Goal: Task Accomplishment & Management: Manage account settings

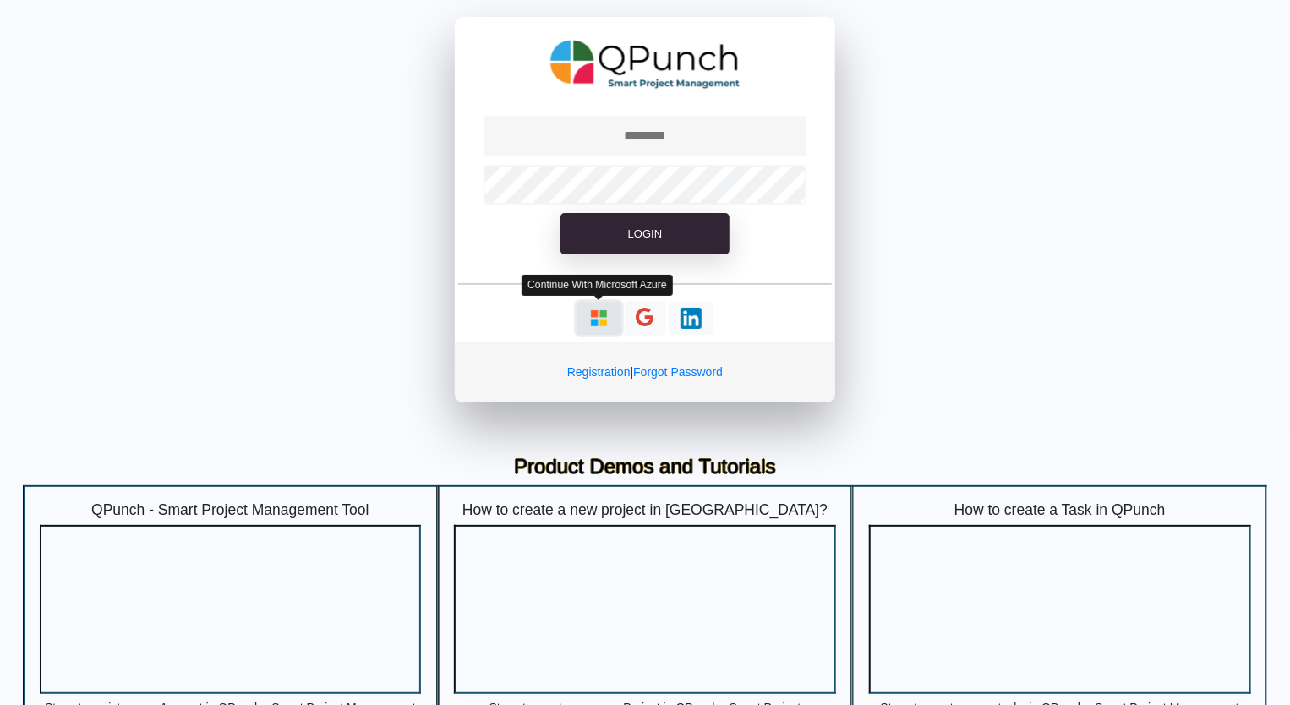
click at [603, 322] on img "button" at bounding box center [598, 318] width 21 height 21
type input "**********"
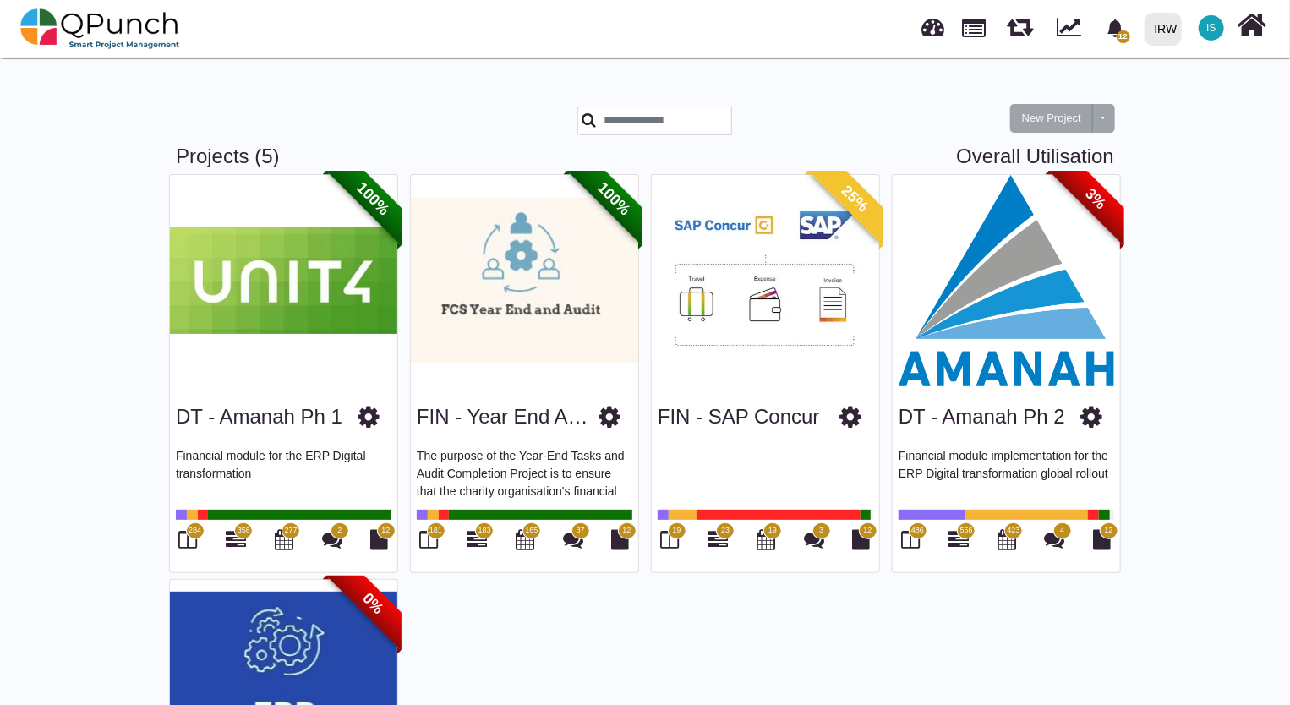
click at [1028, 296] on img at bounding box center [1005, 280] width 227 height 211
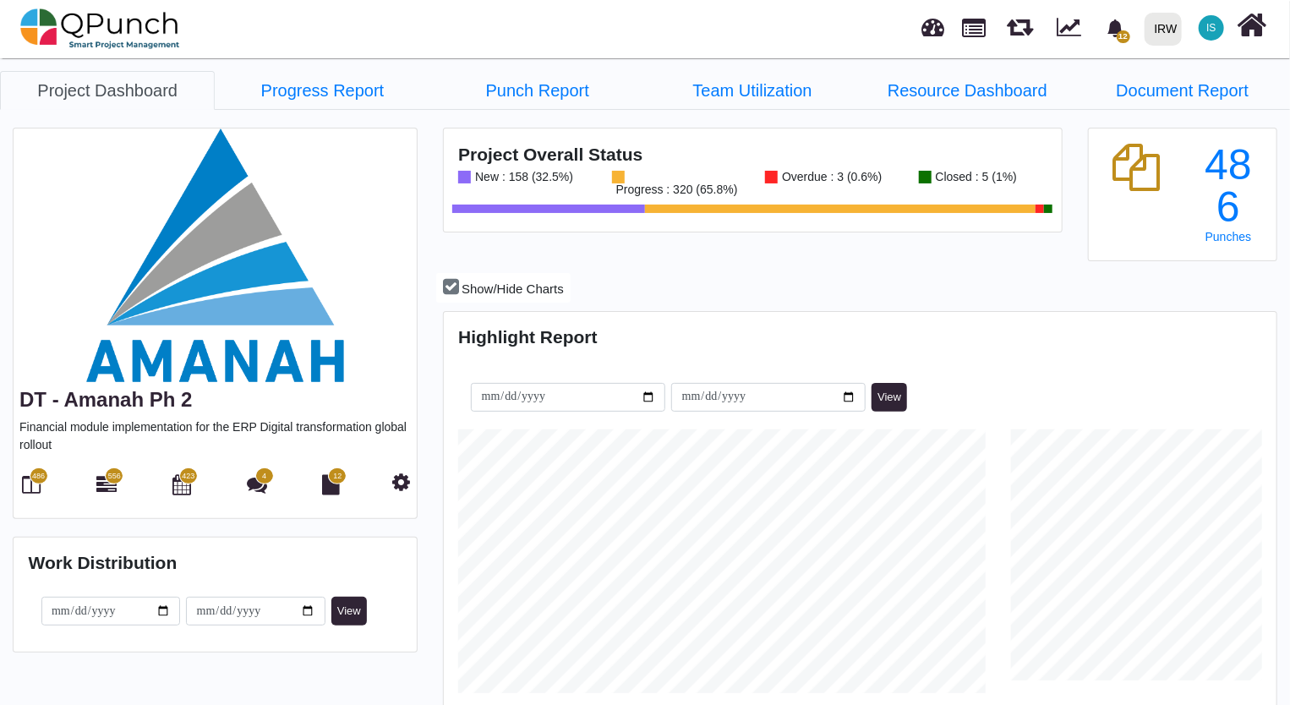
scroll to position [365, 828]
click at [108, 483] on icon at bounding box center [106, 484] width 20 height 20
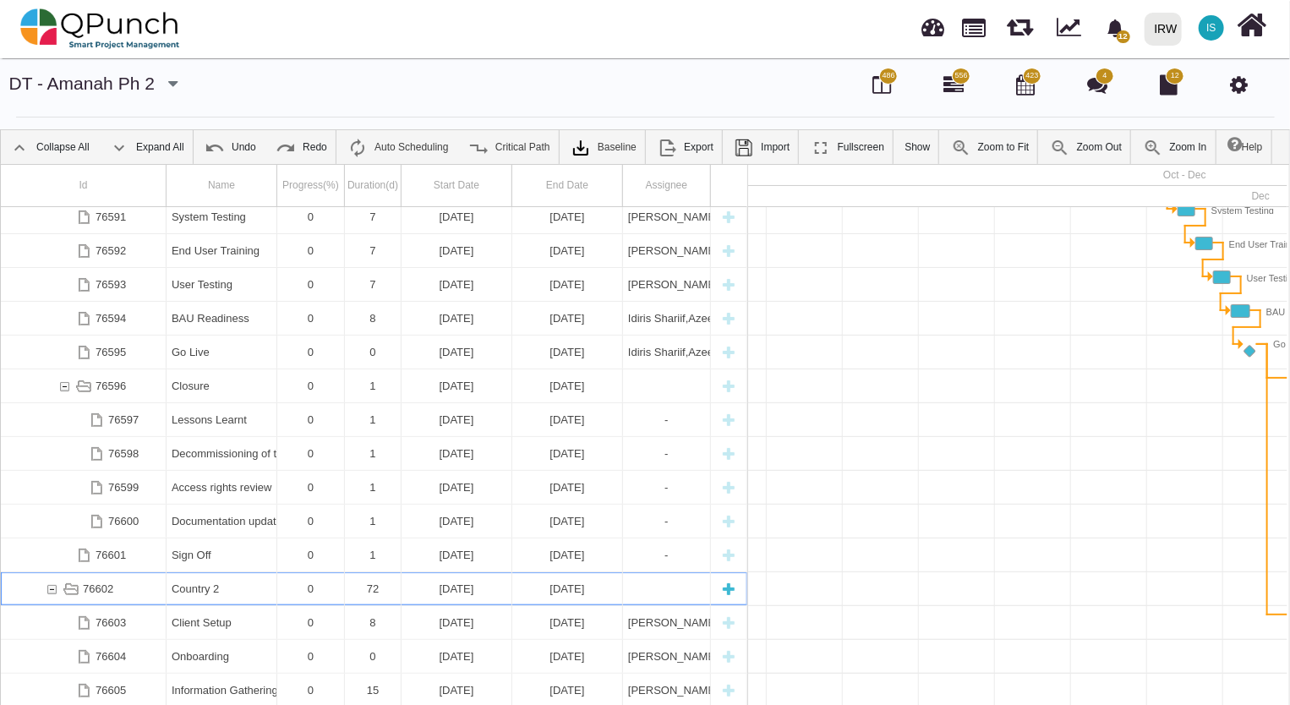
scroll to position [0, 585]
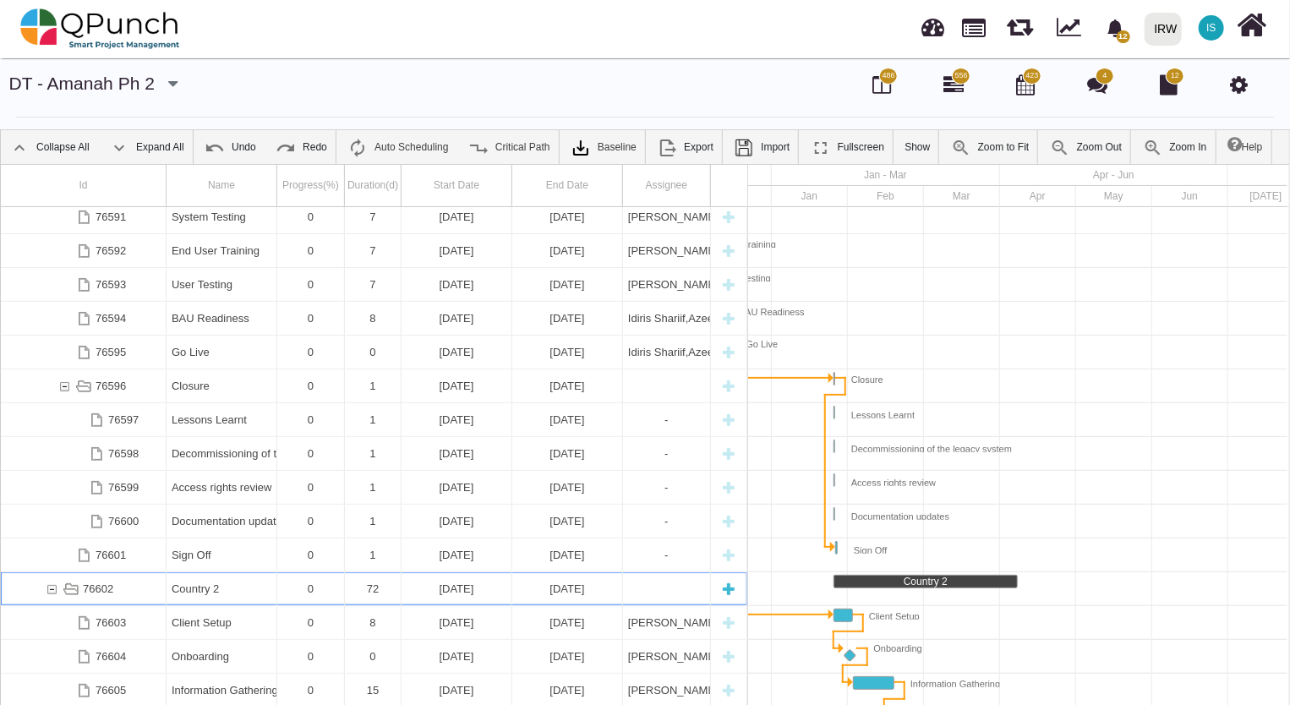
click at [212, 587] on div "Country 2" at bounding box center [222, 588] width 100 height 33
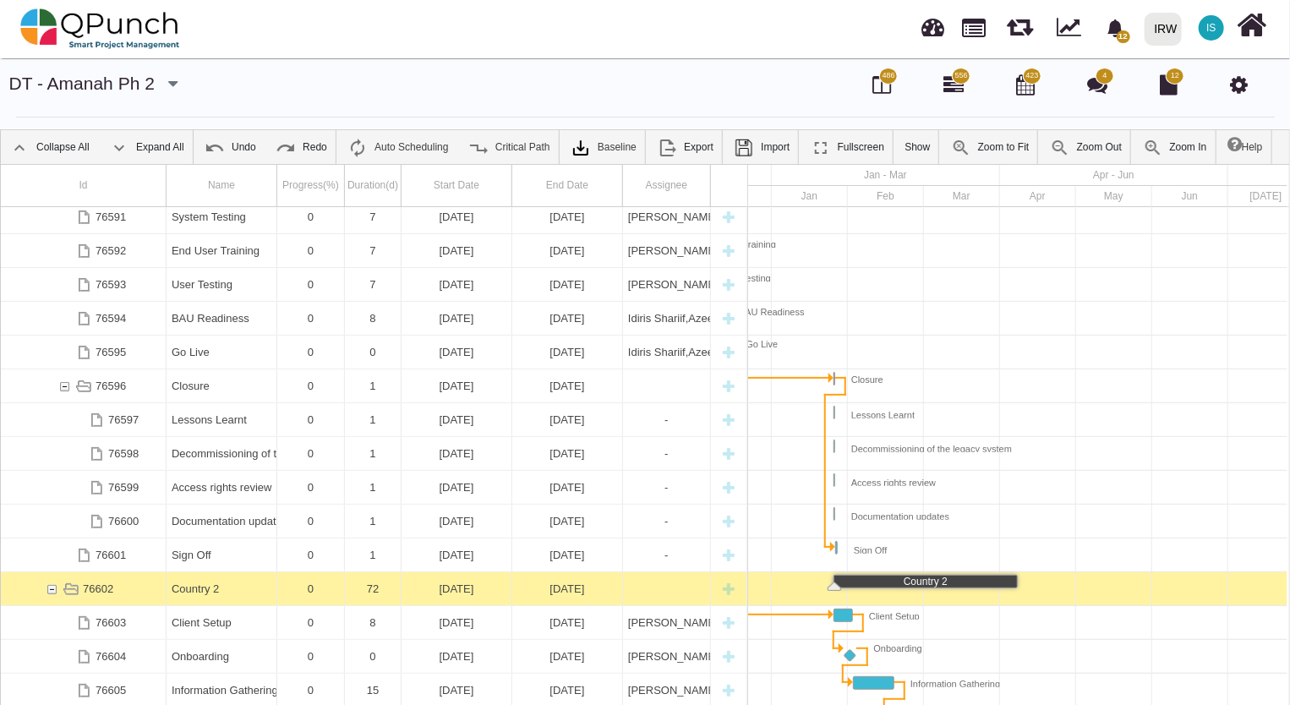
click at [212, 587] on div "Country 2" at bounding box center [222, 588] width 100 height 33
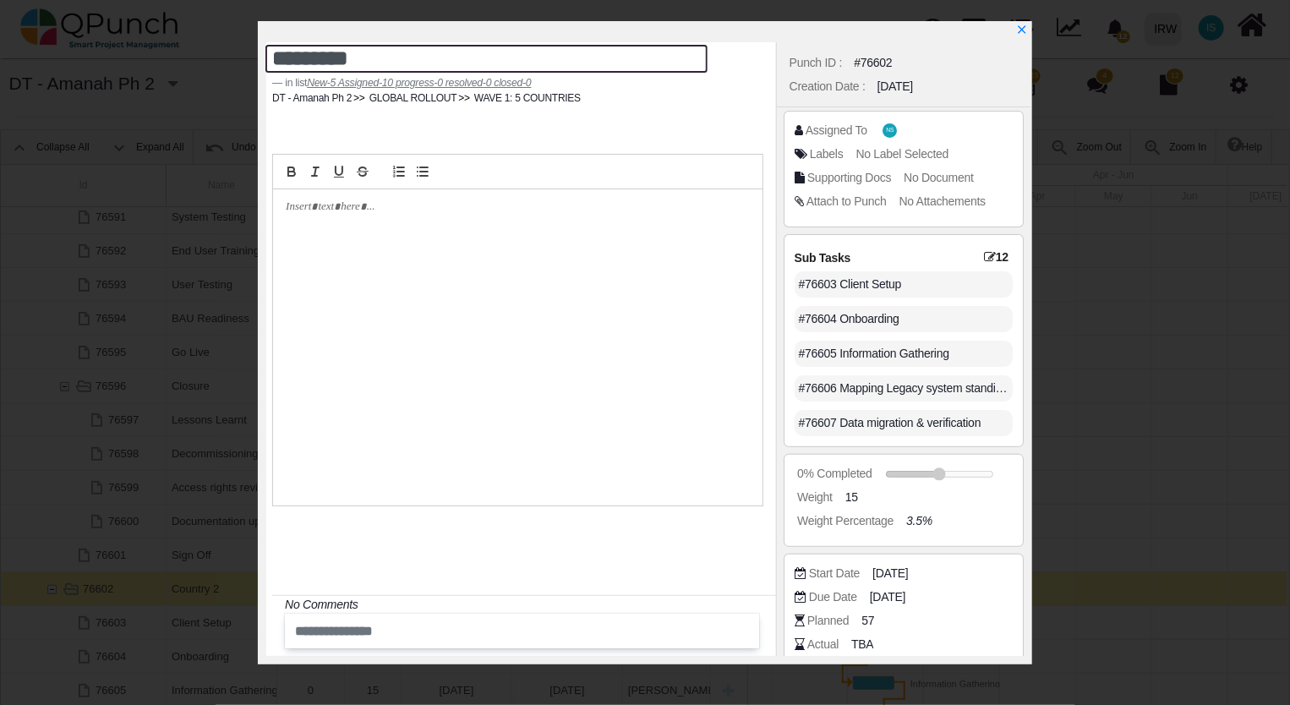
click at [366, 56] on textarea "*********" at bounding box center [485, 59] width 441 height 28
drag, startPoint x: 373, startPoint y: 56, endPoint x: 133, endPoint y: 25, distance: 241.9
click at [133, 25] on div "********* in list New-5 Assigned-10 progress-0 resolved-0 closed-0 DT - Amanah …" at bounding box center [645, 352] width 1290 height 705
type textarea "*****"
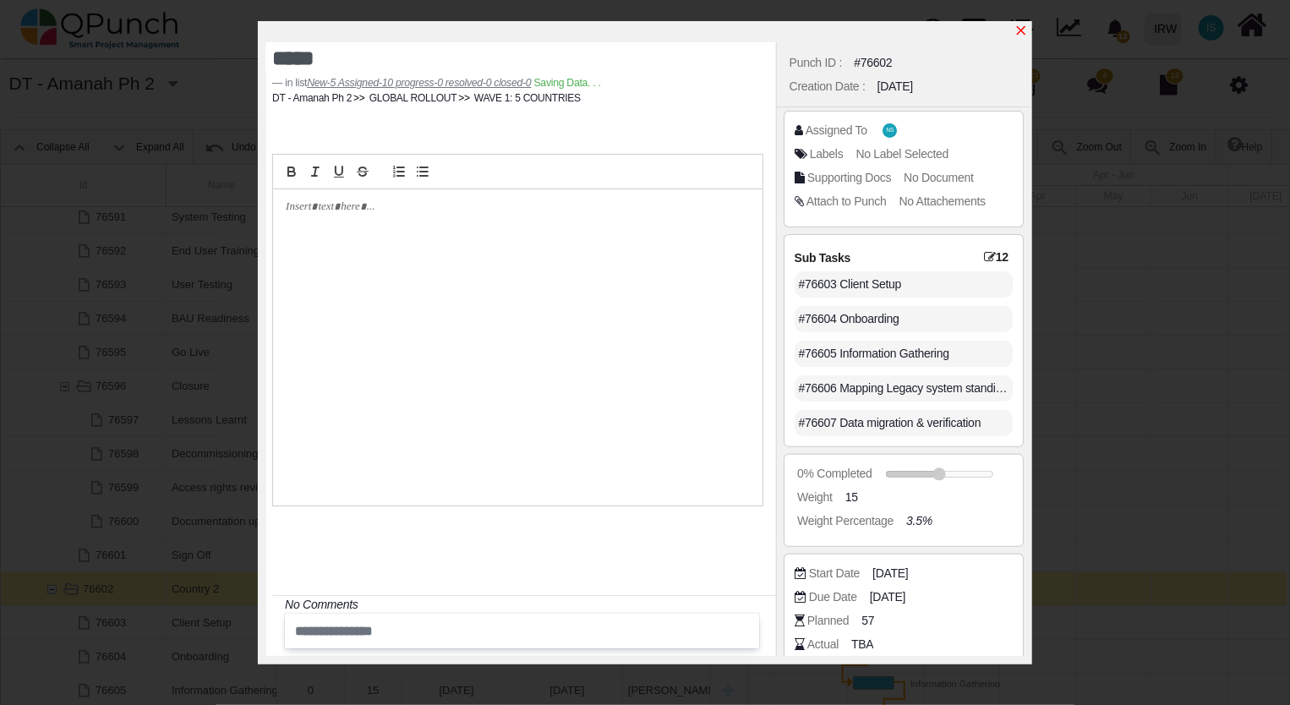
click at [1022, 31] on icon "x" at bounding box center [1021, 30] width 9 height 9
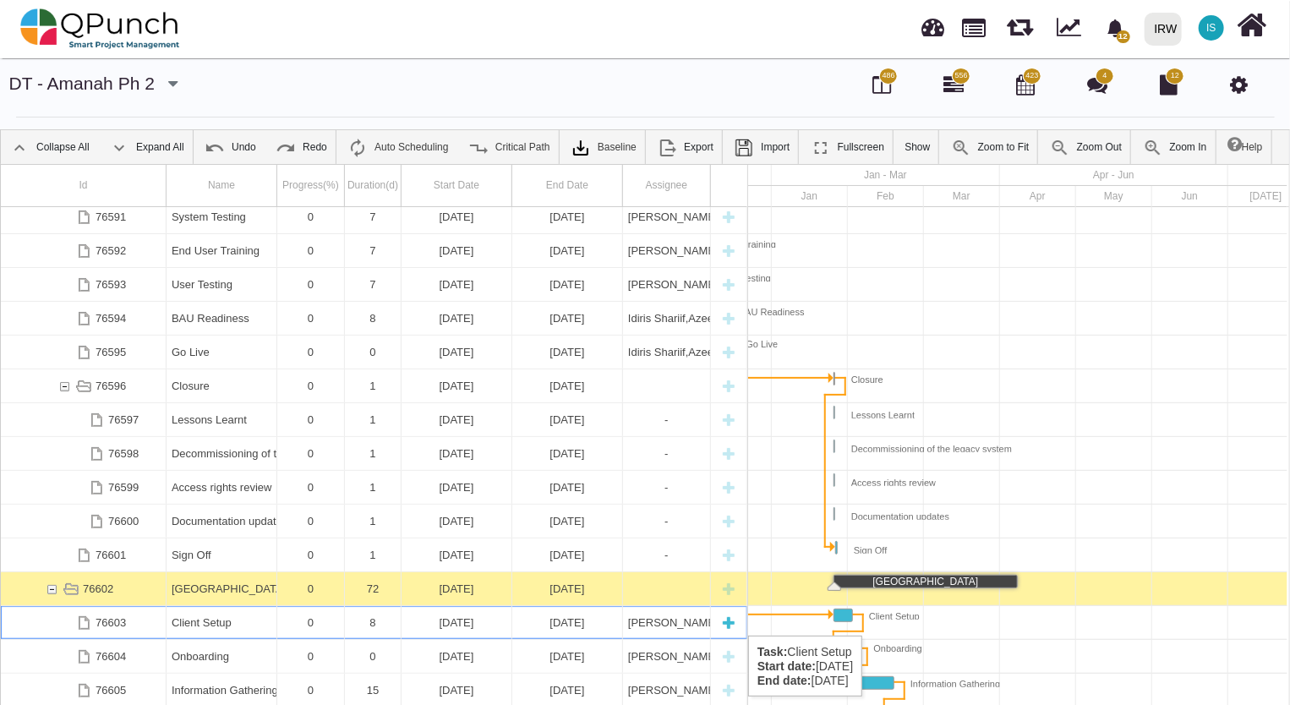
click at [210, 619] on div "Client Setup" at bounding box center [222, 622] width 100 height 33
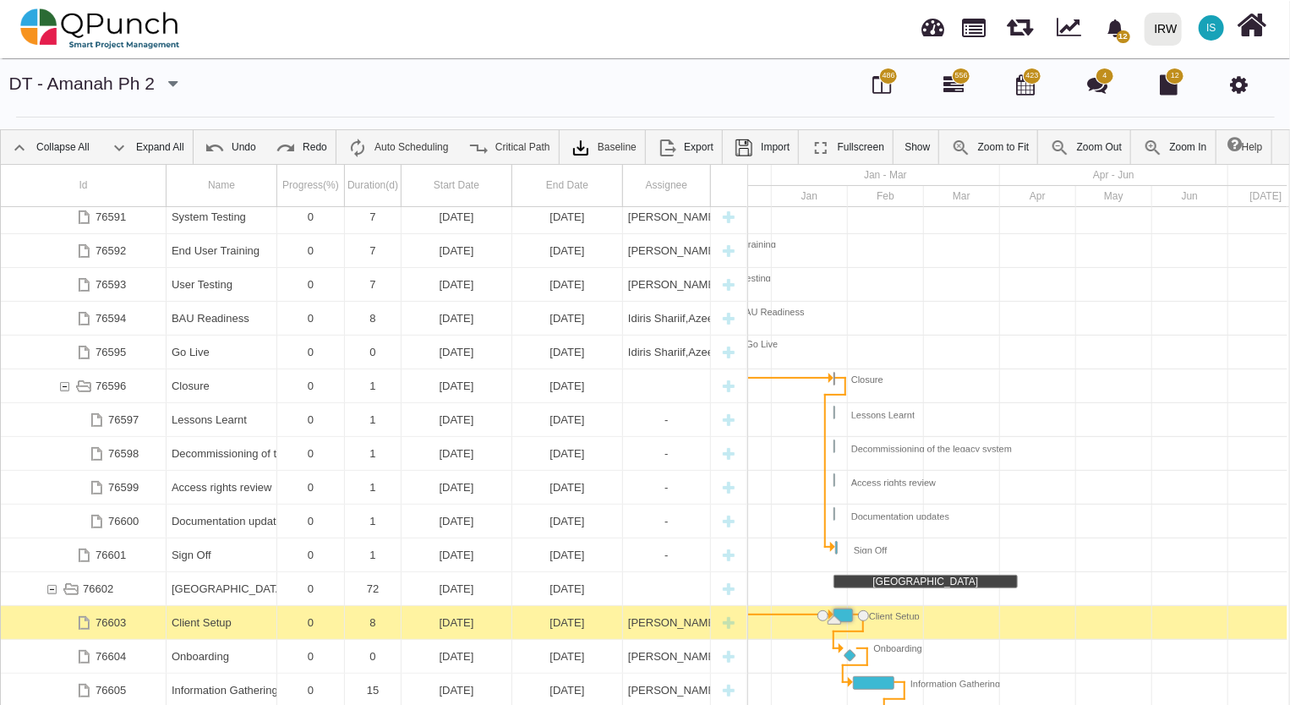
click at [210, 619] on div "Client Setup" at bounding box center [222, 622] width 100 height 33
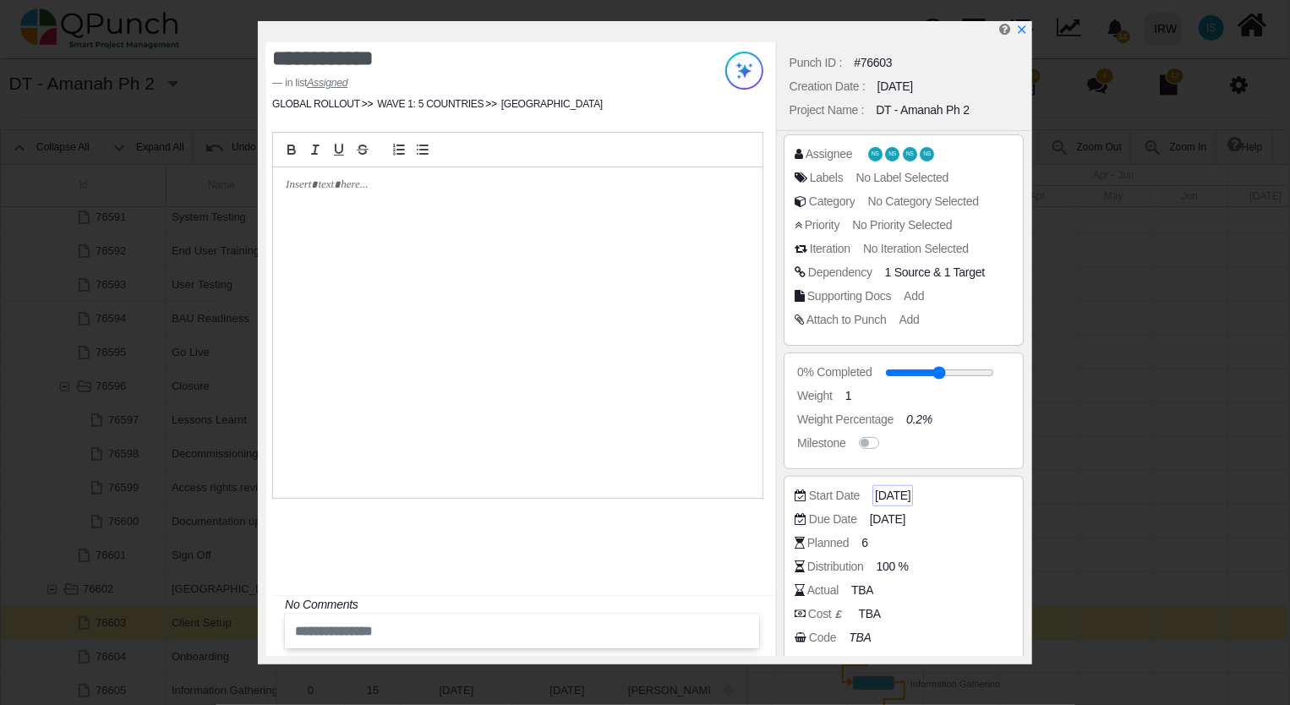
click at [901, 499] on span "[DATE]" at bounding box center [892, 496] width 35 height 18
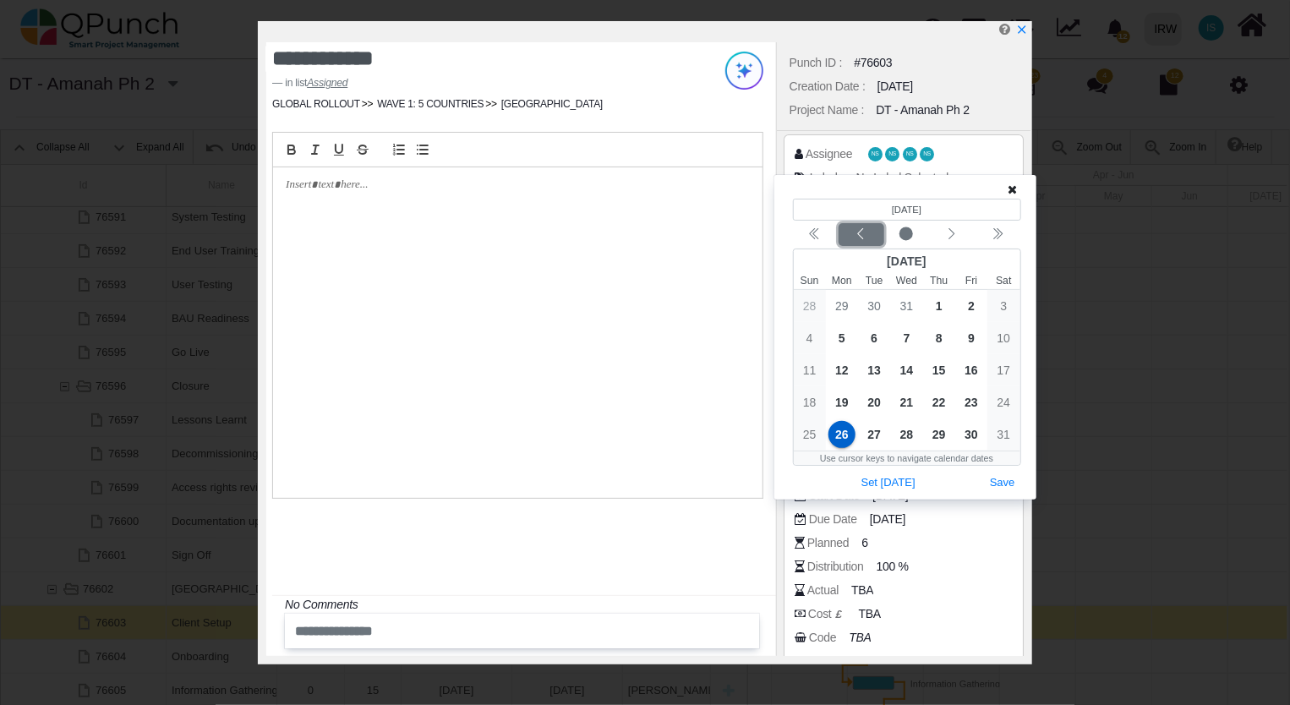
click at [861, 234] on icon "chevron left" at bounding box center [861, 234] width 14 height 14
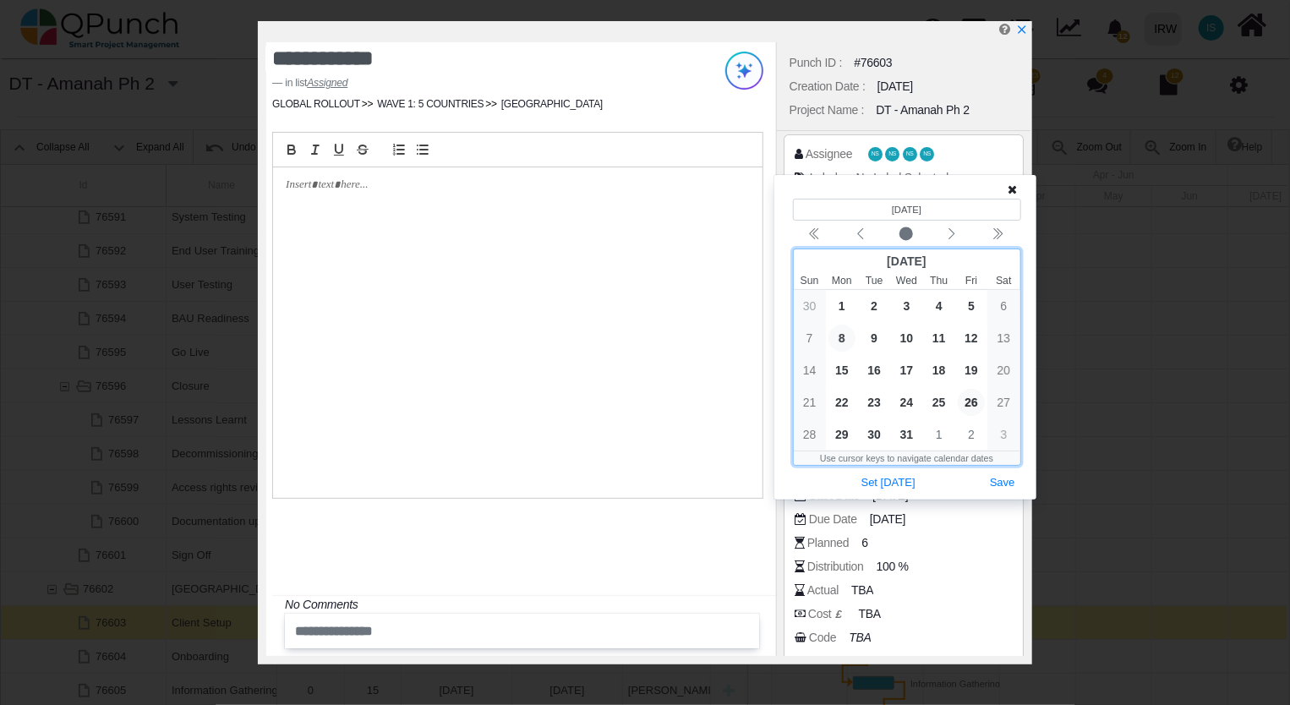
click at [839, 341] on span "8" at bounding box center [841, 338] width 27 height 27
click at [1001, 485] on button "Save" at bounding box center [1002, 483] width 37 height 23
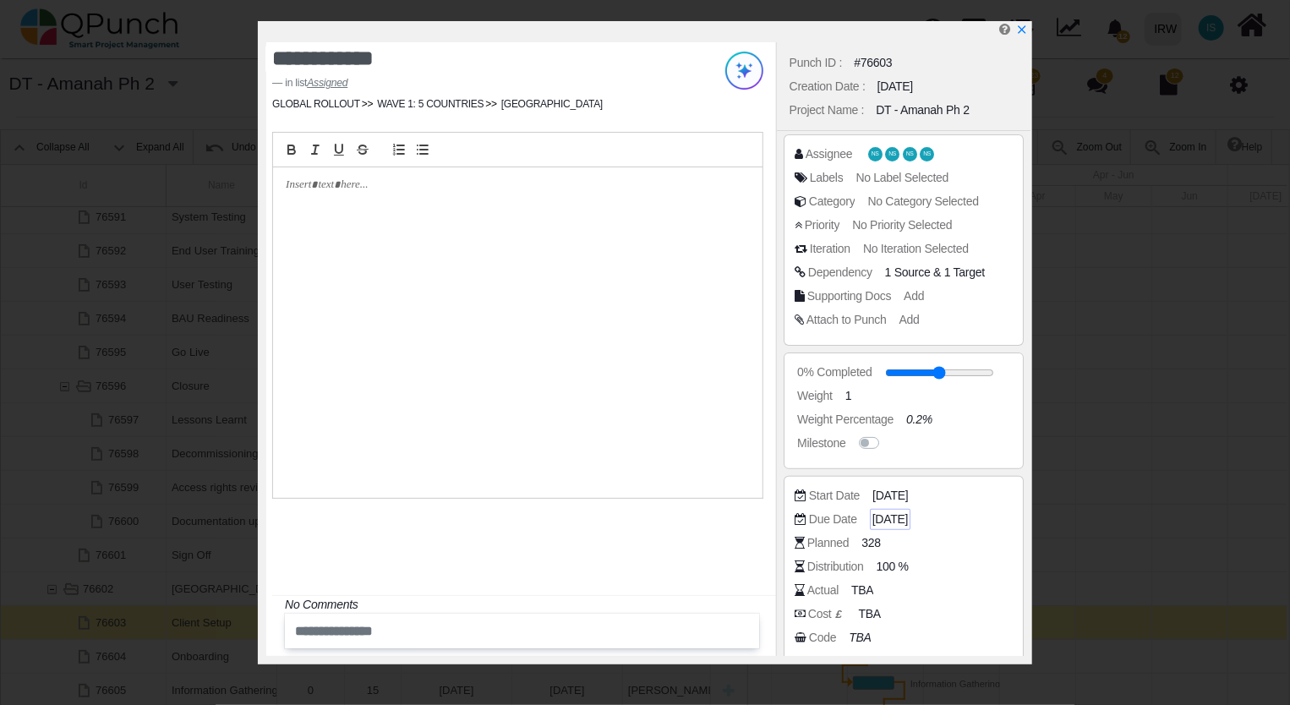
click at [900, 521] on span "[DATE]" at bounding box center [889, 519] width 35 height 18
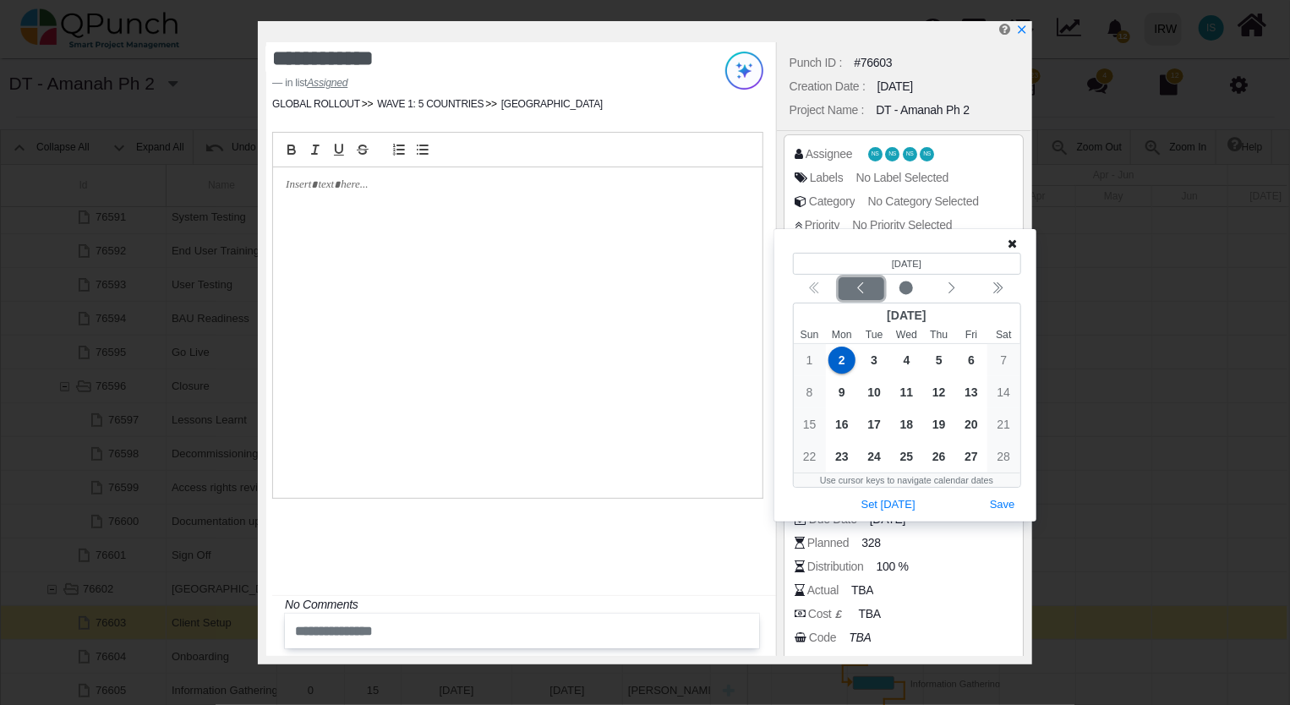
click at [859, 292] on icon "chevron left" at bounding box center [861, 288] width 14 height 14
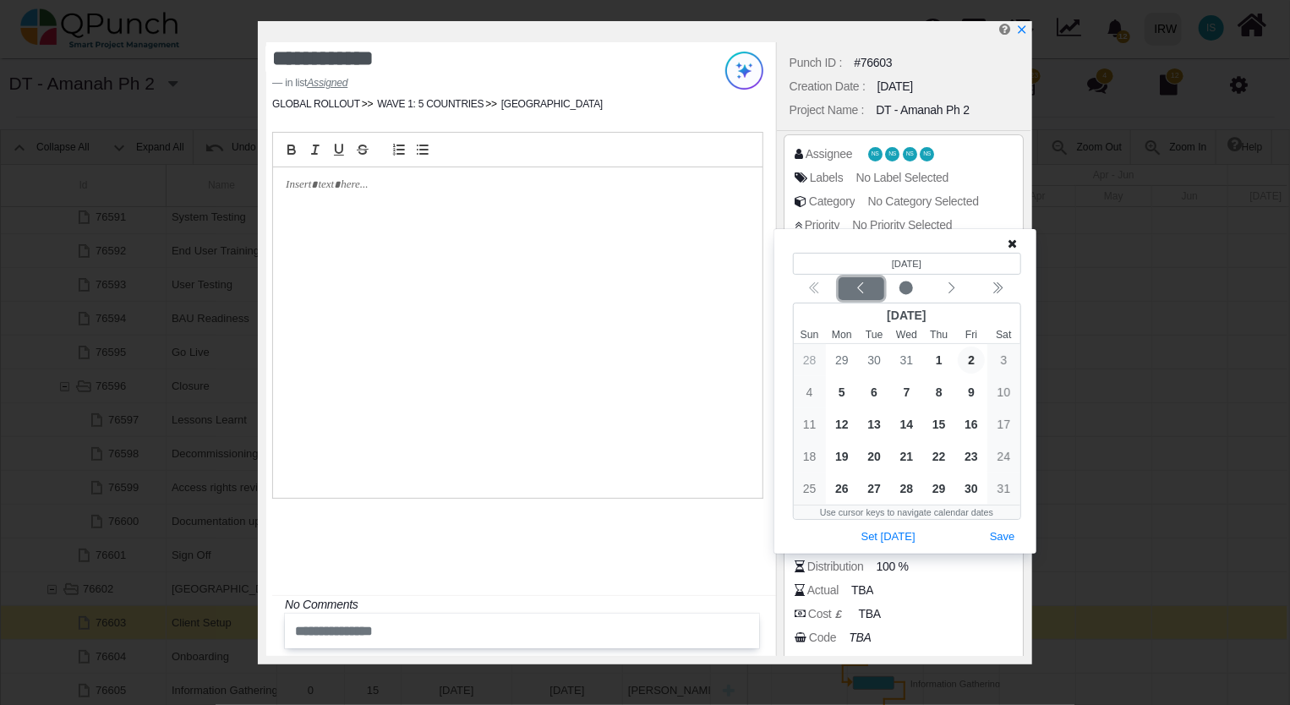
click at [860, 289] on icon "chevron left" at bounding box center [861, 288] width 14 height 14
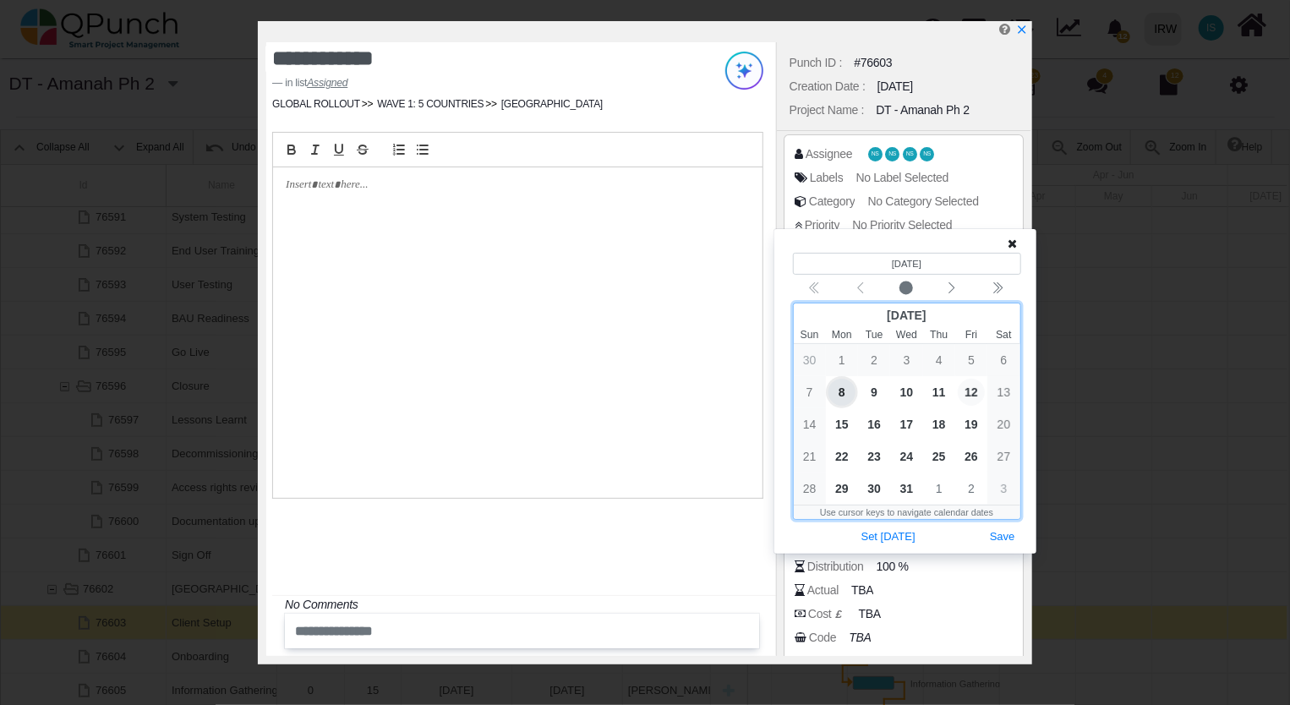
click at [967, 387] on span "12" at bounding box center [970, 392] width 27 height 27
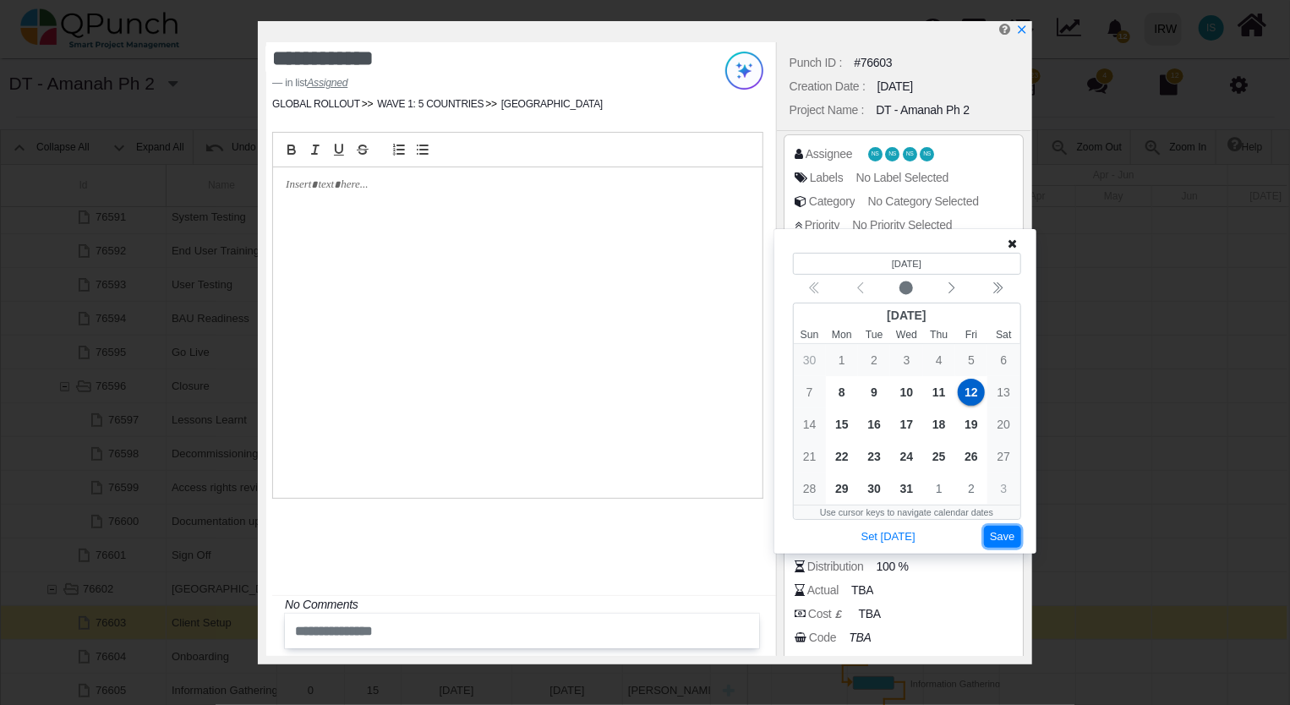
click at [1005, 536] on button "Save" at bounding box center [1002, 537] width 37 height 23
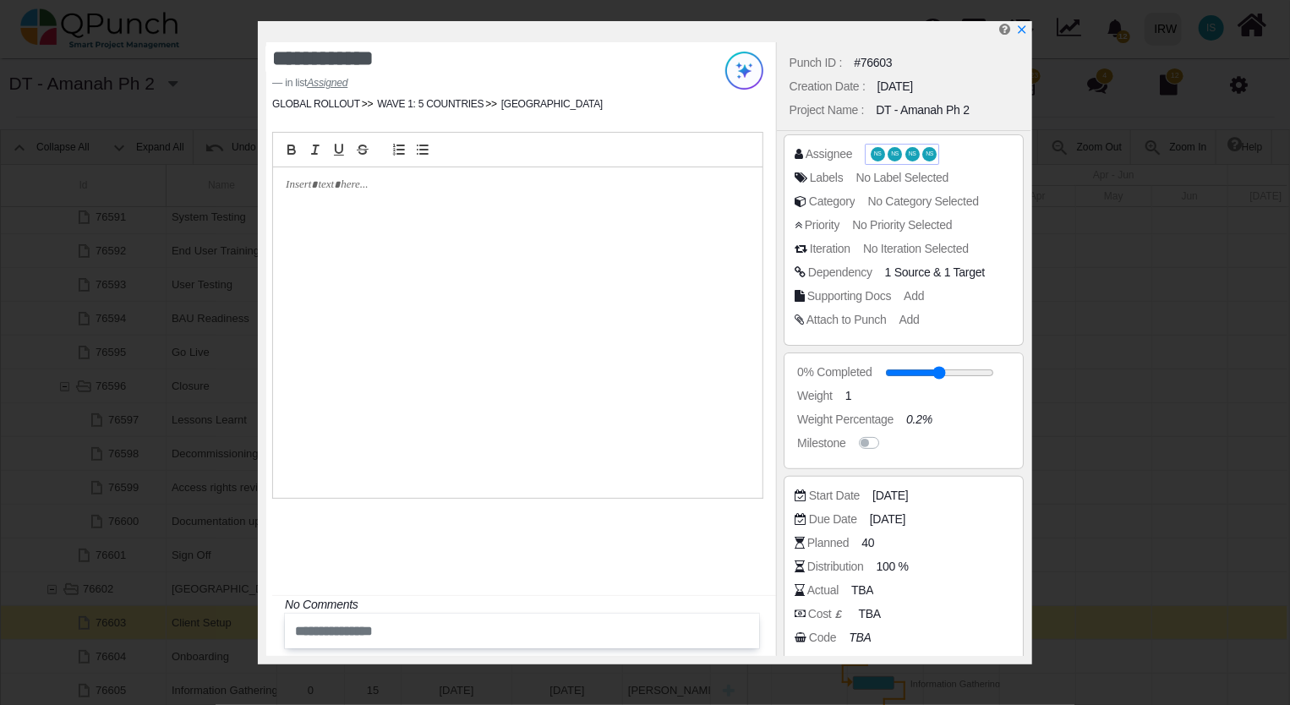
click at [887, 152] on span "NS" at bounding box center [894, 154] width 14 height 14
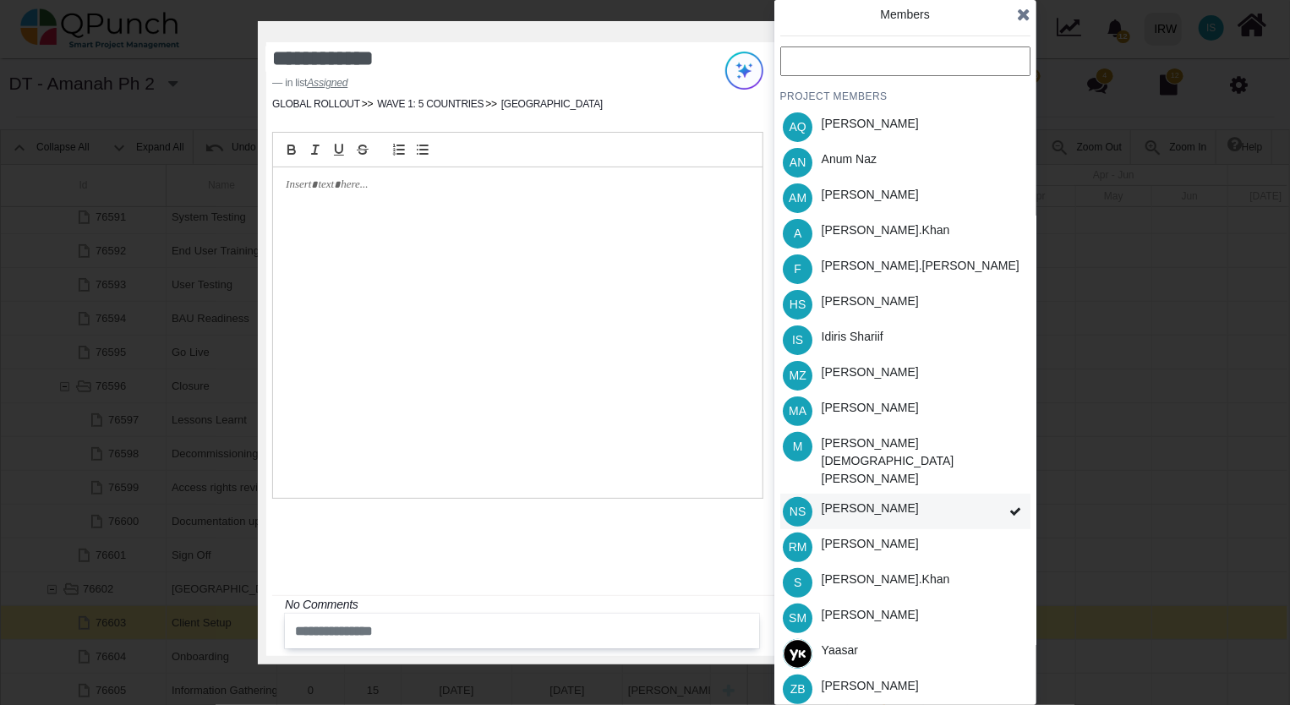
click at [1017, 505] on icon at bounding box center [1015, 511] width 12 height 12
click at [892, 499] on div "[PERSON_NAME]" at bounding box center [869, 508] width 97 height 18
click at [1014, 505] on icon at bounding box center [1015, 511] width 12 height 12
click at [1011, 505] on icon at bounding box center [1015, 511] width 12 height 12
click at [882, 236] on div "[PERSON_NAME].khan" at bounding box center [885, 230] width 128 height 18
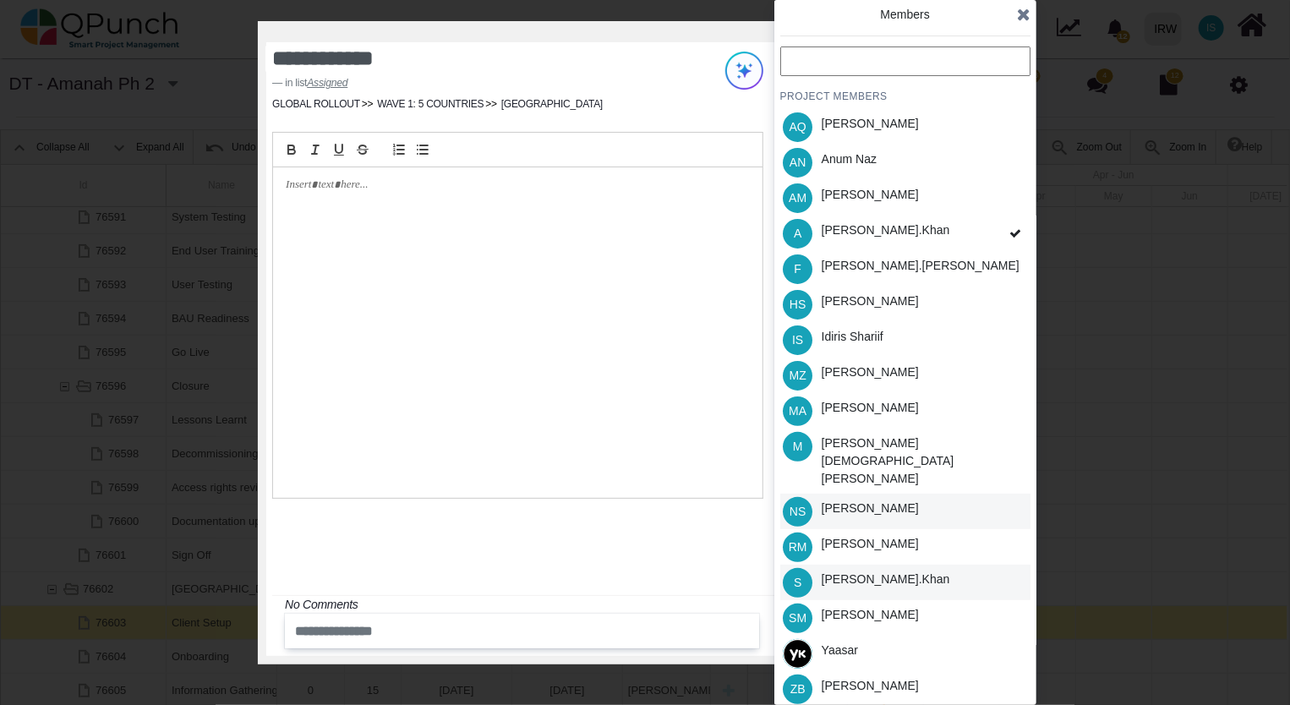
click at [865, 570] on div "[PERSON_NAME].khan" at bounding box center [885, 579] width 128 height 18
click at [857, 304] on div "[PERSON_NAME]" at bounding box center [869, 301] width 97 height 18
click at [1021, 15] on icon at bounding box center [1024, 14] width 14 height 17
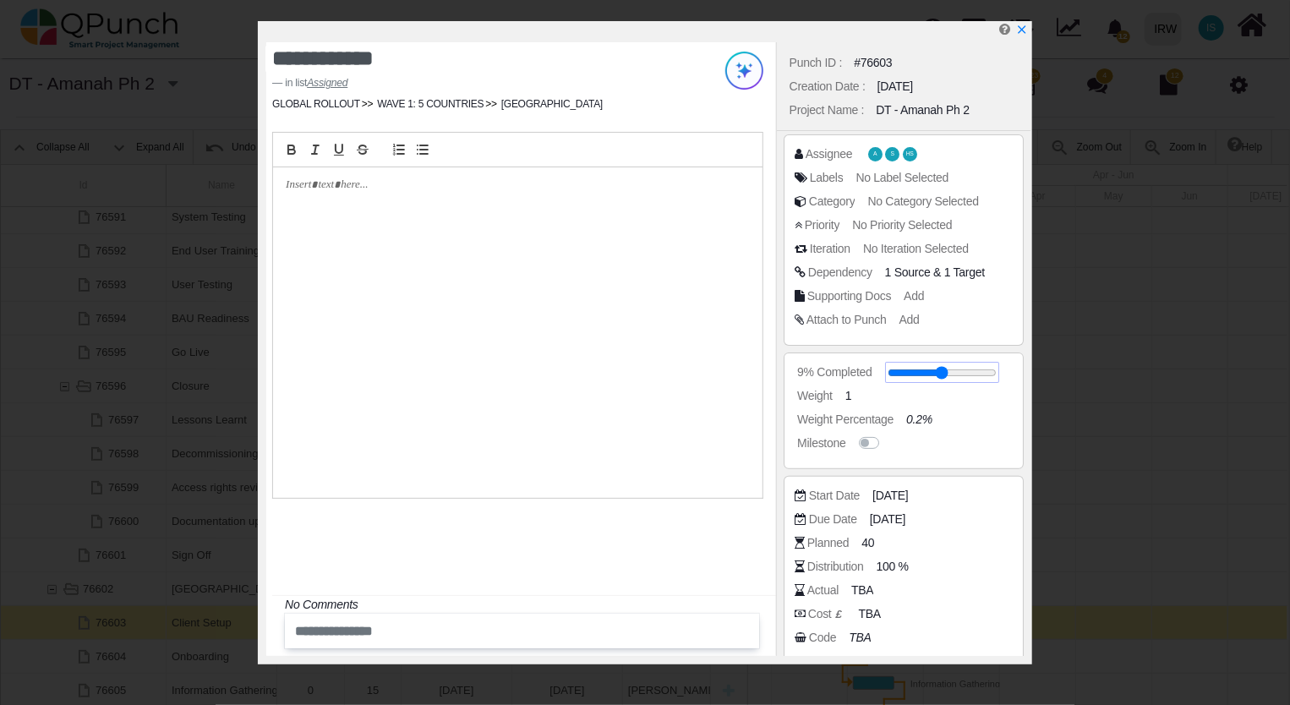
click at [901, 374] on input "range" at bounding box center [941, 372] width 109 height 7
type input "**"
click at [1021, 29] on icon "x" at bounding box center [1021, 31] width 14 height 14
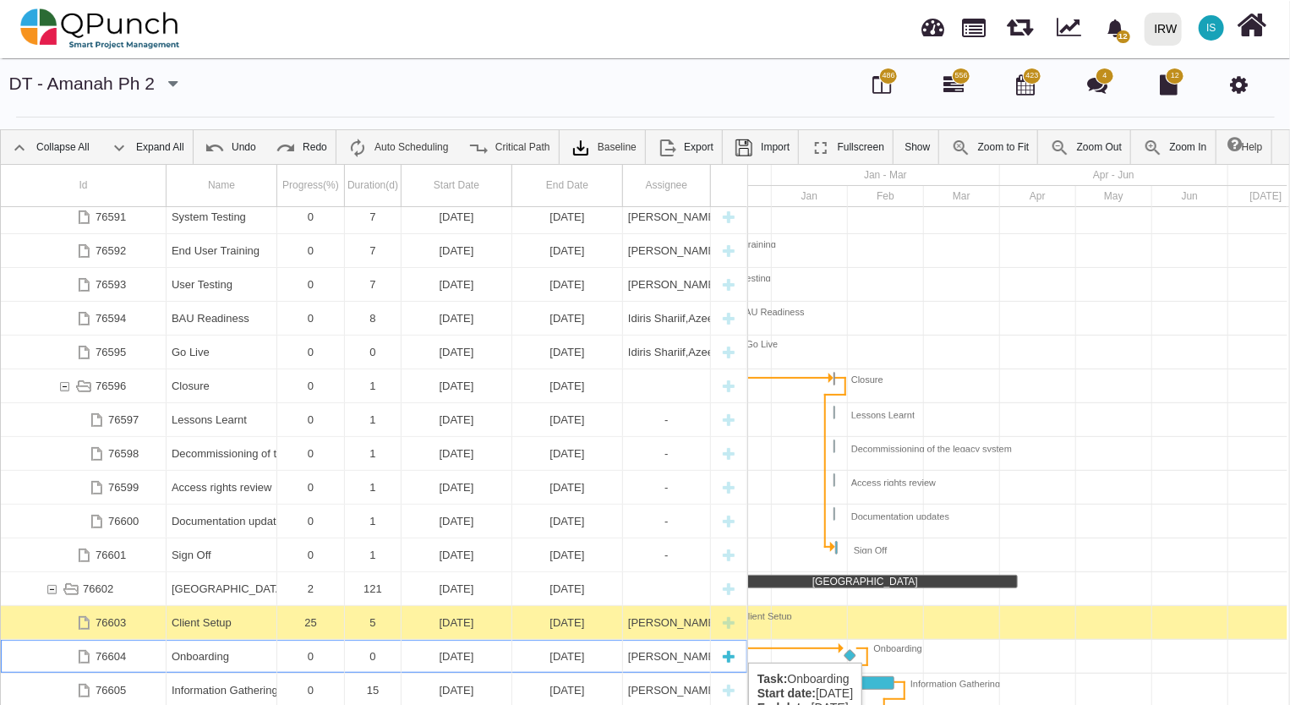
click at [650, 654] on div "[PERSON_NAME],[PERSON_NAME]," at bounding box center [666, 656] width 77 height 33
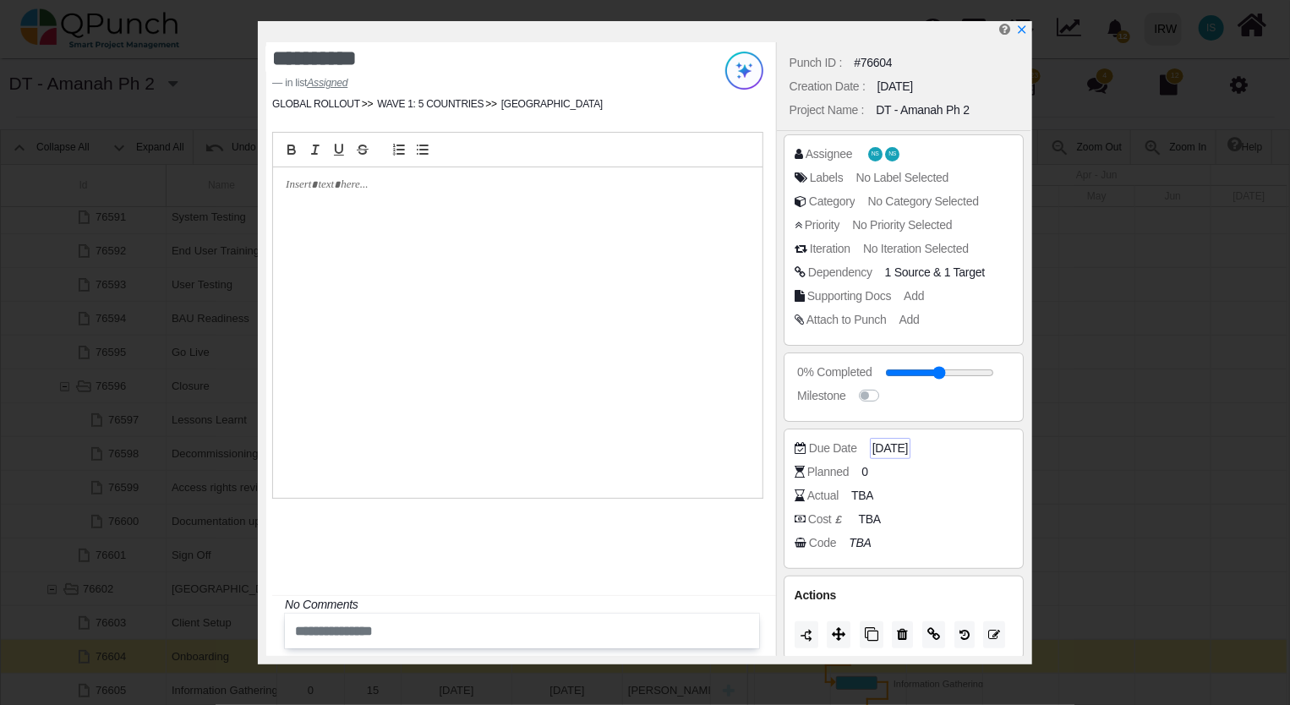
click at [905, 443] on span "[DATE]" at bounding box center [889, 448] width 35 height 18
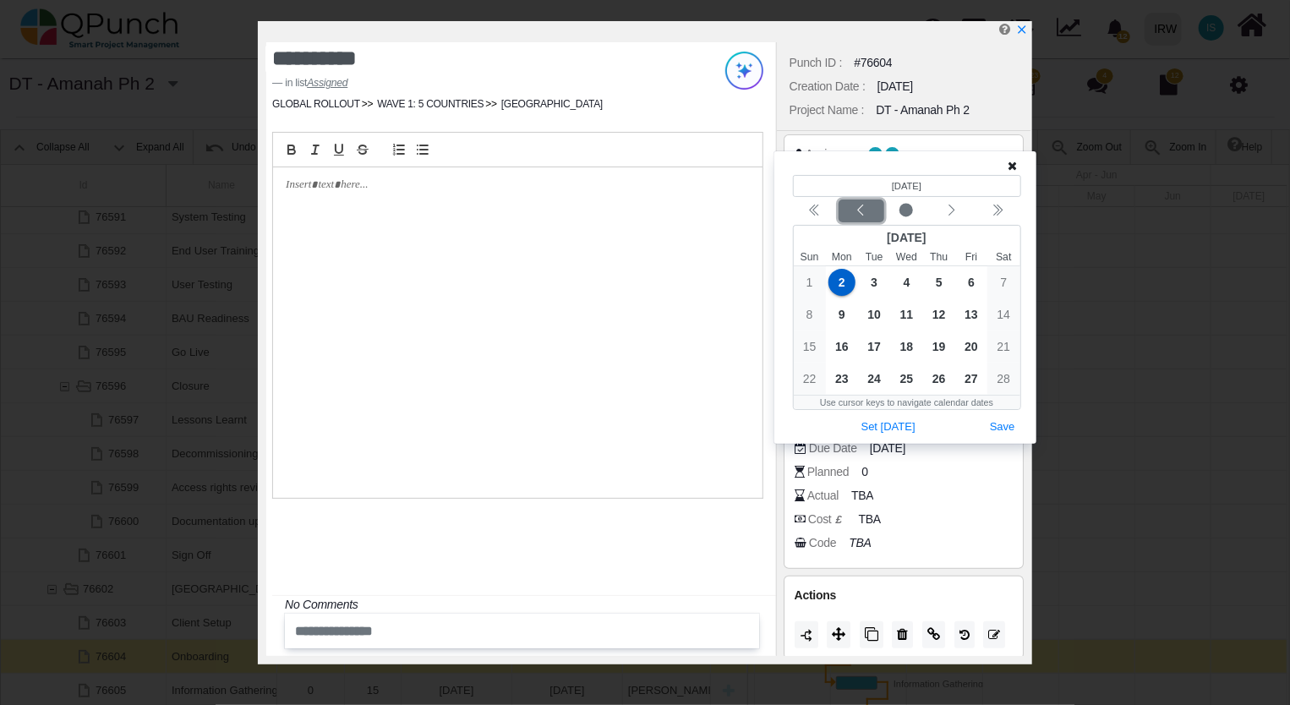
click at [861, 213] on icon "chevron left" at bounding box center [861, 210] width 6 height 11
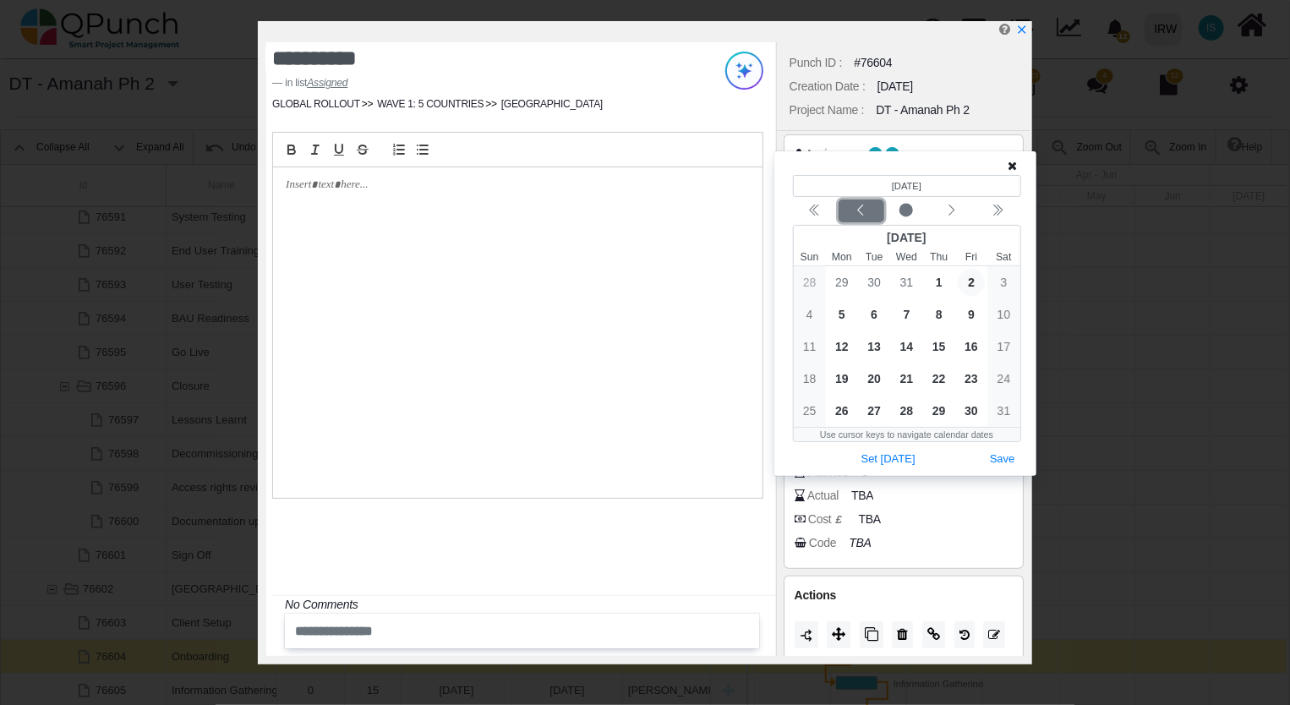
click at [861, 213] on icon "chevron left" at bounding box center [861, 210] width 6 height 11
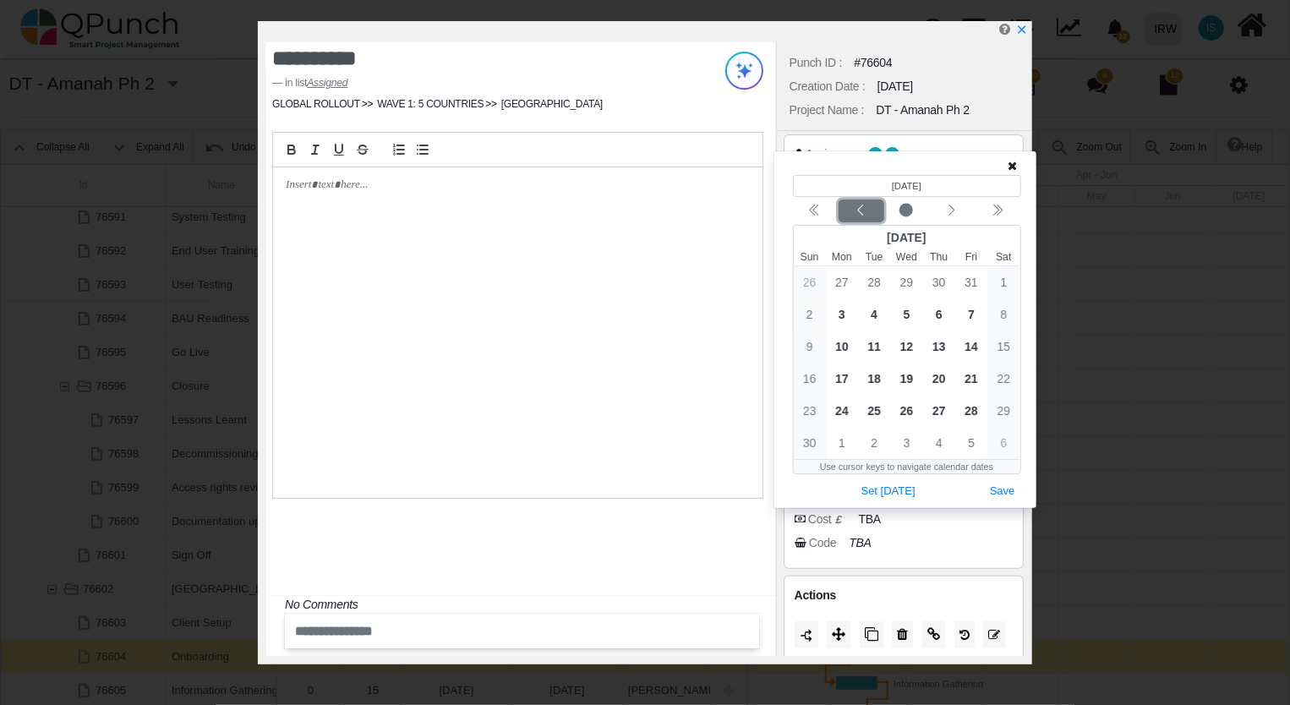
click at [861, 213] on icon "chevron left" at bounding box center [861, 210] width 6 height 11
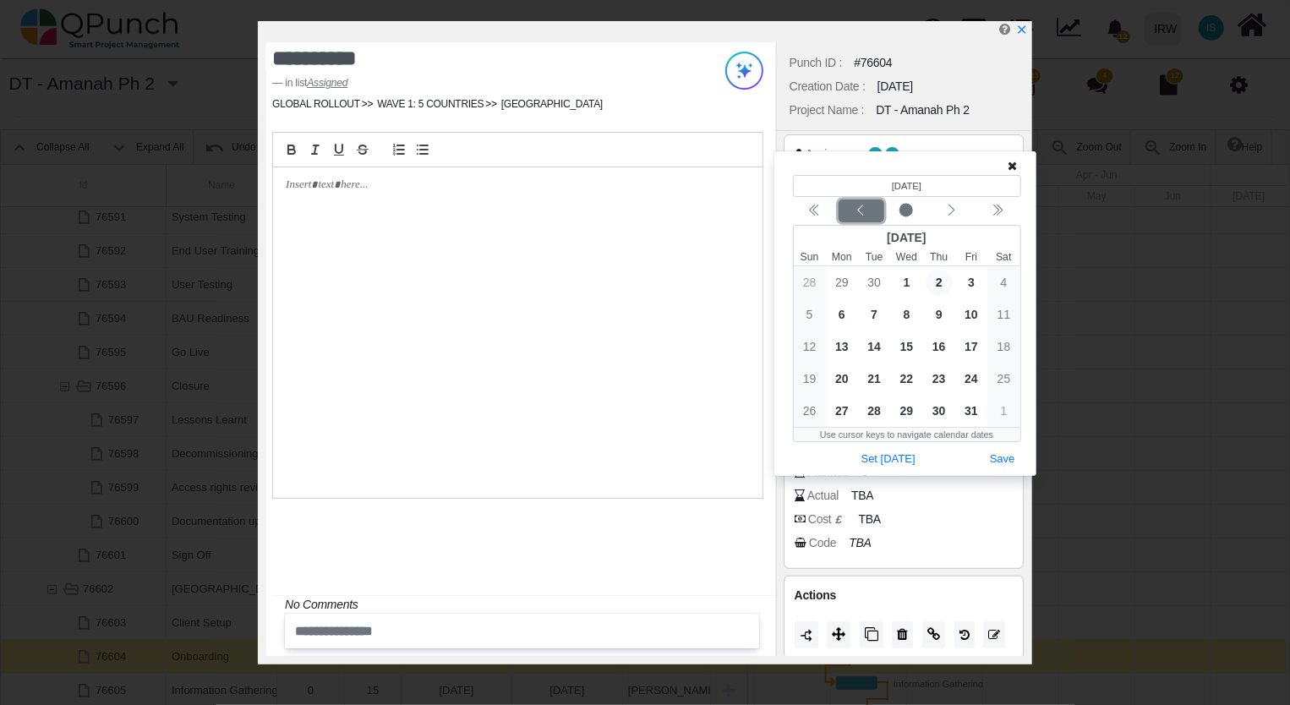
click at [862, 210] on icon "chevron left" at bounding box center [861, 211] width 14 height 14
click at [843, 313] on span "8" at bounding box center [841, 314] width 27 height 27
click at [1004, 458] on button "Save" at bounding box center [1002, 459] width 37 height 23
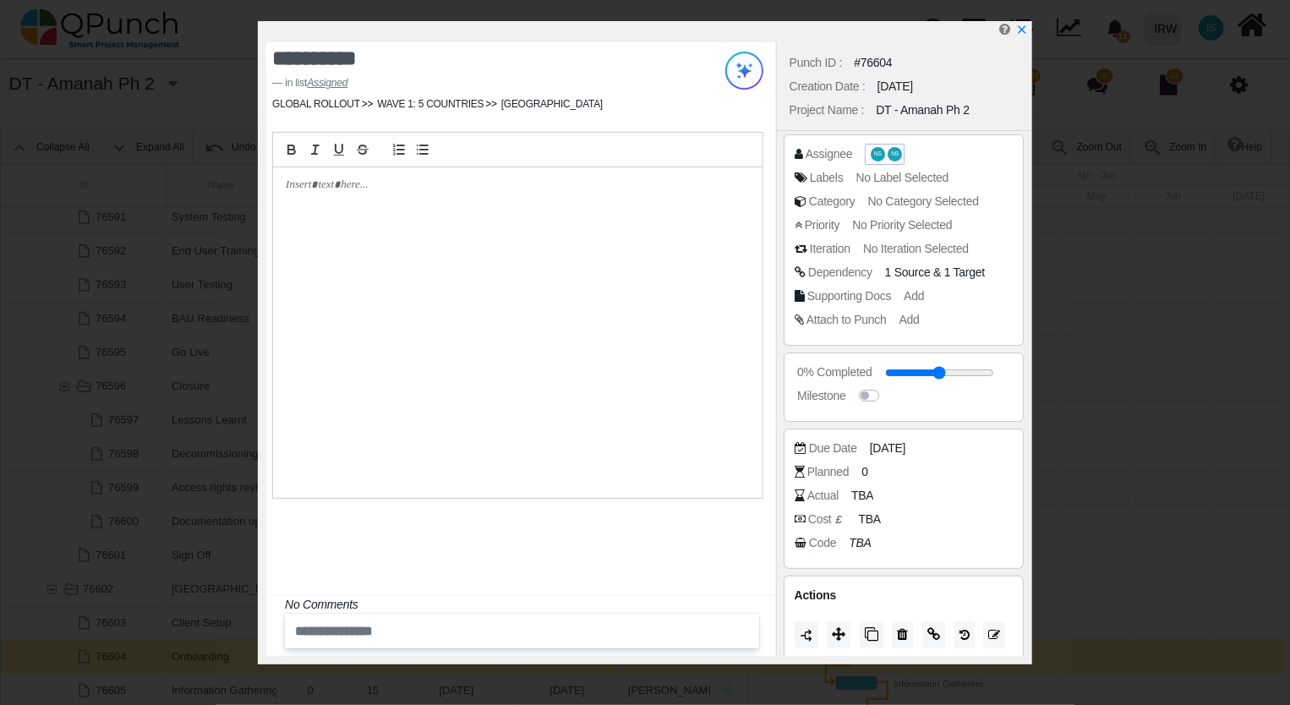
click at [876, 148] on span "NS" at bounding box center [877, 154] width 14 height 14
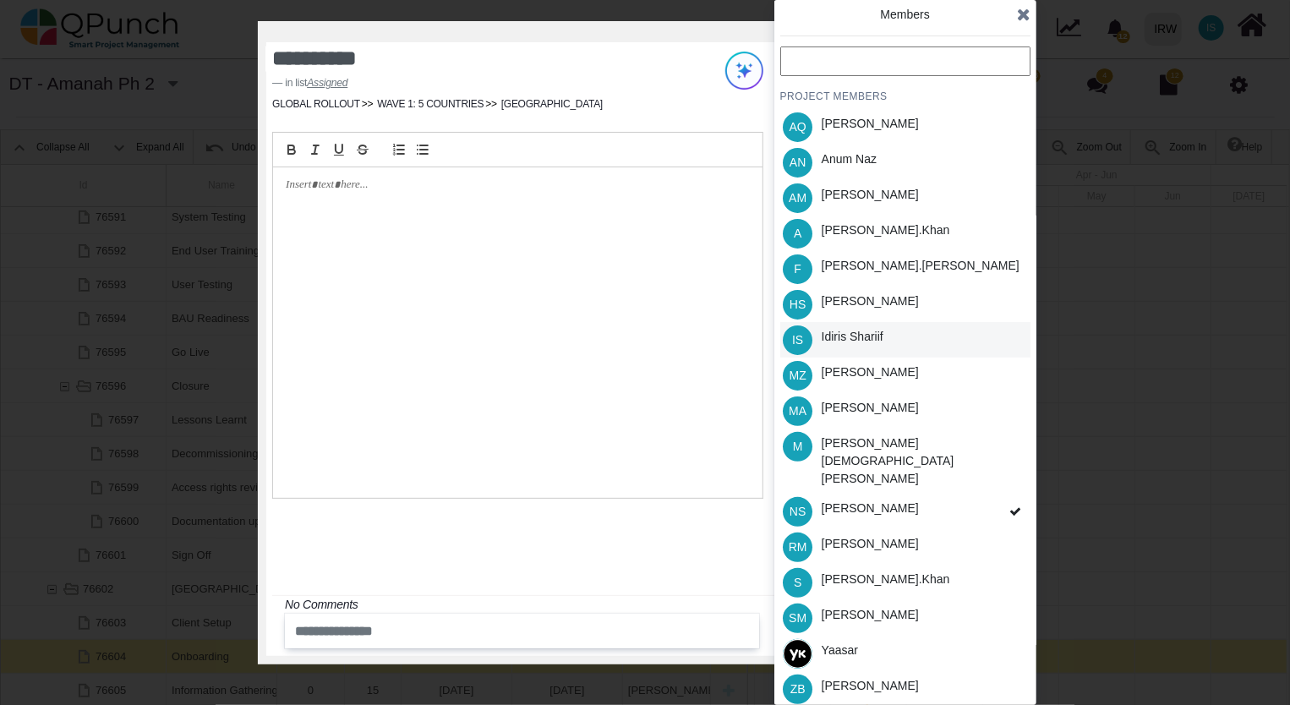
click at [876, 343] on div "Idiris Shariif" at bounding box center [852, 337] width 62 height 18
click at [1000, 494] on span at bounding box center [1015, 512] width 30 height 36
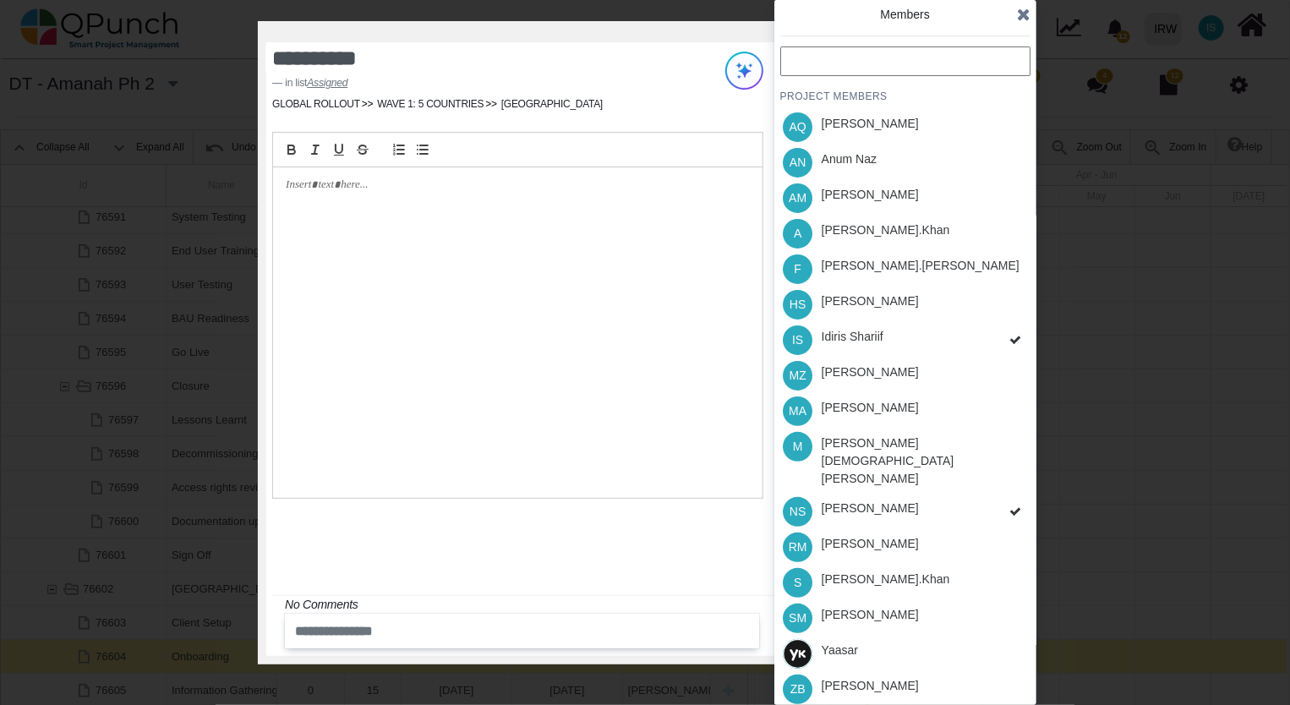
click at [1015, 505] on icon at bounding box center [1015, 511] width 12 height 12
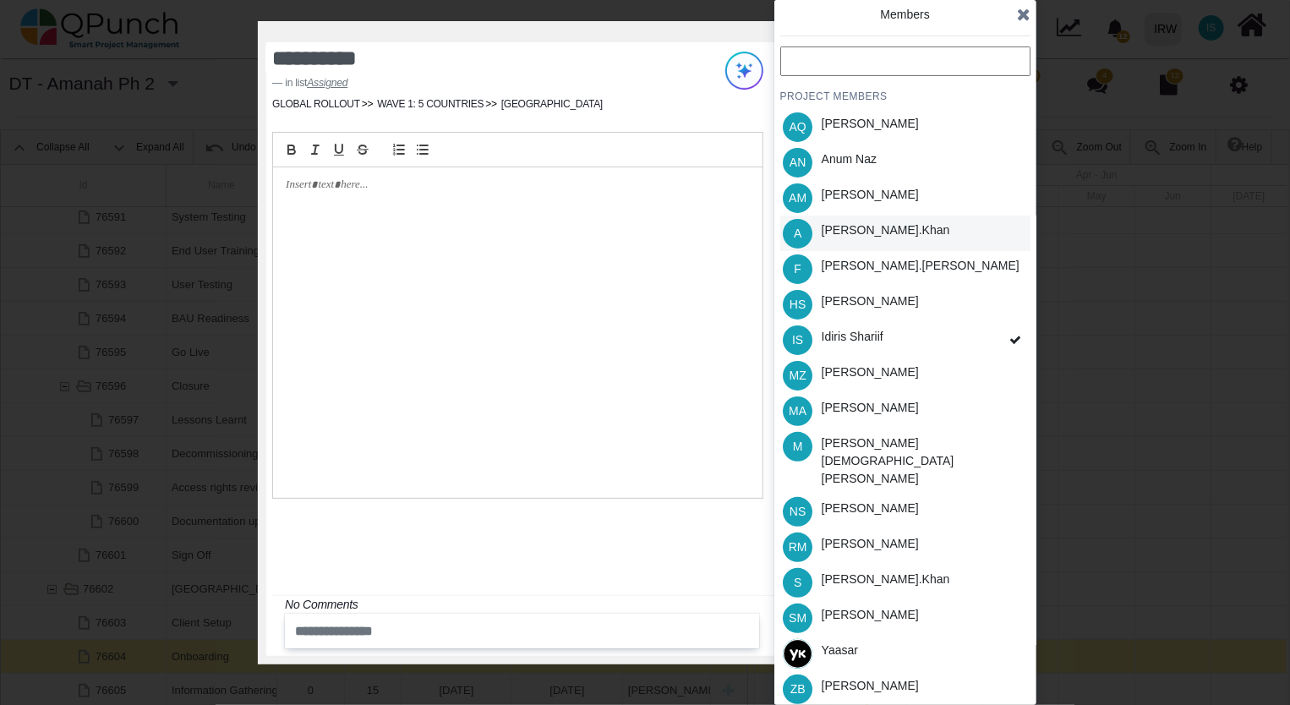
click at [872, 228] on div "[PERSON_NAME].khan" at bounding box center [885, 230] width 128 height 18
click at [1022, 17] on icon at bounding box center [1024, 14] width 14 height 17
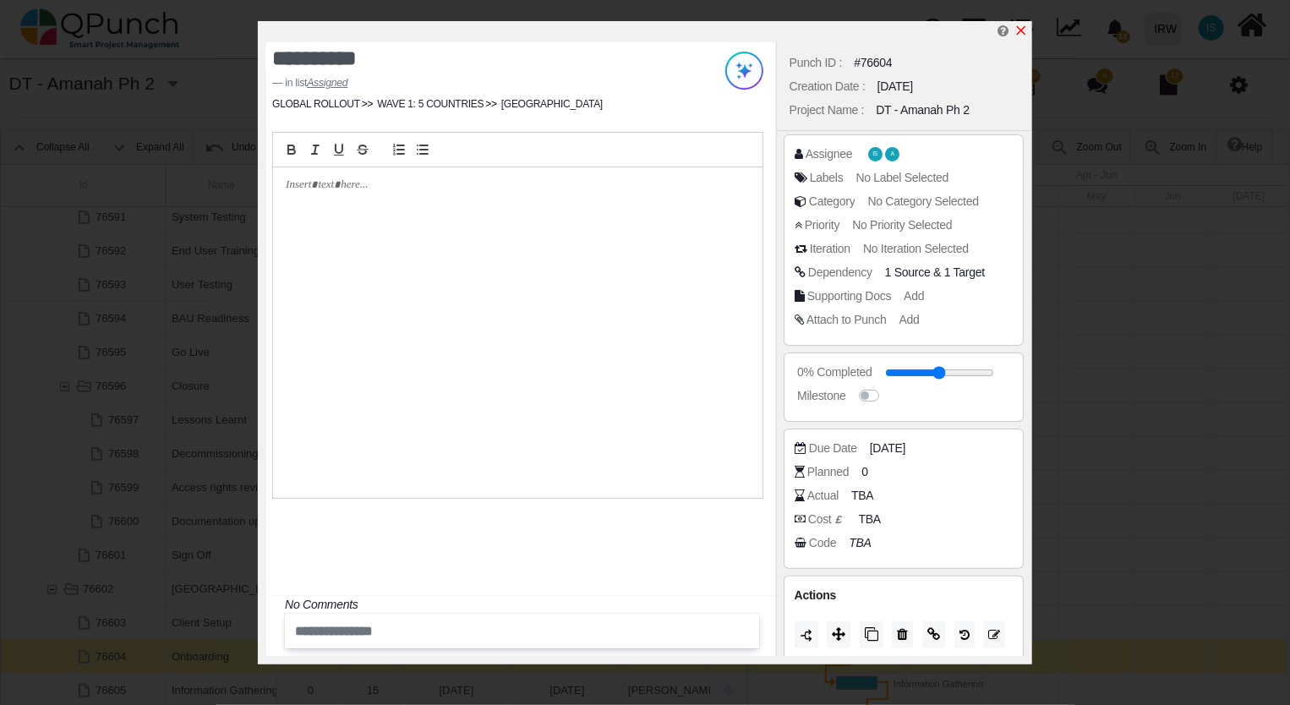
click at [1021, 33] on icon "x" at bounding box center [1021, 31] width 14 height 14
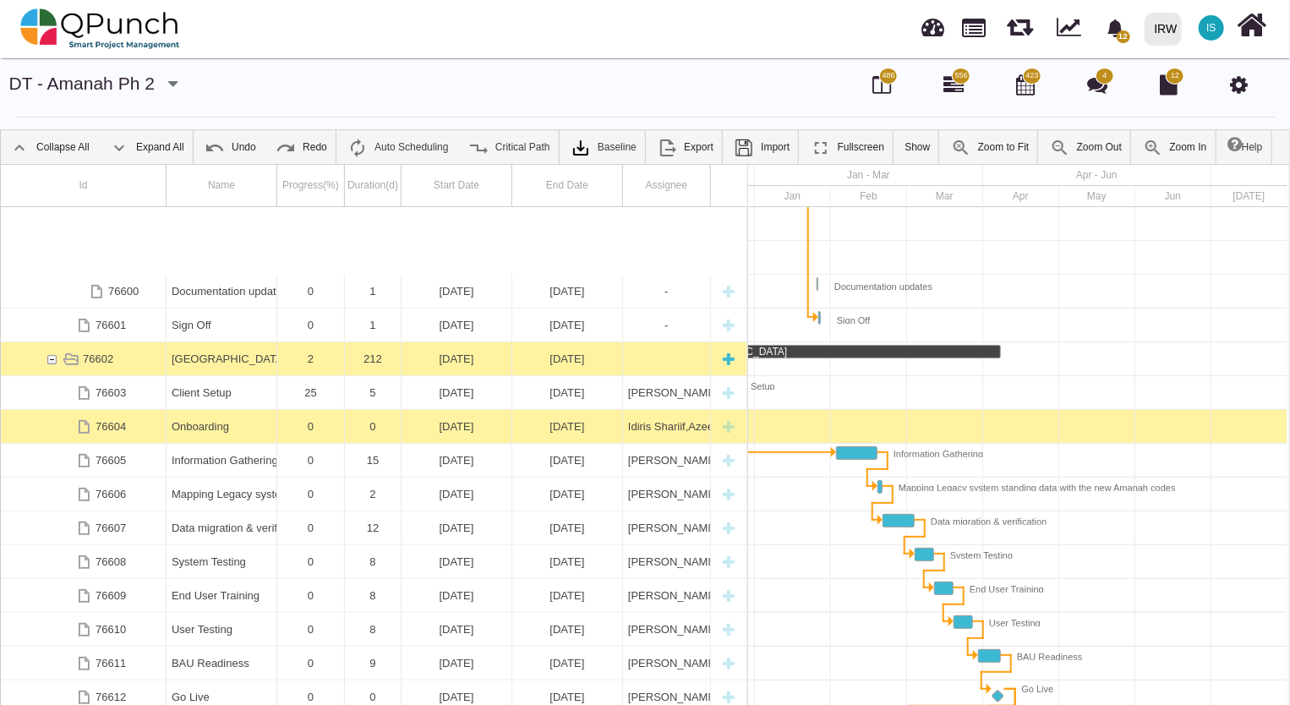
scroll to position [1834, 0]
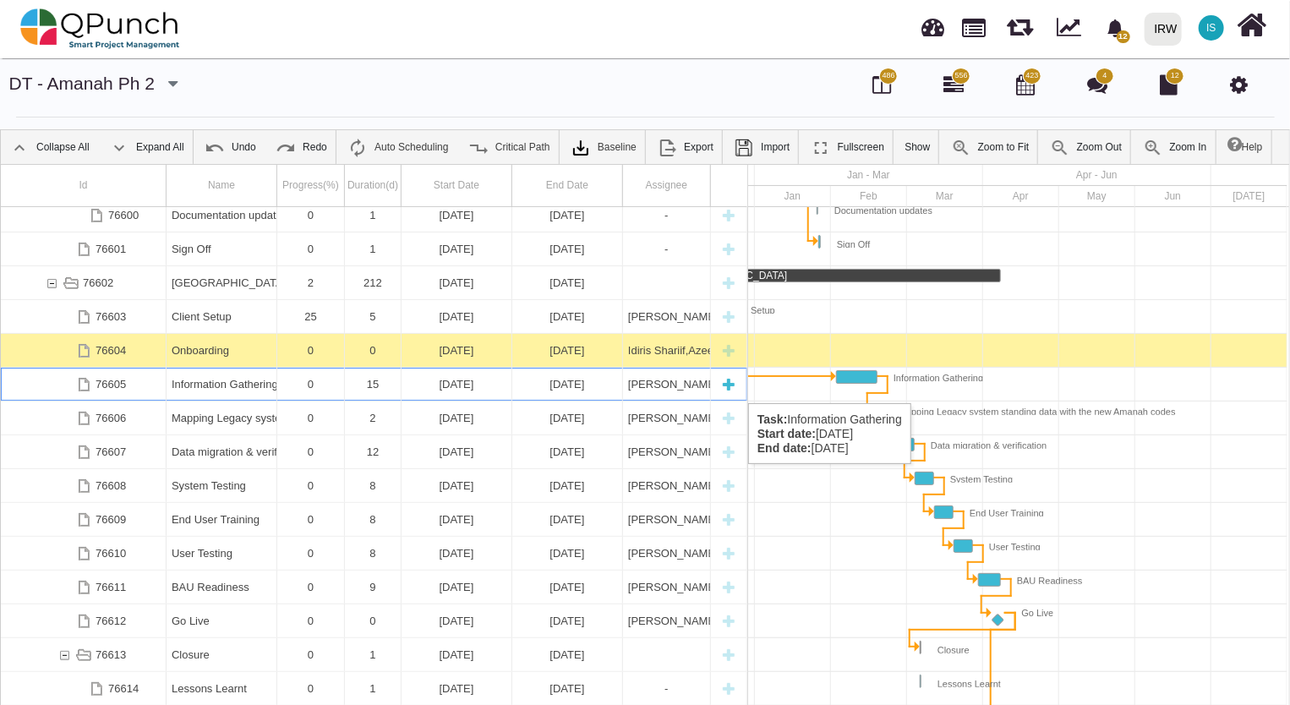
click at [673, 386] on div "[PERSON_NAME],[PERSON_NAME]," at bounding box center [666, 384] width 77 height 33
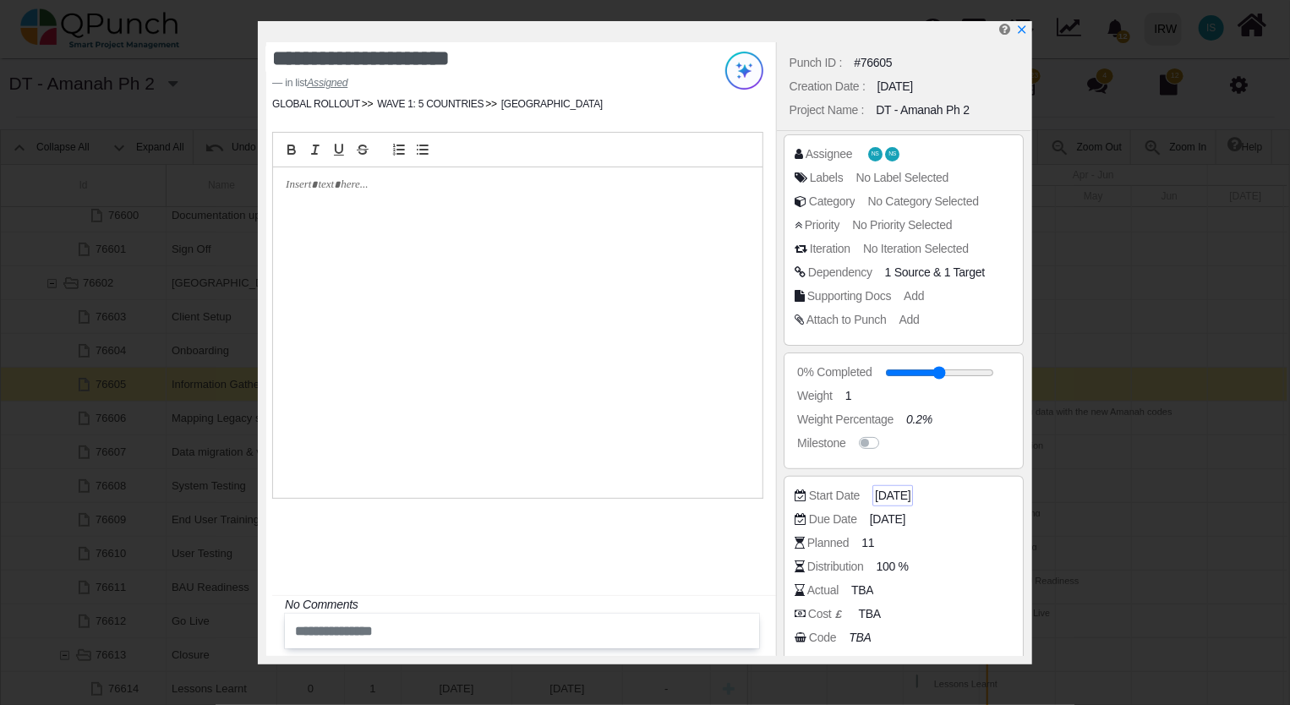
click at [910, 494] on span "[DATE]" at bounding box center [892, 496] width 35 height 18
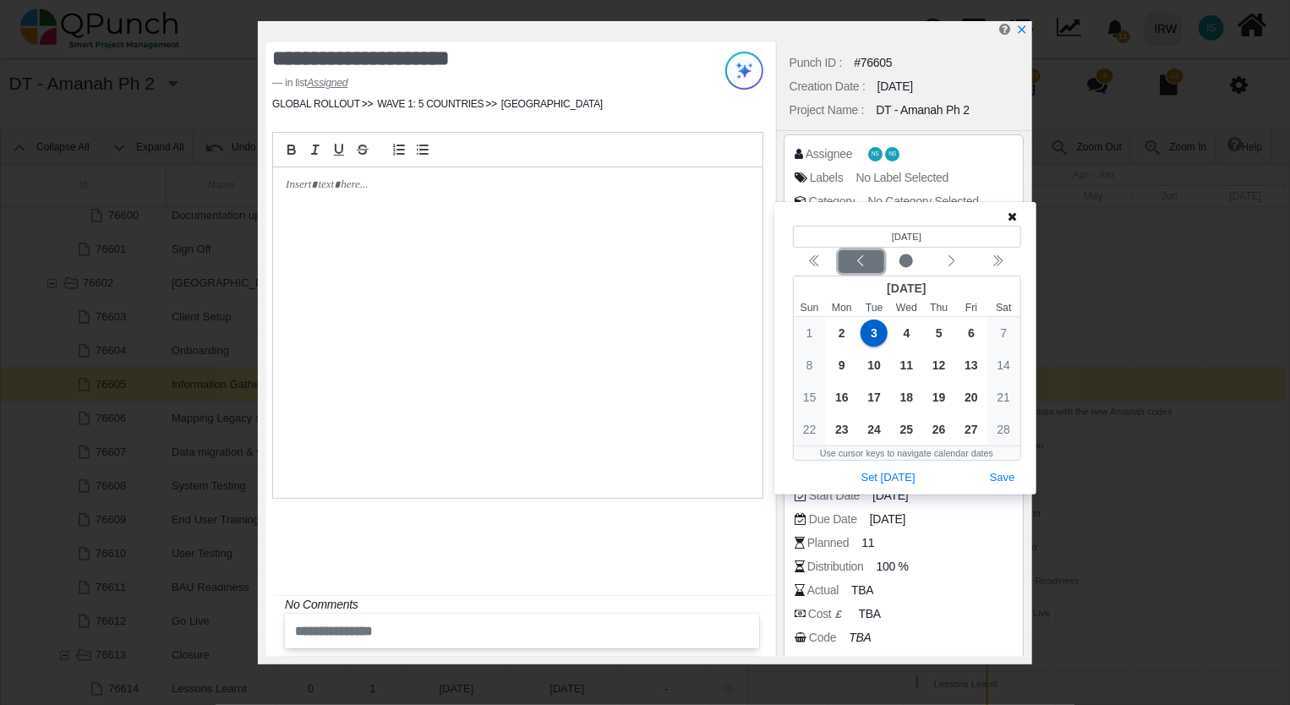
click at [859, 263] on icon "chevron left" at bounding box center [861, 261] width 14 height 14
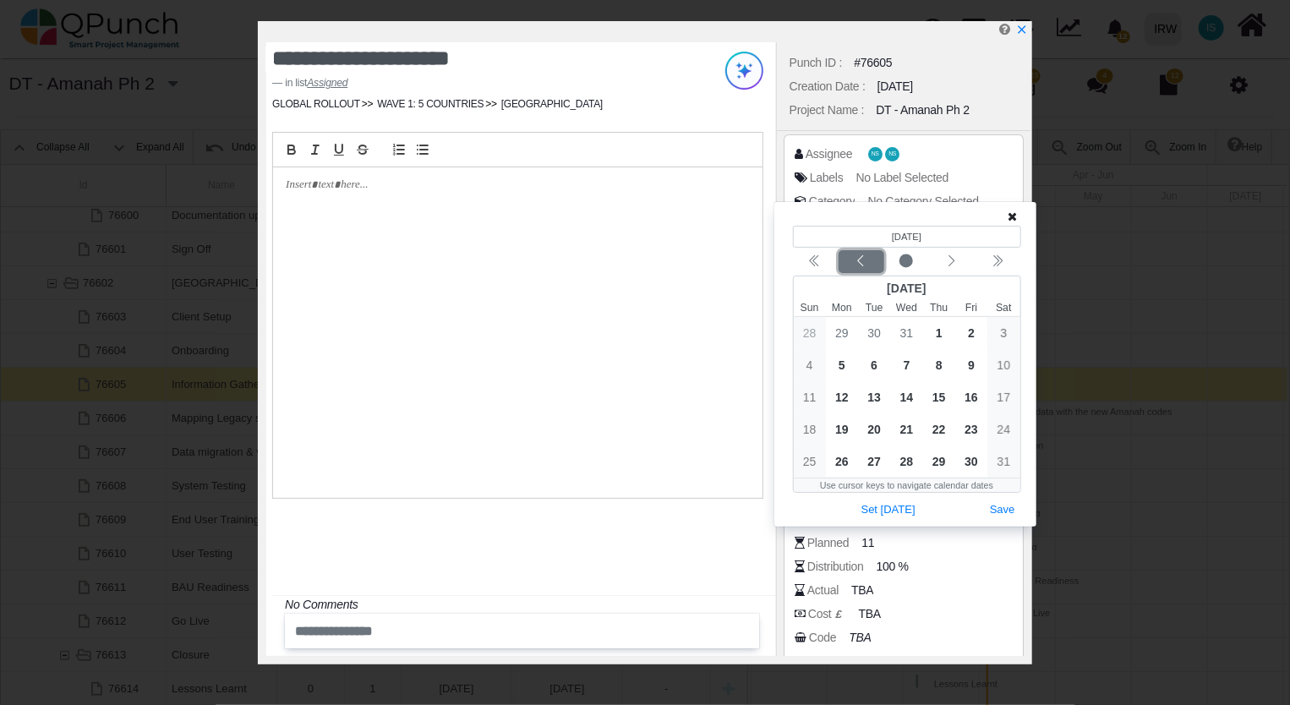
click at [859, 262] on icon "chevron left" at bounding box center [861, 261] width 14 height 14
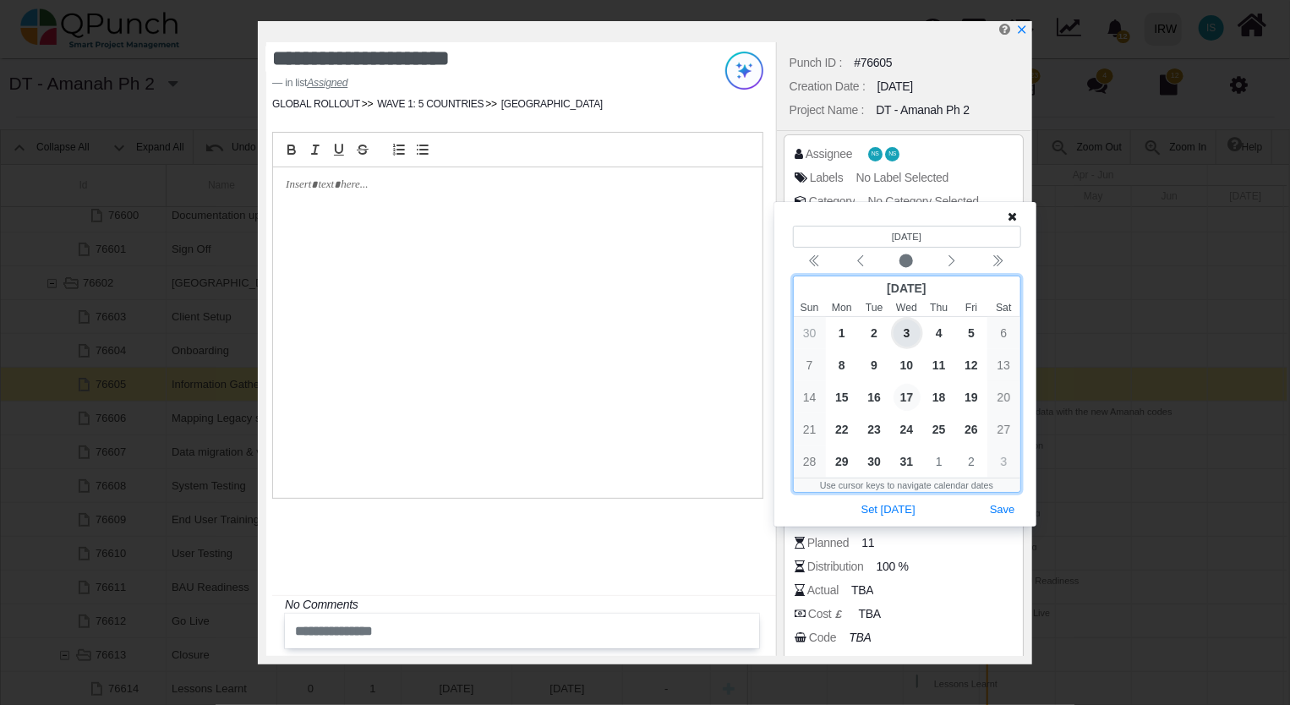
click at [910, 392] on span "17" at bounding box center [906, 397] width 27 height 27
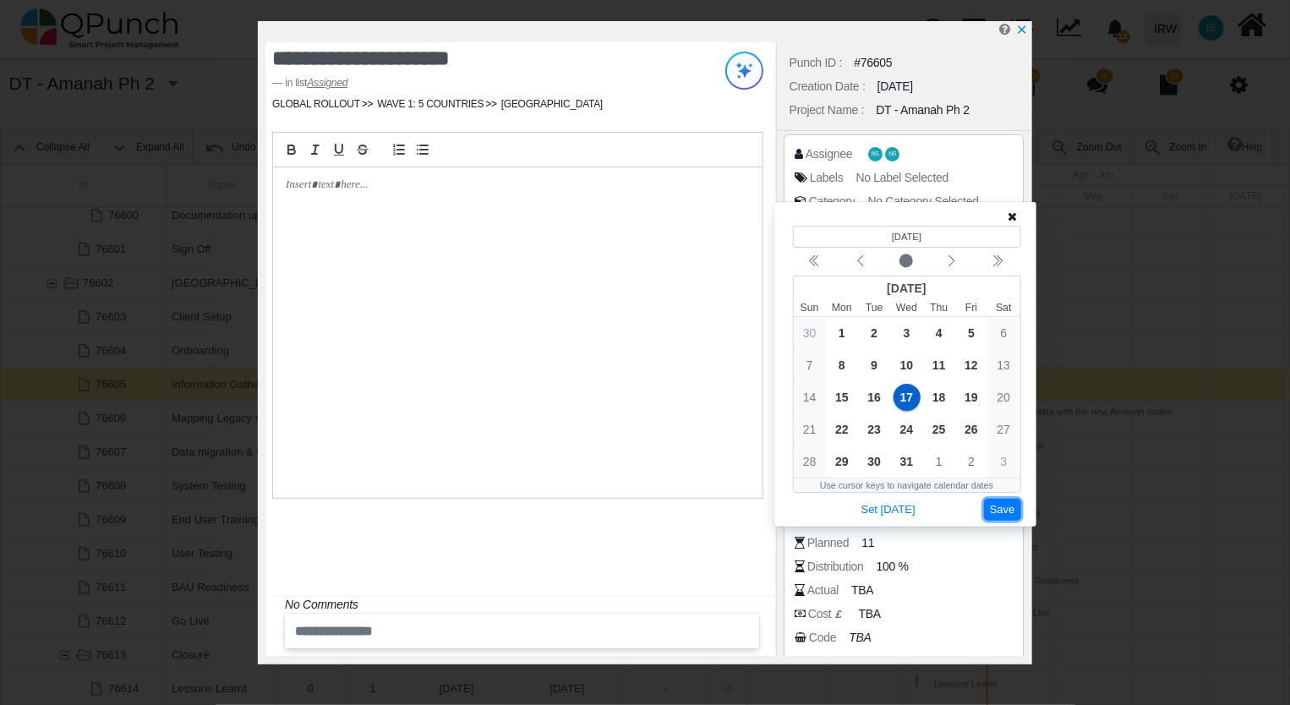
click at [1001, 513] on button "Save" at bounding box center [1002, 510] width 37 height 23
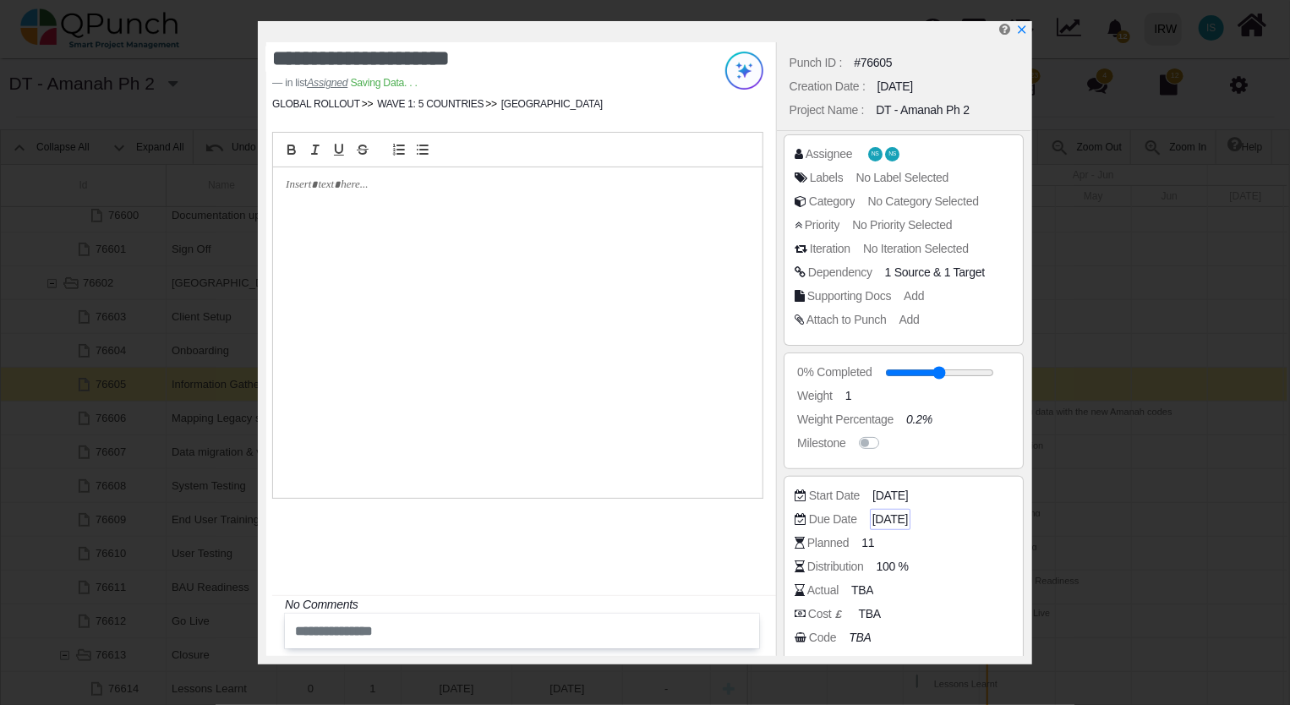
click at [908, 517] on span "17-02-2026" at bounding box center [889, 519] width 35 height 18
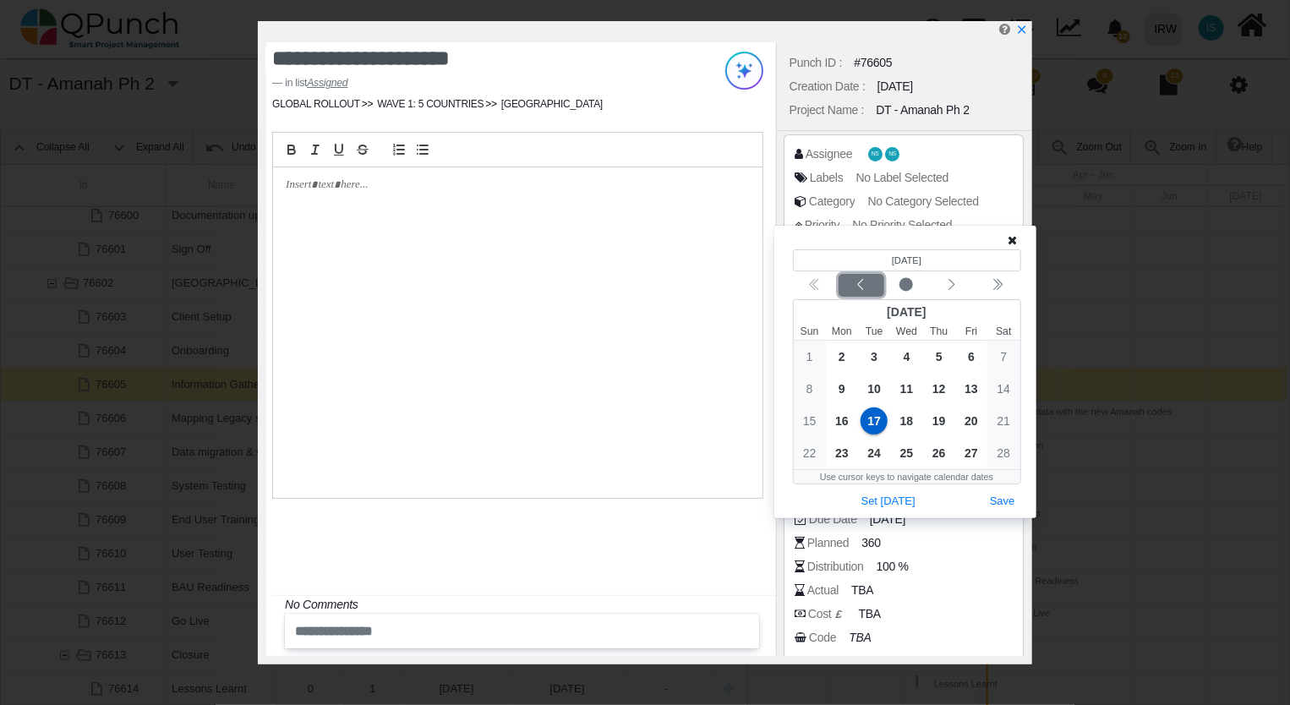
click at [860, 286] on icon "chevron left" at bounding box center [861, 284] width 6 height 11
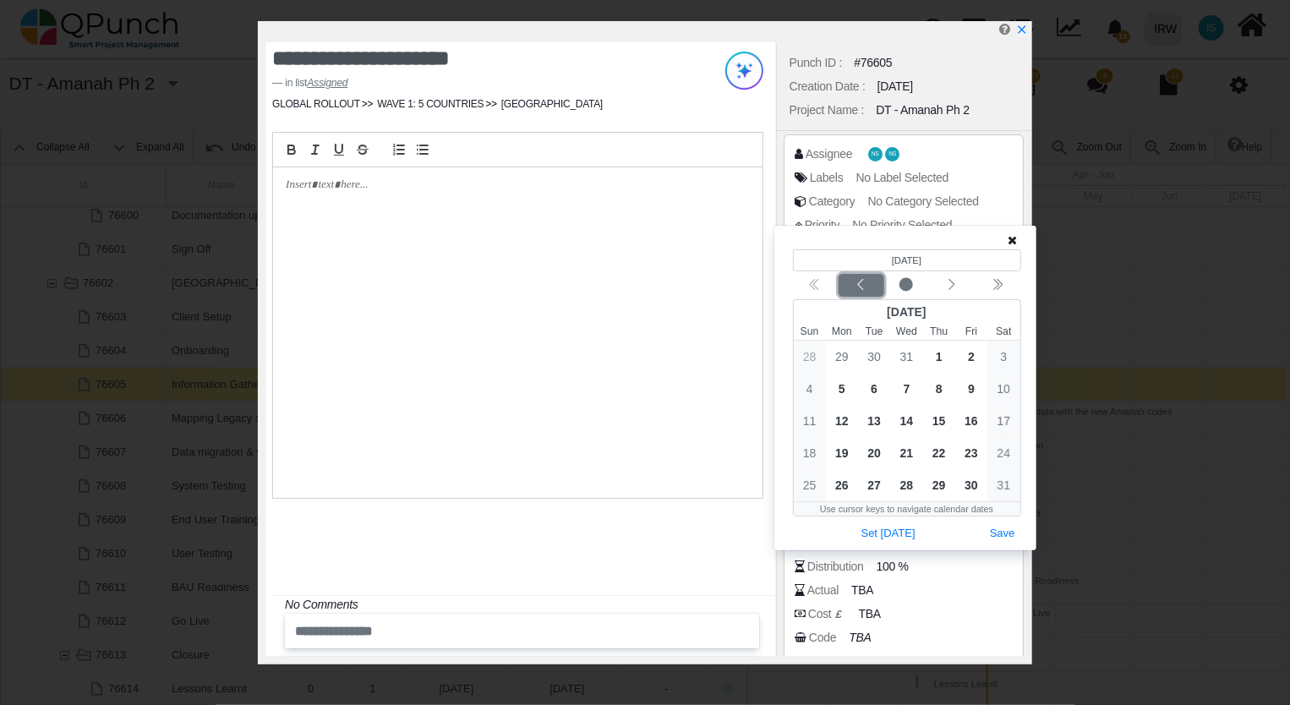
click at [860, 286] on icon "chevron left" at bounding box center [861, 284] width 6 height 11
click at [863, 286] on div "Calendar navigation" at bounding box center [907, 285] width 228 height 23
click at [861, 286] on div "Calendar navigation" at bounding box center [907, 285] width 228 height 23
click at [859, 284] on div "Calendar navigation" at bounding box center [907, 285] width 228 height 23
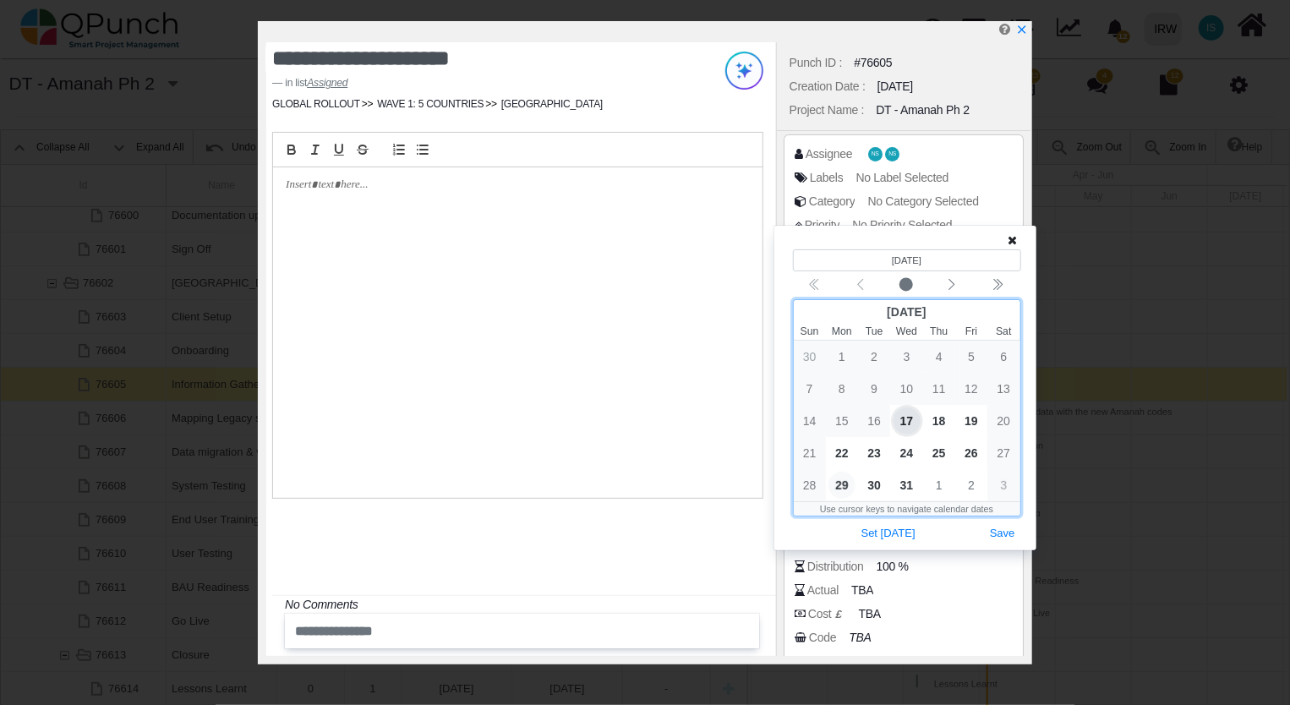
click at [845, 487] on span "29" at bounding box center [841, 485] width 27 height 27
click at [1012, 242] on icon at bounding box center [1012, 240] width 9 height 12
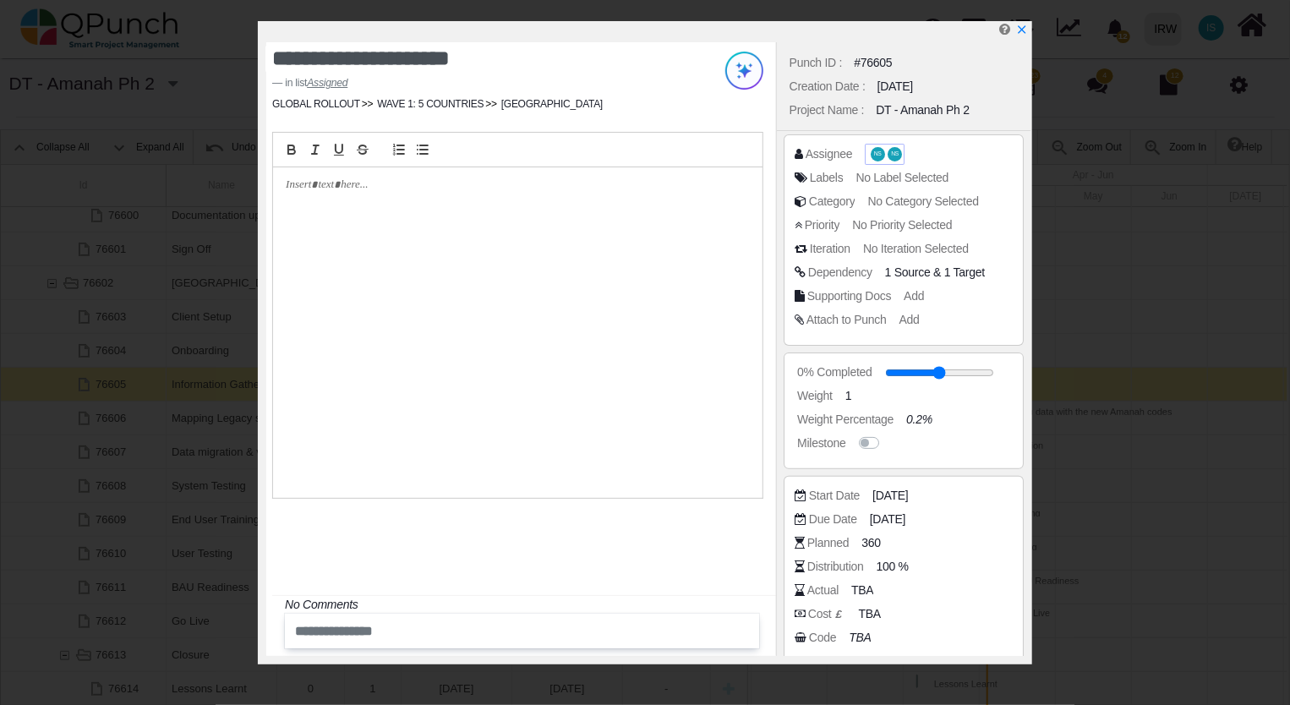
click at [891, 154] on span "NS" at bounding box center [895, 154] width 8 height 6
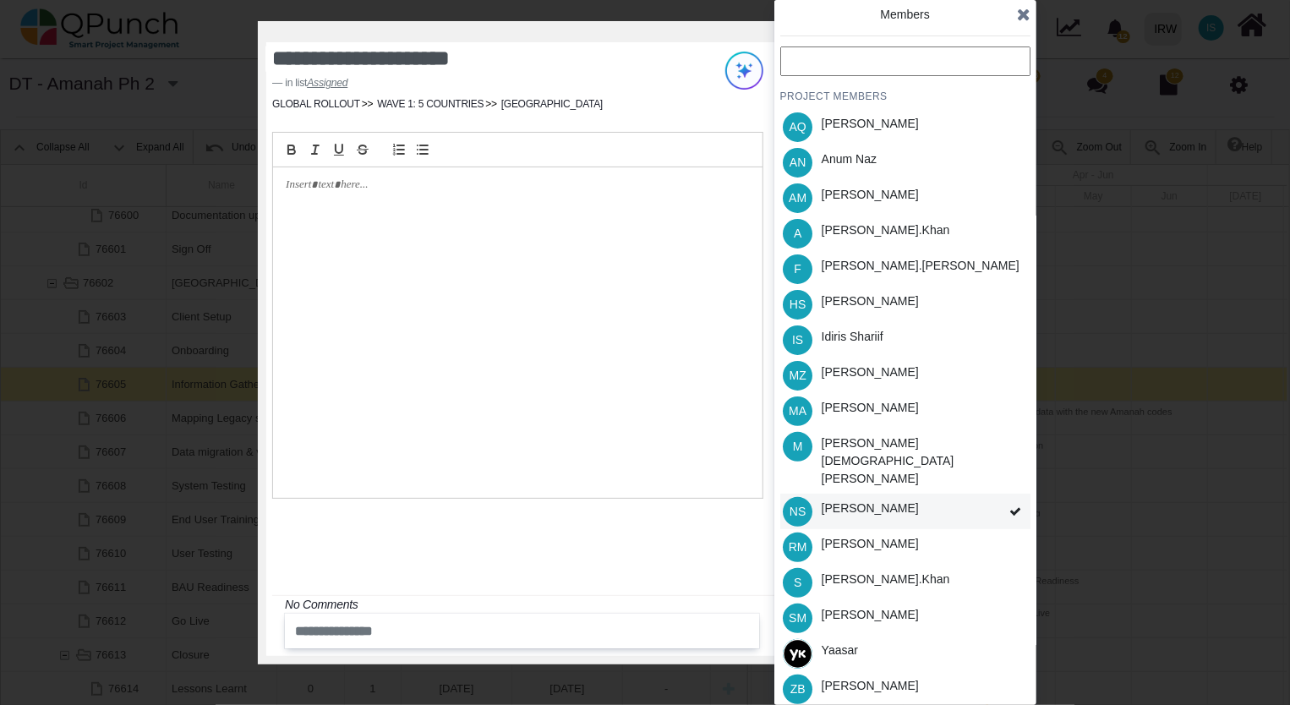
click at [1004, 494] on span at bounding box center [1015, 512] width 30 height 36
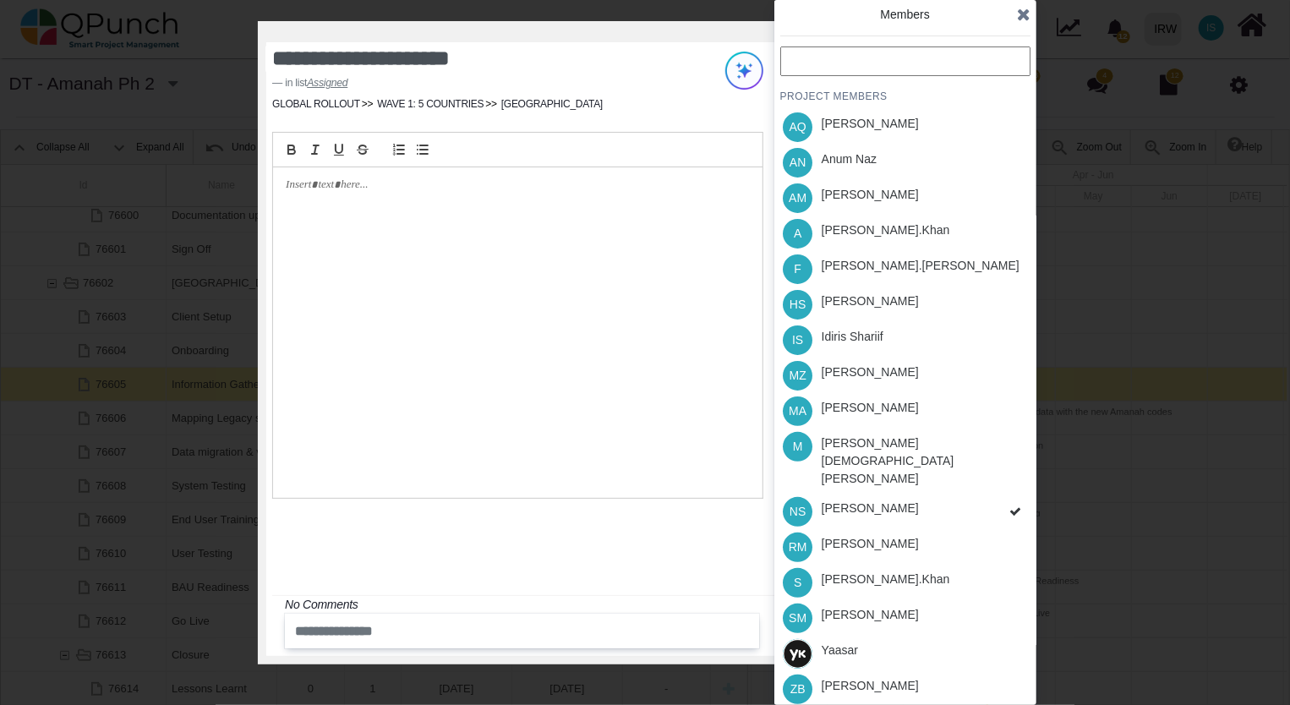
click at [1012, 481] on div "PROJECT MEMBERS AQ Aamar Qayum AN Anum Naz AM Asad Malik A Azeem.khan F Fahmina…" at bounding box center [905, 376] width 250 height 660
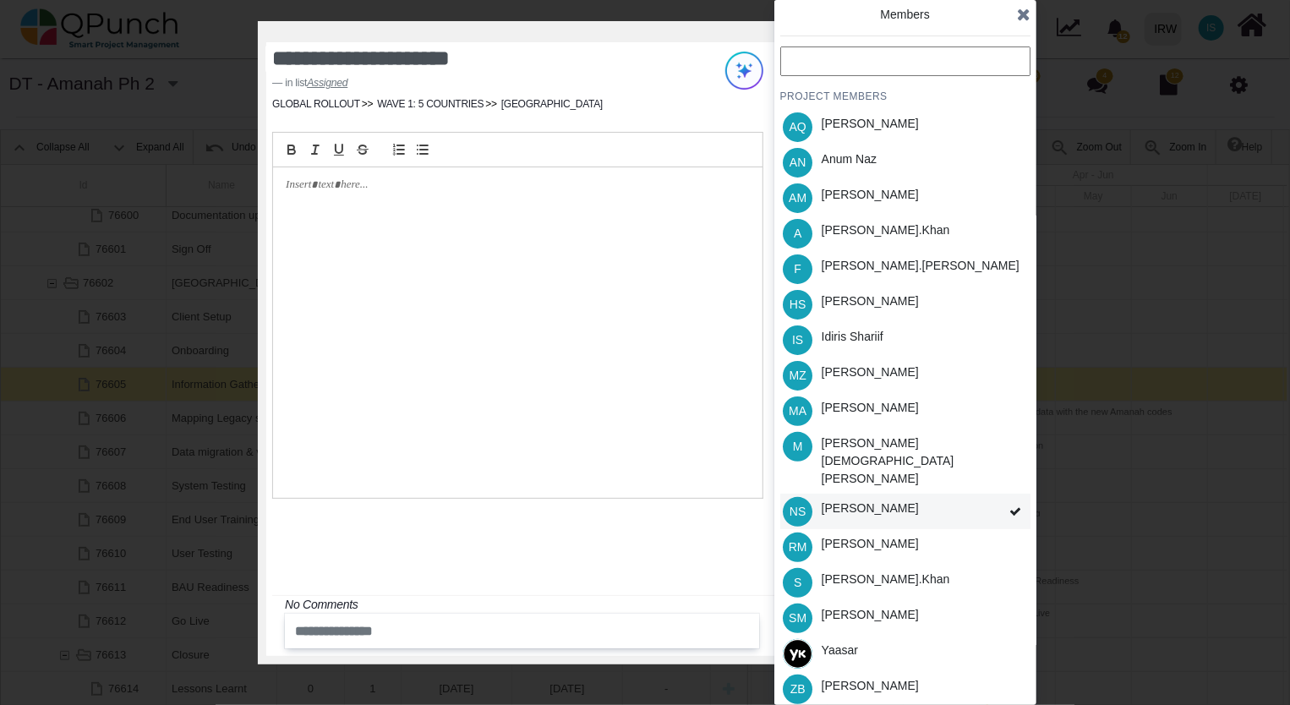
click at [1010, 505] on icon at bounding box center [1015, 511] width 12 height 12
click at [1011, 485] on div "PROJECT MEMBERS AQ Aamar Qayum AN Anum Naz AM Asad Malik A Azeem.khan F Fahmina…" at bounding box center [905, 376] width 250 height 660
click at [907, 232] on div "A Azeem.khan" at bounding box center [905, 233] width 250 height 35
click at [962, 336] on div "IS Idiris Shariif" at bounding box center [905, 339] width 250 height 35
click at [936, 565] on div "S Salman.khan" at bounding box center [905, 582] width 250 height 35
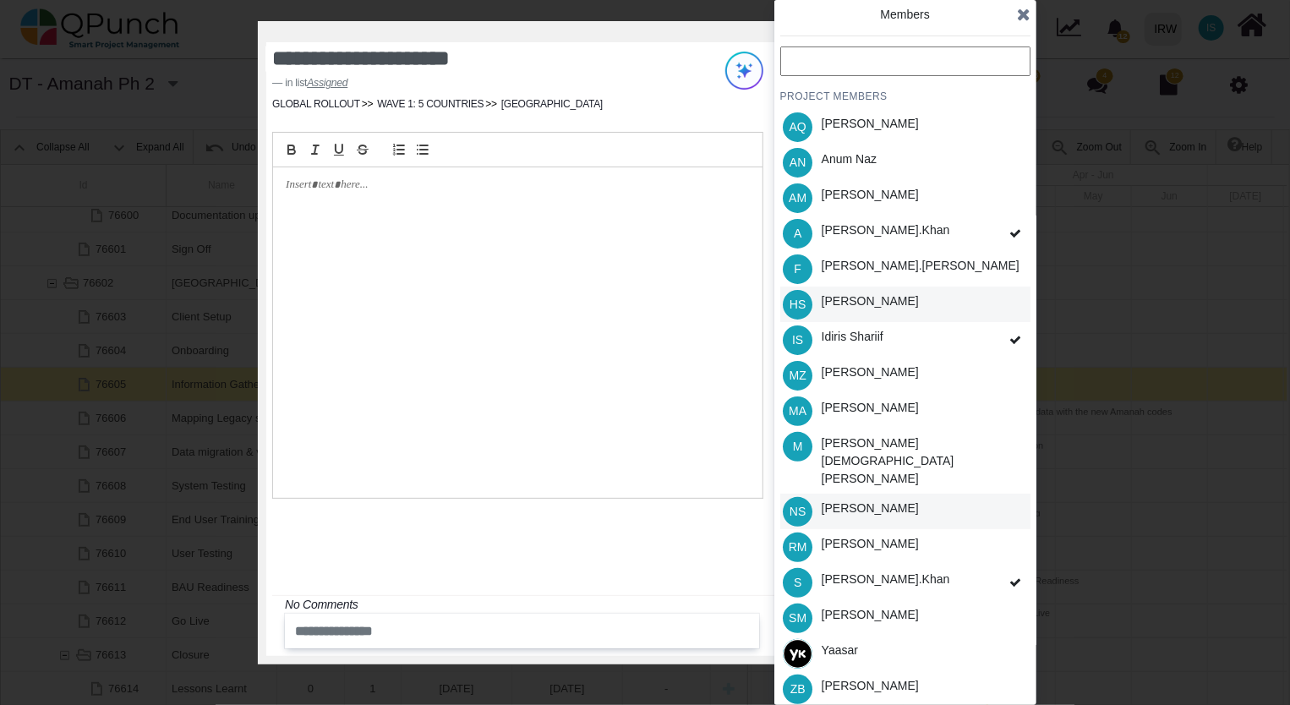
click at [952, 303] on div "HS Hassan Saleem" at bounding box center [905, 303] width 250 height 35
click at [1025, 15] on icon at bounding box center [1024, 14] width 14 height 17
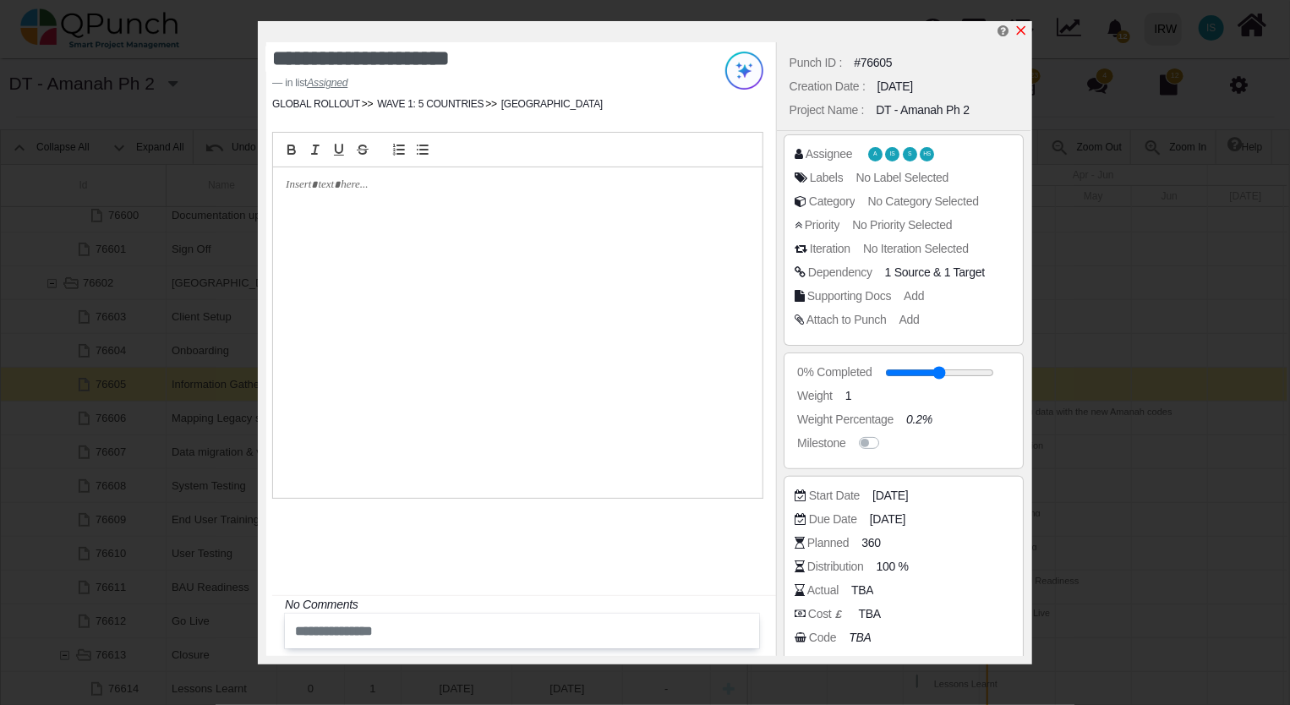
click at [1022, 32] on icon "x" at bounding box center [1021, 30] width 9 height 9
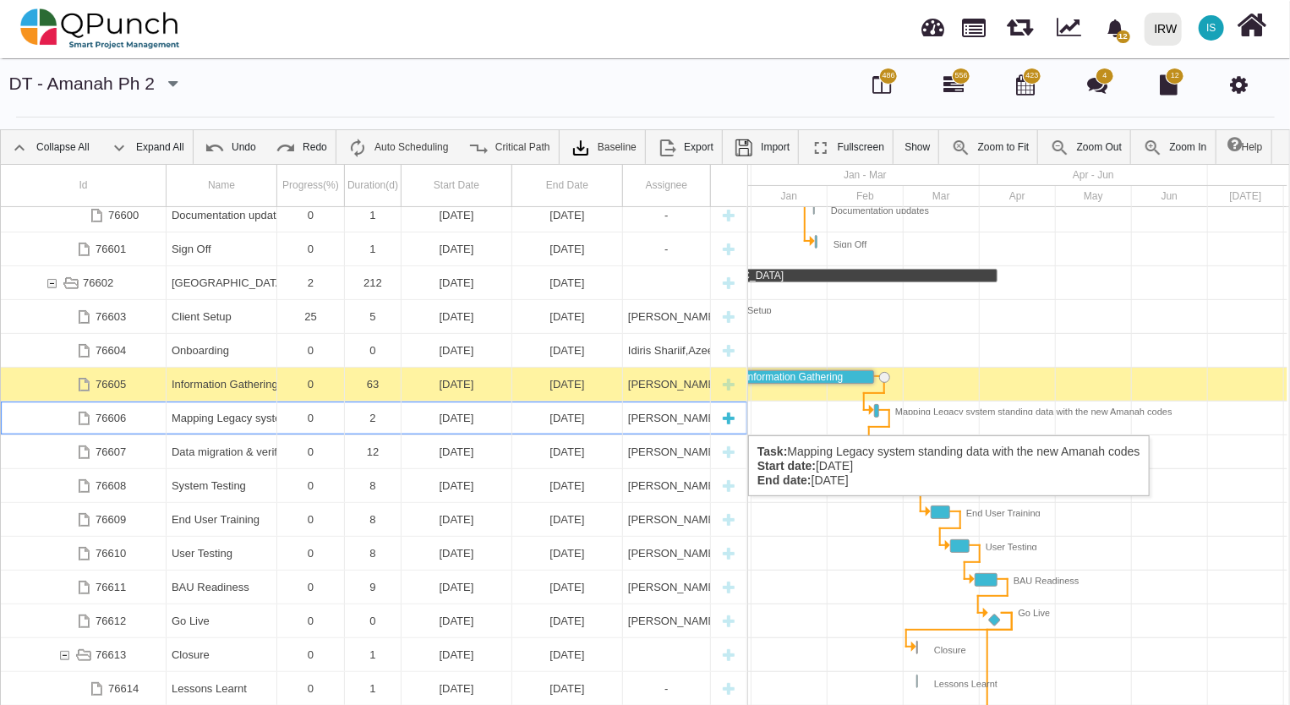
click at [651, 418] on div "[PERSON_NAME],[PERSON_NAME],[PERSON_NAME],[PERSON_NAME],[PERSON_NAME]," at bounding box center [666, 417] width 77 height 33
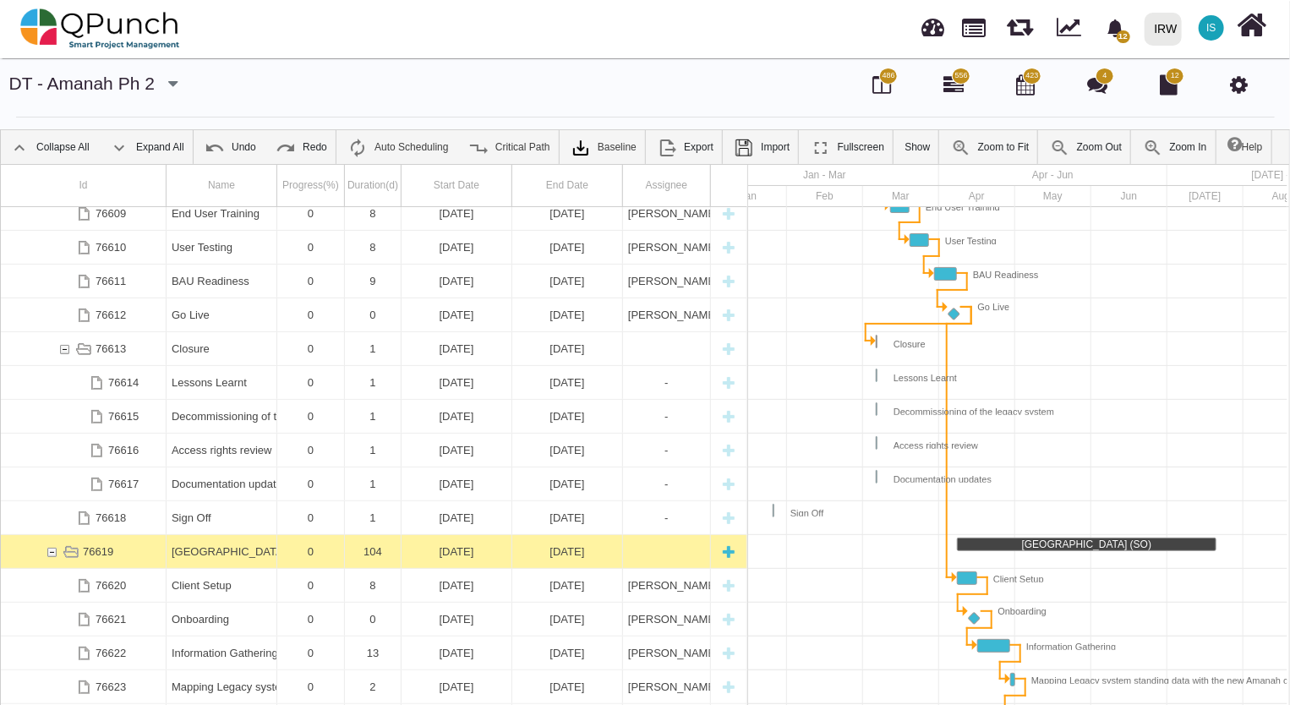
scroll to position [2216, 0]
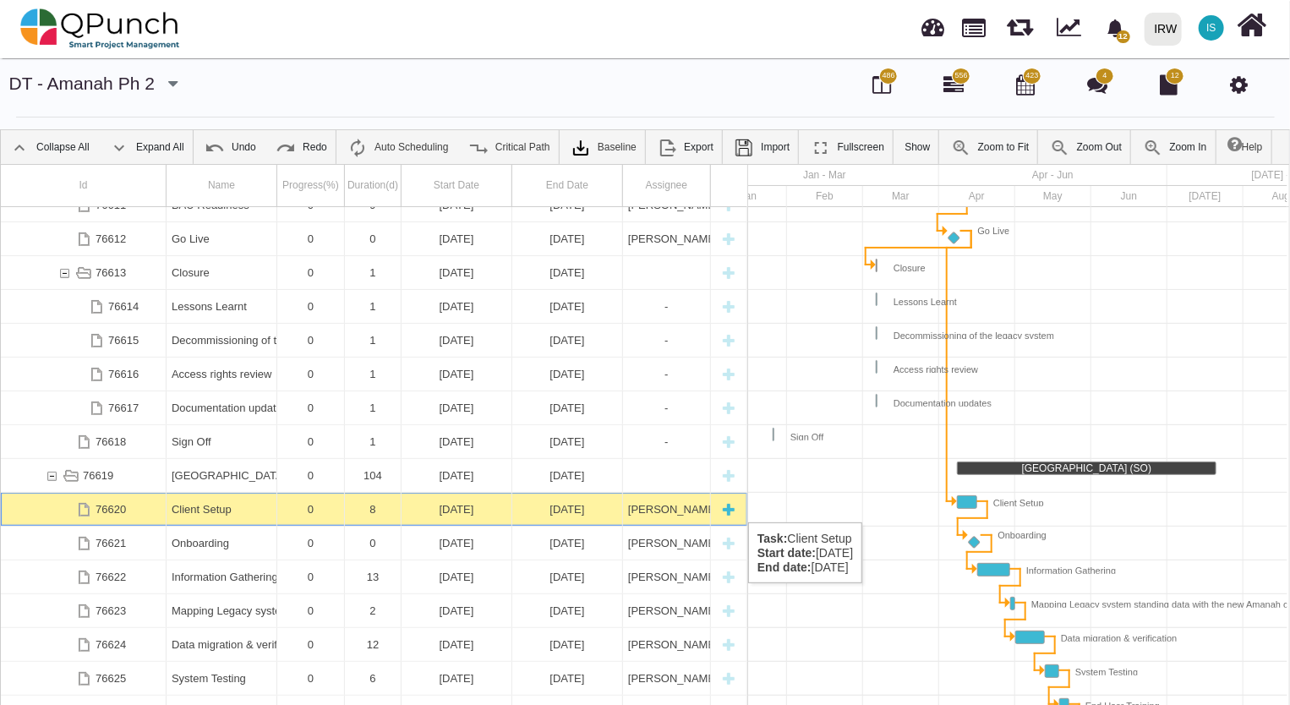
click at [531, 505] on div "[DATE]" at bounding box center [567, 509] width 100 height 33
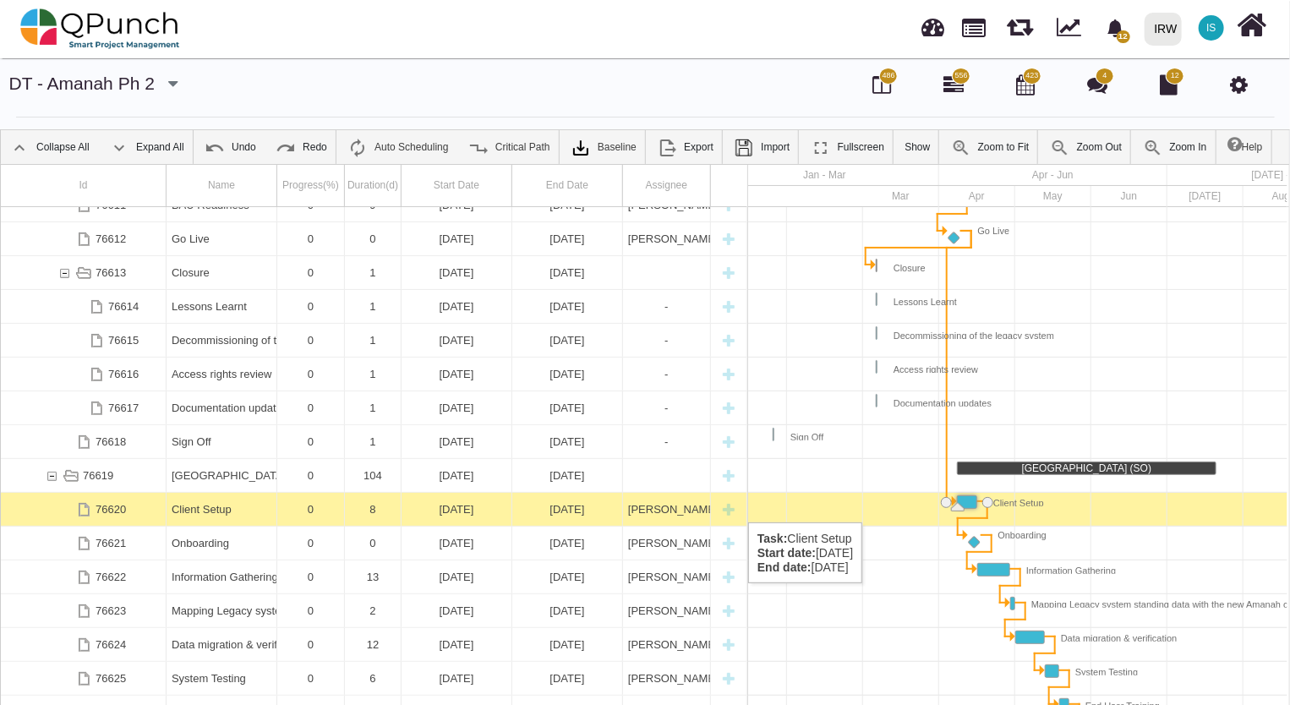
scroll to position [0, 770]
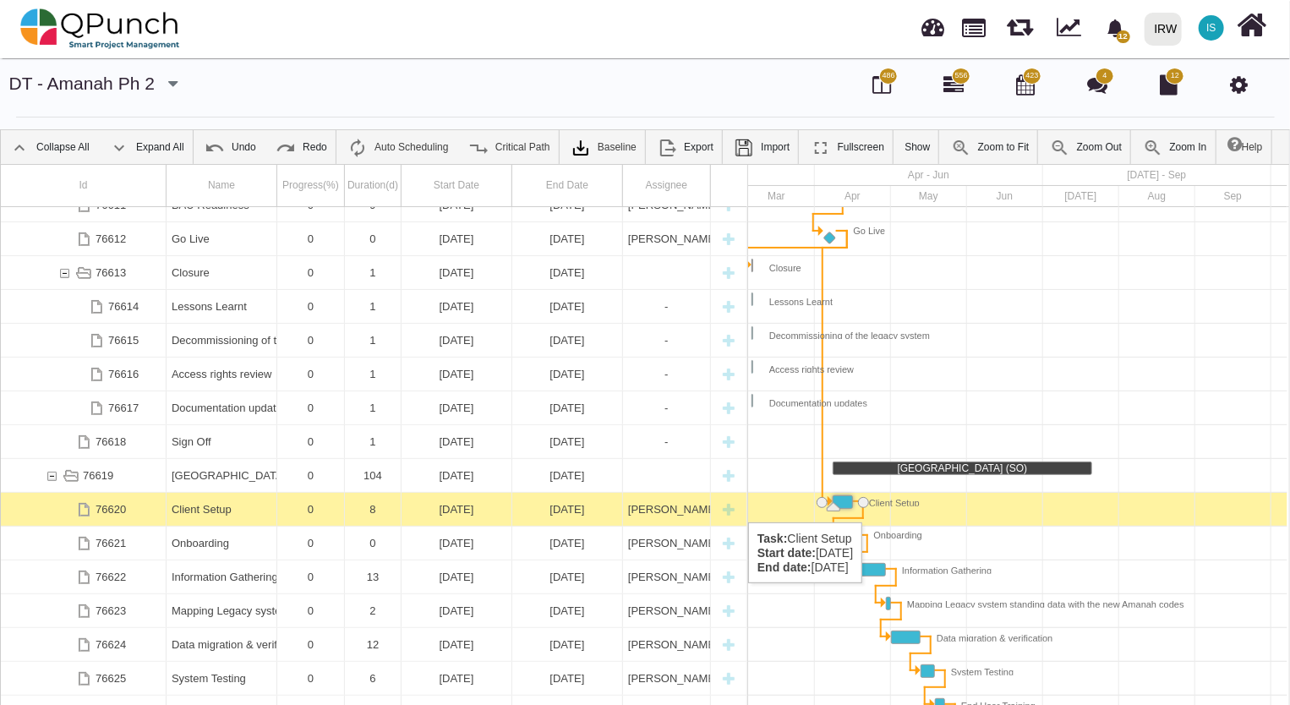
click at [531, 505] on div "[DATE]" at bounding box center [567, 509] width 100 height 33
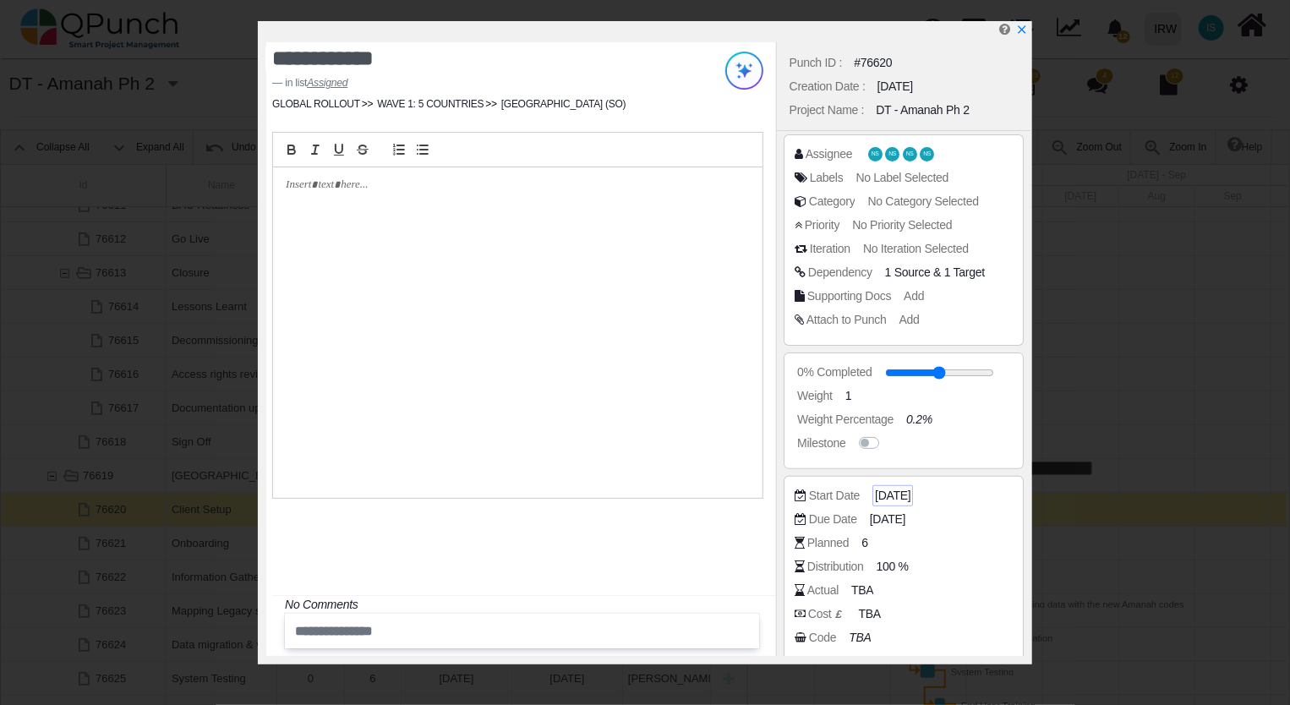
click at [910, 497] on span "[DATE]" at bounding box center [892, 496] width 35 height 18
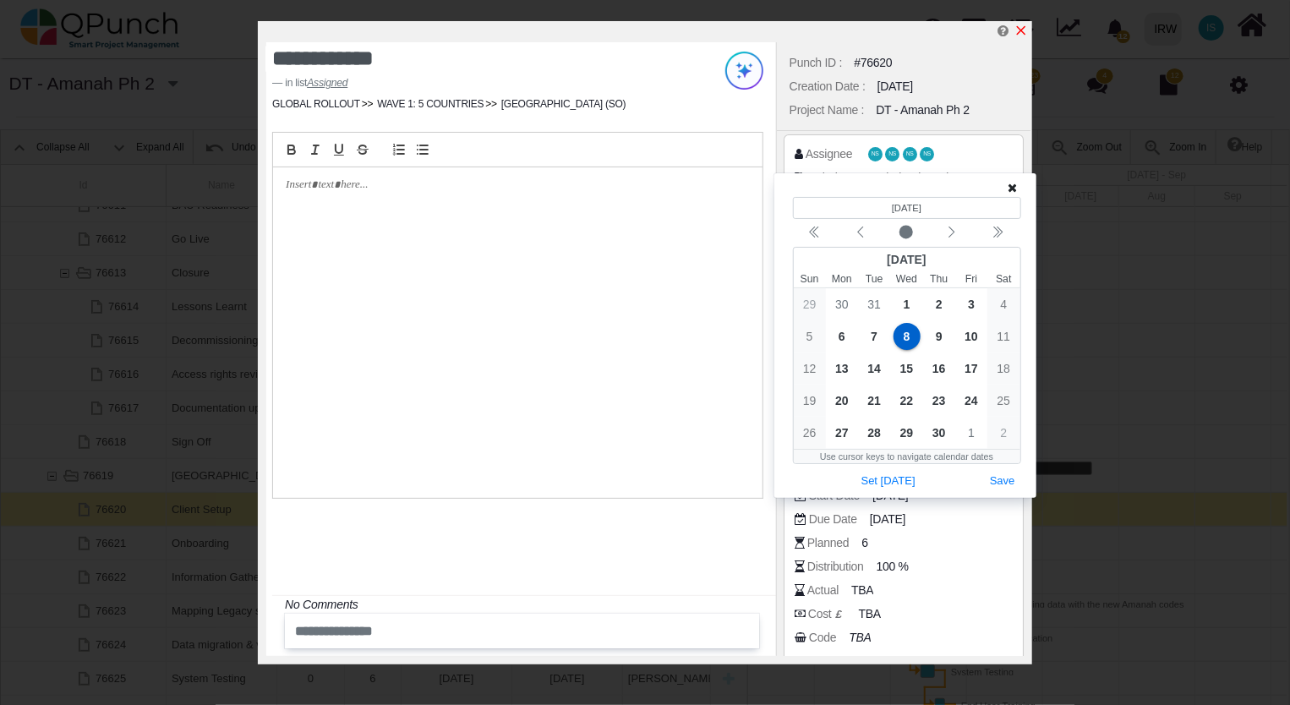
click at [1017, 30] on icon "x" at bounding box center [1021, 31] width 14 height 14
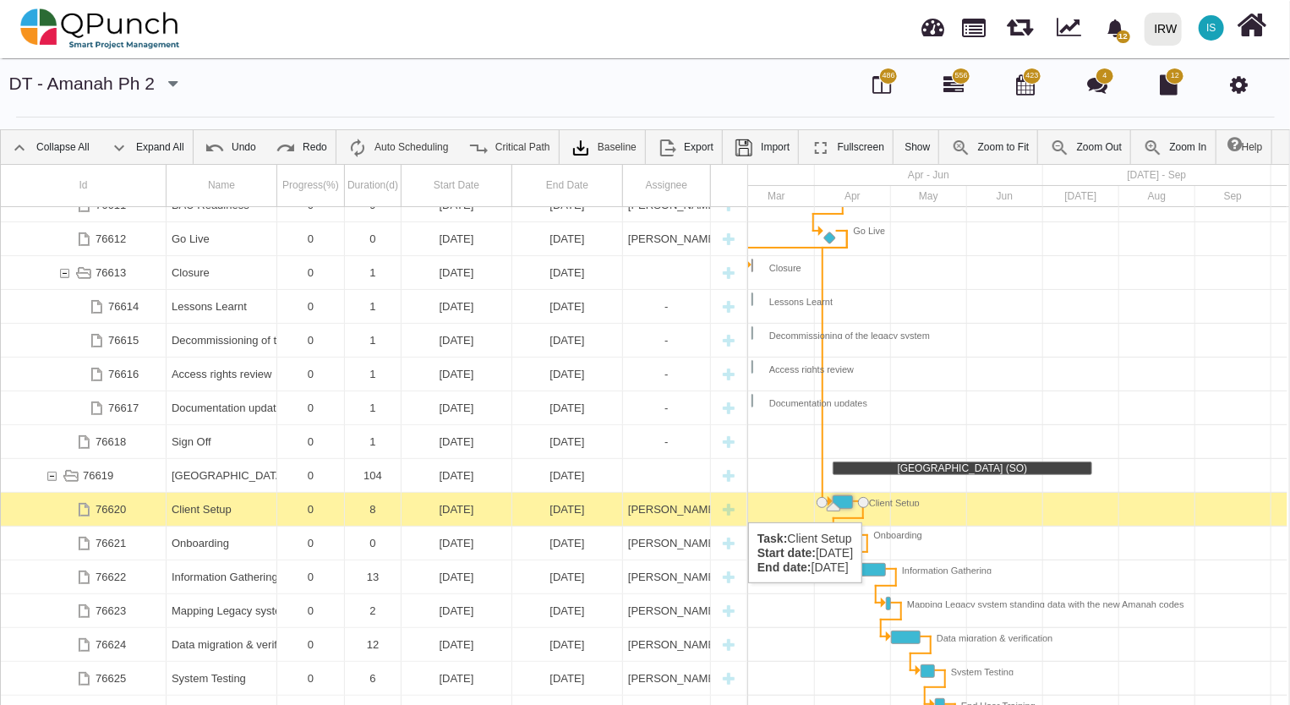
click at [1231, 86] on icon at bounding box center [1239, 84] width 18 height 20
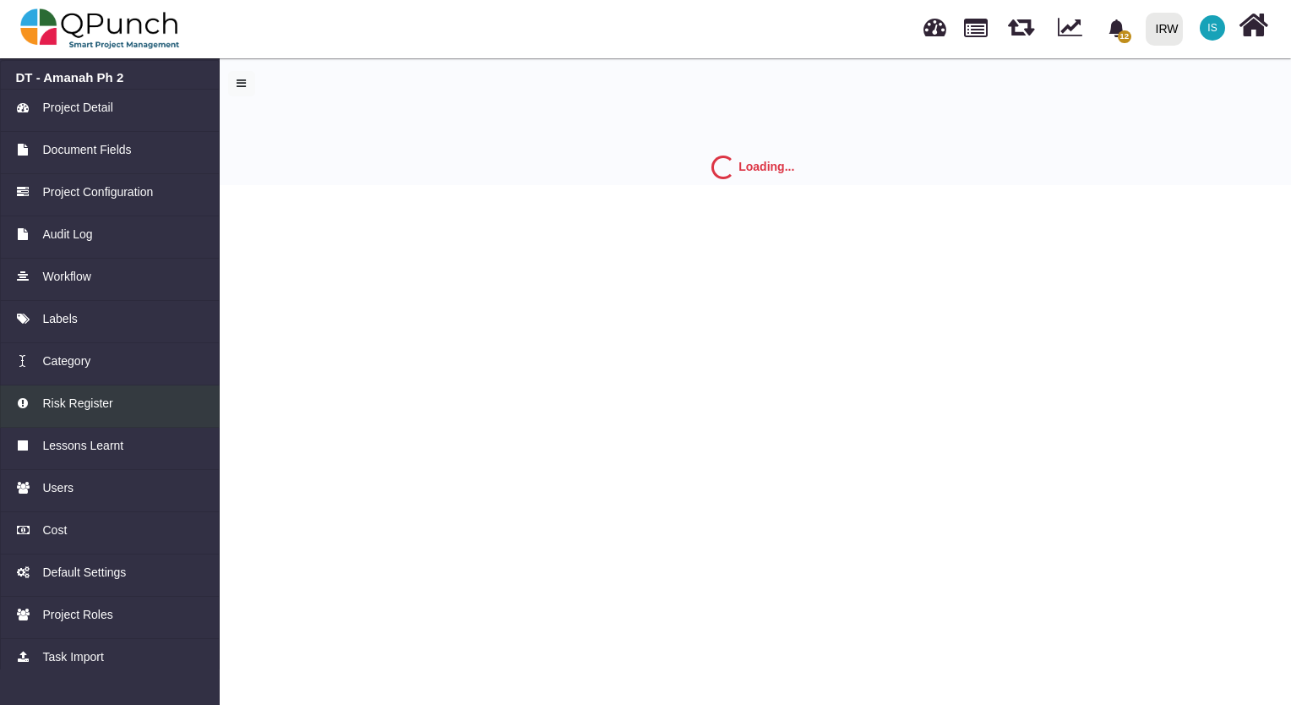
click at [73, 409] on span "Risk Register" at bounding box center [77, 404] width 70 height 18
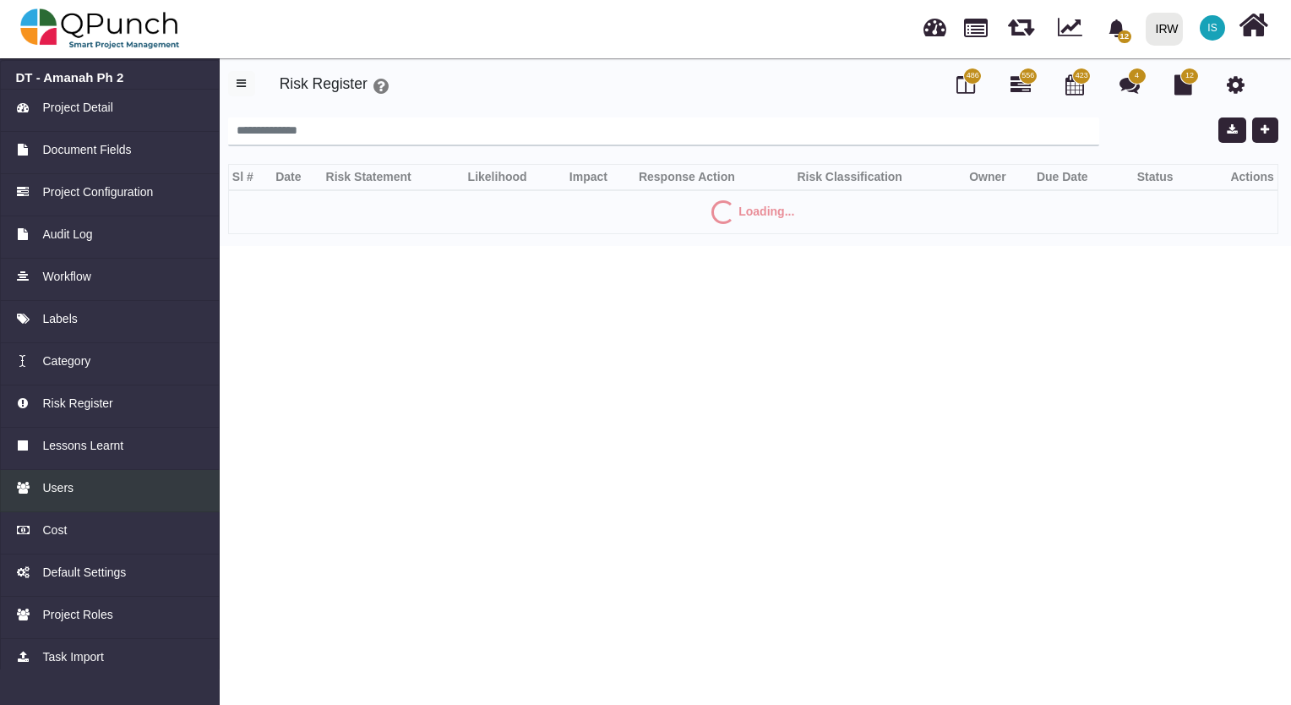
click at [64, 488] on span "Users" at bounding box center [57, 488] width 31 height 18
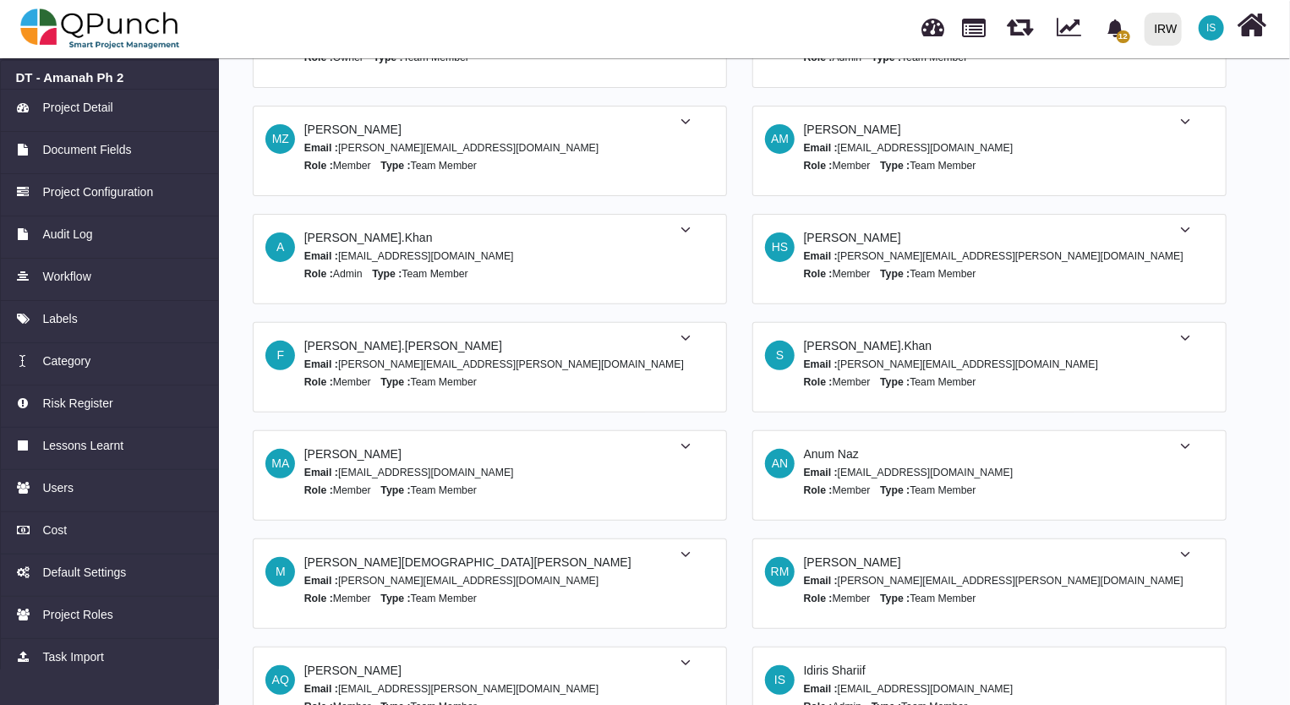
scroll to position [169, 0]
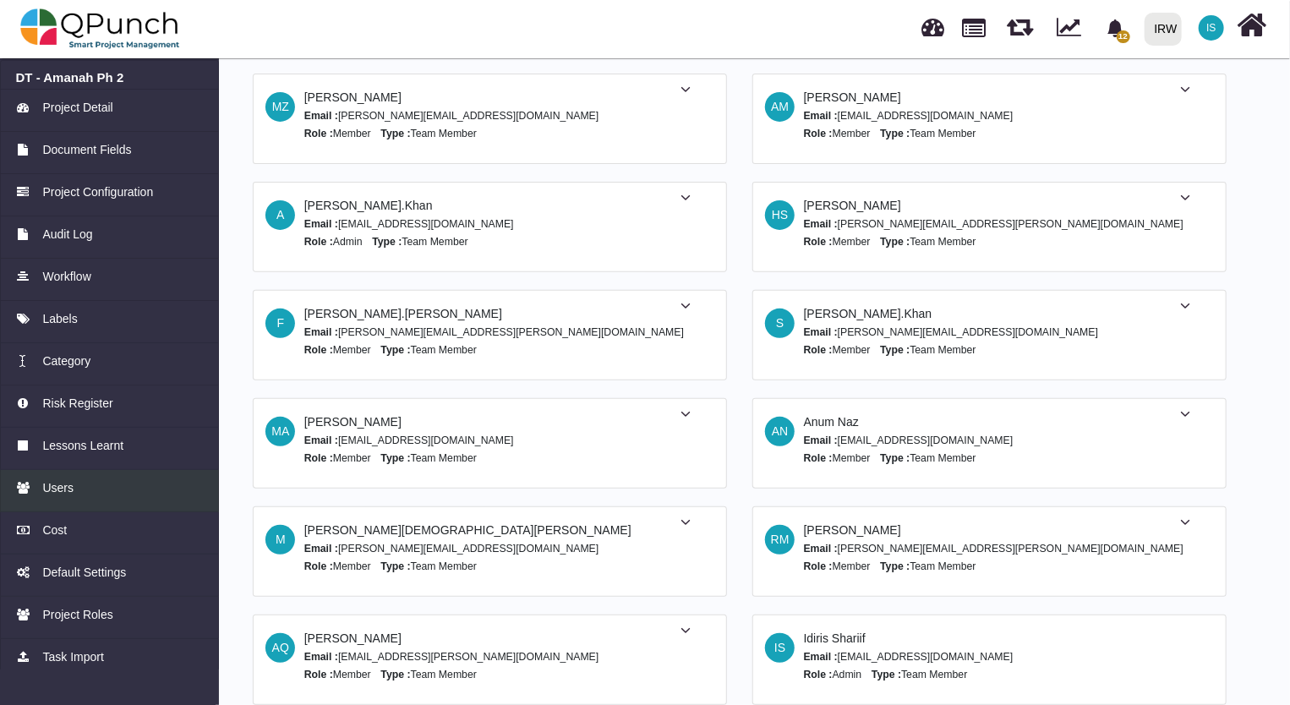
click at [85, 486] on div "Users" at bounding box center [110, 488] width 188 height 18
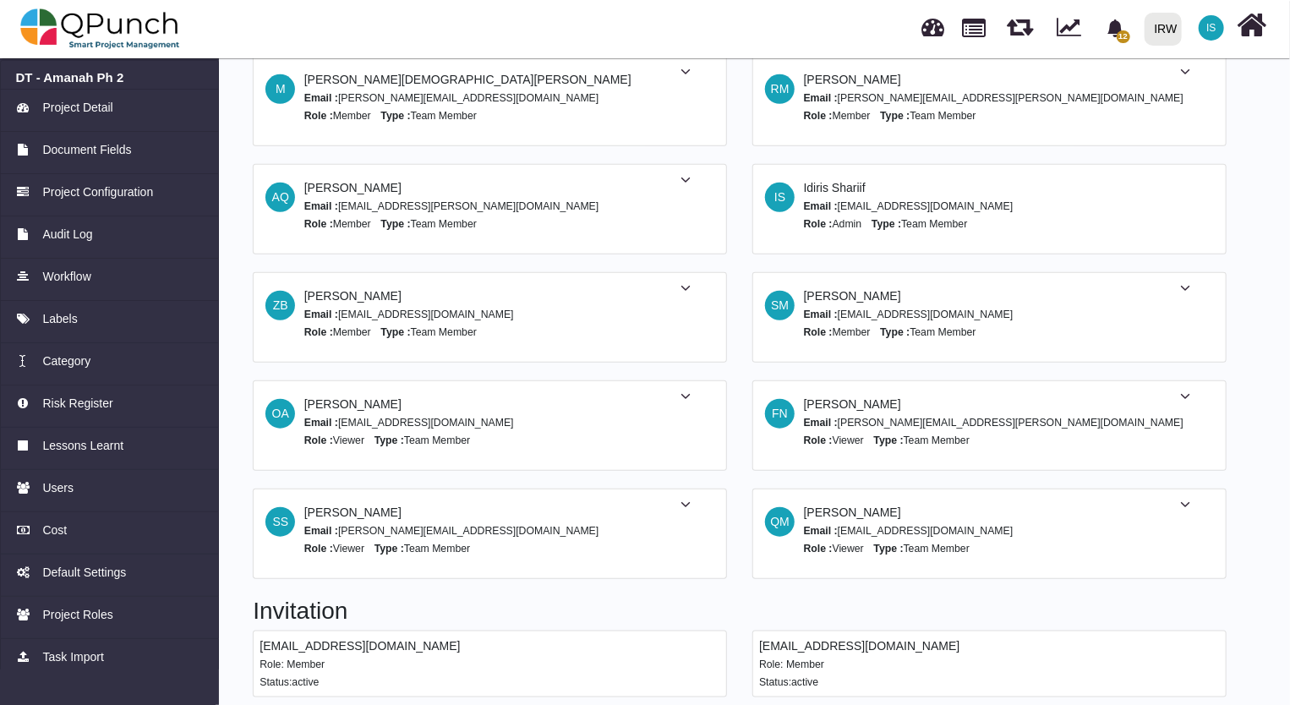
scroll to position [625, 0]
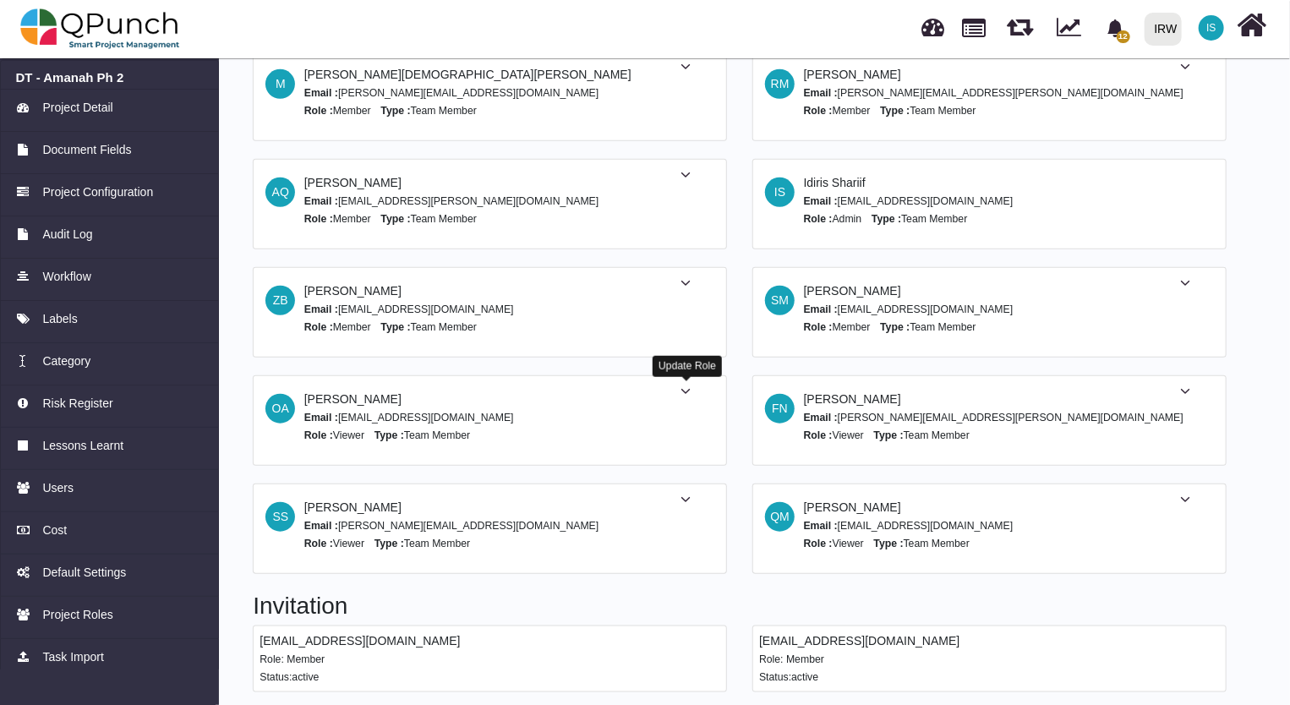
click at [686, 390] on icon at bounding box center [685, 391] width 10 height 12
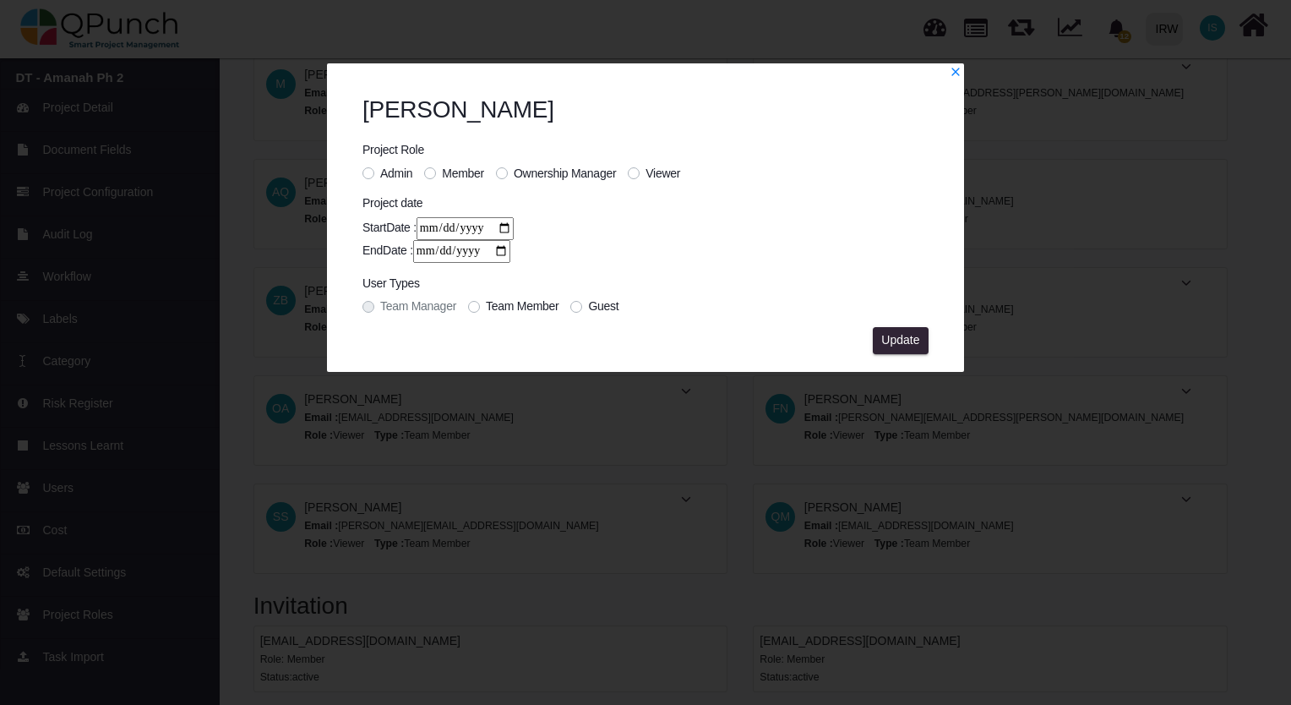
click at [380, 174] on label "Admin" at bounding box center [396, 174] width 32 height 18
click at [906, 340] on span "Update" at bounding box center [900, 340] width 38 height 14
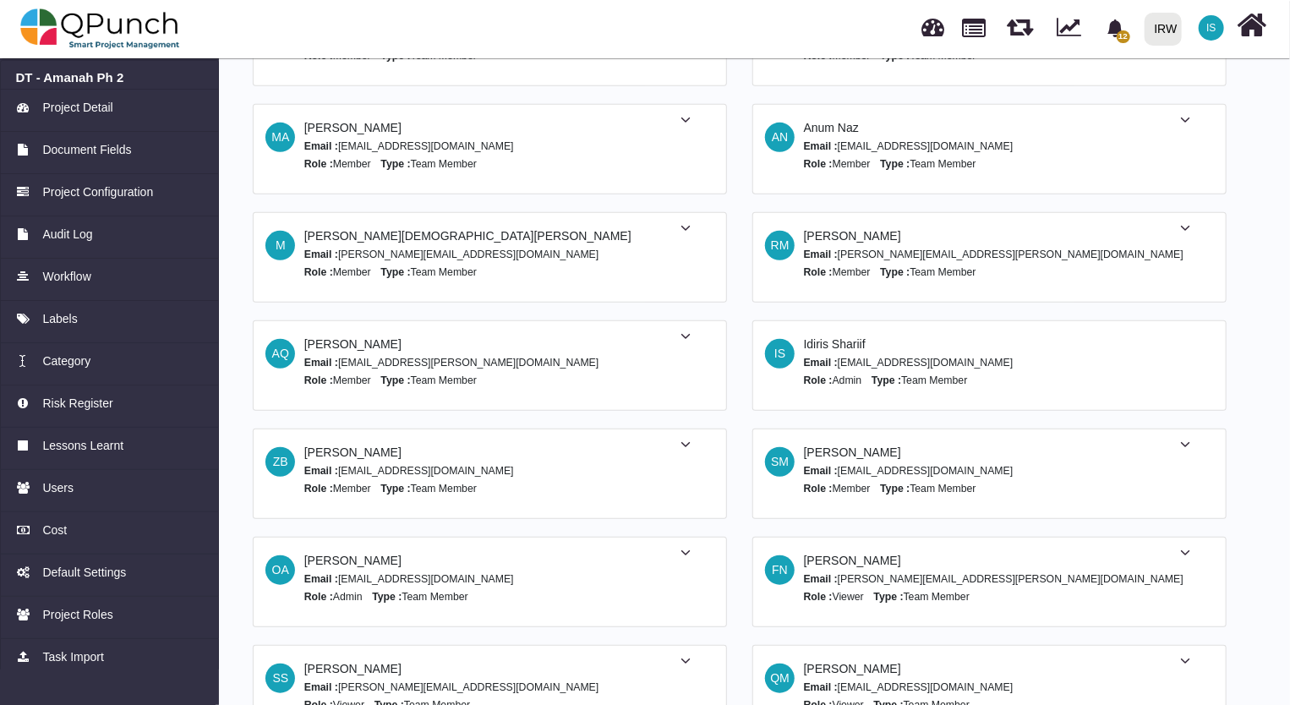
scroll to position [456, 0]
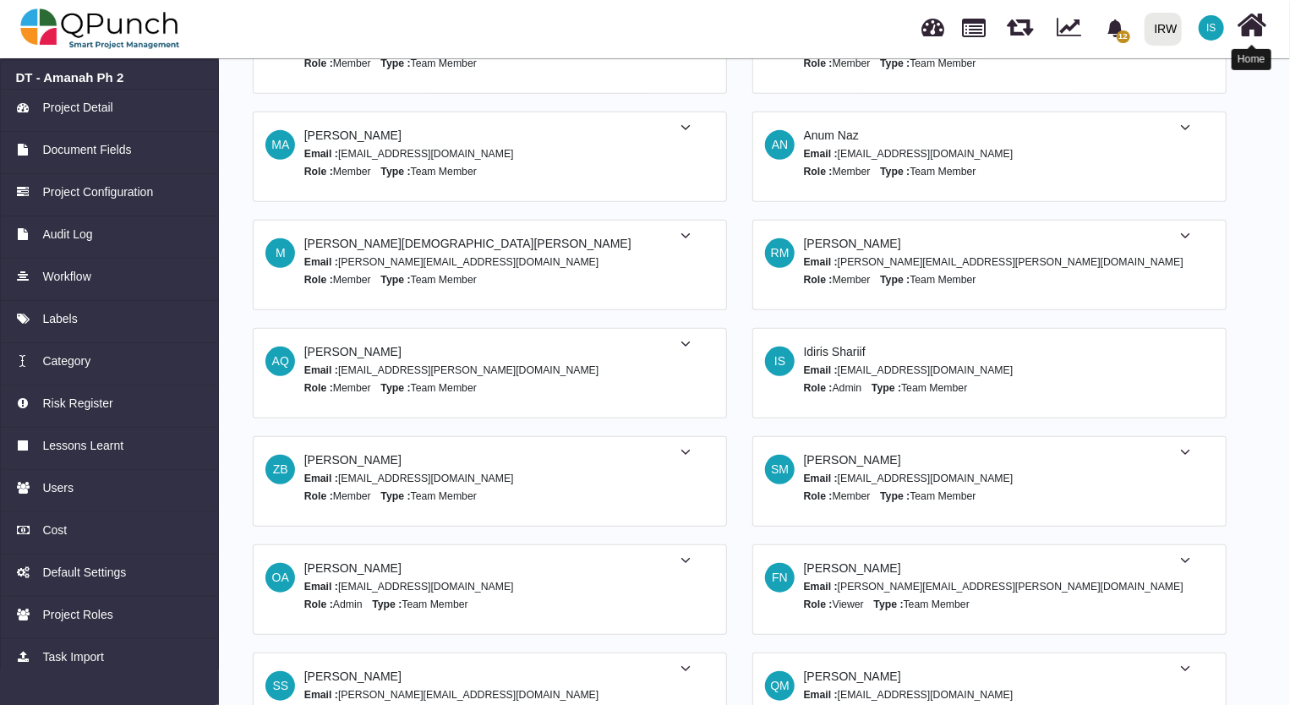
click at [1251, 31] on icon at bounding box center [1252, 25] width 30 height 32
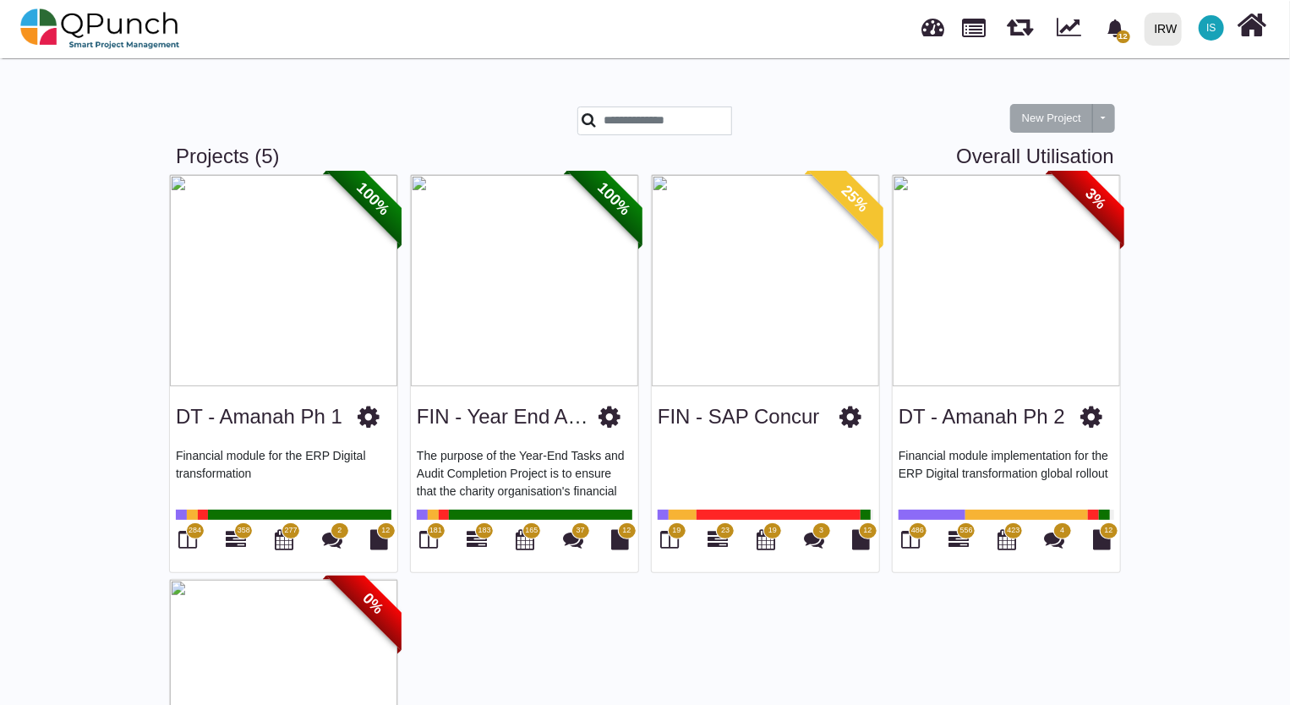
click at [1040, 265] on img at bounding box center [1005, 280] width 227 height 211
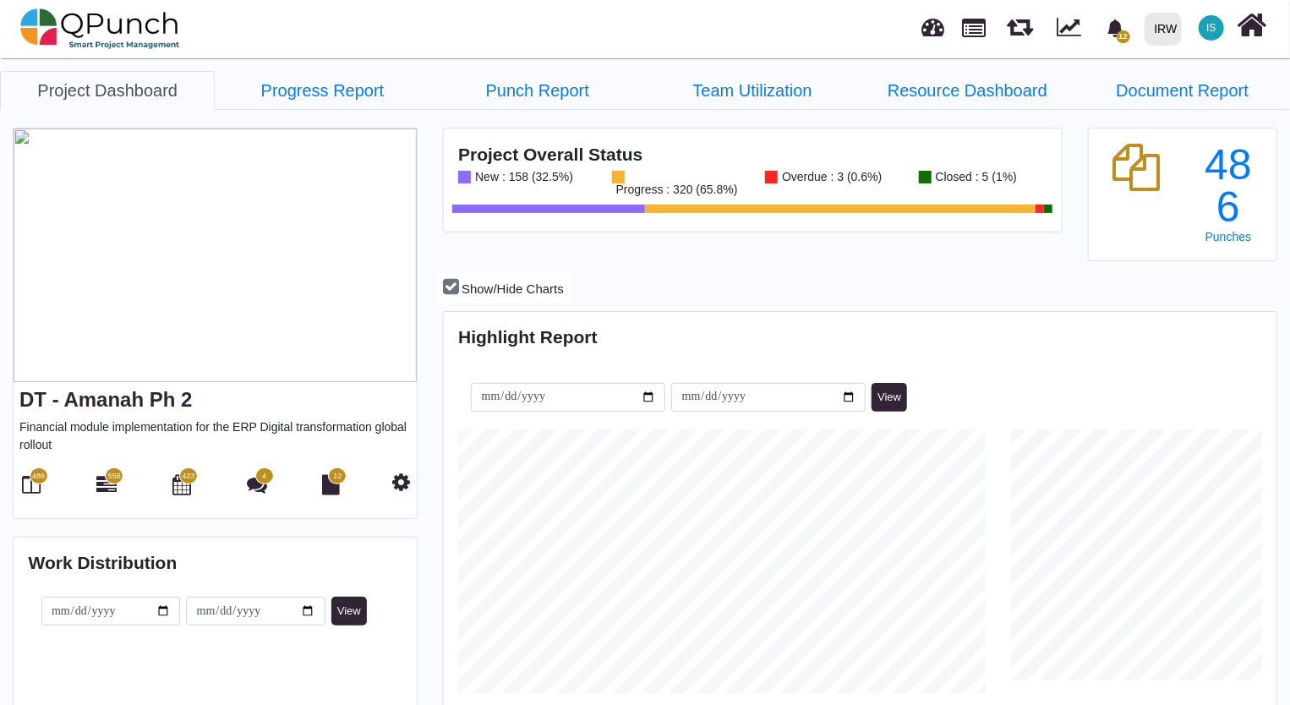
scroll to position [264, 276]
click at [112, 480] on span "556" at bounding box center [114, 477] width 13 height 12
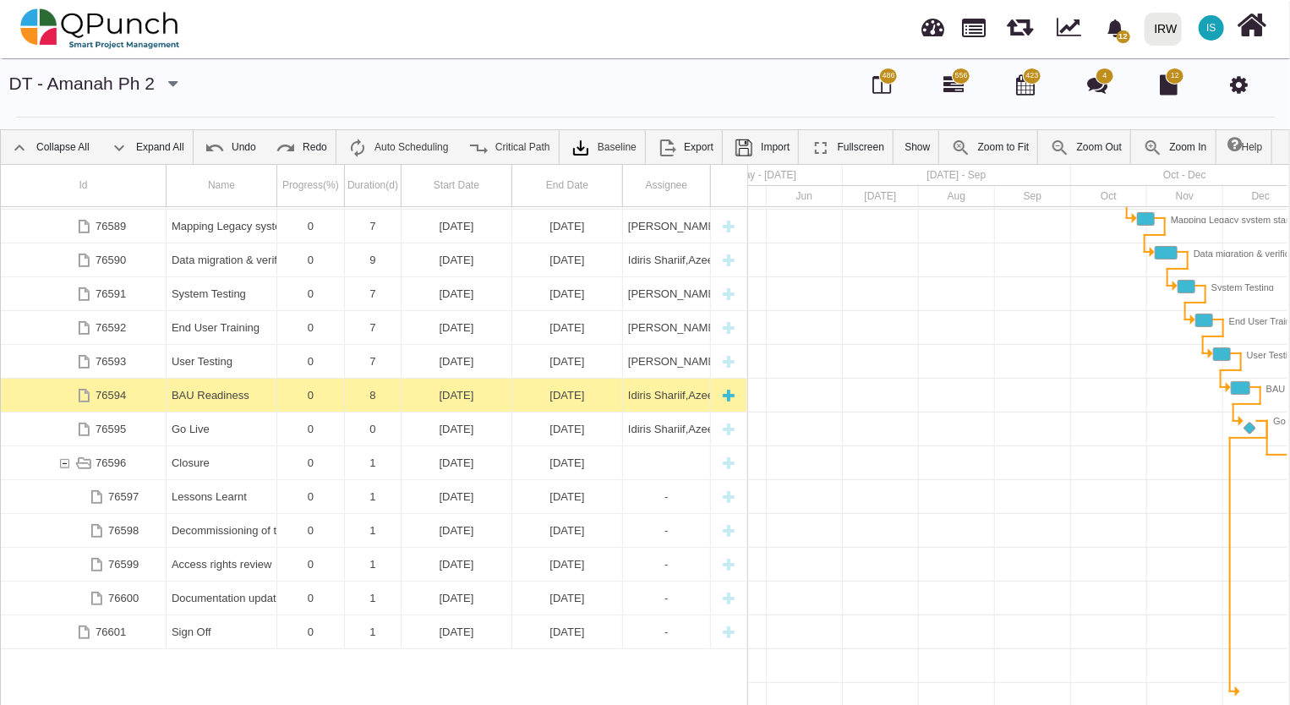
scroll to position [1224, 0]
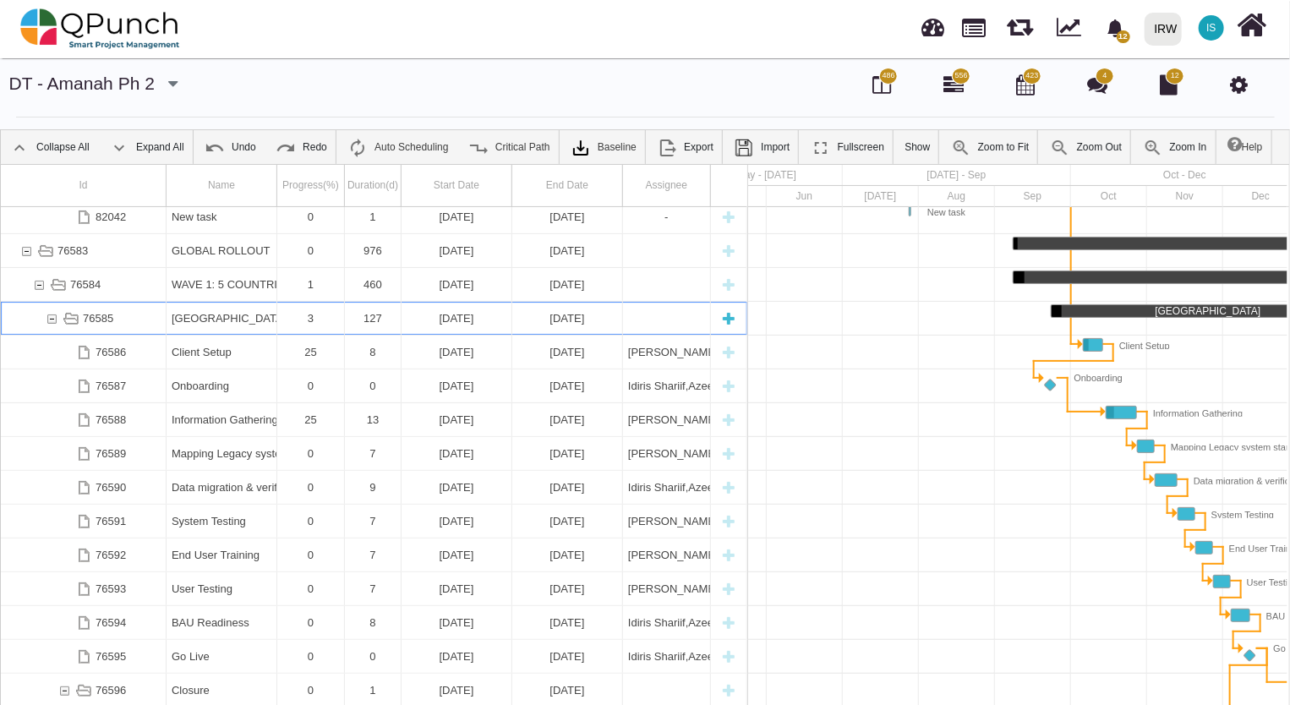
click at [51, 321] on div "76585" at bounding box center [51, 318] width 15 height 33
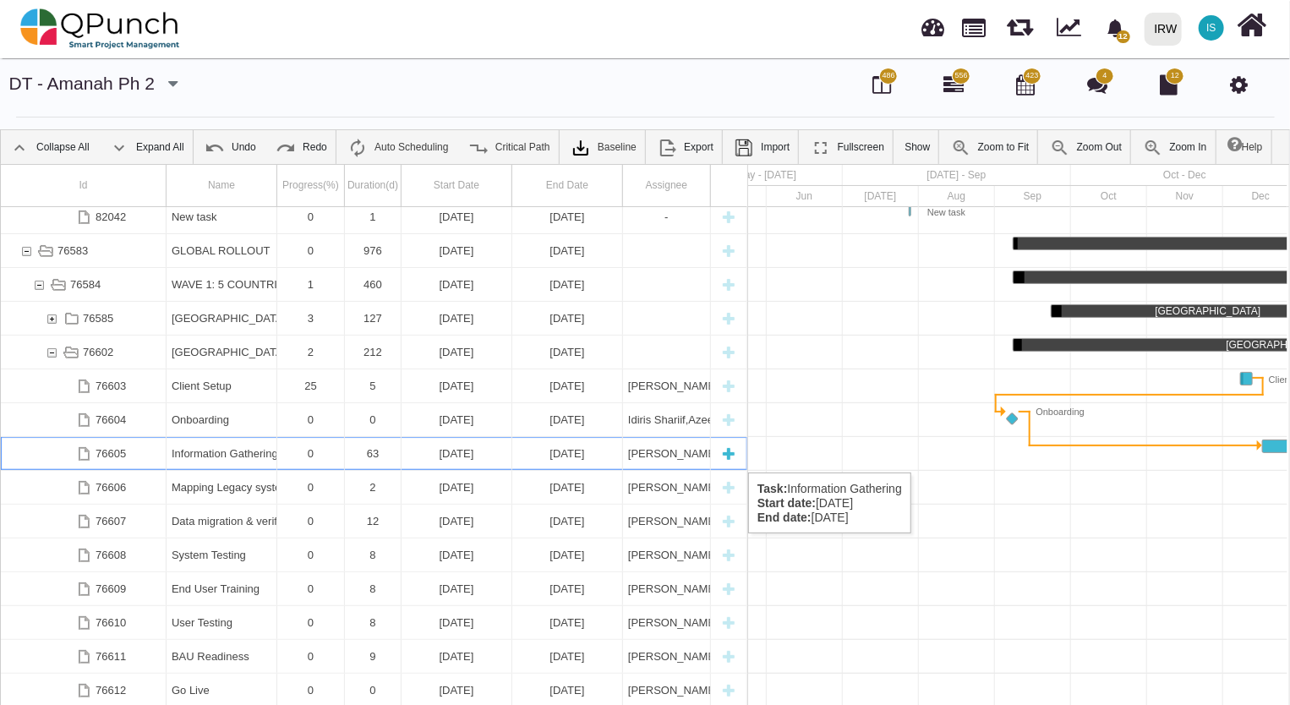
click at [190, 456] on div "Information Gathering" at bounding box center [222, 453] width 100 height 33
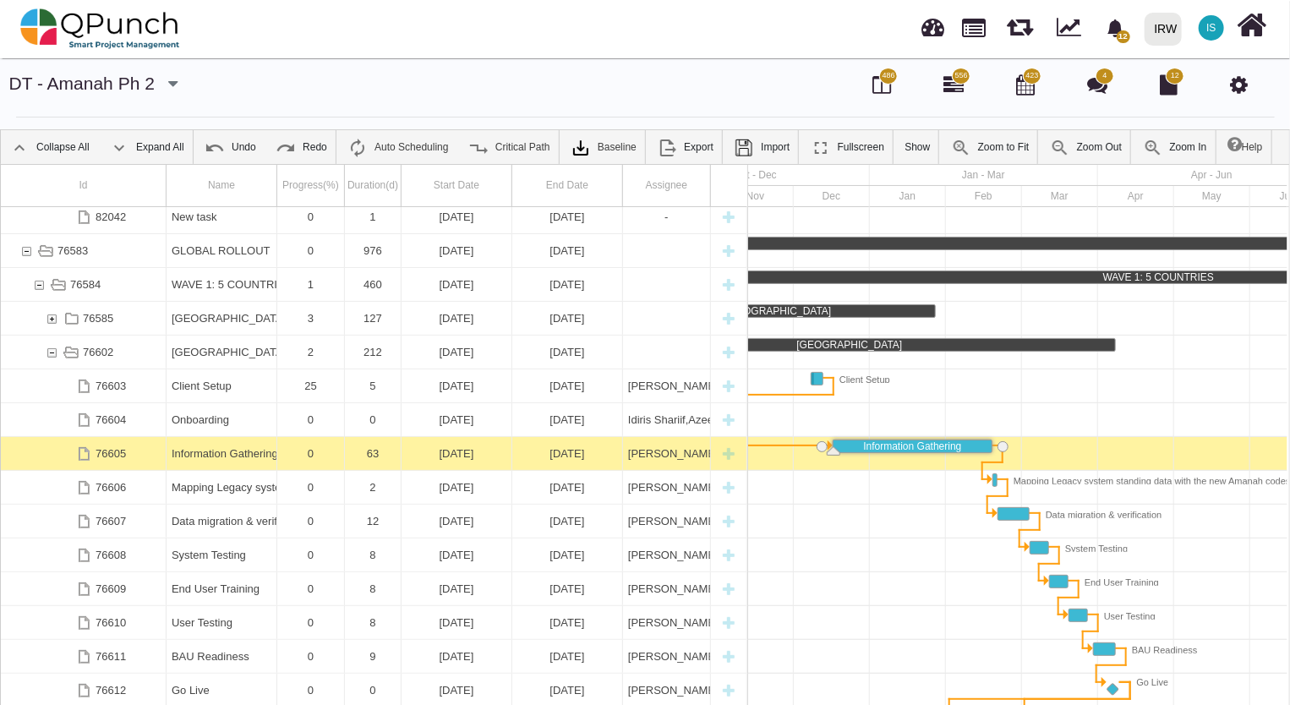
click at [190, 456] on div "Information Gathering" at bounding box center [222, 453] width 100 height 33
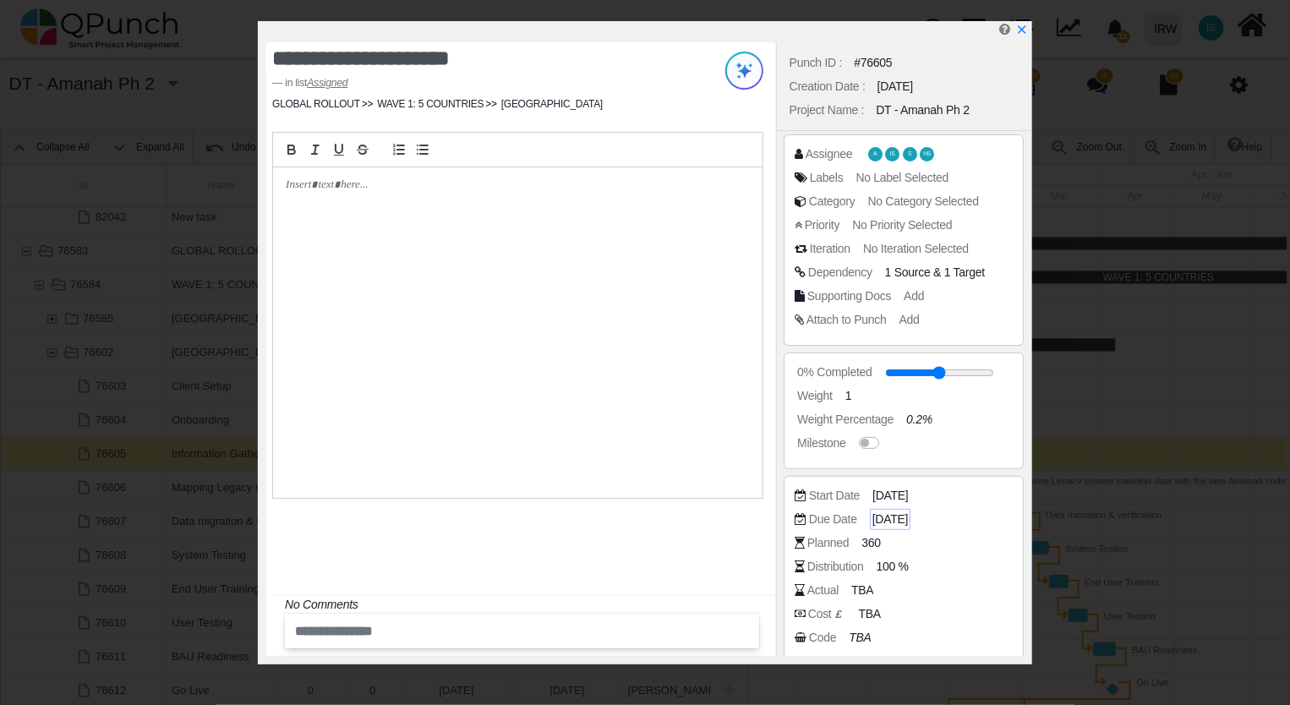
click at [899, 520] on span "17-02-2026" at bounding box center [889, 519] width 35 height 18
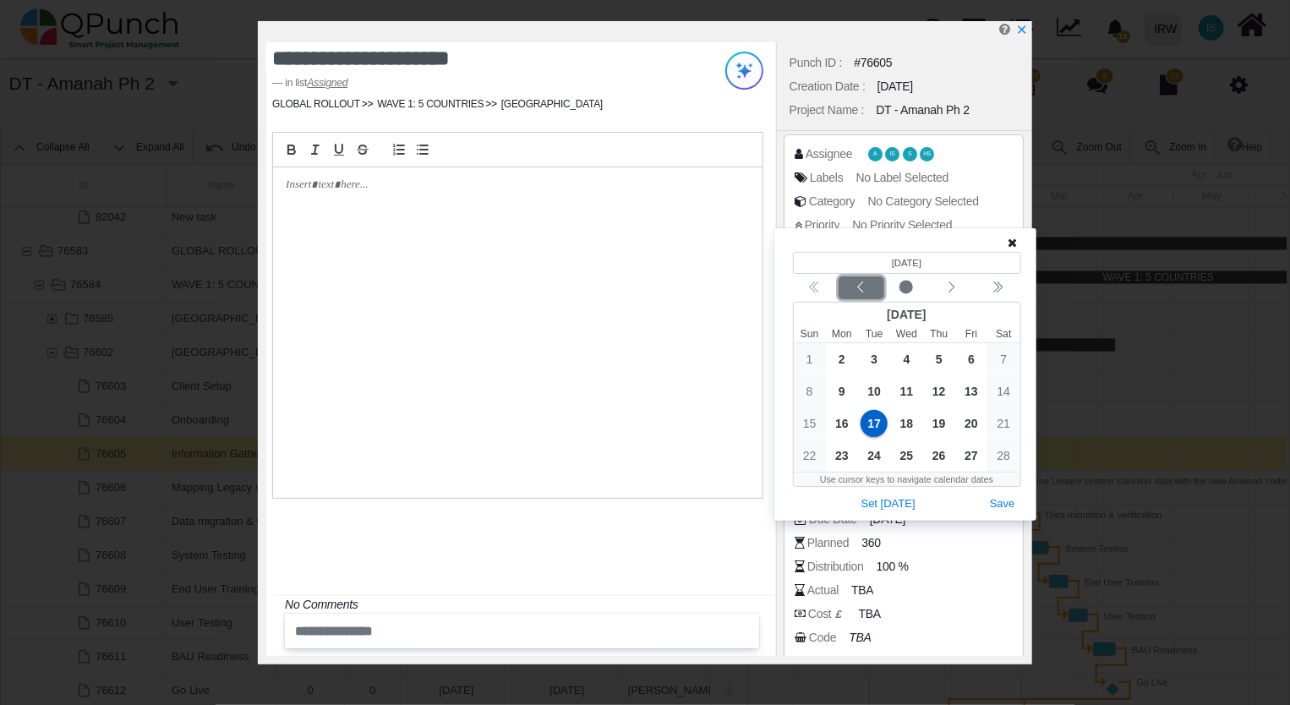
click at [859, 289] on icon "chevron left" at bounding box center [861, 288] width 14 height 14
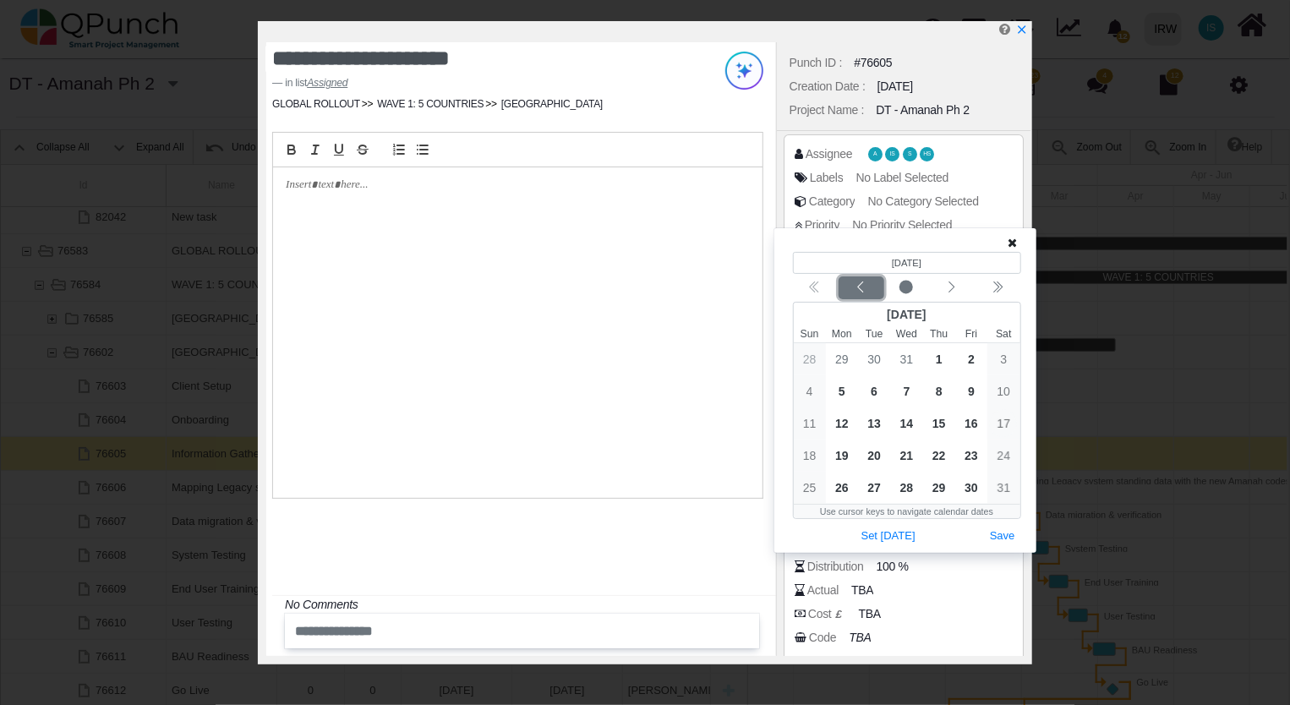
click at [859, 289] on icon "chevron left" at bounding box center [861, 286] width 6 height 11
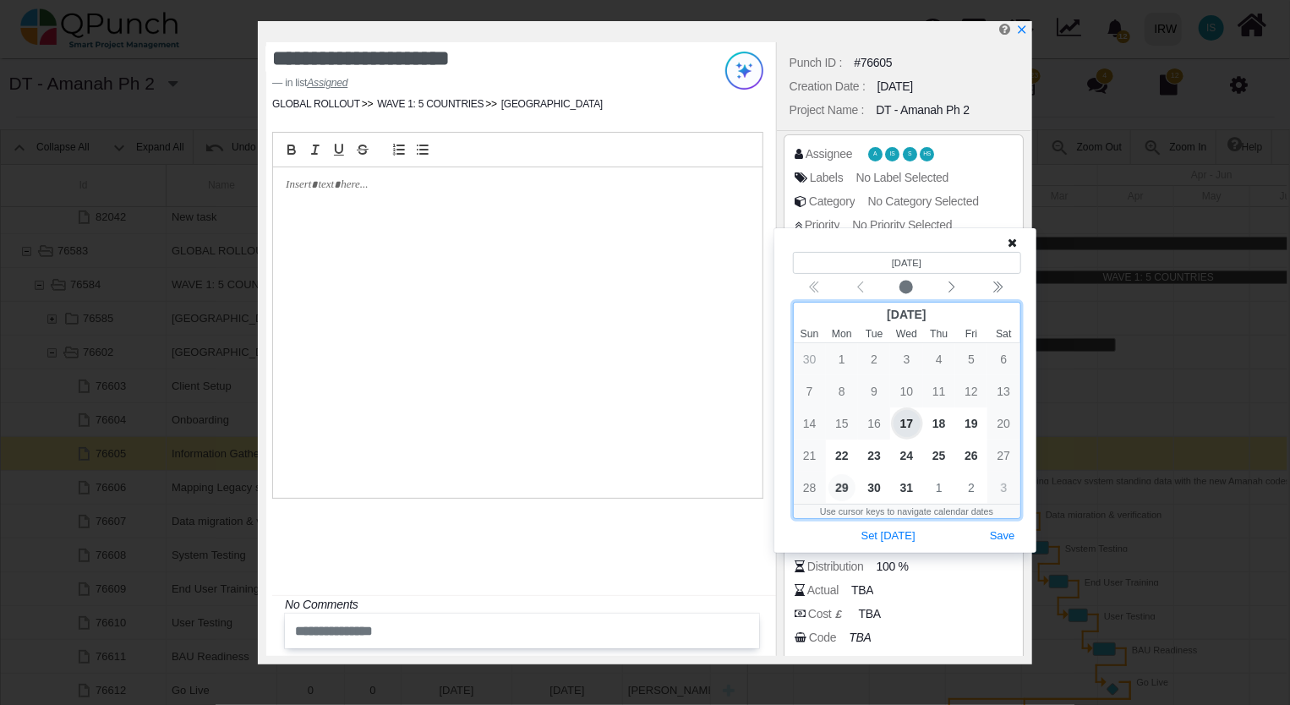
click at [844, 492] on span "29" at bounding box center [841, 487] width 27 height 27
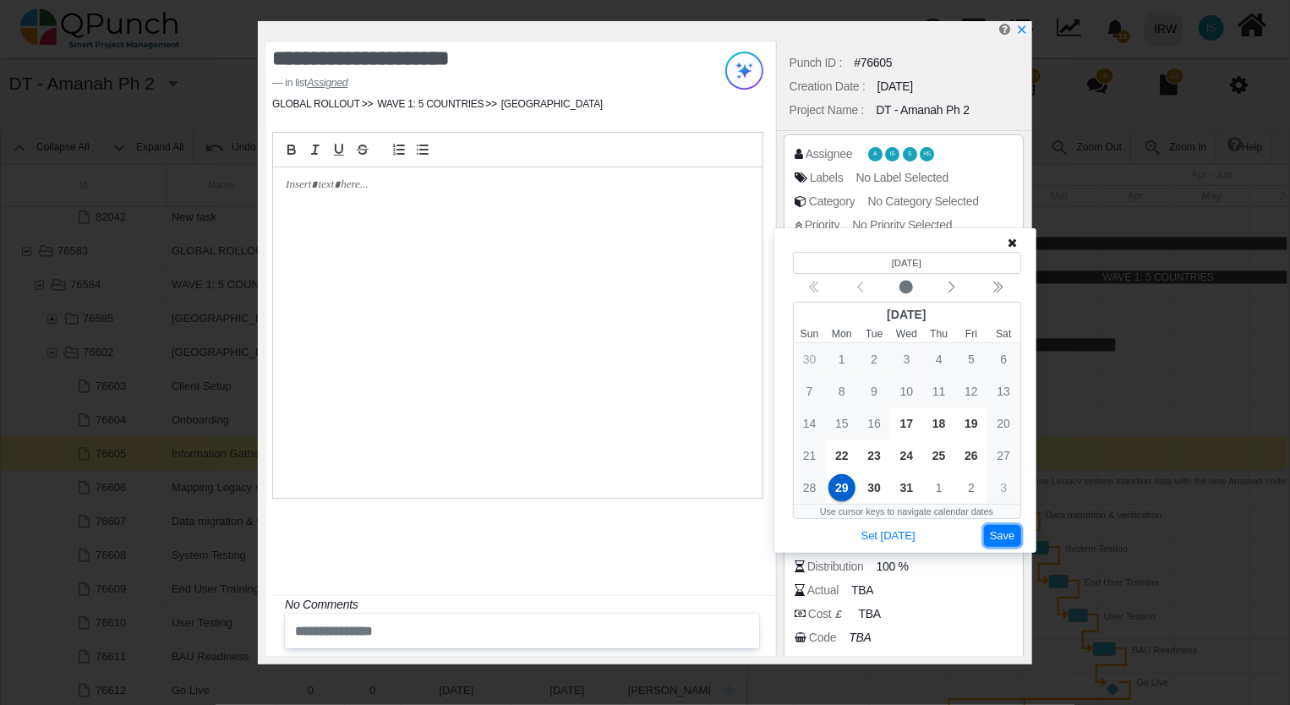
click at [1006, 538] on button "Save" at bounding box center [1002, 536] width 37 height 23
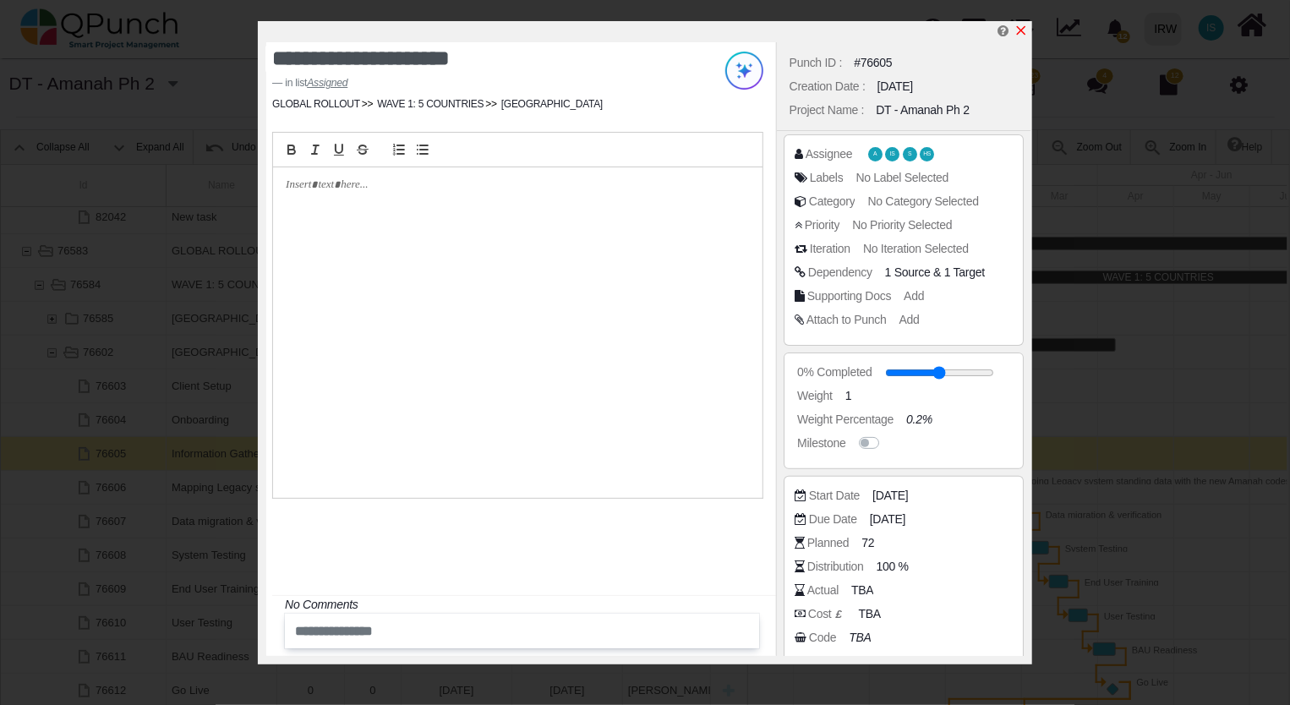
click at [1020, 28] on icon "x" at bounding box center [1021, 31] width 14 height 14
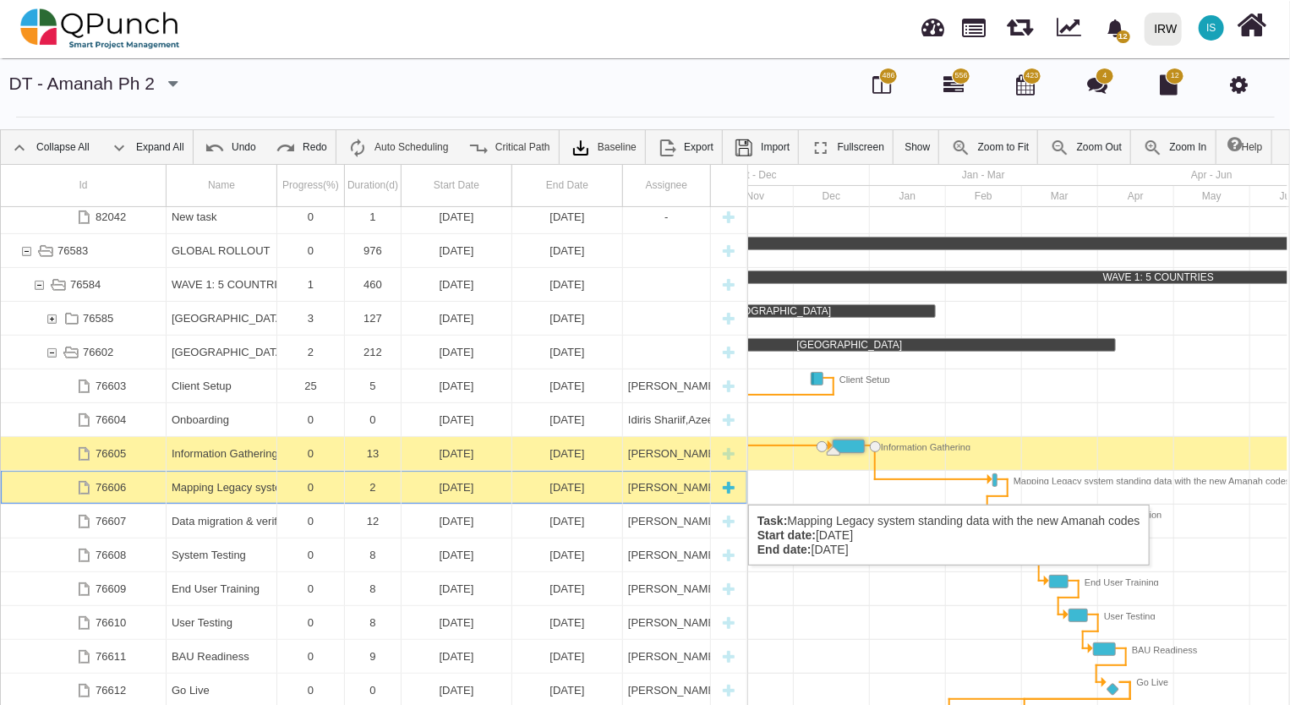
click at [456, 488] on div "18-02-2026" at bounding box center [456, 487] width 100 height 33
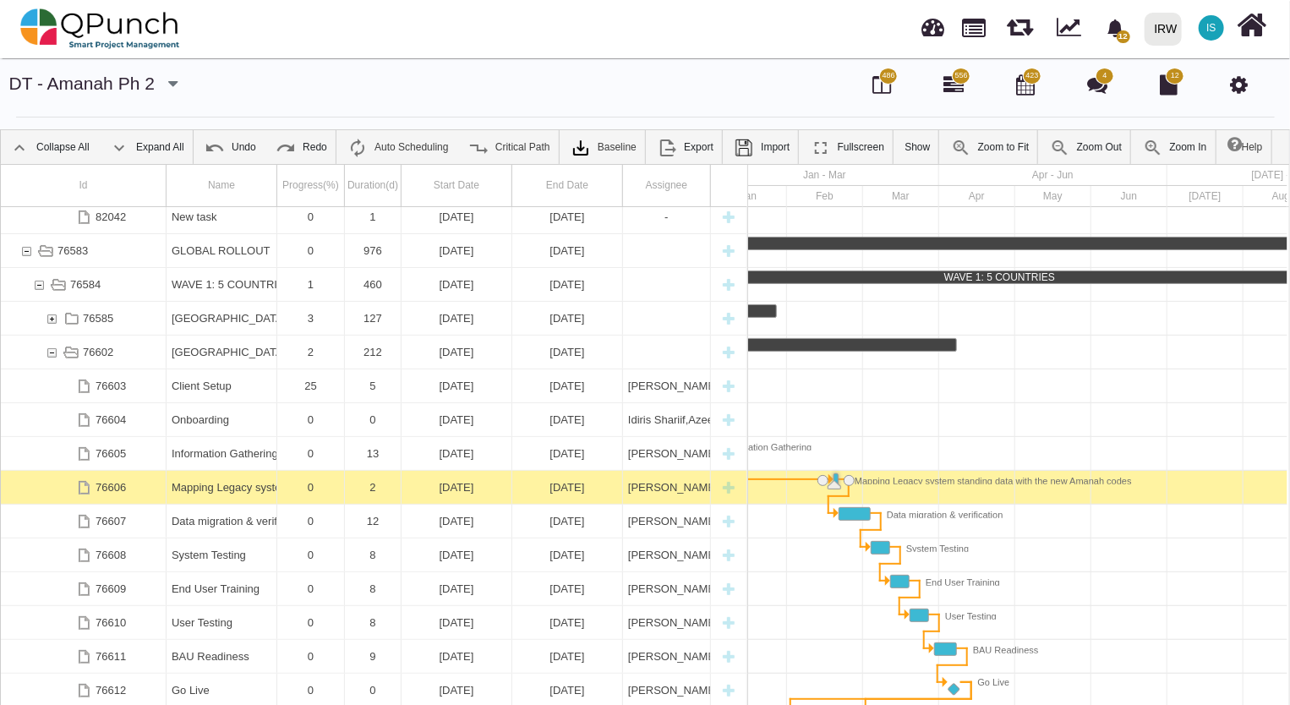
click at [456, 488] on div "18-02-2026" at bounding box center [456, 487] width 100 height 33
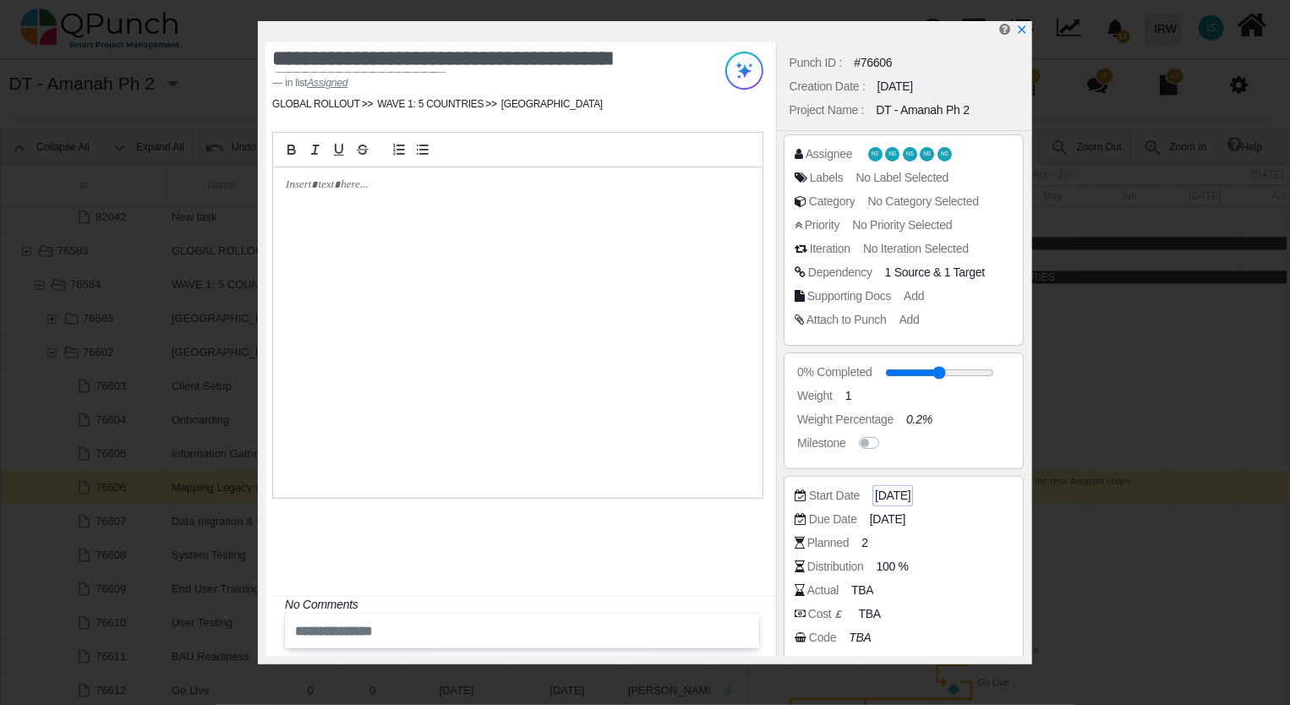
click at [910, 496] on span "18-02-2026" at bounding box center [892, 496] width 35 height 18
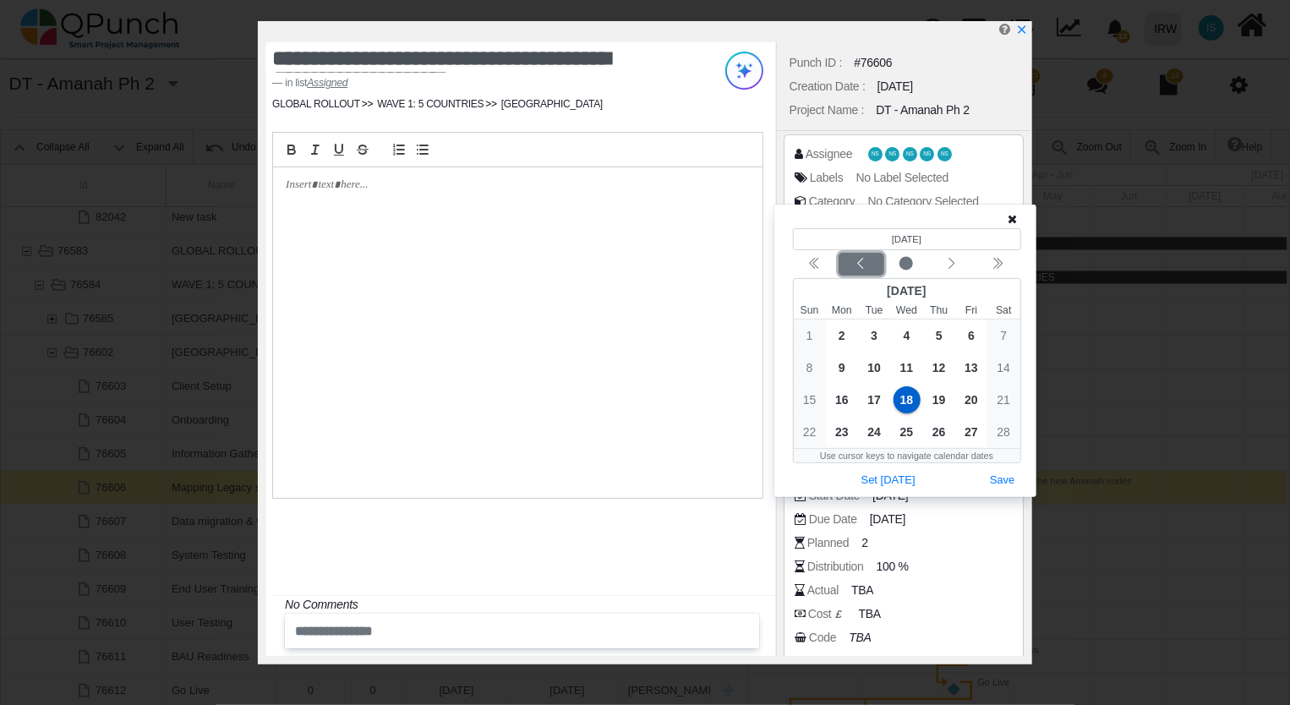
click at [855, 266] on icon "chevron left" at bounding box center [861, 264] width 14 height 14
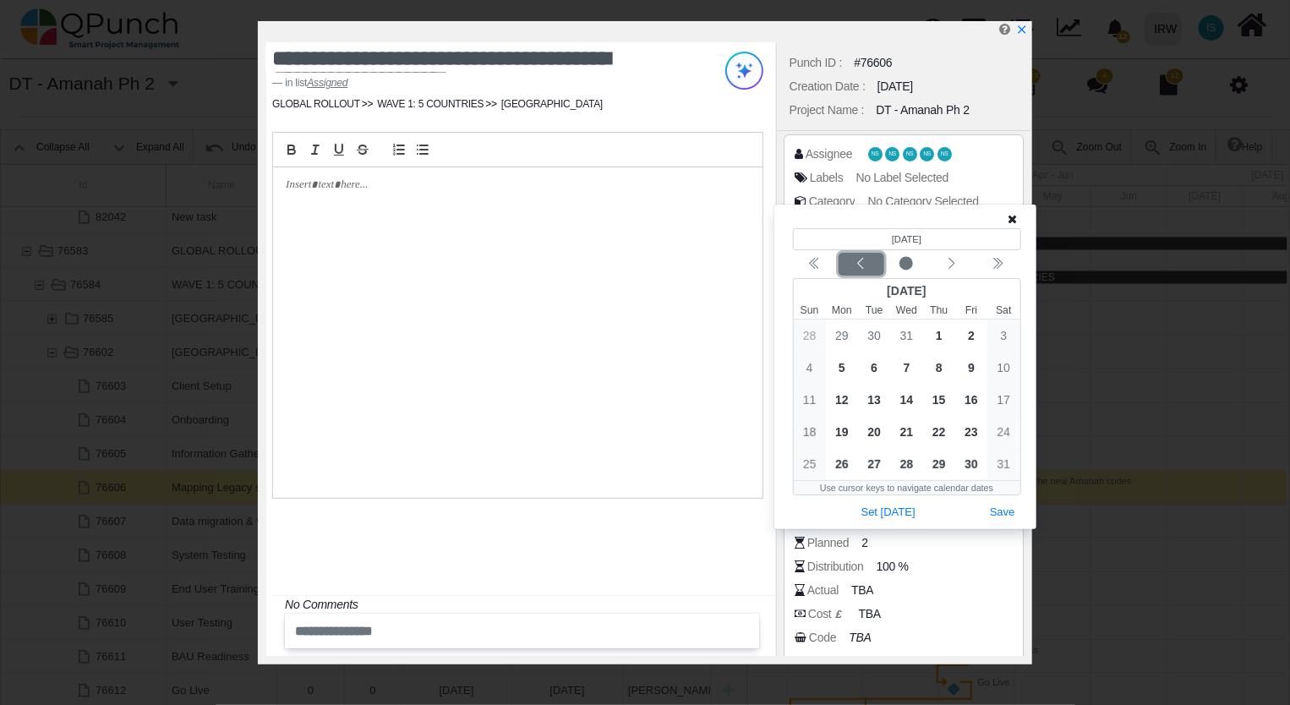
click at [855, 266] on icon "chevron left" at bounding box center [861, 264] width 14 height 14
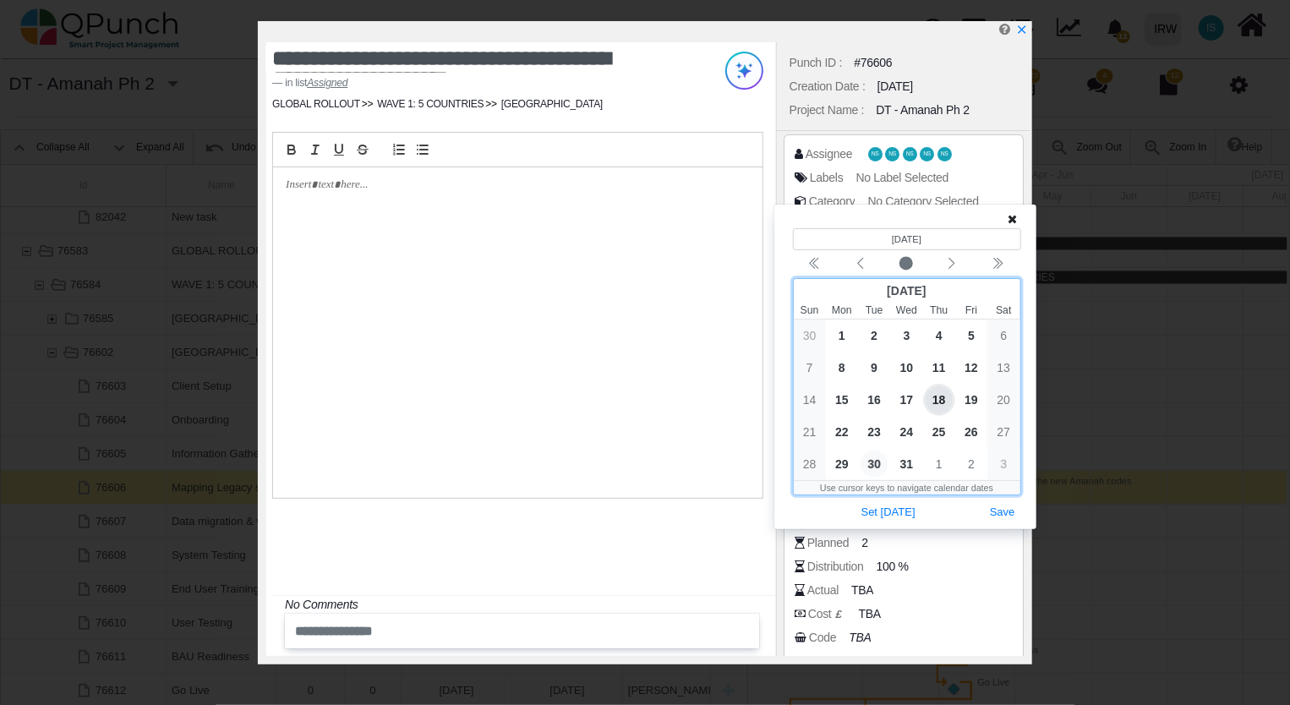
click at [877, 464] on span "30" at bounding box center [873, 463] width 27 height 27
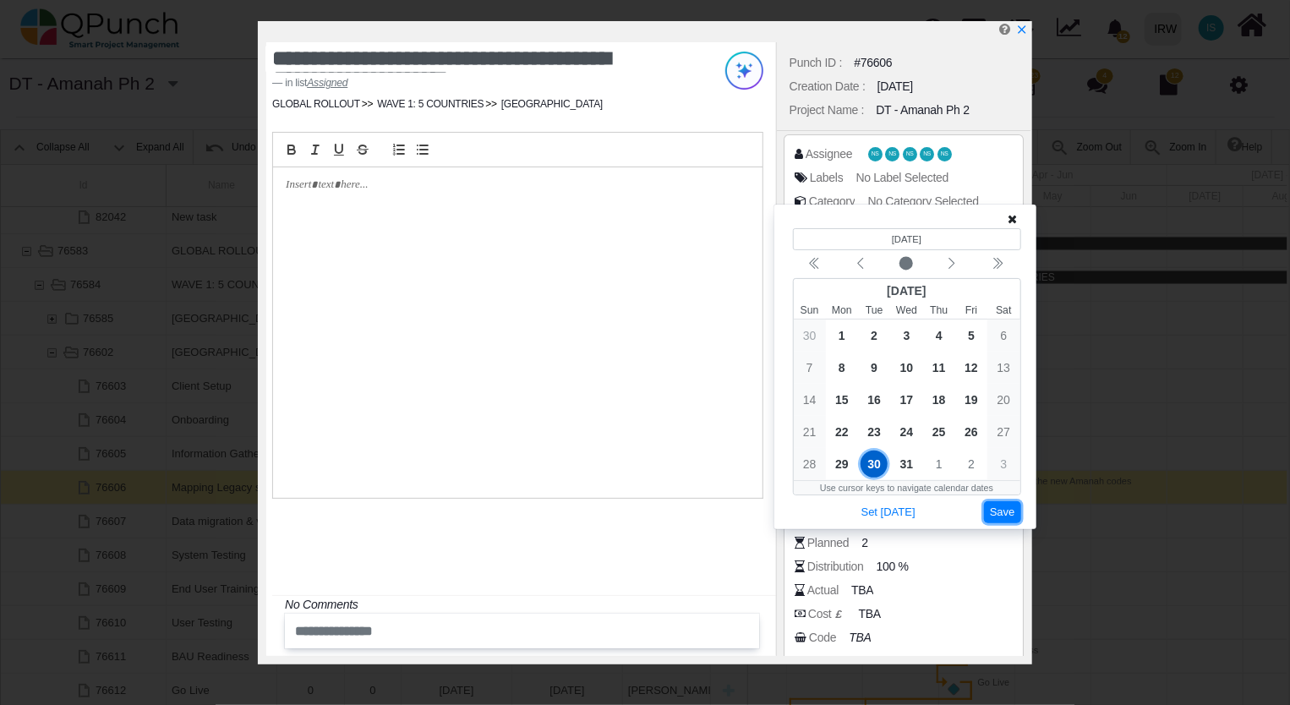
click at [1007, 512] on button "Save" at bounding box center [1002, 512] width 37 height 23
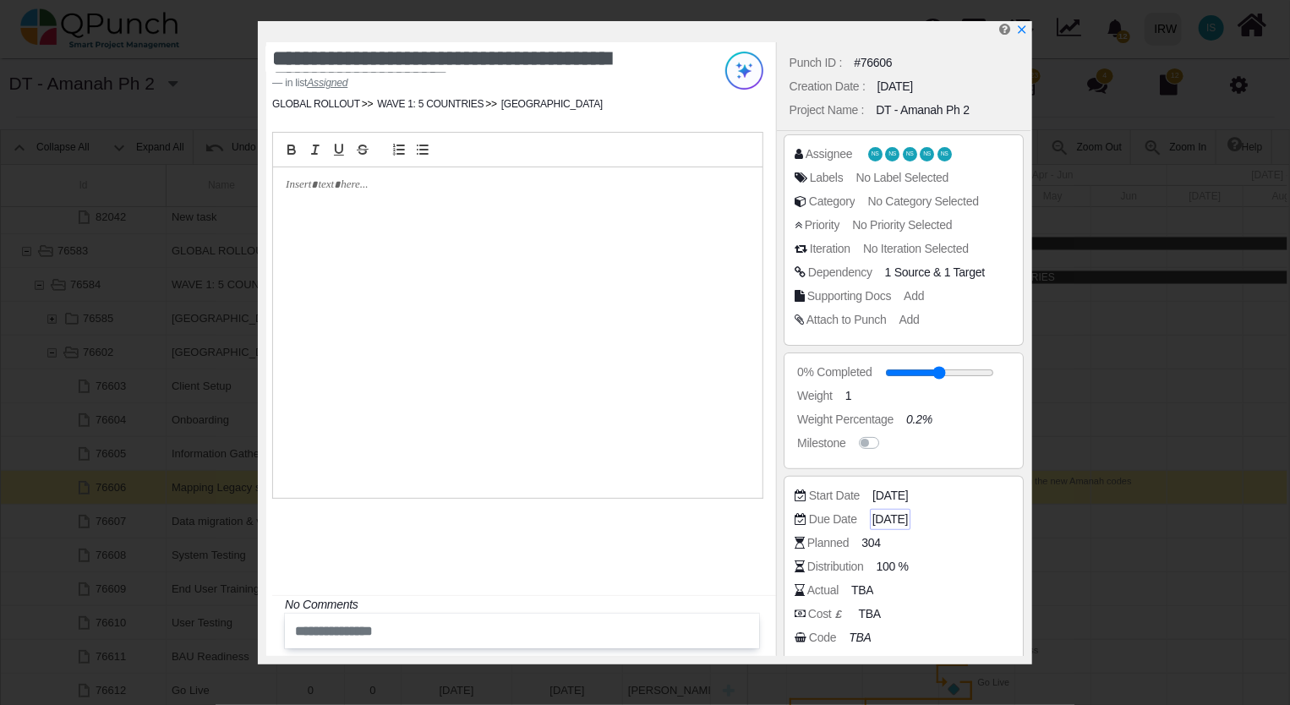
click at [908, 520] on span "19-02-2026" at bounding box center [889, 519] width 35 height 18
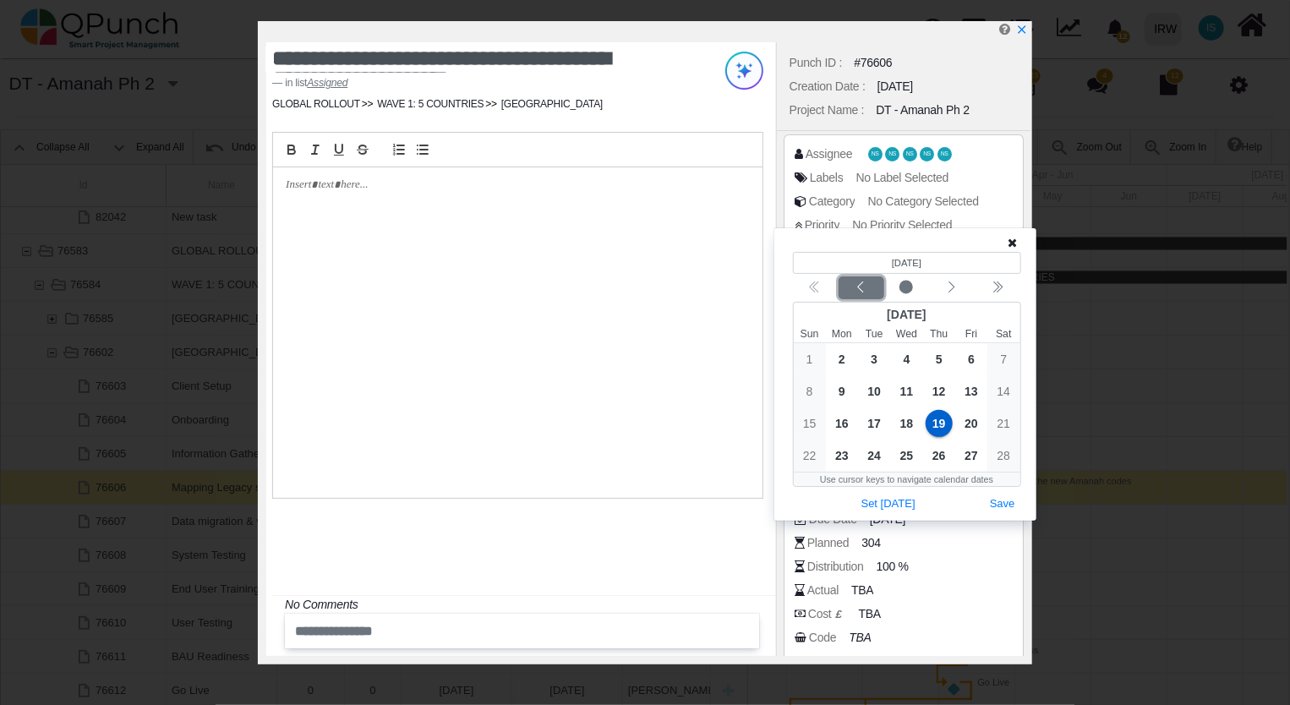
click at [861, 289] on icon "chevron left" at bounding box center [861, 288] width 14 height 14
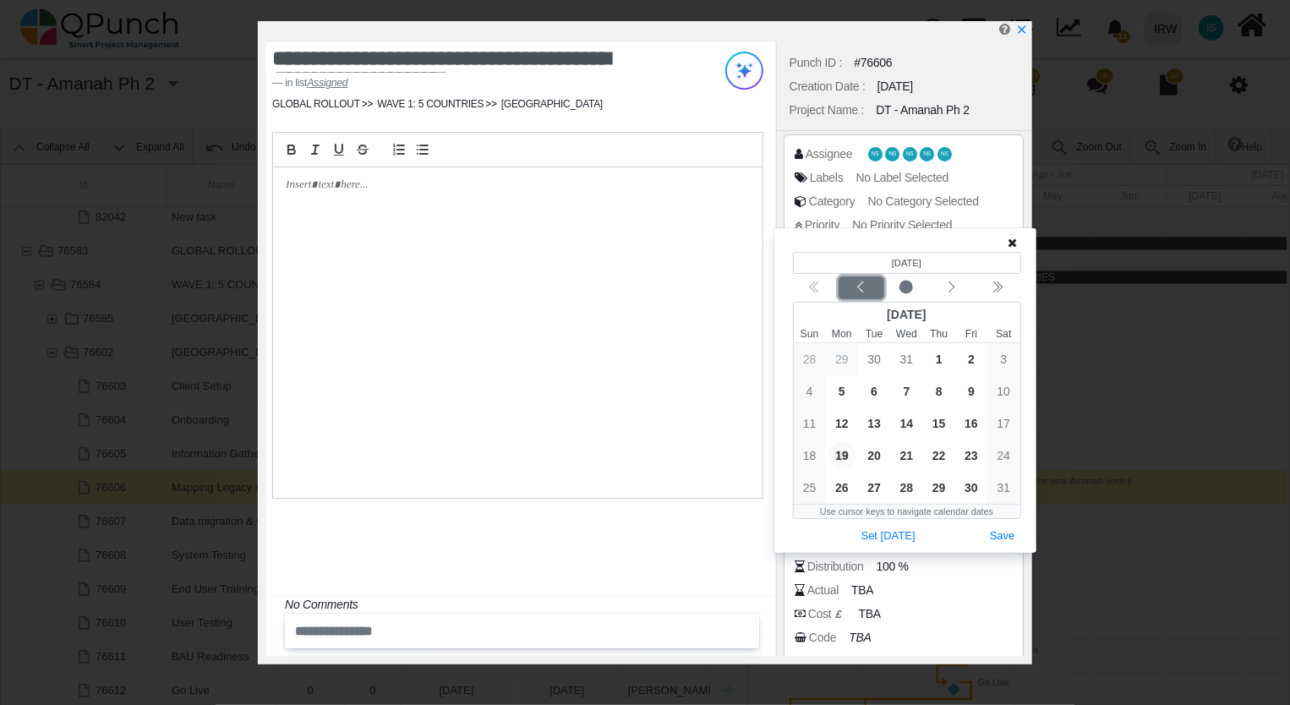
click at [861, 289] on icon "chevron left" at bounding box center [861, 288] width 14 height 14
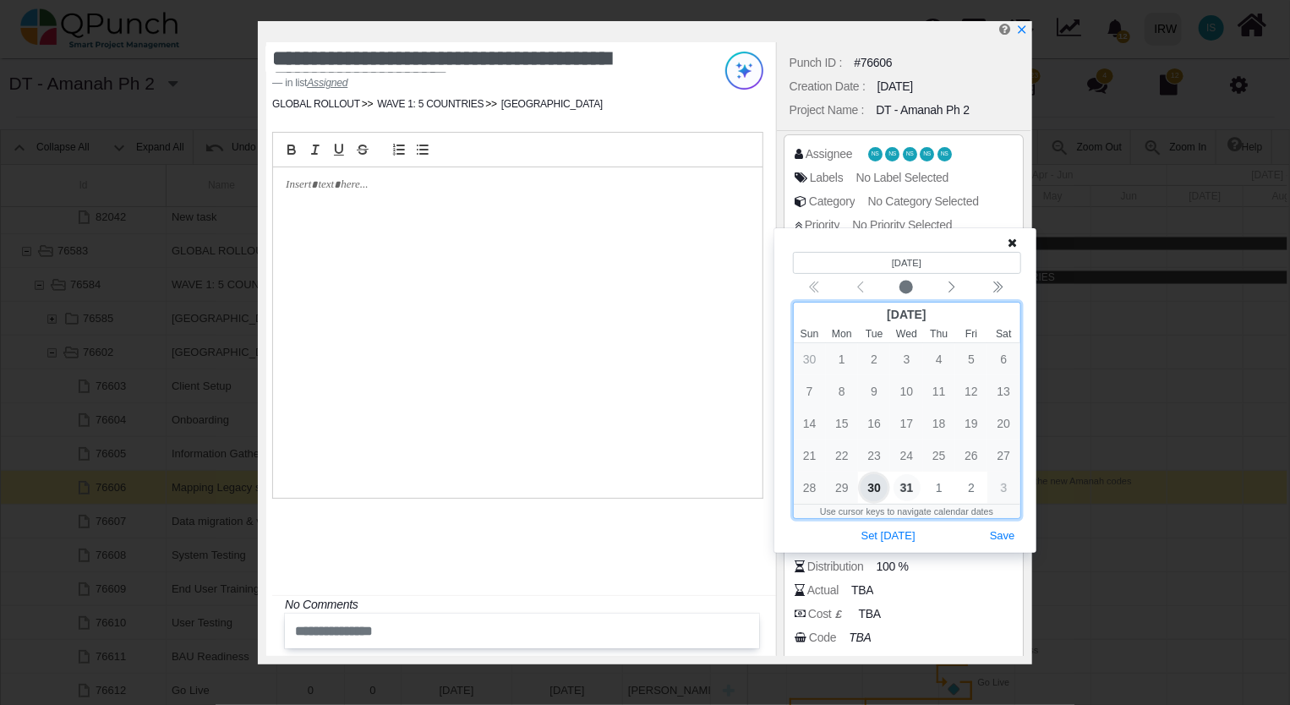
click at [906, 485] on span "31" at bounding box center [906, 487] width 27 height 27
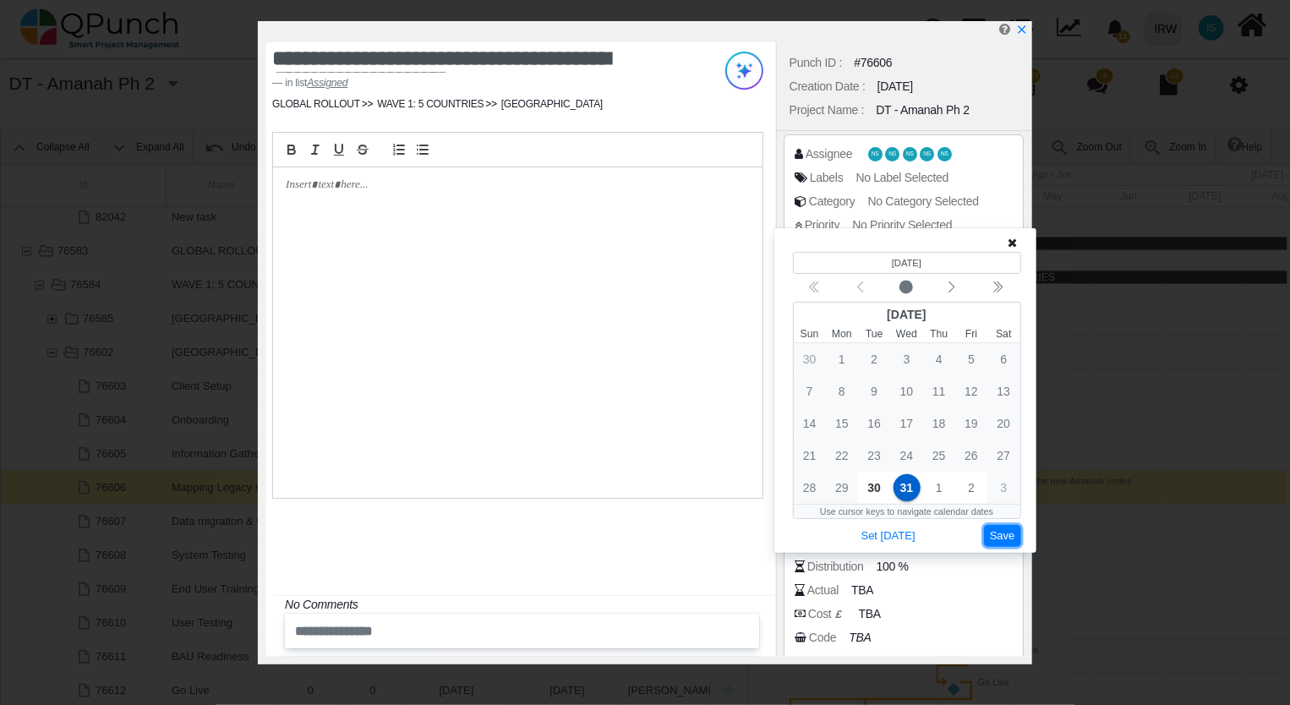
click at [998, 539] on button "Save" at bounding box center [1002, 536] width 37 height 23
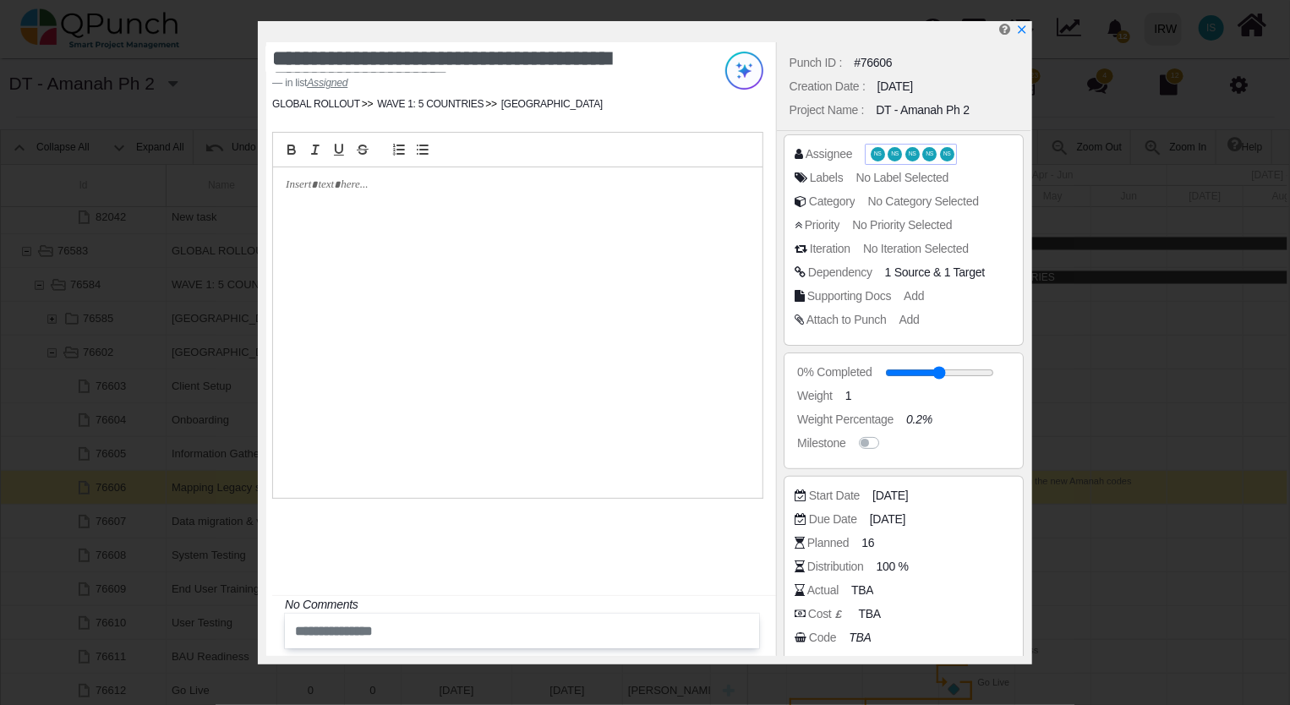
click at [887, 154] on span "NS" at bounding box center [894, 154] width 14 height 14
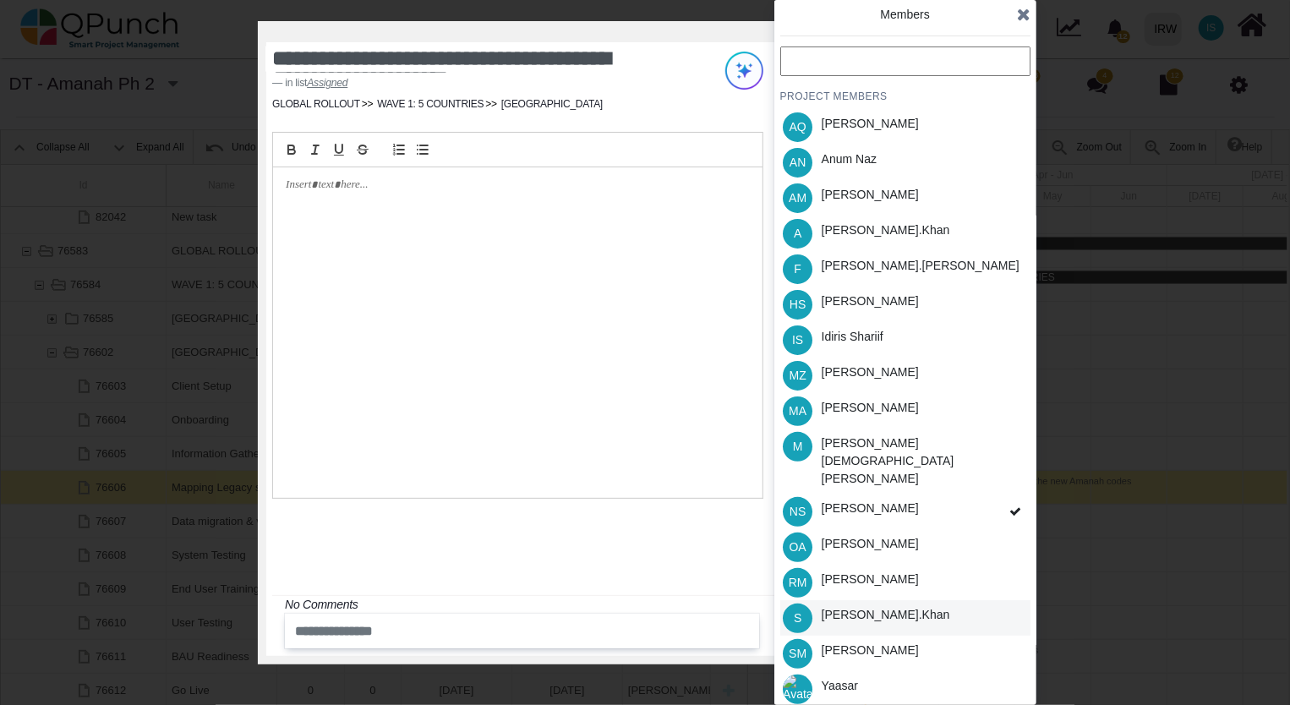
click at [866, 606] on div "[PERSON_NAME].khan" at bounding box center [885, 615] width 128 height 18
click at [859, 236] on div "[PERSON_NAME].khan" at bounding box center [885, 230] width 128 height 18
click at [1000, 494] on span at bounding box center [1015, 512] width 30 height 36
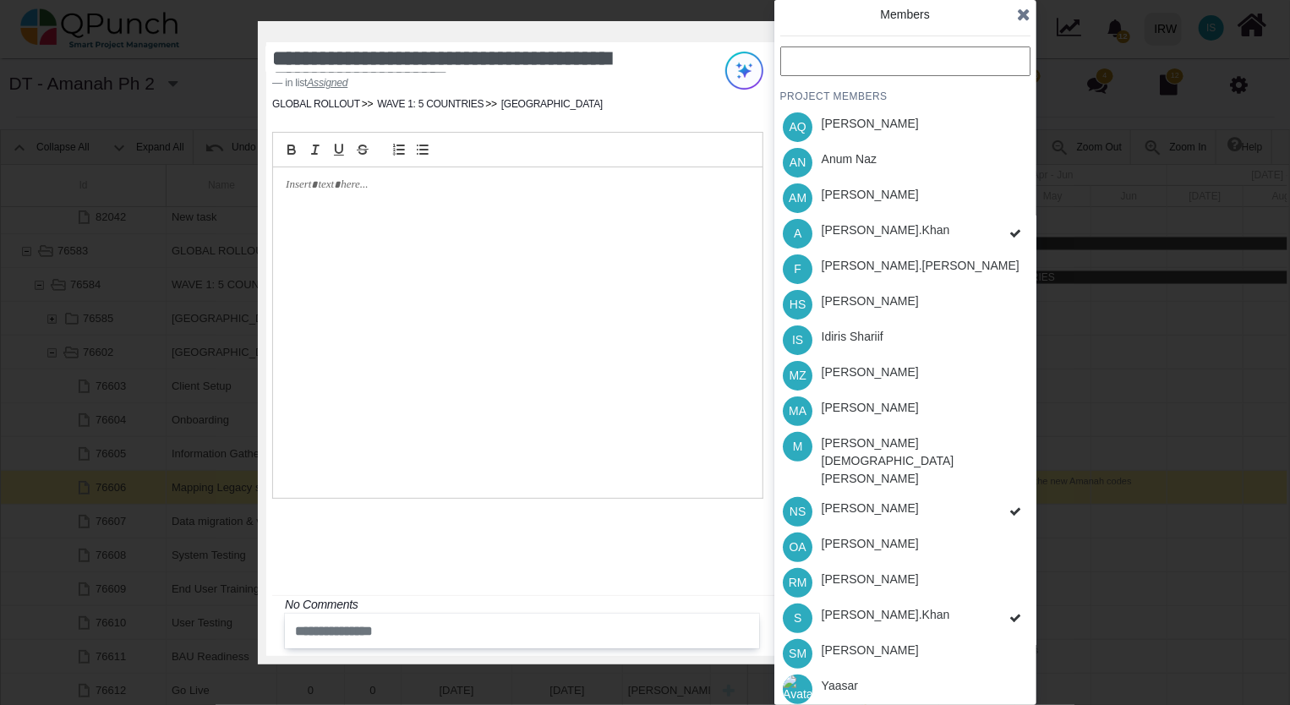
click at [1010, 505] on icon at bounding box center [1015, 511] width 12 height 12
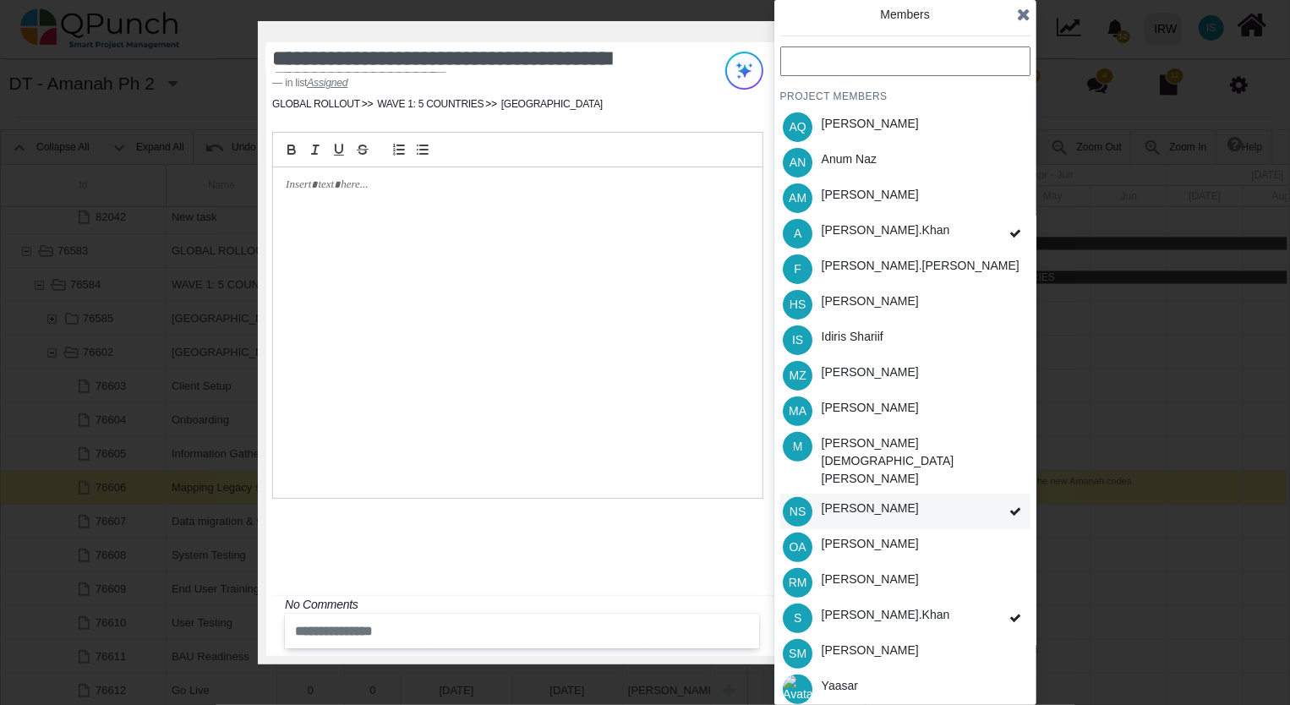
click at [1011, 505] on icon at bounding box center [1015, 511] width 12 height 12
click at [1015, 505] on icon at bounding box center [1015, 511] width 12 height 12
click at [1016, 505] on icon at bounding box center [1015, 511] width 12 height 12
click at [1014, 485] on div "PROJECT MEMBERS AQ Aamar Qayum AN Anum Naz AM Asad Malik A Azeem.khan F Fahmina…" at bounding box center [905, 394] width 250 height 696
click at [911, 305] on div "HS Hassan Saleem" at bounding box center [905, 303] width 250 height 35
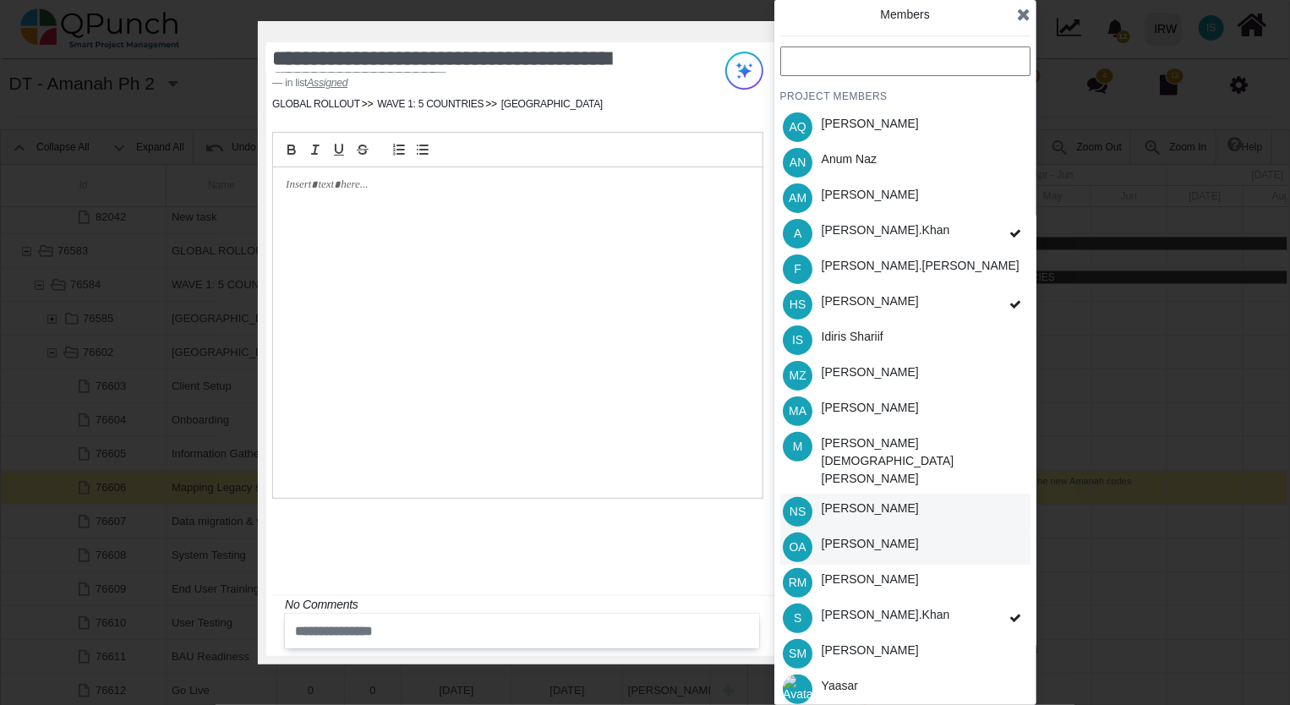
click at [913, 529] on div "OA Osamah Ali" at bounding box center [905, 546] width 250 height 35
click at [1019, 20] on icon at bounding box center [1024, 14] width 14 height 17
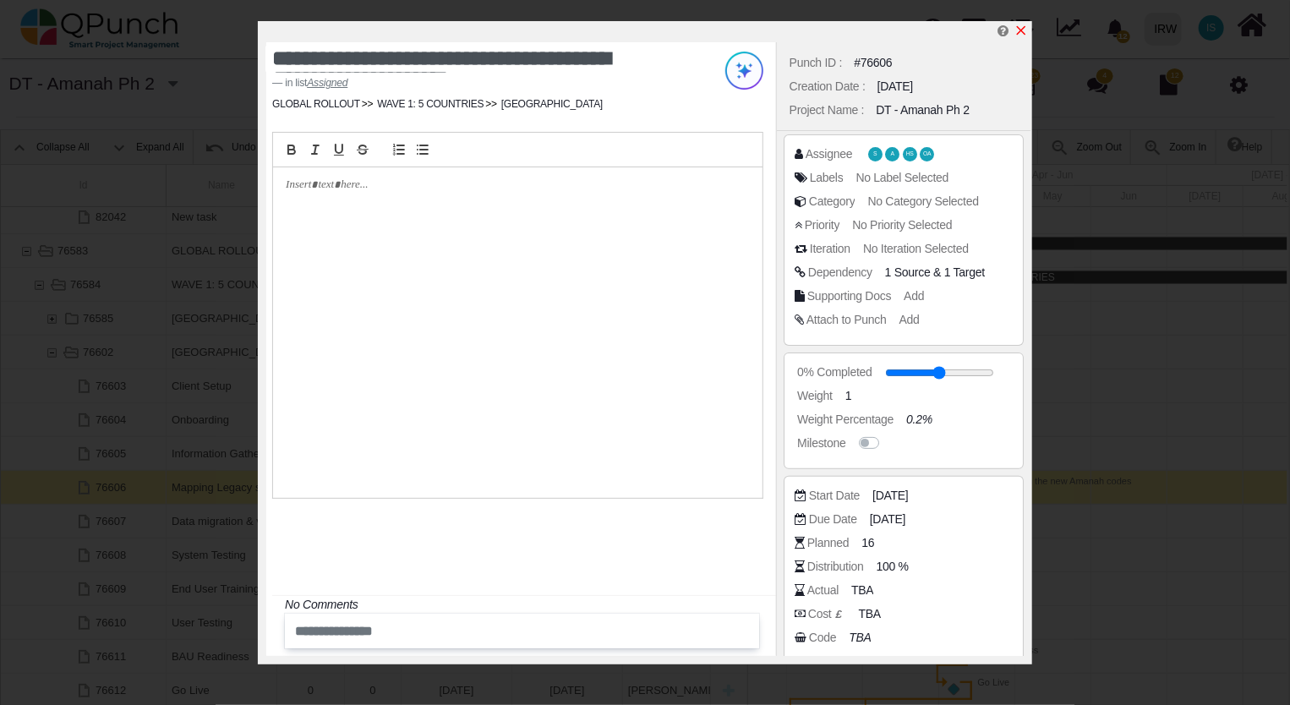
click at [1022, 27] on icon "x" at bounding box center [1021, 31] width 14 height 14
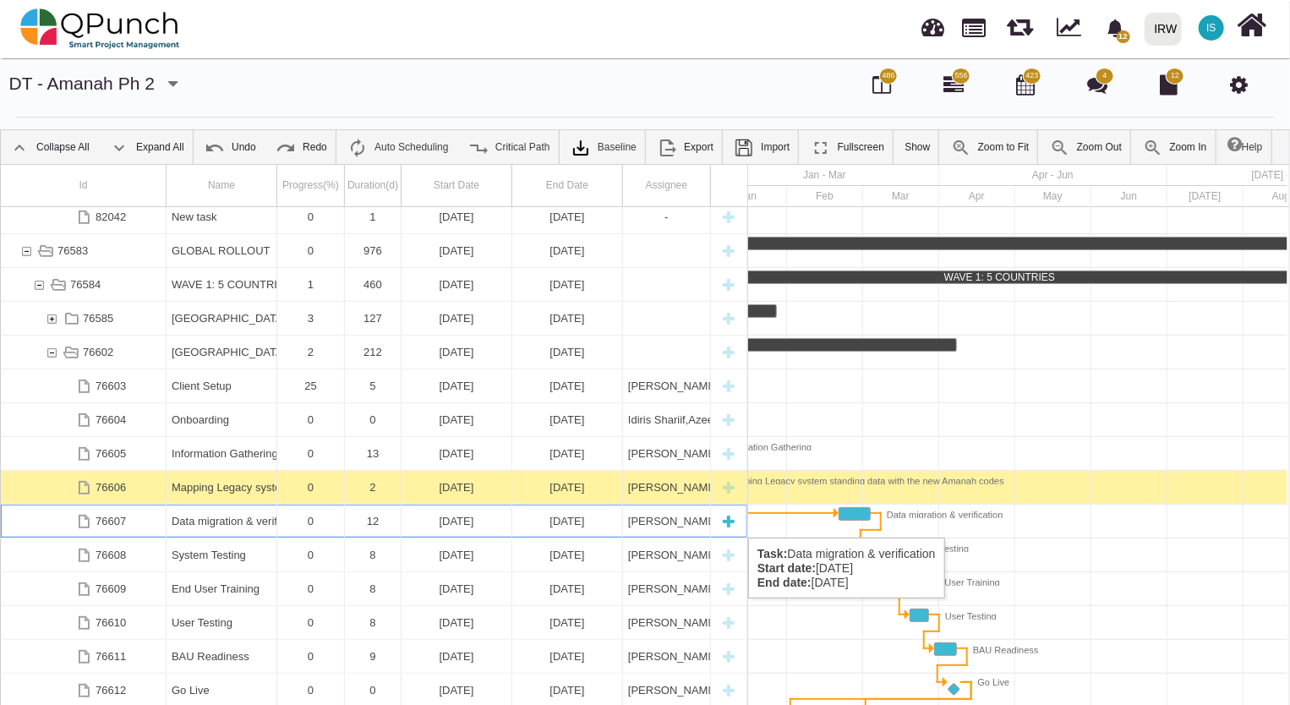
click at [203, 520] on div "Data migration & verification" at bounding box center [222, 521] width 100 height 33
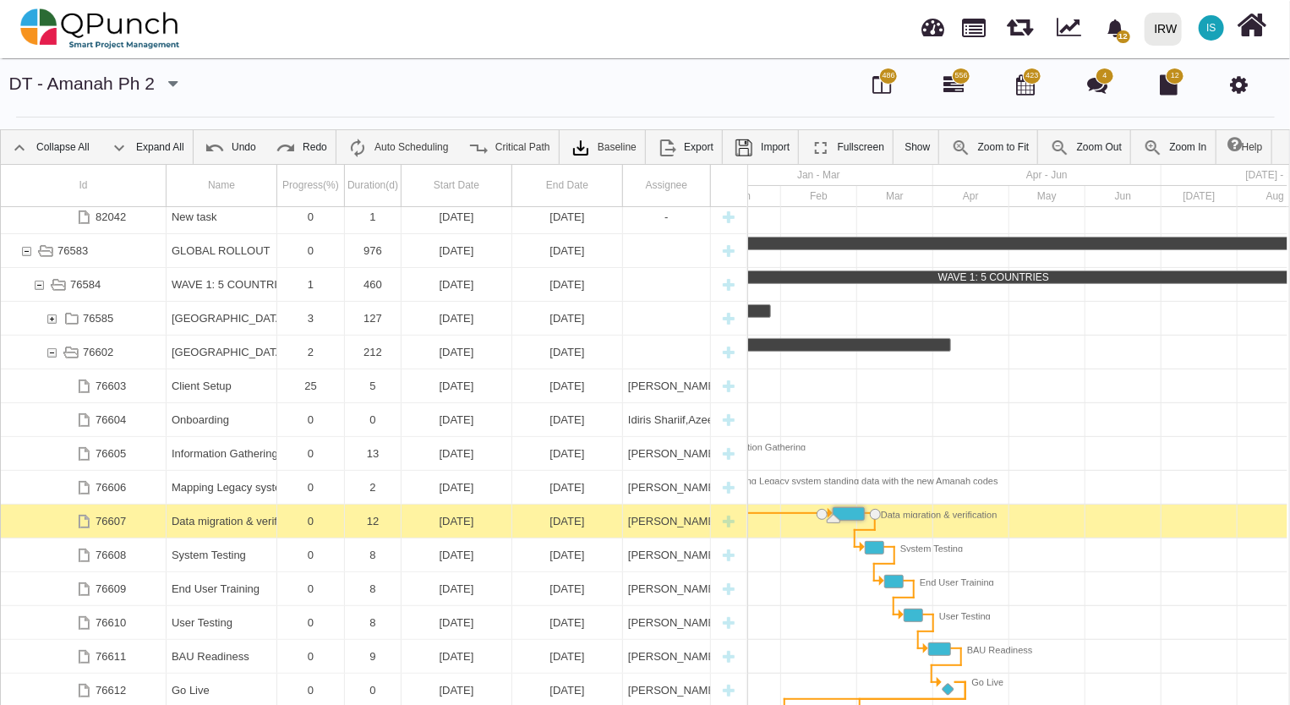
click at [203, 520] on div "Data migration & verification" at bounding box center [222, 521] width 100 height 33
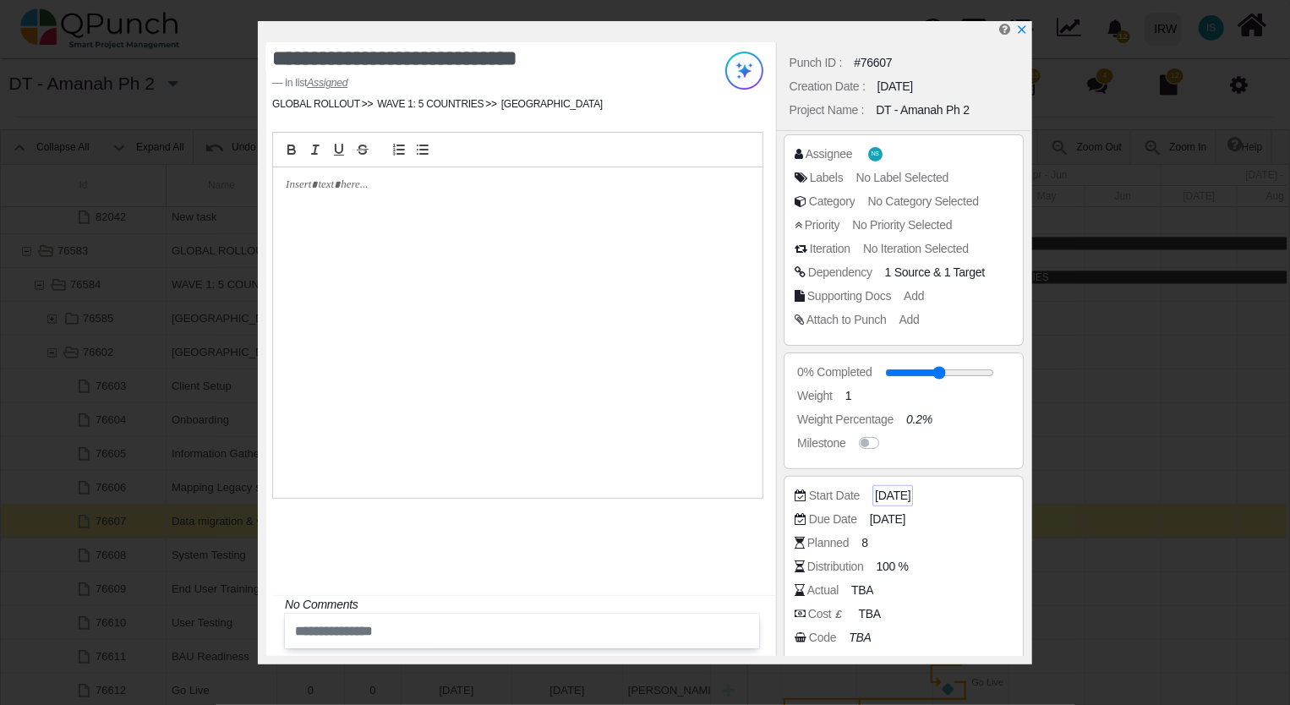
click at [910, 499] on span "20-02-2026" at bounding box center [892, 496] width 35 height 18
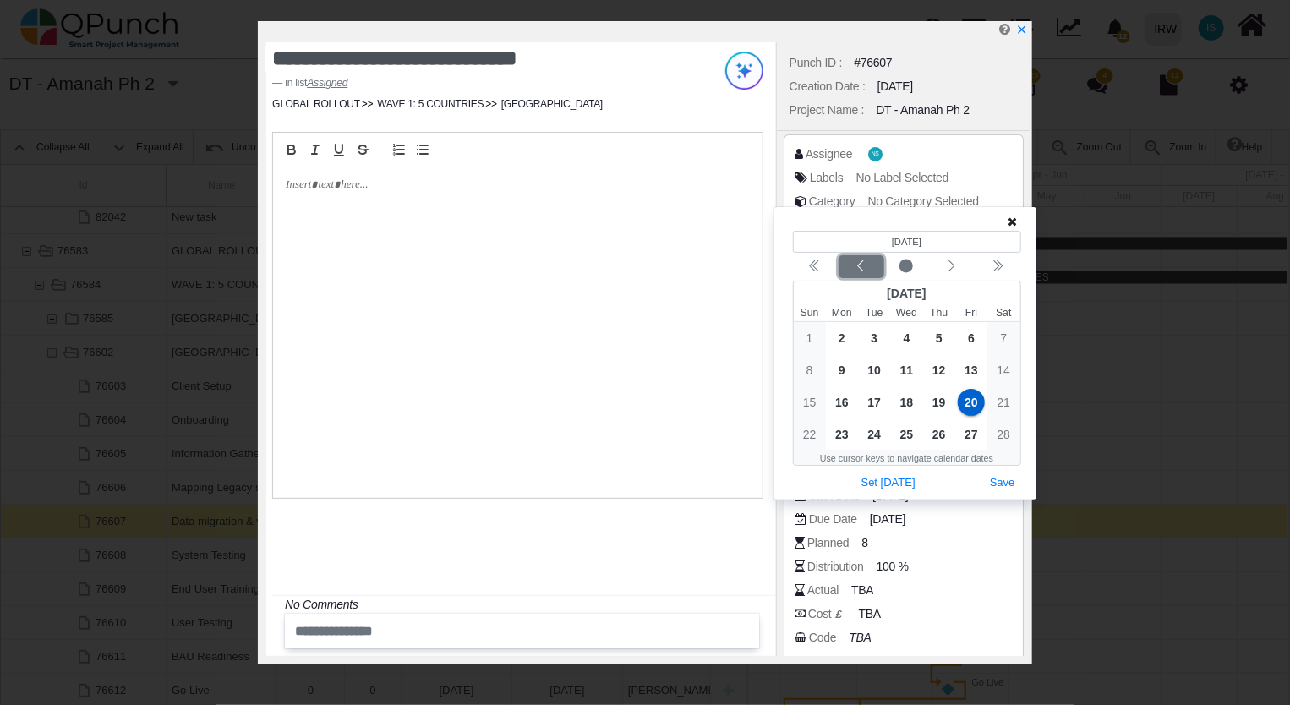
click at [865, 268] on icon "chevron left" at bounding box center [861, 266] width 14 height 14
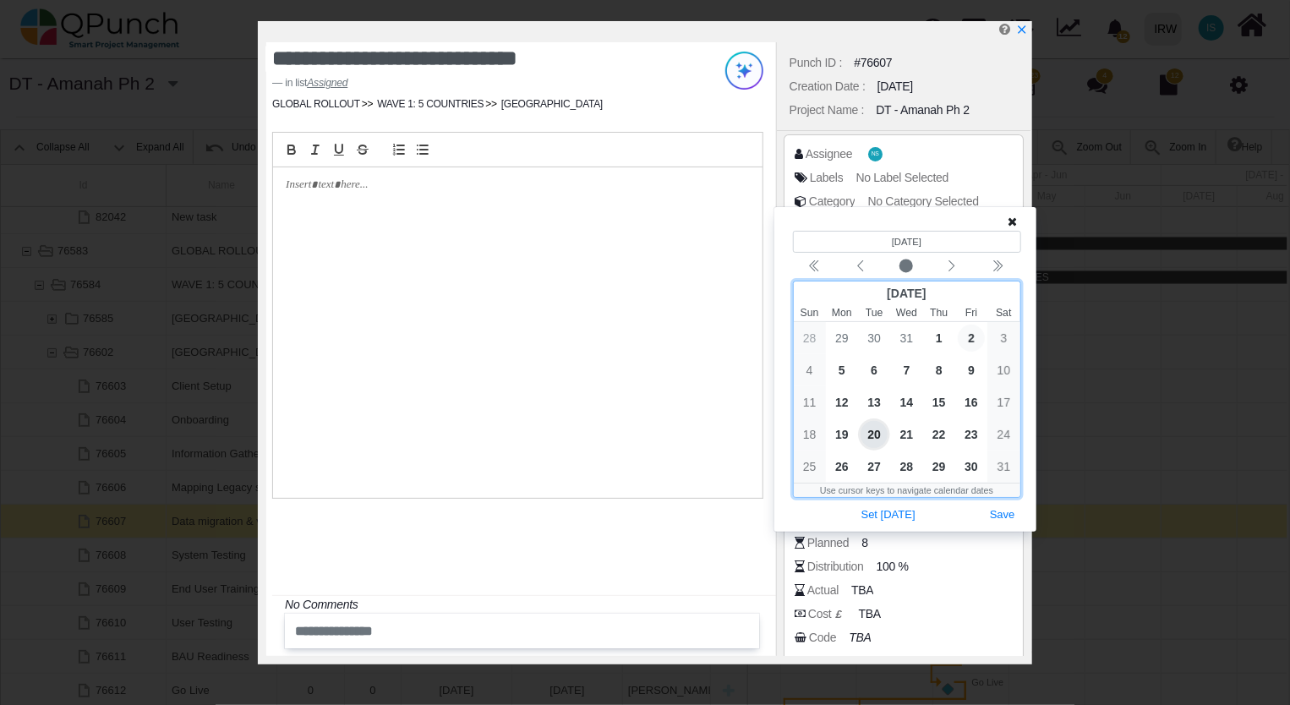
click at [970, 338] on span "2" at bounding box center [970, 338] width 27 height 27
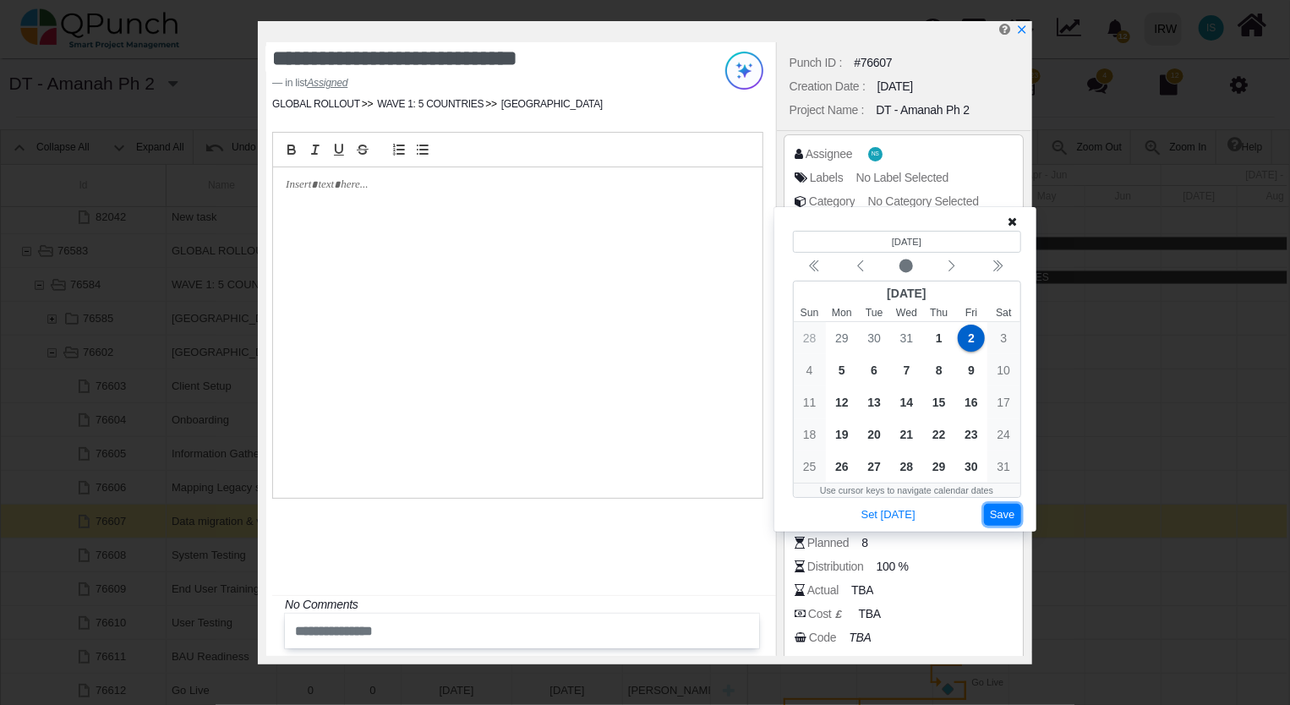
click at [1009, 514] on button "Save" at bounding box center [1002, 515] width 37 height 23
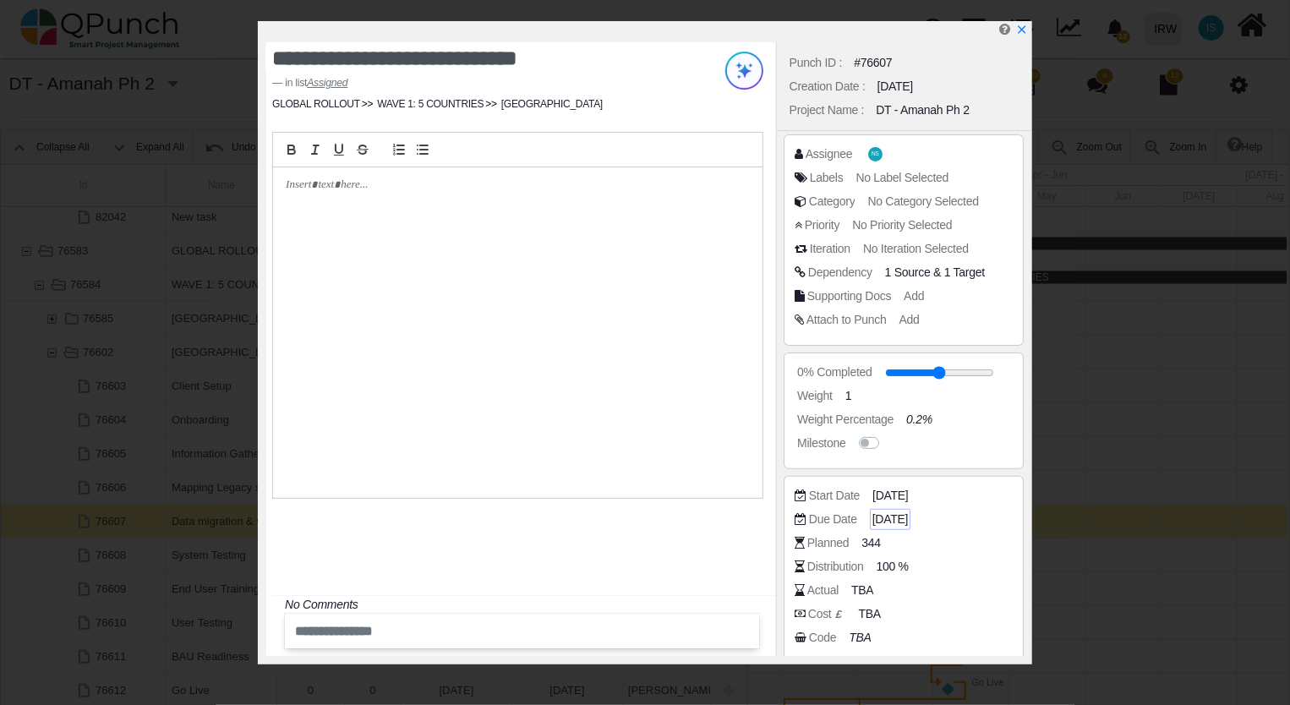
click at [908, 518] on span "[DATE]" at bounding box center [889, 519] width 35 height 18
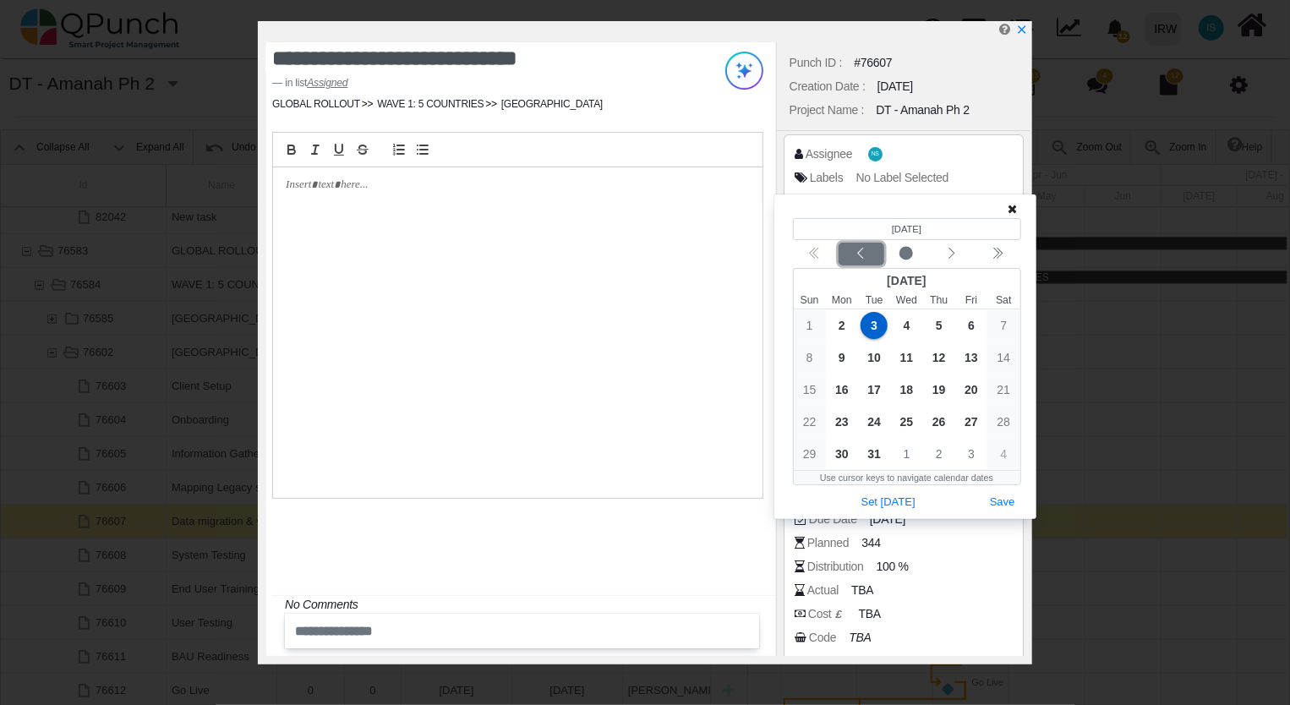
click at [855, 252] on icon "chevron left" at bounding box center [861, 254] width 14 height 14
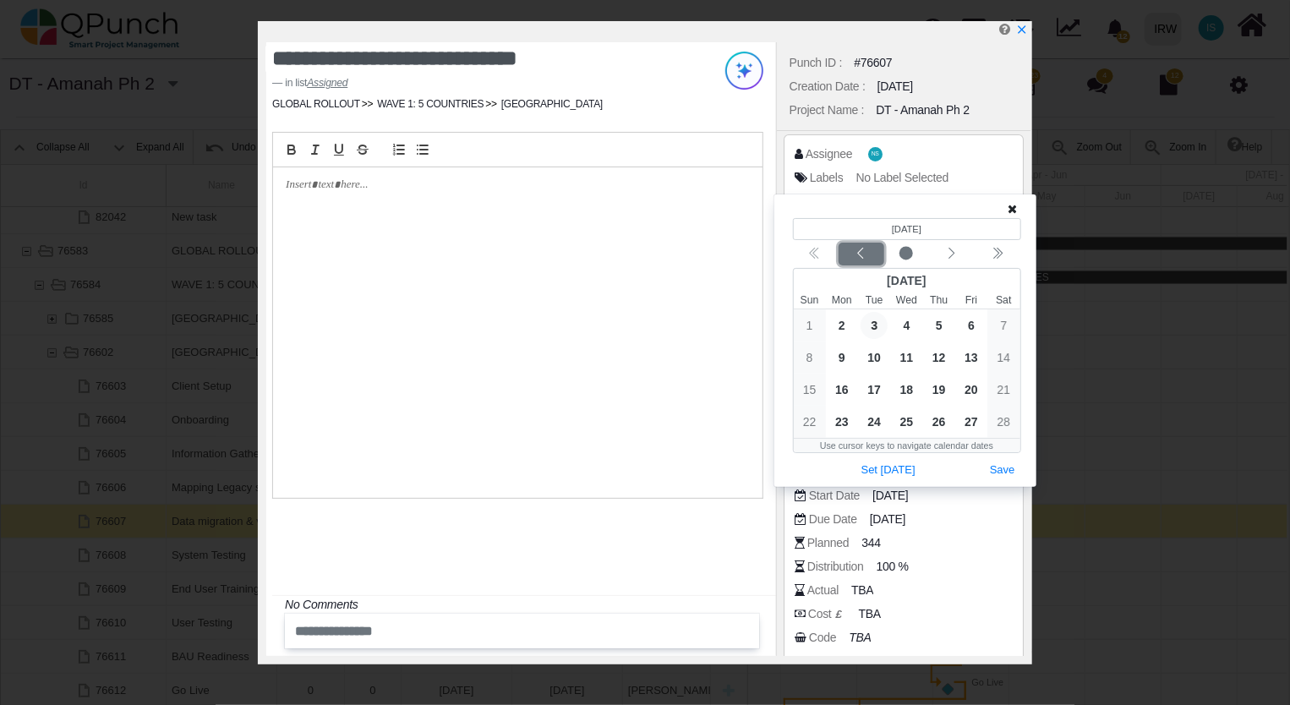
click at [855, 252] on icon "chevron left" at bounding box center [861, 254] width 14 height 14
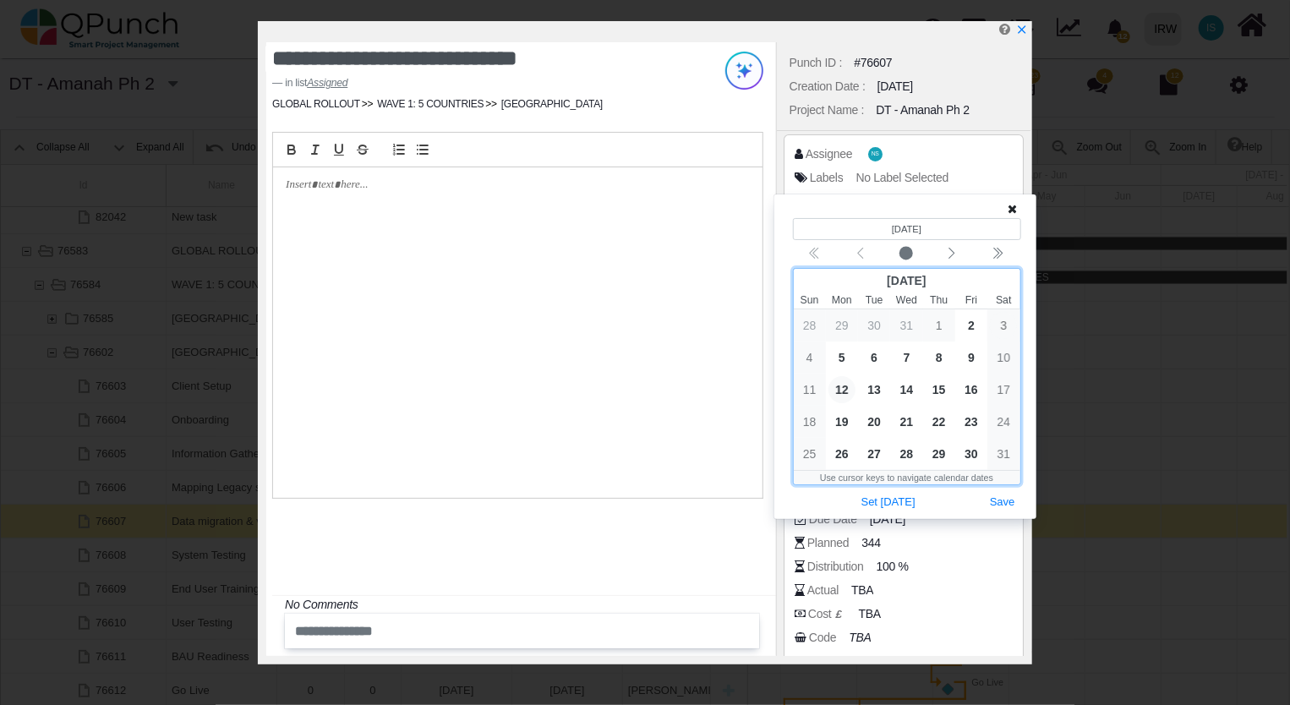
click at [841, 390] on span "12" at bounding box center [841, 389] width 27 height 27
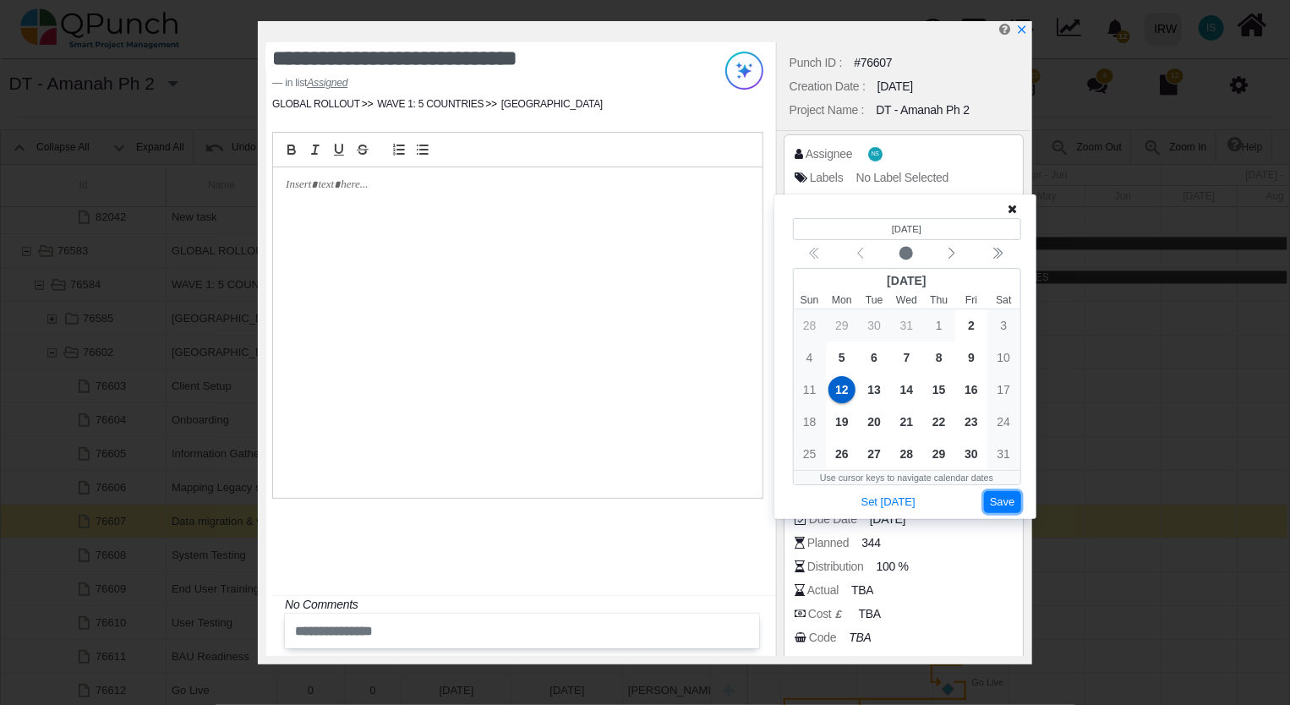
click at [1007, 504] on button "Save" at bounding box center [1002, 502] width 37 height 23
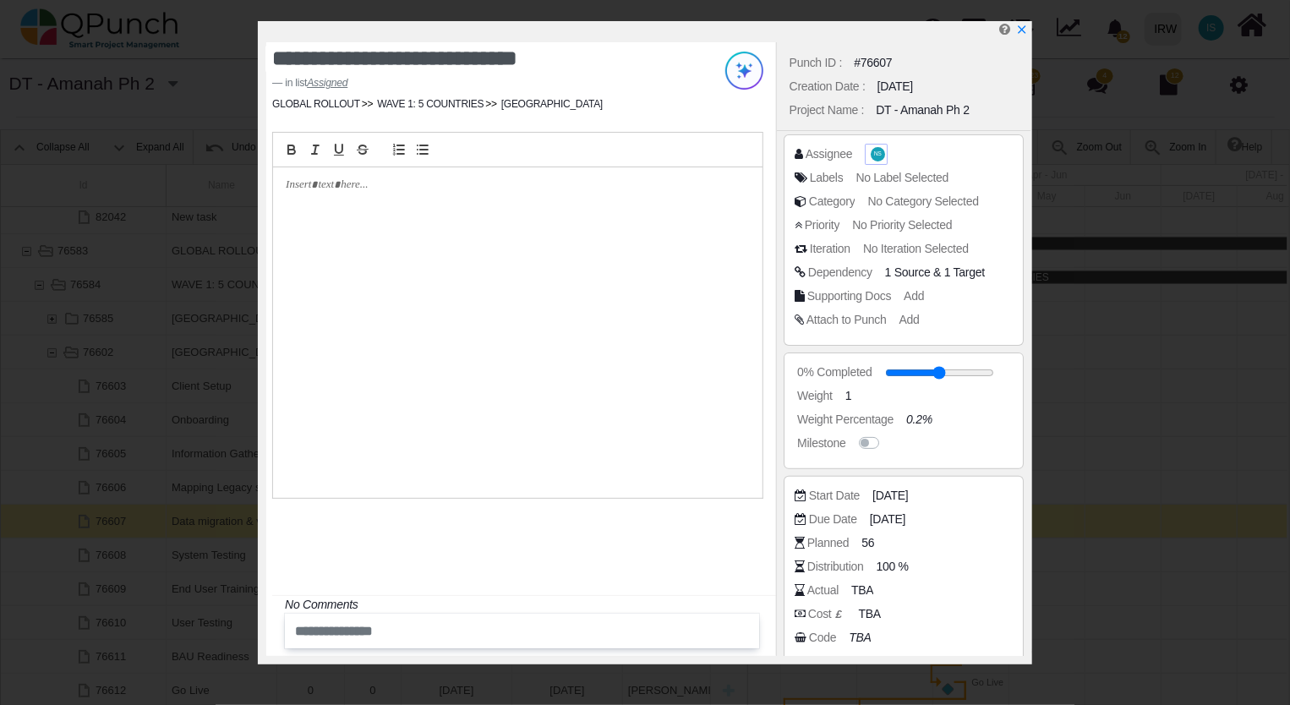
click at [876, 154] on span "NS" at bounding box center [878, 154] width 8 height 6
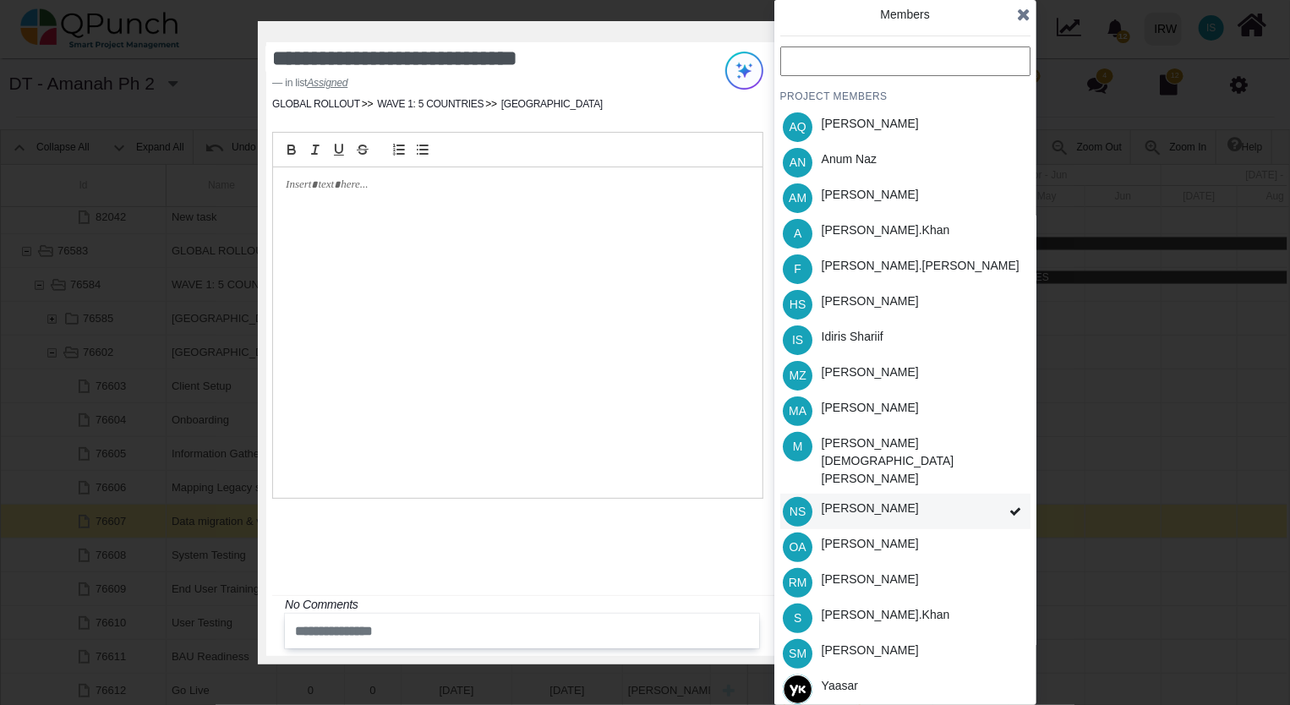
click at [1014, 505] on icon at bounding box center [1015, 511] width 12 height 12
click at [885, 606] on div "[PERSON_NAME].khan" at bounding box center [885, 615] width 128 height 18
click at [854, 234] on div "[PERSON_NAME].khan" at bounding box center [885, 230] width 128 height 18
click at [866, 341] on div "Idiris Shariif" at bounding box center [852, 337] width 62 height 18
click at [879, 535] on div "[PERSON_NAME]" at bounding box center [869, 544] width 97 height 18
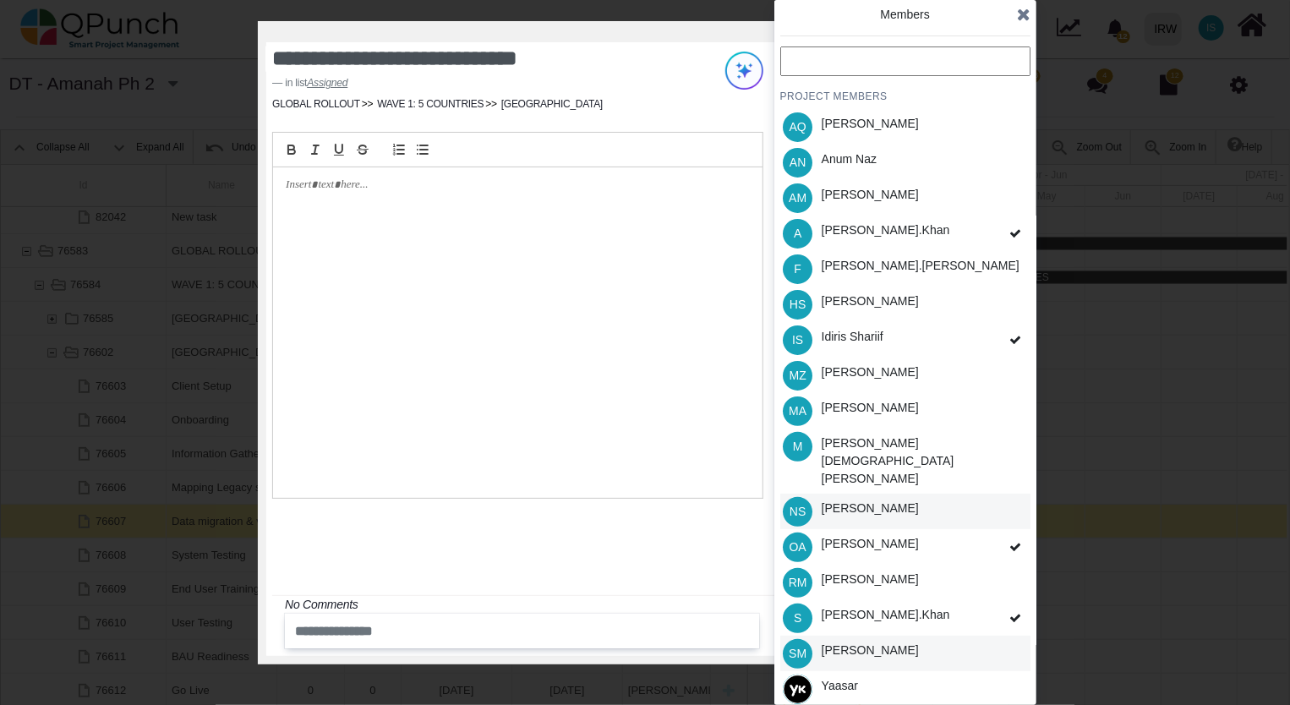
click at [908, 636] on div "[PERSON_NAME]" at bounding box center [870, 653] width 109 height 35
click at [876, 312] on div "[PERSON_NAME]" at bounding box center [870, 303] width 109 height 35
click at [1023, 21] on icon at bounding box center [1024, 14] width 14 height 17
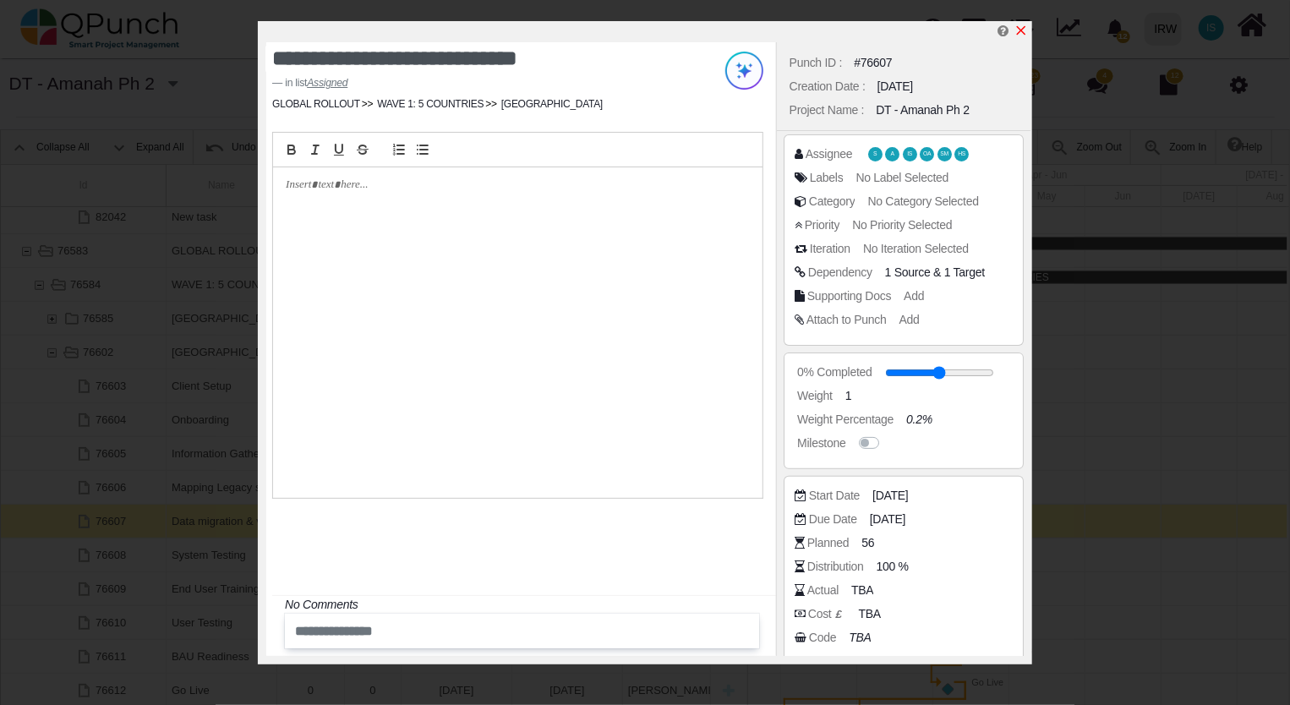
click at [1024, 31] on icon "x" at bounding box center [1021, 31] width 14 height 14
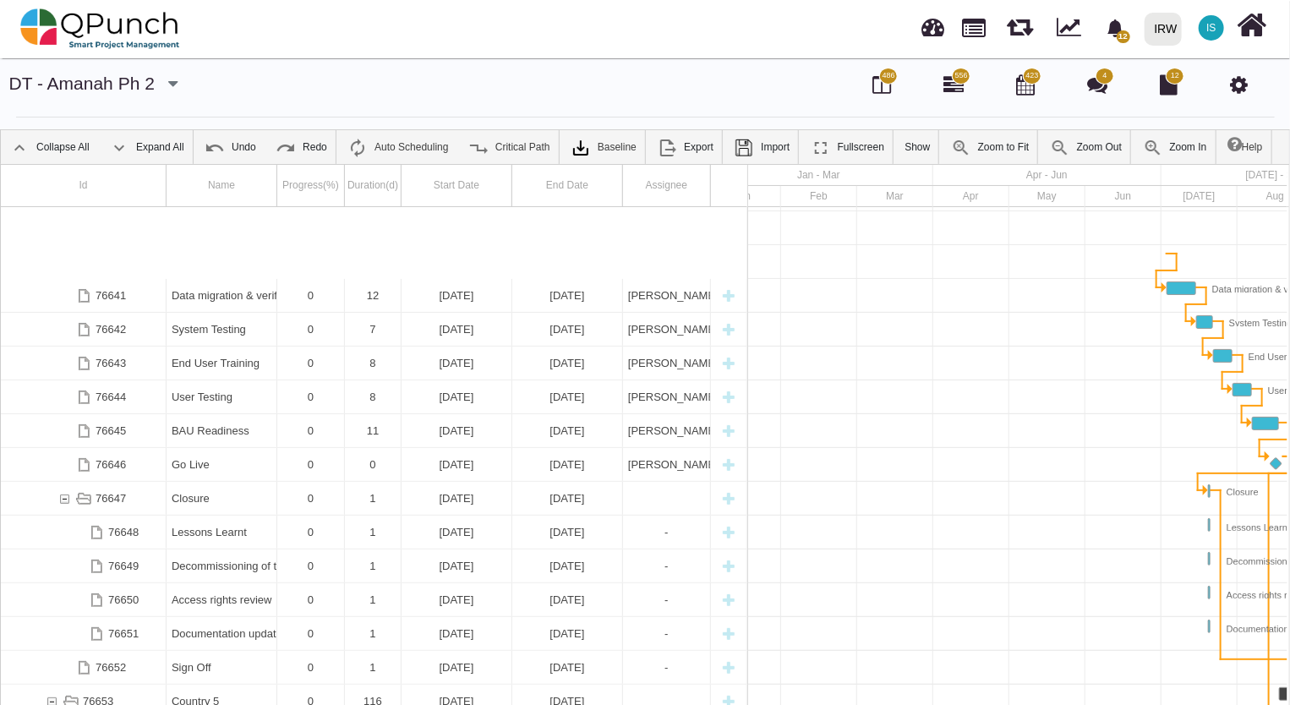
scroll to position [2752, 0]
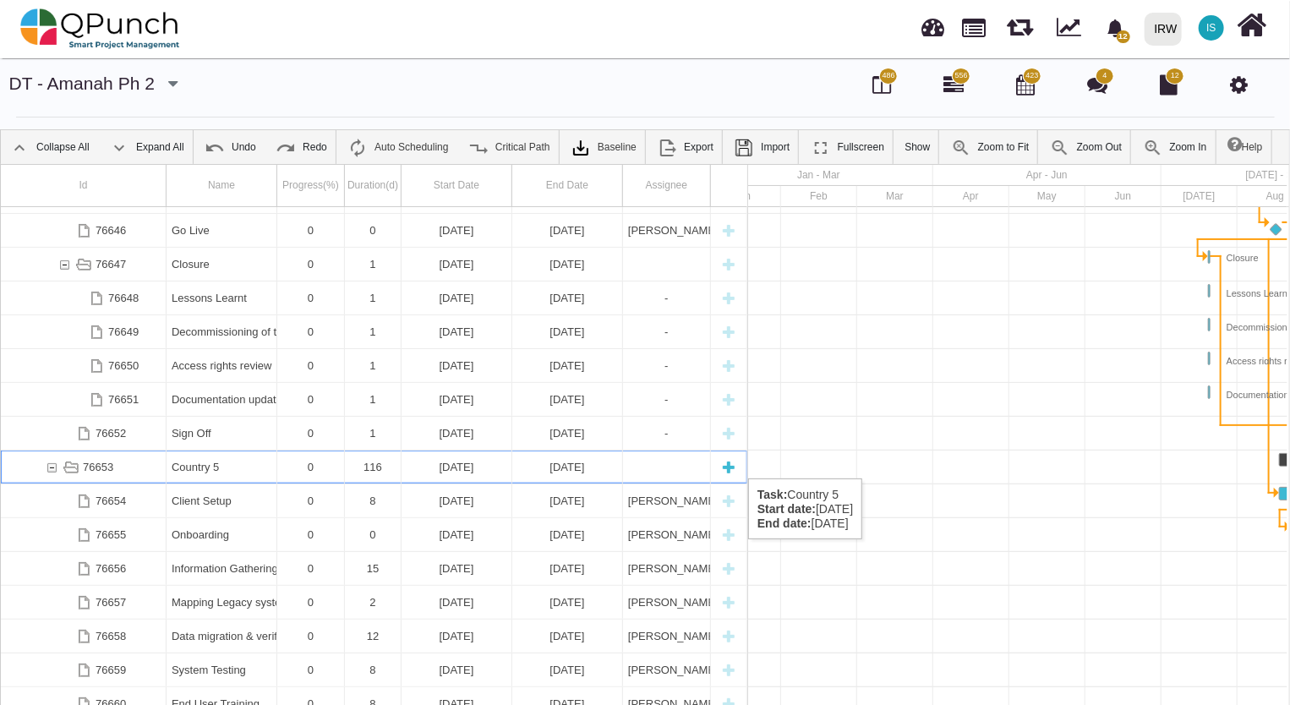
click at [188, 461] on div "Country 5" at bounding box center [222, 466] width 100 height 33
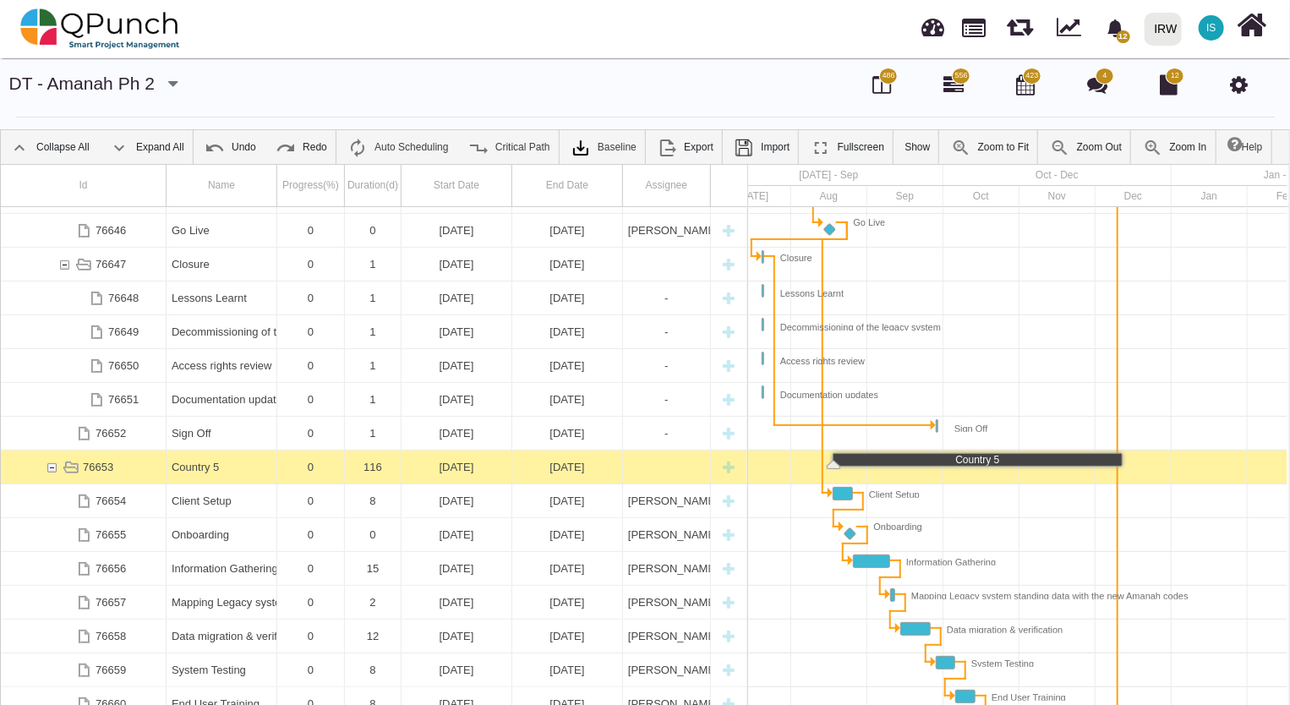
click at [188, 461] on div "Country 5" at bounding box center [222, 466] width 100 height 33
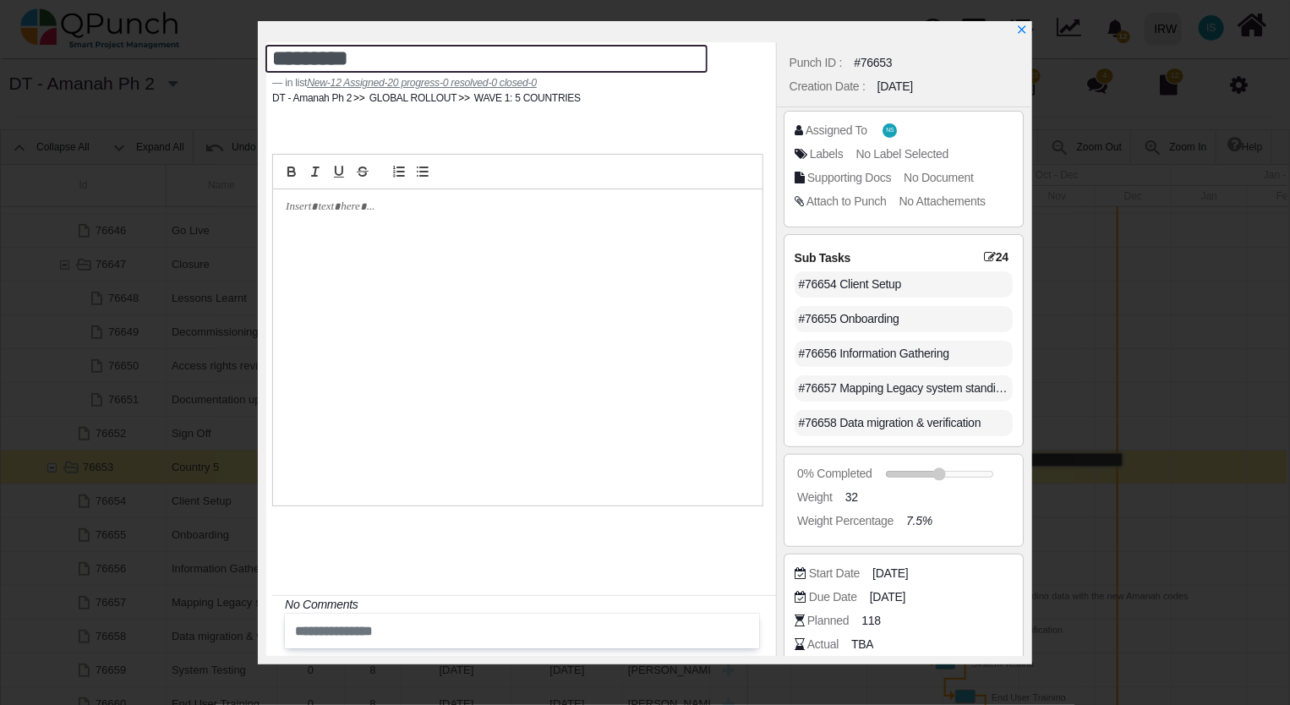
click at [366, 57] on textarea "*********" at bounding box center [485, 59] width 441 height 28
drag, startPoint x: 366, startPoint y: 57, endPoint x: 230, endPoint y: 36, distance: 137.6
click at [230, 36] on div "********* in list New-12 Assigned-20 progress-0 resolved-0 closed-0 DT - Amanah…" at bounding box center [645, 352] width 1290 height 705
type textarea "******"
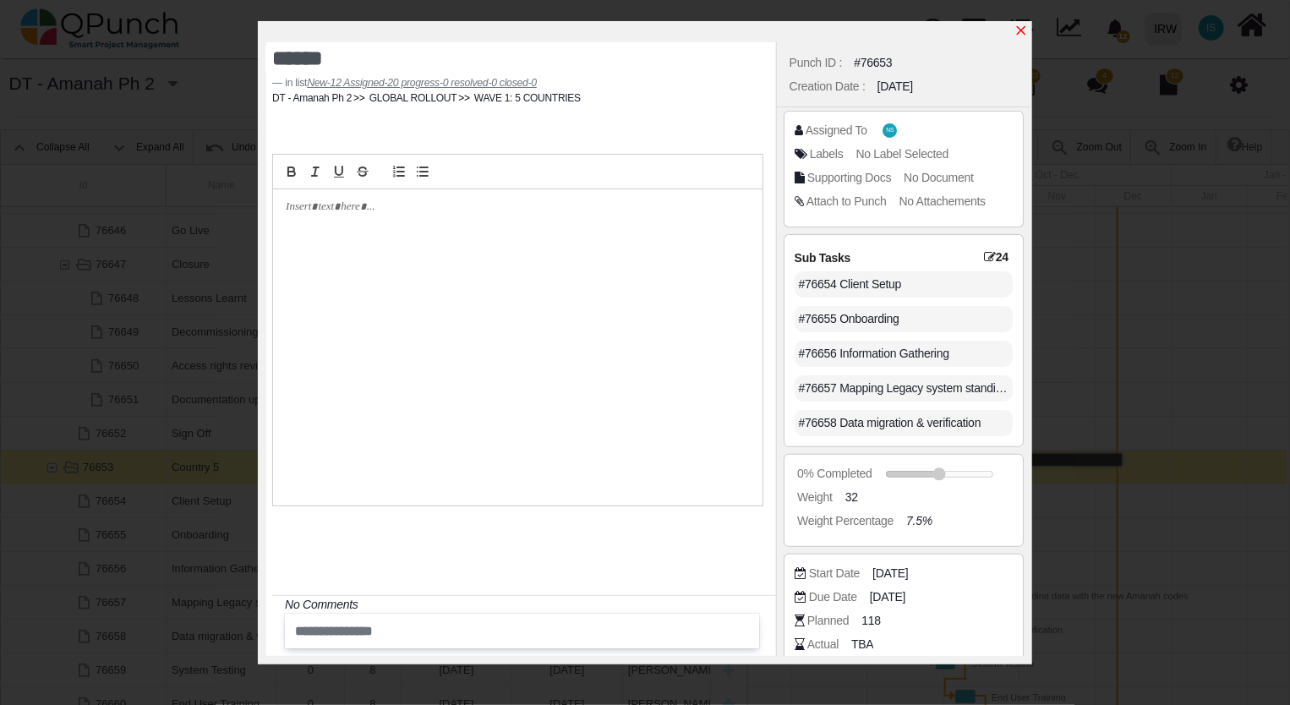
click at [1020, 30] on icon "x" at bounding box center [1021, 30] width 9 height 9
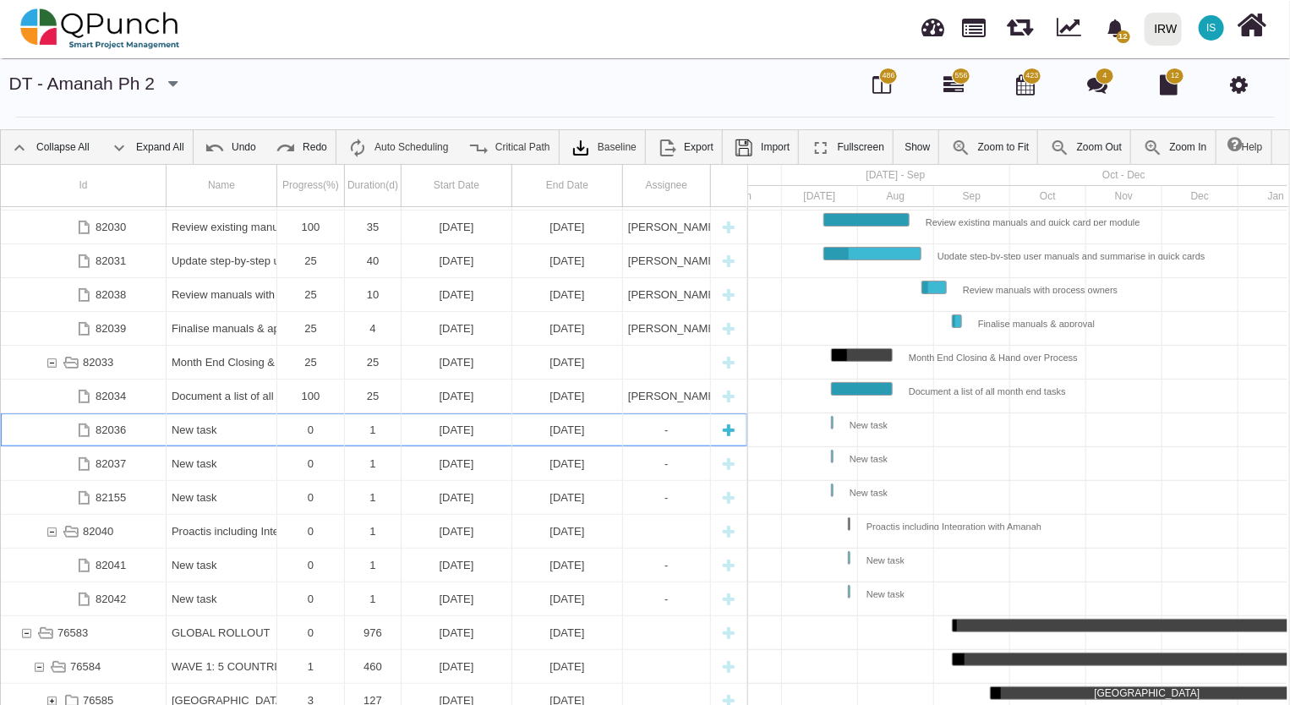
click at [215, 427] on div "New task" at bounding box center [222, 429] width 100 height 33
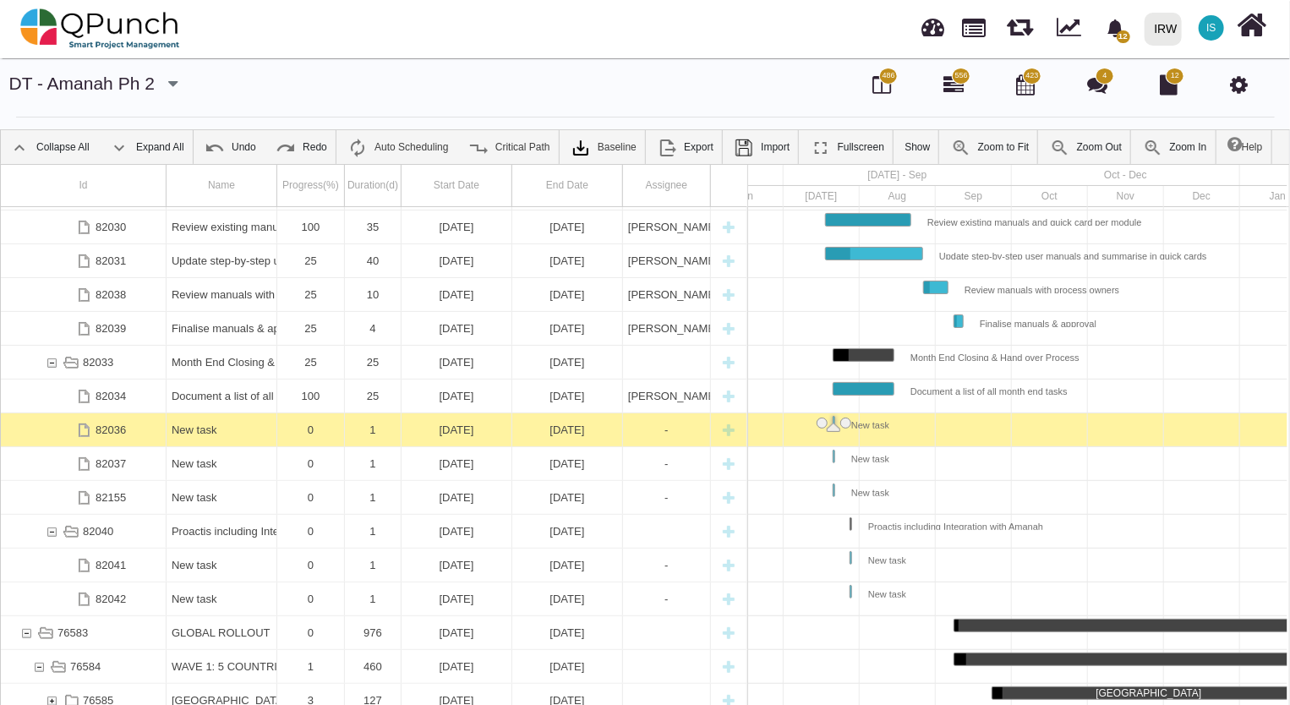
click at [215, 427] on div "New task" at bounding box center [222, 429] width 100 height 33
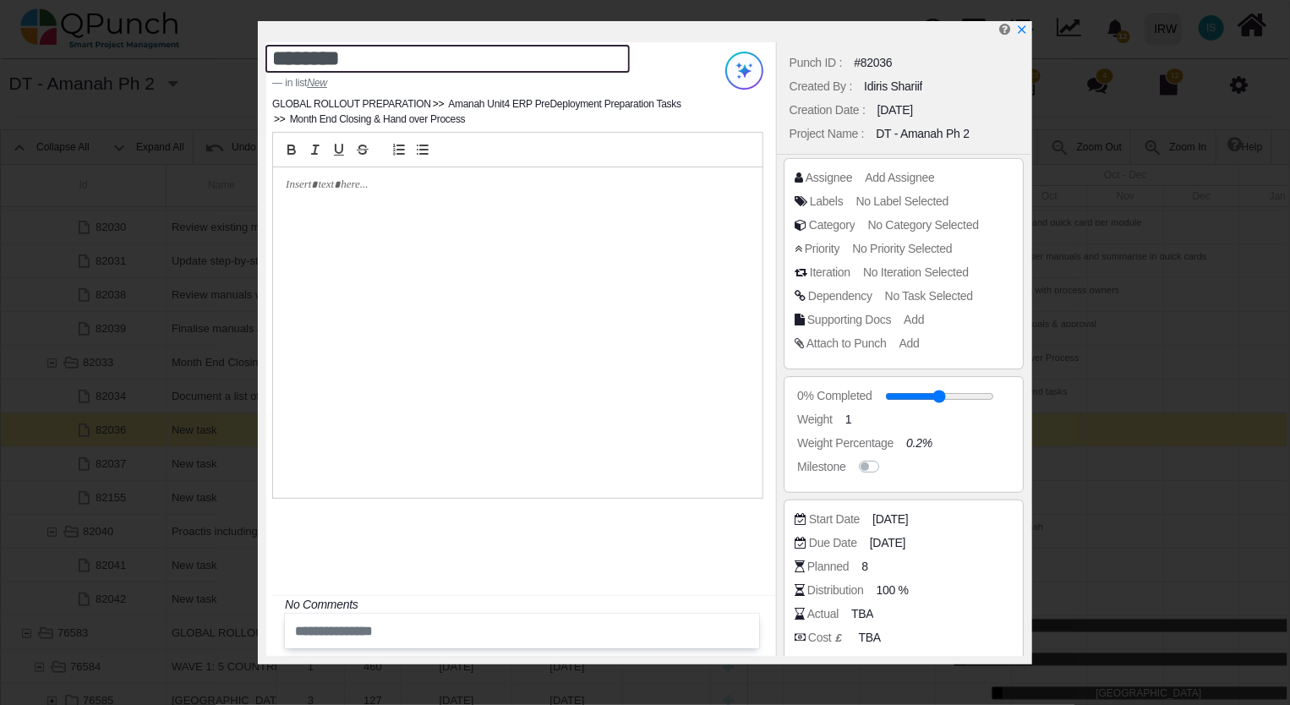
click at [379, 64] on textarea "********" at bounding box center [447, 59] width 364 height 28
drag, startPoint x: 381, startPoint y: 63, endPoint x: 152, endPoint y: 35, distance: 230.7
click at [152, 35] on div "******** in list New GLOBAL ROLLOUT PREPARATION Amanah Unit4 ERP PreDeployment …" at bounding box center [645, 352] width 1290 height 705
paste textarea "**********"
click at [341, 59] on textarea "**********" at bounding box center [447, 59] width 364 height 28
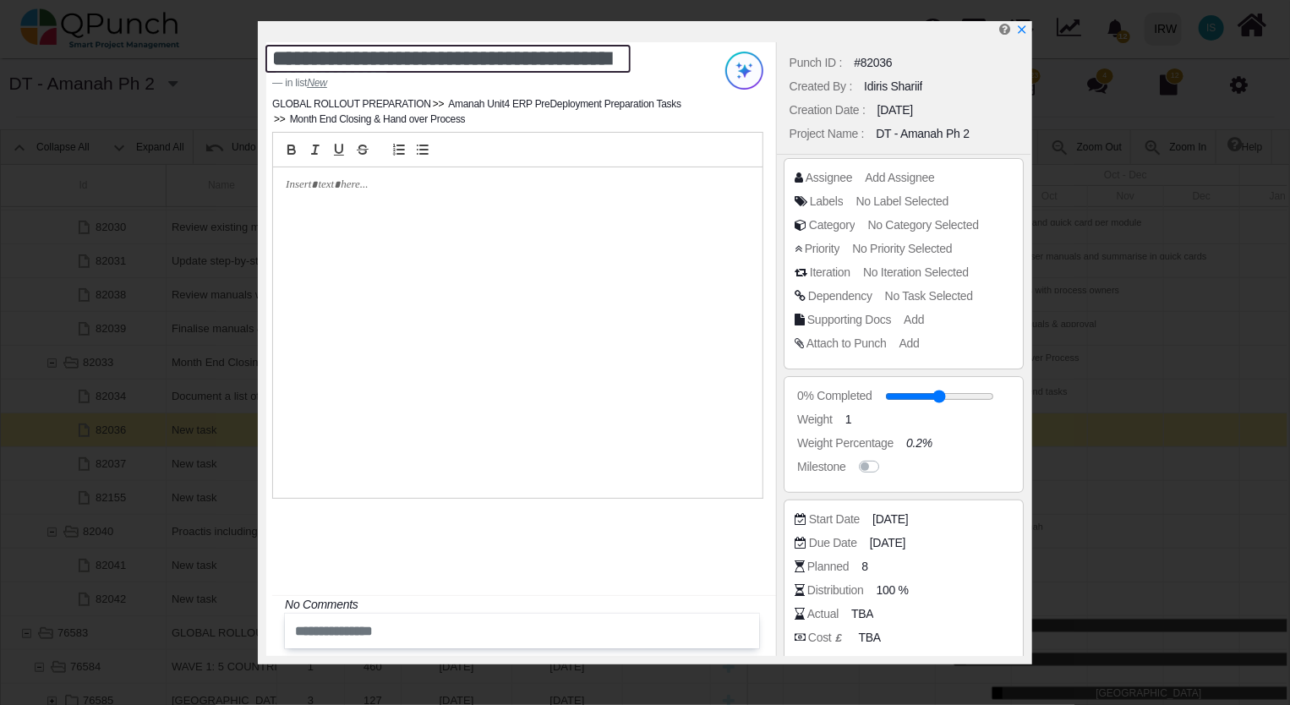
click at [615, 58] on textarea "**********" at bounding box center [447, 59] width 364 height 28
type textarea "**********"
click at [882, 180] on span "Add Assignee" at bounding box center [901, 178] width 69 height 14
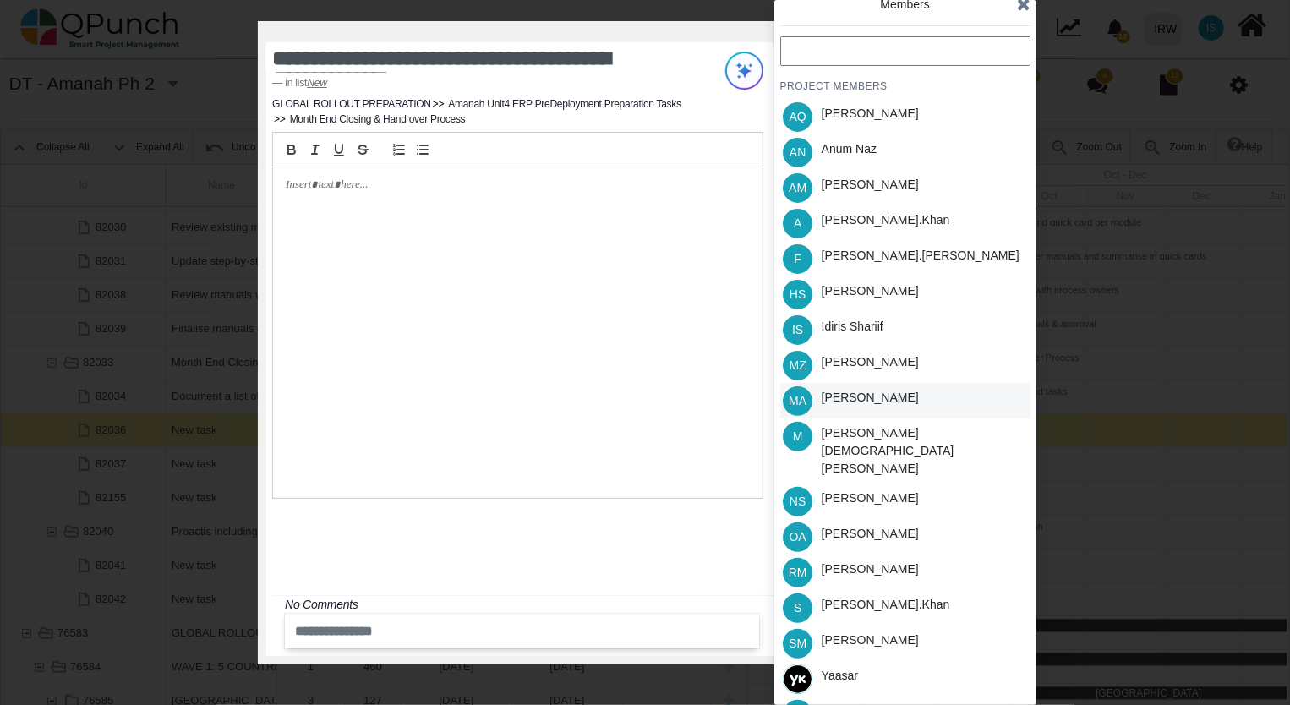
scroll to position [13, 0]
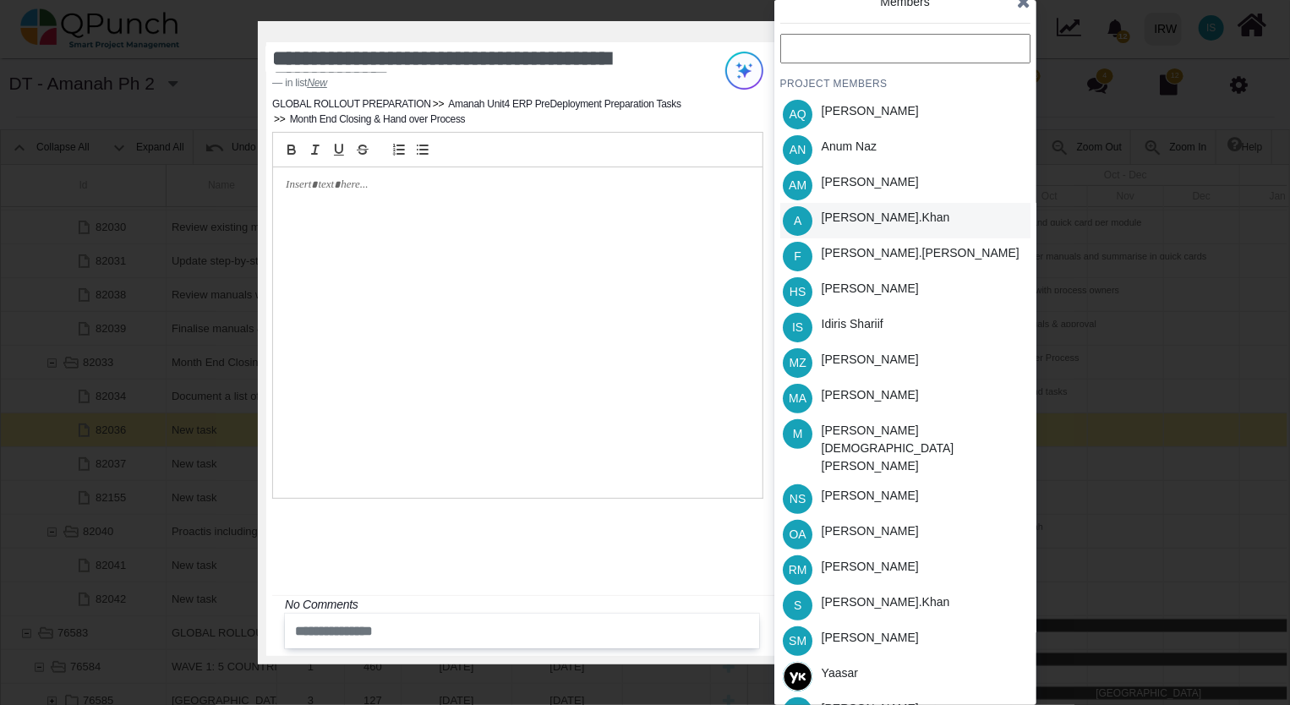
click at [865, 225] on div "[PERSON_NAME].khan" at bounding box center [885, 218] width 128 height 18
click at [1024, 2] on icon at bounding box center [1024, 1] width 14 height 17
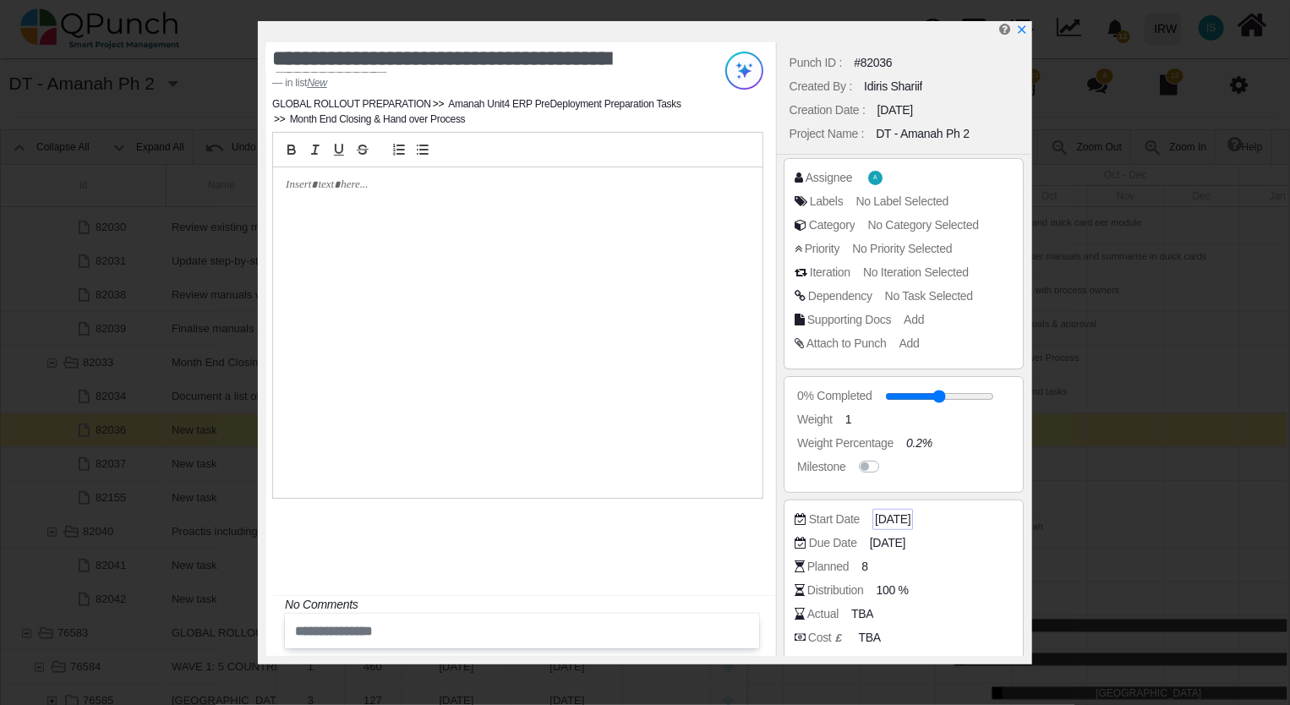
click at [910, 520] on span "[DATE]" at bounding box center [892, 519] width 35 height 18
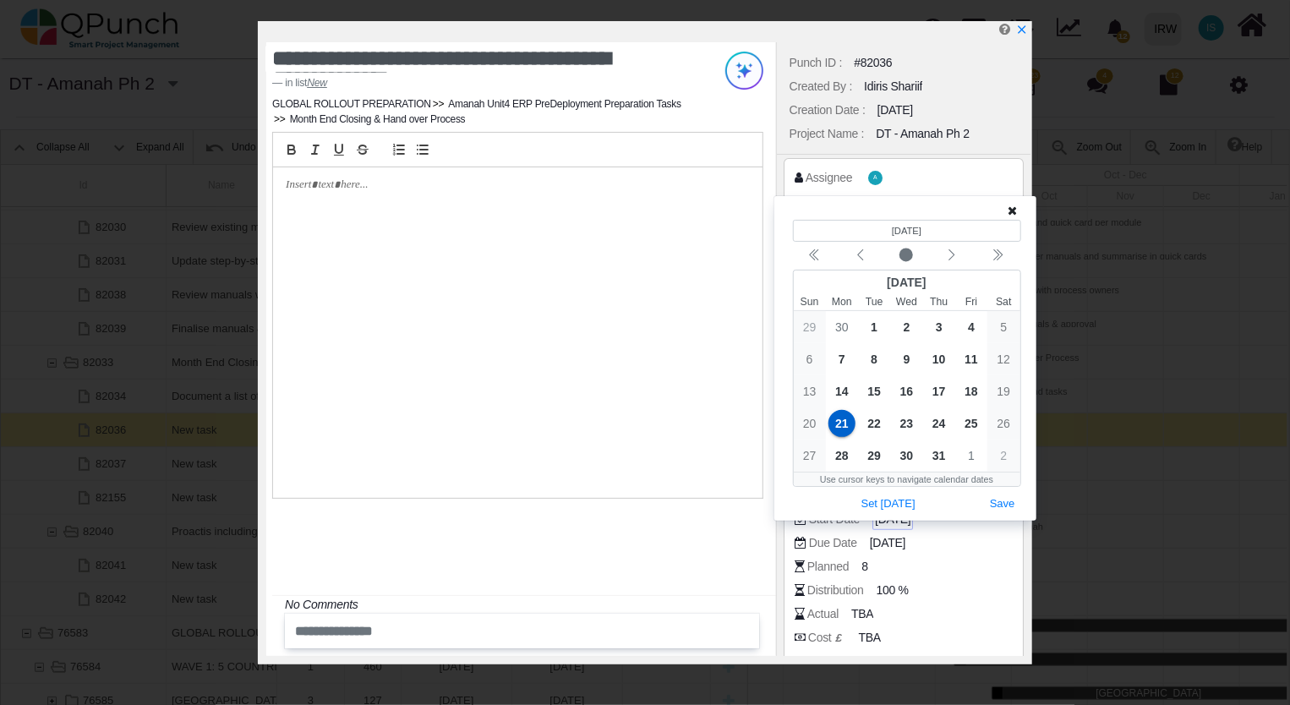
scroll to position [0, 0]
click at [949, 258] on icon "chevron left" at bounding box center [952, 255] width 14 height 14
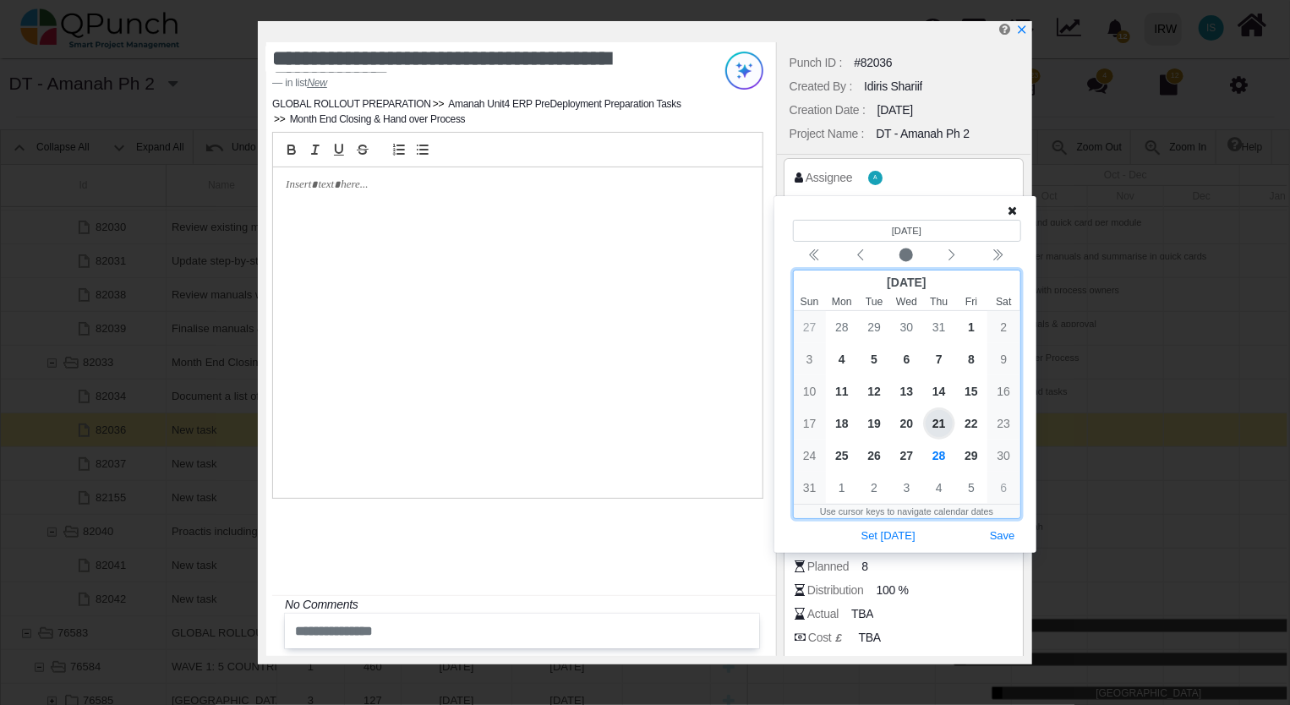
click at [941, 425] on span "21" at bounding box center [938, 423] width 27 height 27
click at [1001, 532] on button "Save" at bounding box center [1002, 536] width 37 height 23
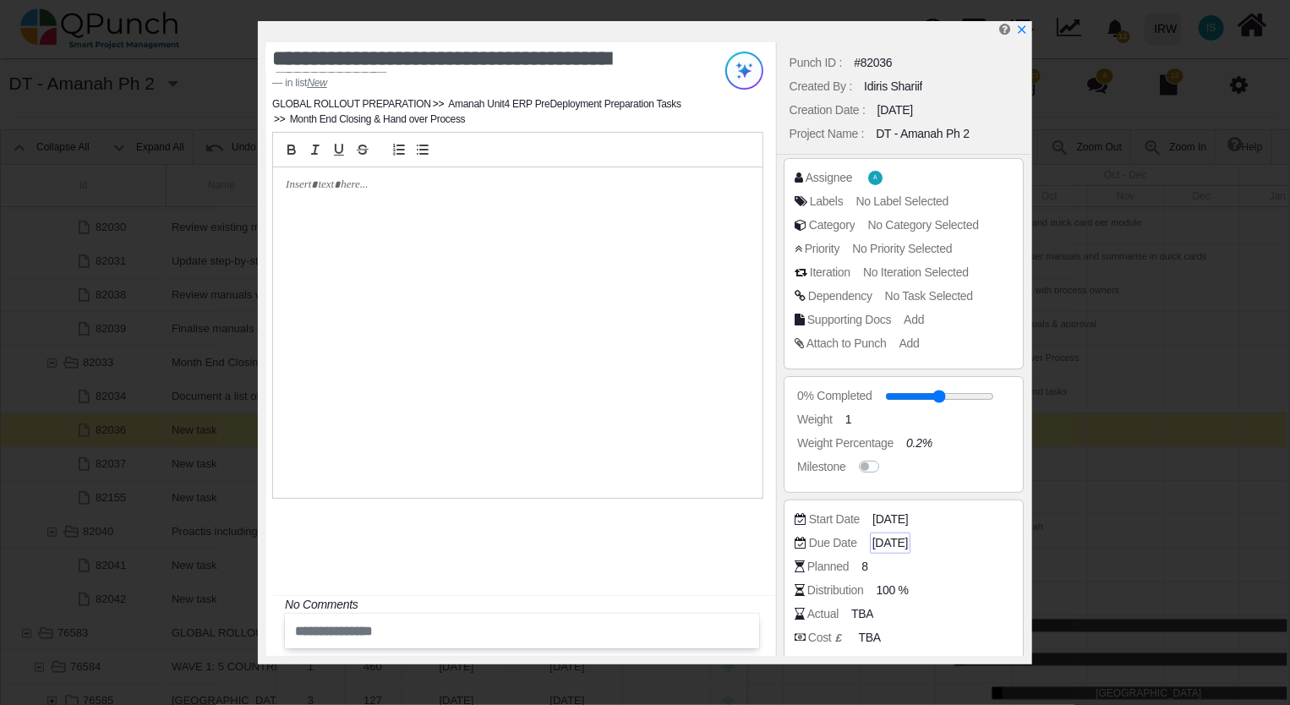
click at [908, 541] on span "[DATE]" at bounding box center [889, 543] width 35 height 18
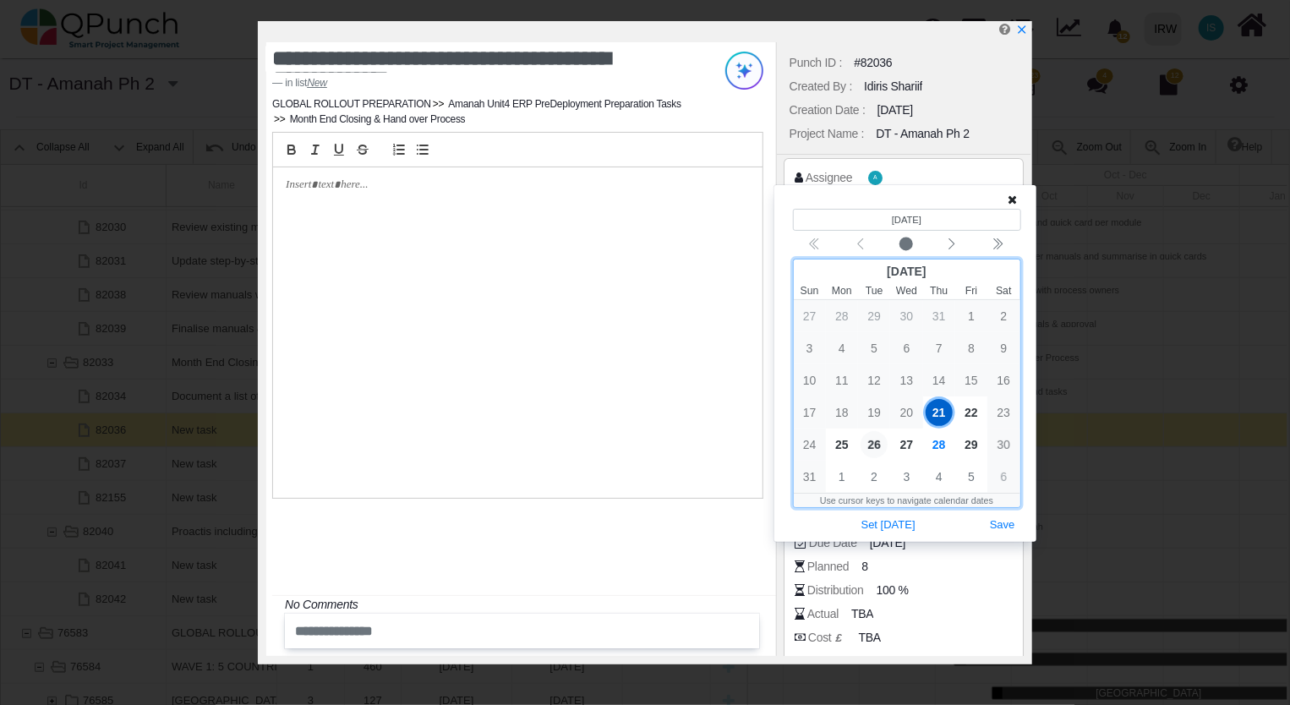
click at [880, 443] on span "26" at bounding box center [873, 444] width 27 height 27
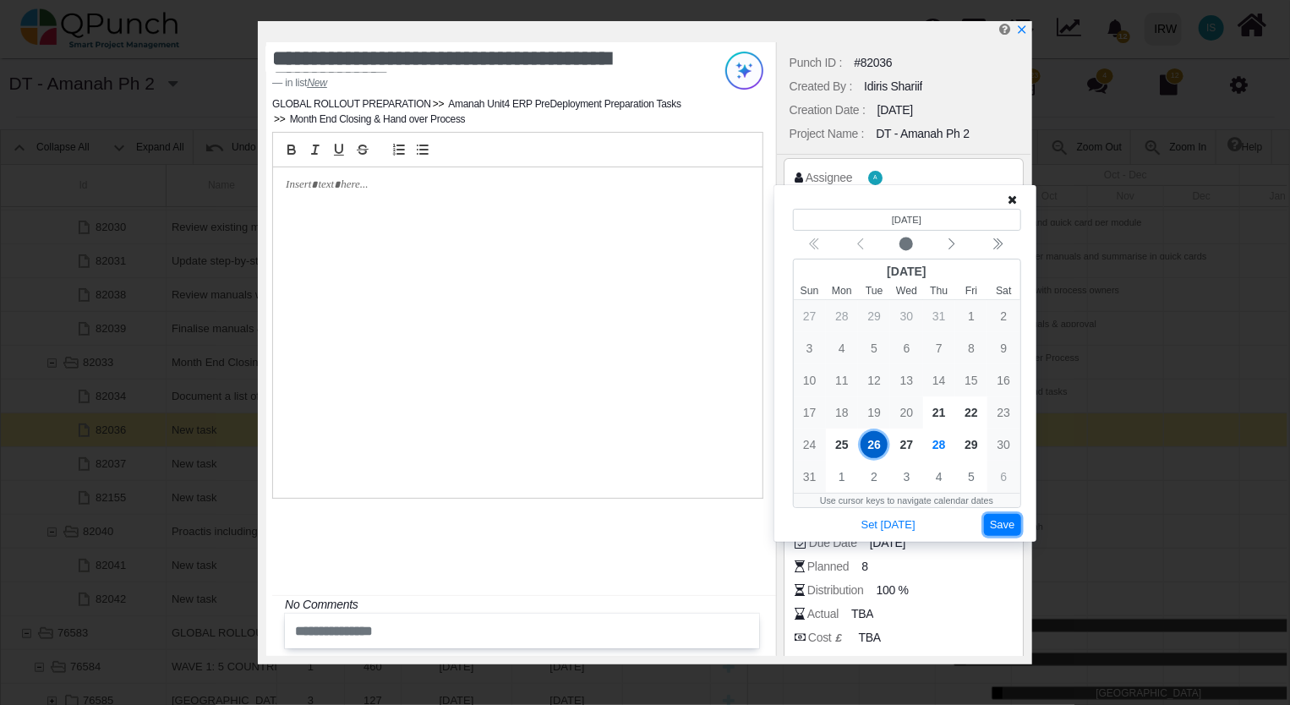
click at [1014, 522] on button "Save" at bounding box center [1002, 525] width 37 height 23
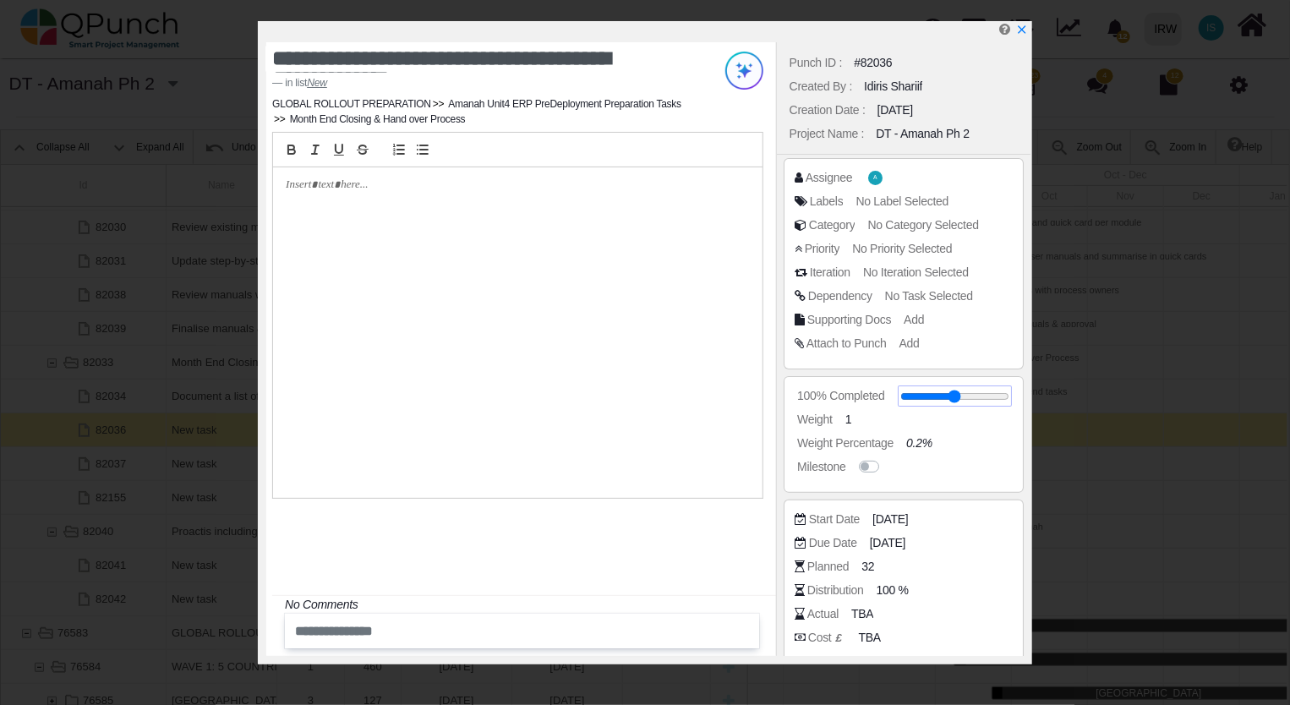
drag, startPoint x: 899, startPoint y: 401, endPoint x: 1000, endPoint y: 401, distance: 100.6
click at [1000, 400] on input "range" at bounding box center [954, 396] width 109 height 7
drag, startPoint x: 914, startPoint y: 394, endPoint x: 987, endPoint y: 397, distance: 73.6
click at [990, 396] on input "range" at bounding box center [947, 396] width 109 height 7
click at [936, 394] on input "range" at bounding box center [947, 396] width 109 height 7
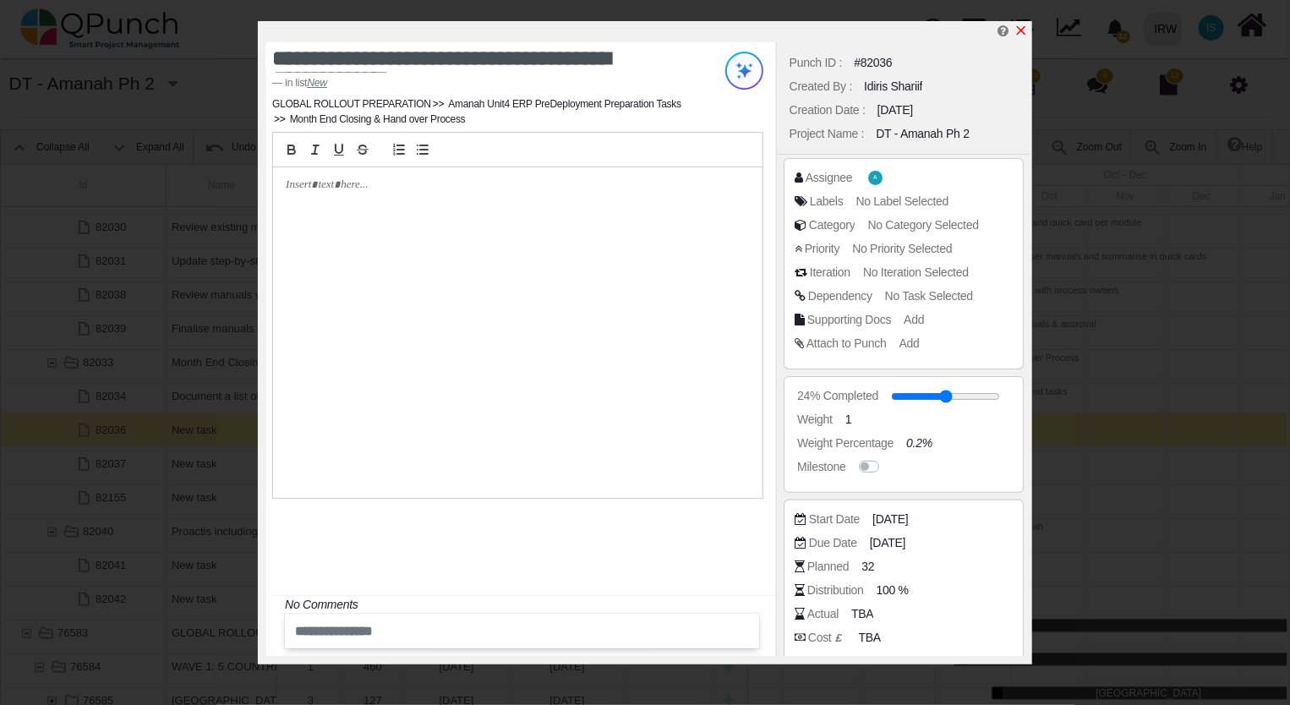
click at [1019, 30] on icon "x" at bounding box center [1021, 30] width 9 height 9
type input "**"
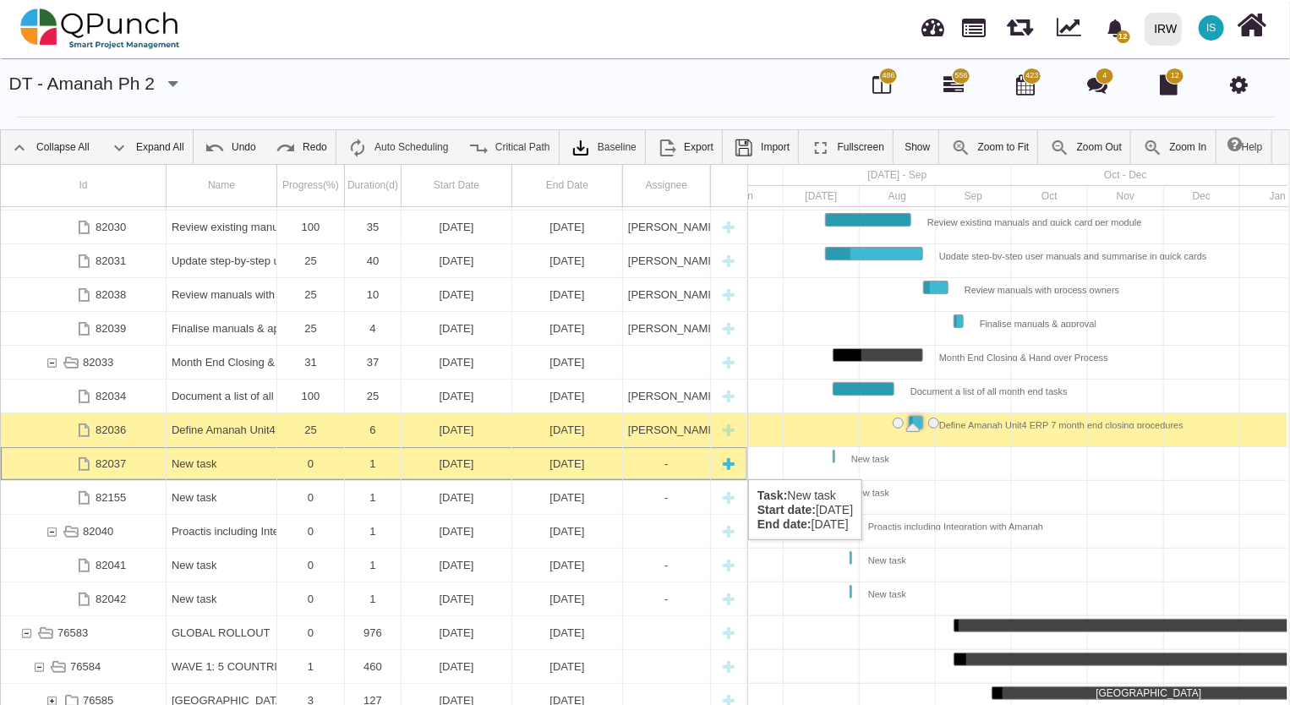
click at [233, 463] on div "New task" at bounding box center [222, 463] width 100 height 33
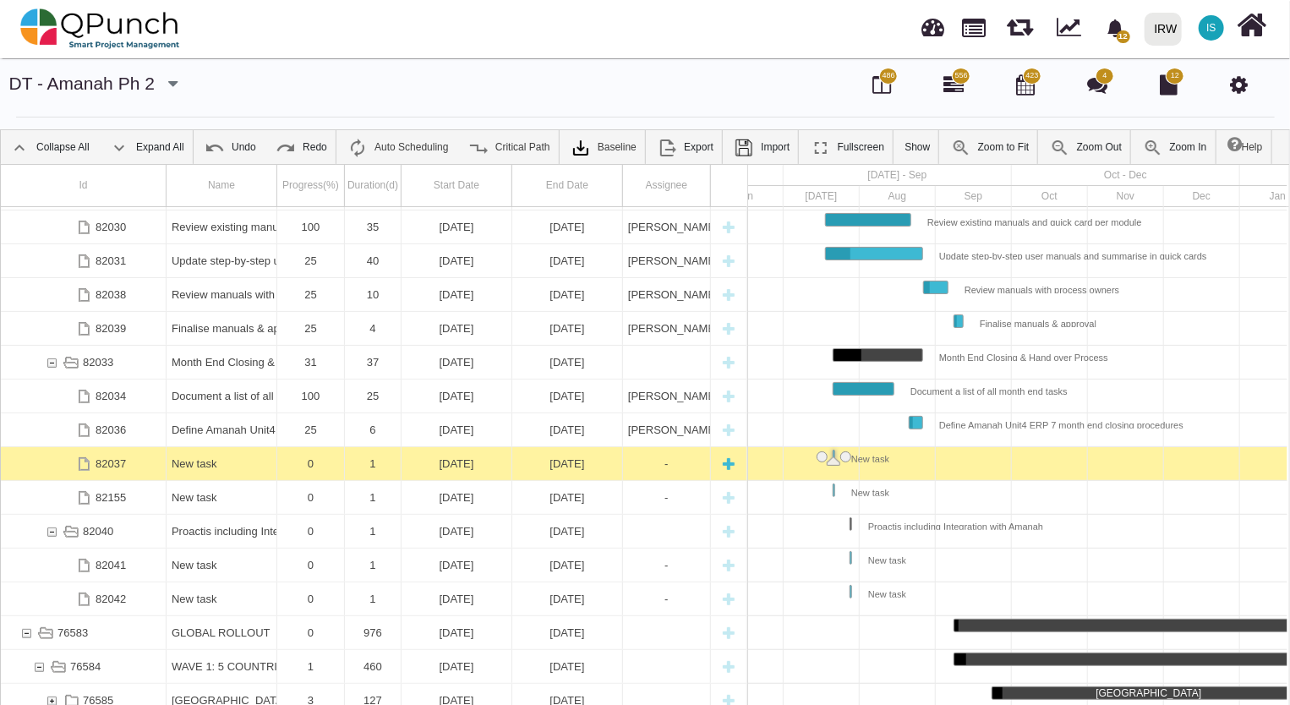
click at [233, 465] on div "New task" at bounding box center [222, 463] width 100 height 33
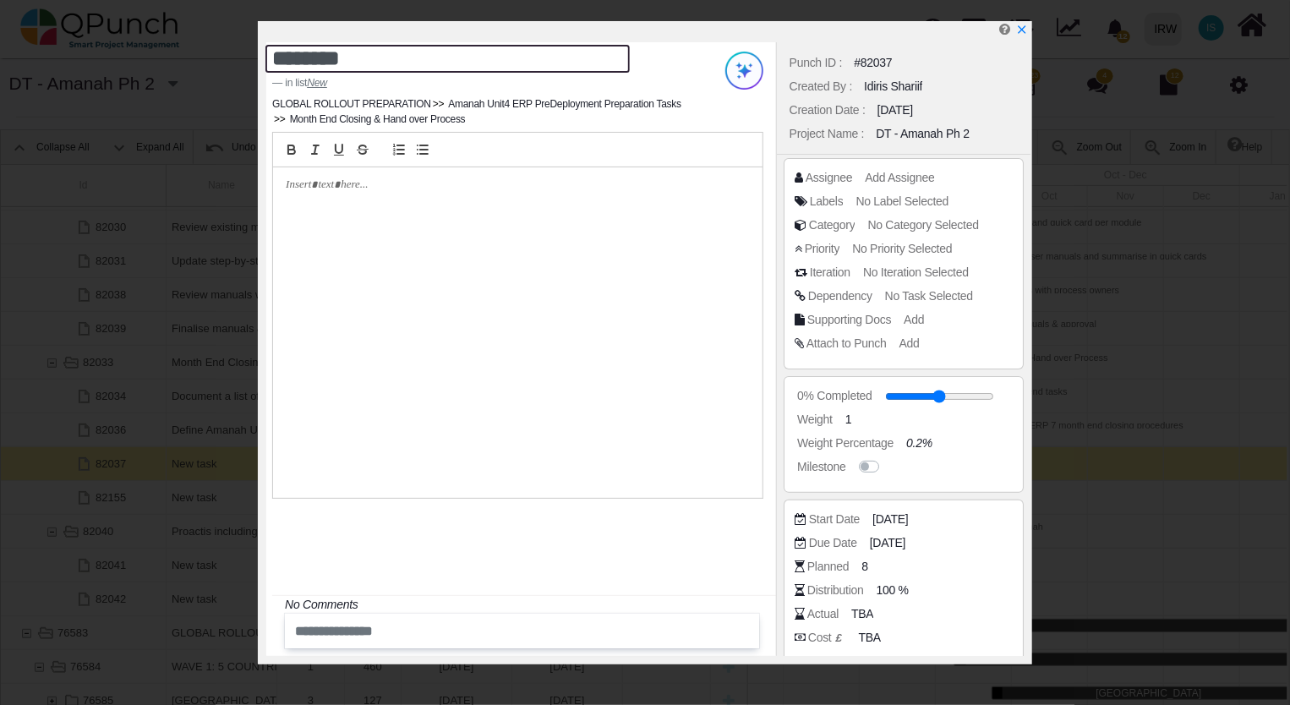
click at [381, 70] on textarea "********" at bounding box center [447, 59] width 364 height 28
drag, startPoint x: 391, startPoint y: 58, endPoint x: -3, endPoint y: 32, distance: 395.5
click at [0, 32] on html "12 Notification Clear Define change management communication plan Shafqat.musta…" at bounding box center [645, 352] width 1290 height 705
paste textarea "**********"
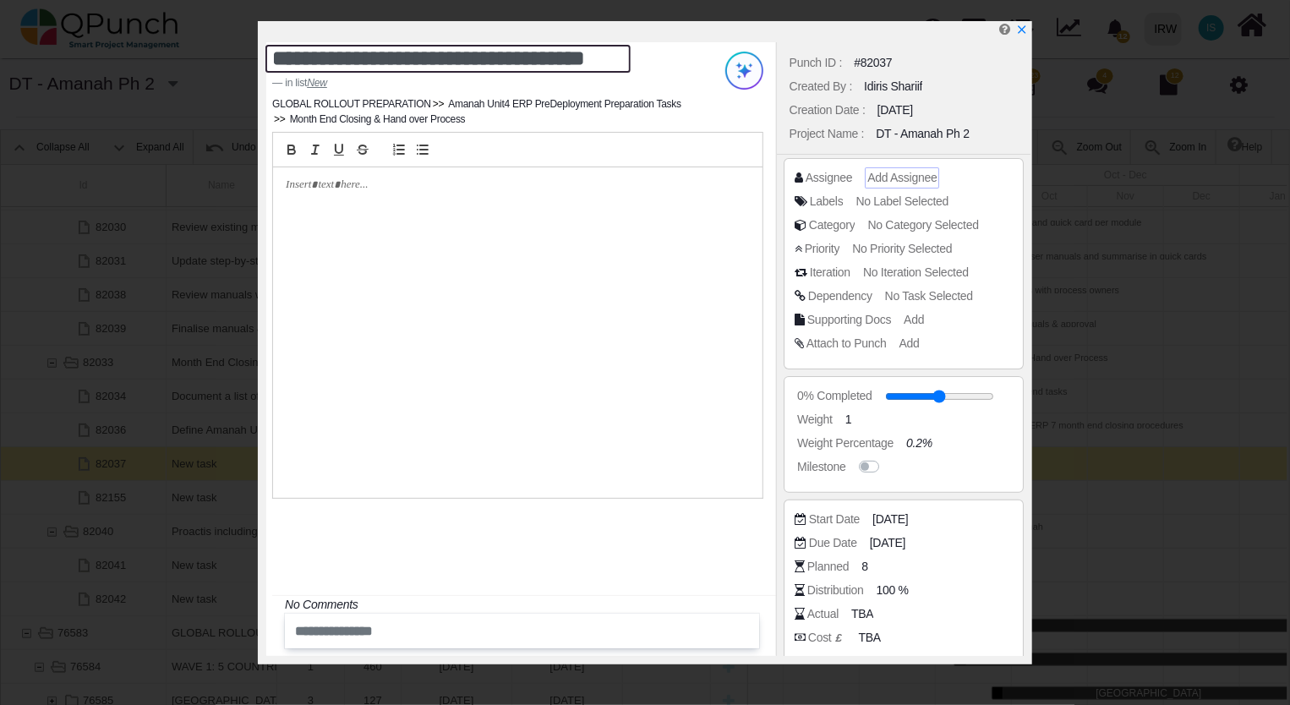
type textarea "**********"
click at [899, 172] on span "Add Assignee" at bounding box center [901, 178] width 69 height 14
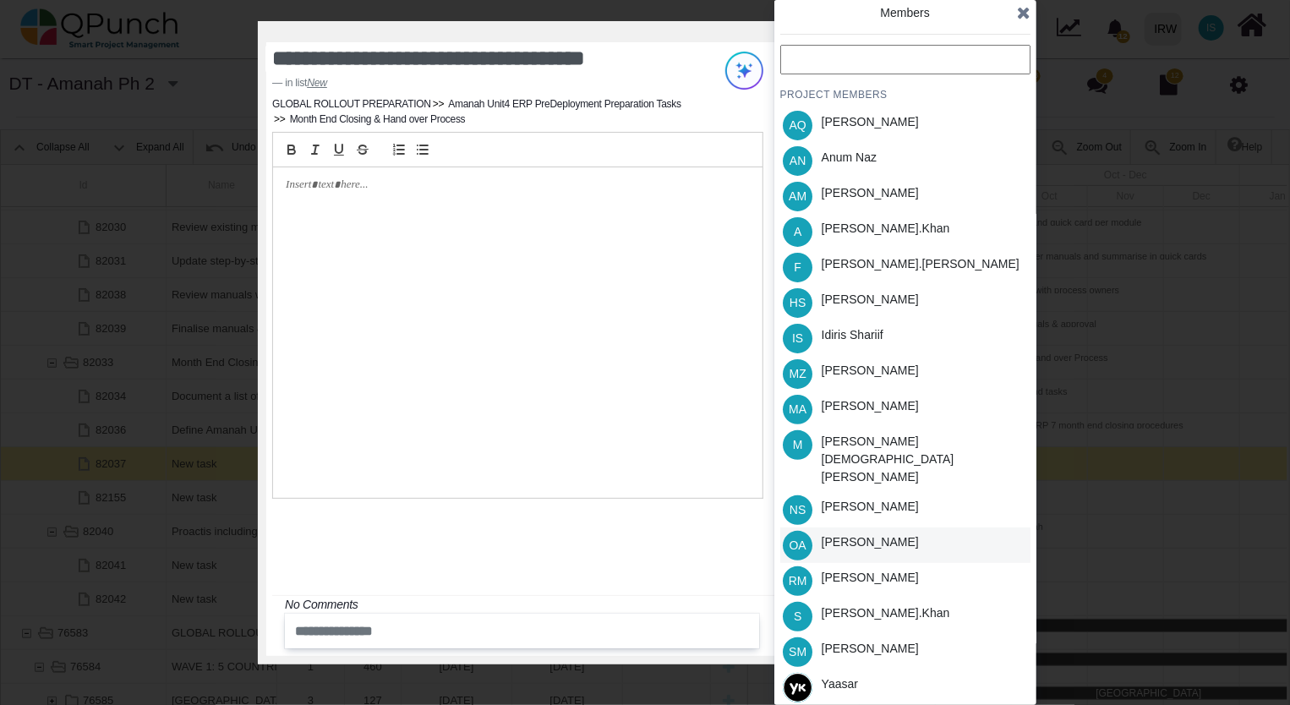
scroll to position [0, 0]
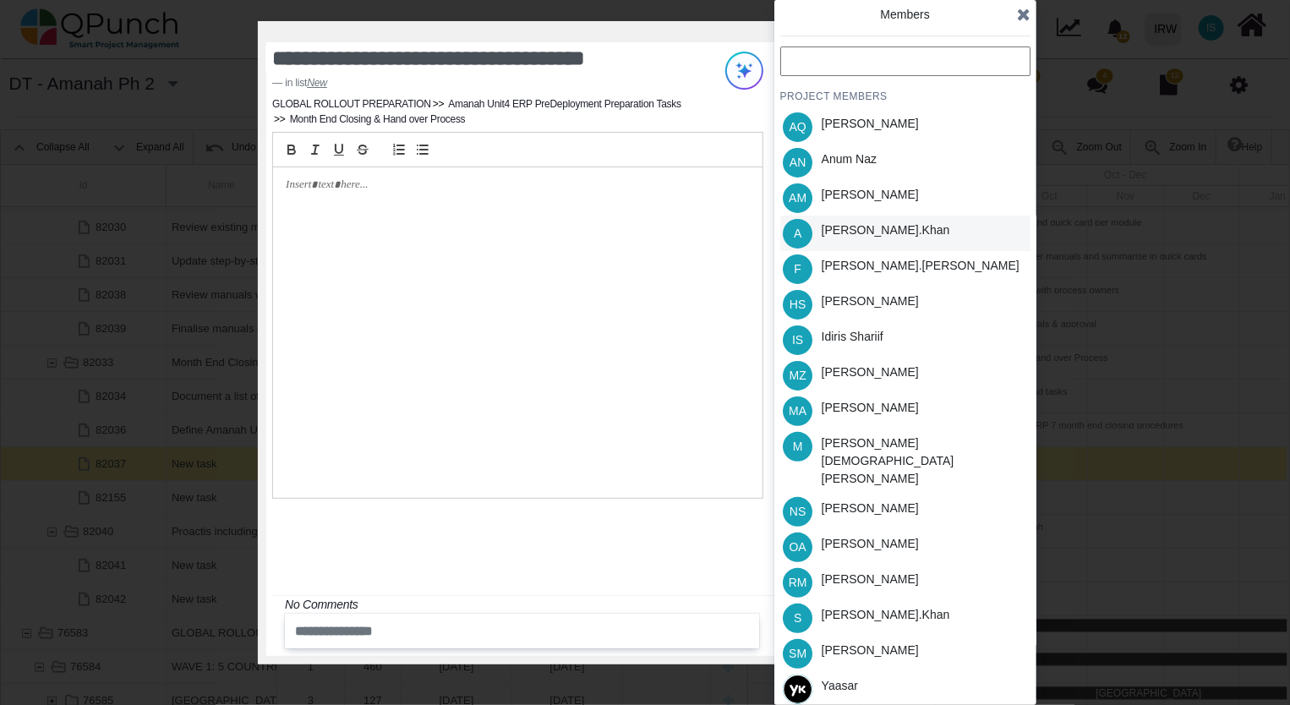
click at [856, 228] on div "[PERSON_NAME].khan" at bounding box center [885, 230] width 128 height 18
click at [1021, 19] on icon at bounding box center [1024, 14] width 14 height 17
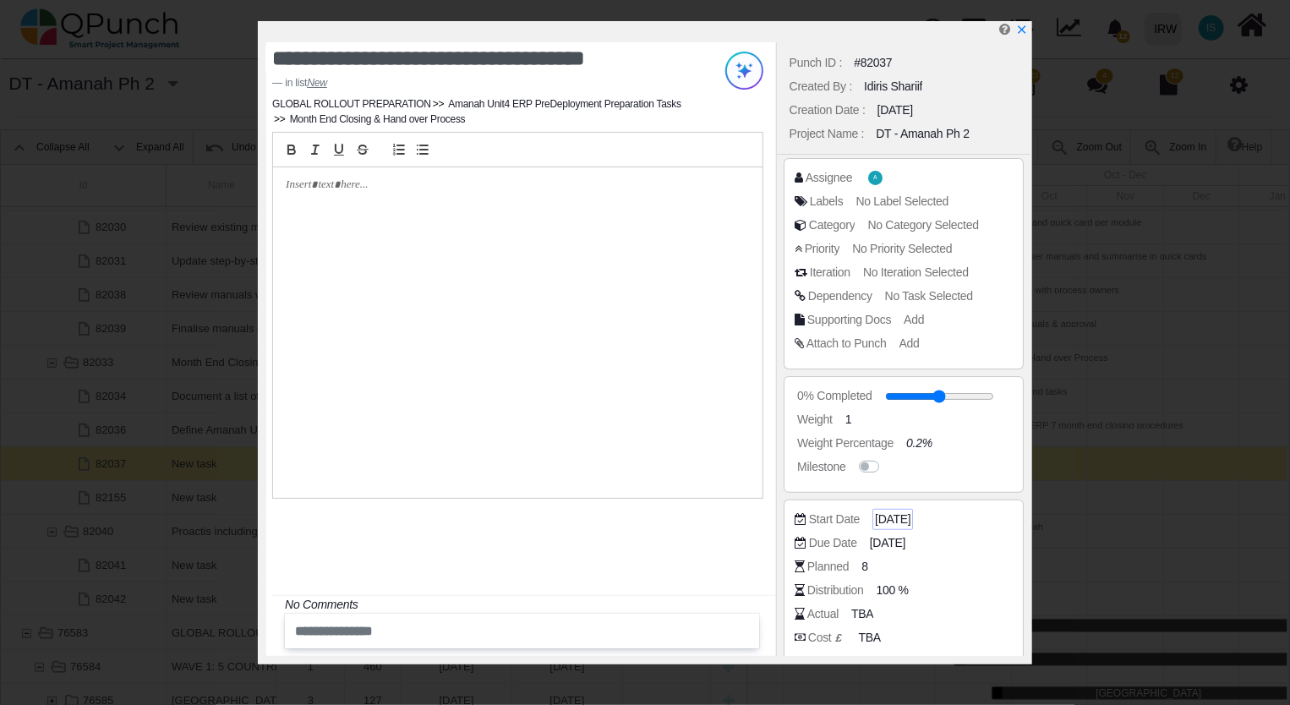
click at [903, 521] on span "[DATE]" at bounding box center [892, 519] width 35 height 18
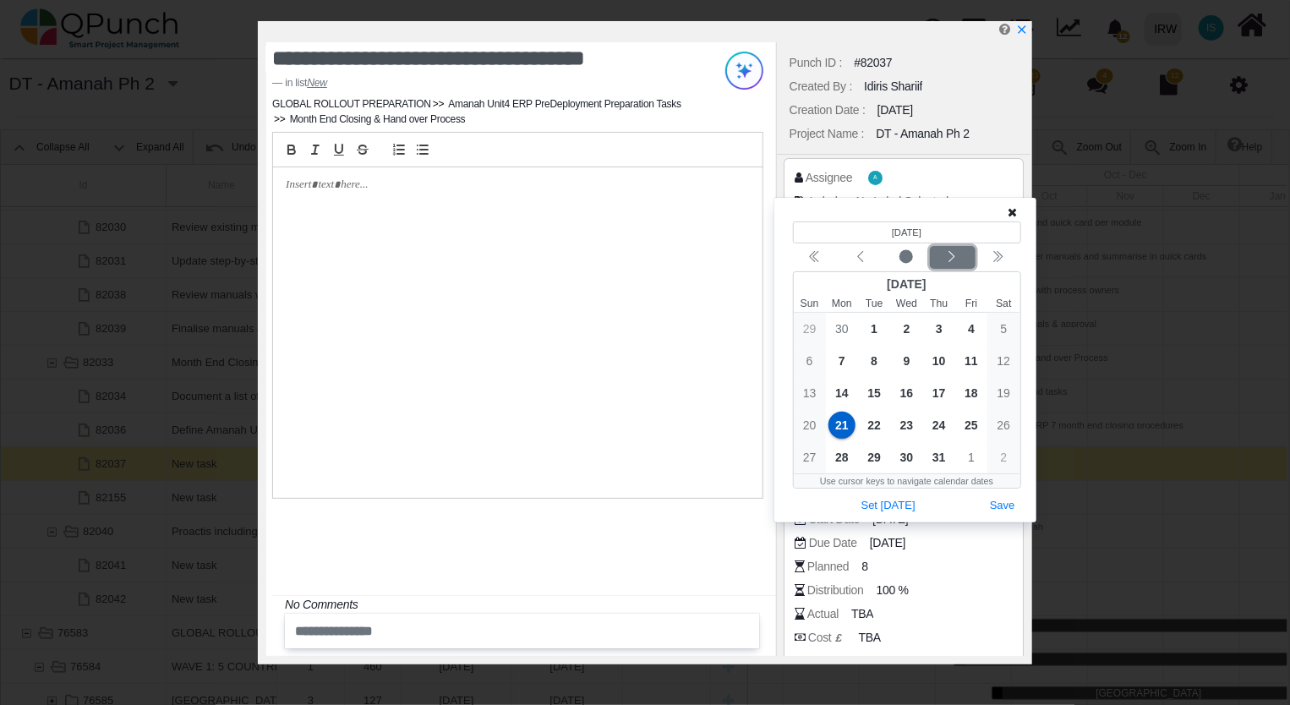
click at [953, 260] on icon "chevron left" at bounding box center [952, 257] width 14 height 14
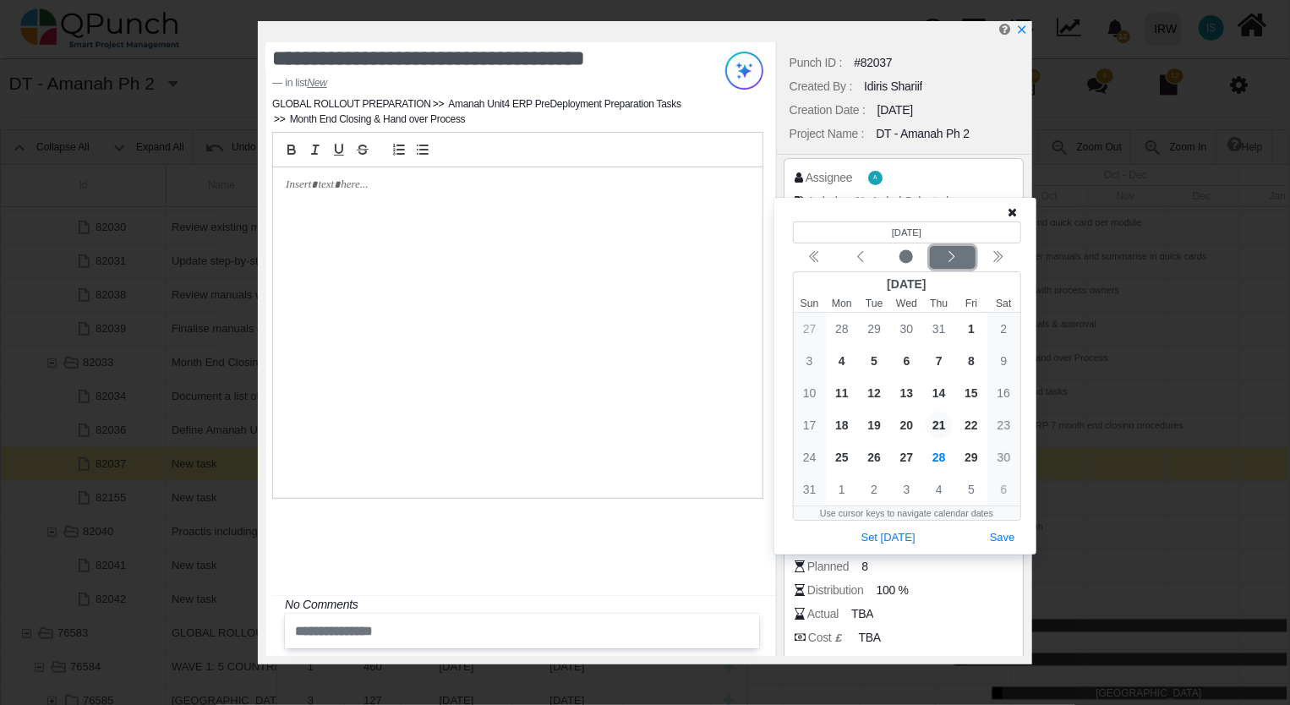
click at [953, 260] on icon "chevron left" at bounding box center [952, 257] width 14 height 14
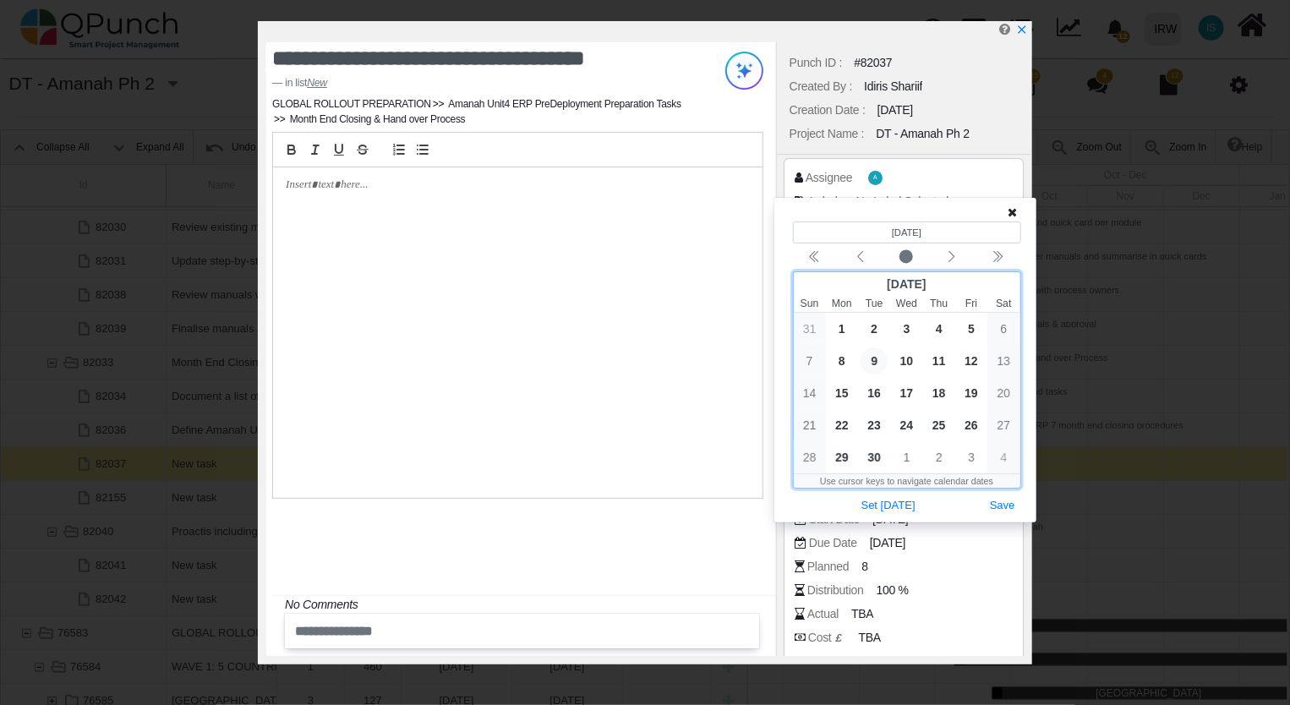
click at [876, 360] on span "9" at bounding box center [873, 360] width 27 height 27
click at [1005, 505] on button "Save" at bounding box center [1002, 505] width 37 height 23
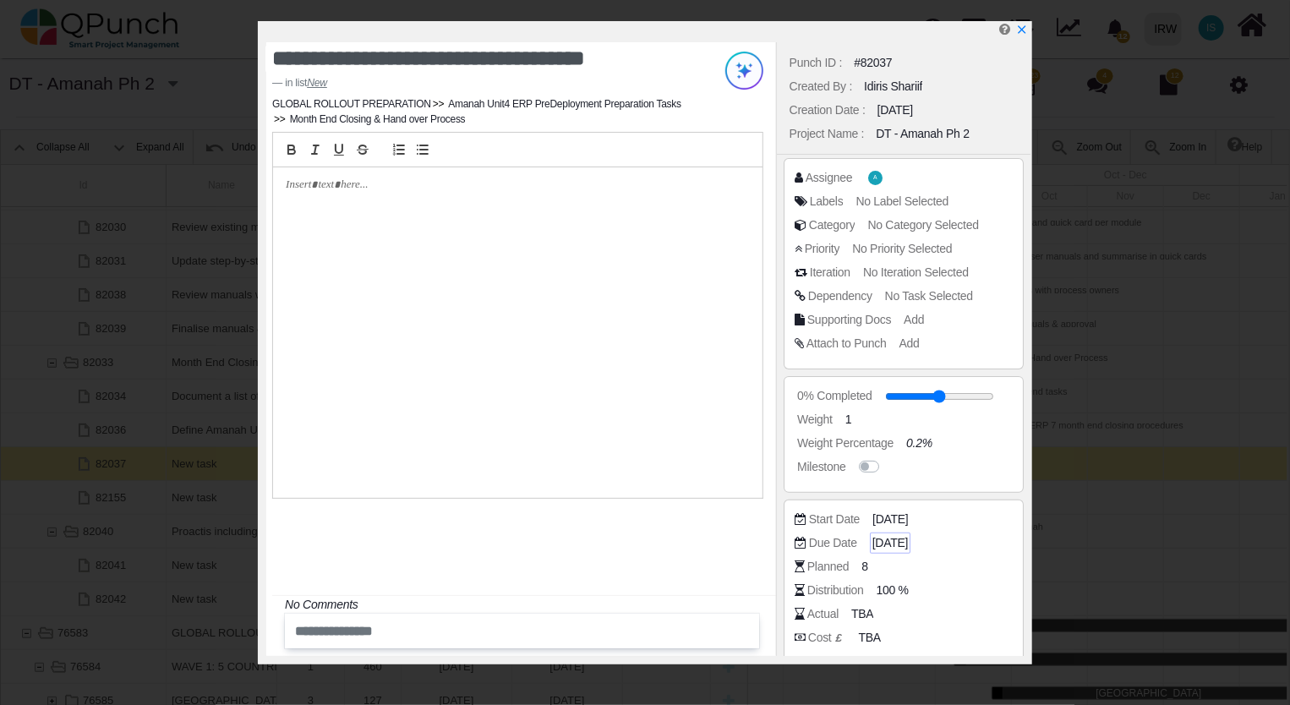
click at [896, 546] on span "[DATE]" at bounding box center [889, 543] width 35 height 18
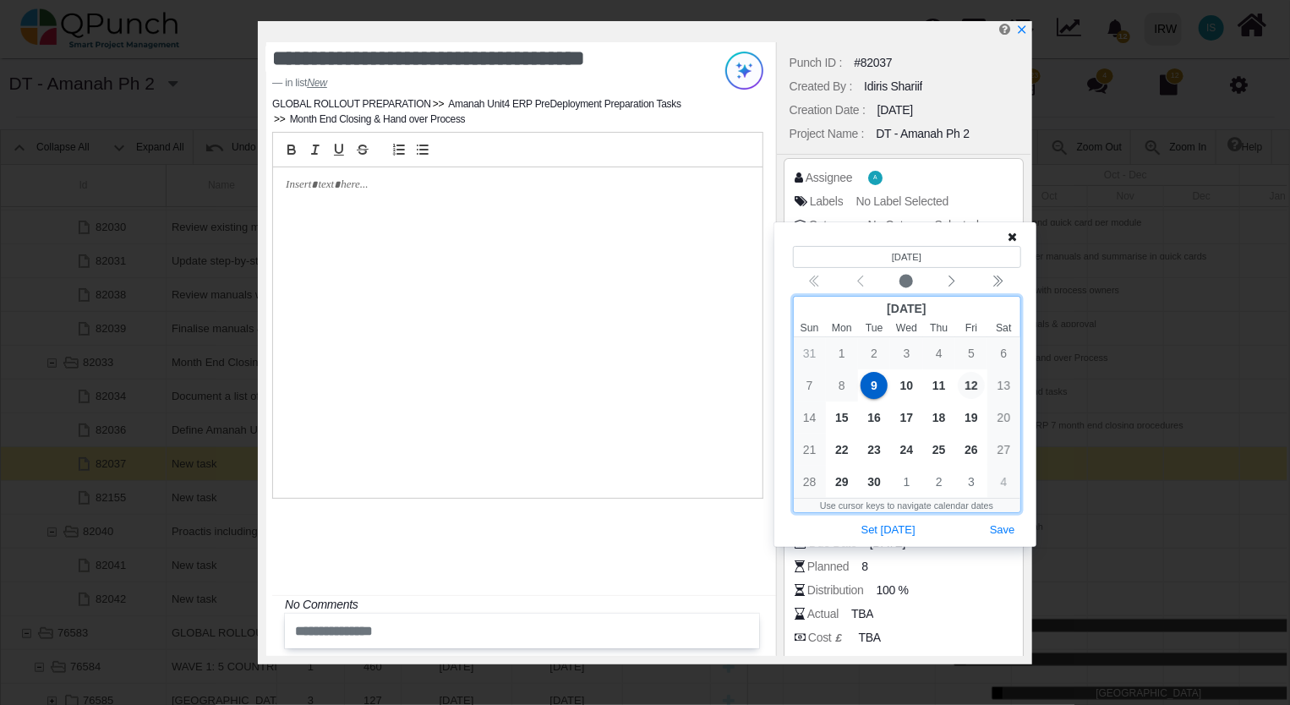
click at [971, 385] on span "12" at bounding box center [970, 385] width 27 height 27
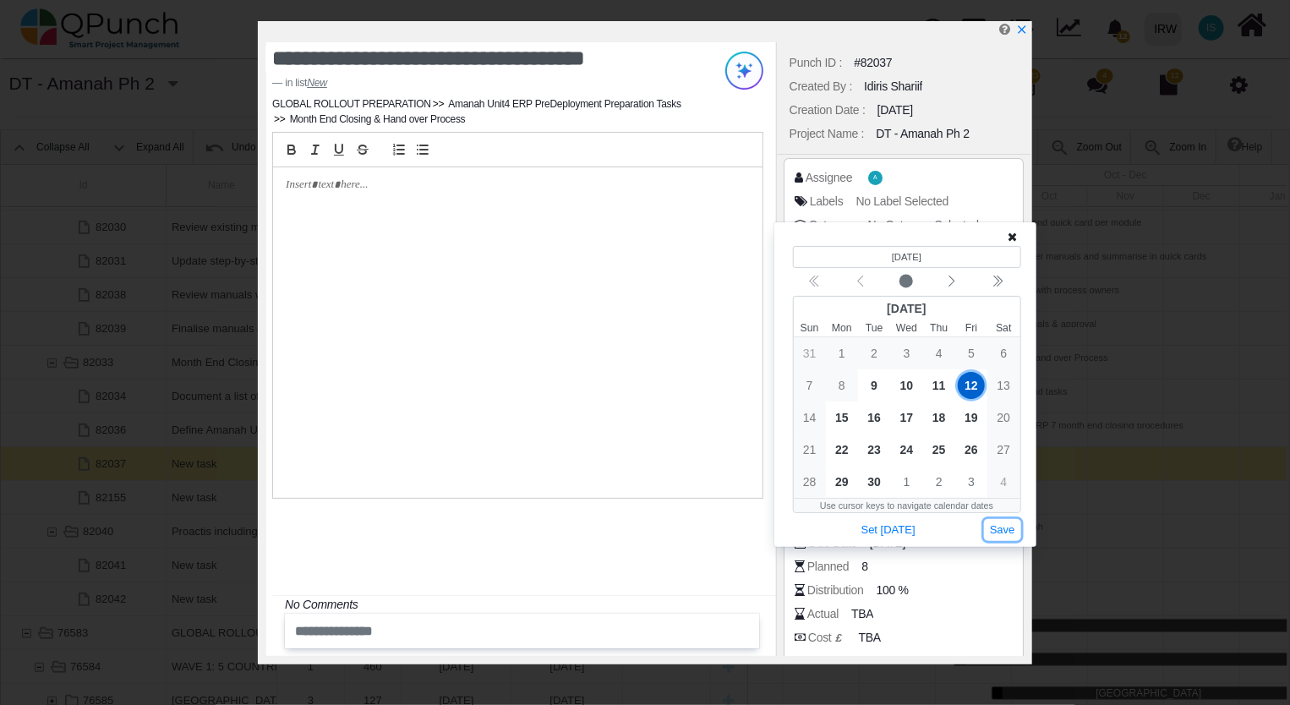
click at [1001, 527] on button "Save" at bounding box center [1002, 530] width 37 height 23
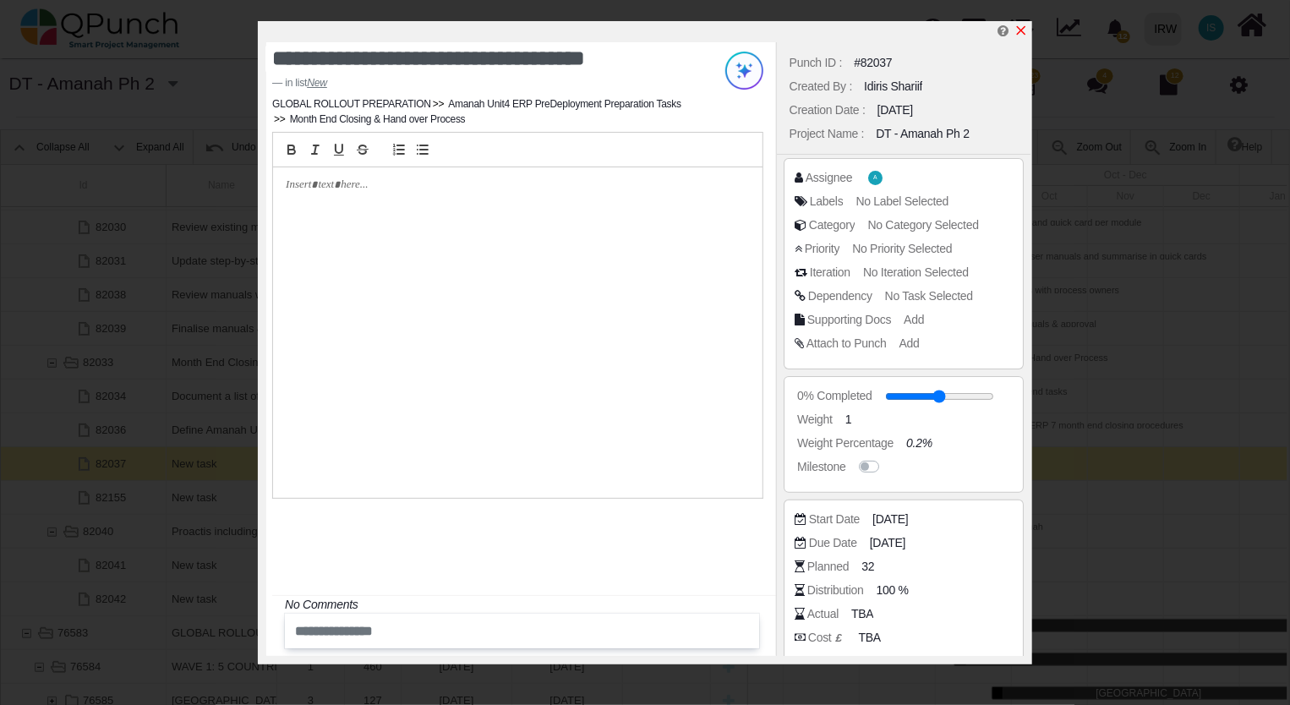
click at [1021, 30] on icon "x" at bounding box center [1021, 31] width 14 height 14
type input "**"
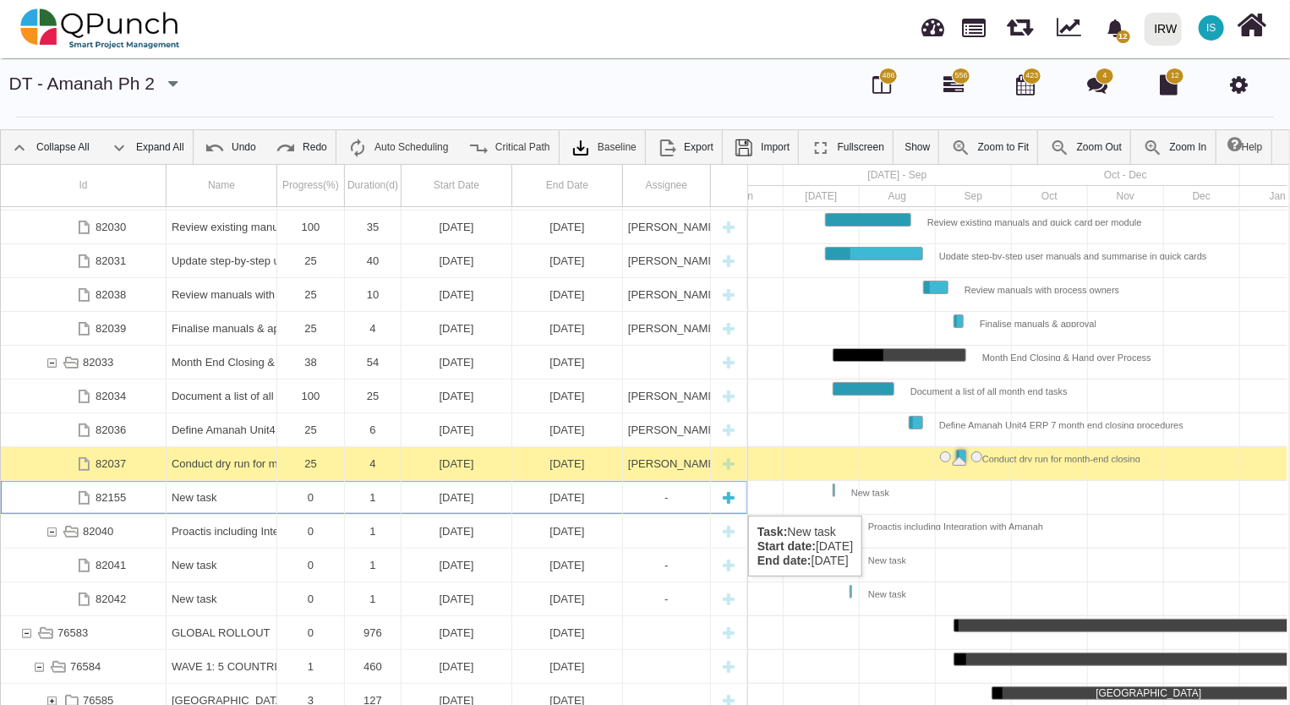
click at [203, 499] on div "New task" at bounding box center [222, 497] width 100 height 33
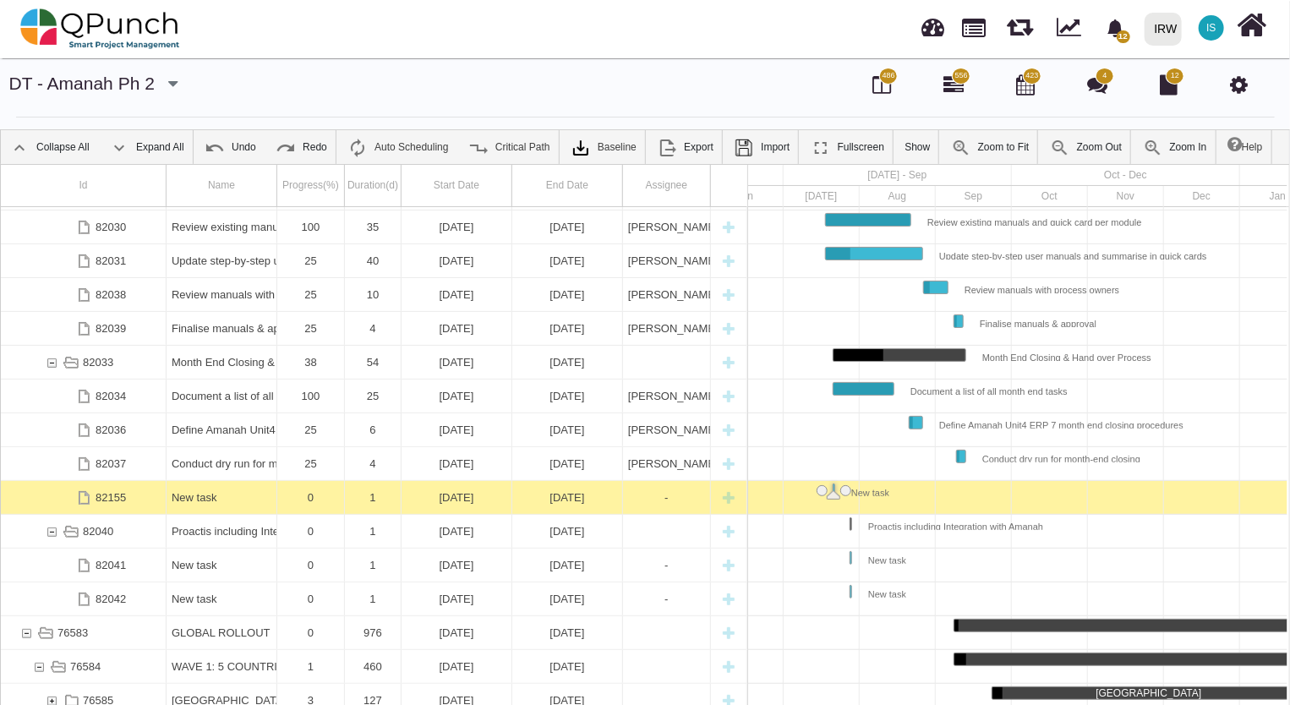
click at [203, 499] on div "New task" at bounding box center [222, 497] width 100 height 33
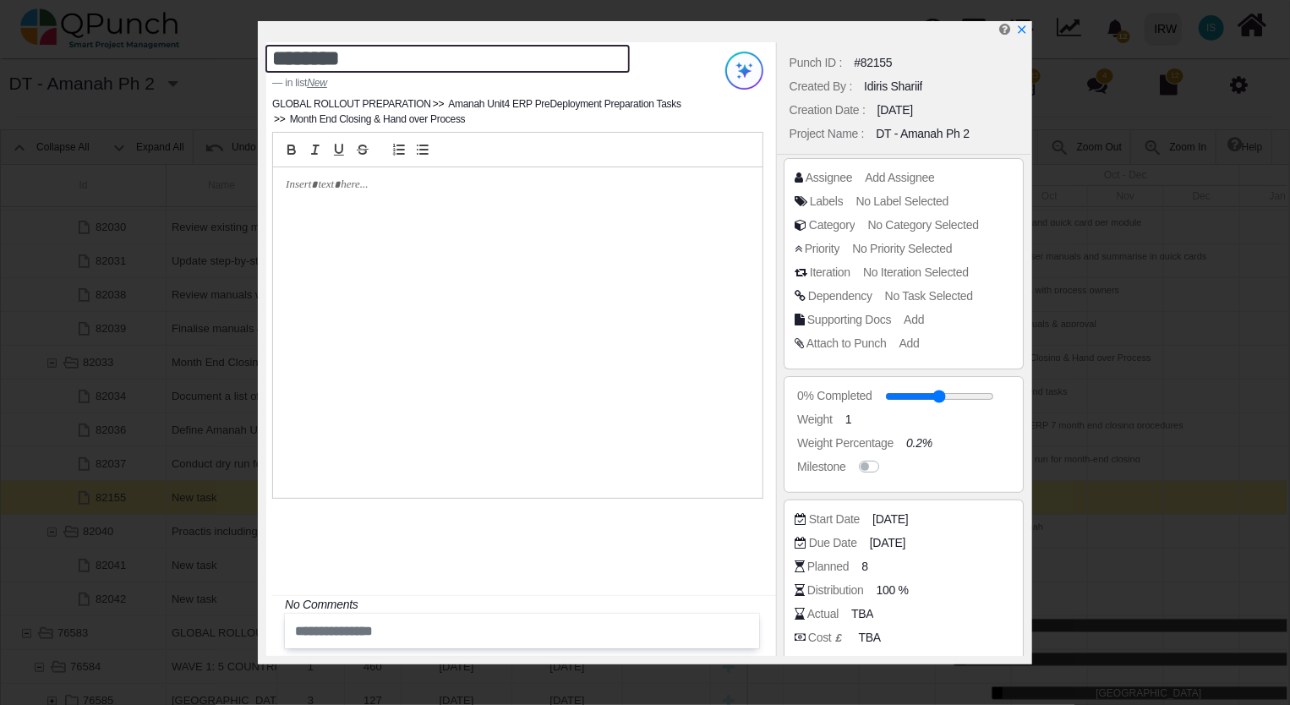
click at [403, 56] on textarea "********" at bounding box center [447, 59] width 364 height 28
drag, startPoint x: 403, startPoint y: 59, endPoint x: 150, endPoint y: 35, distance: 254.6
click at [150, 35] on div "******** in list New GLOBAL ROLLOUT PREPARATION Amanah Unit4 ERP PreDeployment …" at bounding box center [645, 352] width 1290 height 705
paste textarea "**********"
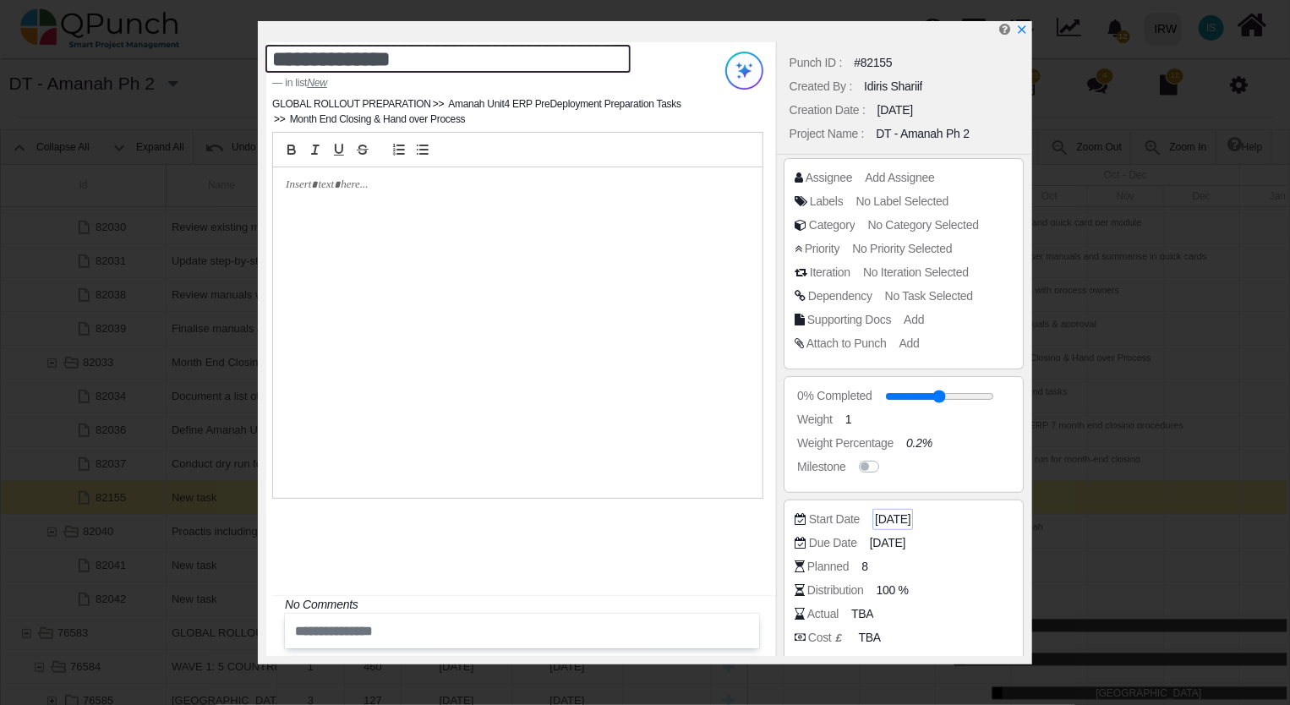
type textarea "**********"
click at [910, 516] on span "[DATE]" at bounding box center [892, 519] width 35 height 18
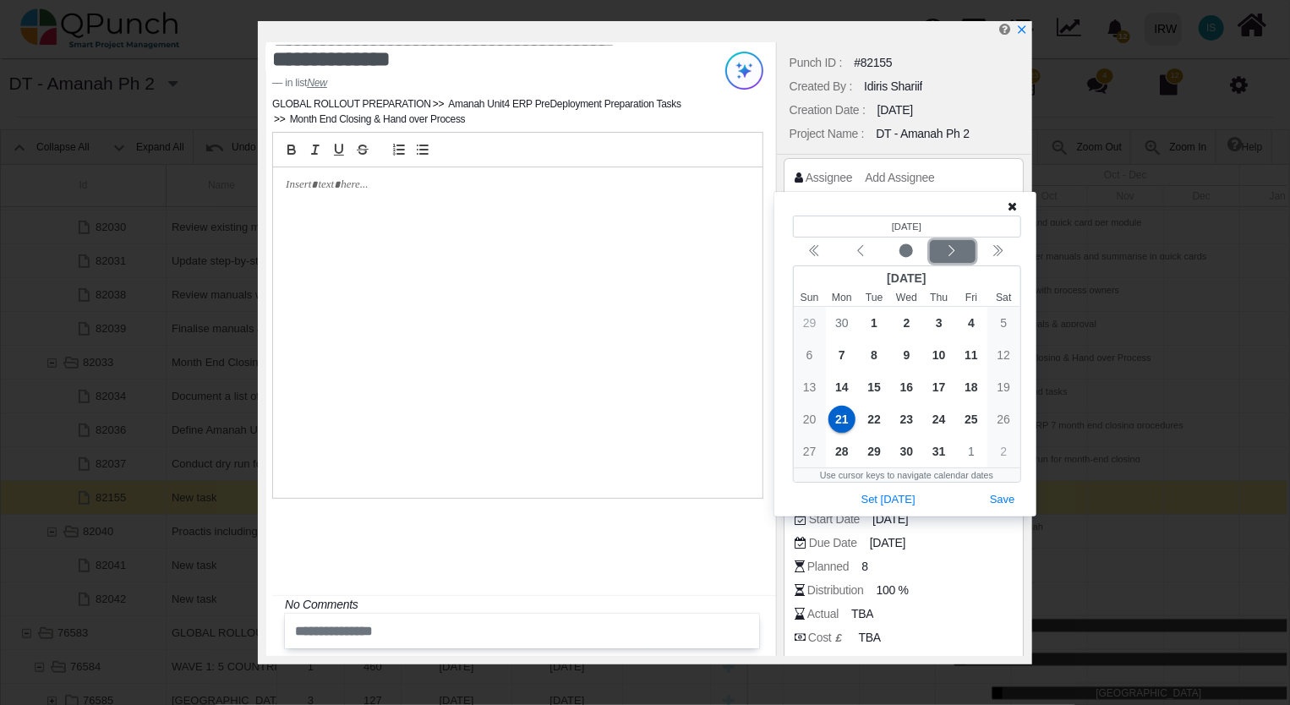
click at [951, 253] on icon "chevron left" at bounding box center [952, 251] width 14 height 14
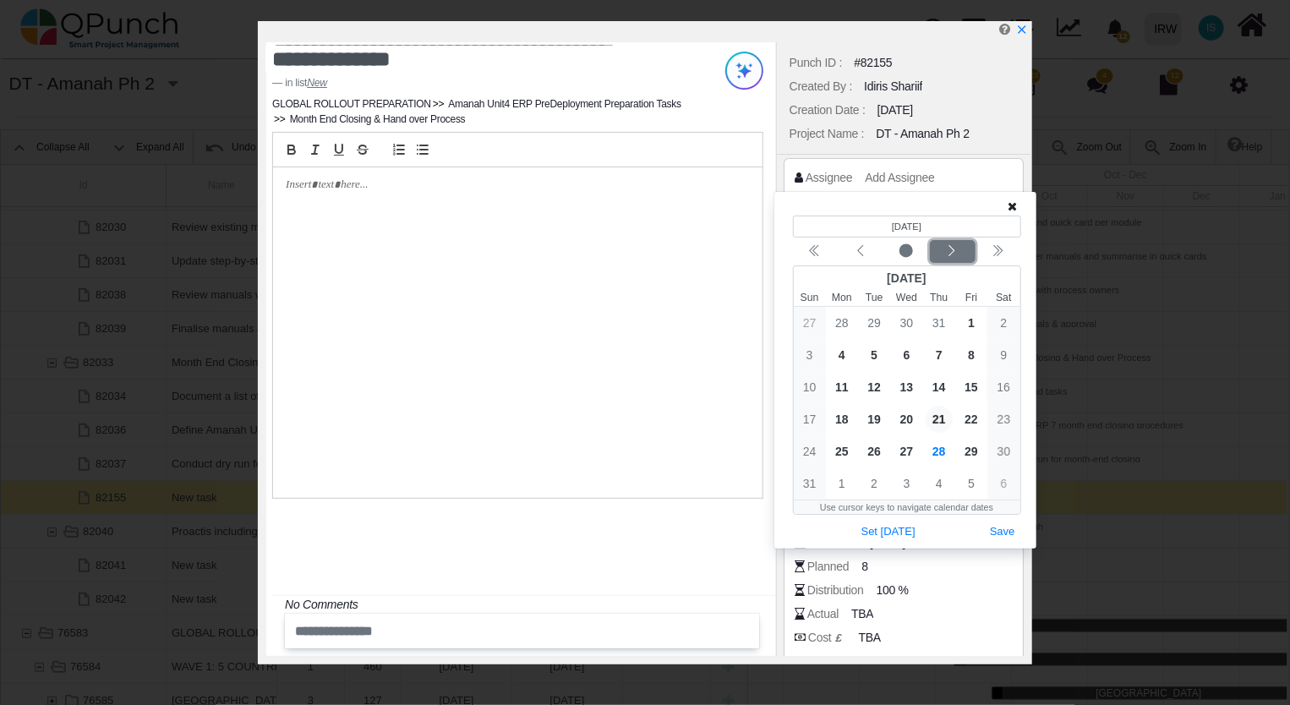
click at [951, 253] on icon "chevron left" at bounding box center [952, 251] width 14 height 14
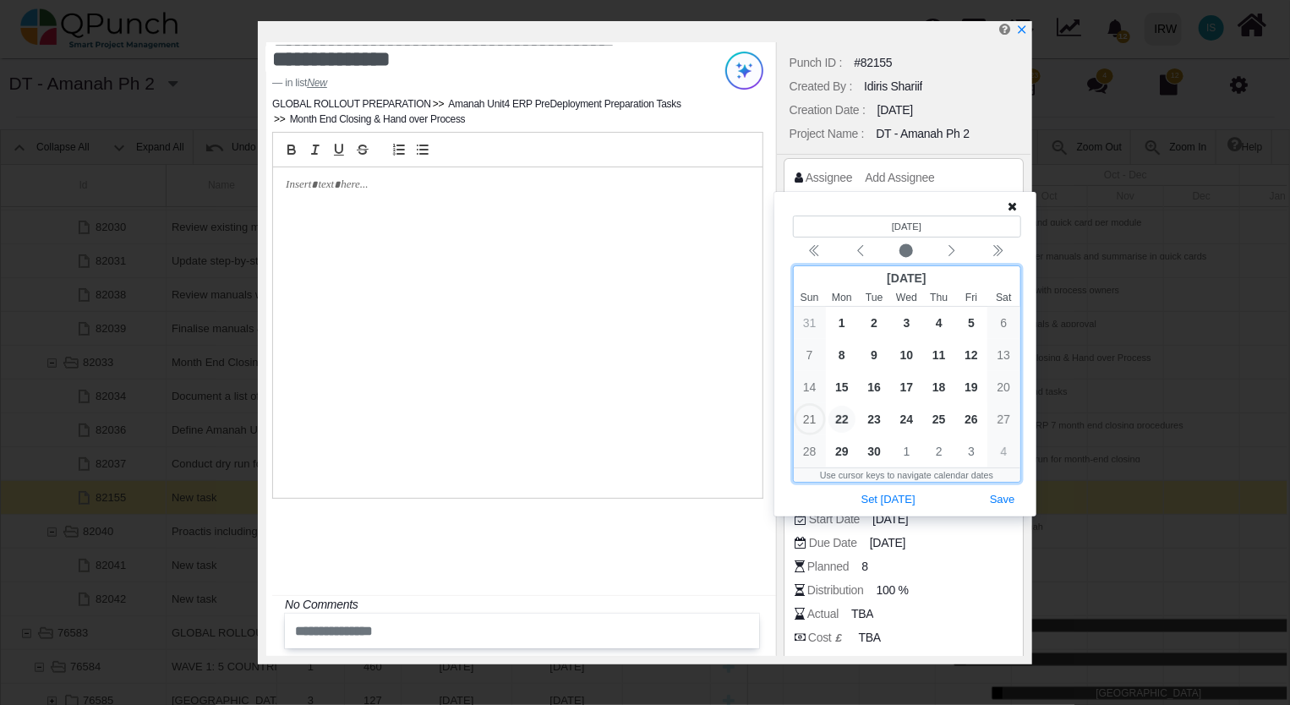
click at [843, 418] on span "22" at bounding box center [841, 419] width 27 height 27
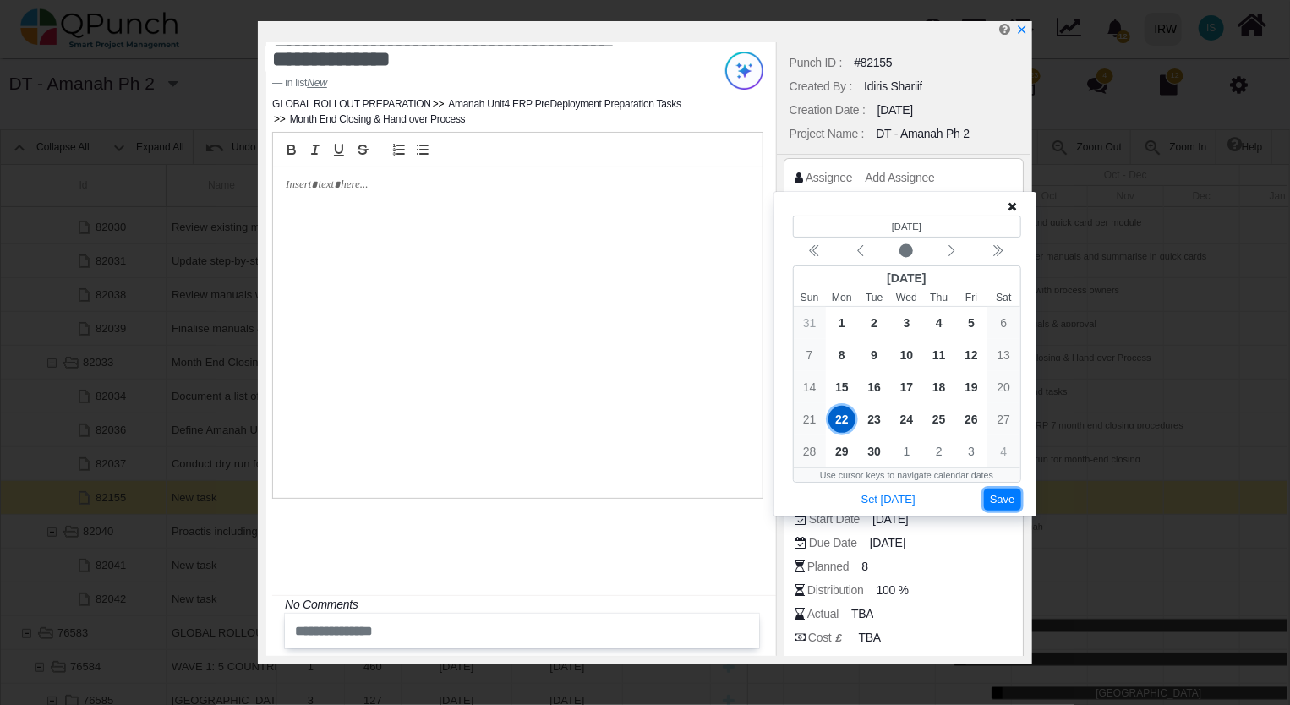
click at [1004, 499] on button "Save" at bounding box center [1002, 499] width 37 height 23
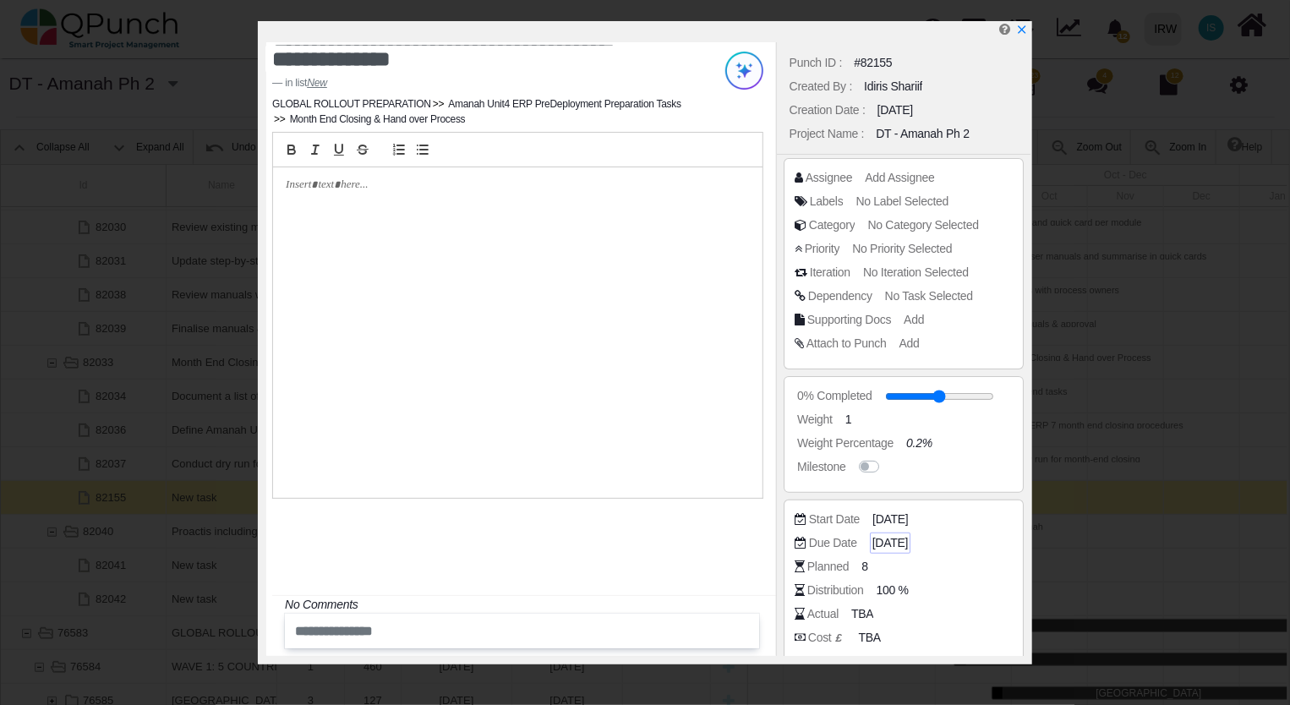
click at [907, 543] on span "[DATE]" at bounding box center [889, 543] width 35 height 18
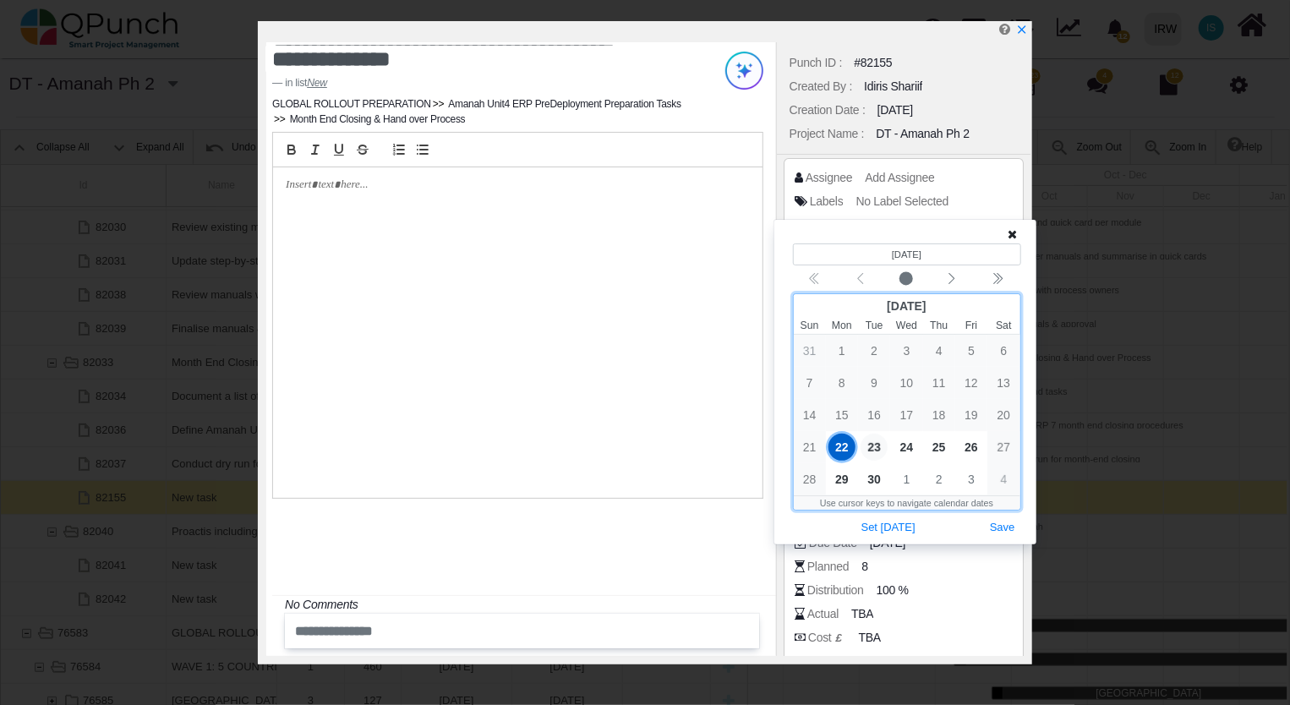
click at [876, 451] on span "23" at bounding box center [873, 447] width 27 height 27
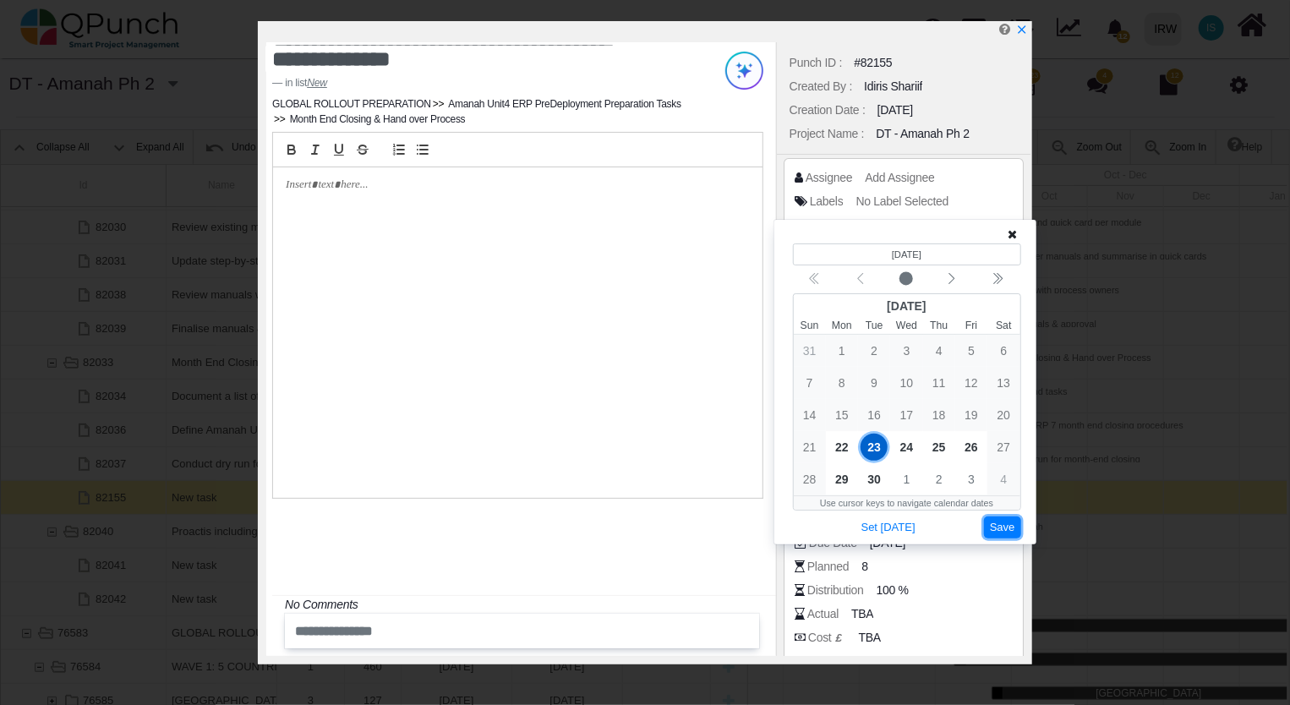
click at [998, 526] on button "Save" at bounding box center [1002, 527] width 37 height 23
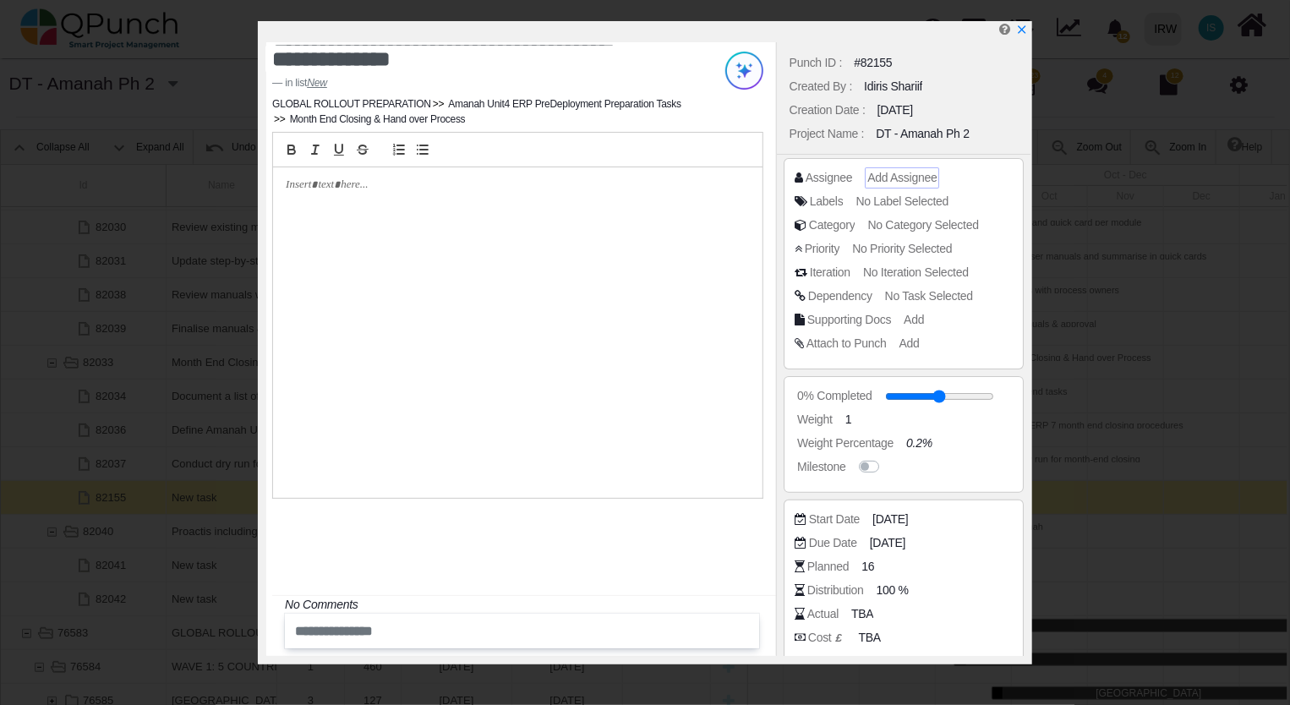
click at [886, 177] on span "Add Assignee" at bounding box center [901, 178] width 69 height 14
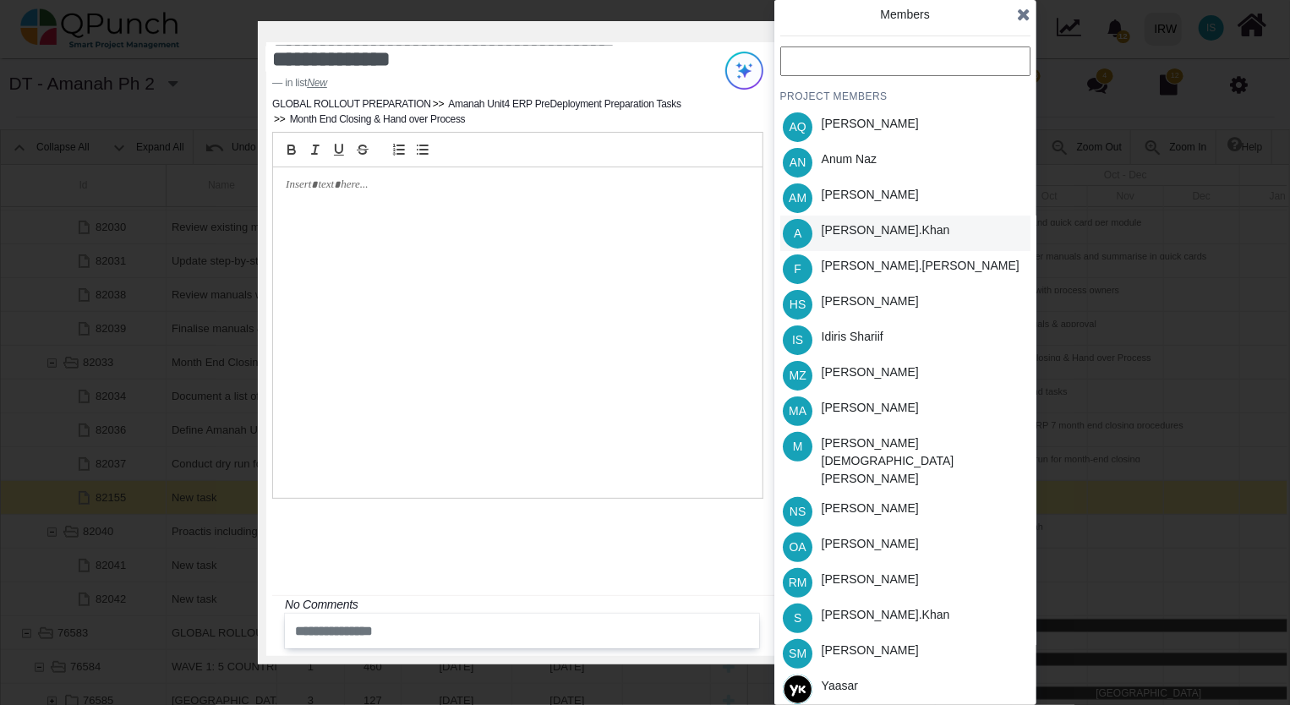
click at [854, 242] on div "[PERSON_NAME].khan" at bounding box center [886, 233] width 140 height 35
click at [1023, 18] on icon at bounding box center [1024, 14] width 14 height 17
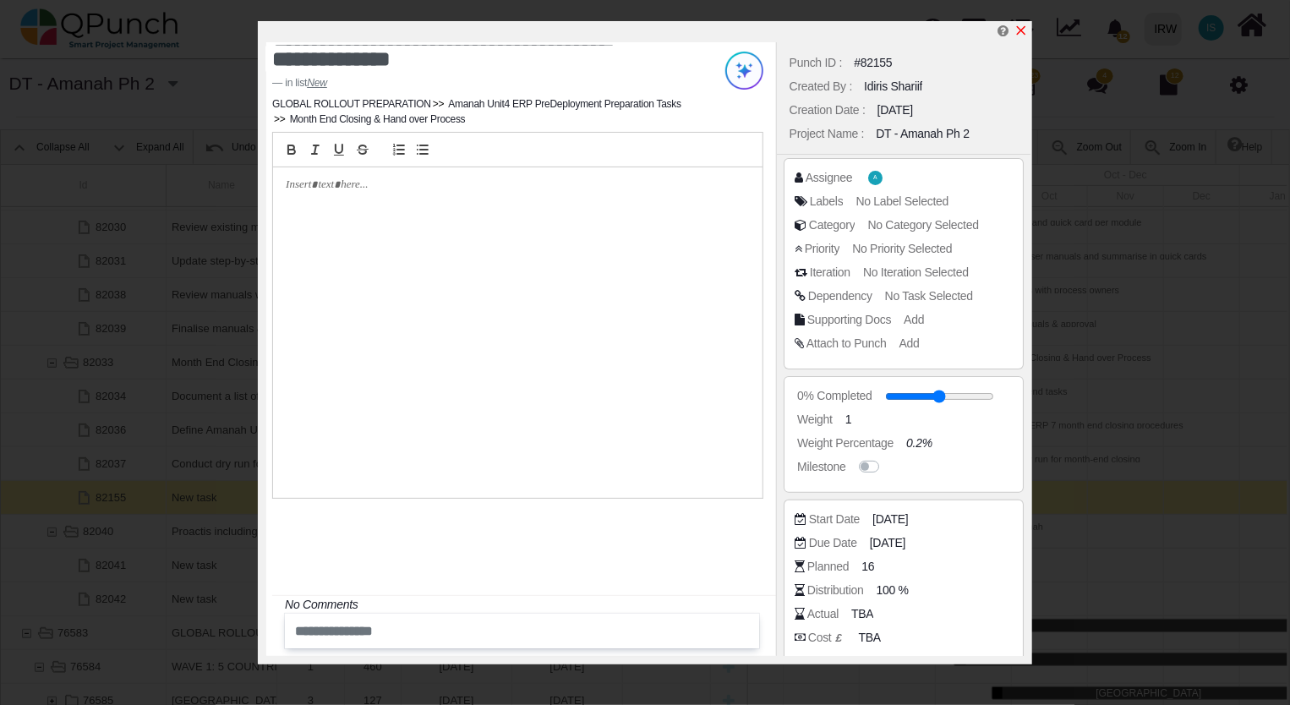
click at [1021, 30] on icon "x" at bounding box center [1021, 30] width 9 height 9
type input "**"
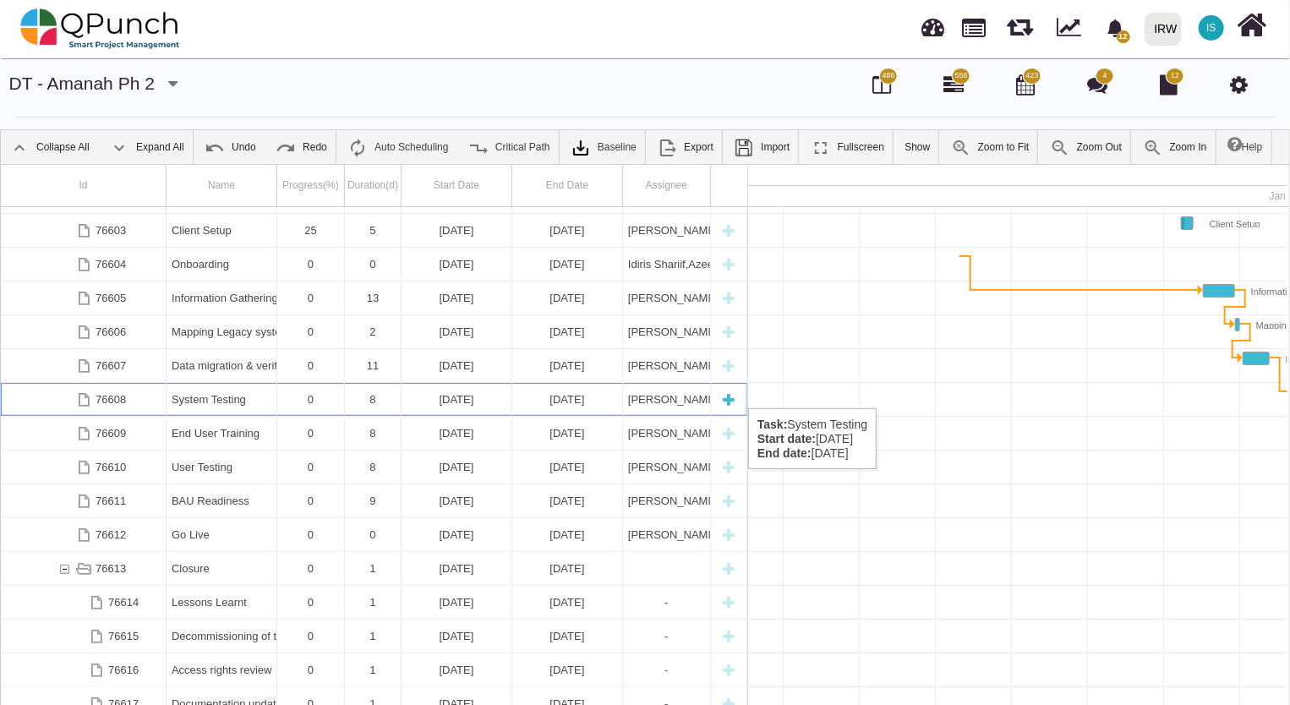
scroll to position [1379, 0]
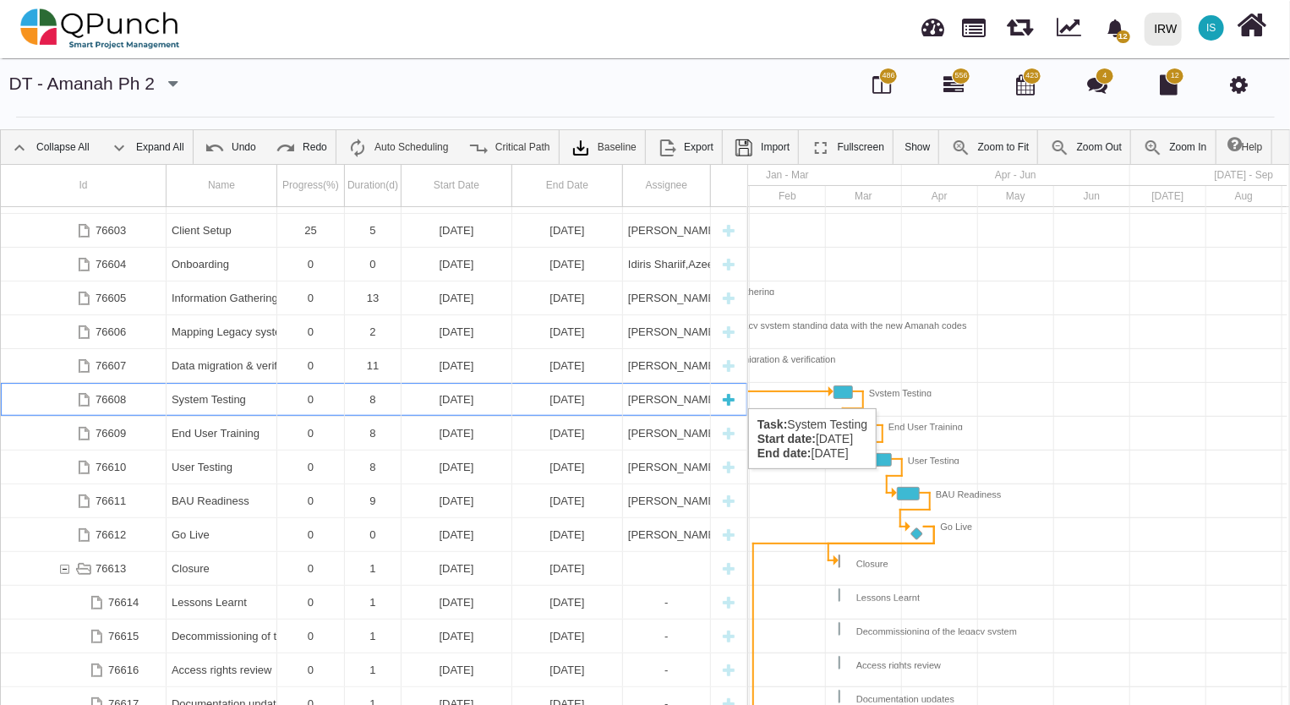
click at [254, 391] on div "System Testing" at bounding box center [222, 399] width 100 height 33
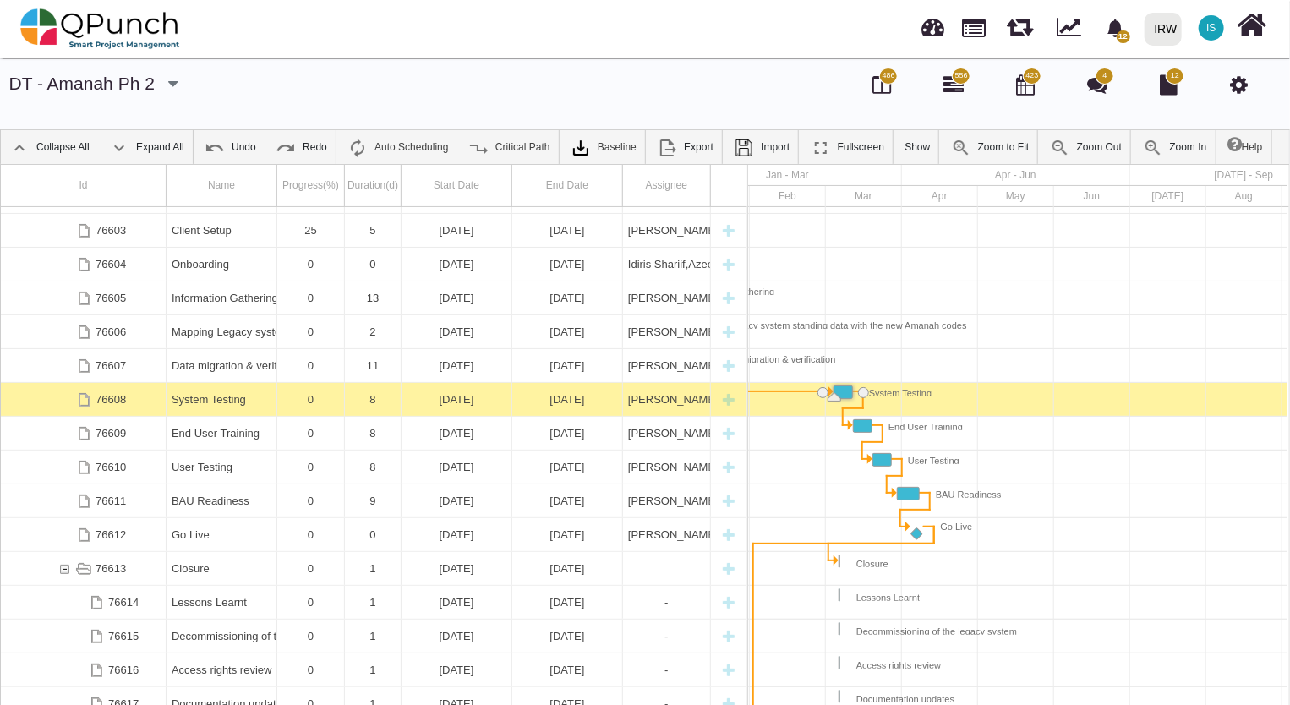
click at [254, 391] on div "System Testing" at bounding box center [222, 399] width 100 height 33
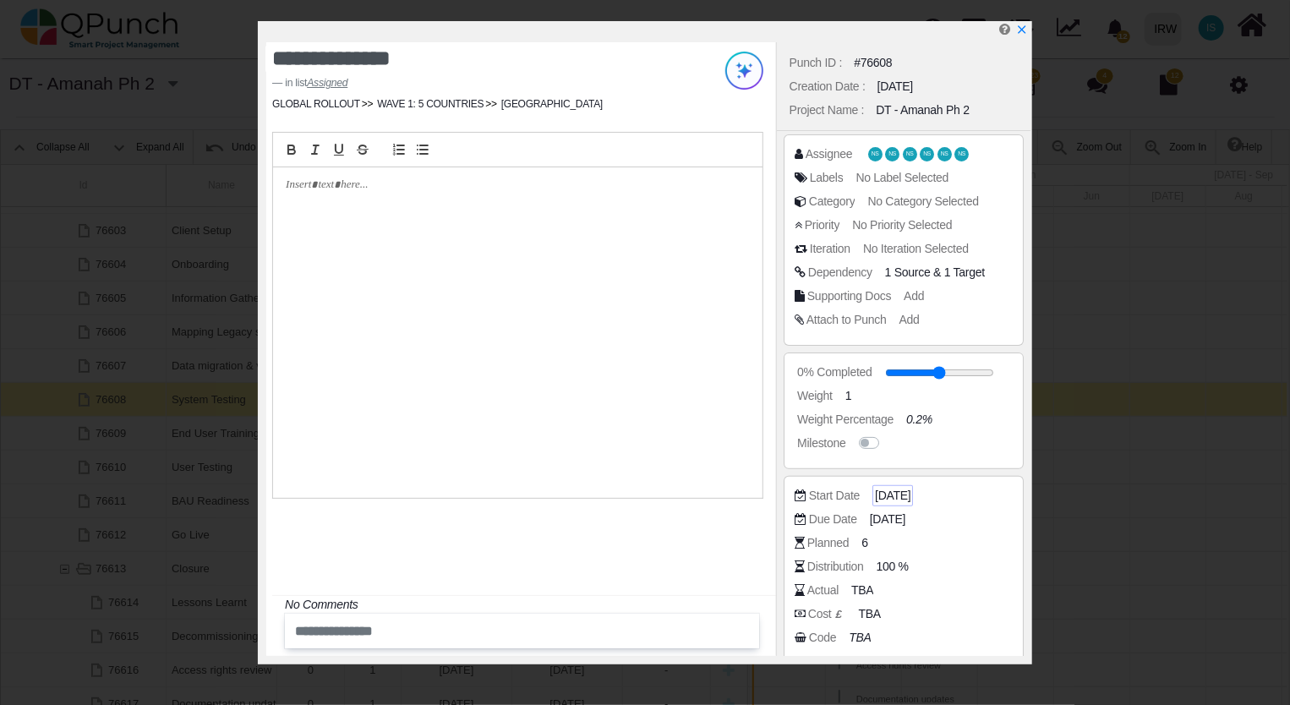
click at [910, 491] on span "04-03-2026" at bounding box center [892, 496] width 35 height 18
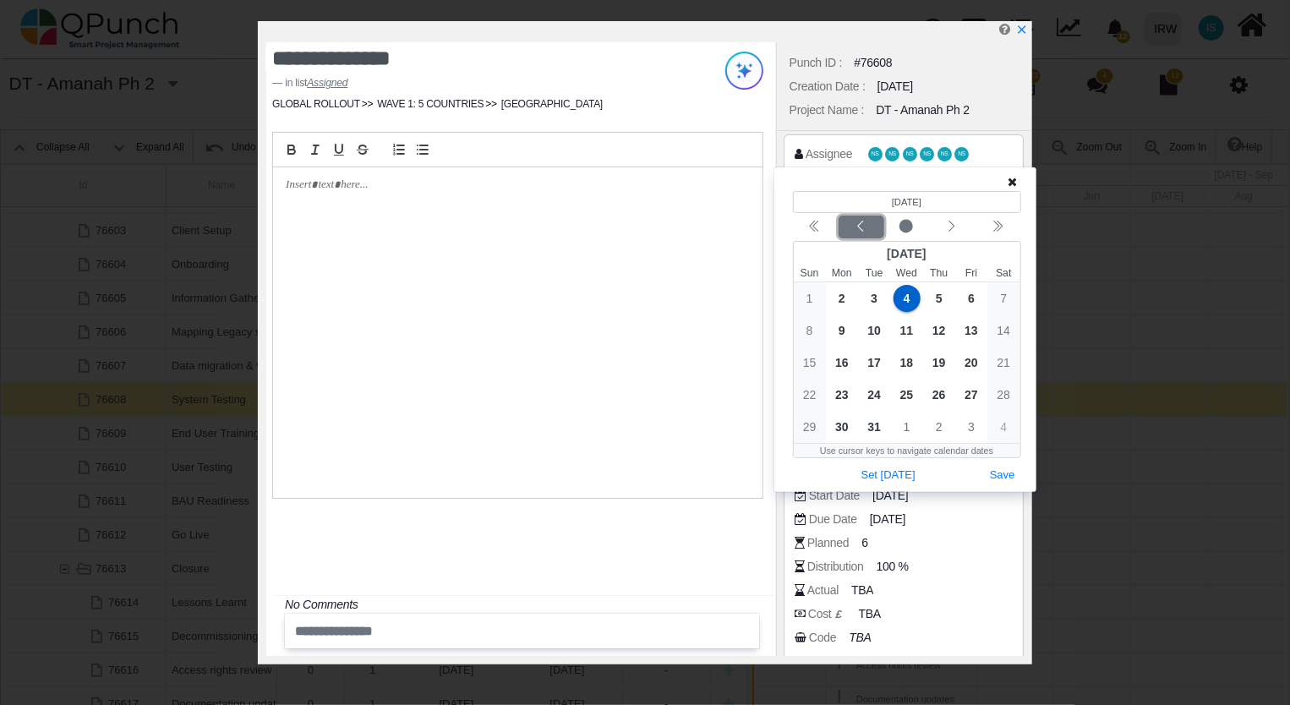
click at [861, 229] on icon "chevron left" at bounding box center [861, 226] width 6 height 11
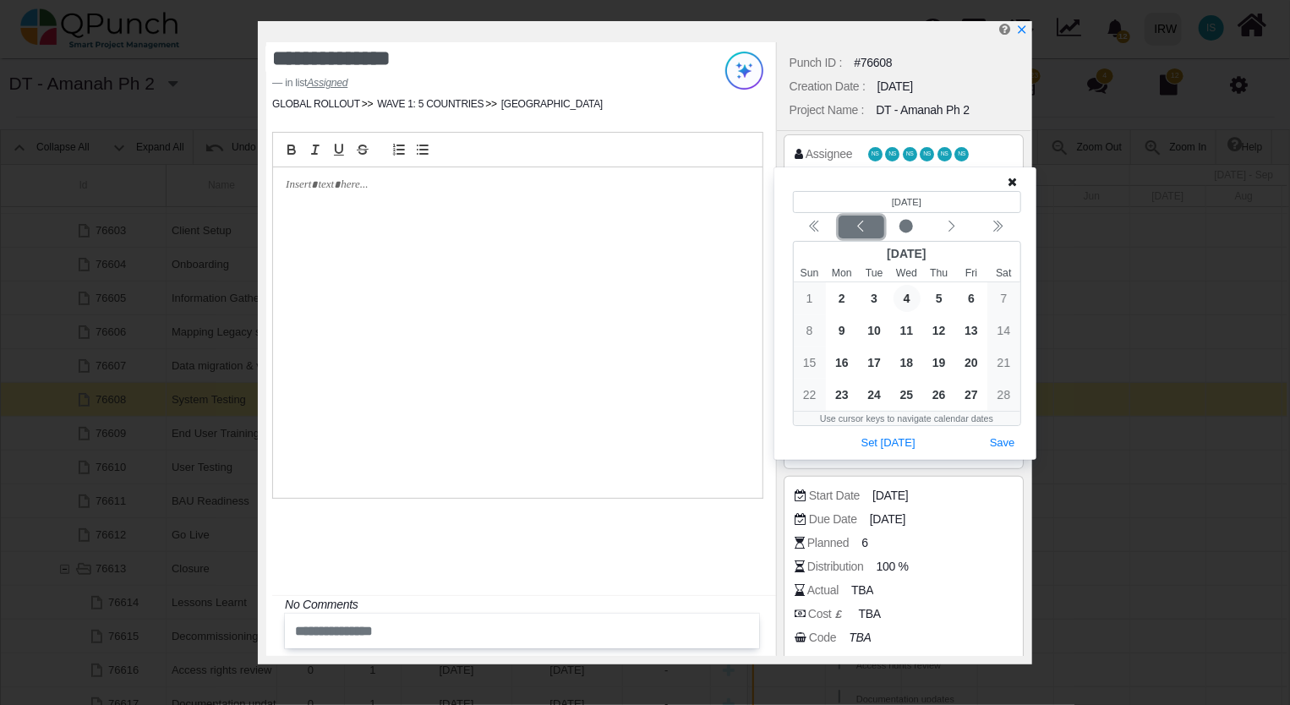
click at [861, 229] on icon "chevron left" at bounding box center [861, 226] width 6 height 11
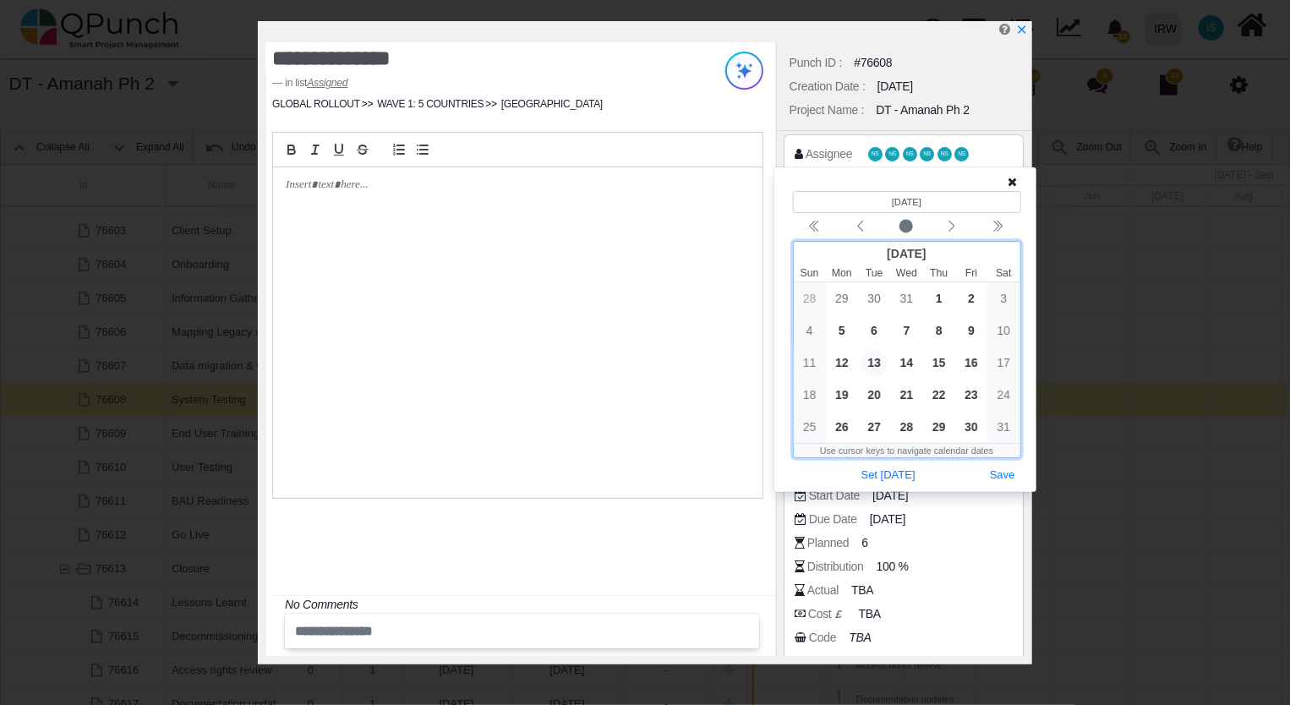
click at [870, 363] on span "13" at bounding box center [873, 362] width 27 height 27
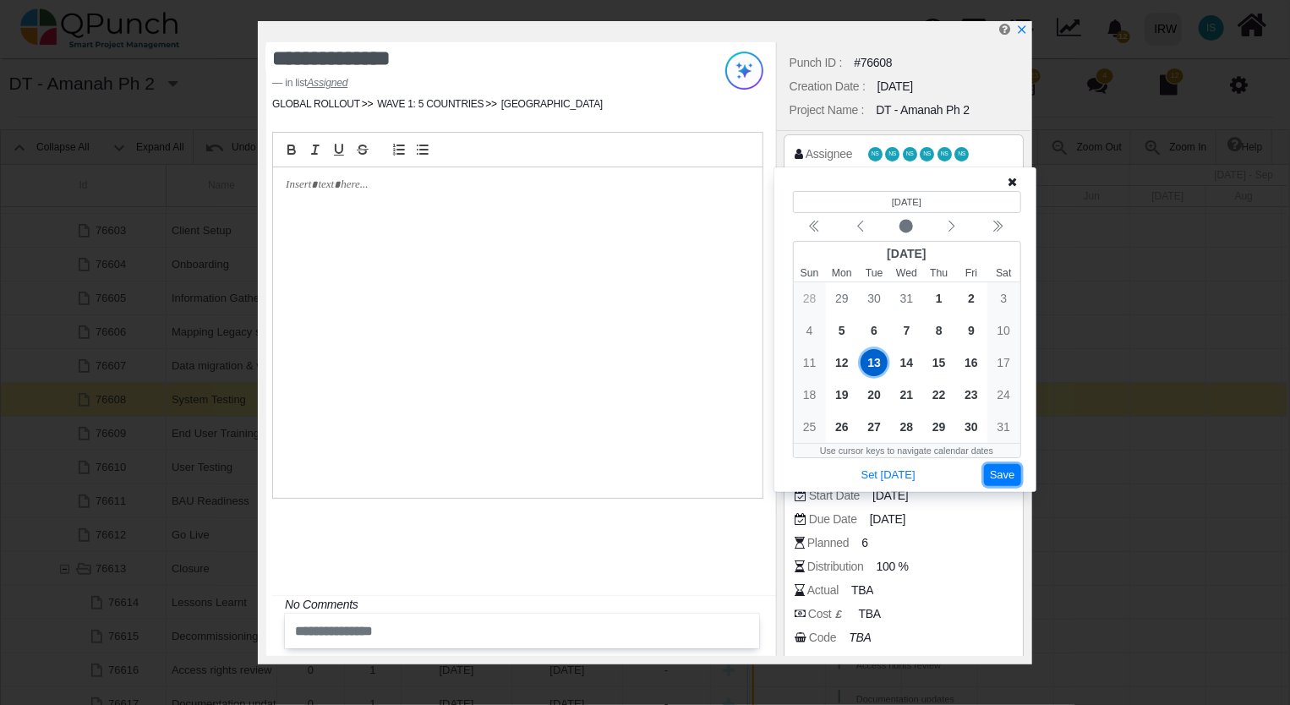
click at [1014, 474] on button "Save" at bounding box center [1002, 475] width 37 height 23
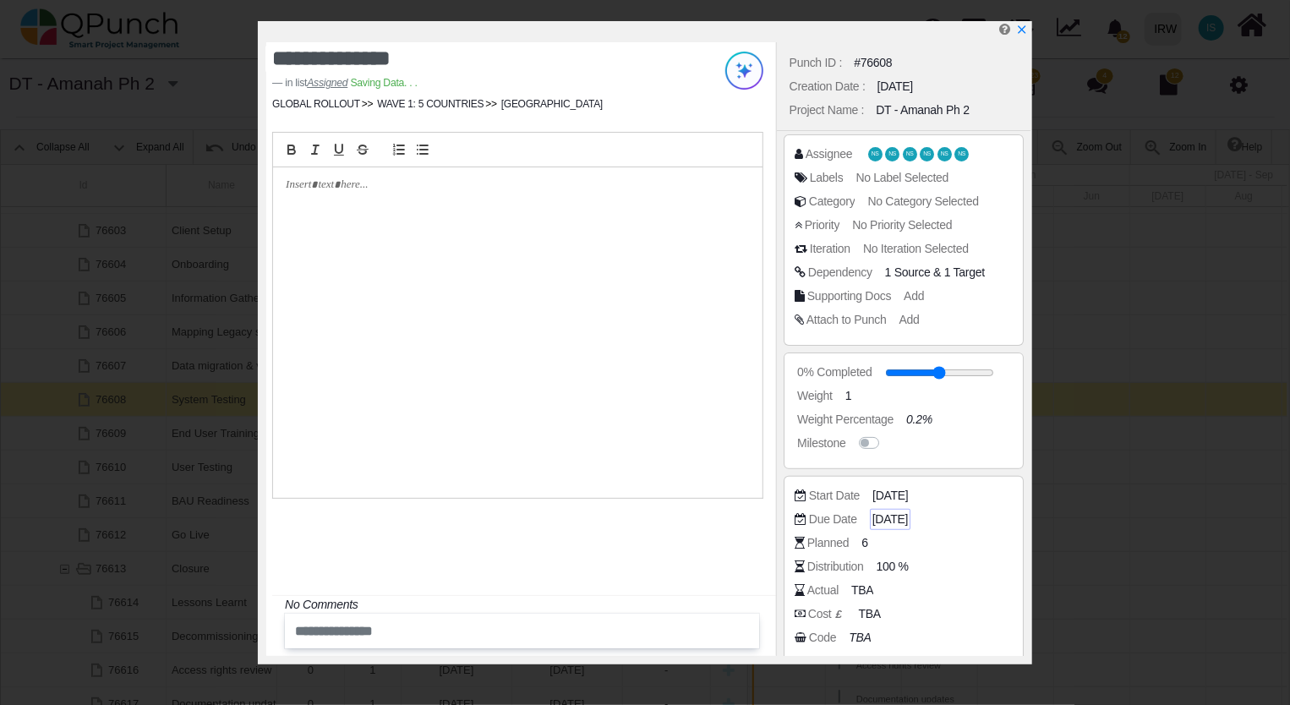
click at [901, 514] on span "[DATE]" at bounding box center [889, 519] width 35 height 18
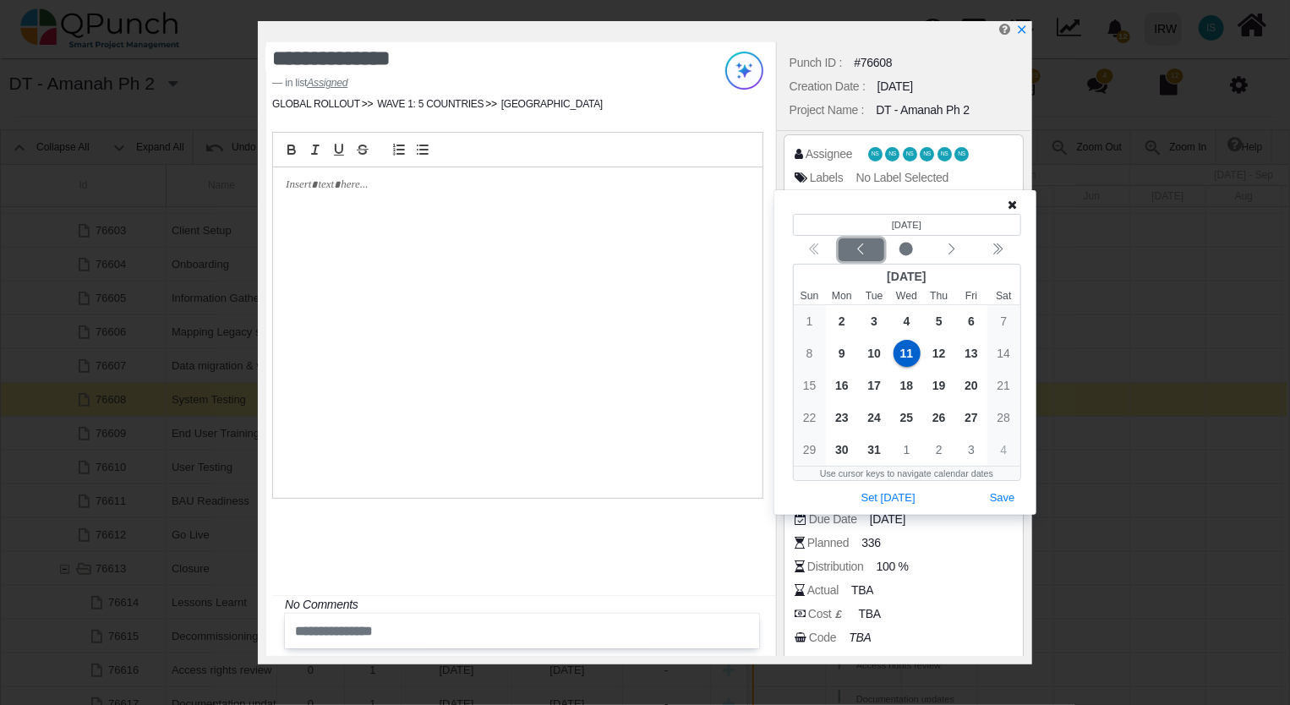
click at [862, 252] on icon "chevron left" at bounding box center [861, 250] width 14 height 14
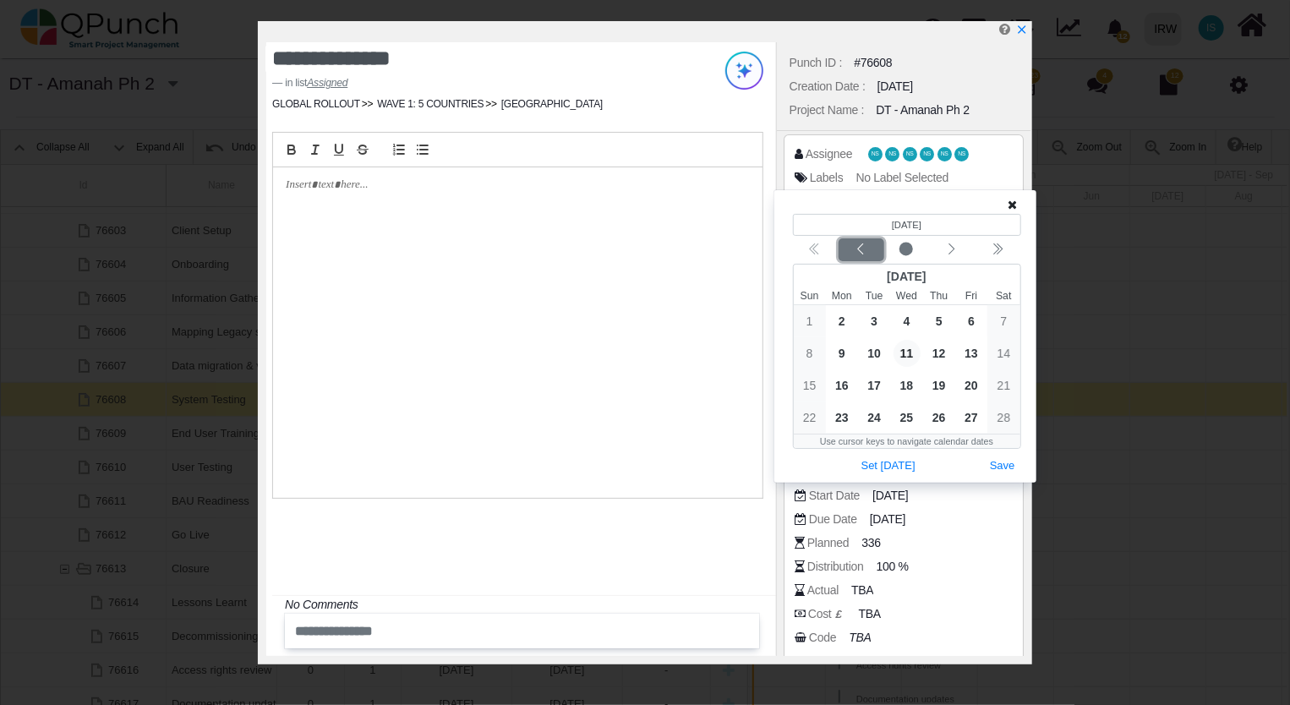
click at [862, 252] on icon "chevron left" at bounding box center [861, 250] width 14 height 14
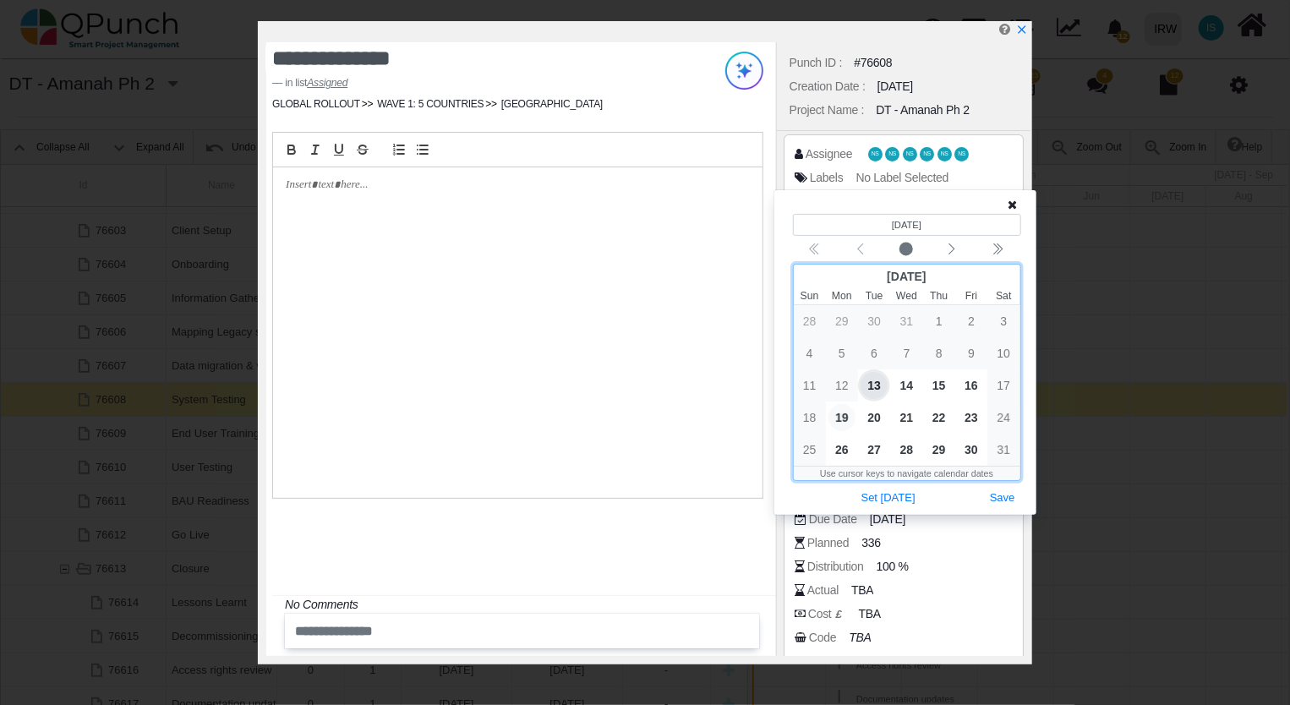
click at [848, 423] on span "19" at bounding box center [841, 417] width 27 height 27
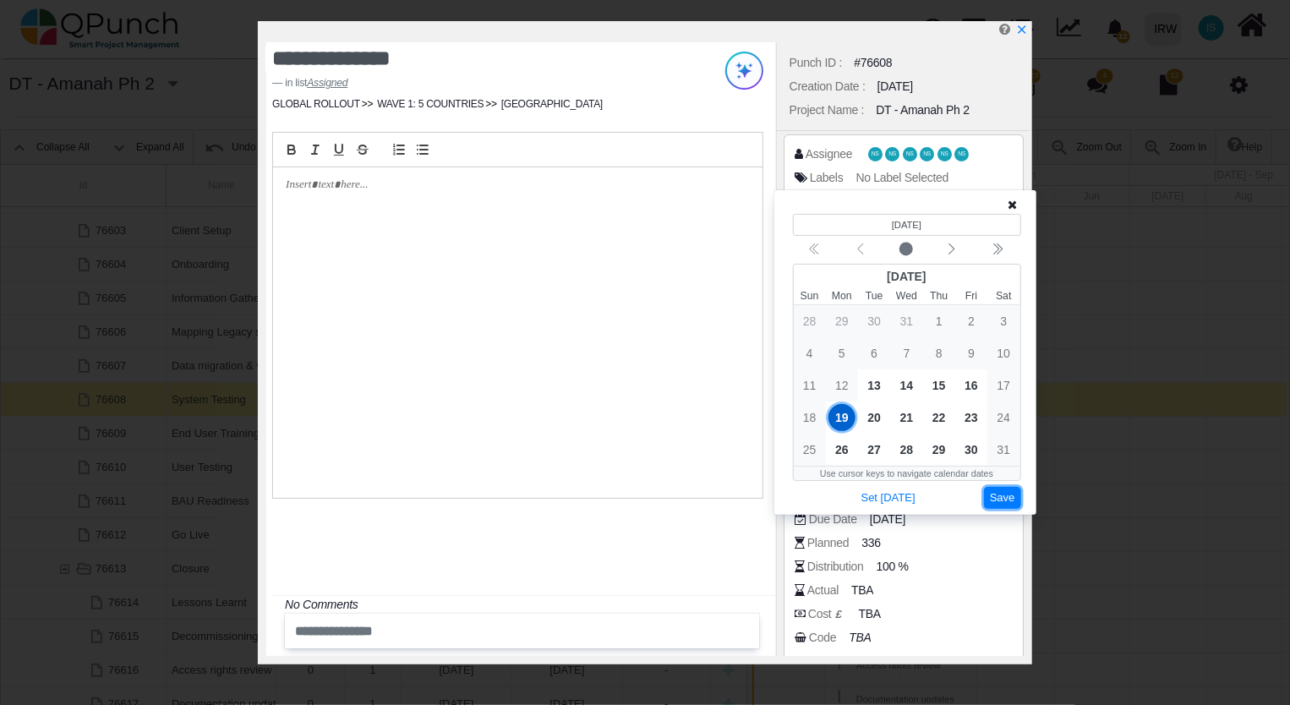
click at [1011, 505] on button "Save" at bounding box center [1002, 498] width 37 height 23
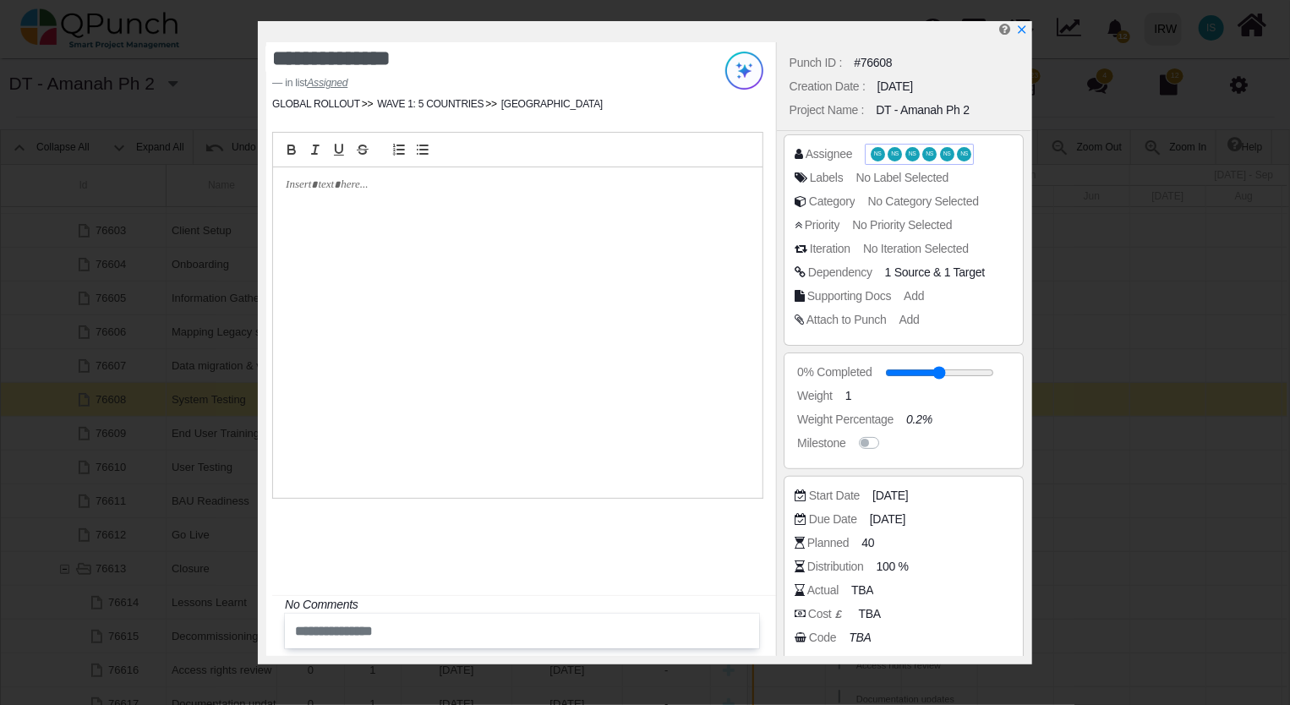
click at [892, 153] on span "NS" at bounding box center [895, 154] width 8 height 6
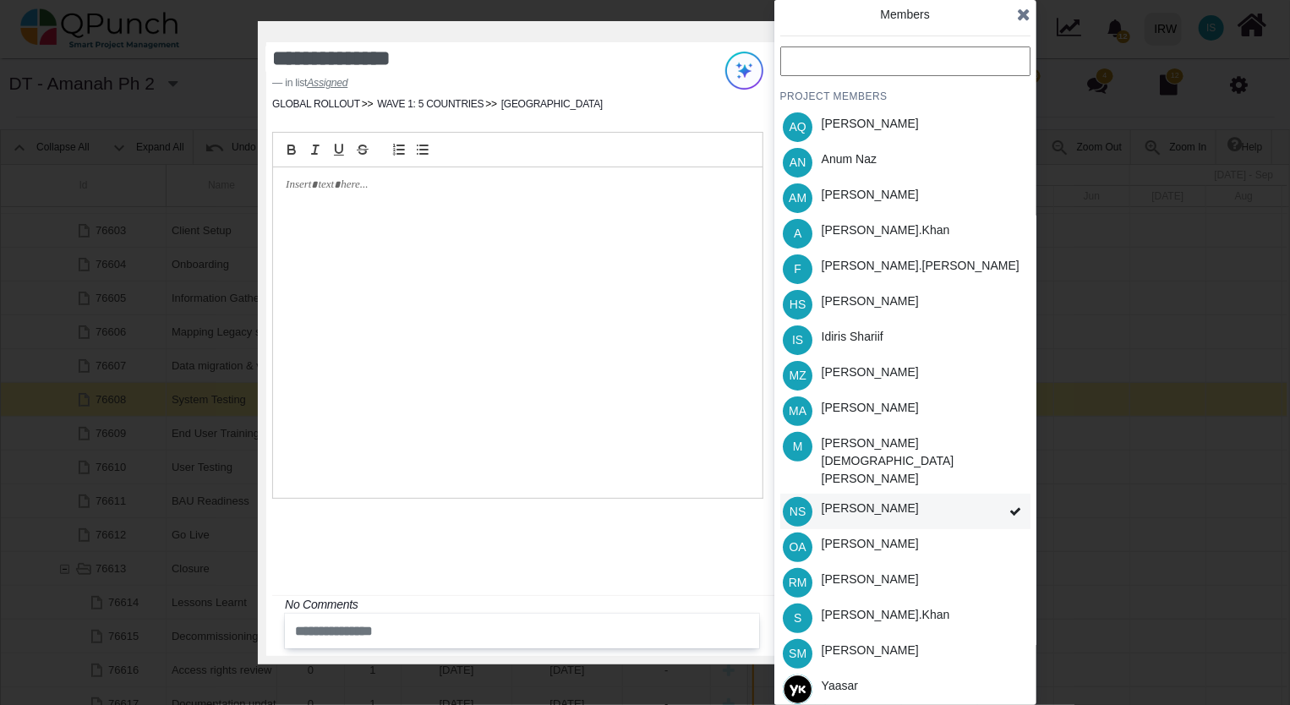
click at [867, 499] on div "[PERSON_NAME]" at bounding box center [869, 508] width 97 height 18
click at [997, 494] on div "NS Nadeem Sheikh" at bounding box center [905, 511] width 250 height 35
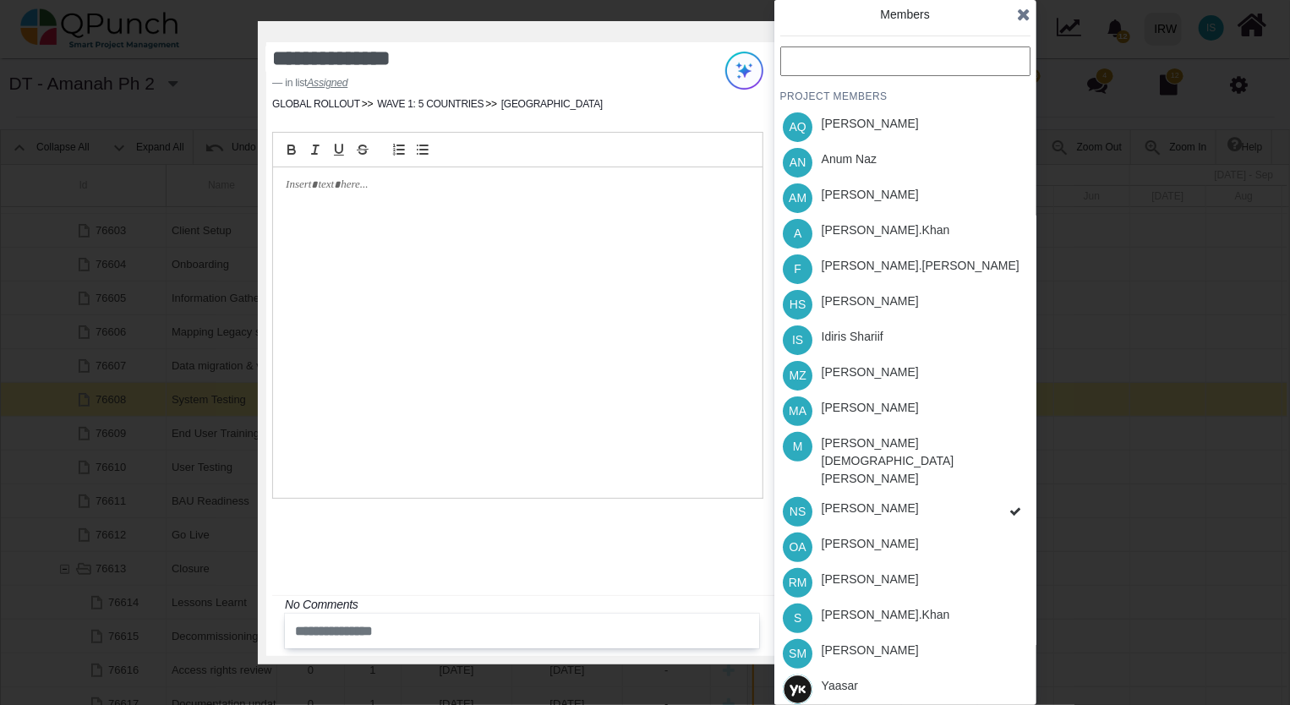
click at [950, 484] on div "PROJECT MEMBERS AQ Aamar Qayum AN Anum Naz AM Asad Malik A Azeem.khan F Fahmina…" at bounding box center [905, 394] width 250 height 696
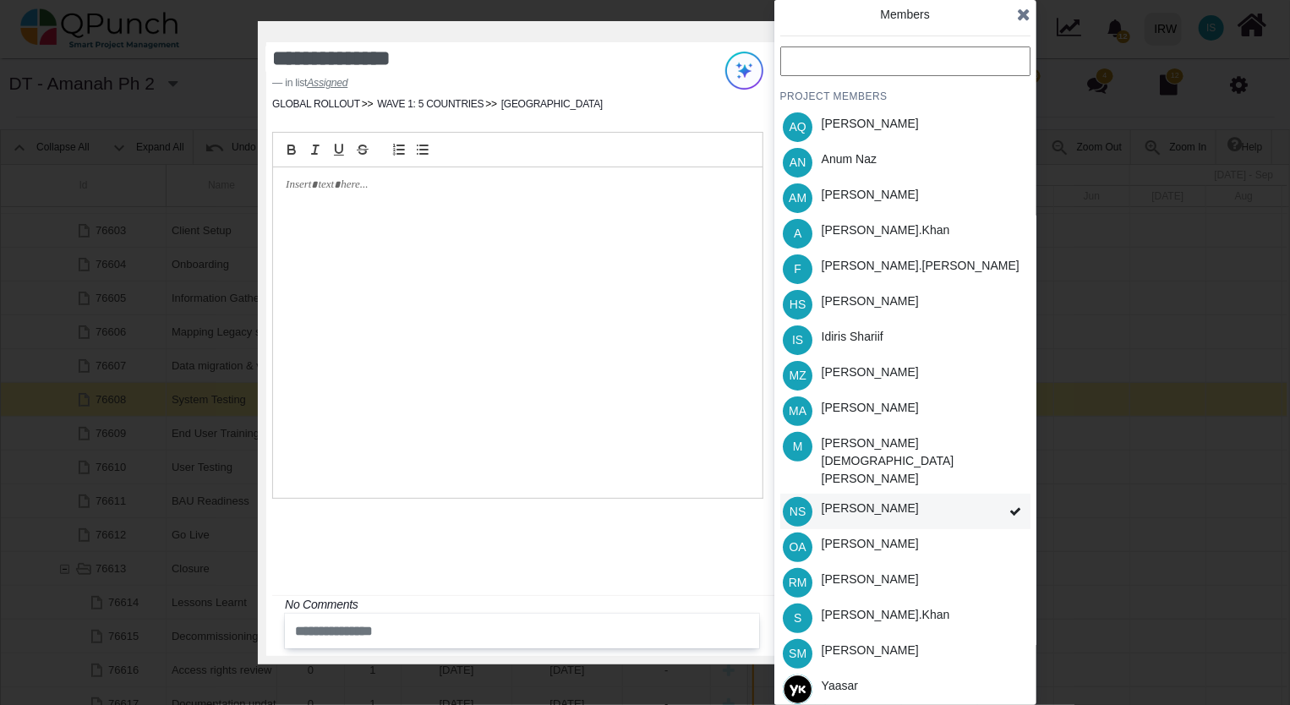
click at [892, 499] on div "[PERSON_NAME]" at bounding box center [869, 508] width 97 height 18
click at [1011, 505] on icon at bounding box center [1015, 511] width 12 height 12
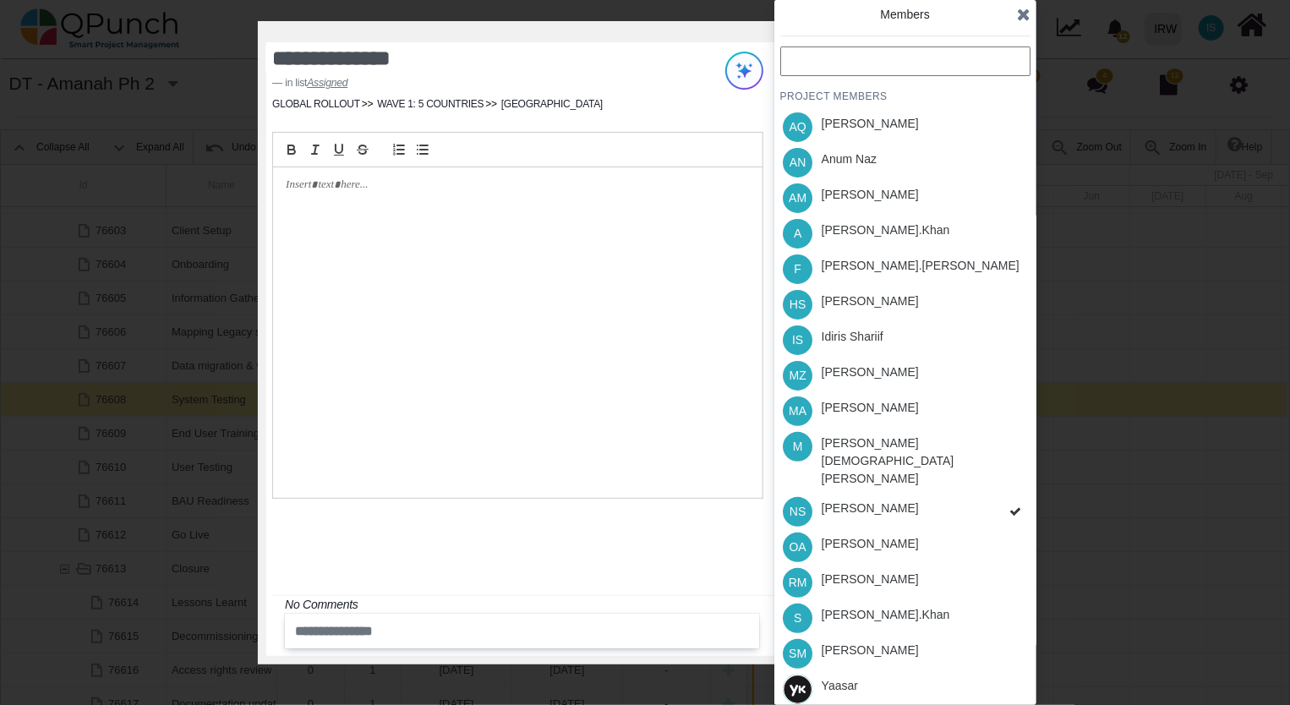
click at [873, 477] on div "PROJECT MEMBERS AQ Aamar Qayum AN Anum Naz AM Asad Malik A Azeem.khan F Fahmina…" at bounding box center [905, 394] width 250 height 696
drag, startPoint x: 804, startPoint y: 477, endPoint x: 836, endPoint y: 479, distance: 32.2
click at [805, 505] on span "NS" at bounding box center [797, 511] width 16 height 12
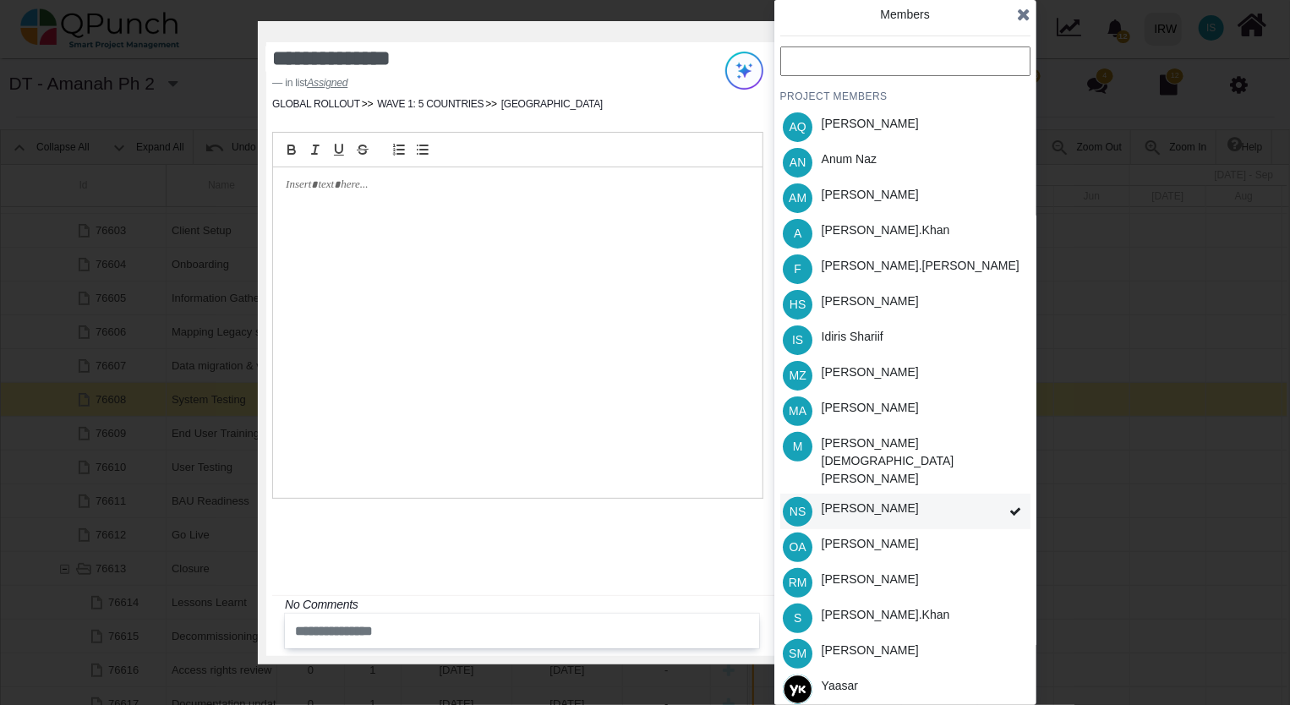
click at [1014, 505] on icon at bounding box center [1015, 511] width 12 height 12
click at [912, 229] on div "A Azeem.khan" at bounding box center [905, 233] width 250 height 35
click at [957, 306] on div "HS Hassan Saleem" at bounding box center [905, 303] width 250 height 35
click at [958, 345] on div "IS Idiris Shariif" at bounding box center [905, 339] width 250 height 35
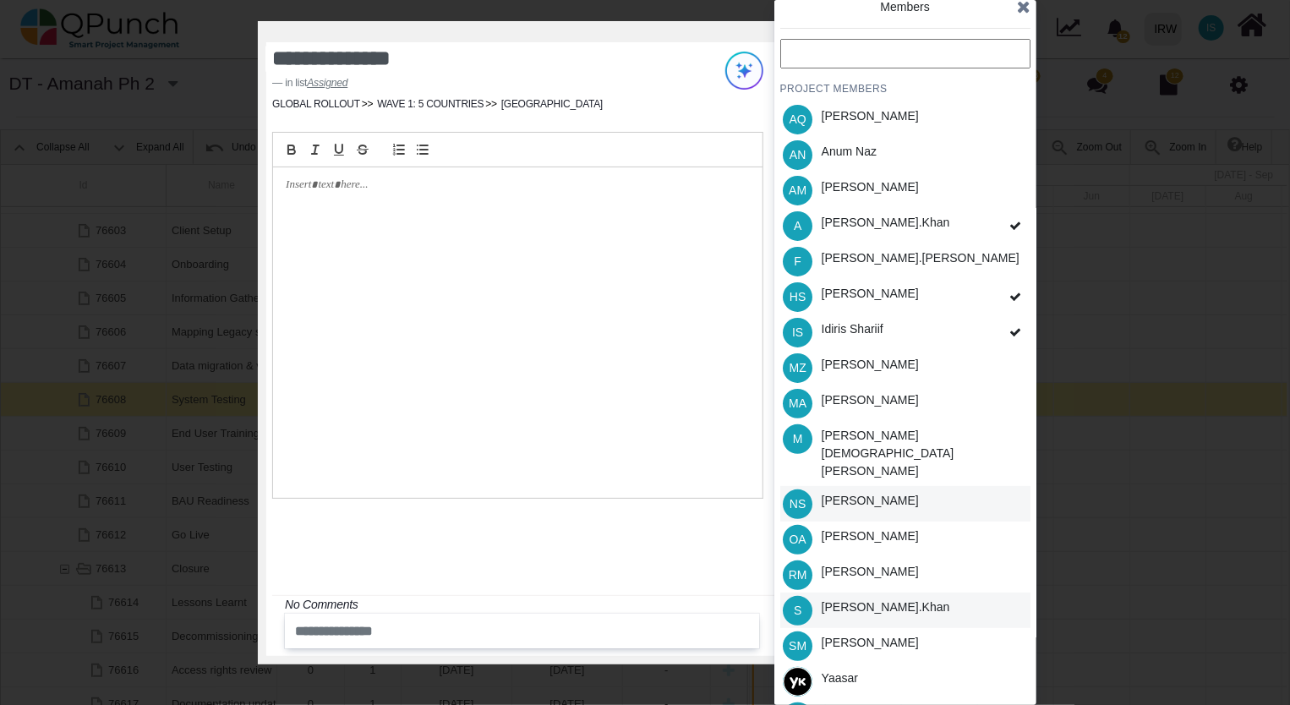
scroll to position [13, 0]
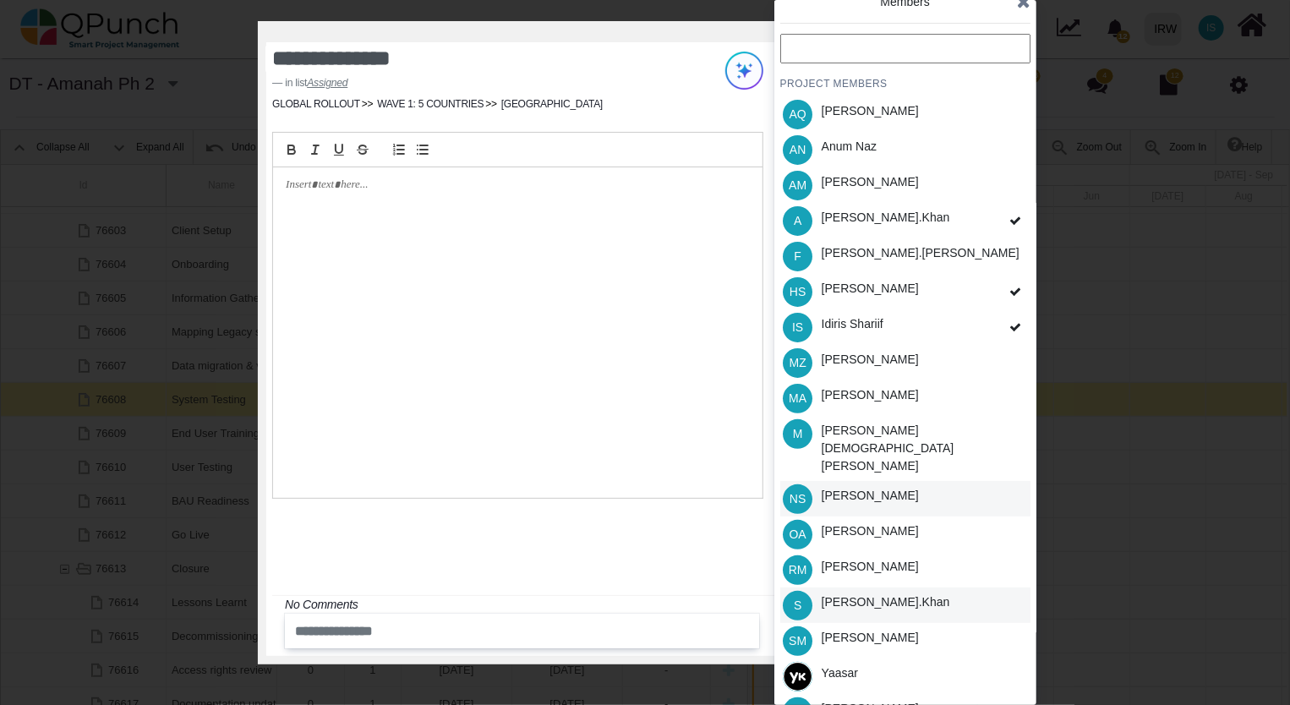
click at [935, 587] on div "S Salman.khan" at bounding box center [905, 604] width 250 height 35
click at [943, 623] on div "SM Shafqat Mustafa" at bounding box center [905, 640] width 250 height 35
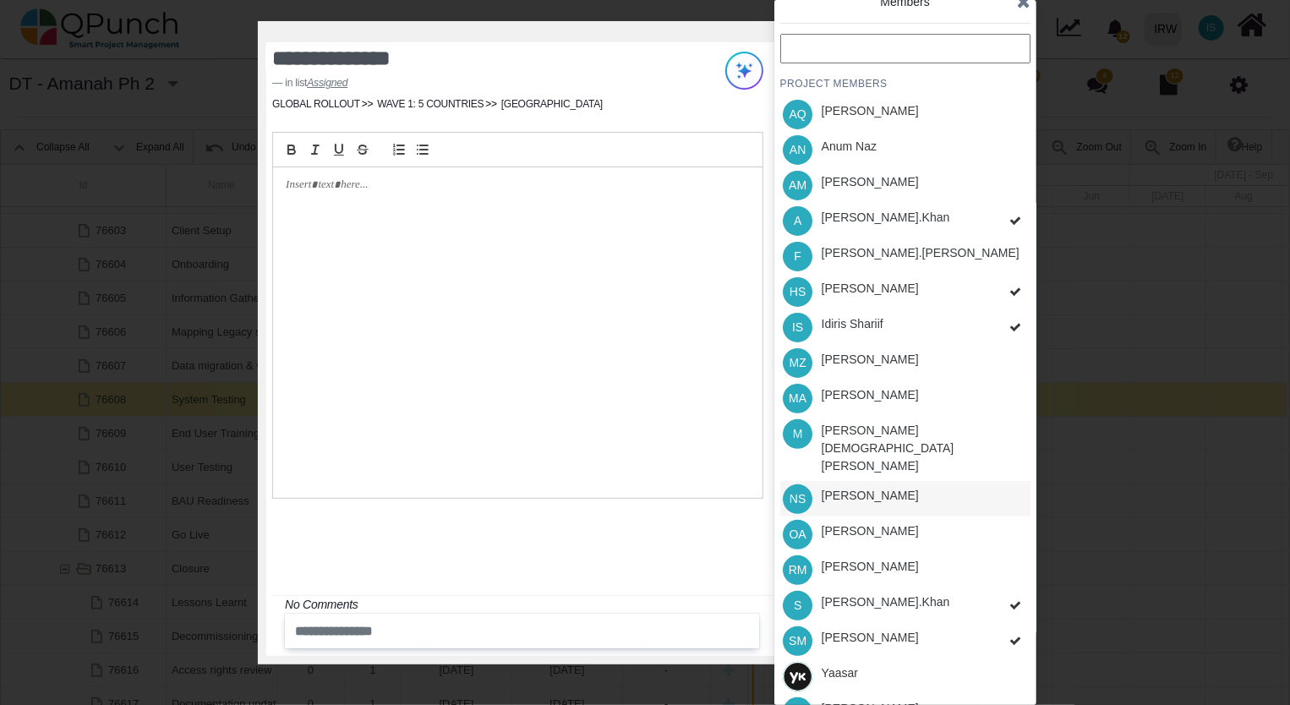
click at [938, 502] on div "PROJECT MEMBERS AQ Aamar Qayum AN Anum Naz AM Asad Malik A Azeem.khan F Fahmina…" at bounding box center [905, 382] width 250 height 696
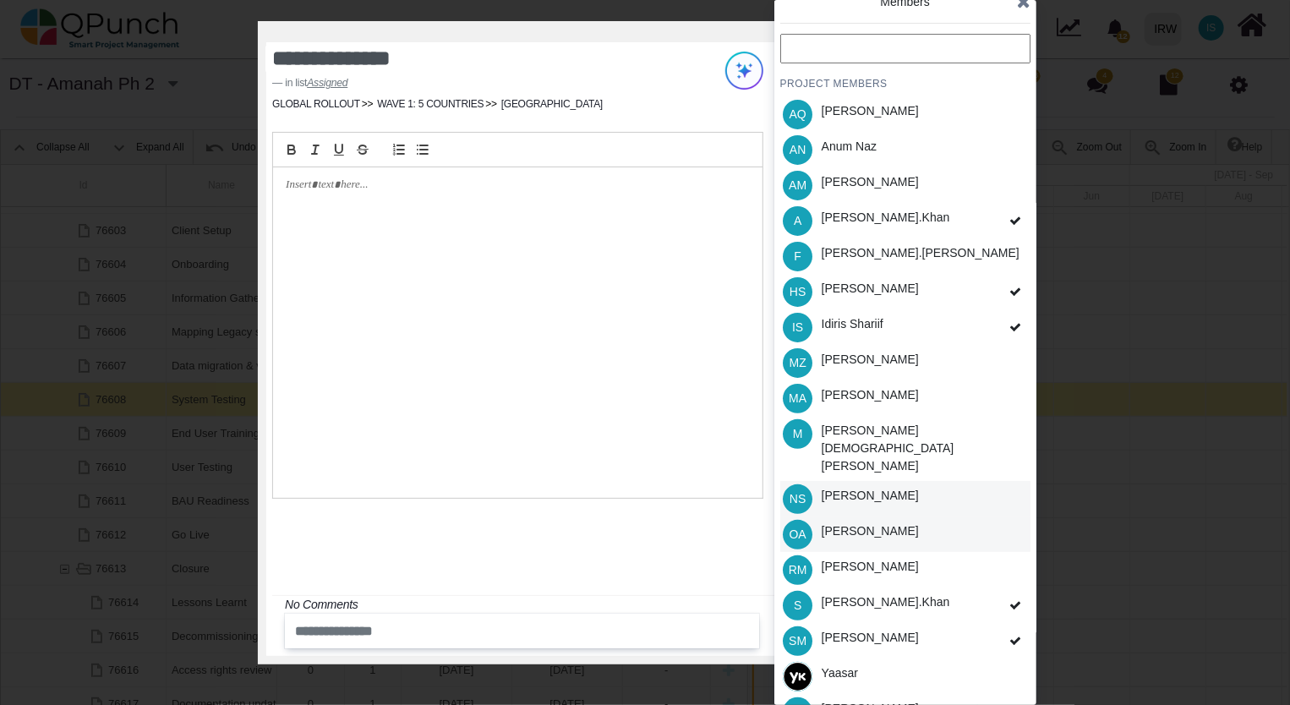
click at [943, 516] on div "OA Osamah Ali" at bounding box center [905, 533] width 250 height 35
click at [1021, 3] on icon at bounding box center [1024, 1] width 14 height 17
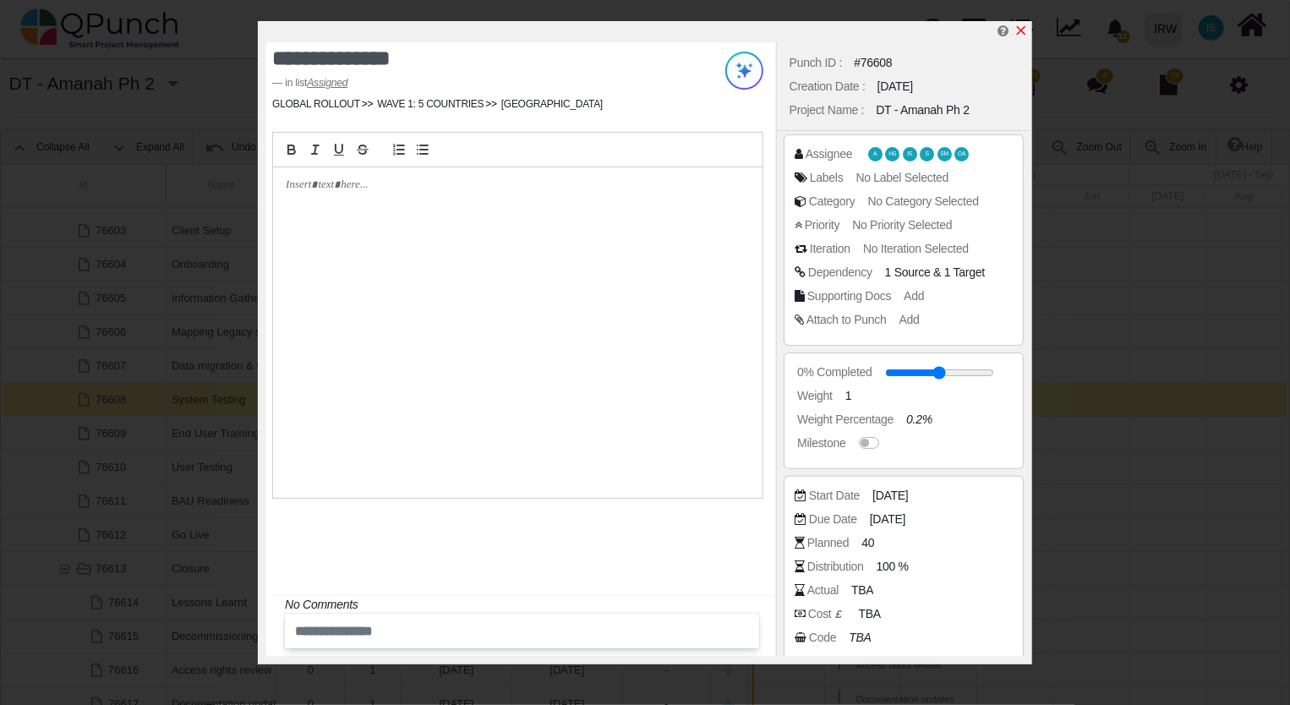
click at [1026, 24] on link at bounding box center [1021, 31] width 14 height 14
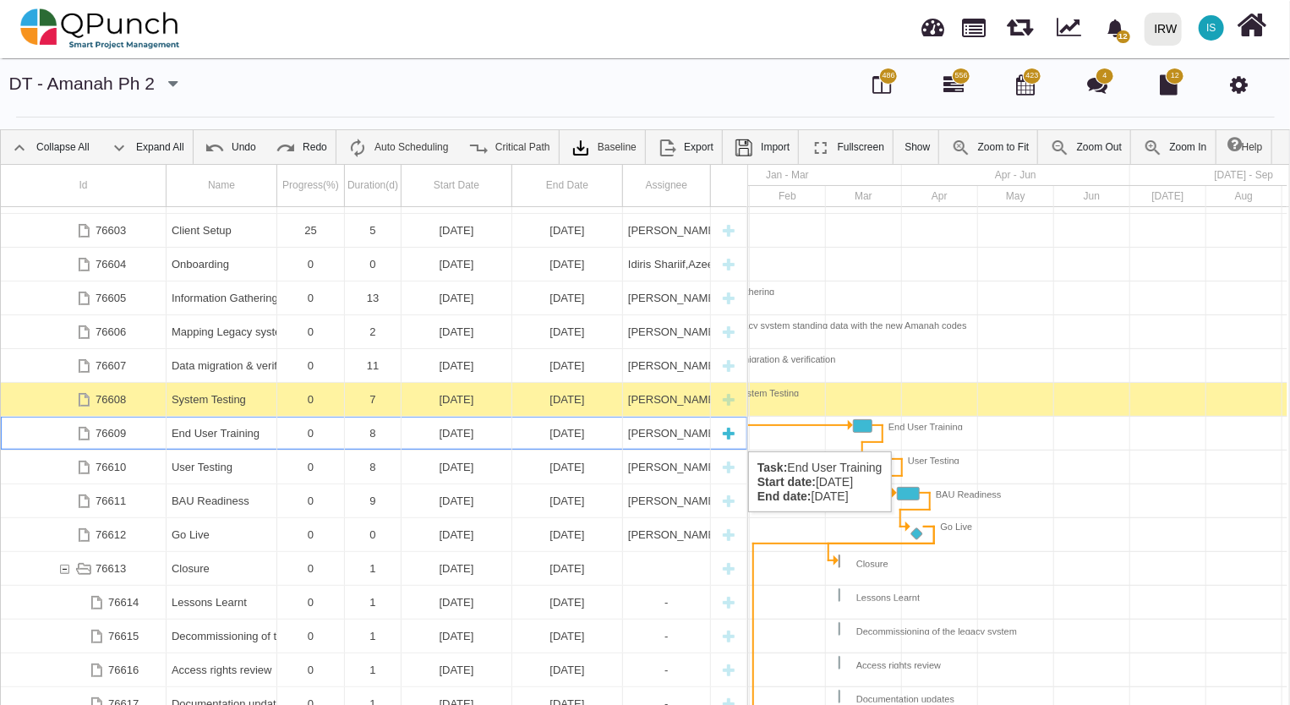
click at [657, 434] on div "[PERSON_NAME],[PERSON_NAME],[PERSON_NAME],[PERSON_NAME],[PERSON_NAME],[PERSON_N…" at bounding box center [666, 433] width 77 height 33
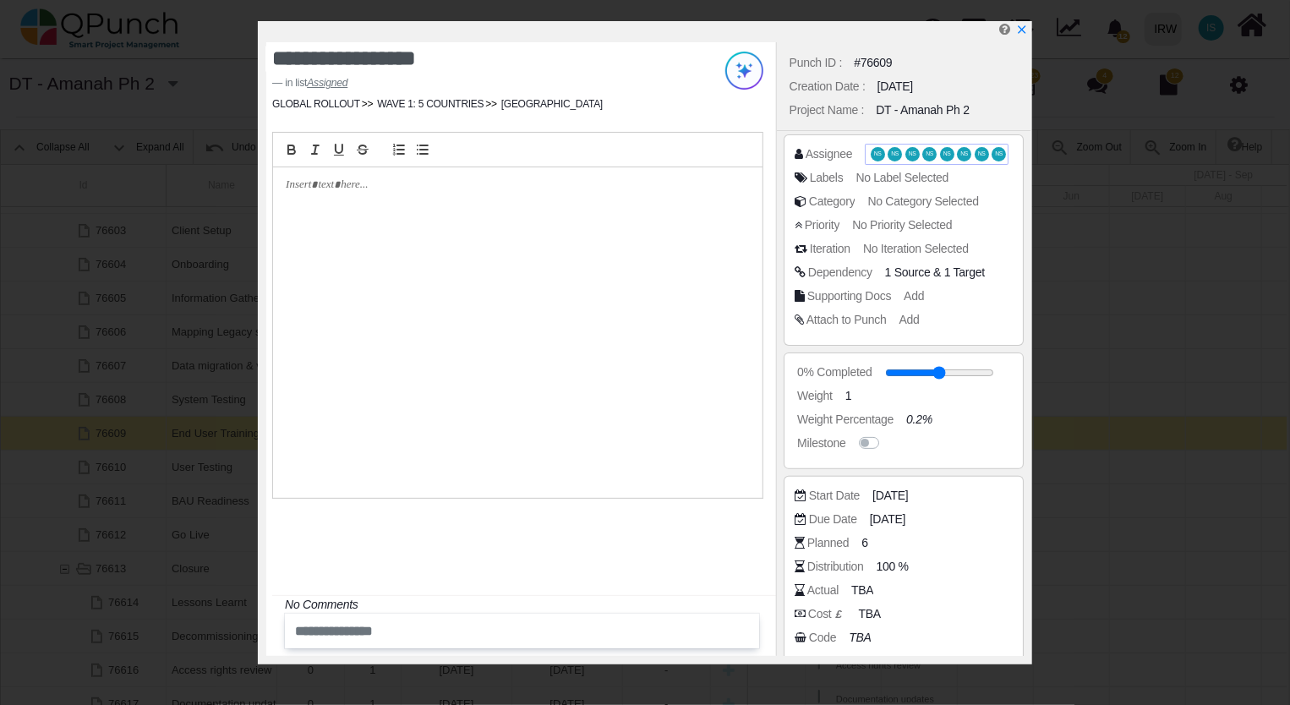
click at [978, 153] on span "NS" at bounding box center [982, 154] width 8 height 6
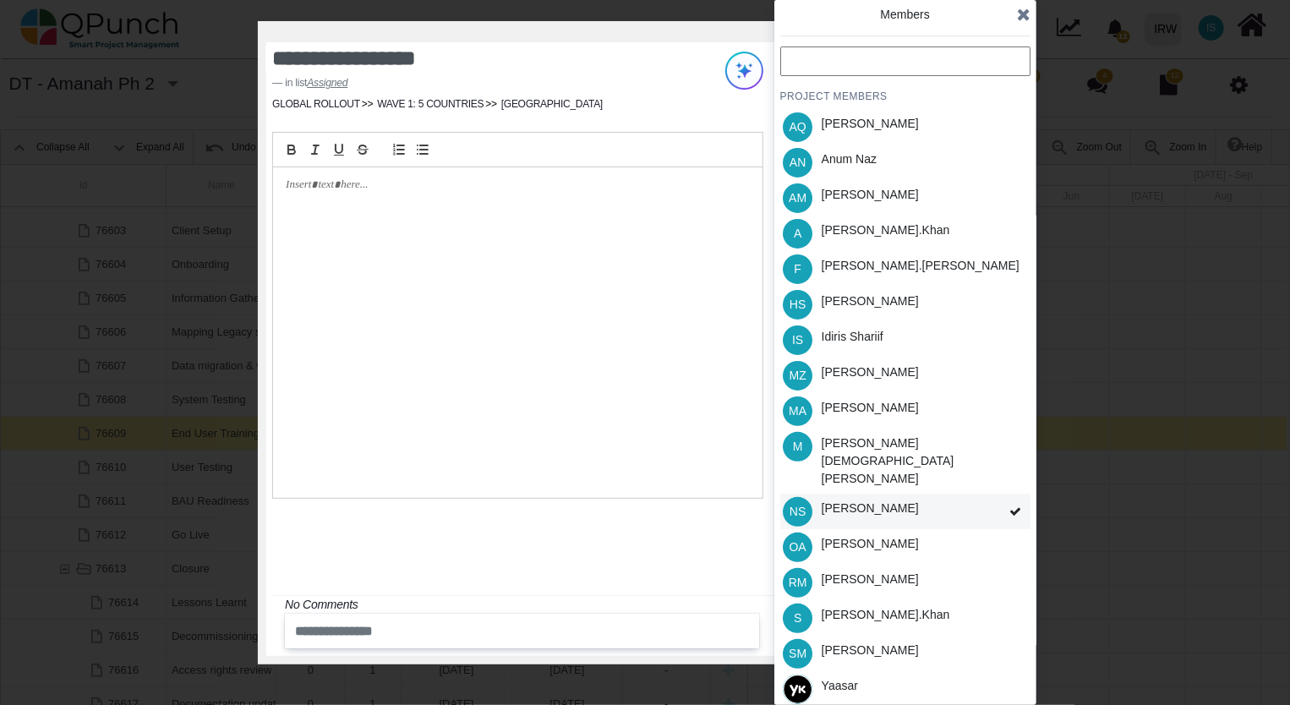
click at [1009, 505] on icon at bounding box center [1015, 511] width 12 height 12
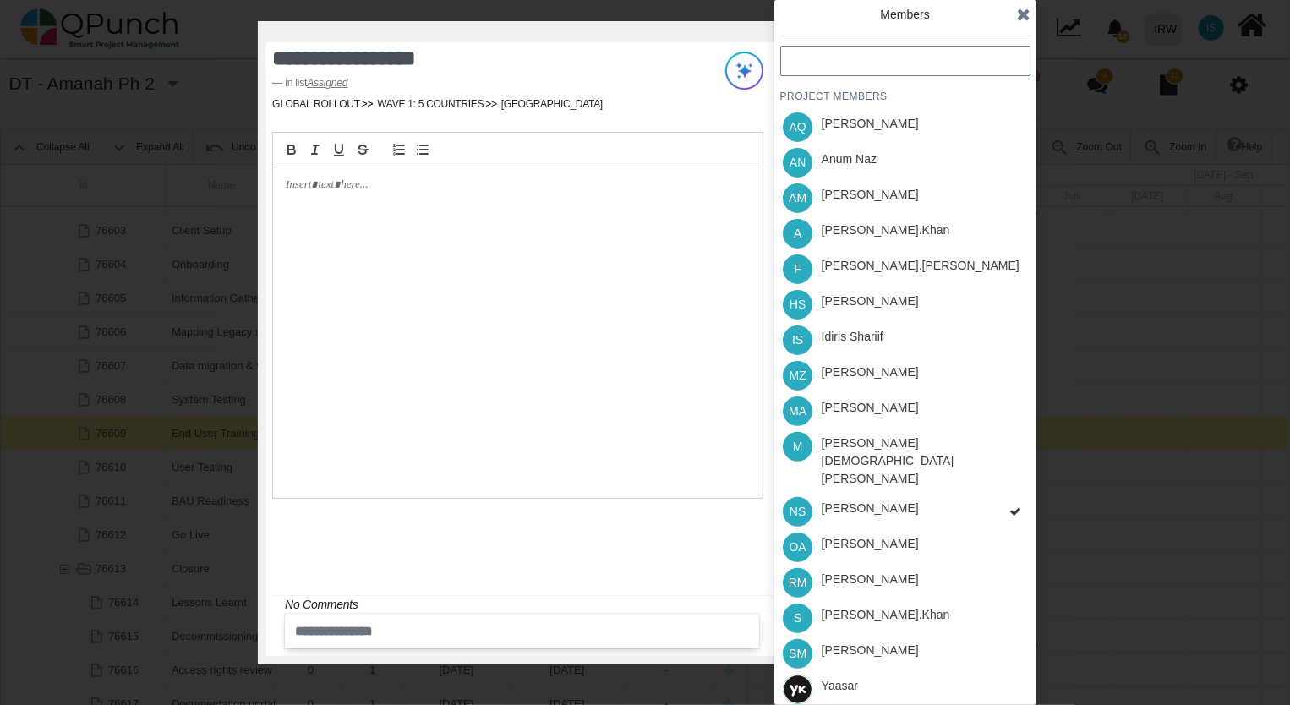
click at [1008, 483] on div "PROJECT MEMBERS AQ Aamar Qayum AN Anum Naz AM Asad Malik A Azeem.khan F Fahmina…" at bounding box center [905, 394] width 250 height 696
click at [1009, 505] on icon at bounding box center [1015, 511] width 12 height 12
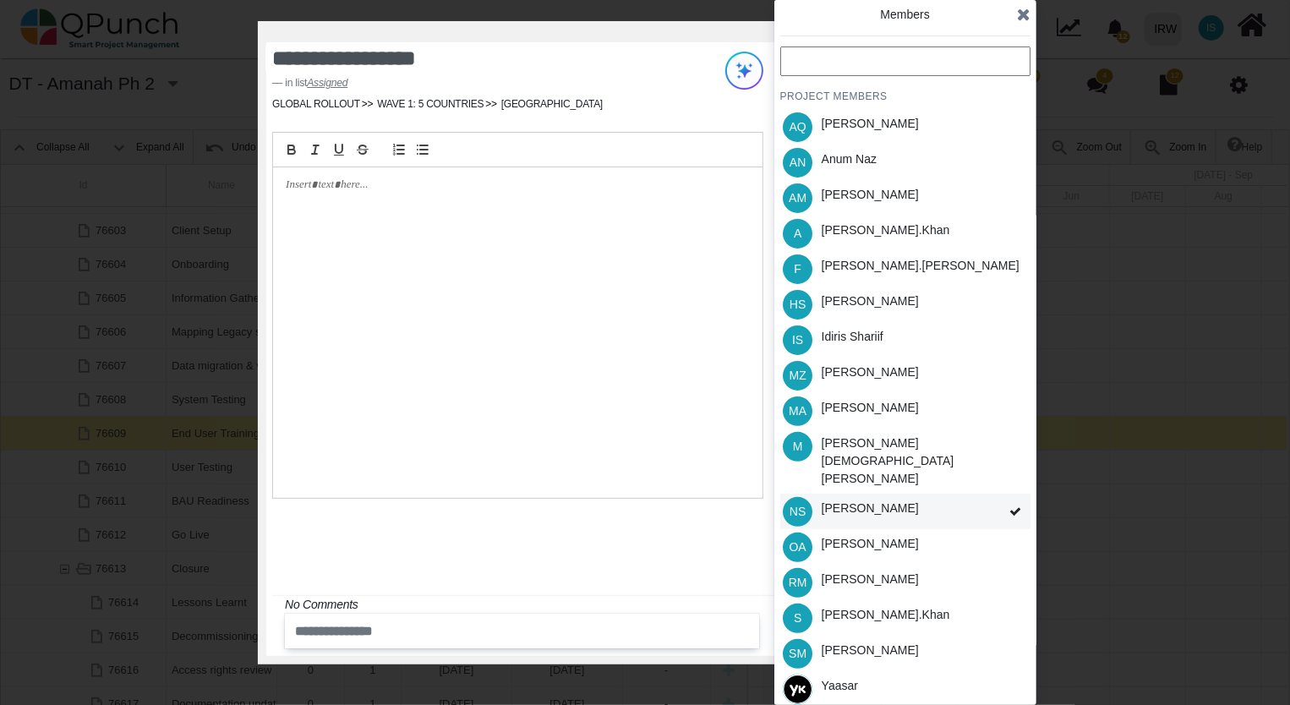
click at [1013, 505] on icon at bounding box center [1015, 511] width 12 height 12
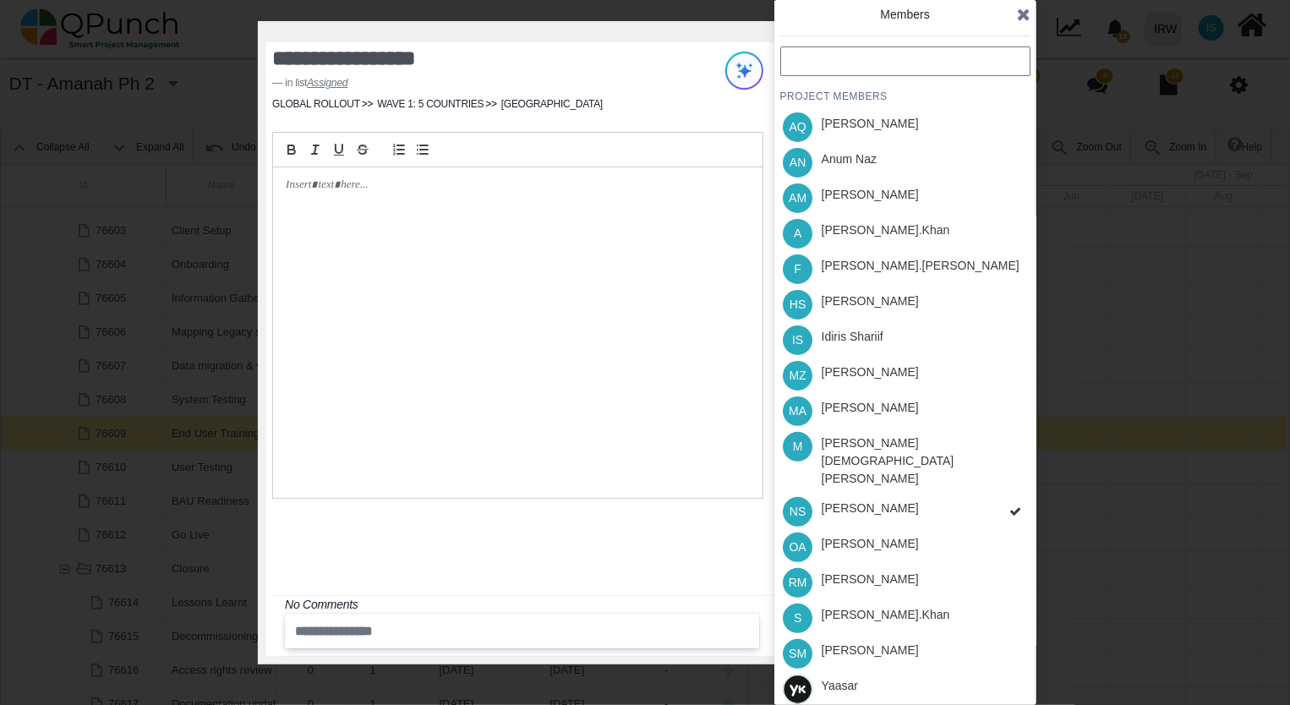
click at [1013, 483] on div "PROJECT MEMBERS AQ Aamar Qayum AN Anum Naz AM Asad Malik A Azeem.khan F Fahmina…" at bounding box center [905, 394] width 250 height 696
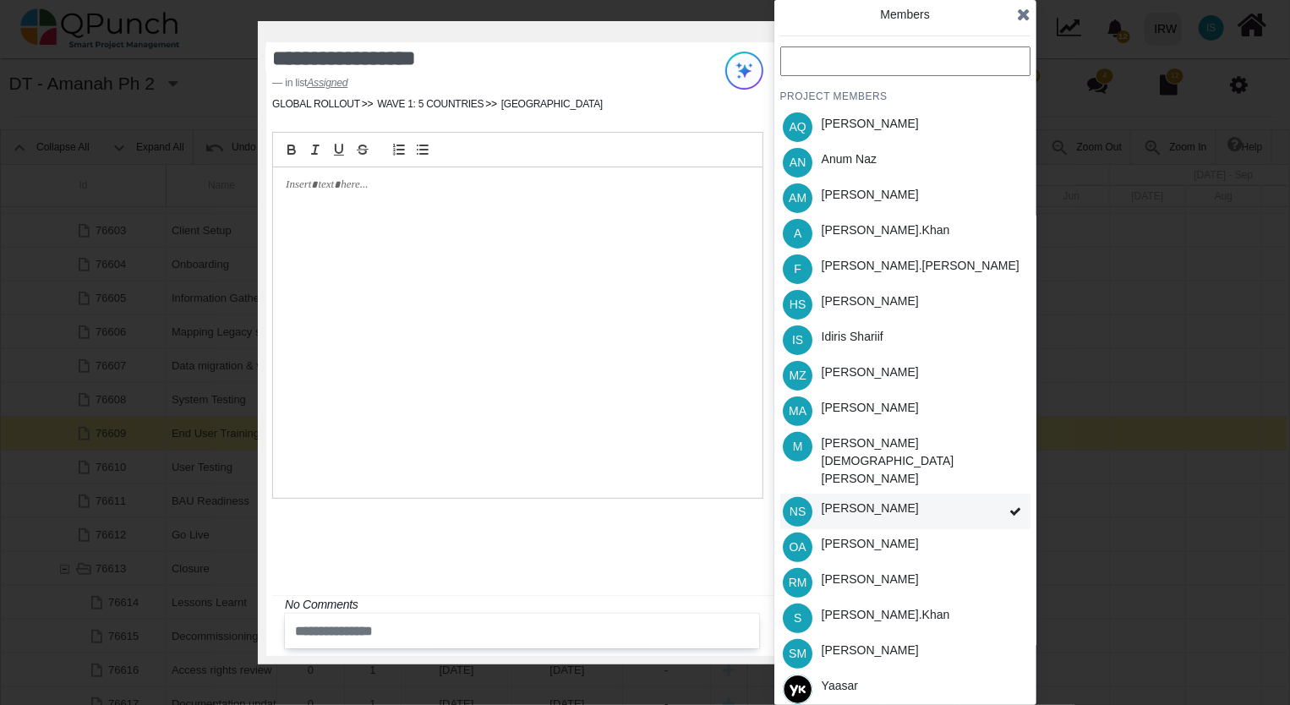
click at [1014, 505] on icon at bounding box center [1015, 511] width 12 height 12
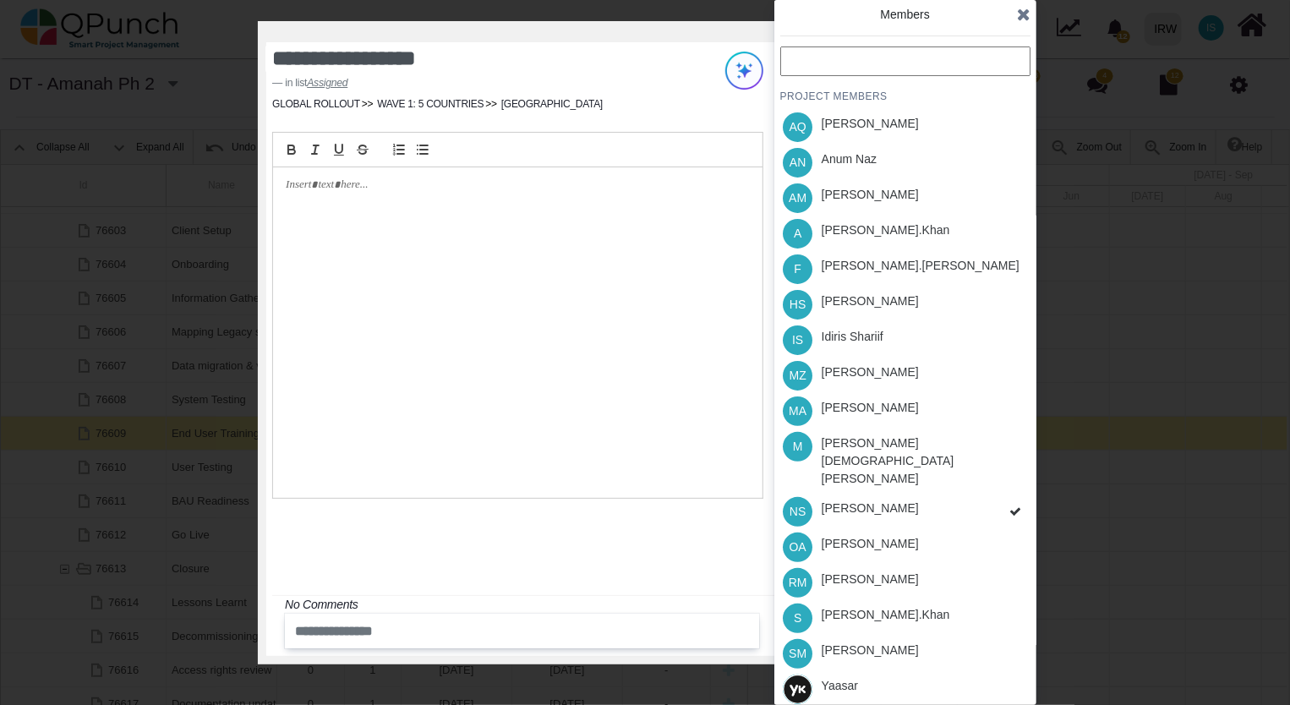
click at [1014, 481] on div "PROJECT MEMBERS AQ Aamar Qayum AN Anum Naz AM Asad Malik A Azeem.khan F Fahmina…" at bounding box center [905, 394] width 250 height 696
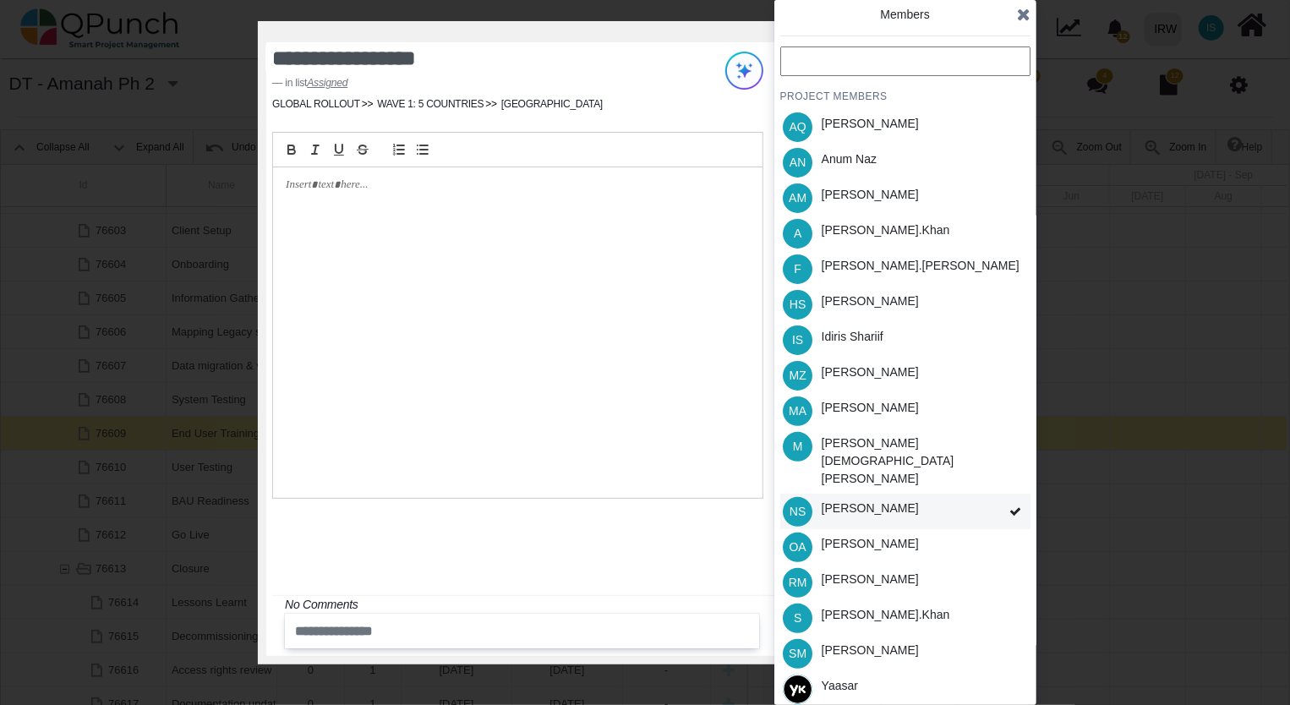
click at [876, 499] on div "[PERSON_NAME]" at bounding box center [869, 508] width 97 height 18
click at [1013, 482] on div "PROJECT MEMBERS AQ Aamar Qayum AN Anum Naz AM Asad Malik A Azeem.khan F Fahmina…" at bounding box center [905, 394] width 250 height 696
click at [1013, 505] on icon at bounding box center [1015, 511] width 12 height 12
click at [1013, 482] on div "PROJECT MEMBERS AQ Aamar Qayum AN Anum Naz AM Asad Malik A Azeem.khan F Fahmina…" at bounding box center [905, 394] width 250 height 696
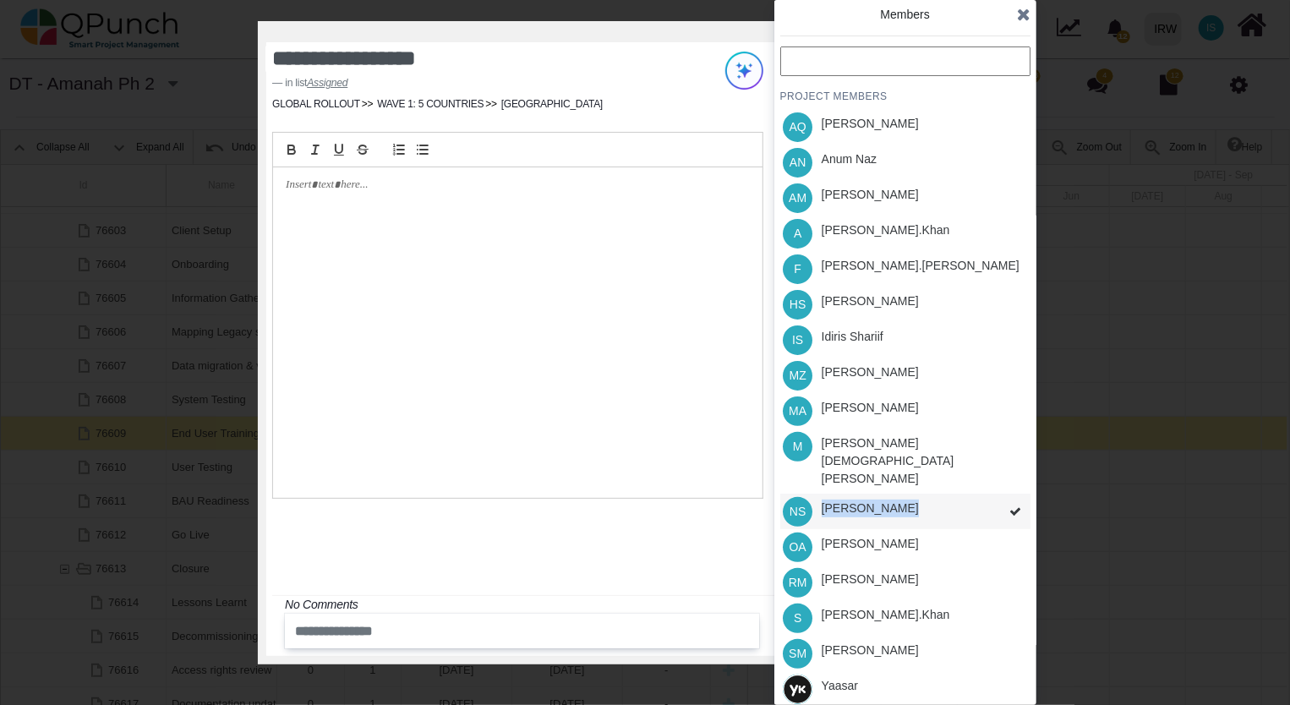
click at [1013, 482] on div "PROJECT MEMBERS AQ Aamar Qayum AN Anum Naz AM Asad Malik A Azeem.khan F Fahmina…" at bounding box center [905, 394] width 250 height 696
click at [1011, 505] on icon at bounding box center [1015, 511] width 12 height 12
click at [1011, 482] on div "PROJECT MEMBERS AQ Aamar Qayum AN Anum Naz AM Asad Malik A Azeem.khan F Fahmina…" at bounding box center [905, 394] width 250 height 696
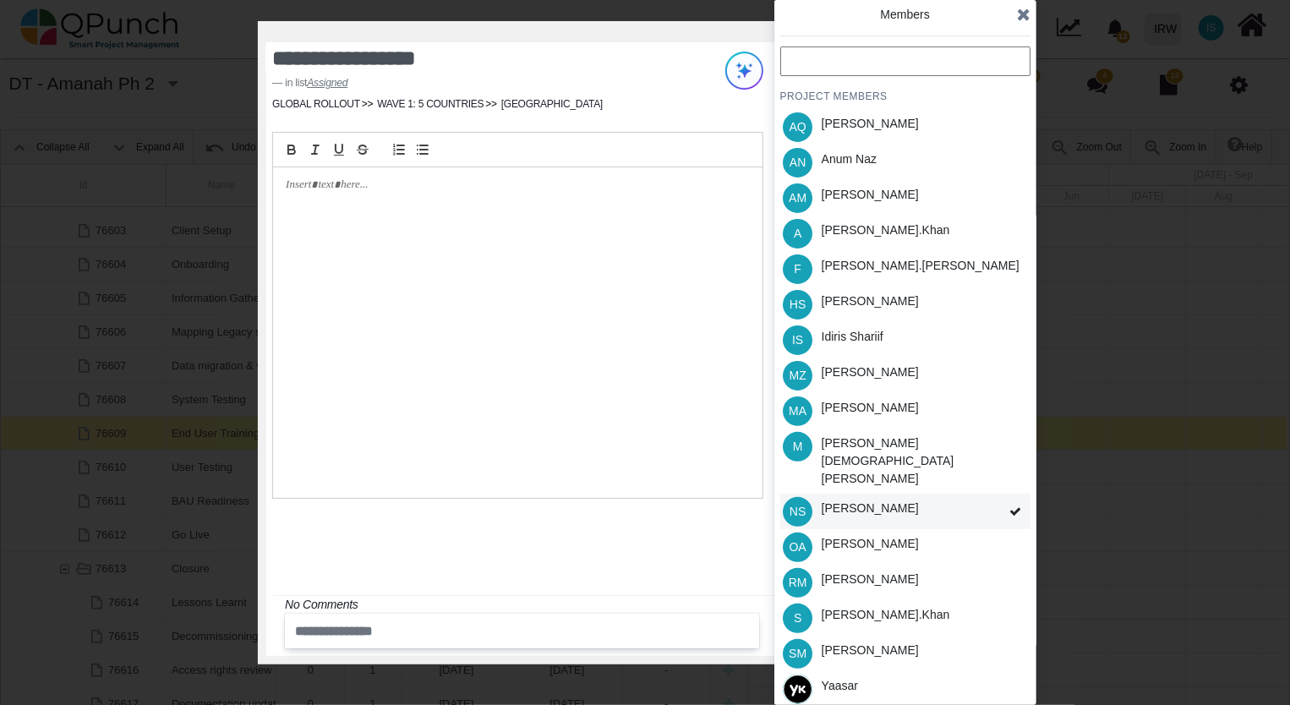
click at [1009, 505] on icon at bounding box center [1015, 511] width 12 height 12
click at [1000, 229] on div "A Azeem.khan" at bounding box center [905, 233] width 250 height 35
click at [1007, 311] on div "HS Hassan Saleem" at bounding box center [905, 303] width 250 height 35
click at [964, 636] on div "SM Shafqat Mustafa" at bounding box center [905, 653] width 250 height 35
click at [957, 529] on div "OA Osamah Ali" at bounding box center [905, 546] width 250 height 35
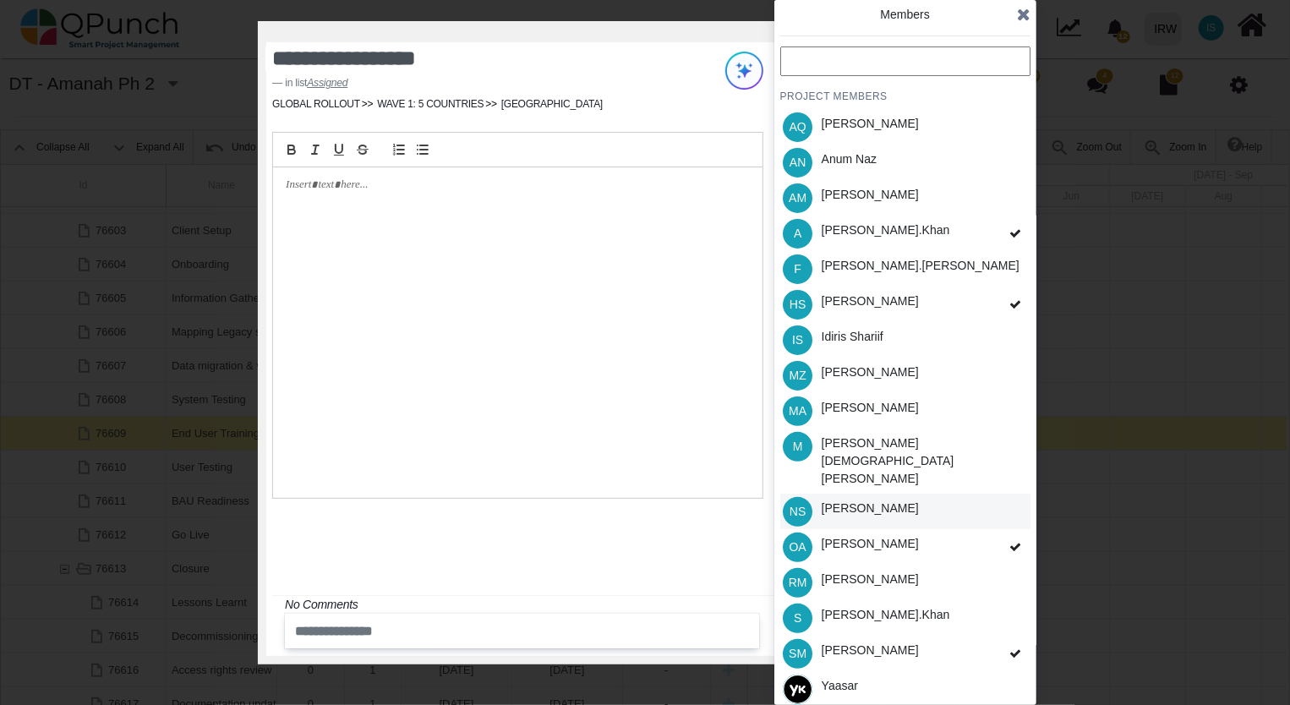
scroll to position [13, 0]
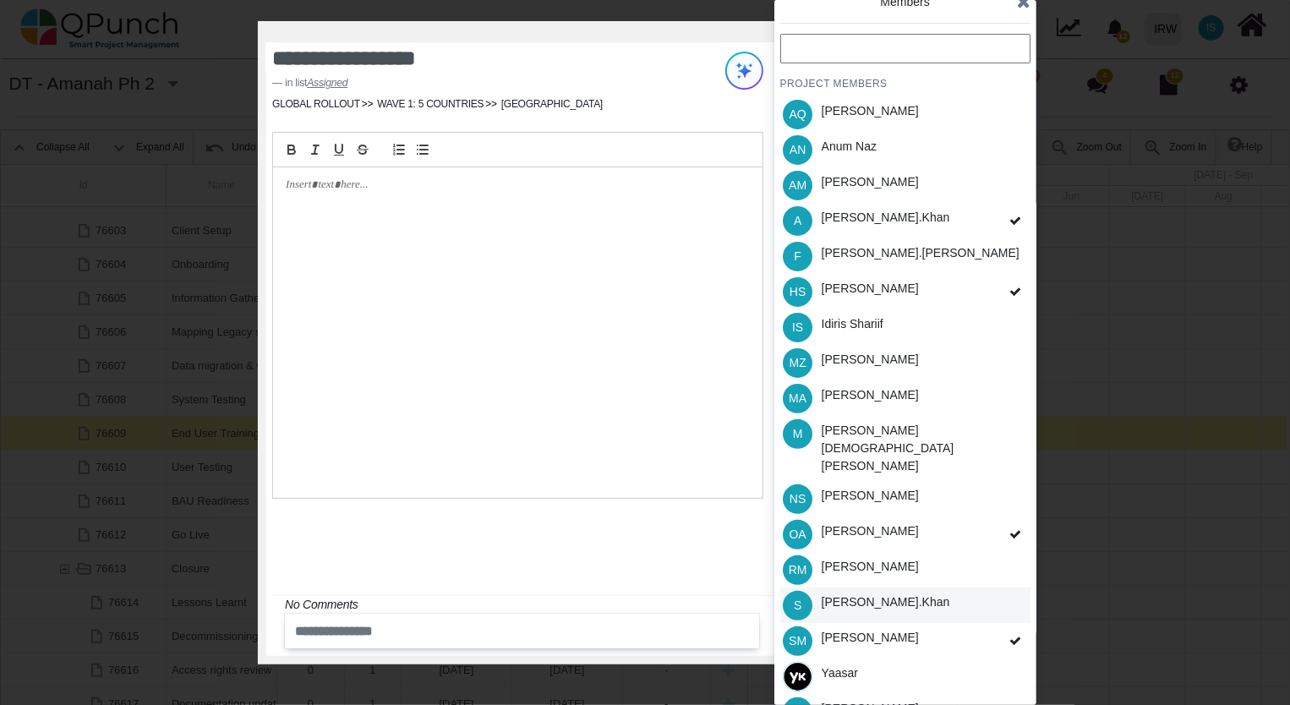
click at [980, 587] on div "S Salman.khan" at bounding box center [905, 604] width 250 height 35
click at [994, 321] on div "IS Idiris Shariif" at bounding box center [905, 326] width 250 height 35
click at [1023, 3] on icon at bounding box center [1024, 1] width 14 height 17
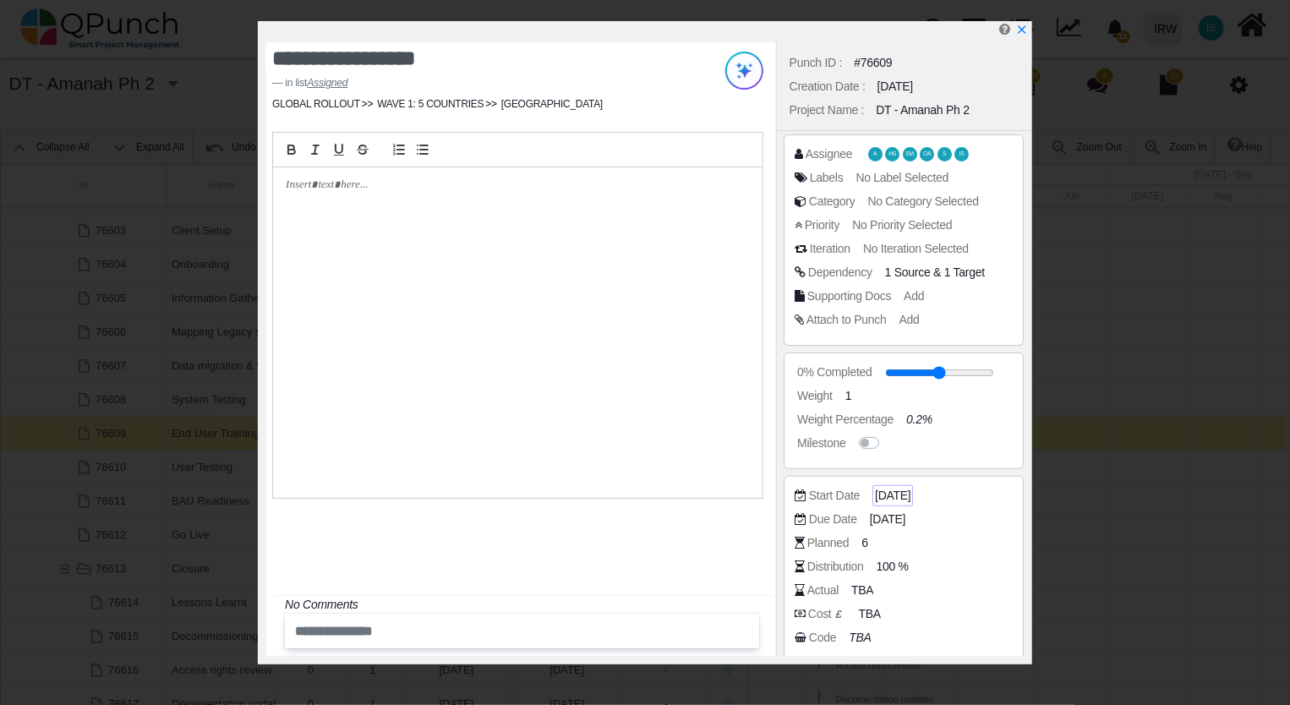
click at [907, 497] on span "[DATE]" at bounding box center [892, 496] width 35 height 18
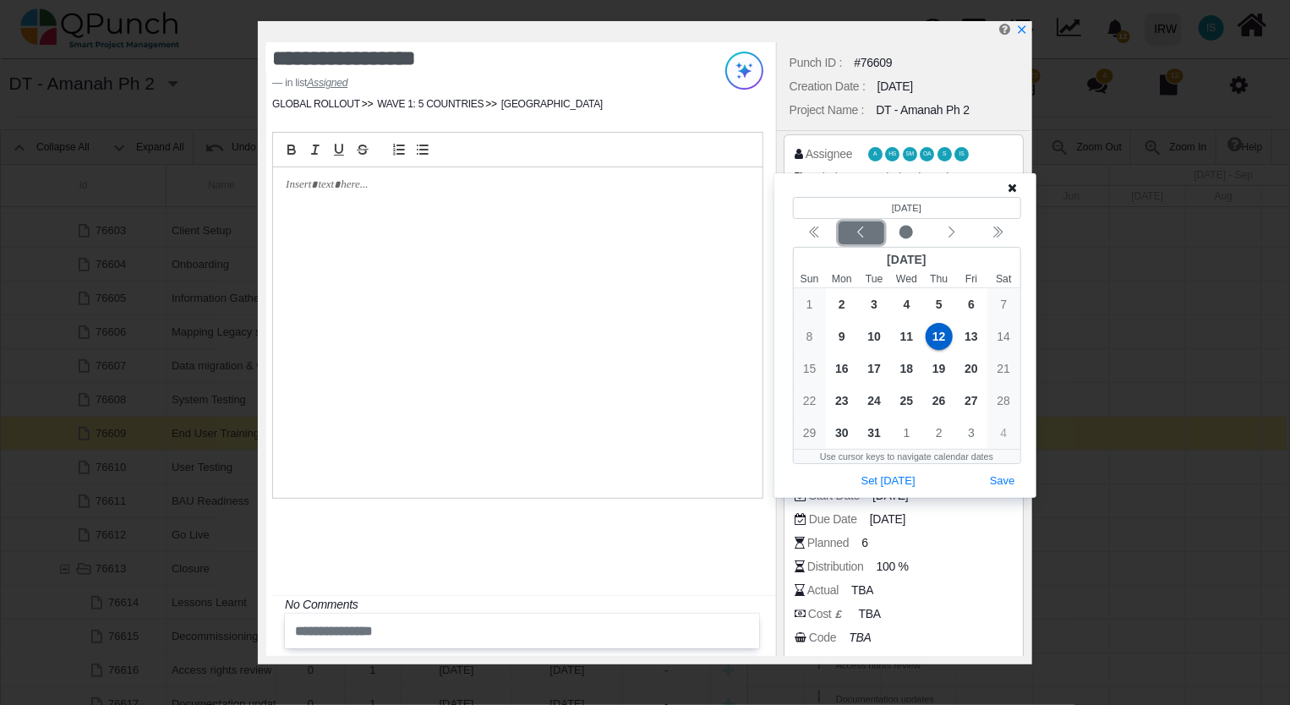
click at [865, 233] on icon "chevron left" at bounding box center [861, 233] width 14 height 14
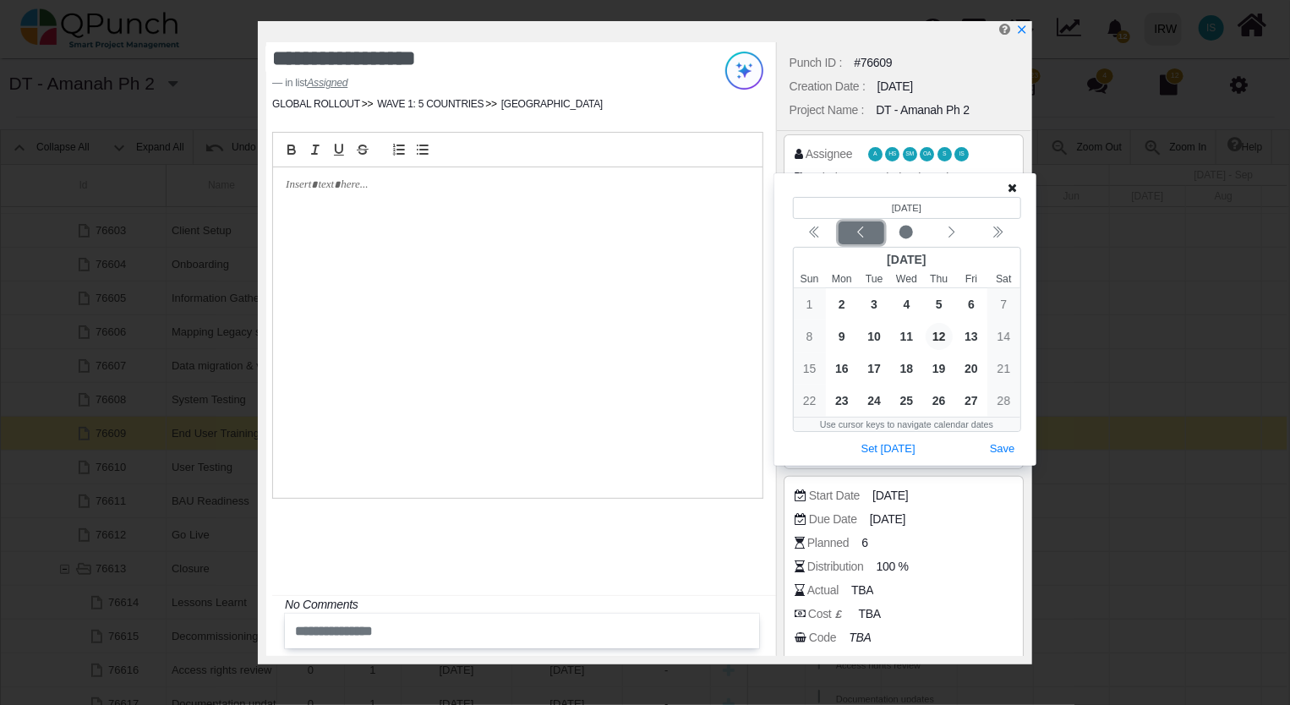
click at [865, 235] on icon "chevron left" at bounding box center [861, 233] width 14 height 14
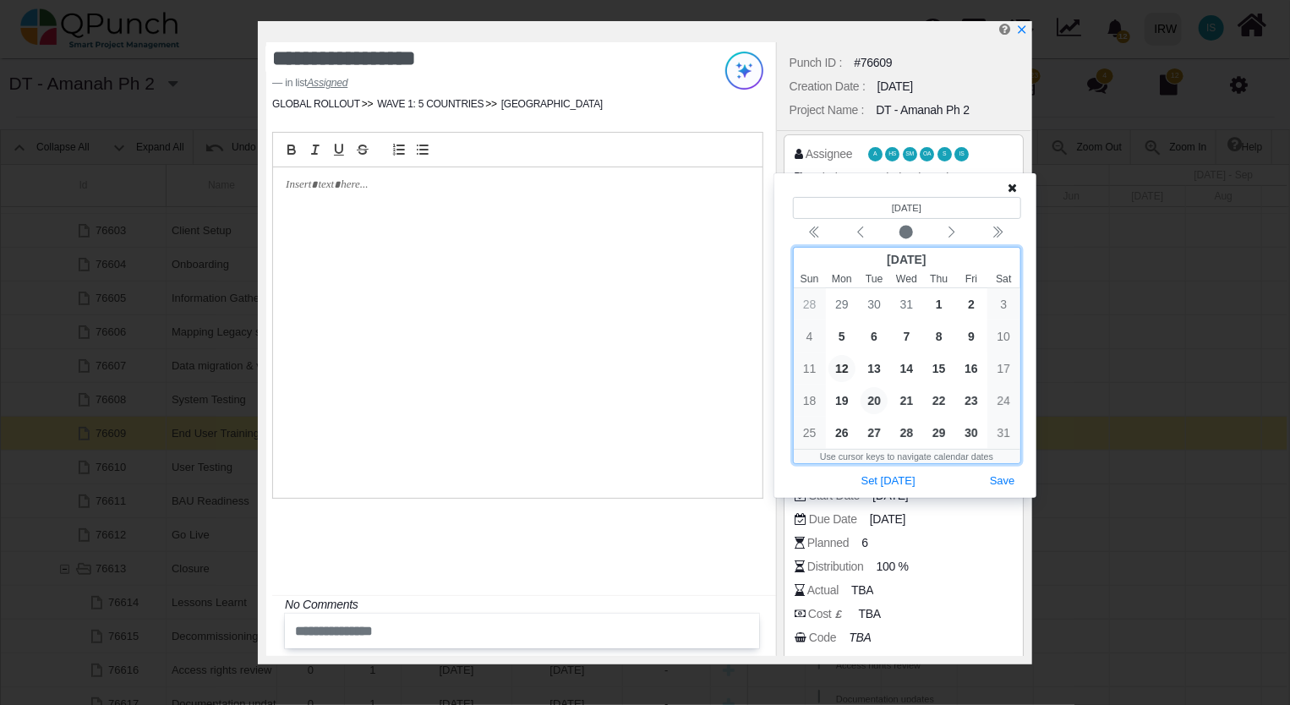
click at [876, 398] on span "20" at bounding box center [873, 400] width 27 height 27
click at [1009, 483] on button "Save" at bounding box center [1002, 481] width 37 height 23
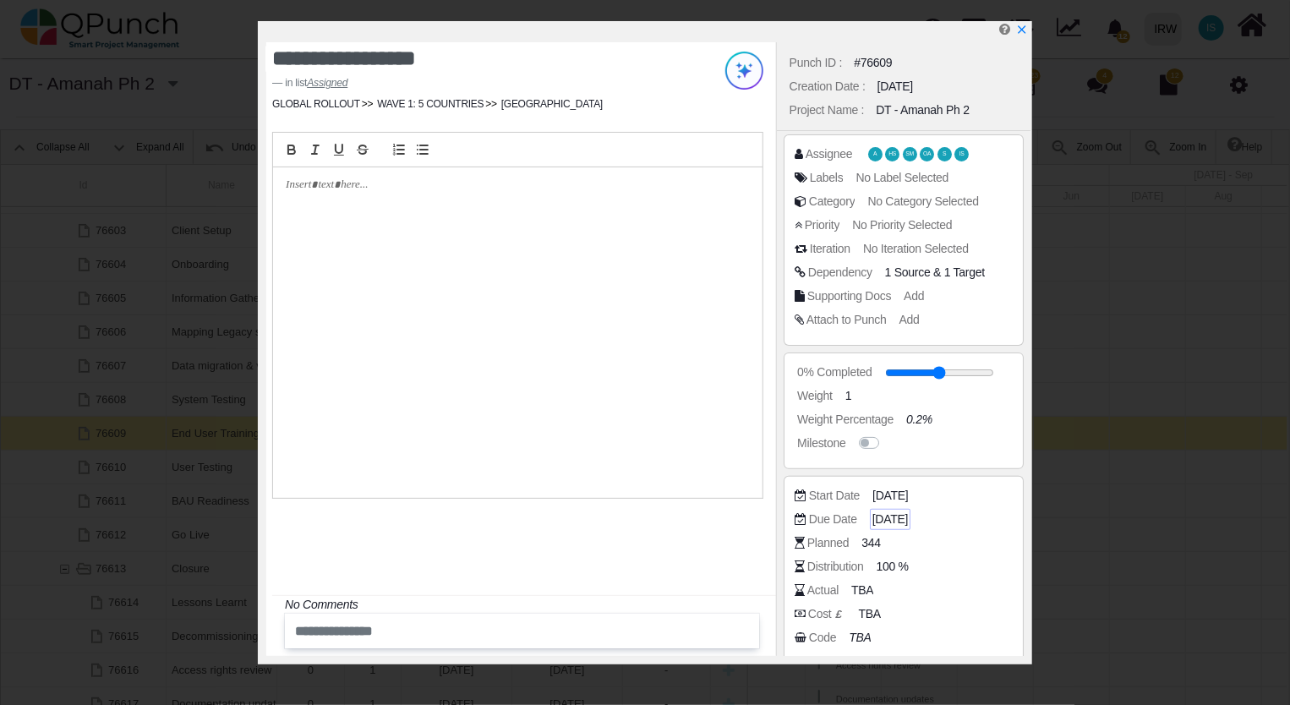
click at [908, 522] on span "19-03-2026" at bounding box center [889, 519] width 35 height 18
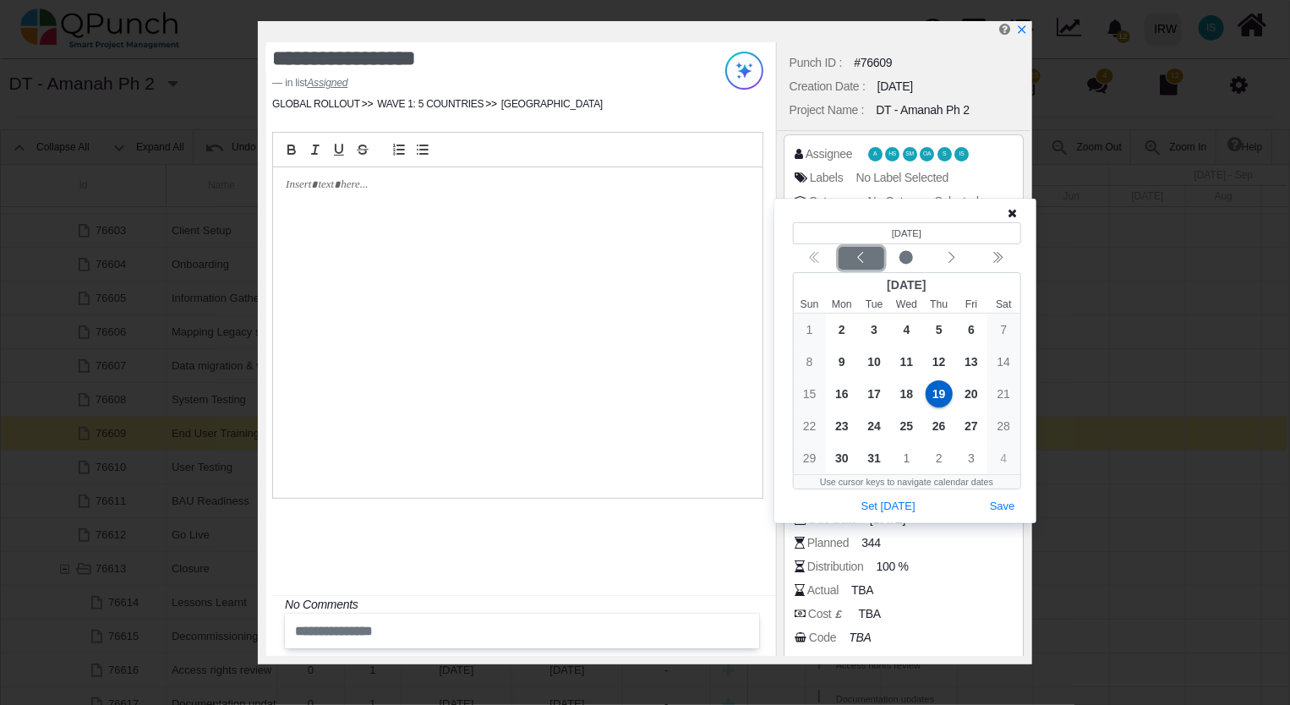
click at [859, 257] on icon "chevron left" at bounding box center [861, 258] width 14 height 14
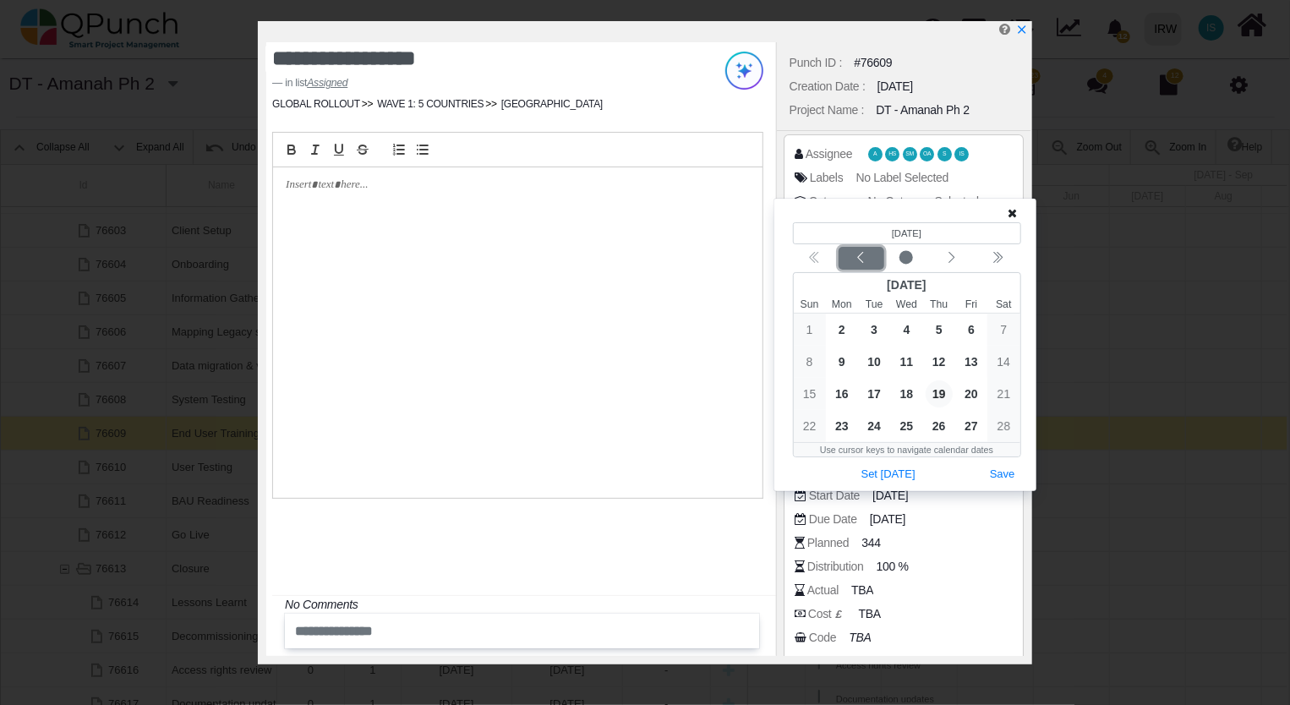
click at [859, 257] on icon "chevron left" at bounding box center [861, 258] width 14 height 14
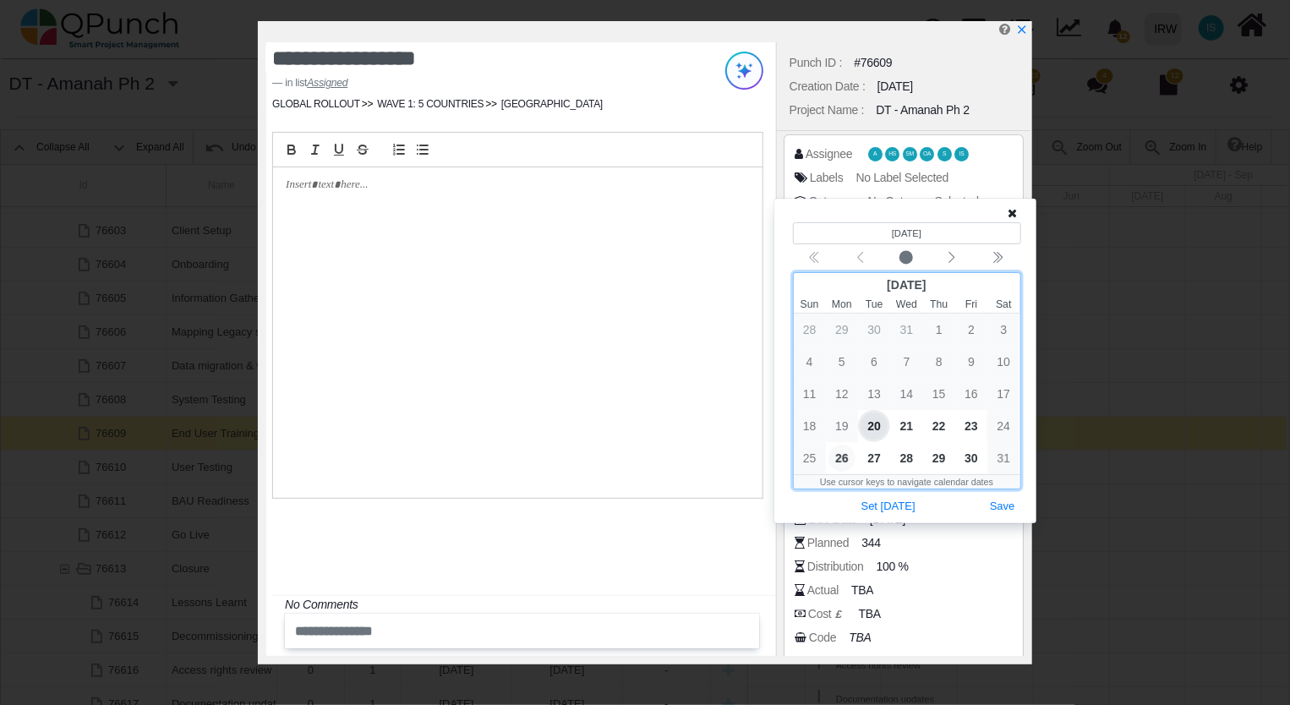
click at [845, 460] on span "26" at bounding box center [841, 458] width 27 height 27
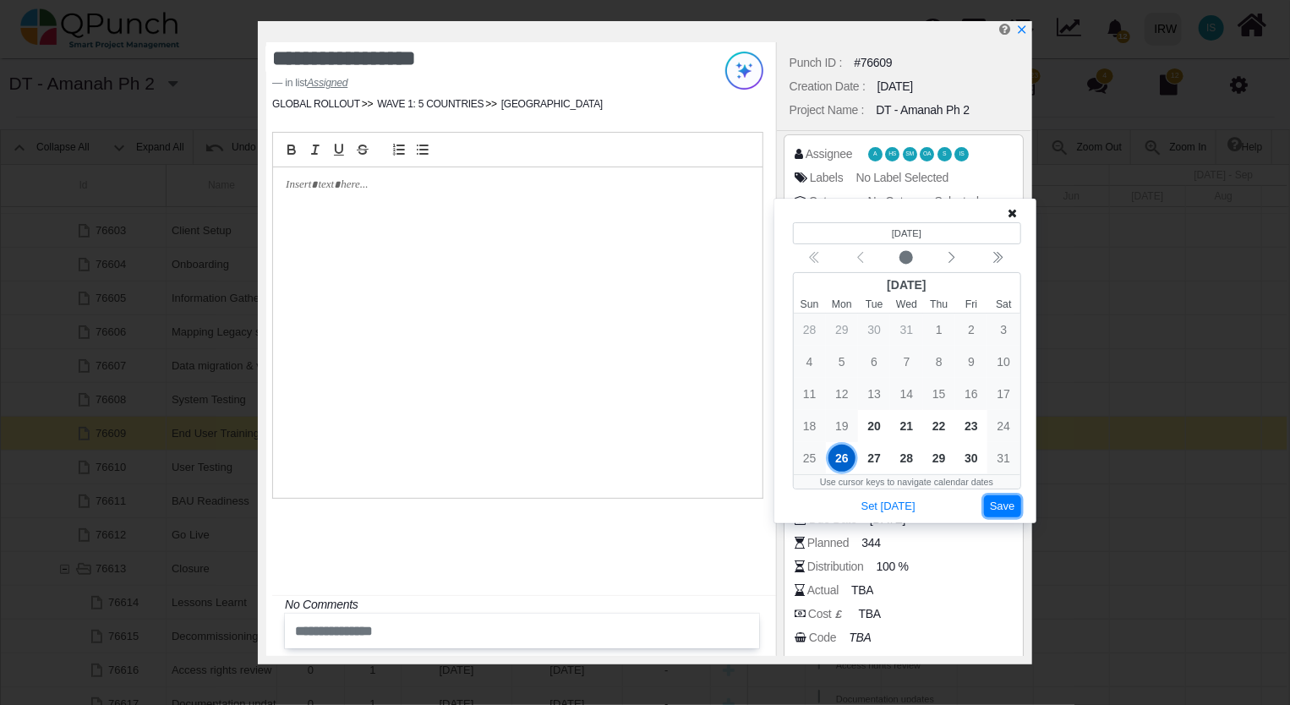
click at [993, 507] on button "Save" at bounding box center [1002, 506] width 37 height 23
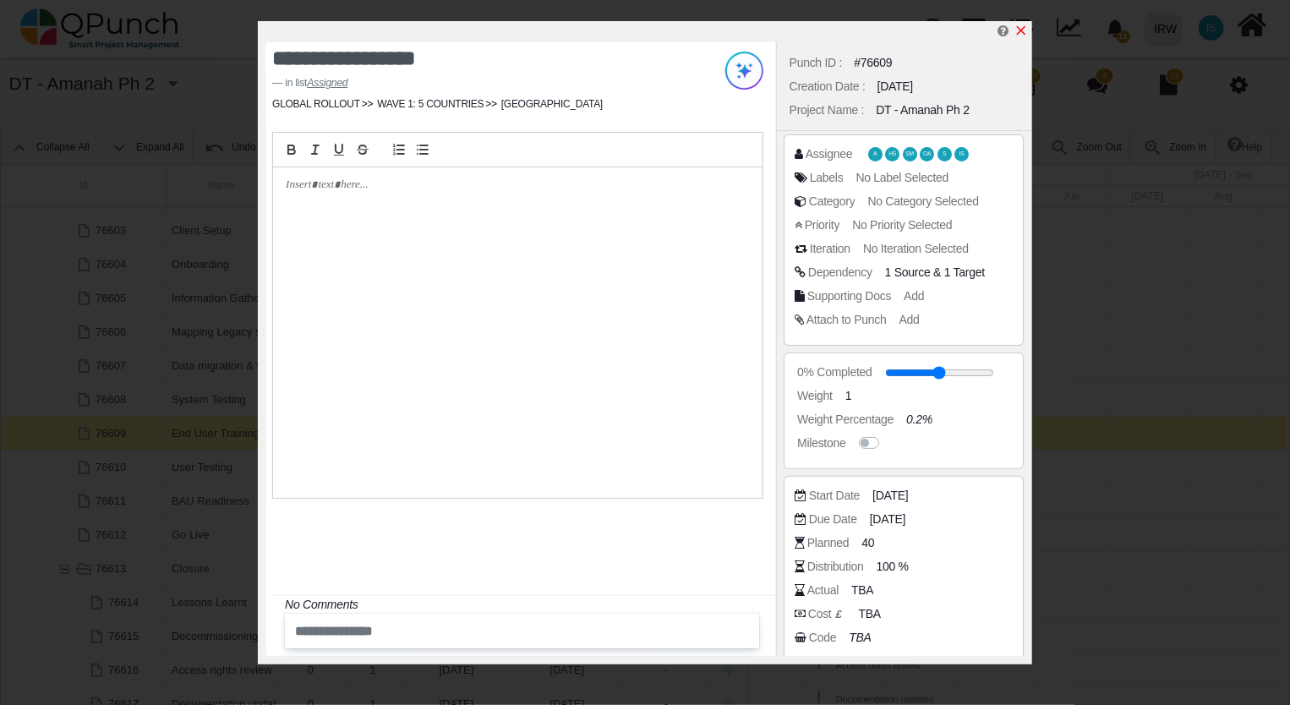
click at [1017, 30] on icon "x" at bounding box center [1021, 31] width 14 height 14
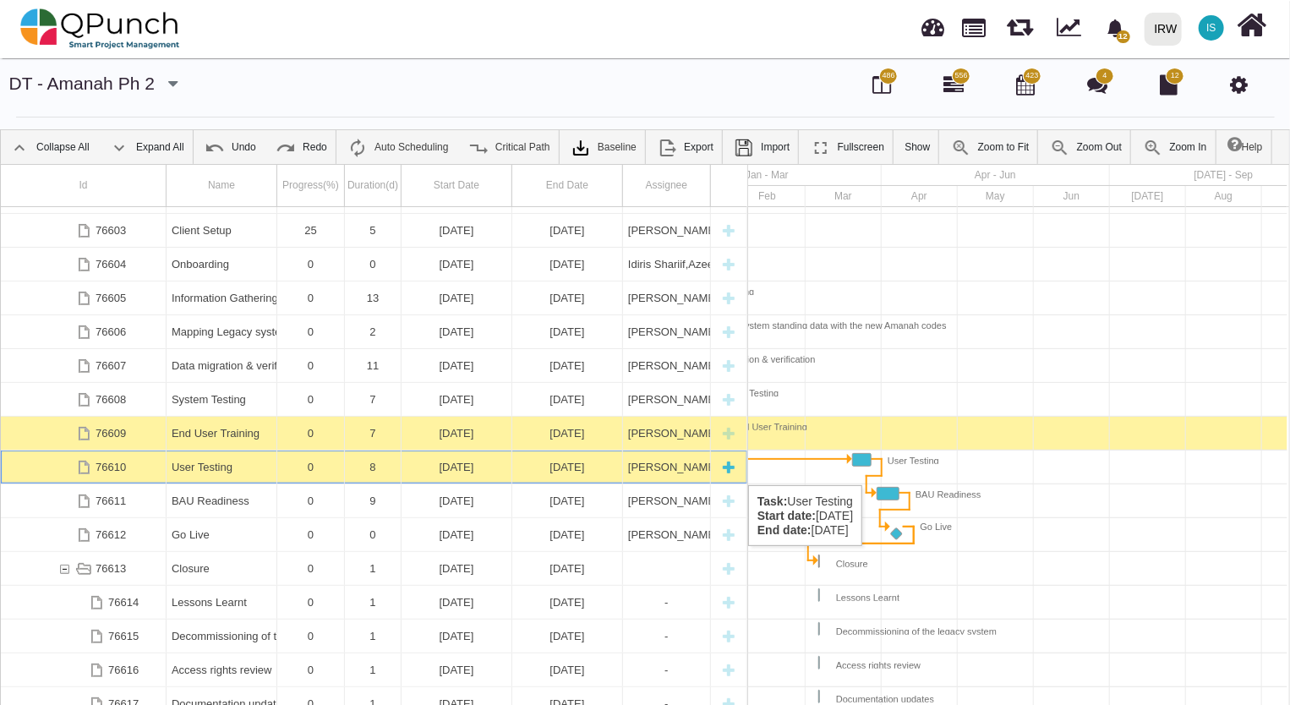
click at [642, 468] on div "[PERSON_NAME]" at bounding box center [666, 466] width 77 height 33
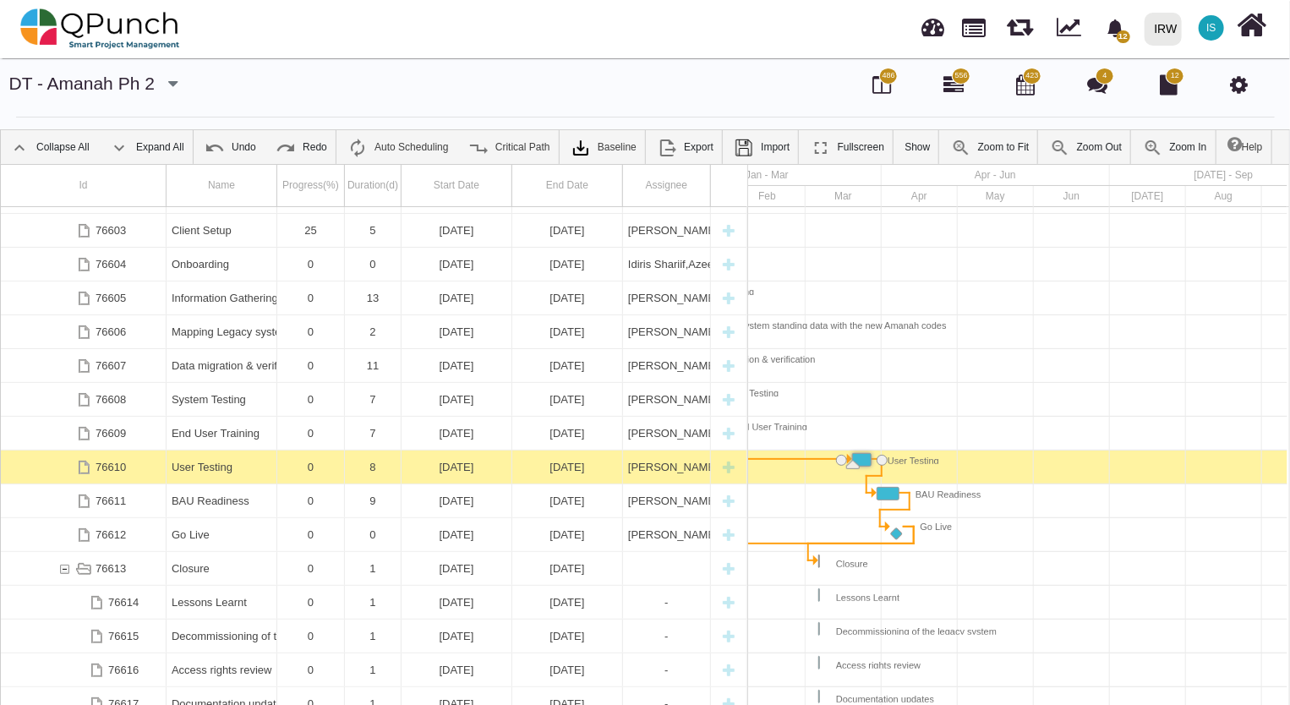
scroll to position [0, 723]
click at [642, 468] on div "[PERSON_NAME]" at bounding box center [666, 466] width 77 height 33
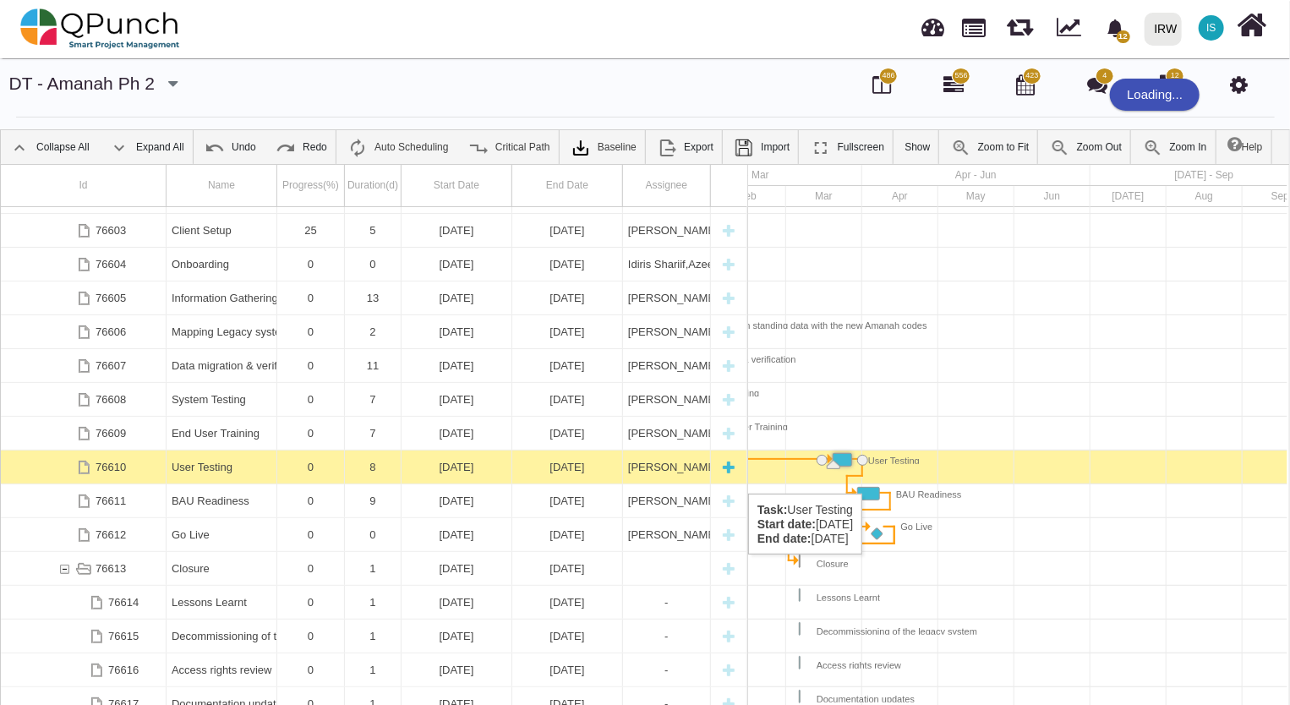
click at [222, 468] on div "User Testing" at bounding box center [222, 466] width 100 height 33
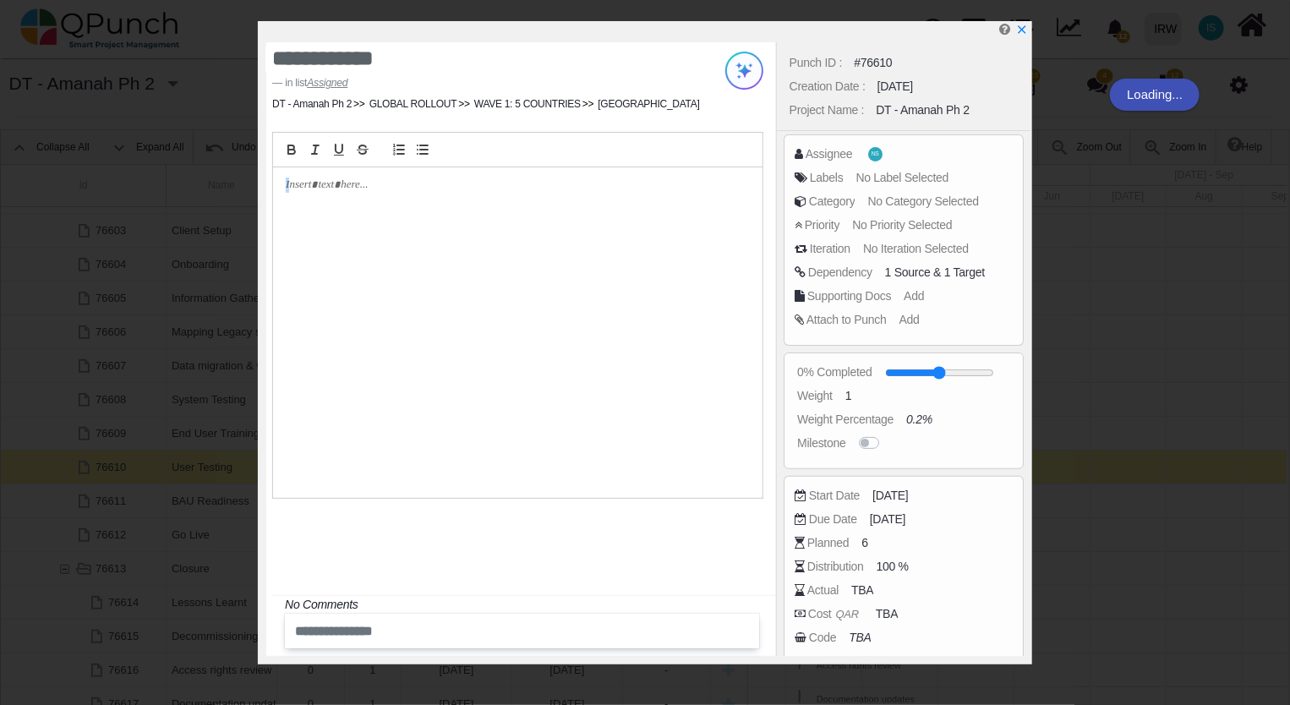
click at [222, 468] on div "**********" at bounding box center [645, 352] width 1290 height 705
click at [910, 490] on span "20-03-2026" at bounding box center [892, 496] width 35 height 18
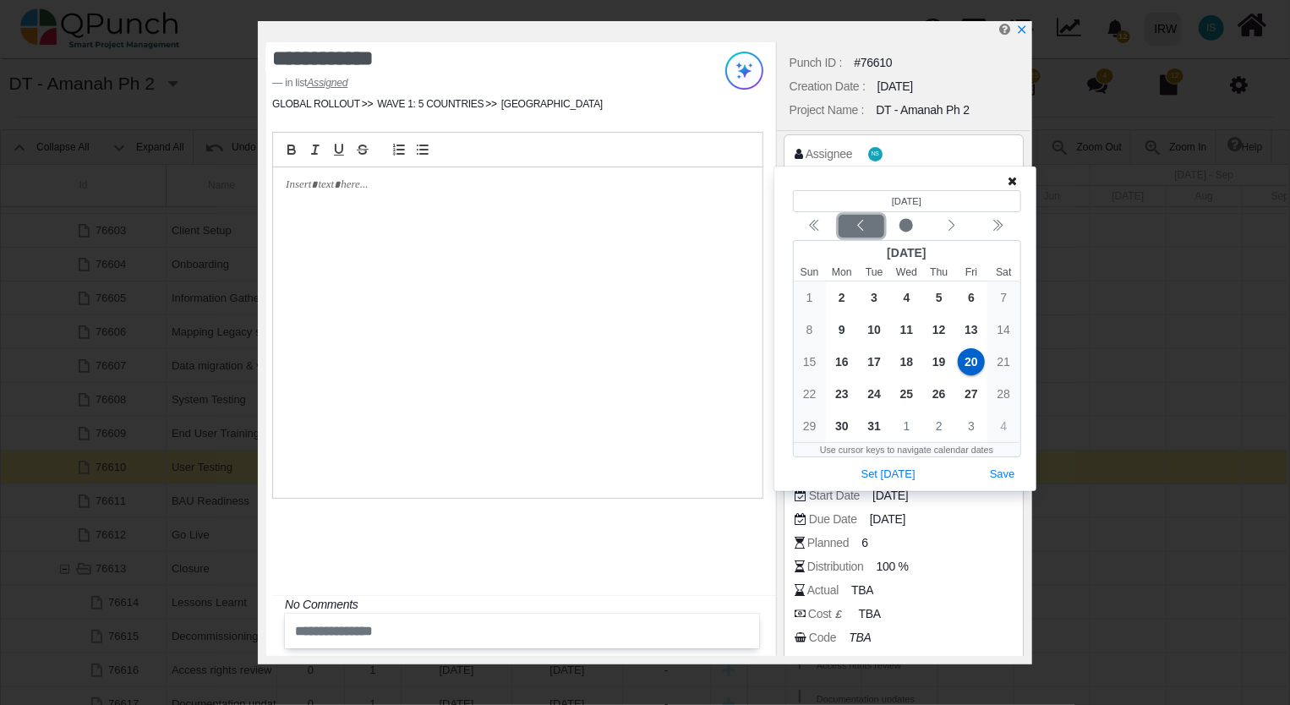
click at [855, 228] on icon "chevron left" at bounding box center [861, 226] width 14 height 14
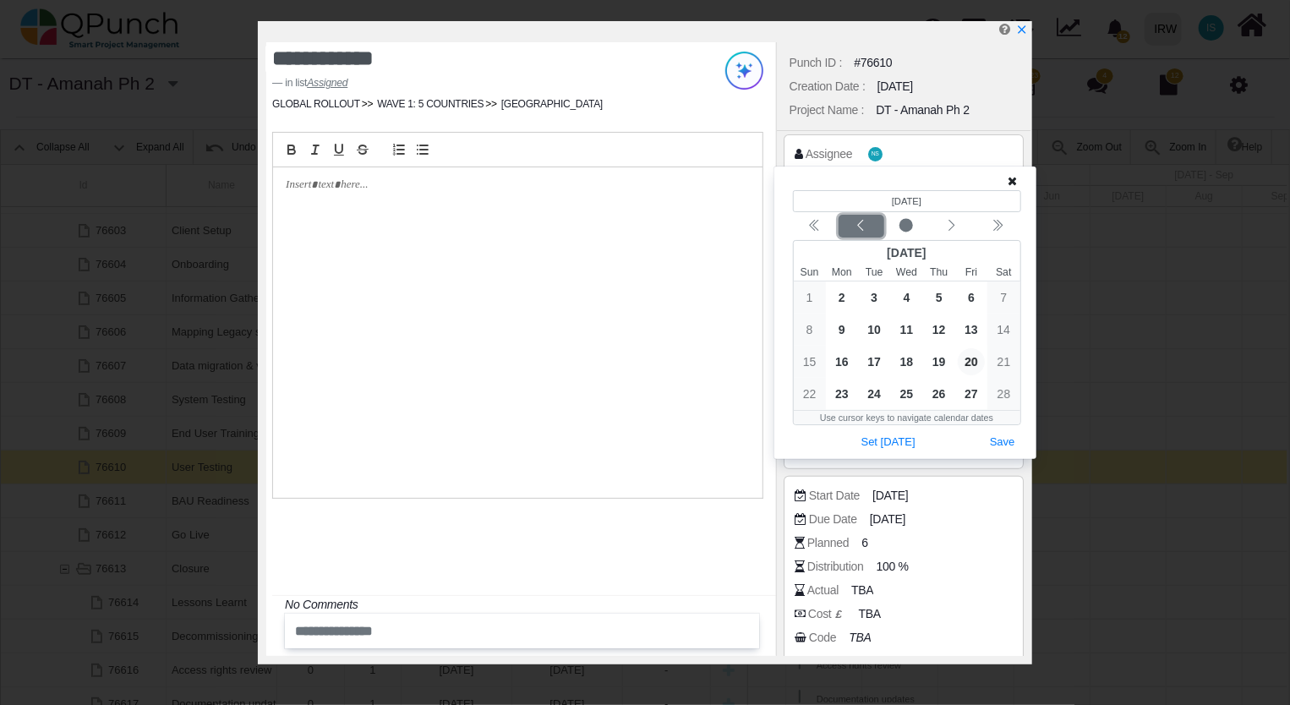
click at [858, 224] on icon "chevron left" at bounding box center [861, 226] width 14 height 14
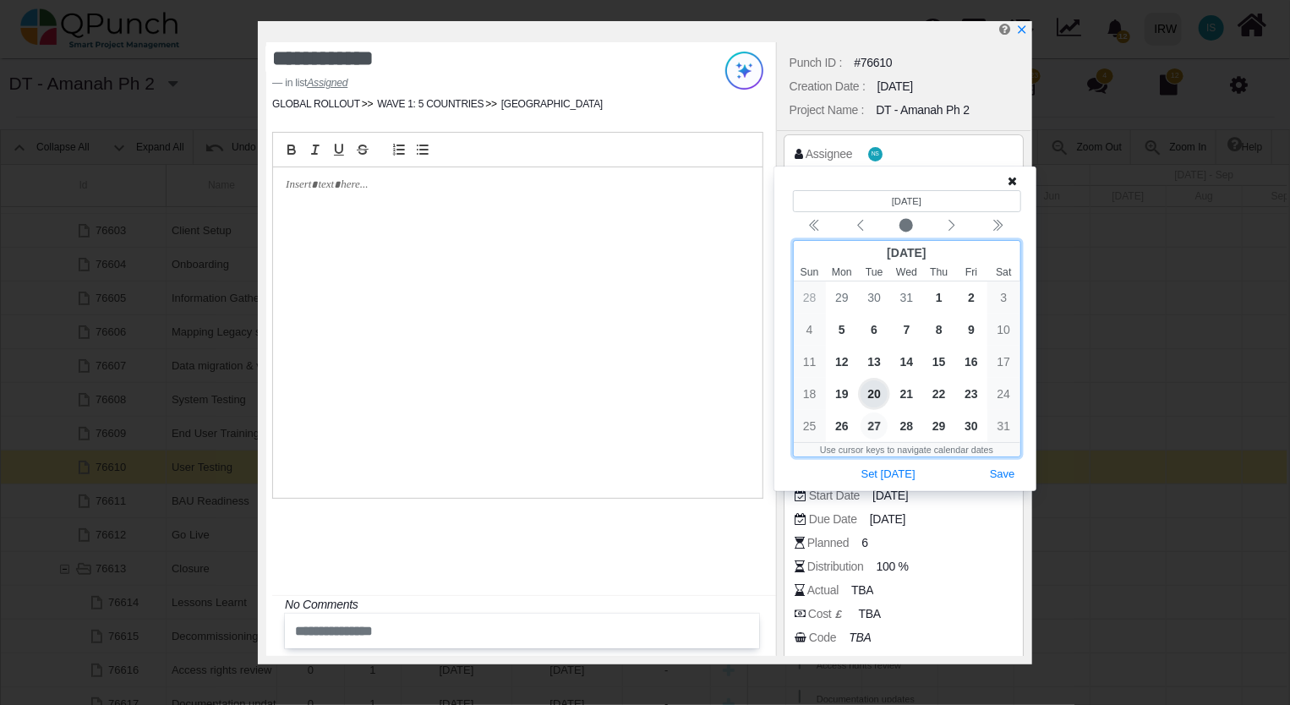
click at [863, 428] on span "27" at bounding box center [873, 425] width 27 height 27
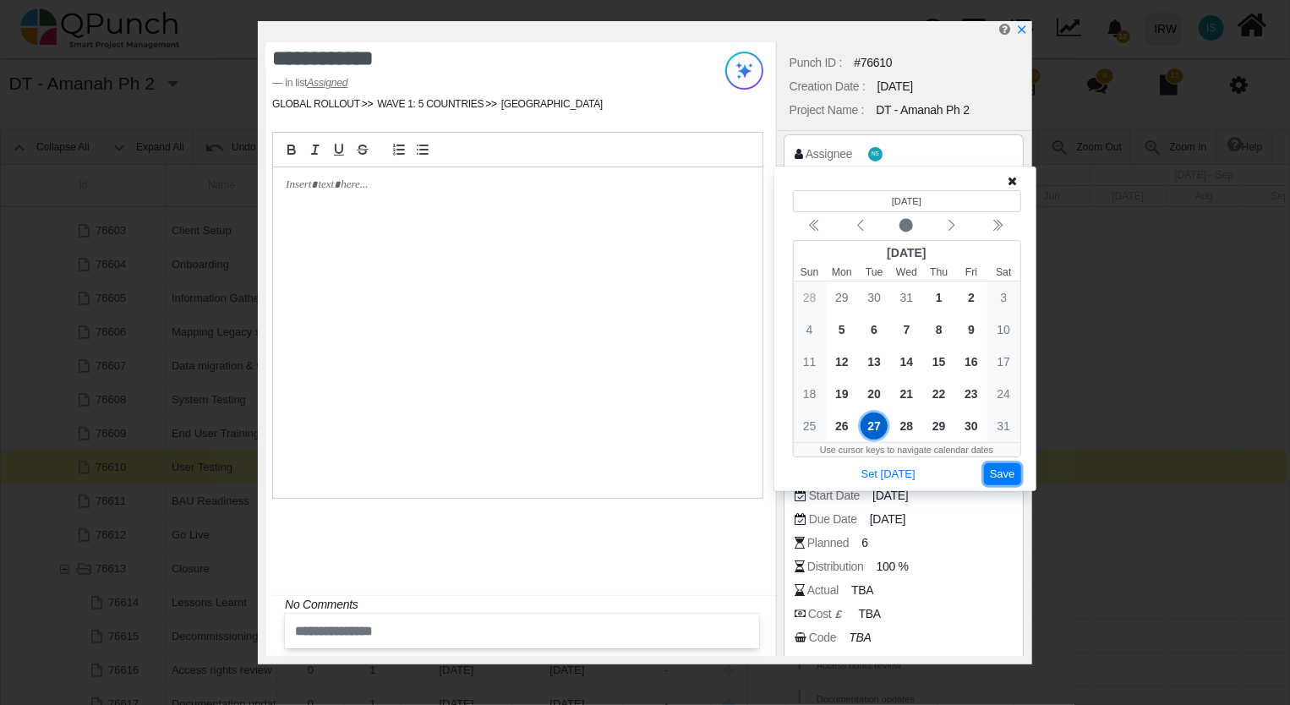
click at [998, 476] on button "Save" at bounding box center [1002, 474] width 37 height 23
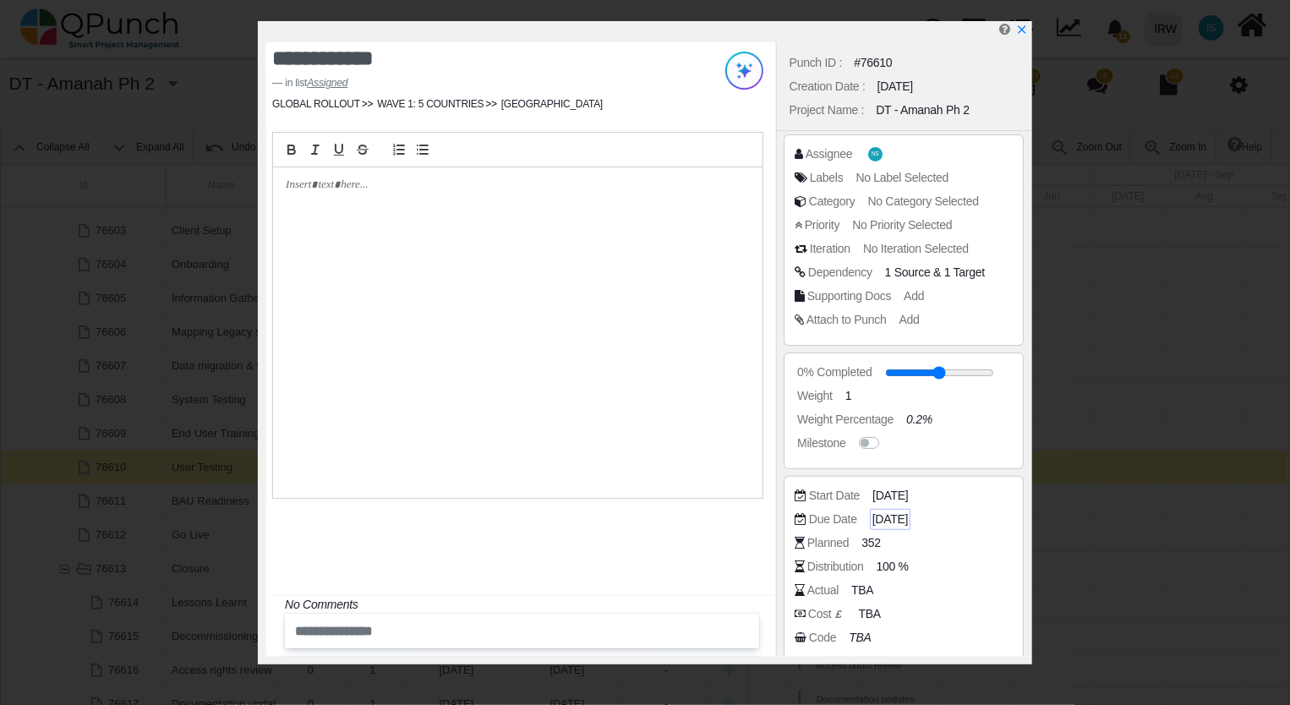
click at [908, 513] on span "27-03-2026" at bounding box center [889, 519] width 35 height 18
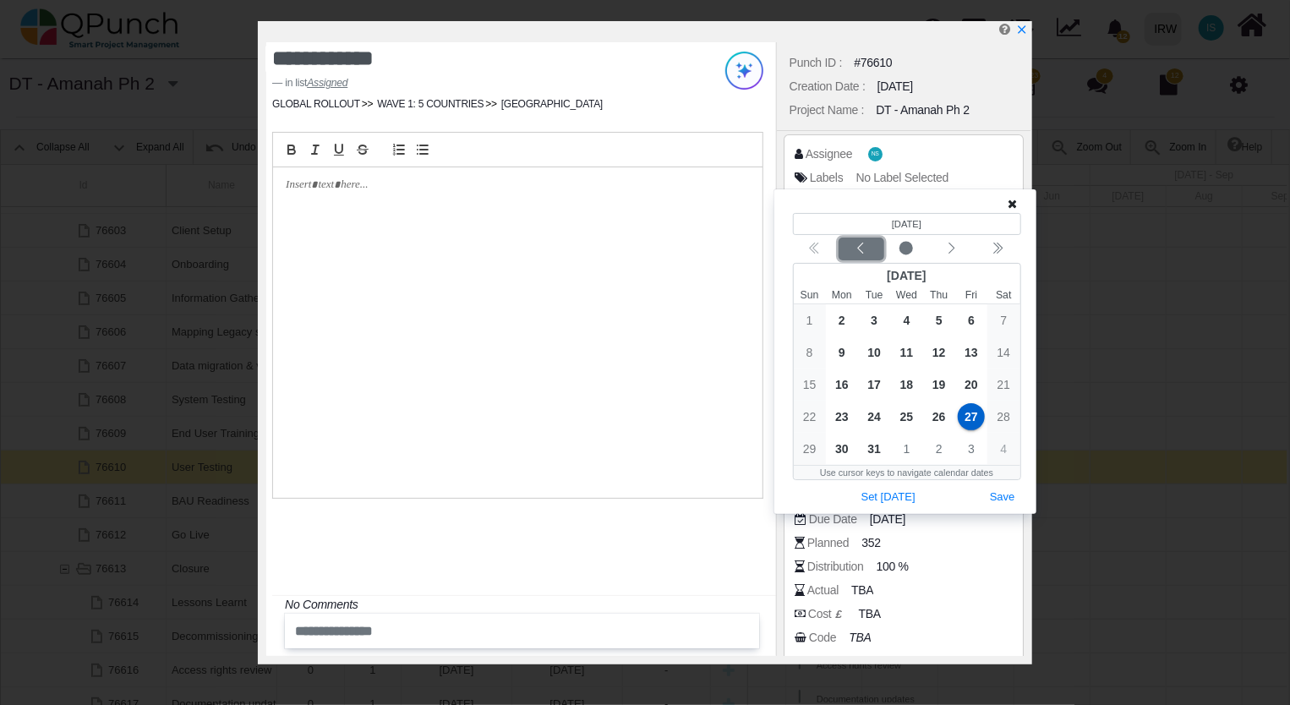
click at [866, 248] on icon "chevron left" at bounding box center [861, 249] width 14 height 14
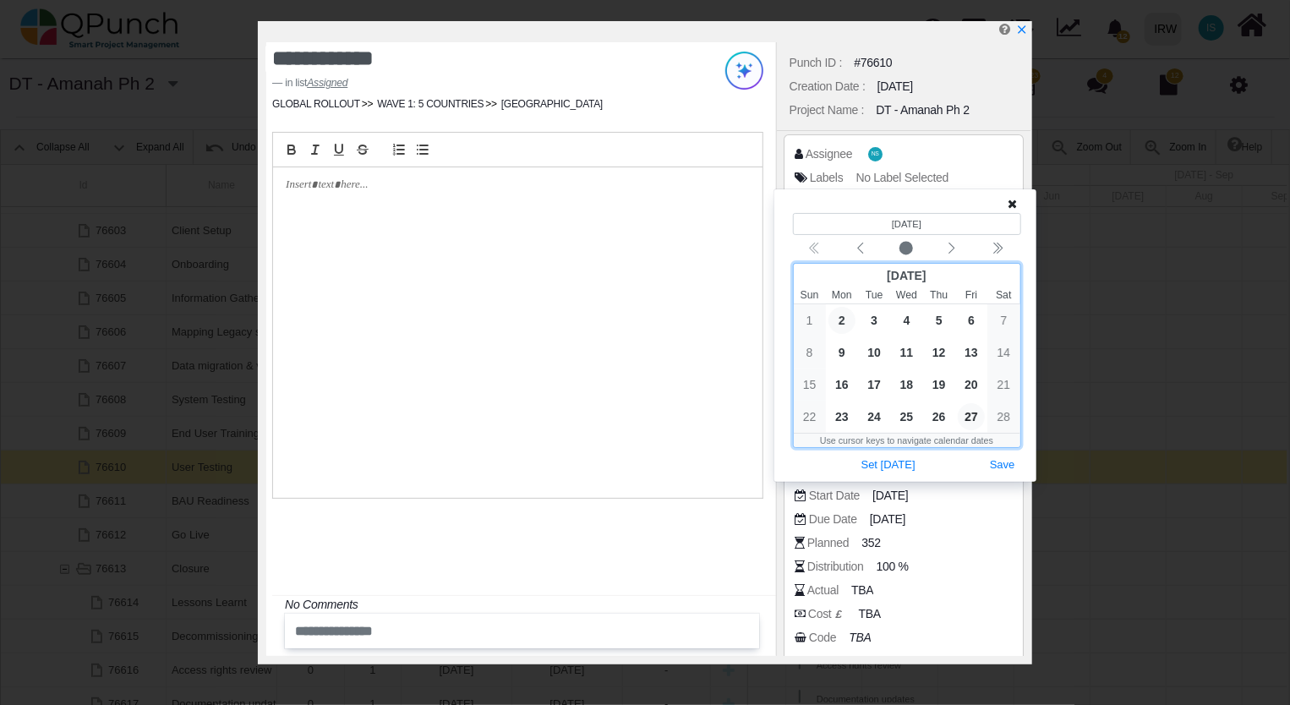
click at [839, 324] on span "2" at bounding box center [841, 320] width 27 height 27
click at [1008, 462] on button "Save" at bounding box center [1002, 465] width 37 height 23
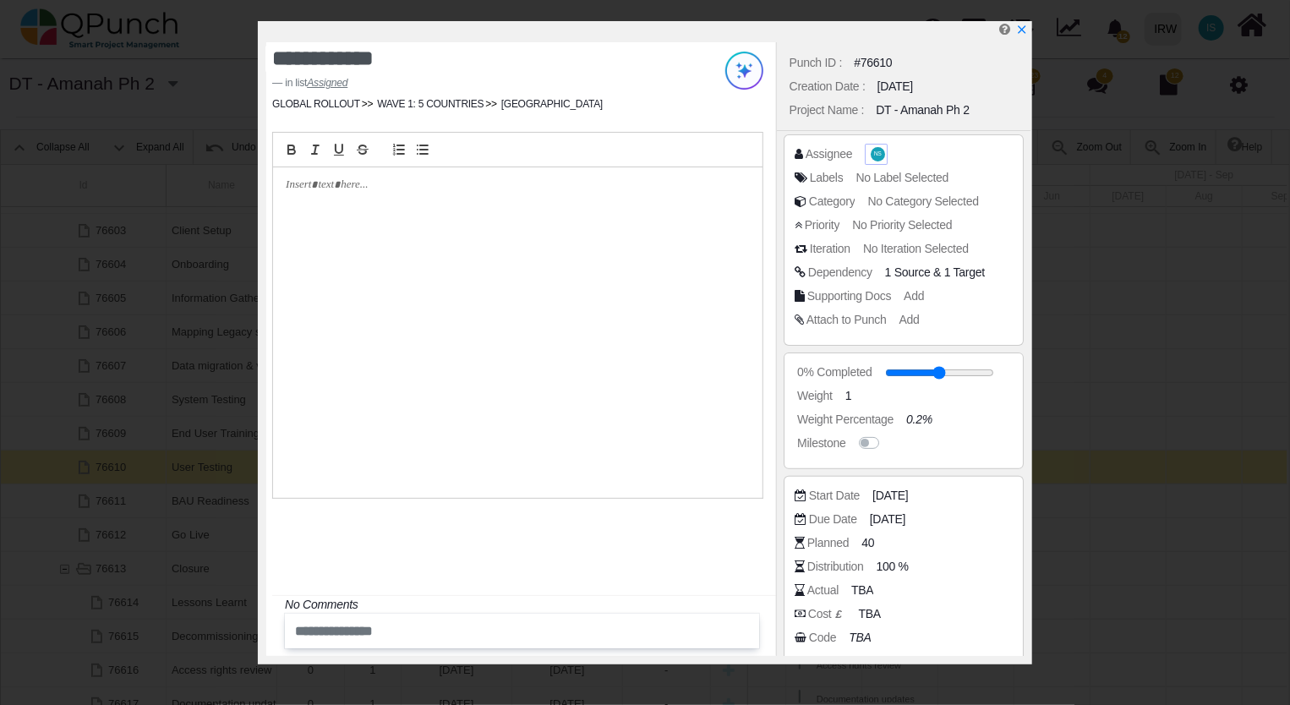
click at [872, 148] on span "NS" at bounding box center [877, 154] width 14 height 14
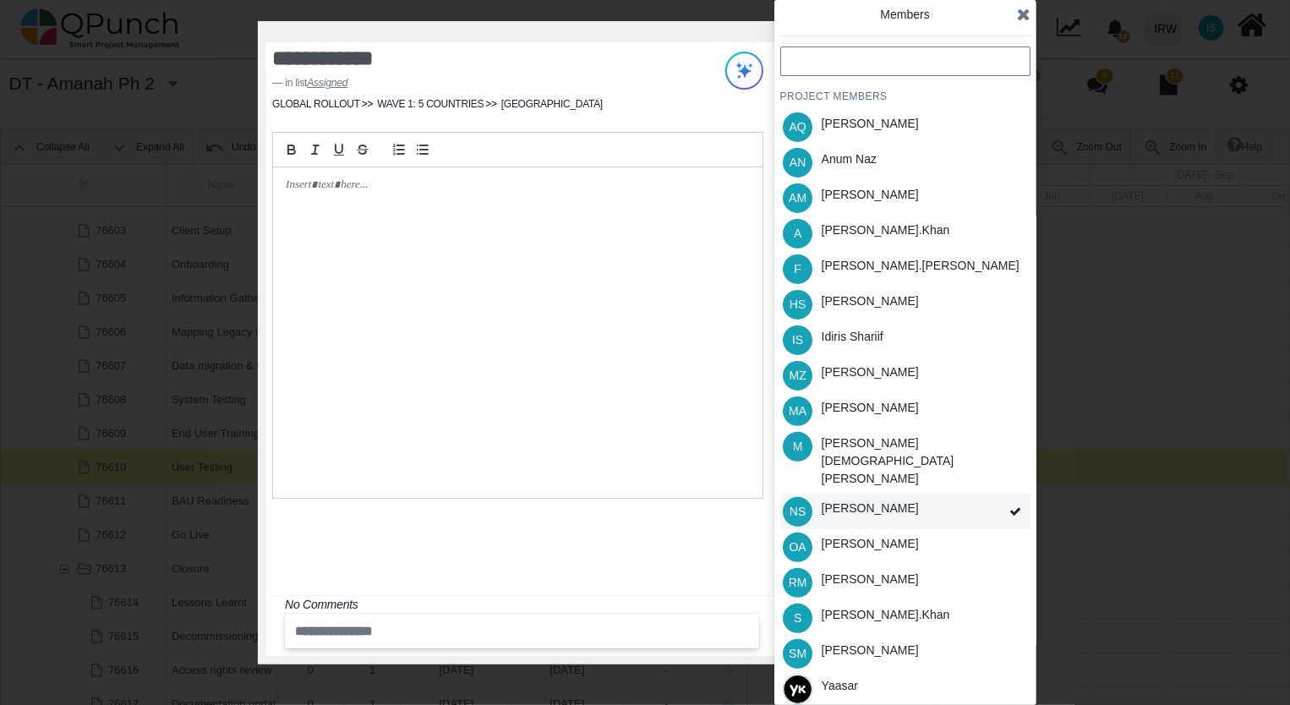
click at [855, 499] on div "[PERSON_NAME]" at bounding box center [869, 508] width 97 height 18
click at [906, 636] on div "[PERSON_NAME]" at bounding box center [870, 653] width 109 height 35
click at [861, 299] on div "[PERSON_NAME]" at bounding box center [869, 301] width 97 height 18
click at [859, 231] on div "[PERSON_NAME].khan" at bounding box center [885, 230] width 128 height 18
click at [929, 600] on div "S Salman.khan" at bounding box center [905, 617] width 250 height 35
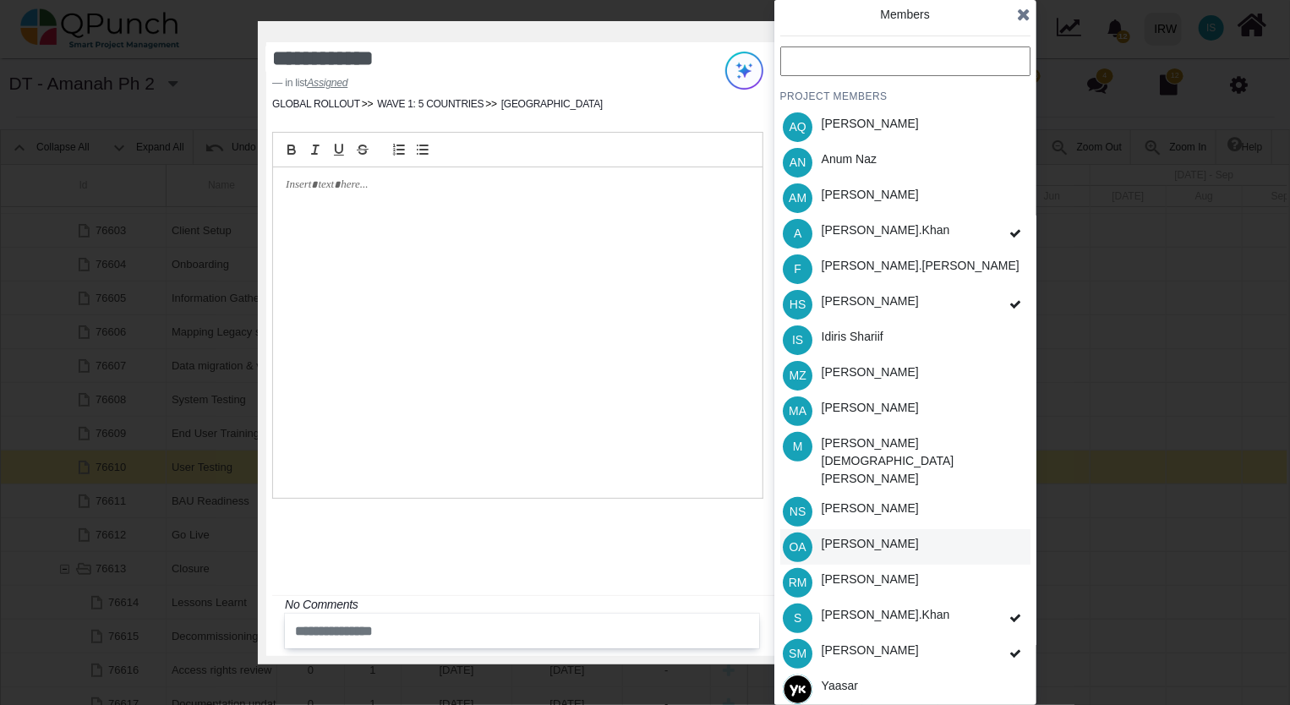
click at [926, 529] on div "OA Osamah Ali" at bounding box center [905, 546] width 250 height 35
click at [1021, 16] on icon at bounding box center [1024, 14] width 14 height 17
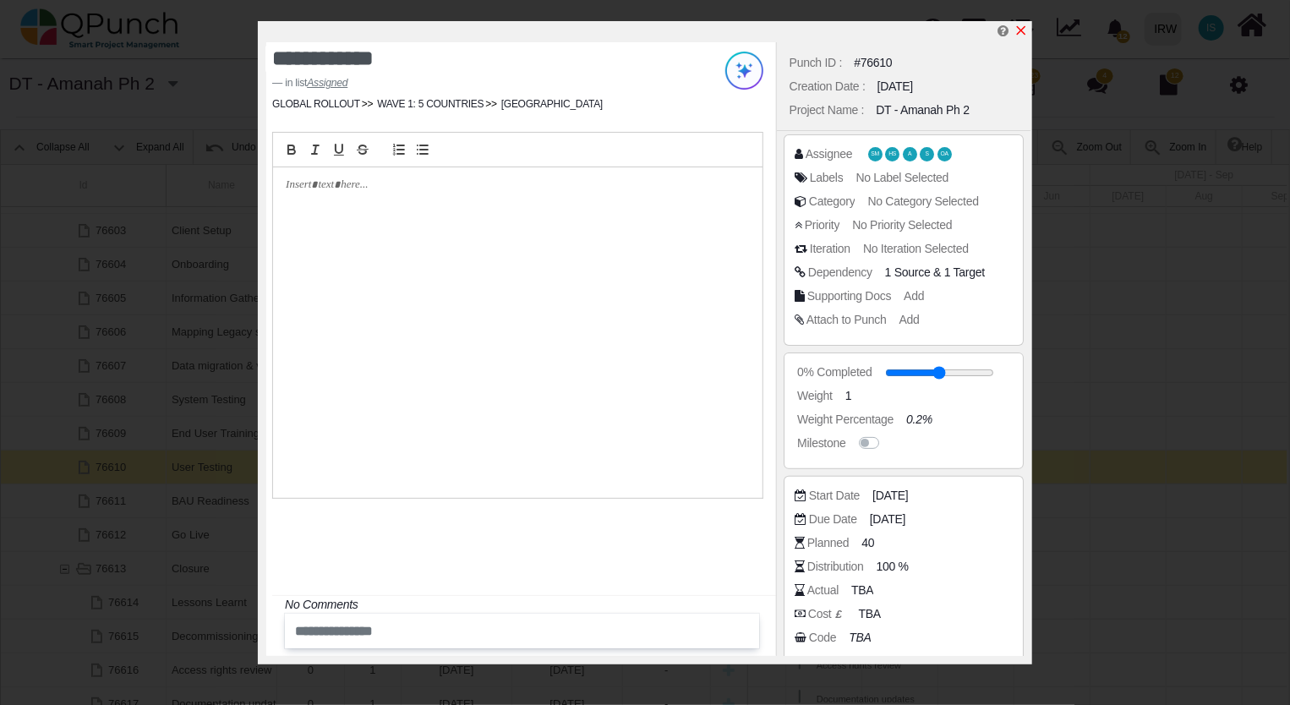
click at [1022, 35] on icon "x" at bounding box center [1021, 31] width 14 height 14
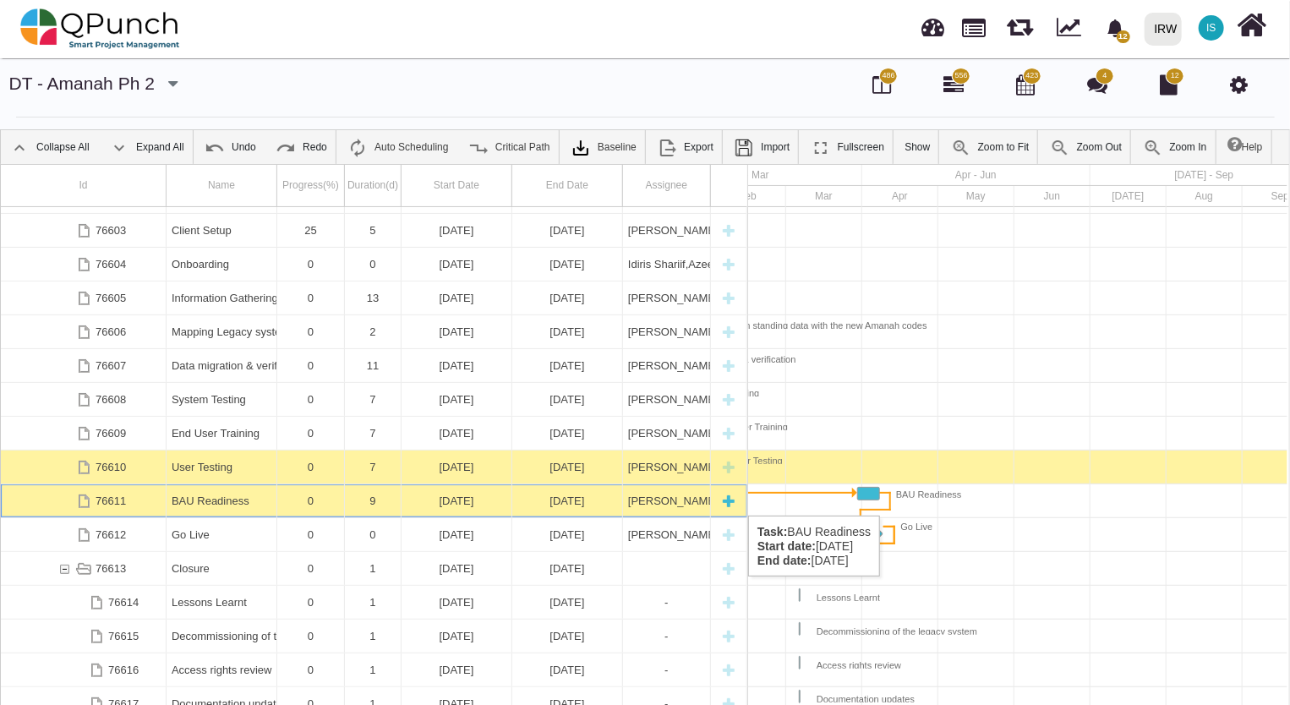
click at [663, 499] on div "[PERSON_NAME],[PERSON_NAME],[PERSON_NAME],[PERSON_NAME],[PERSON_NAME]," at bounding box center [666, 500] width 77 height 33
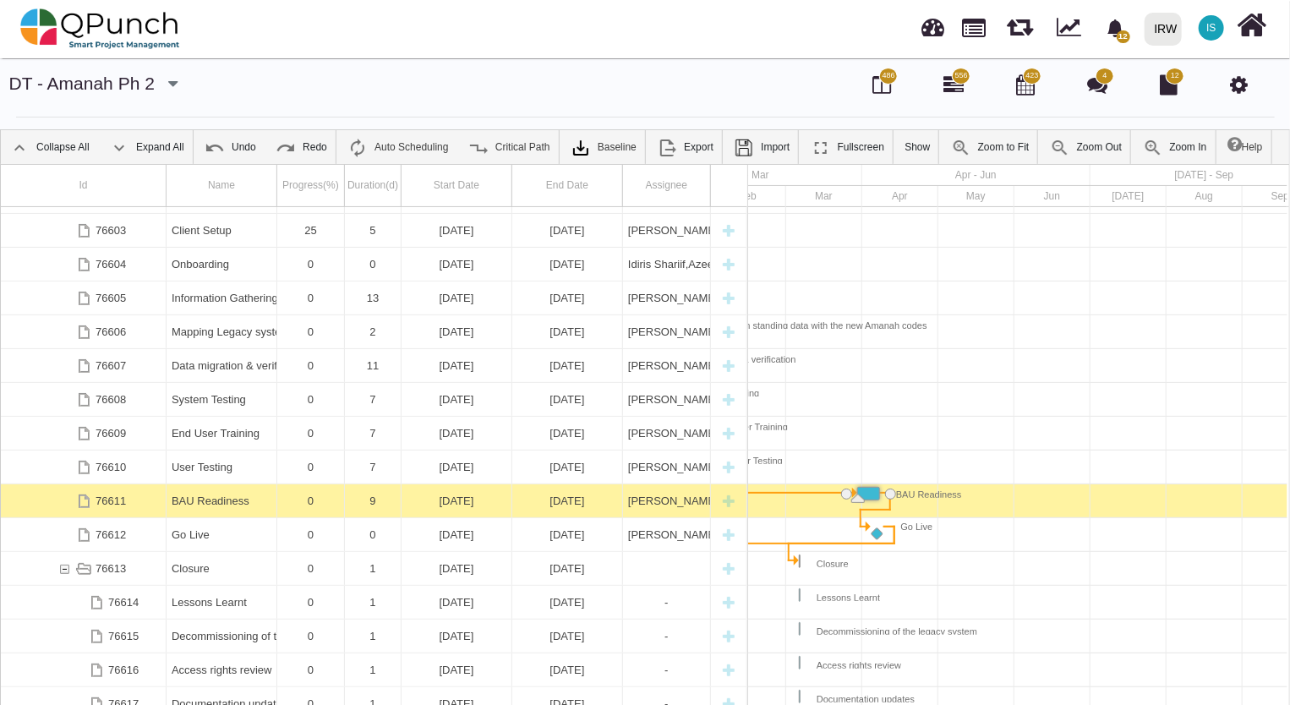
scroll to position [0, 747]
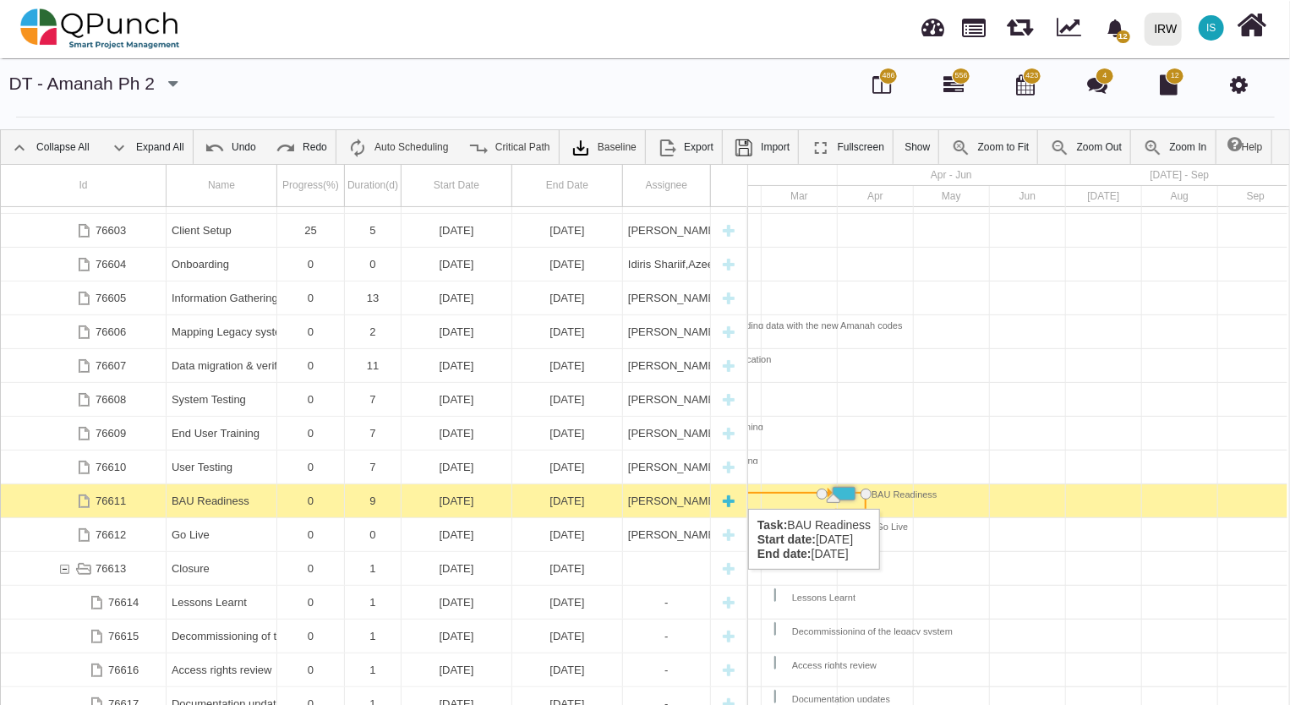
click at [639, 492] on div "[PERSON_NAME],[PERSON_NAME],[PERSON_NAME],[PERSON_NAME],[PERSON_NAME]," at bounding box center [666, 500] width 77 height 33
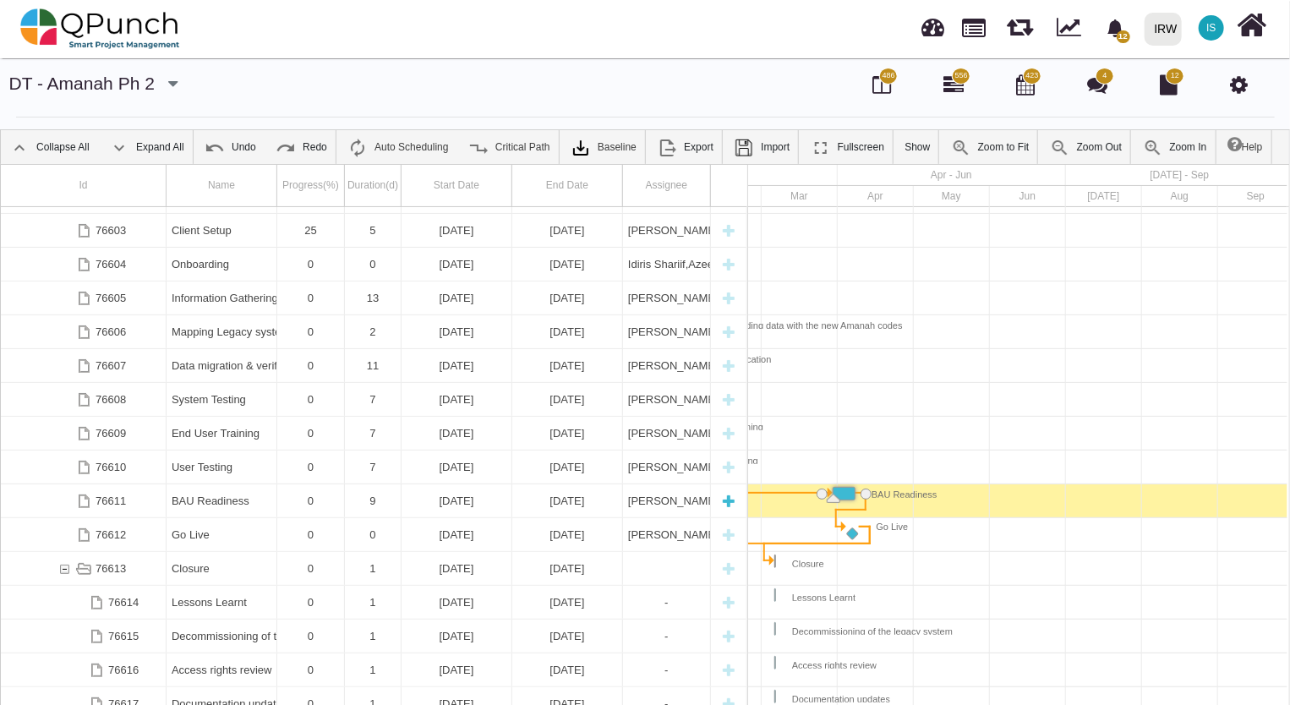
click at [639, 492] on div "[PERSON_NAME],[PERSON_NAME],[PERSON_NAME],[PERSON_NAME],[PERSON_NAME]," at bounding box center [666, 500] width 77 height 33
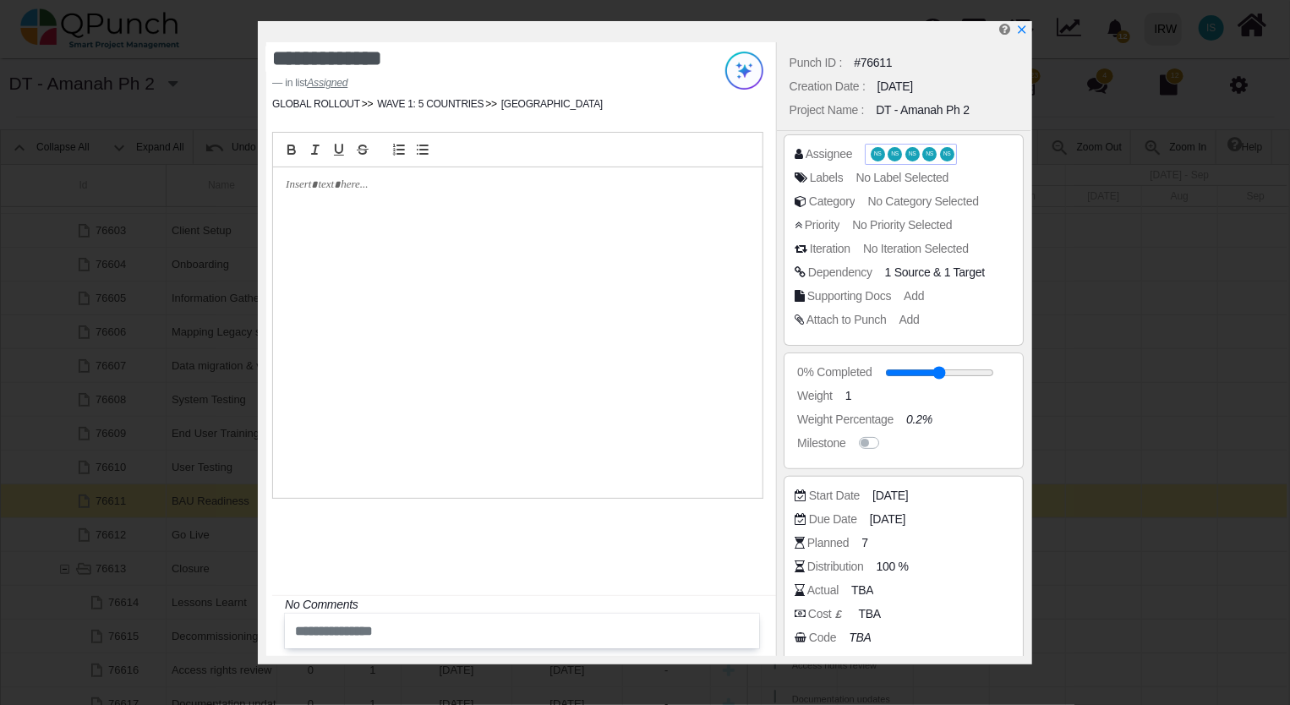
click at [891, 154] on span "NS" at bounding box center [895, 154] width 8 height 6
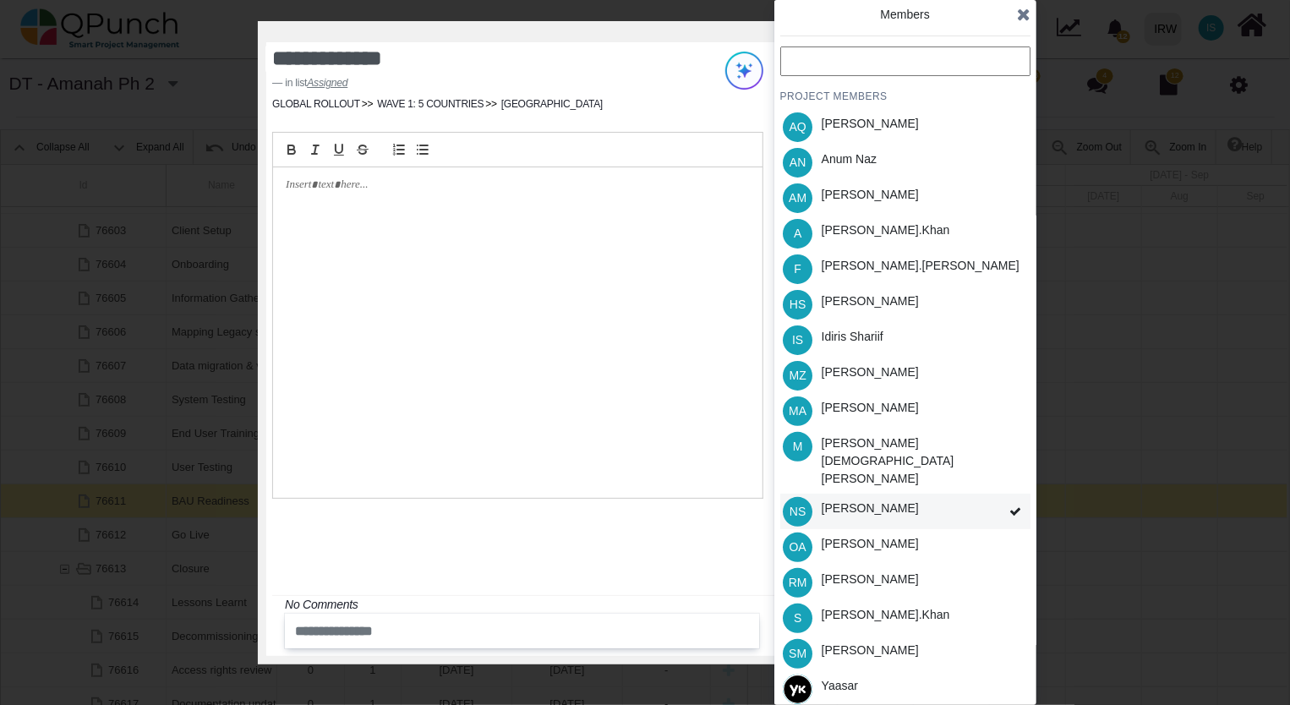
click at [879, 499] on div "[PERSON_NAME]" at bounding box center [869, 508] width 97 height 18
click at [1001, 494] on span at bounding box center [1015, 512] width 30 height 36
click at [1009, 505] on icon at bounding box center [1015, 511] width 12 height 12
click at [859, 499] on div "[PERSON_NAME]" at bounding box center [869, 508] width 97 height 18
click at [1013, 505] on icon at bounding box center [1015, 511] width 12 height 12
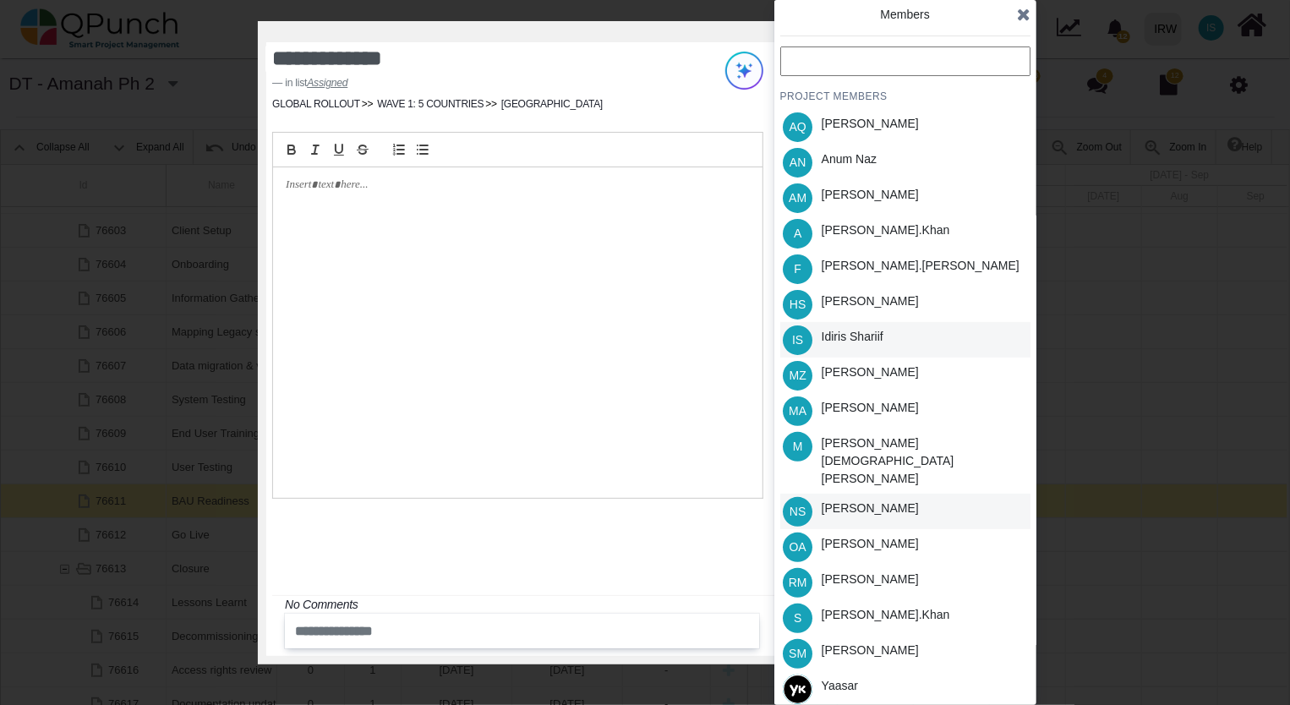
click at [892, 334] on div "IS Idiris Shariif" at bounding box center [905, 339] width 250 height 35
click at [962, 235] on div "A Azeem.khan" at bounding box center [905, 233] width 250 height 35
click at [970, 636] on div "SM Shafqat Mustafa" at bounding box center [905, 653] width 250 height 35
click at [1021, 19] on icon at bounding box center [1024, 14] width 14 height 17
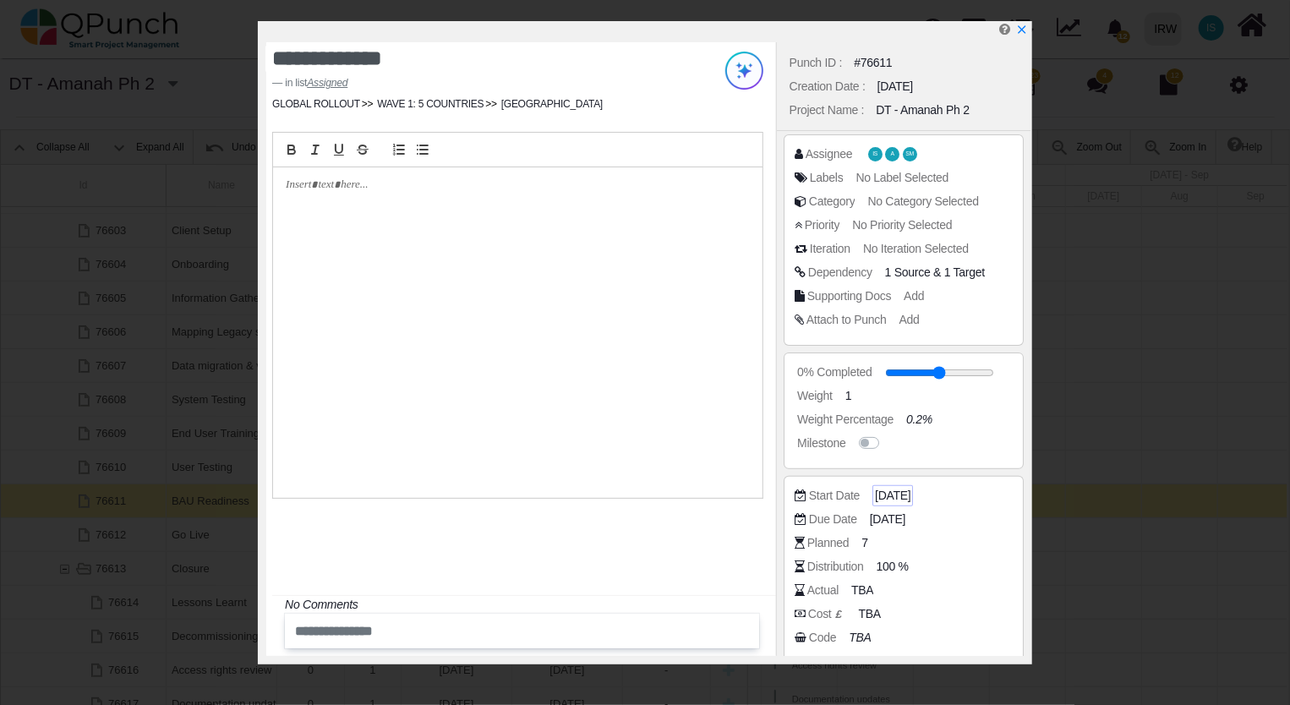
click at [910, 498] on span "[DATE]" at bounding box center [892, 496] width 35 height 18
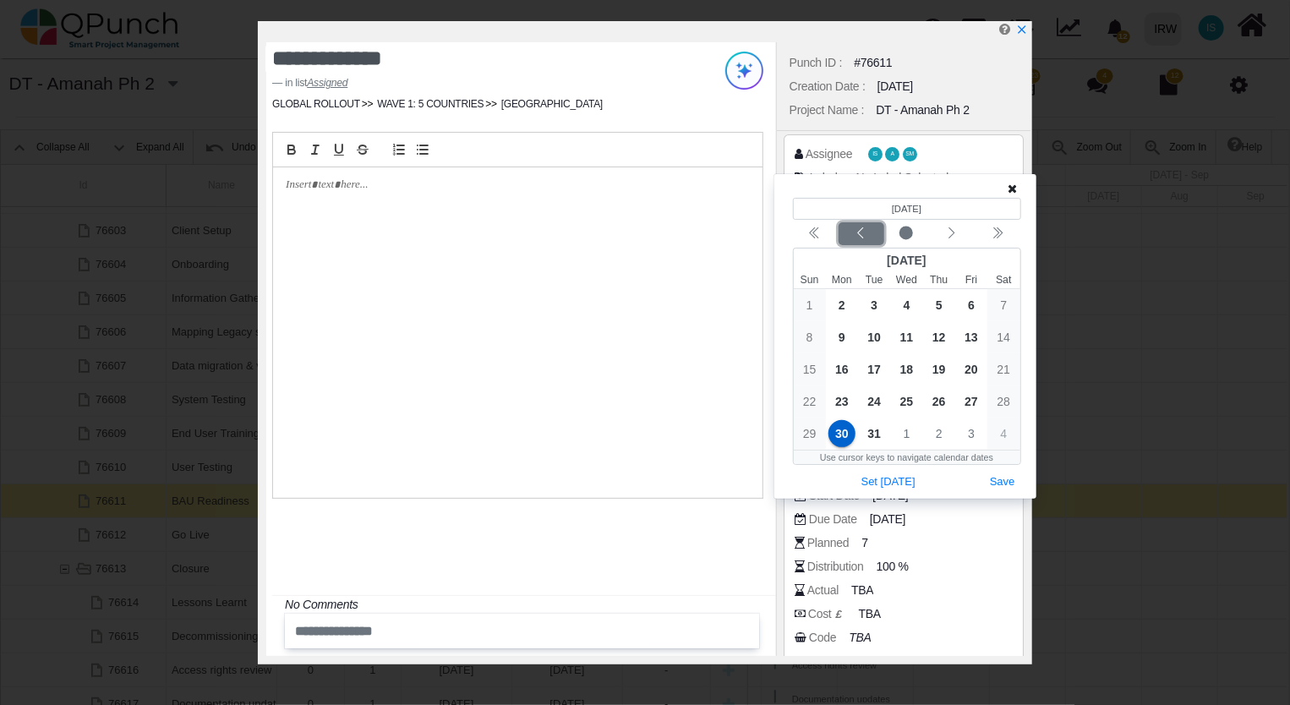
click at [862, 232] on icon "chevron left" at bounding box center [861, 233] width 14 height 14
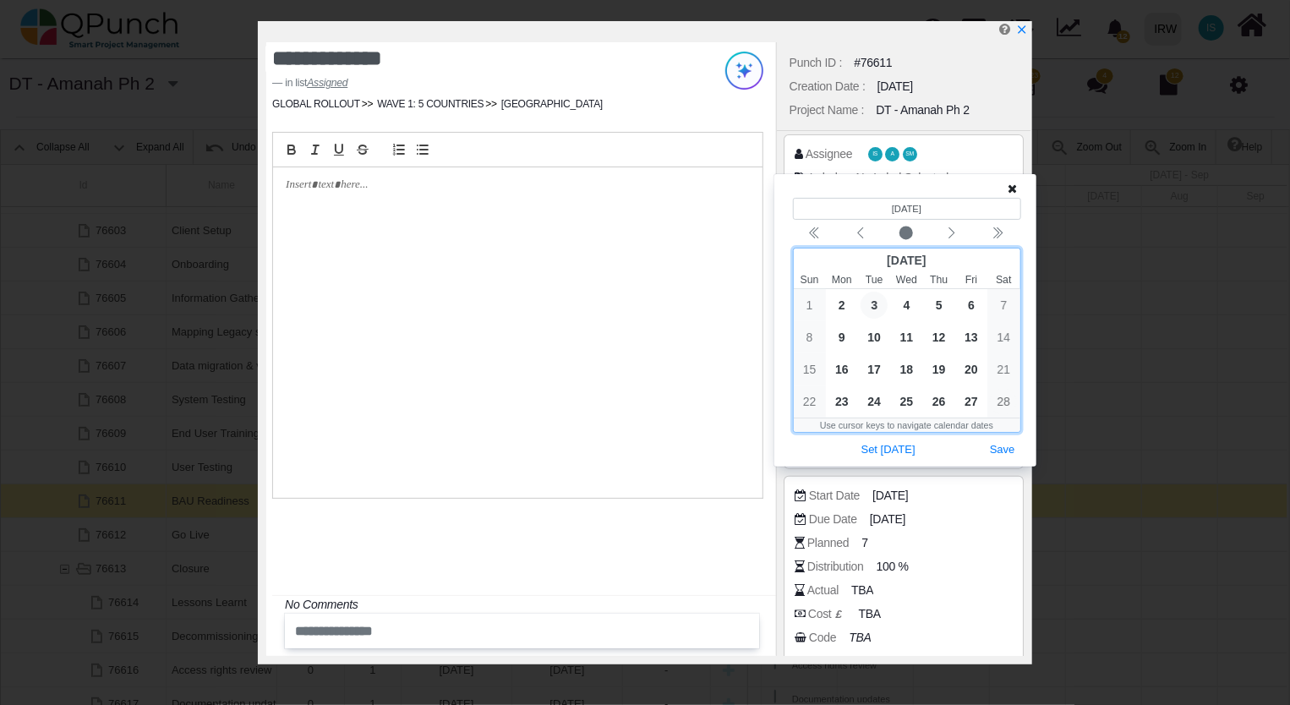
click at [874, 302] on span "3" at bounding box center [873, 305] width 27 height 27
click at [1001, 451] on button "Save" at bounding box center [1002, 450] width 37 height 23
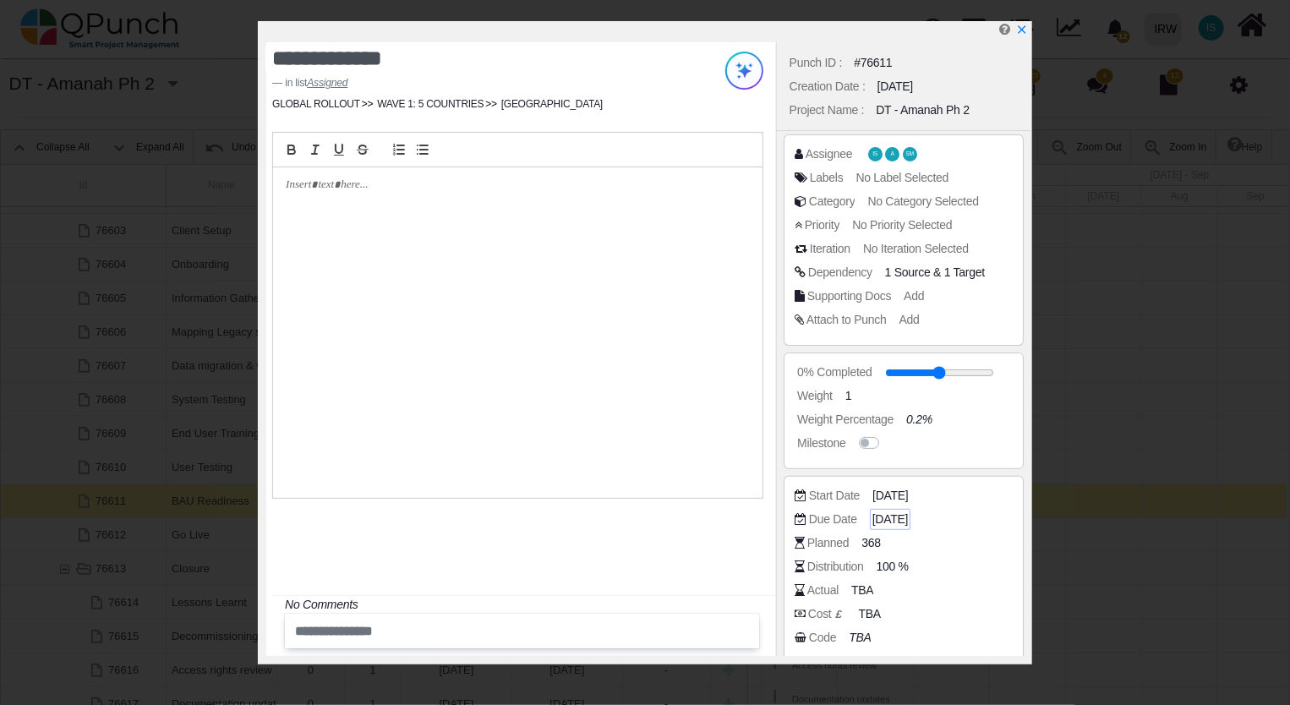
click at [901, 516] on span "[DATE]" at bounding box center [889, 519] width 35 height 18
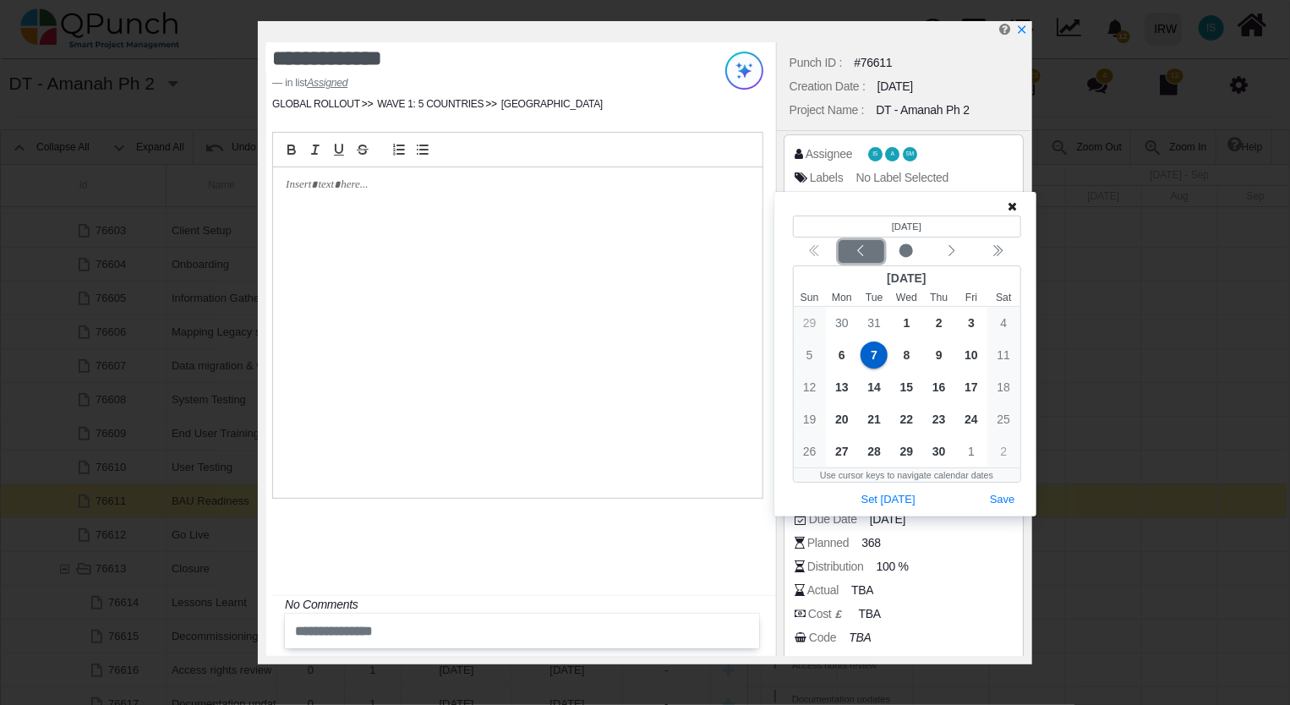
click at [862, 256] on icon "chevron left" at bounding box center [861, 251] width 14 height 14
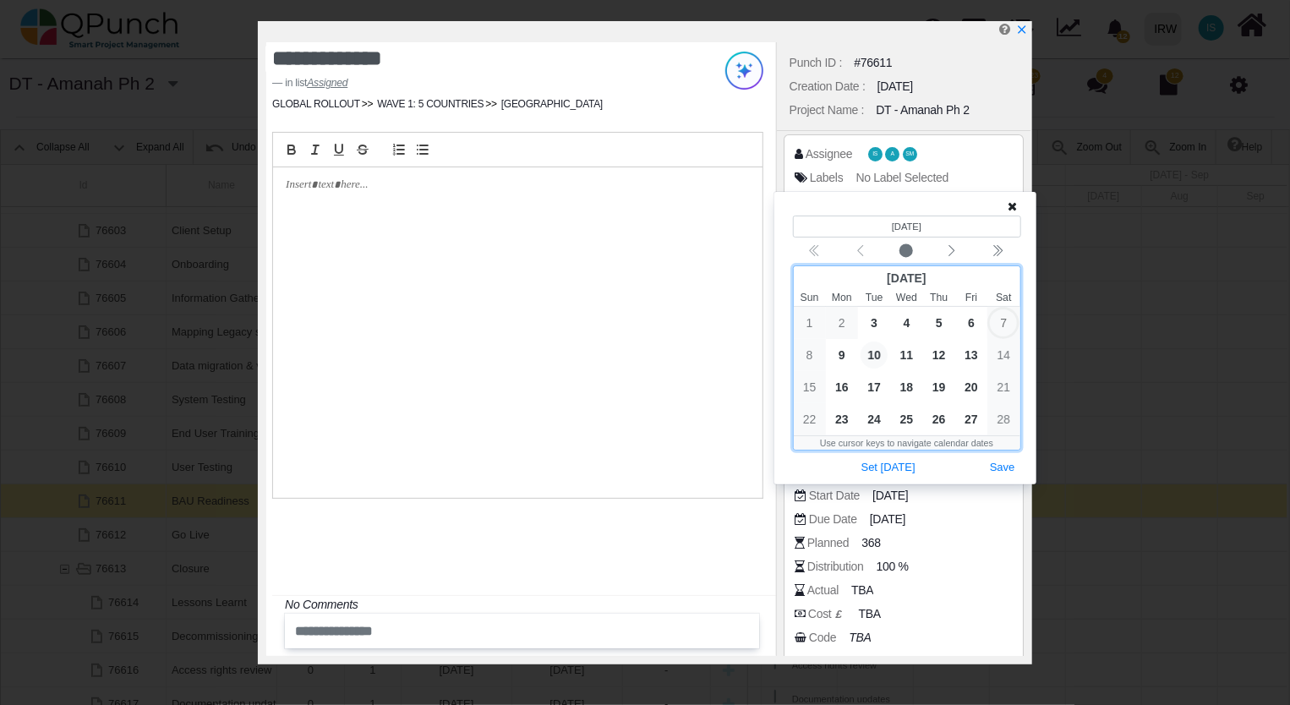
click at [877, 355] on span "10" at bounding box center [873, 354] width 27 height 27
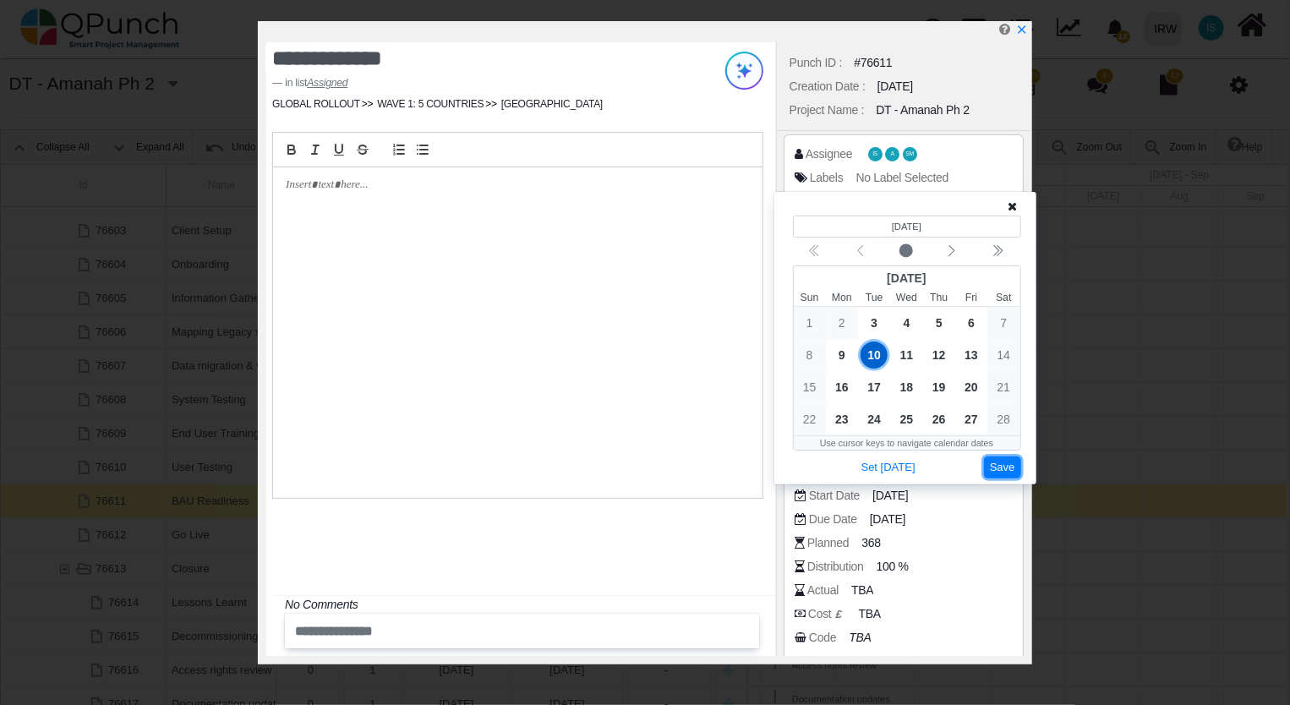
click at [990, 471] on button "Save" at bounding box center [1002, 467] width 37 height 23
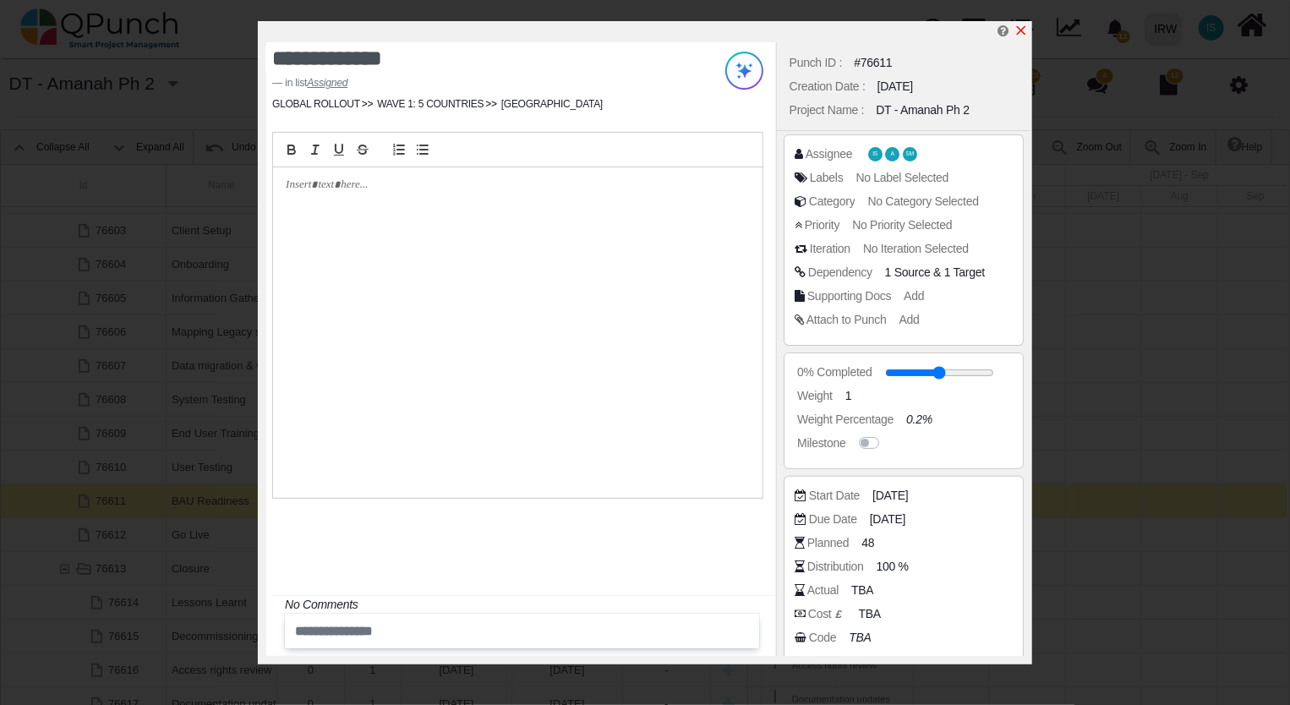
click at [1023, 28] on icon "x" at bounding box center [1021, 31] width 14 height 14
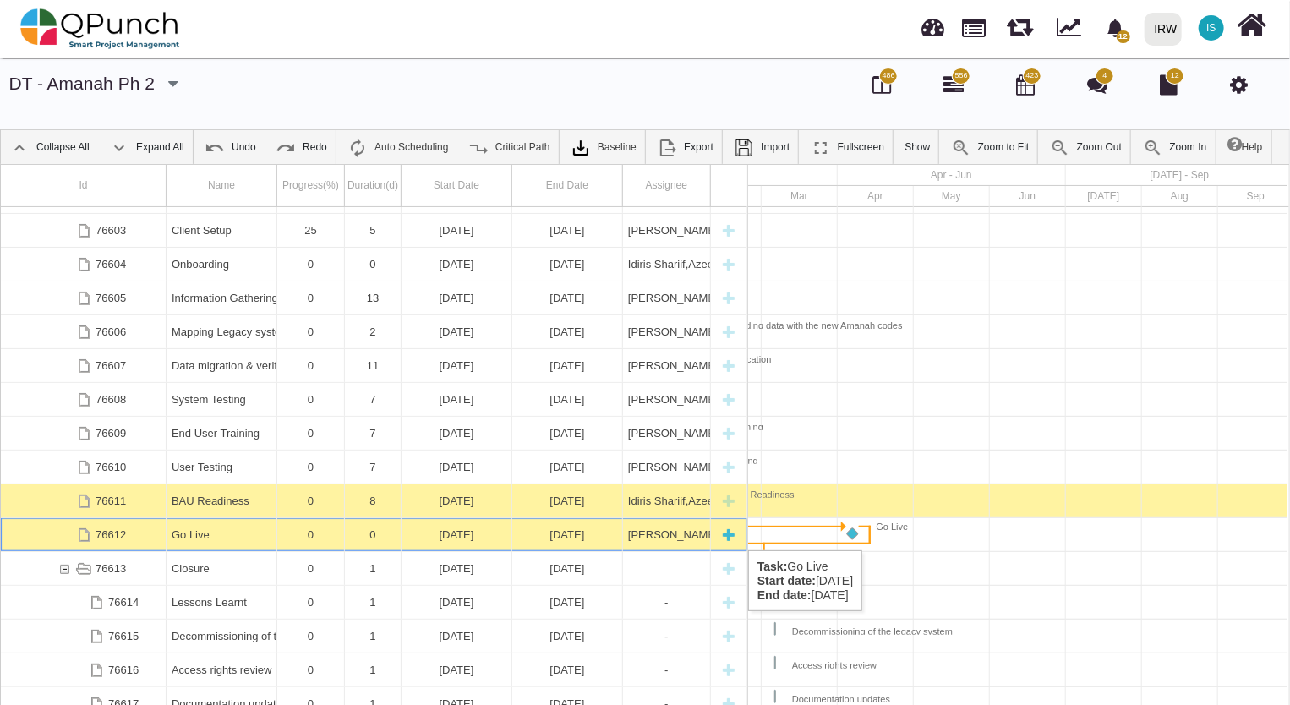
click at [654, 533] on div "[PERSON_NAME],[PERSON_NAME],[PERSON_NAME],[PERSON_NAME],[PERSON_NAME],[PERSON_N…" at bounding box center [666, 534] width 77 height 33
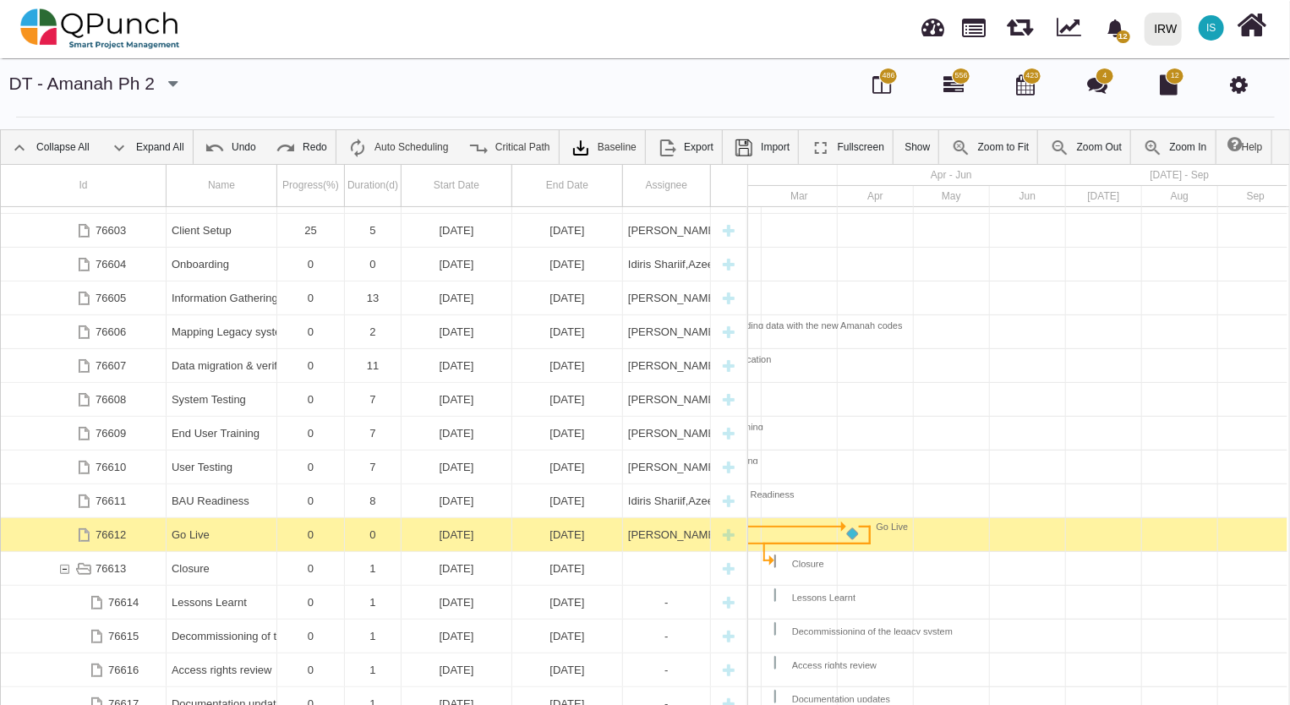
scroll to position [0, 767]
click at [655, 532] on div "[PERSON_NAME],[PERSON_NAME],[PERSON_NAME],[PERSON_NAME],[PERSON_NAME],[PERSON_N…" at bounding box center [666, 534] width 77 height 33
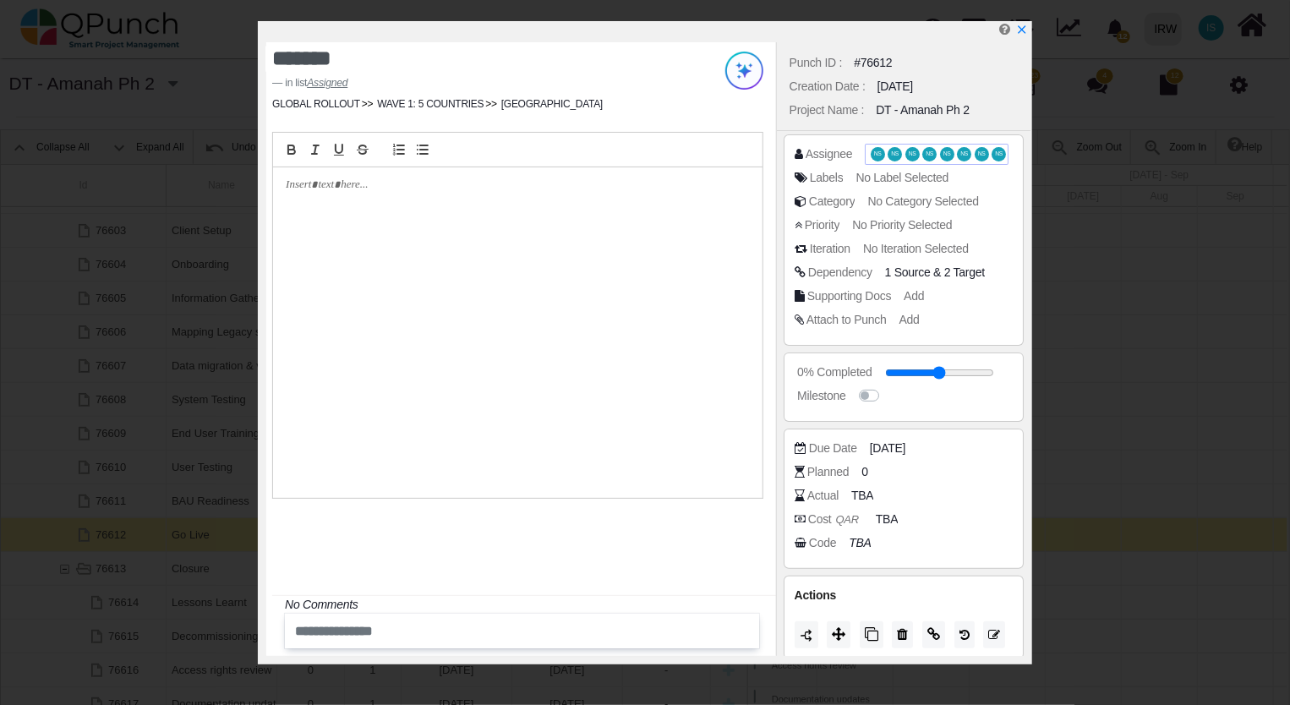
click at [910, 151] on span "NS" at bounding box center [912, 154] width 8 height 6
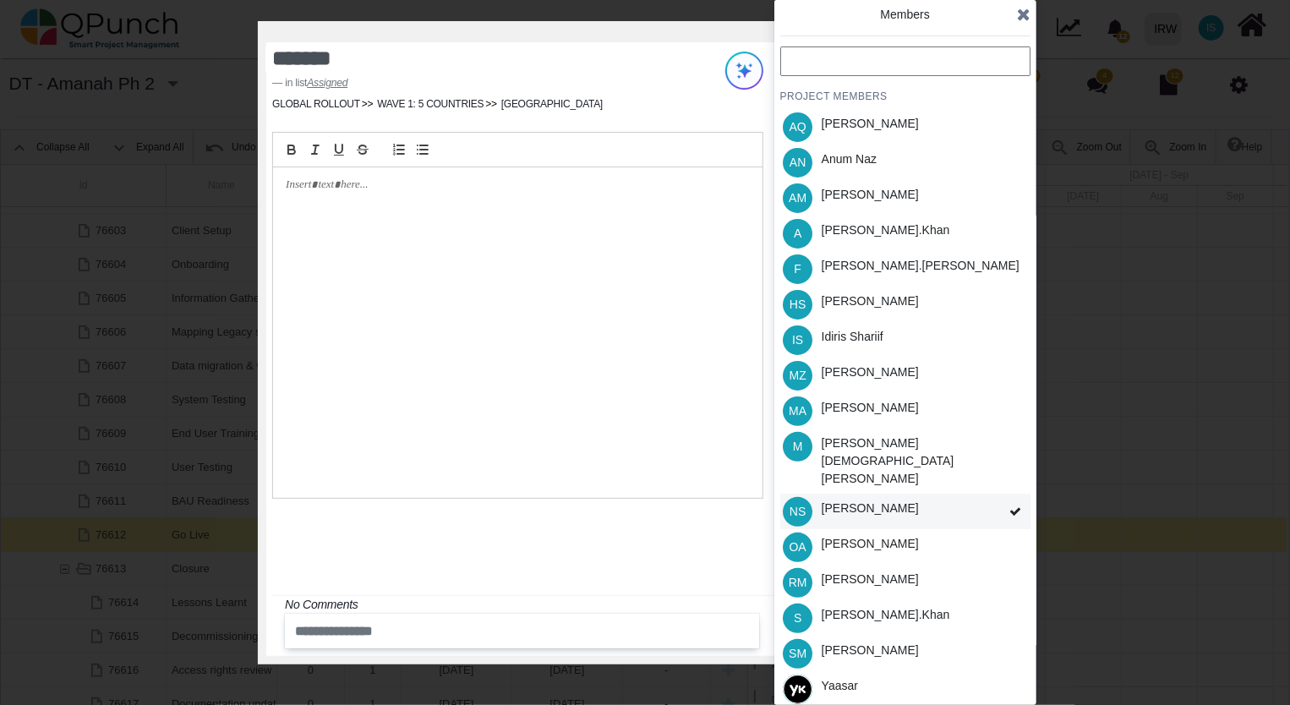
click at [997, 494] on div "NS Nadeem Sheikh" at bounding box center [905, 511] width 250 height 35
click at [1001, 494] on span at bounding box center [1015, 512] width 30 height 36
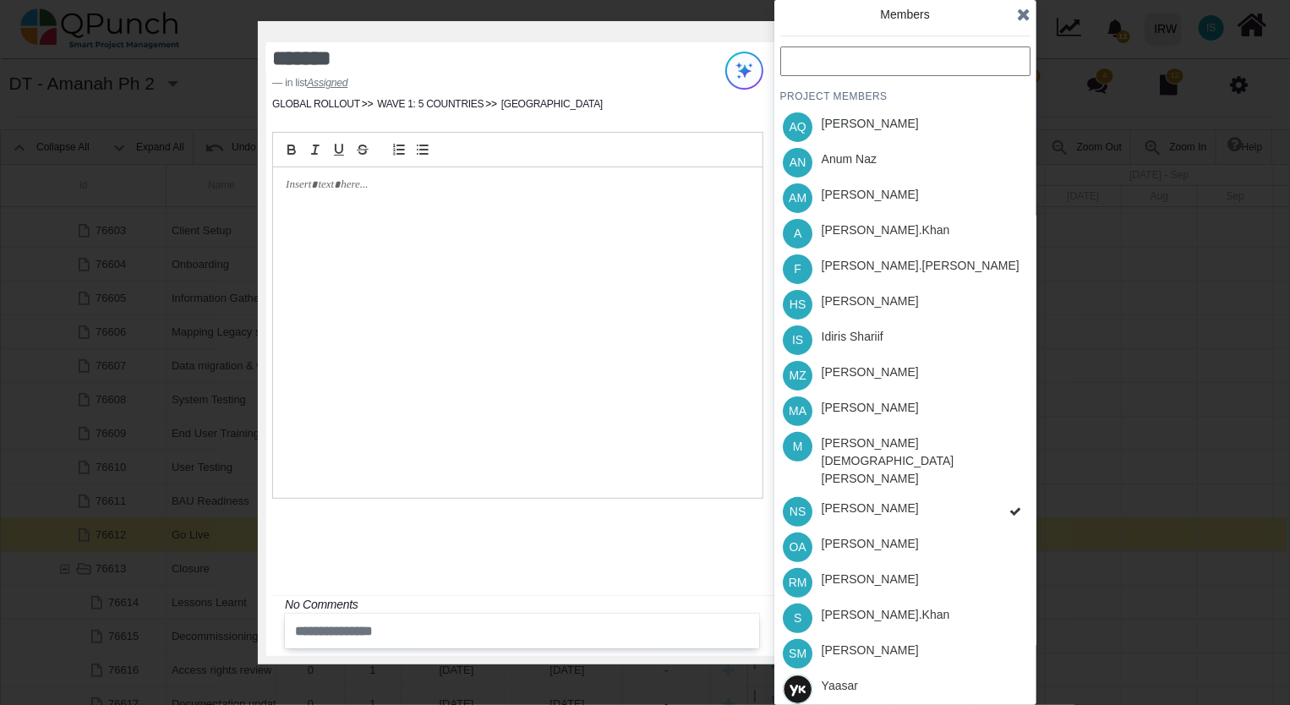
click at [1008, 482] on div "PROJECT MEMBERS AQ Aamar Qayum AN Anum Naz AM Asad Malik A Azeem.khan F Fahmina…" at bounding box center [905, 394] width 250 height 696
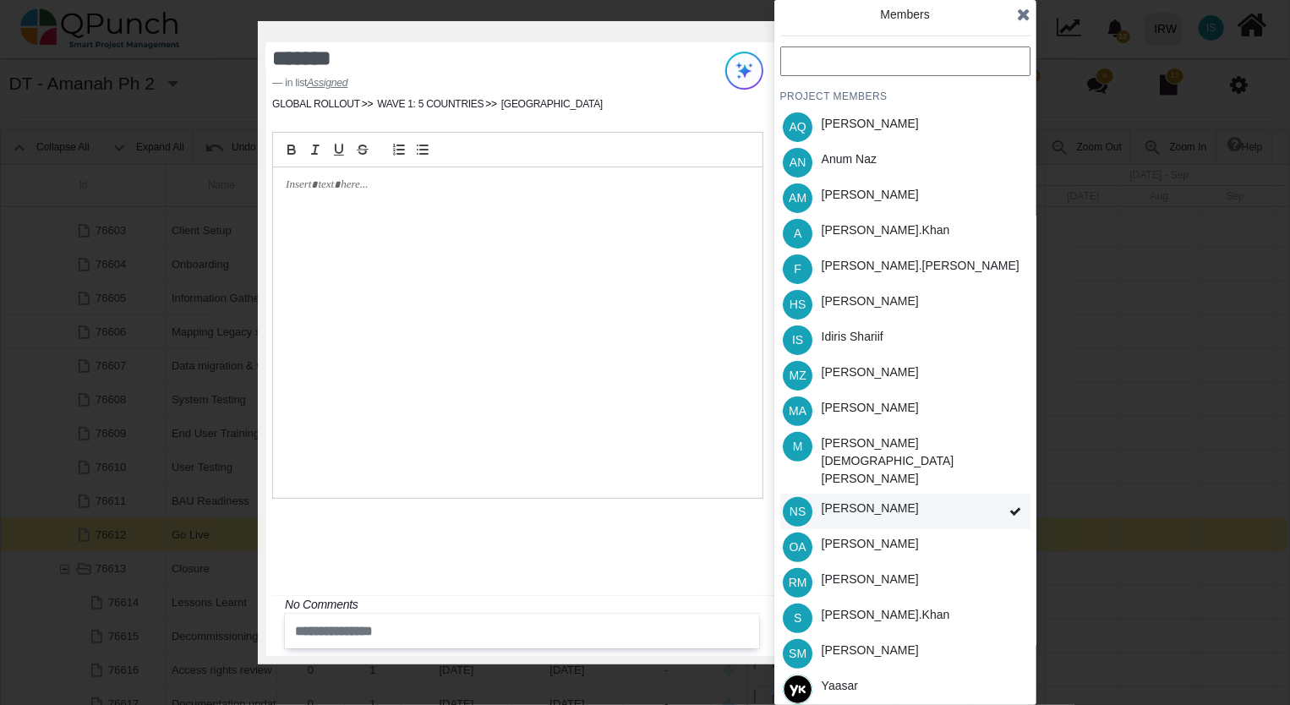
click at [1012, 505] on icon at bounding box center [1015, 511] width 12 height 12
click at [1005, 494] on span at bounding box center [1015, 512] width 30 height 36
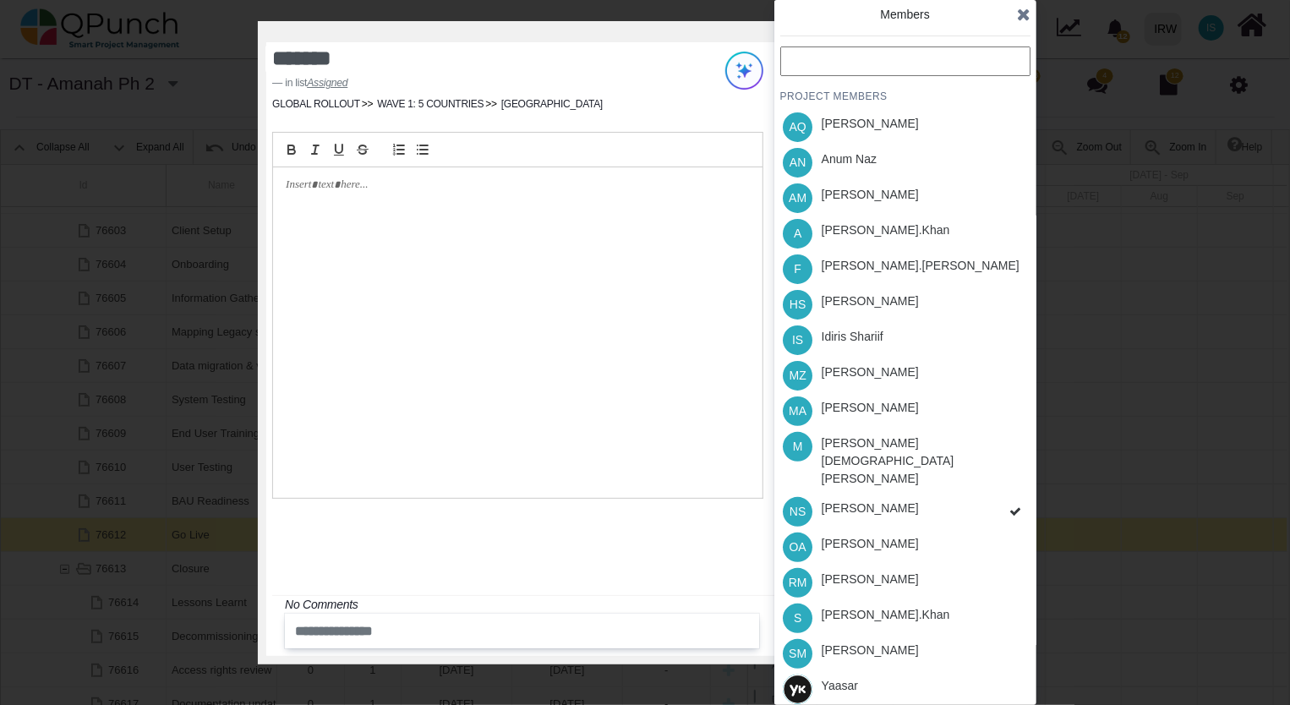
click at [1012, 481] on div "PROJECT MEMBERS AQ Aamar Qayum AN Anum Naz AM Asad Malik A Azeem.khan F Fahmina…" at bounding box center [905, 394] width 250 height 696
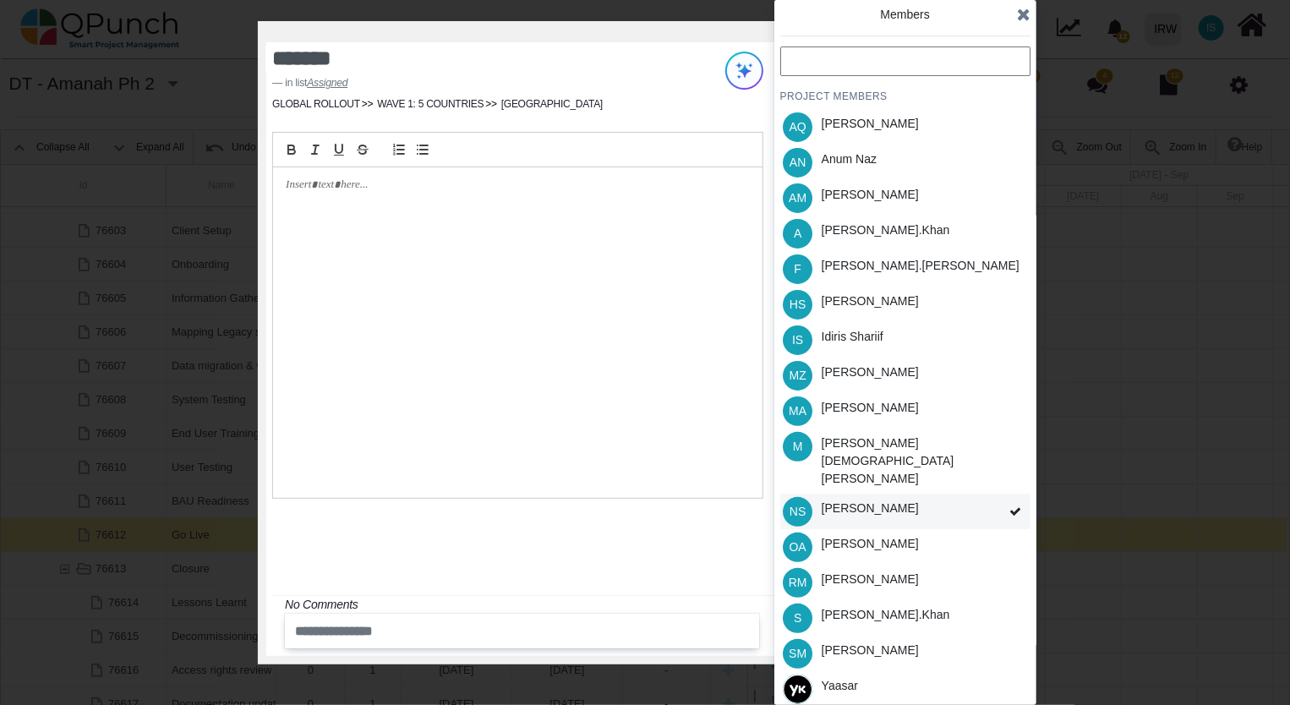
click at [1010, 505] on icon at bounding box center [1015, 511] width 12 height 12
click at [1011, 505] on icon at bounding box center [1015, 511] width 12 height 12
click at [1012, 505] on icon at bounding box center [1015, 511] width 12 height 12
drag, startPoint x: 881, startPoint y: 484, endPoint x: 892, endPoint y: 484, distance: 11.8
click at [882, 499] on div "[PERSON_NAME]" at bounding box center [869, 508] width 97 height 18
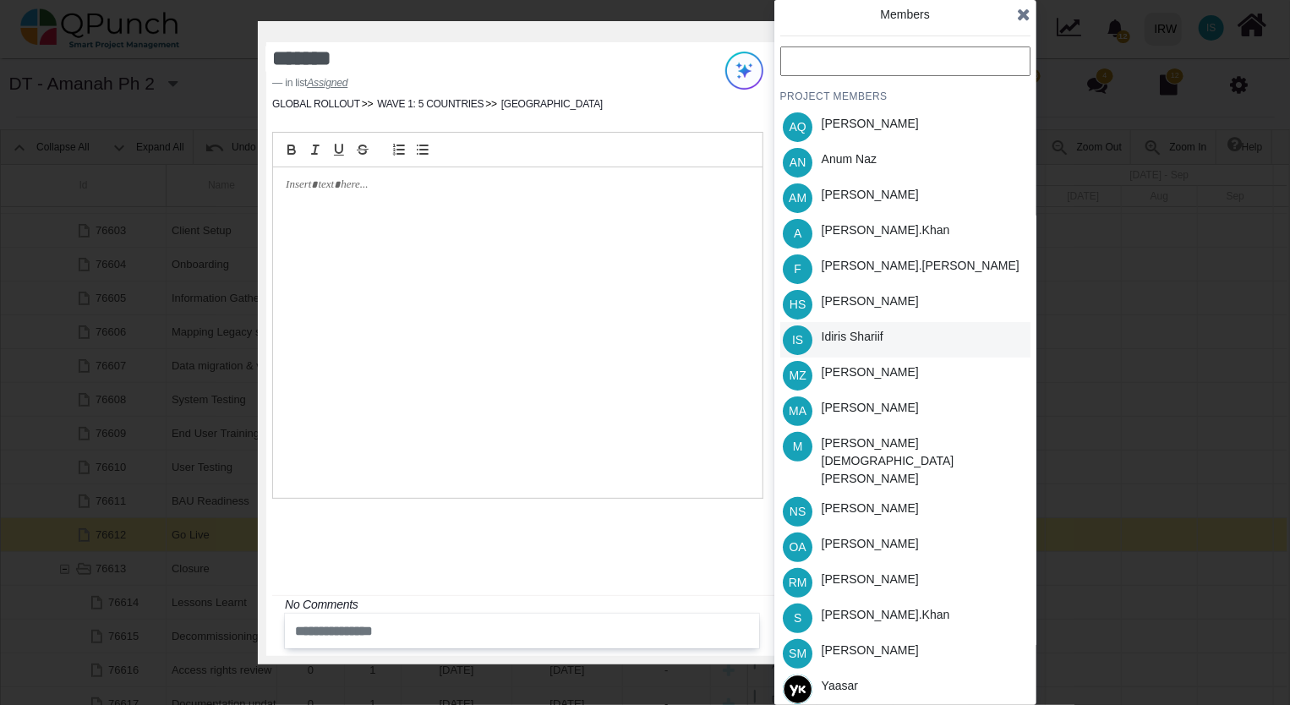
click at [900, 344] on div "IS Idiris Shariif" at bounding box center [905, 339] width 250 height 35
click at [914, 235] on div "A Azeem.khan" at bounding box center [905, 233] width 250 height 35
click at [1024, 15] on icon at bounding box center [1024, 14] width 14 height 17
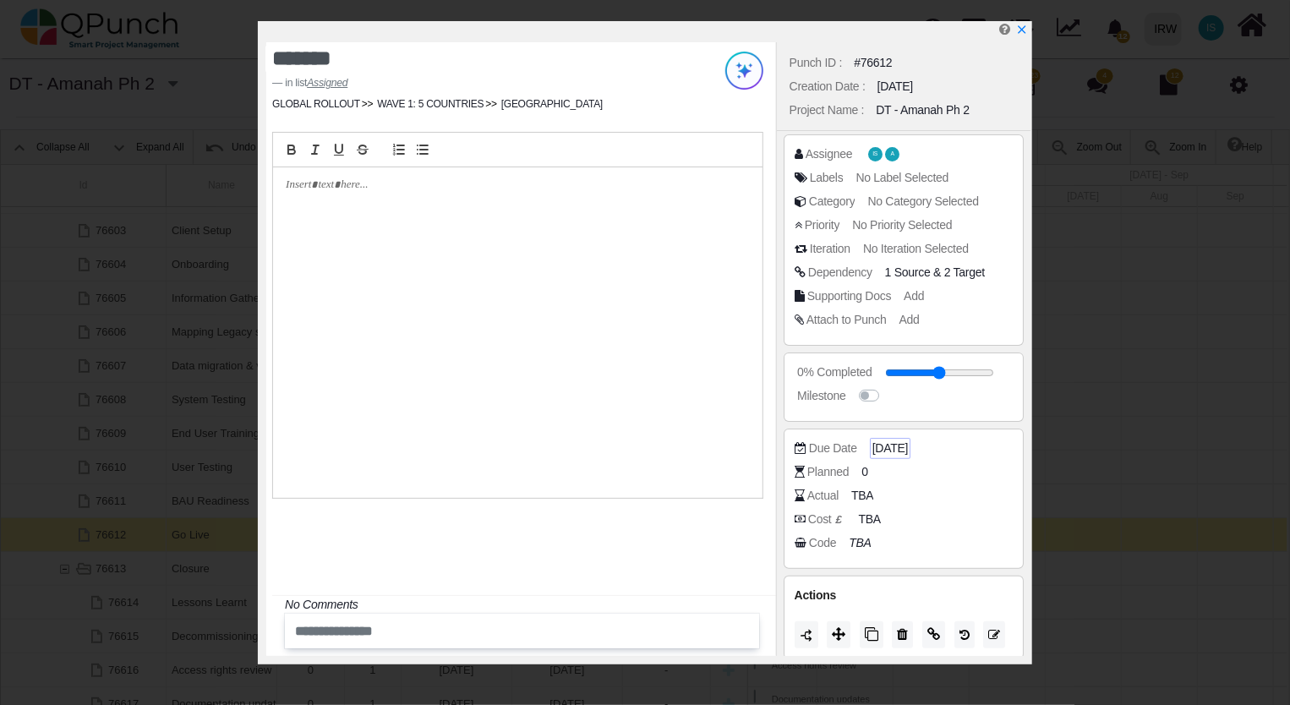
click at [899, 452] on span "[DATE]" at bounding box center [889, 448] width 35 height 18
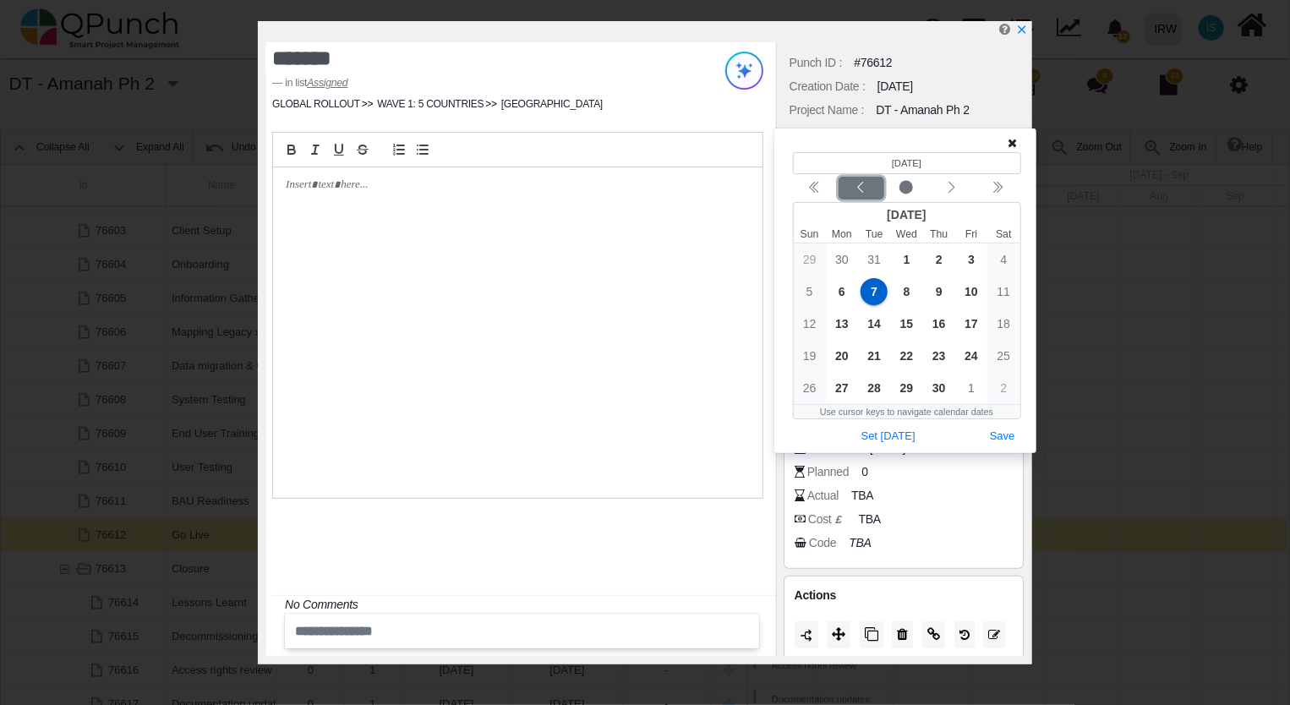
click at [864, 191] on icon "chevron left" at bounding box center [861, 188] width 14 height 14
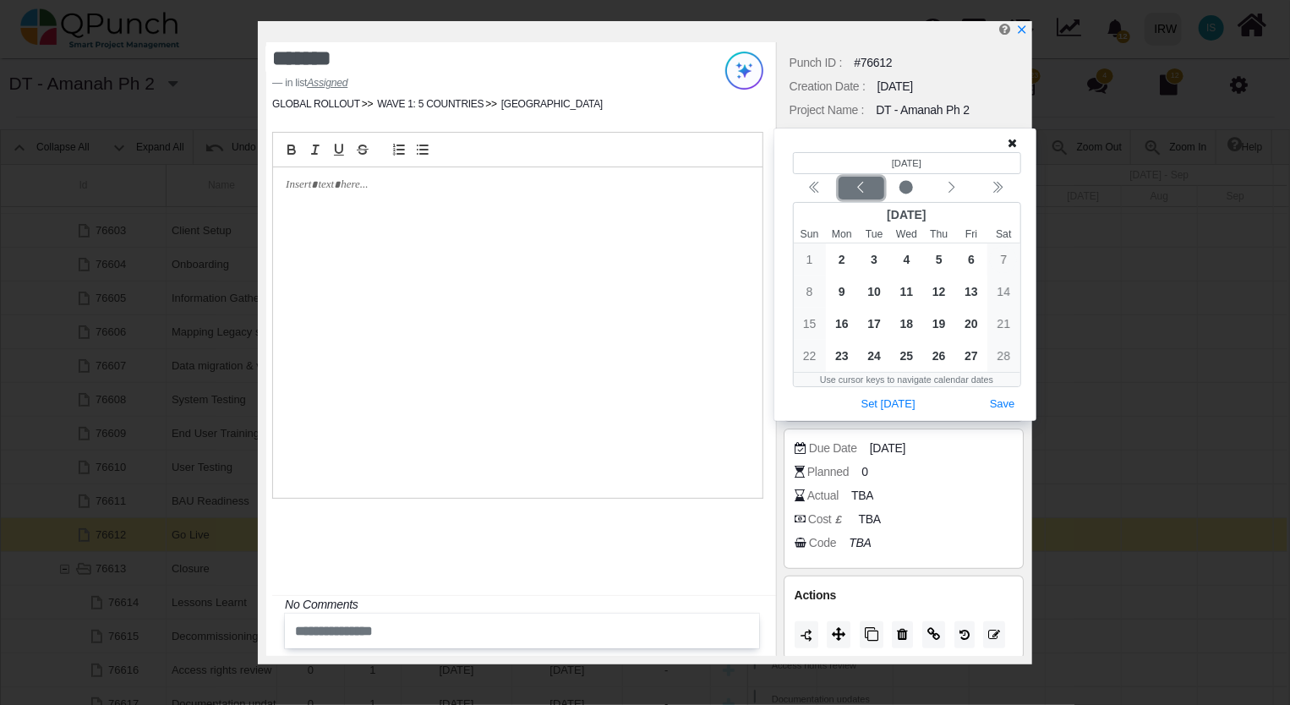
click at [864, 191] on icon "chevron left" at bounding box center [861, 188] width 14 height 14
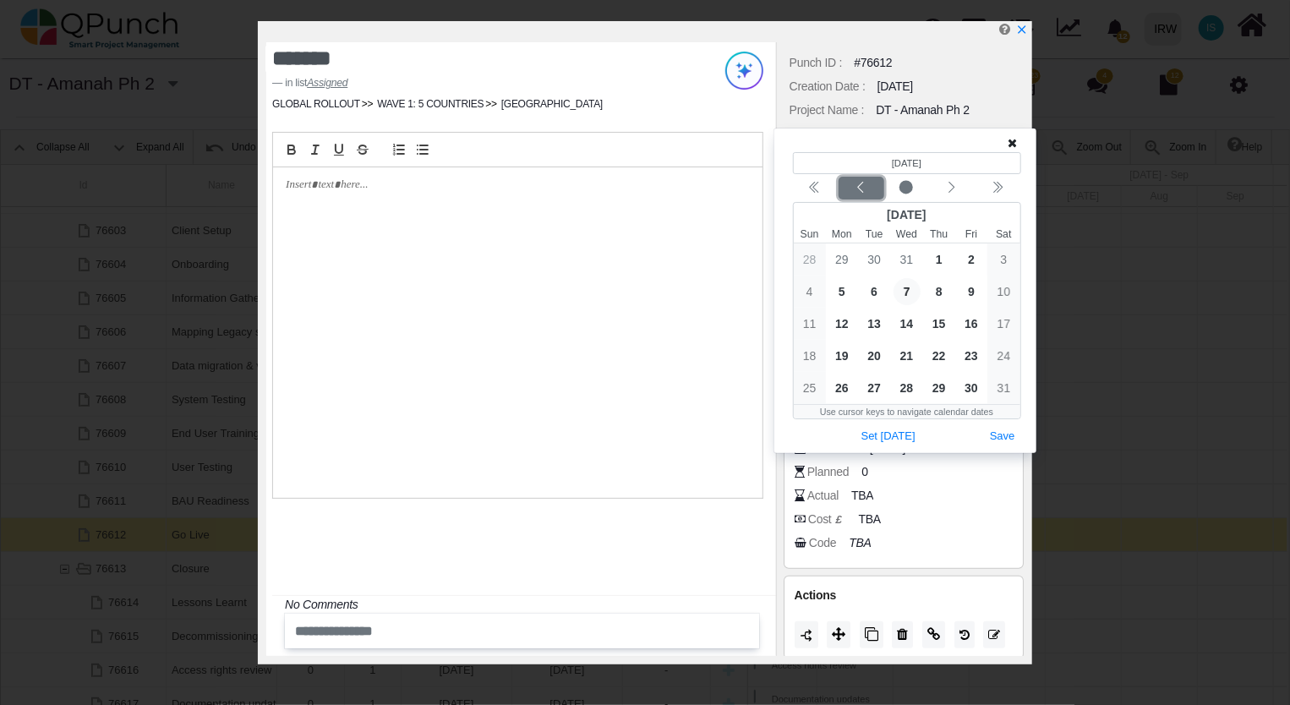
click at [864, 191] on icon "chevron left" at bounding box center [861, 188] width 14 height 14
click at [953, 191] on icon "chevron left" at bounding box center [952, 188] width 14 height 14
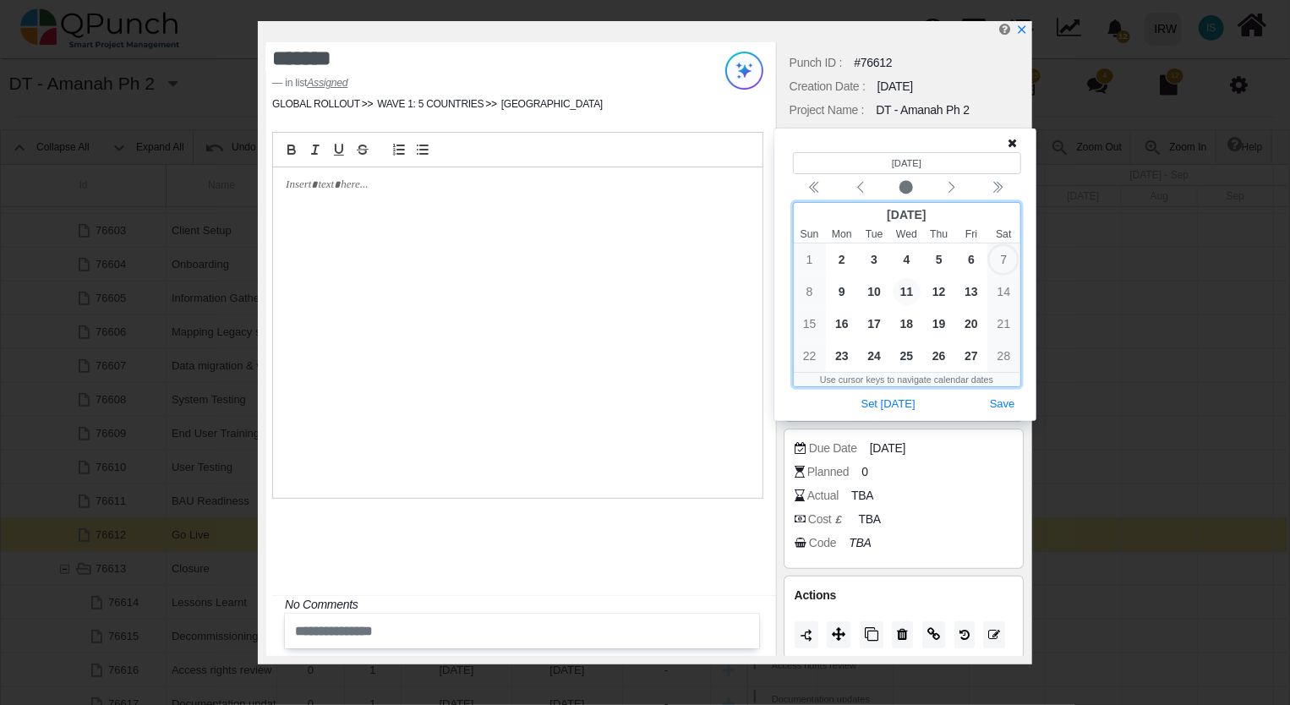
click at [913, 292] on span "11" at bounding box center [906, 291] width 27 height 27
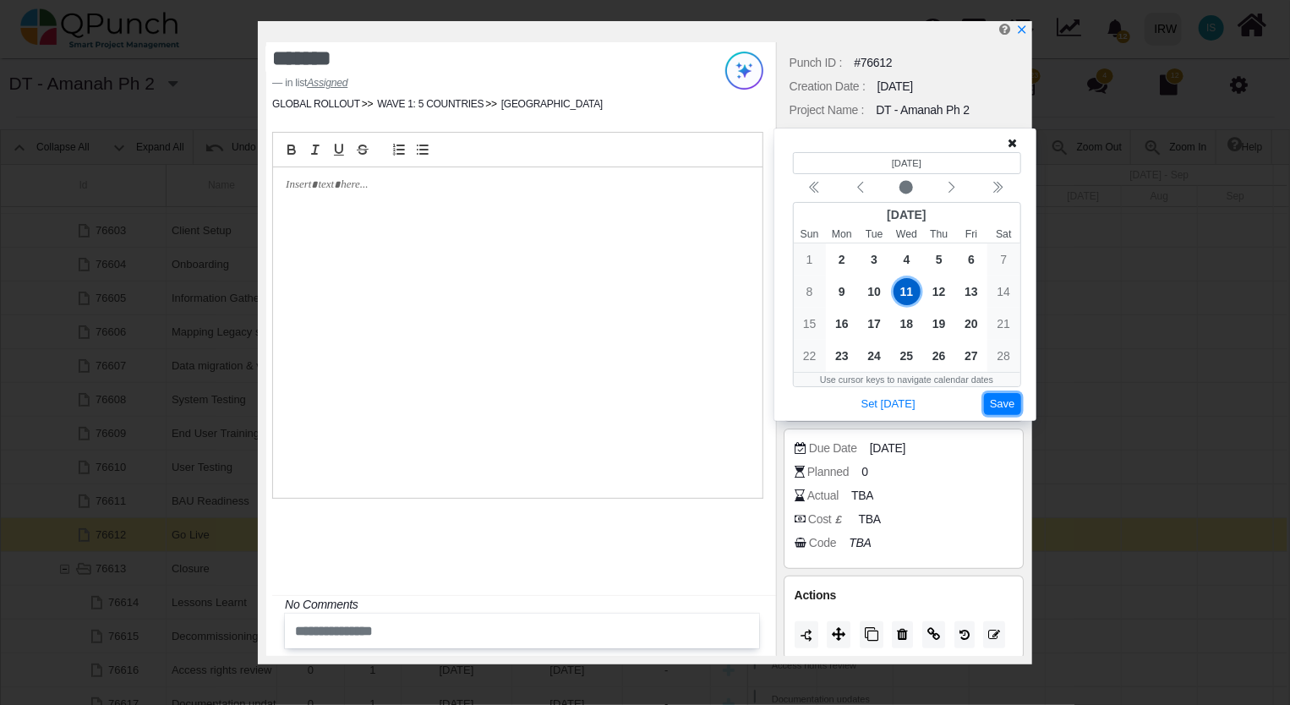
click at [1000, 402] on button "Save" at bounding box center [1002, 404] width 37 height 23
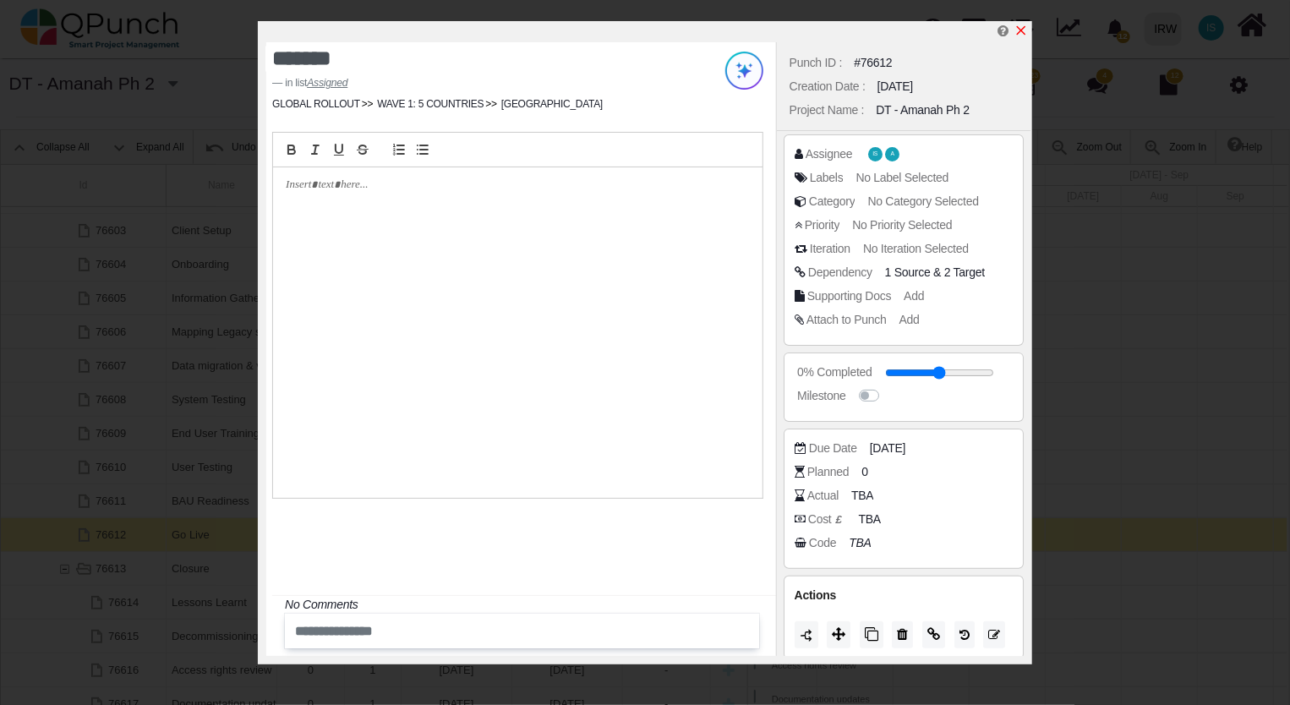
click at [1021, 32] on icon "x" at bounding box center [1021, 30] width 9 height 9
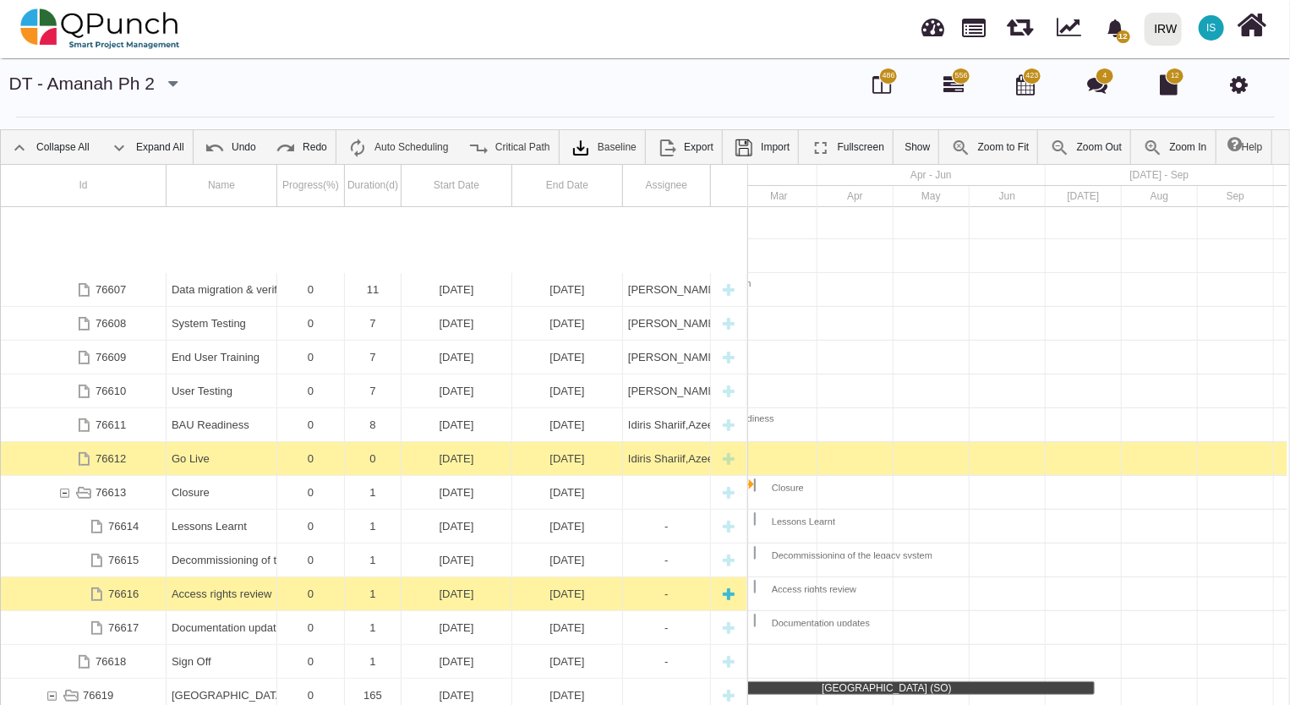
scroll to position [1608, 0]
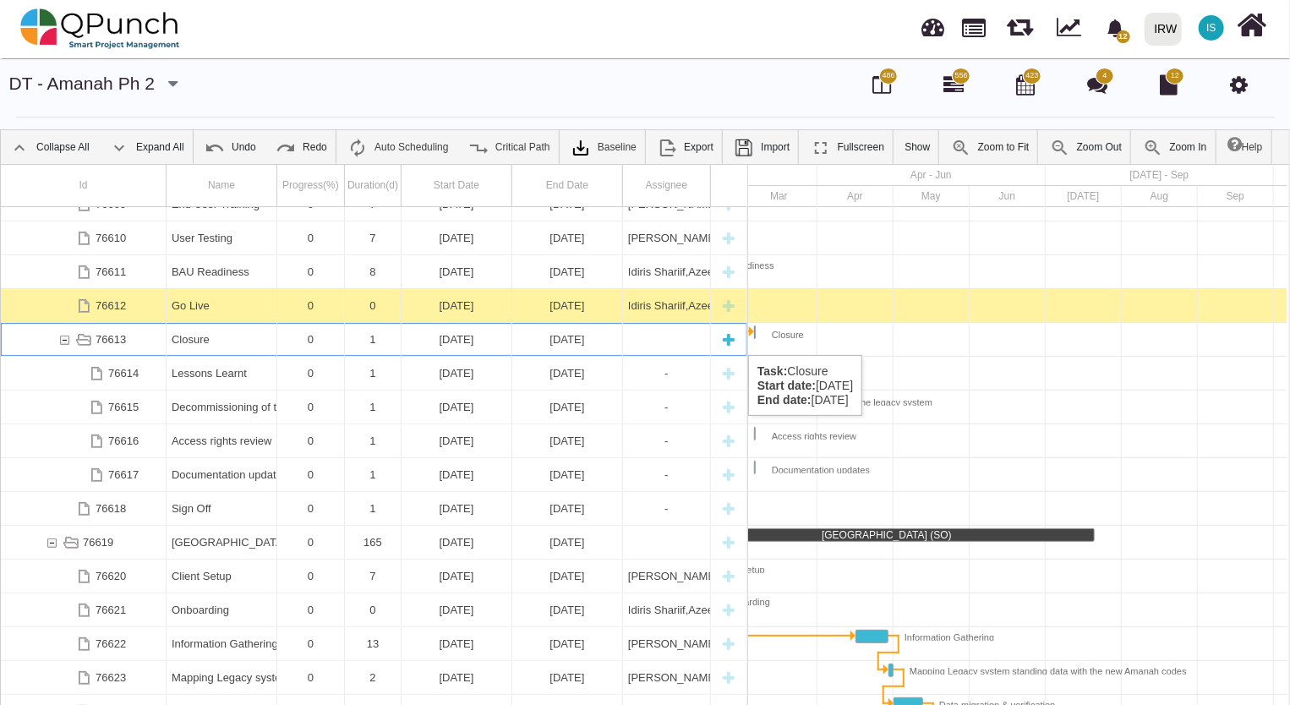
click at [565, 338] on div "[DATE]" at bounding box center [567, 339] width 100 height 33
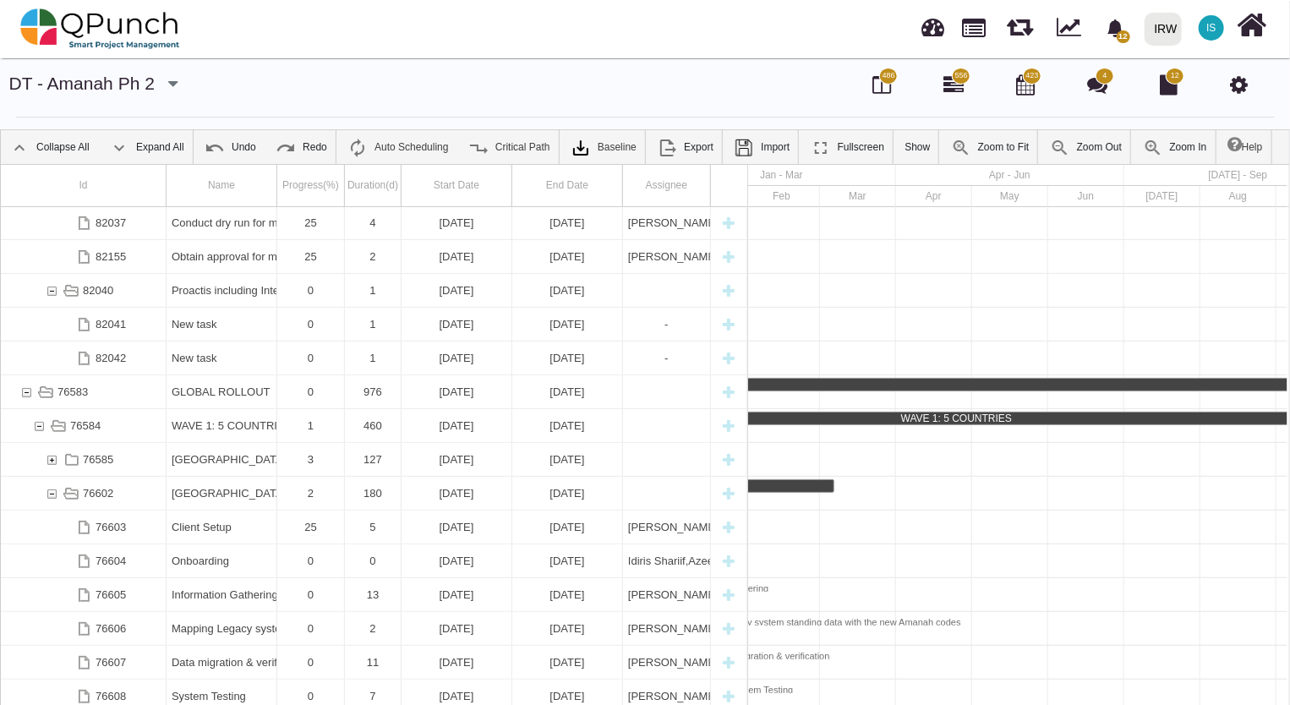
scroll to position [855, 0]
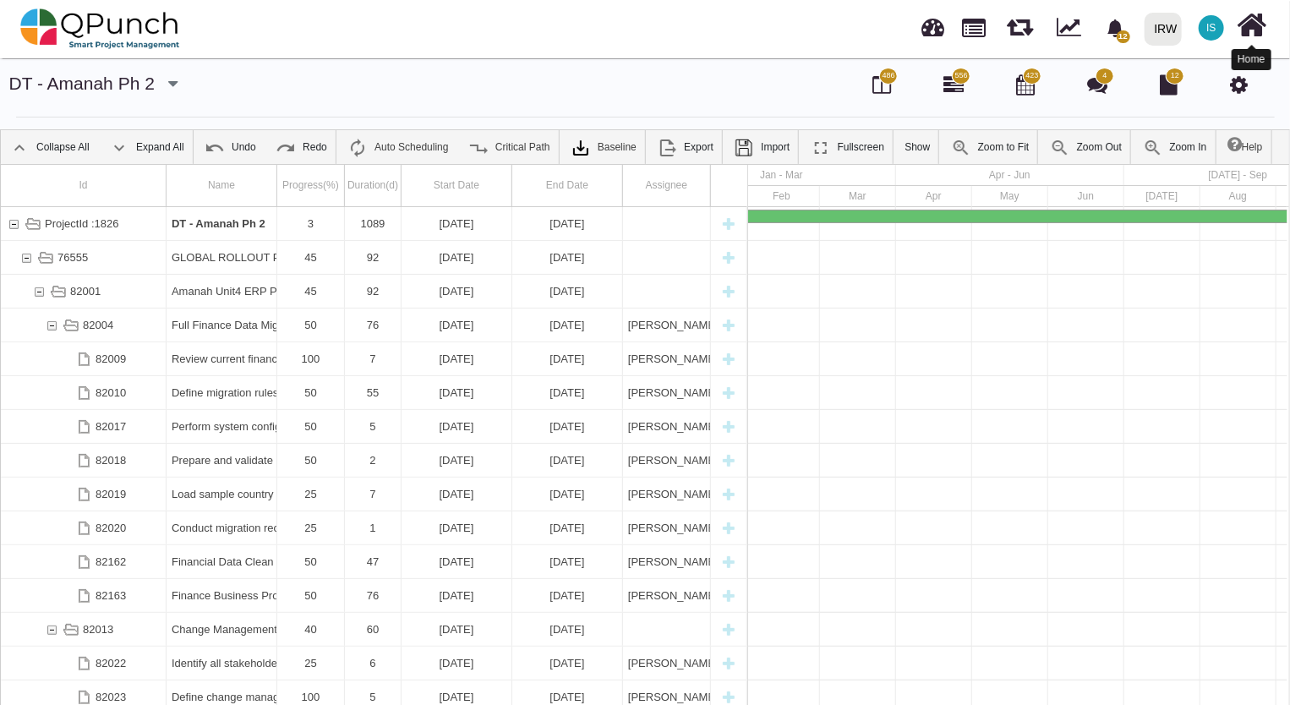
click at [1252, 37] on icon at bounding box center [1252, 25] width 30 height 32
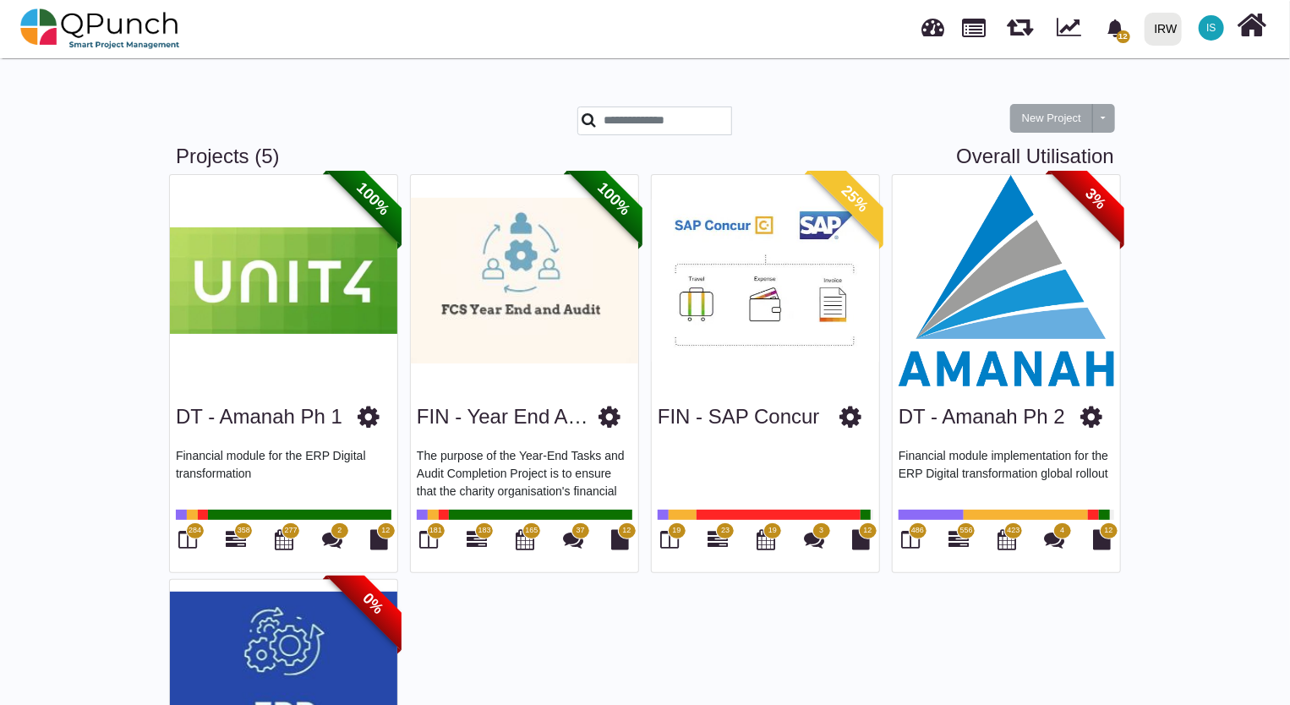
click at [1033, 248] on img at bounding box center [1005, 280] width 227 height 211
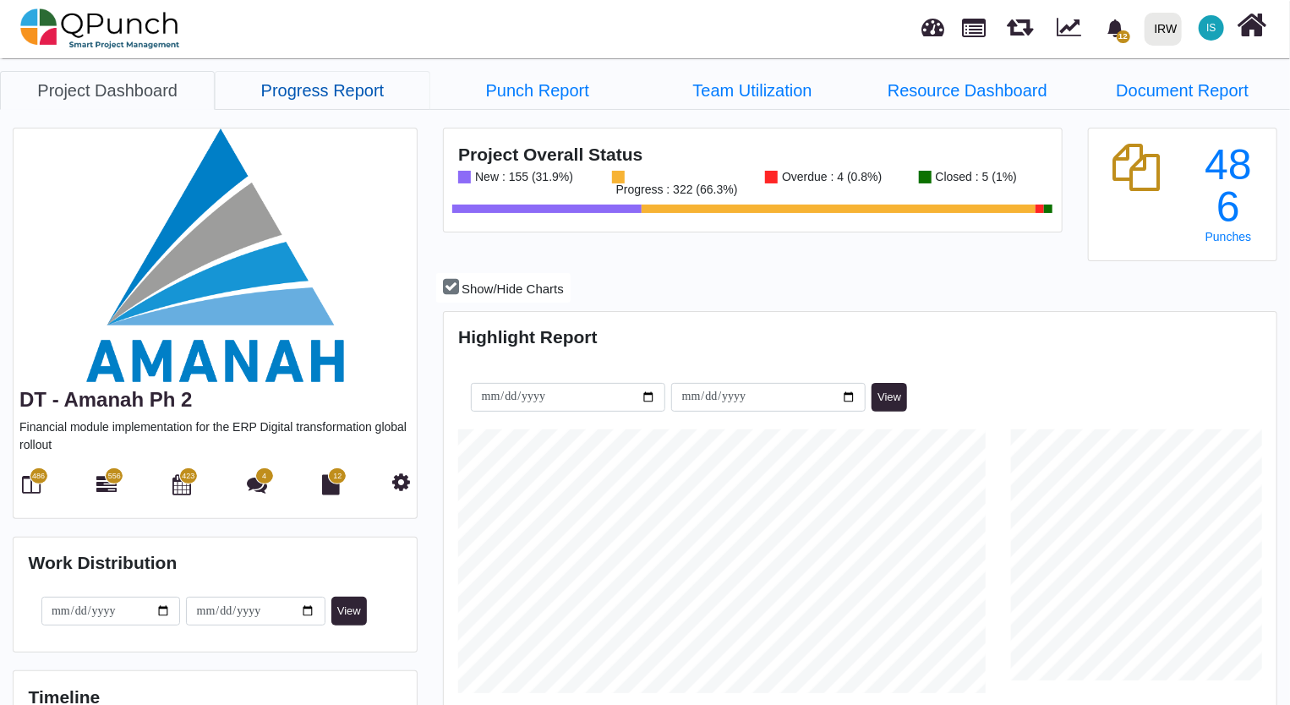
scroll to position [264, 276]
click at [338, 91] on link "Progress Report" at bounding box center [322, 90] width 215 height 39
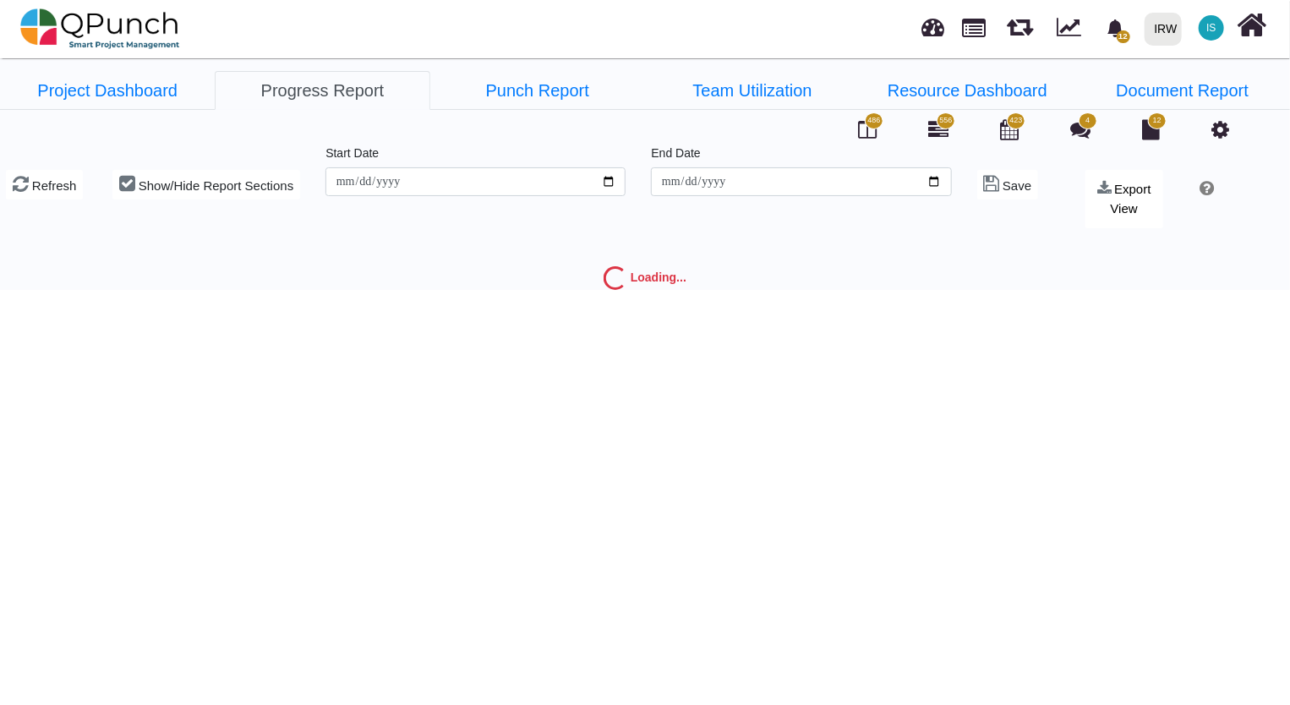
type input "**********"
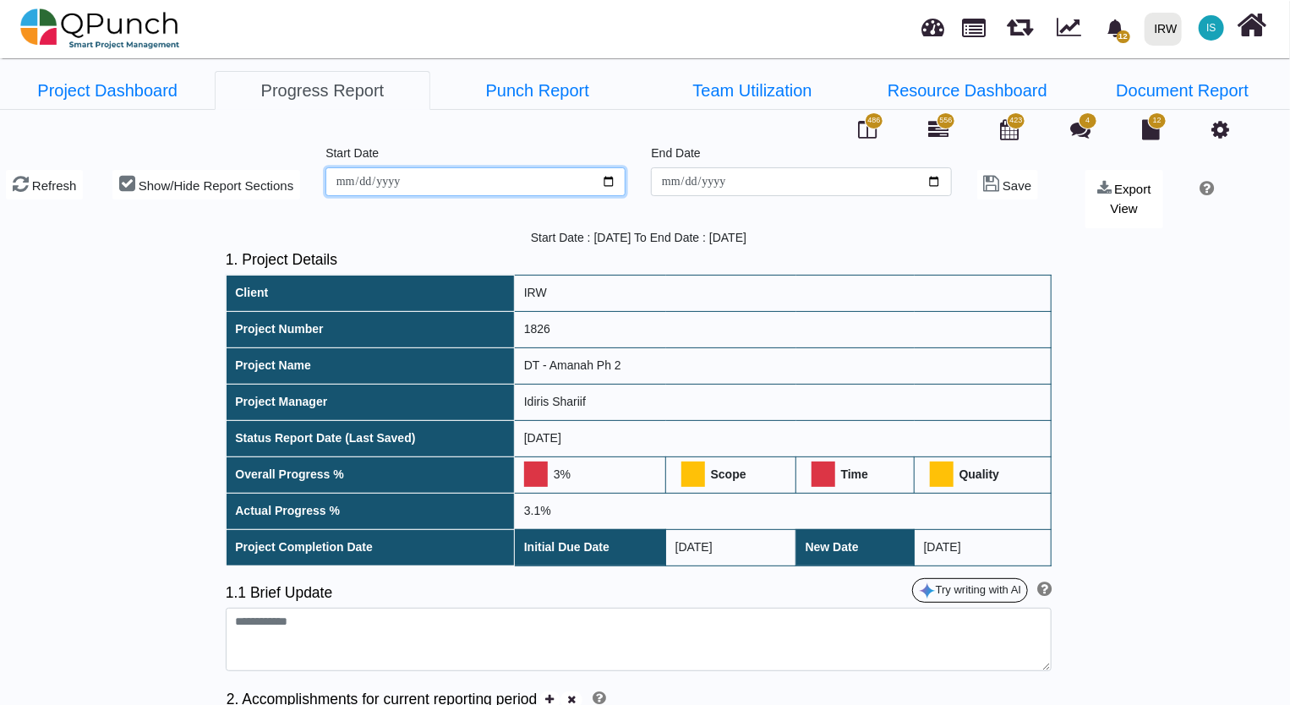
click at [608, 182] on input "**********" at bounding box center [475, 181] width 300 height 29
click at [611, 181] on input "**********" at bounding box center [475, 181] width 300 height 29
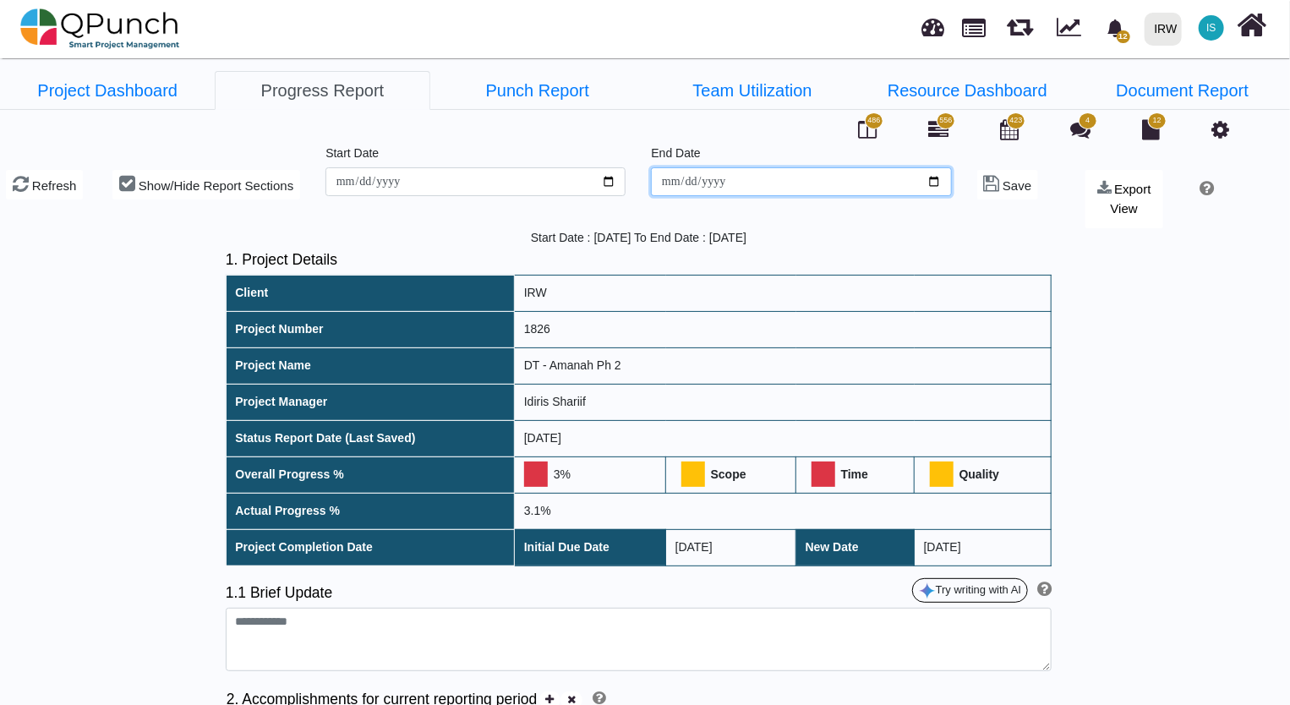
click at [741, 181] on input "**********" at bounding box center [801, 181] width 300 height 29
click at [934, 178] on input "**********" at bounding box center [801, 181] width 300 height 29
type input "**********"
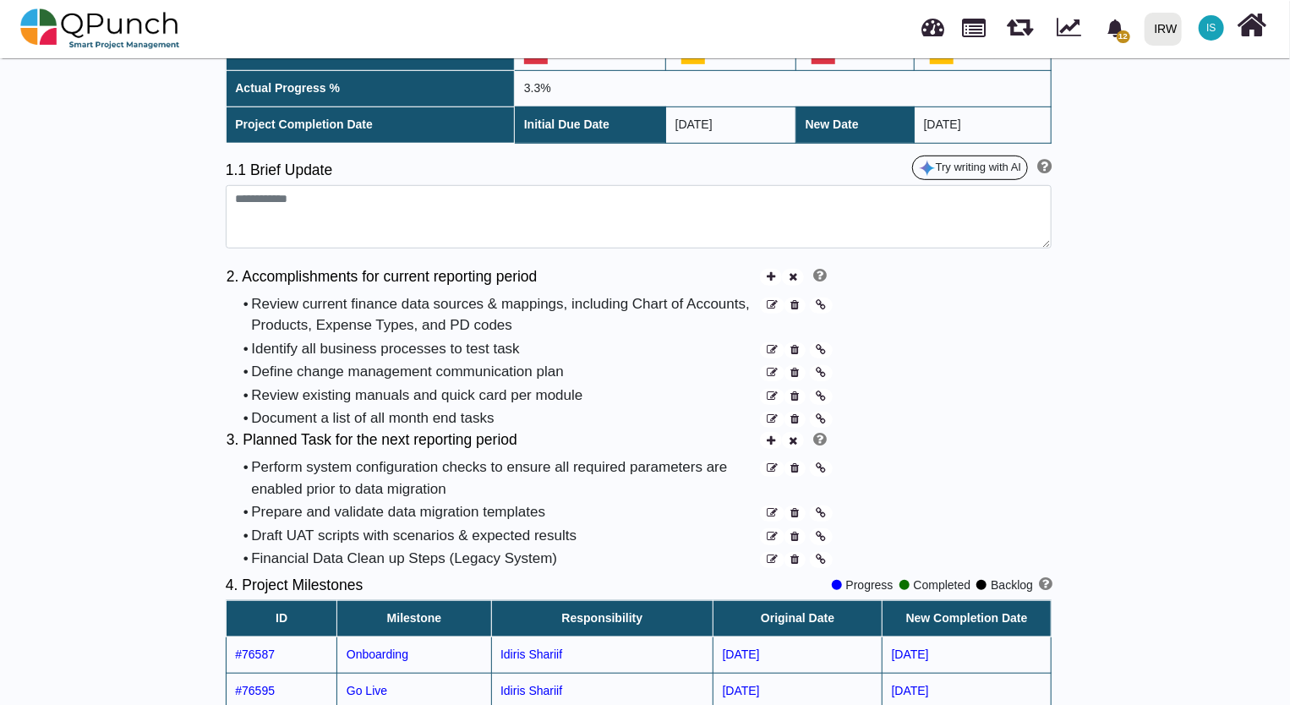
scroll to position [254, 0]
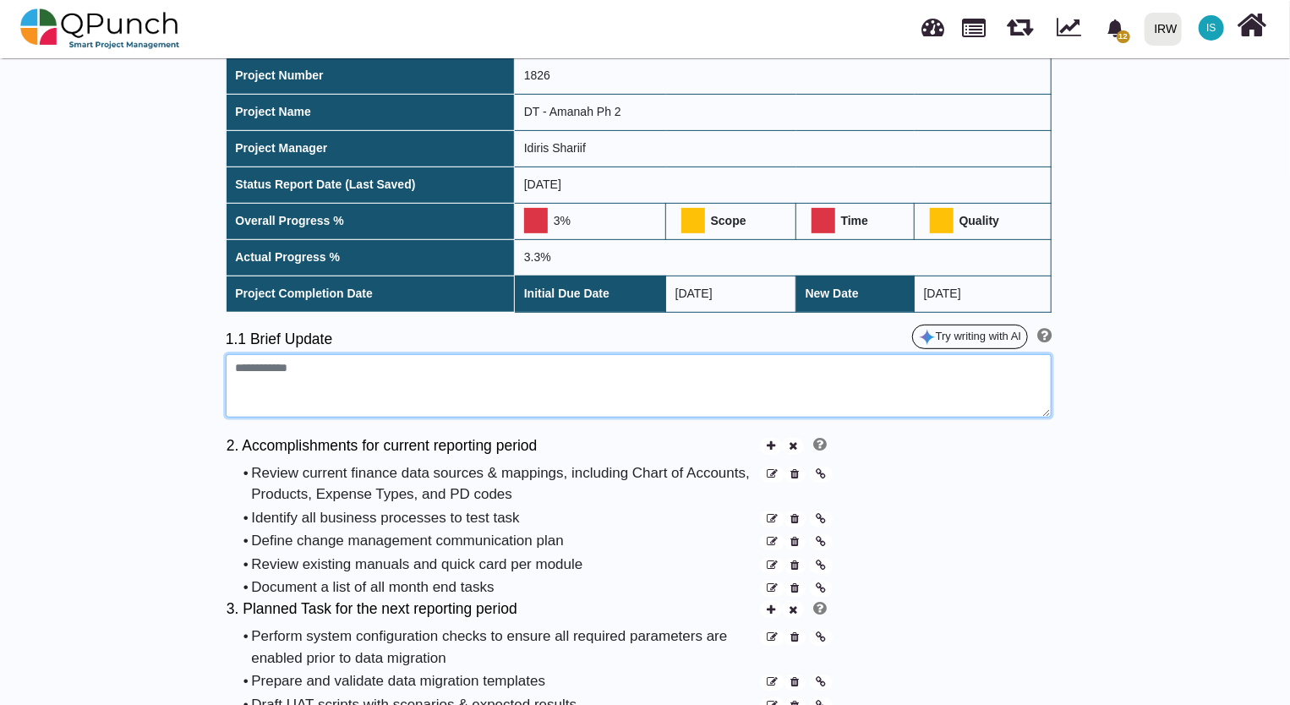
click at [362, 357] on textarea at bounding box center [639, 386] width 826 height 64
paste textarea "**********"
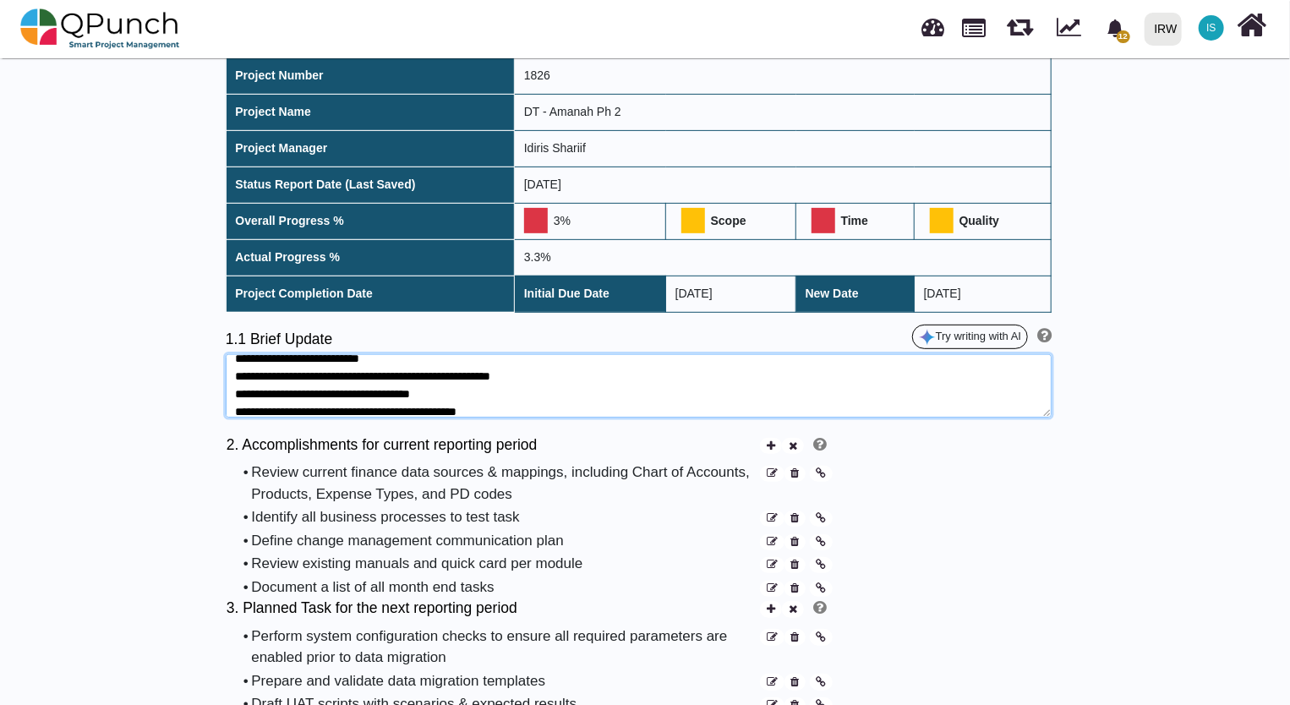
scroll to position [0, 0]
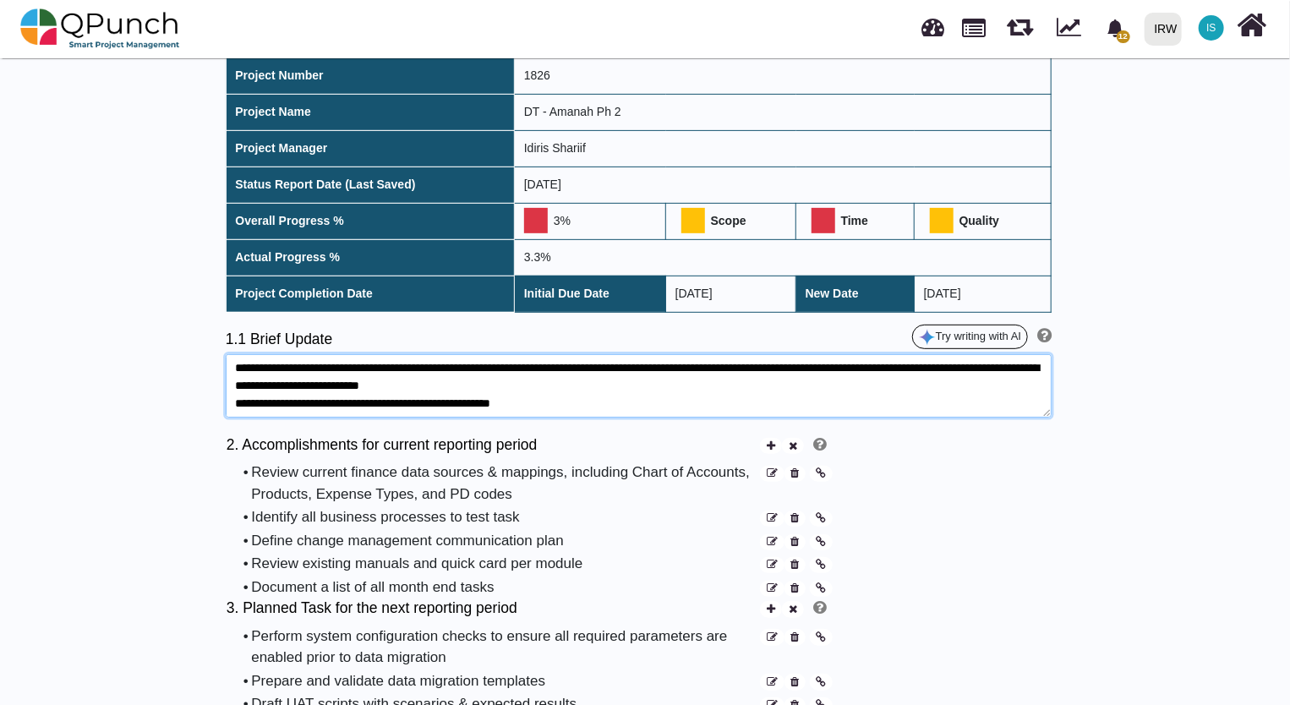
click at [257, 399] on textarea "**********" at bounding box center [639, 385] width 827 height 63
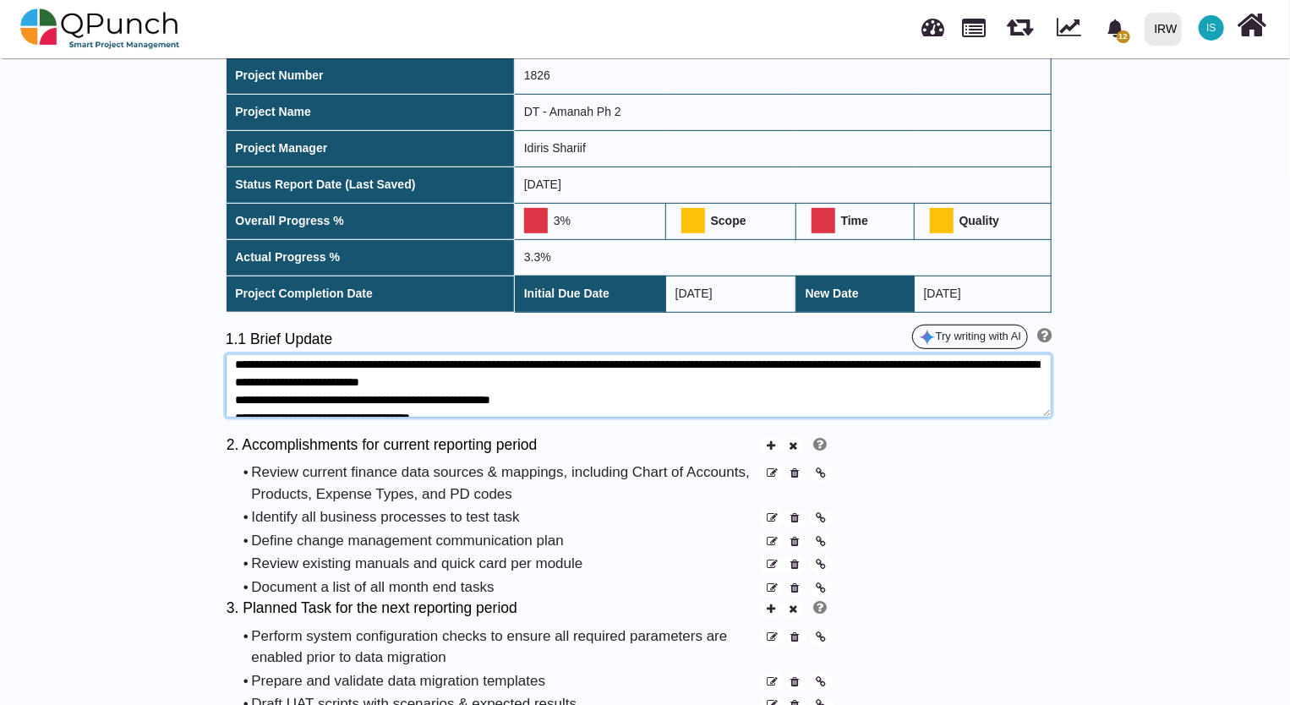
scroll to position [88, 0]
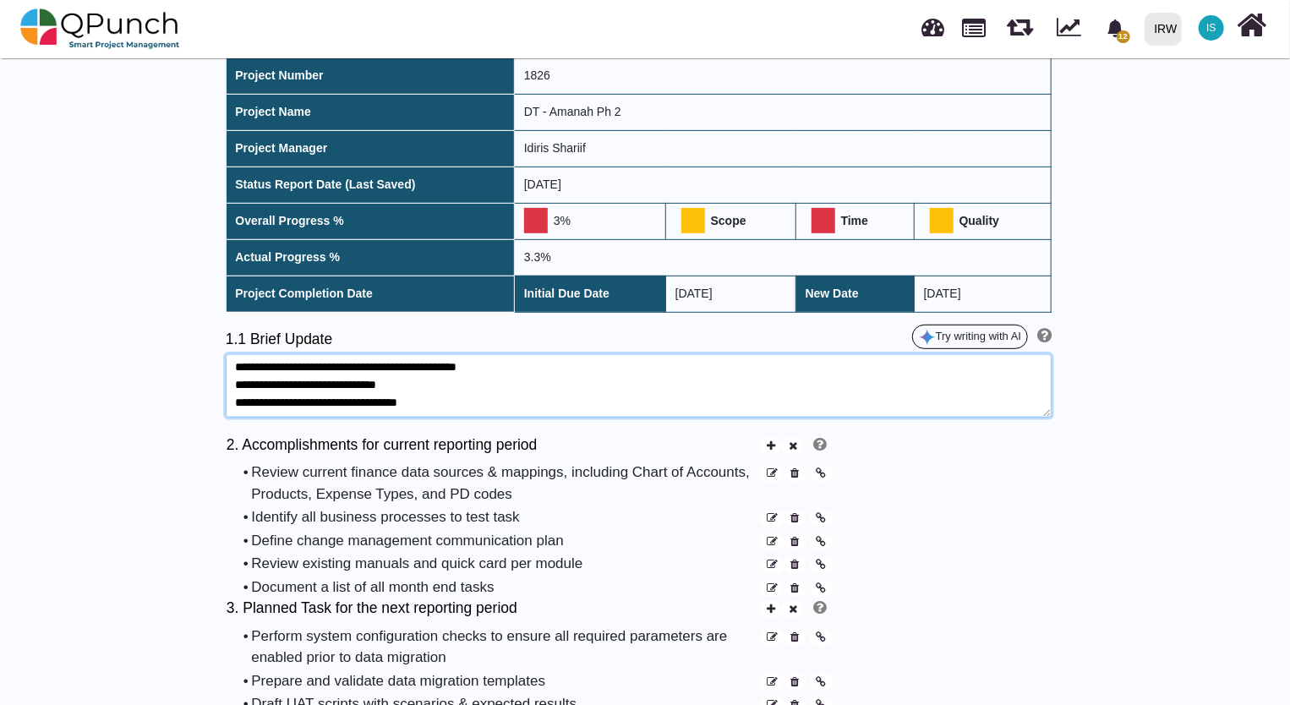
click at [254, 400] on textarea "**********" at bounding box center [639, 385] width 827 height 63
type textarea "**********"
click at [264, 401] on textarea "**********" at bounding box center [639, 385] width 827 height 63
click at [510, 393] on textarea "**********" at bounding box center [639, 385] width 827 height 63
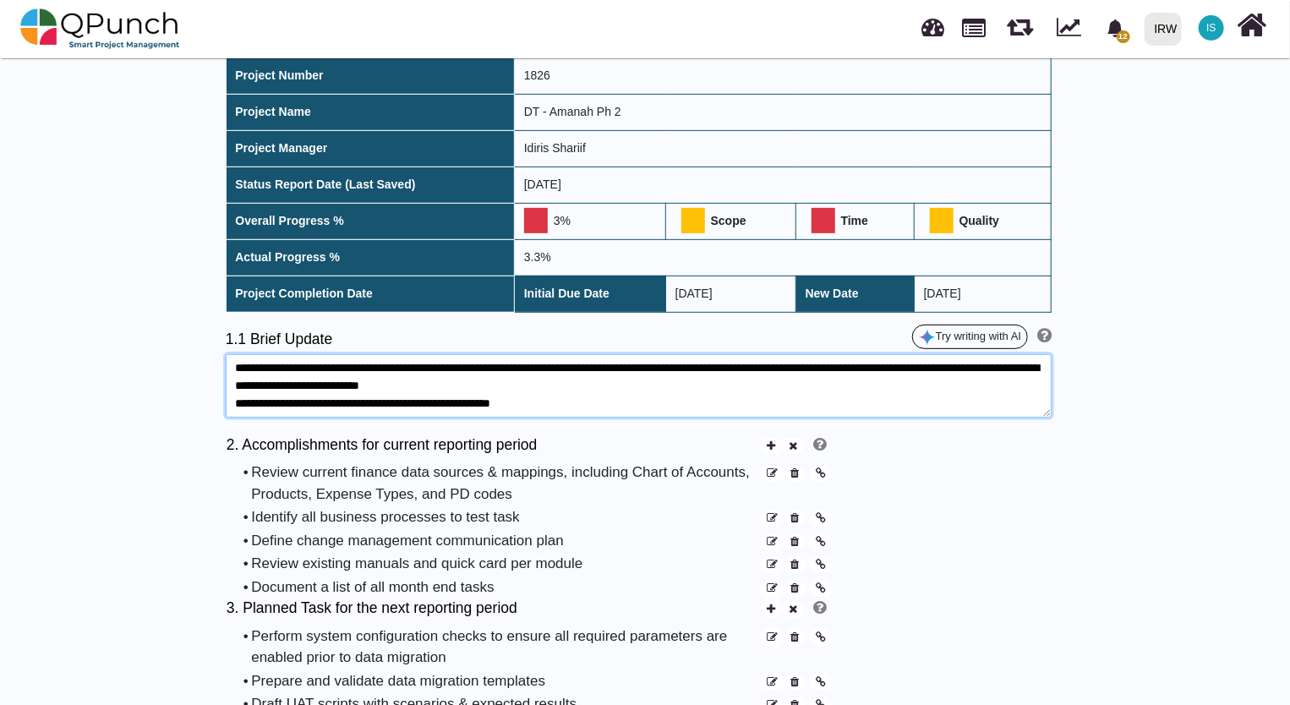
drag, startPoint x: 513, startPoint y: 394, endPoint x: 276, endPoint y: 322, distance: 247.3
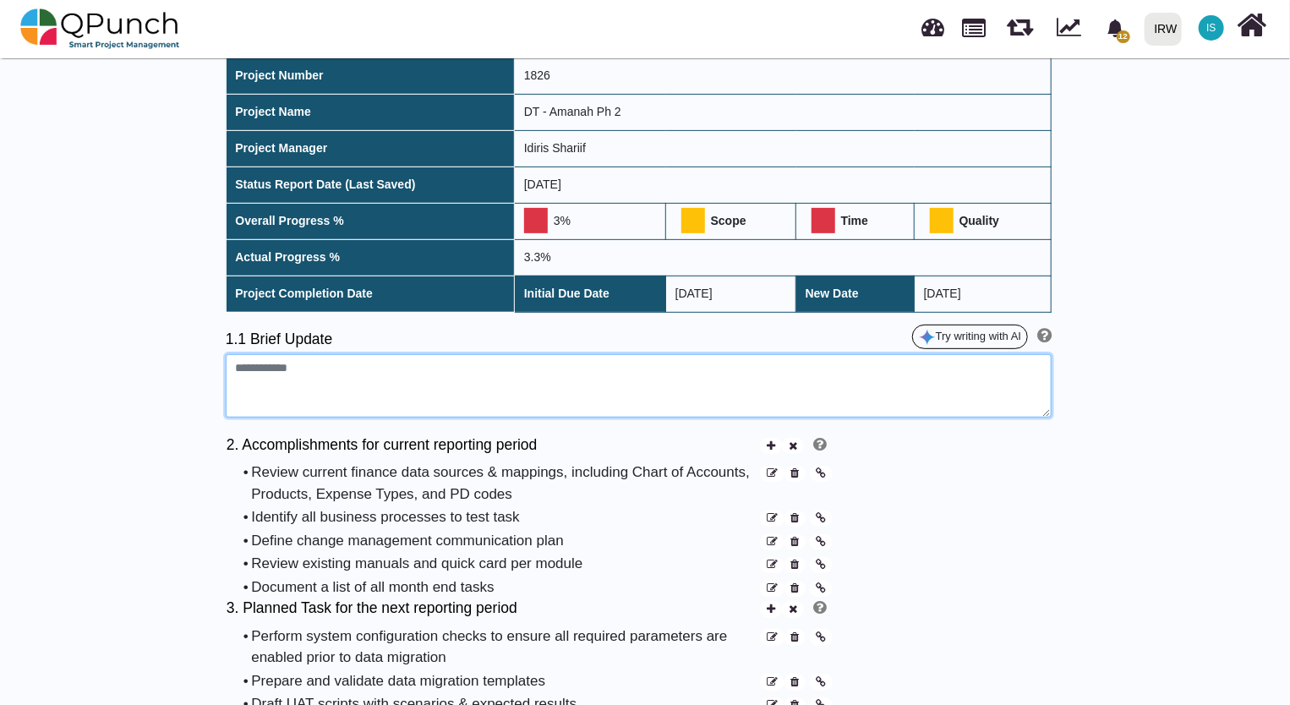
click at [277, 371] on textarea at bounding box center [639, 385] width 827 height 63
paste textarea "**********"
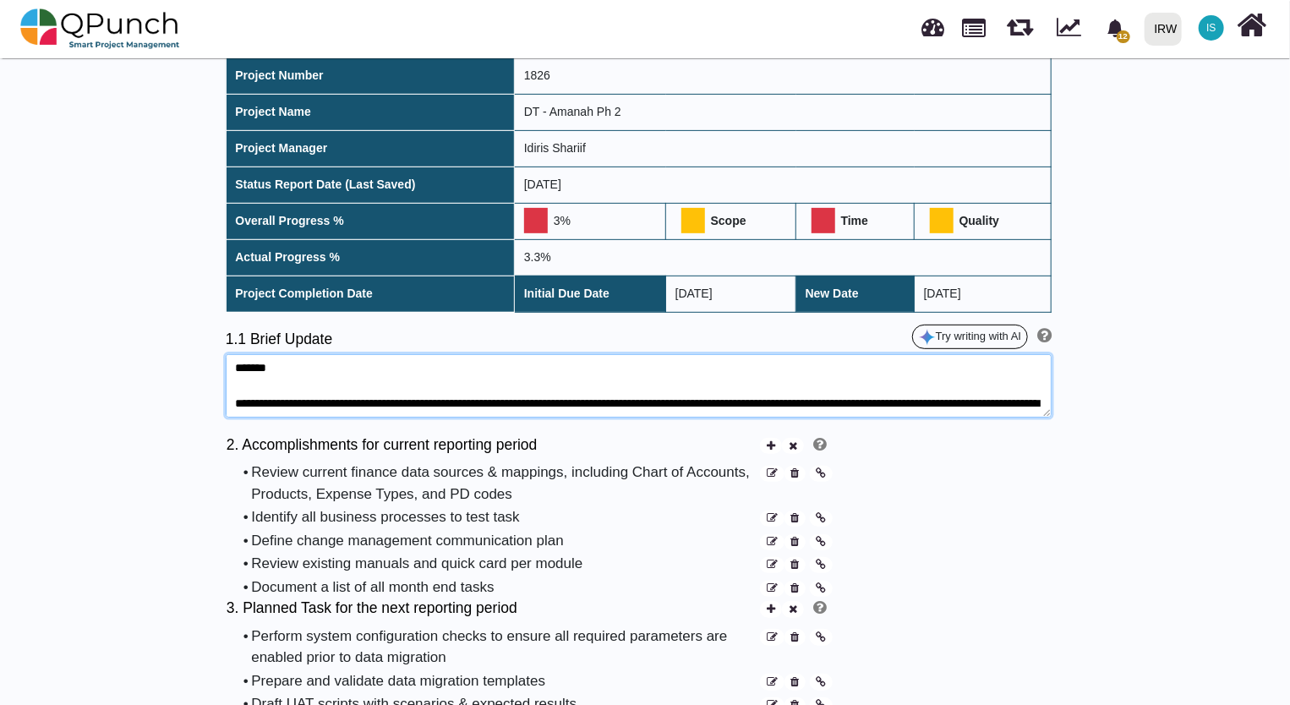
scroll to position [118, 0]
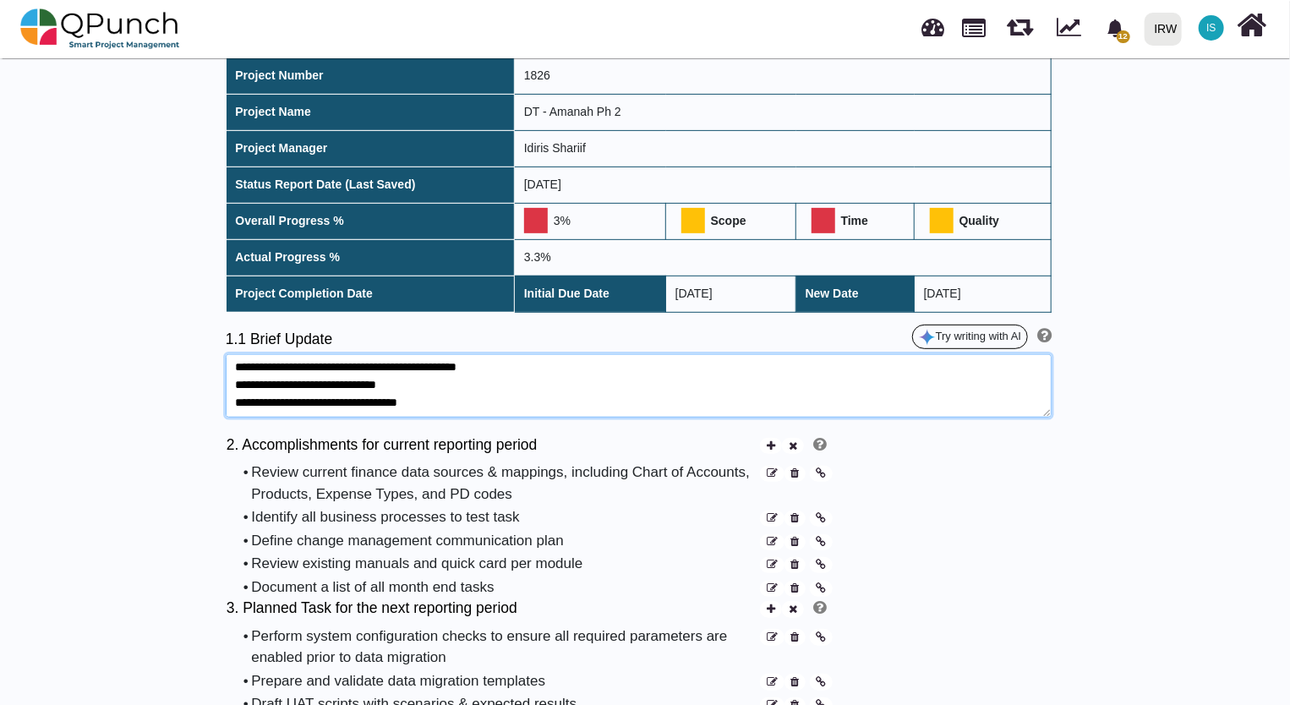
click at [243, 403] on textarea "**********" at bounding box center [639, 385] width 827 height 63
paste textarea "**********"
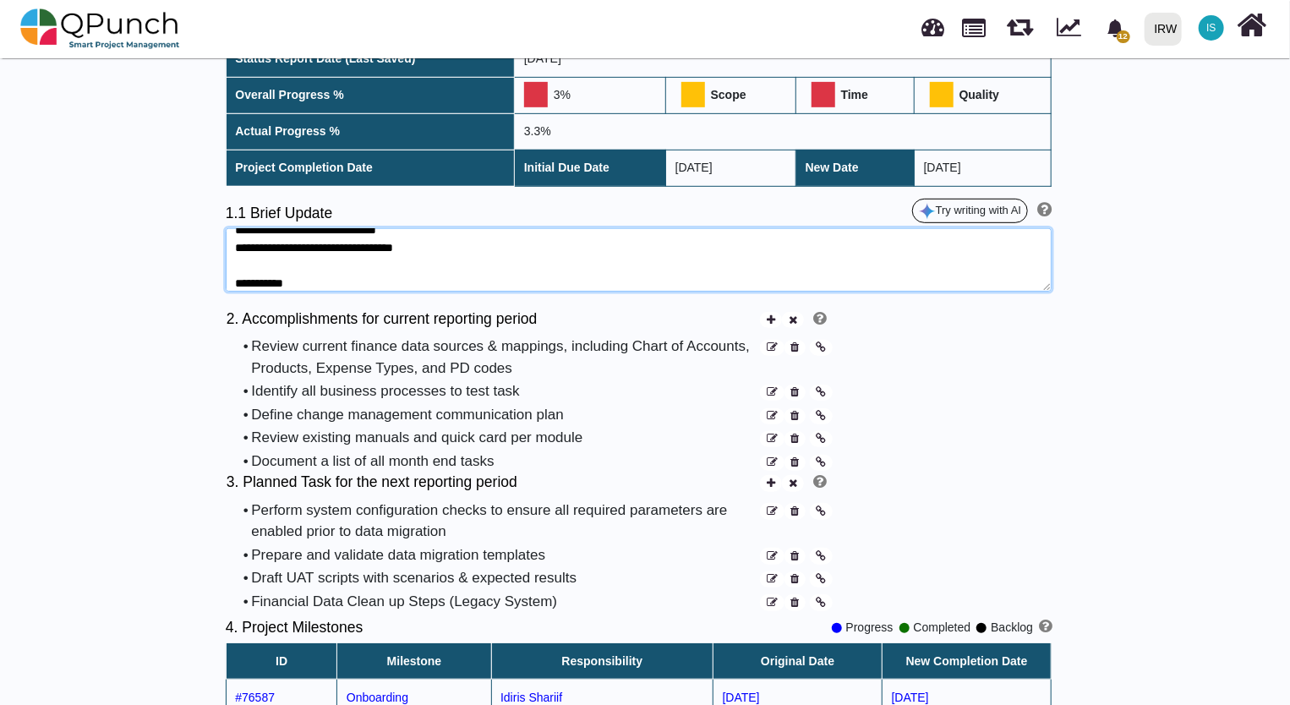
scroll to position [423, 0]
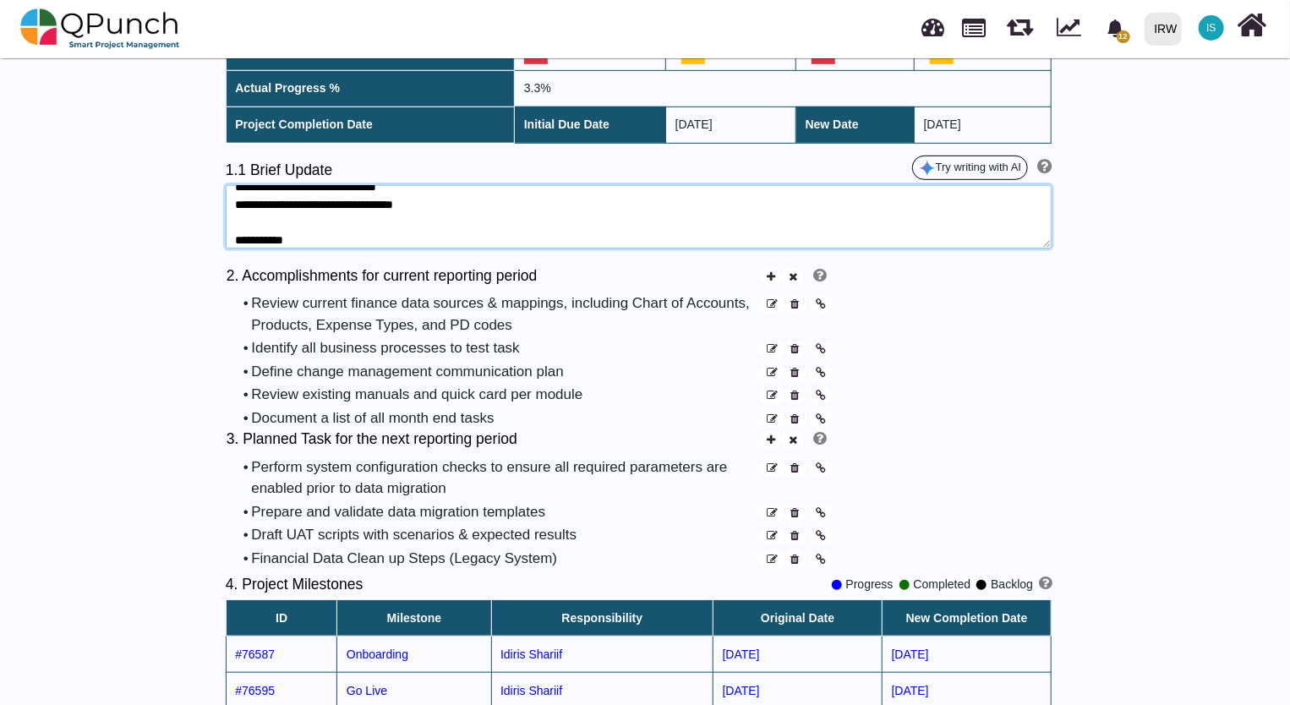
click at [361, 227] on textarea at bounding box center [639, 216] width 827 height 63
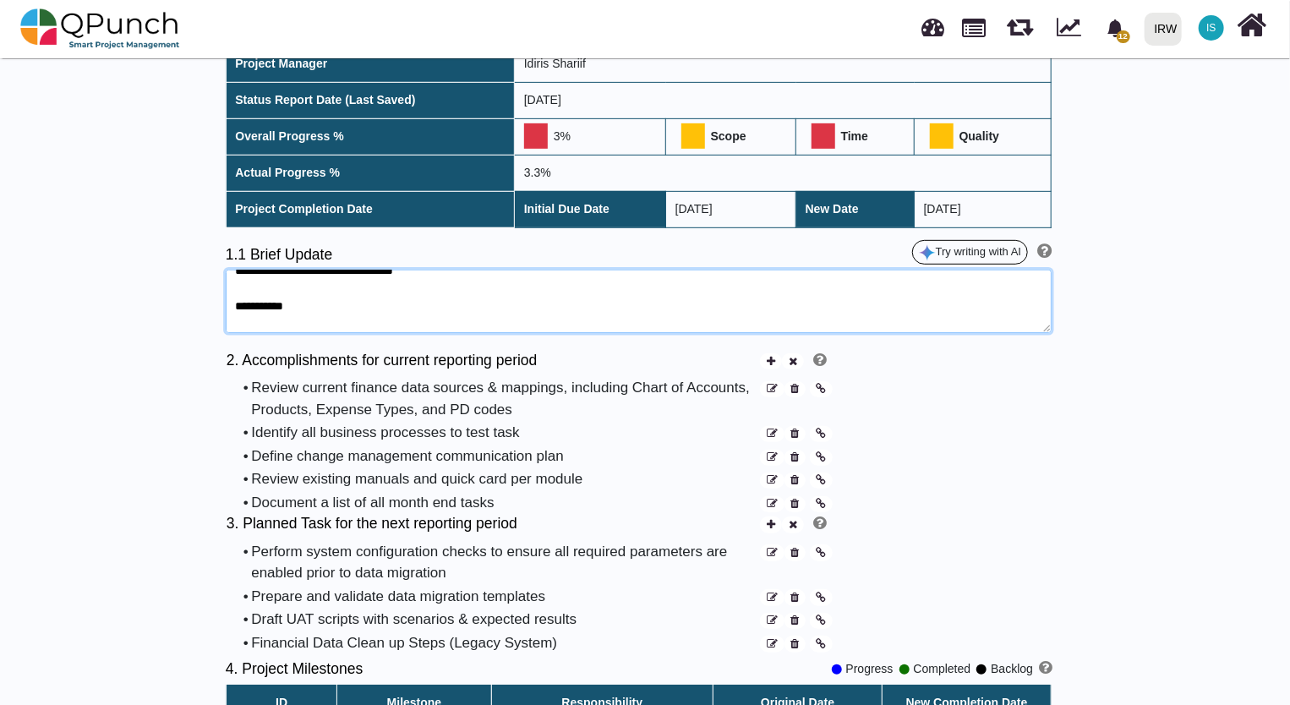
scroll to position [70, 0]
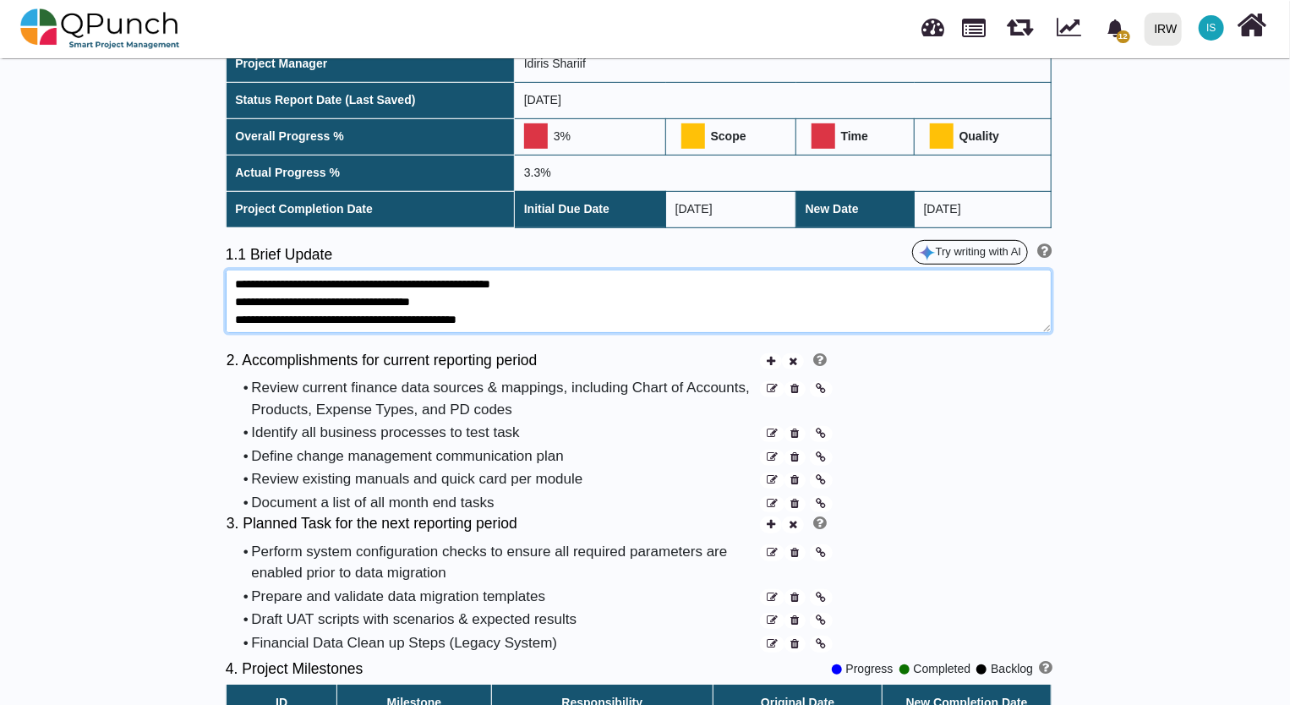
type textarea "**********"
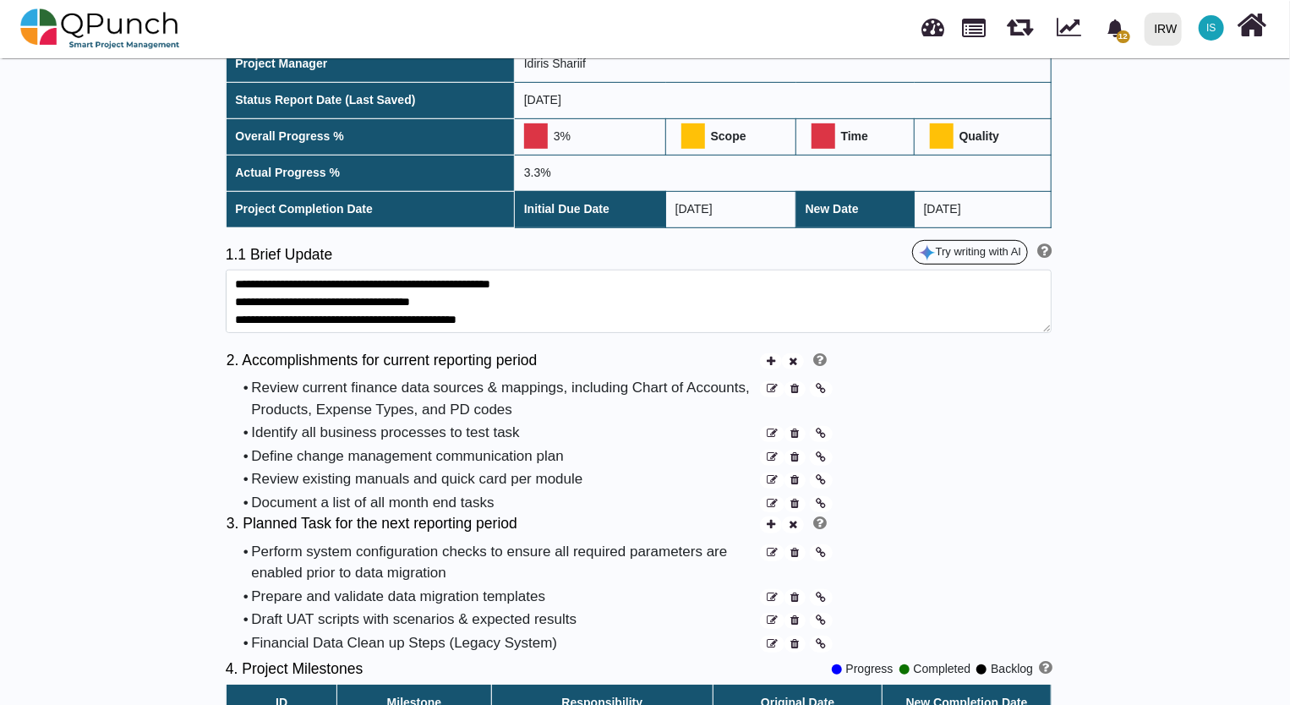
click at [745, 203] on td "20-06-2017" at bounding box center [731, 209] width 130 height 36
click at [729, 203] on td "20-06-2017" at bounding box center [731, 209] width 130 height 36
drag, startPoint x: 735, startPoint y: 206, endPoint x: 726, endPoint y: 207, distance: 9.3
click at [726, 207] on td "20-06-2017" at bounding box center [731, 209] width 130 height 36
drag, startPoint x: 726, startPoint y: 207, endPoint x: 676, endPoint y: 201, distance: 50.2
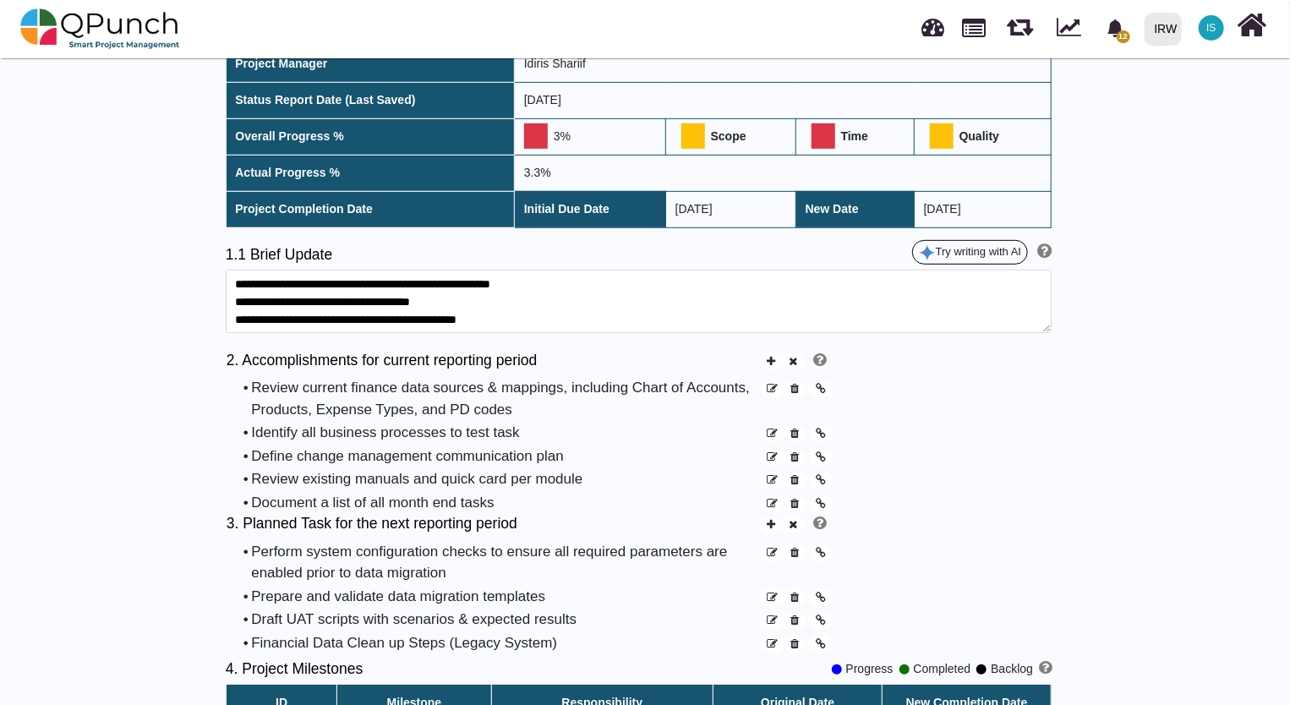
click at [676, 201] on td "20-06-2017" at bounding box center [731, 209] width 130 height 36
drag, startPoint x: 676, startPoint y: 205, endPoint x: 747, endPoint y: 218, distance: 72.3
click at [747, 218] on td "20-06-2017" at bounding box center [731, 209] width 130 height 36
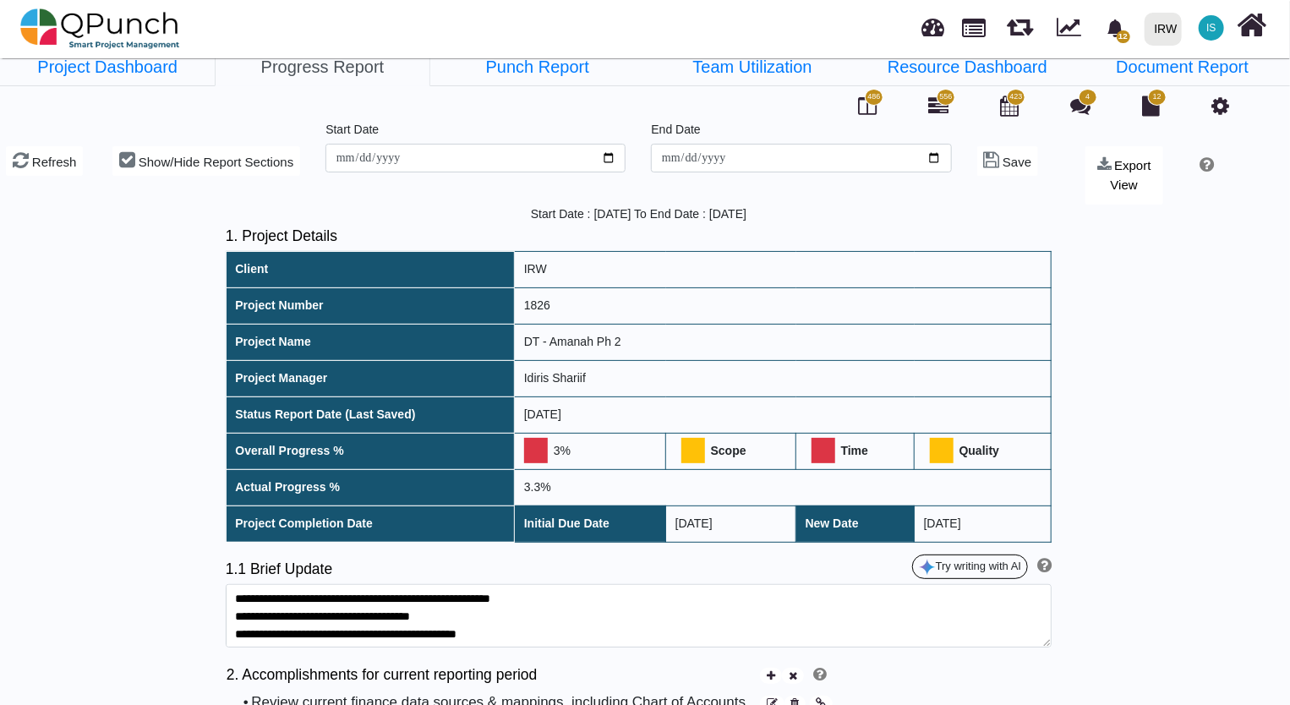
scroll to position [0, 0]
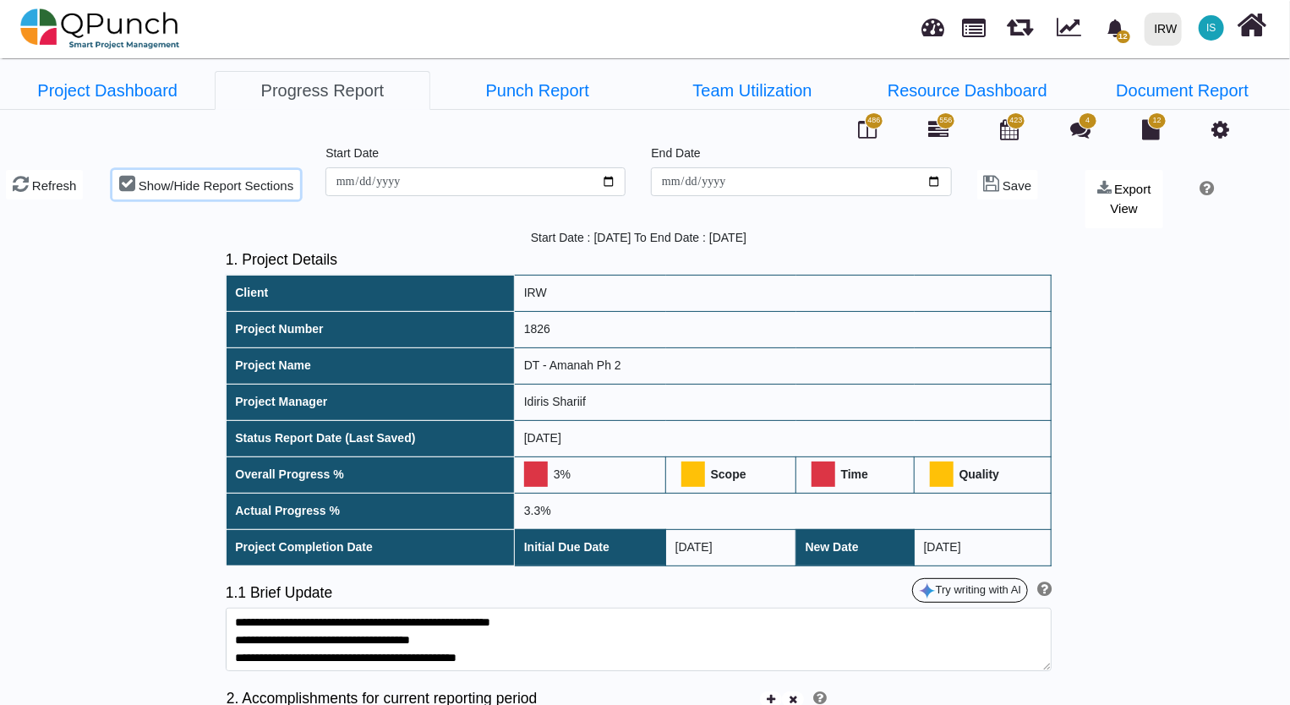
click at [191, 185] on span "Show/Hide Report Sections" at bounding box center [216, 185] width 155 height 14
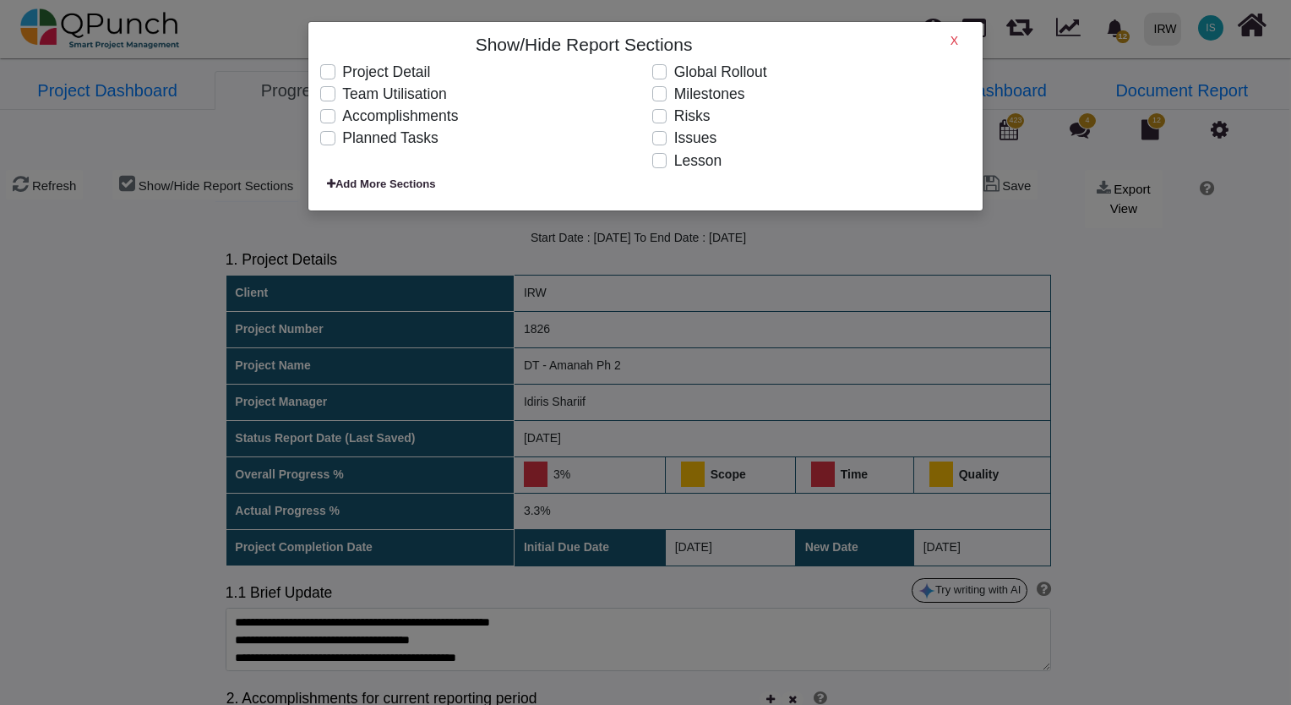
click at [674, 99] on label "Milestones" at bounding box center [709, 94] width 71 height 22
click at [674, 161] on label "Lesson" at bounding box center [697, 161] width 47 height 22
click at [951, 41] on h6 "X" at bounding box center [955, 41] width 8 height 14
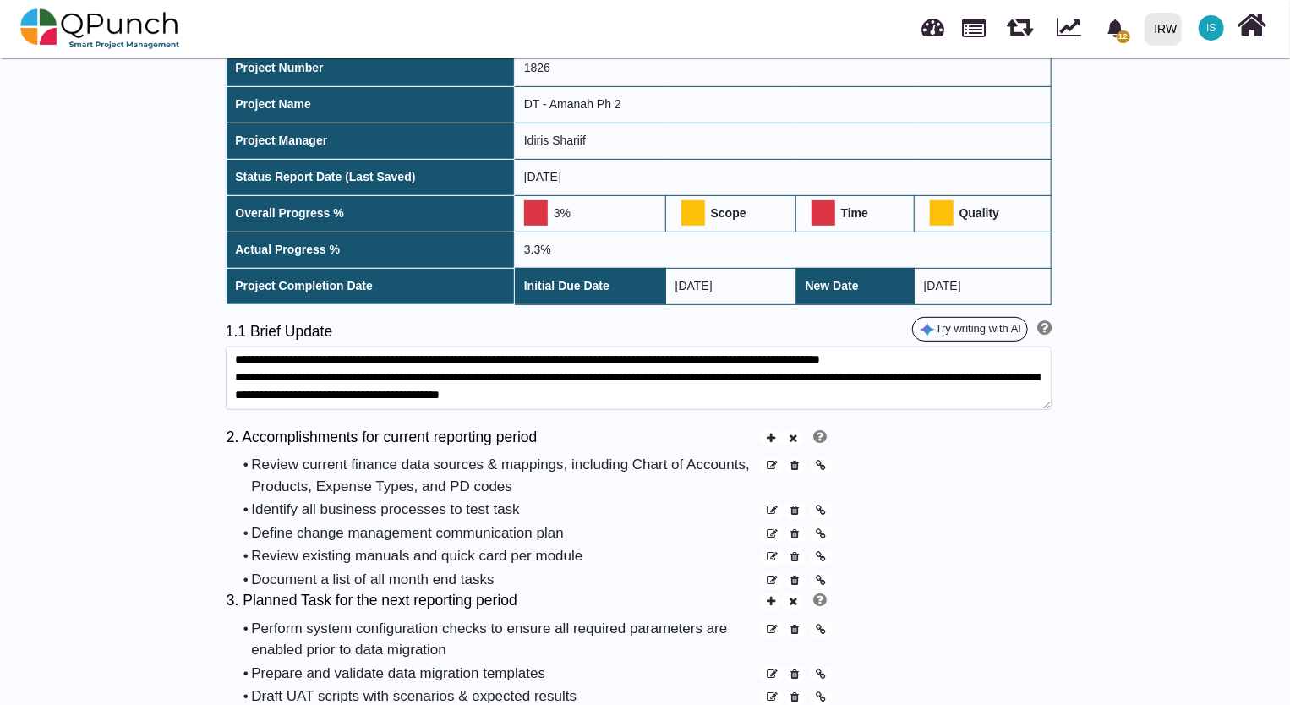
scroll to position [352, 0]
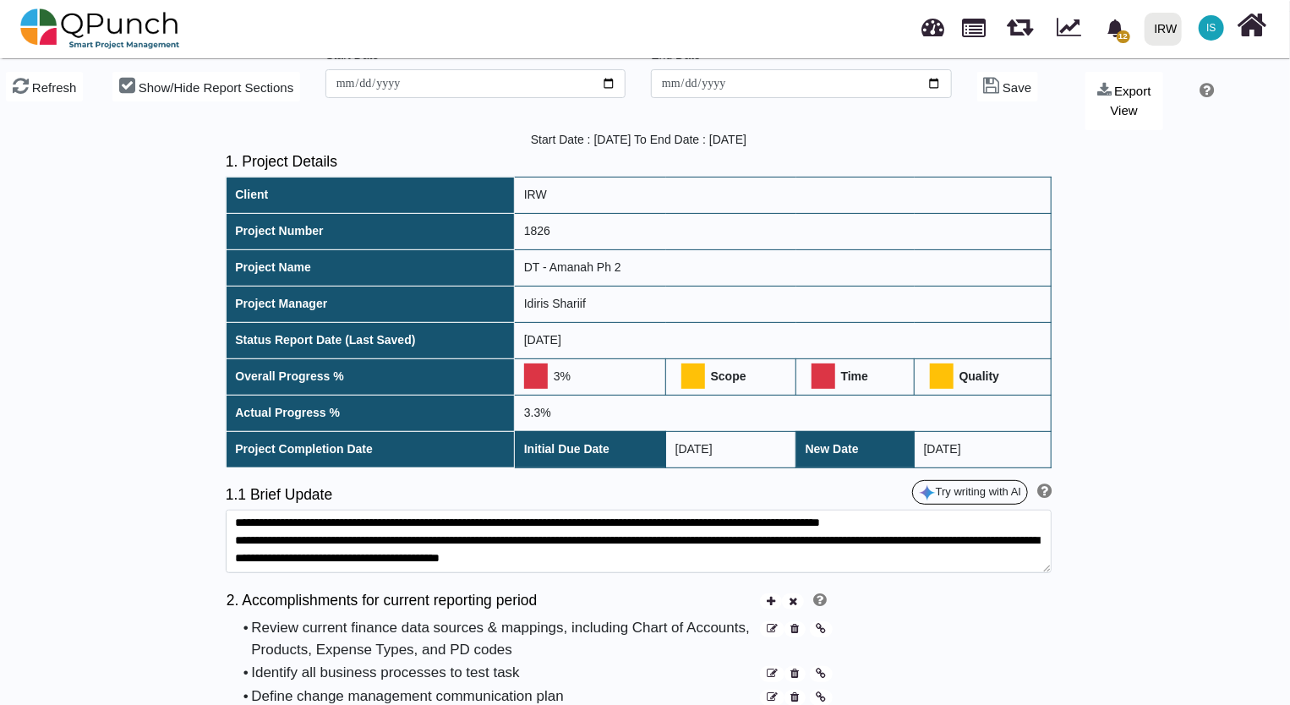
scroll to position [0, 0]
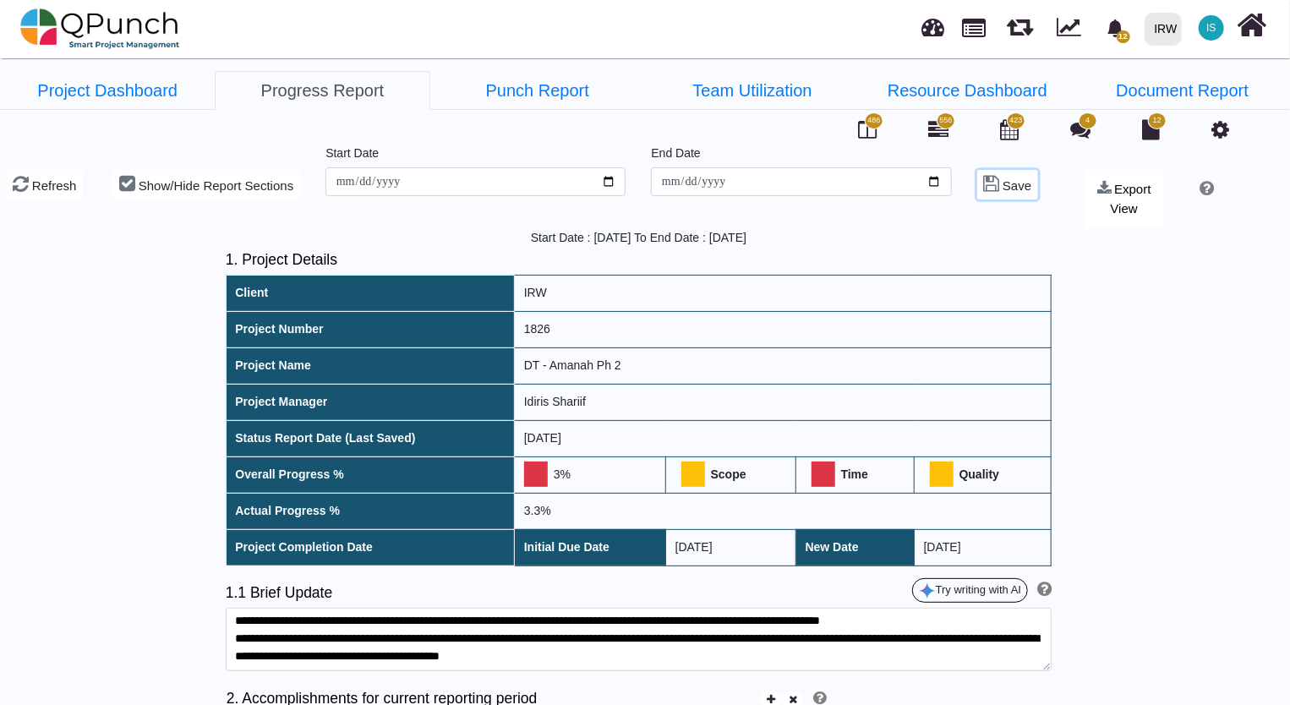
click at [1013, 183] on span "Save" at bounding box center [1016, 185] width 29 height 14
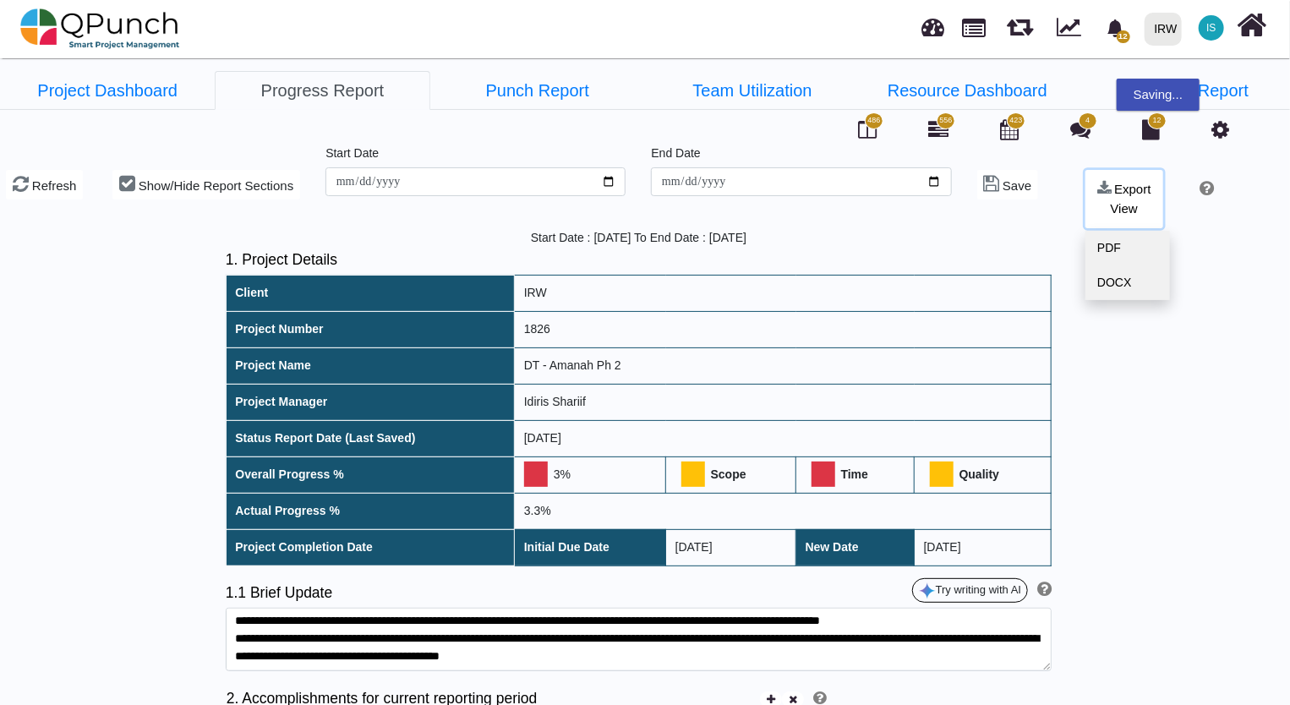
click at [1127, 197] on button "Export View" at bounding box center [1123, 199] width 77 height 58
click at [1128, 194] on span "Export View" at bounding box center [1130, 199] width 41 height 34
click at [1108, 247] on link "PDF" at bounding box center [1127, 248] width 85 height 35
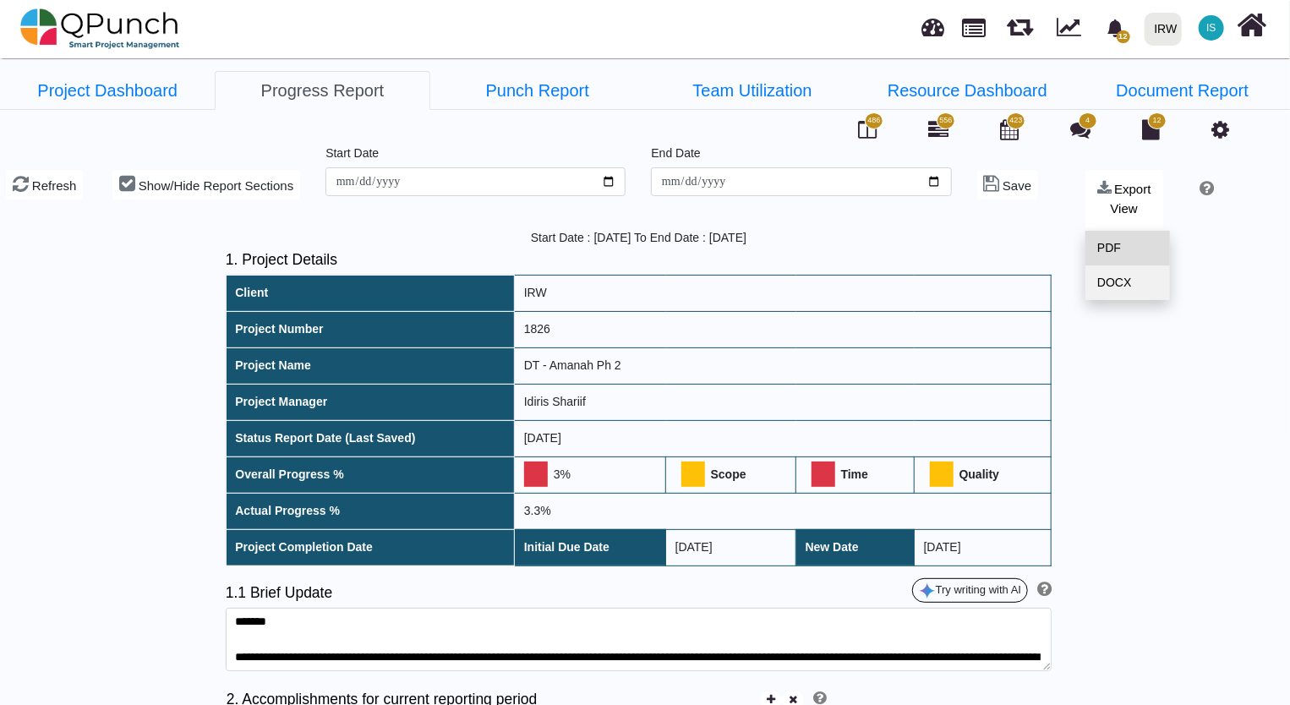
click at [1116, 245] on link "PDF" at bounding box center [1127, 248] width 85 height 35
click at [1112, 276] on link "DOCX" at bounding box center [1127, 282] width 85 height 35
click at [1241, 32] on icon at bounding box center [1252, 25] width 30 height 32
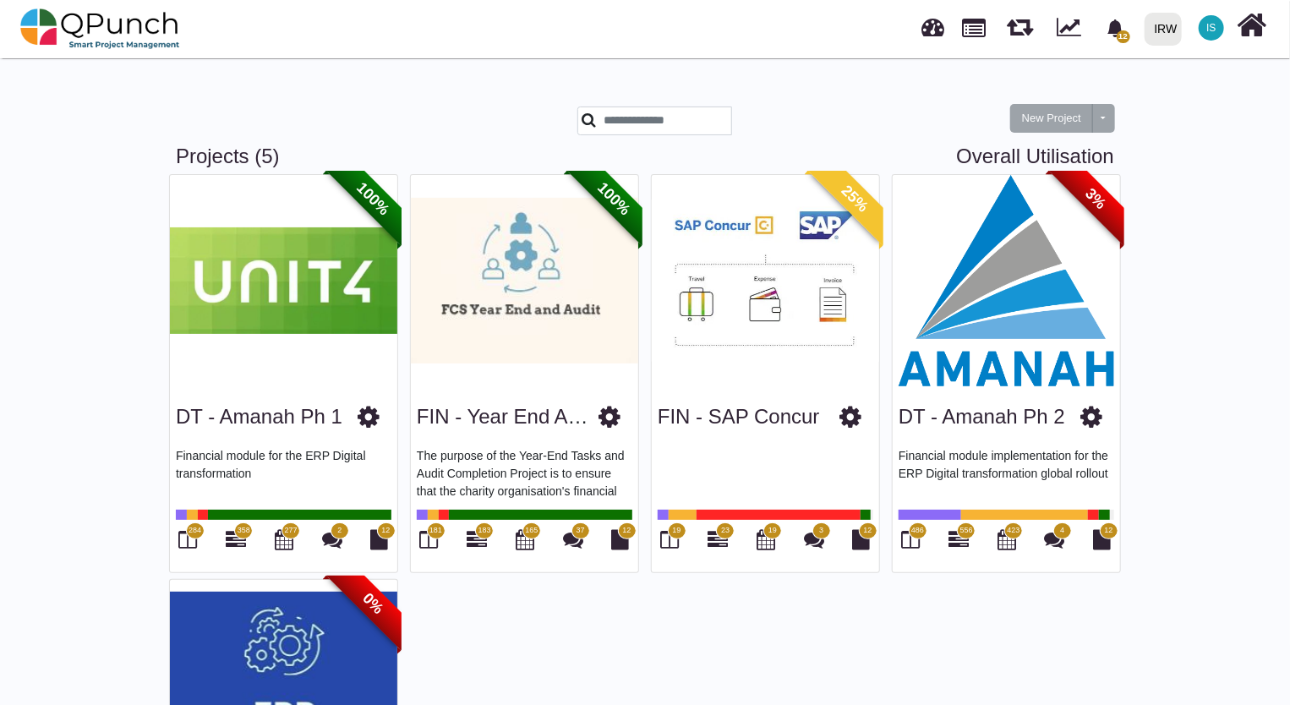
click at [1020, 301] on img at bounding box center [1005, 280] width 227 height 211
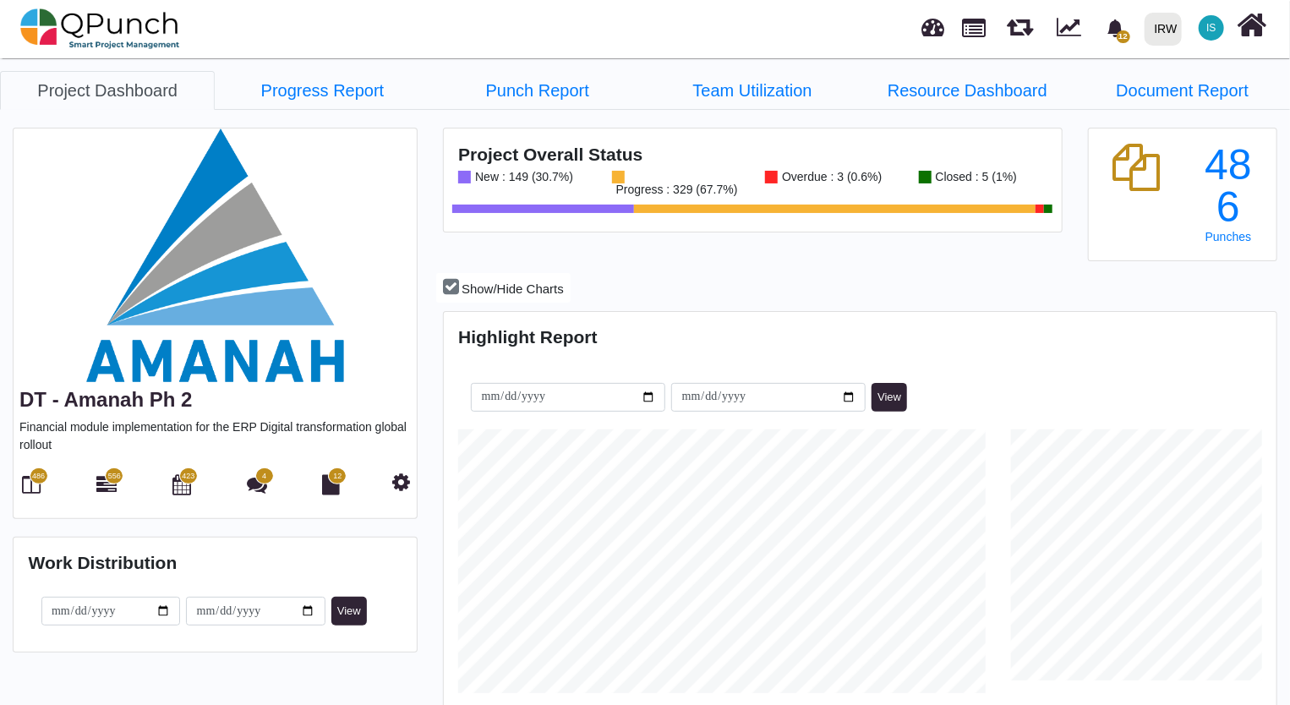
scroll to position [264, 276]
click at [108, 485] on icon at bounding box center [106, 484] width 20 height 20
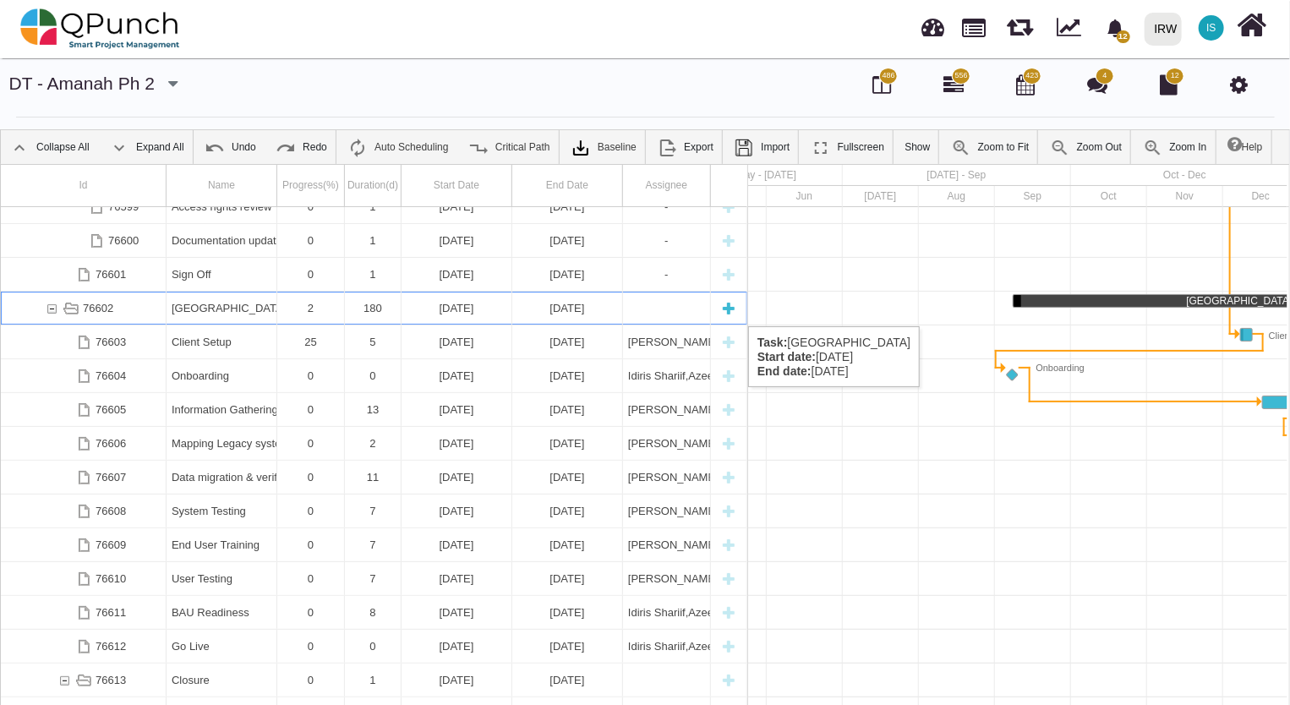
scroll to position [1809, 0]
click at [55, 309] on div "76602" at bounding box center [51, 308] width 15 height 33
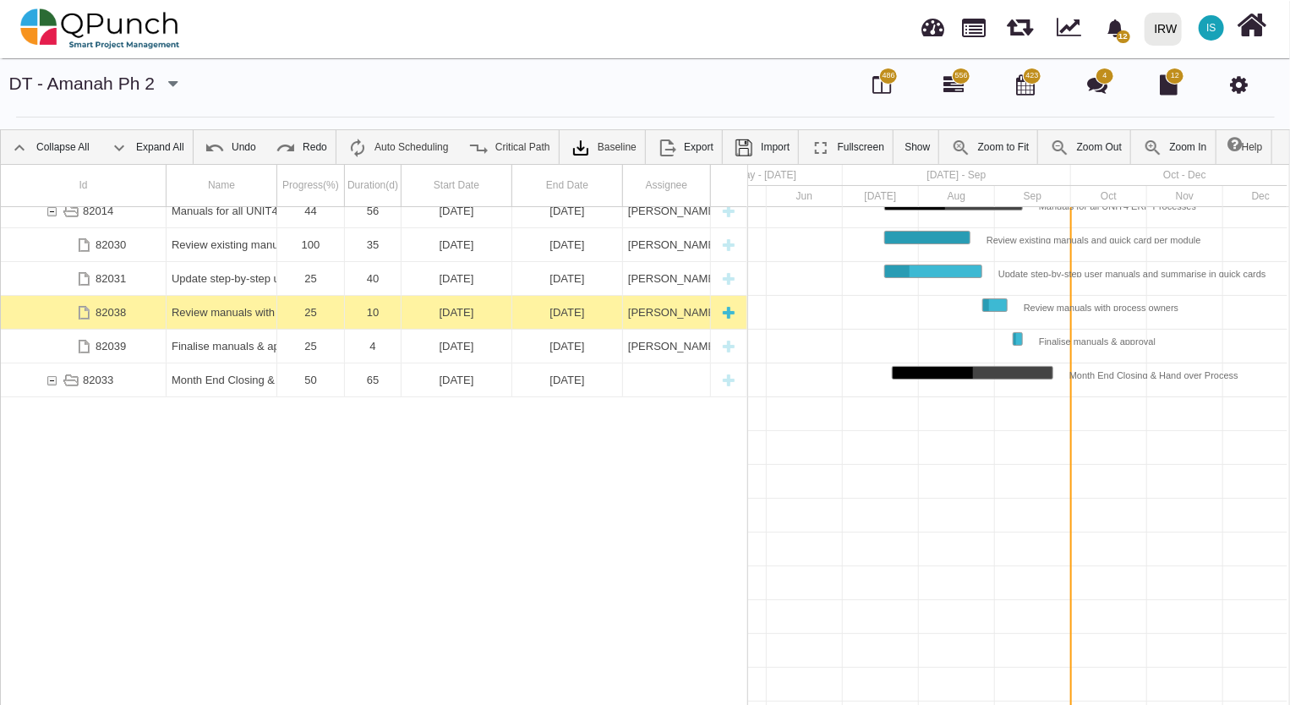
scroll to position [445, 0]
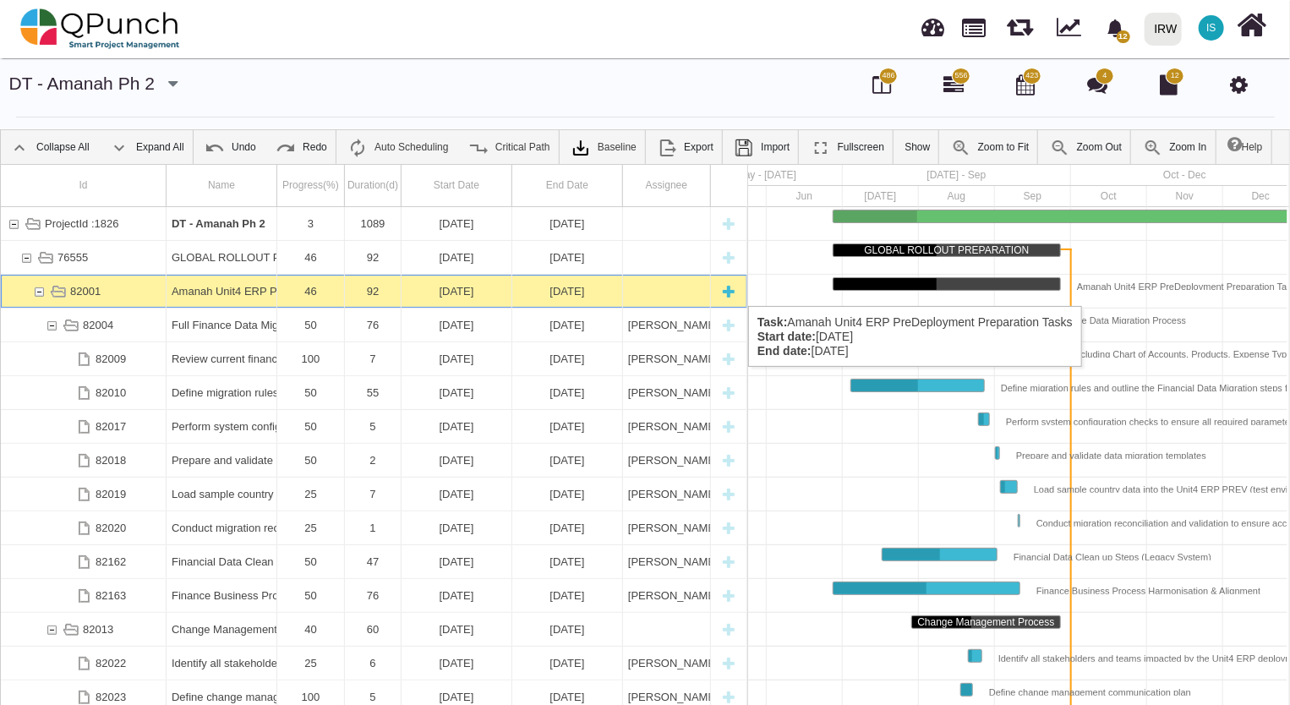
click at [41, 289] on div "82001" at bounding box center [38, 291] width 15 height 33
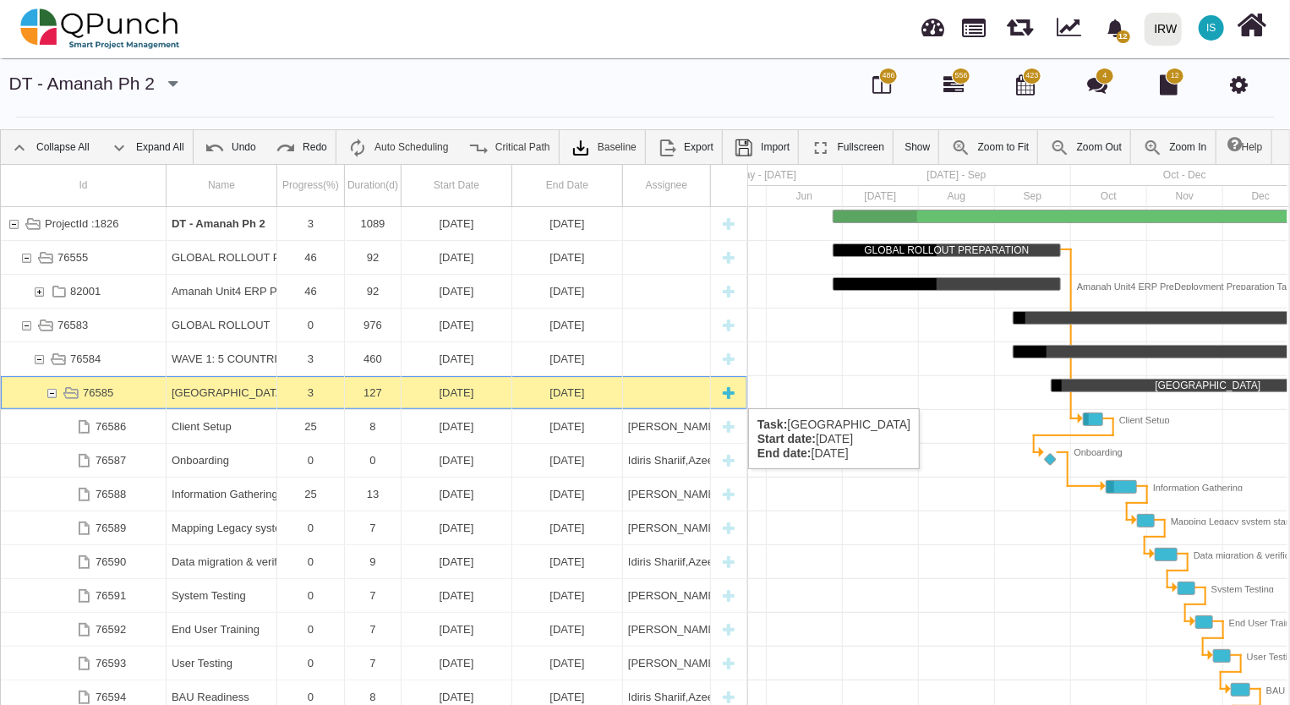
click at [49, 391] on div "76585" at bounding box center [51, 392] width 15 height 33
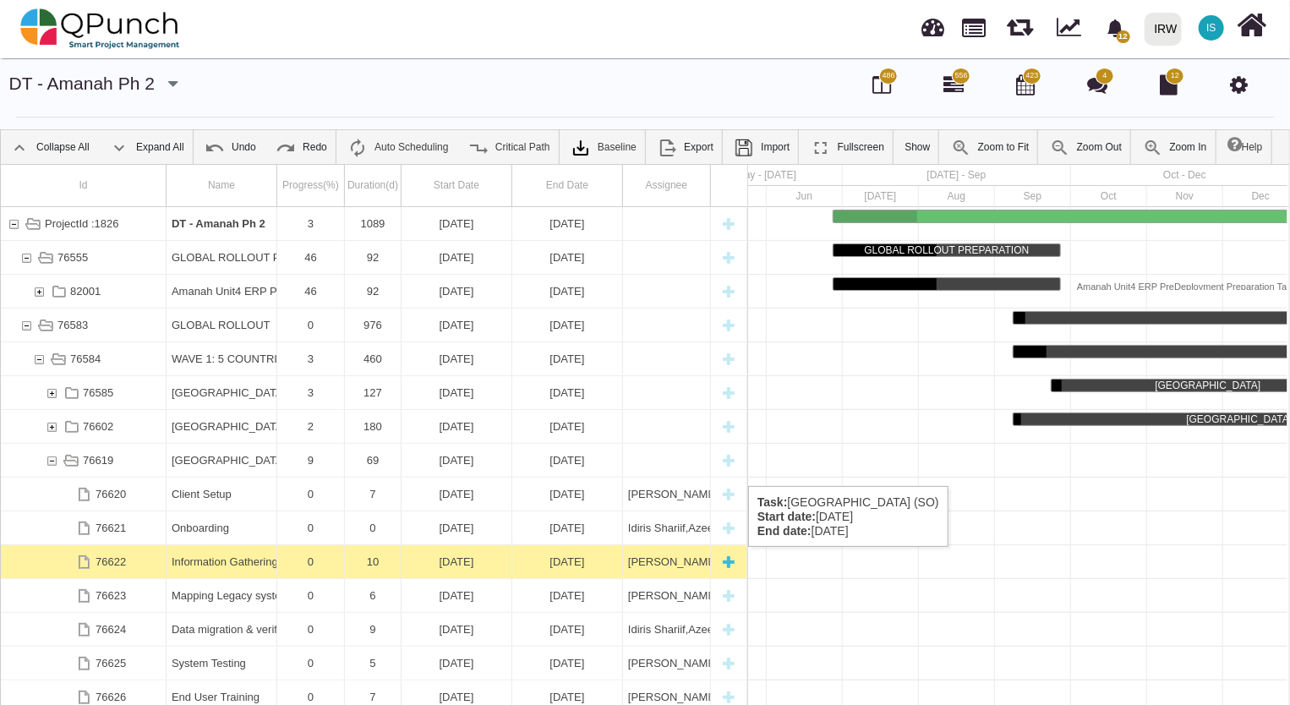
scroll to position [76, 0]
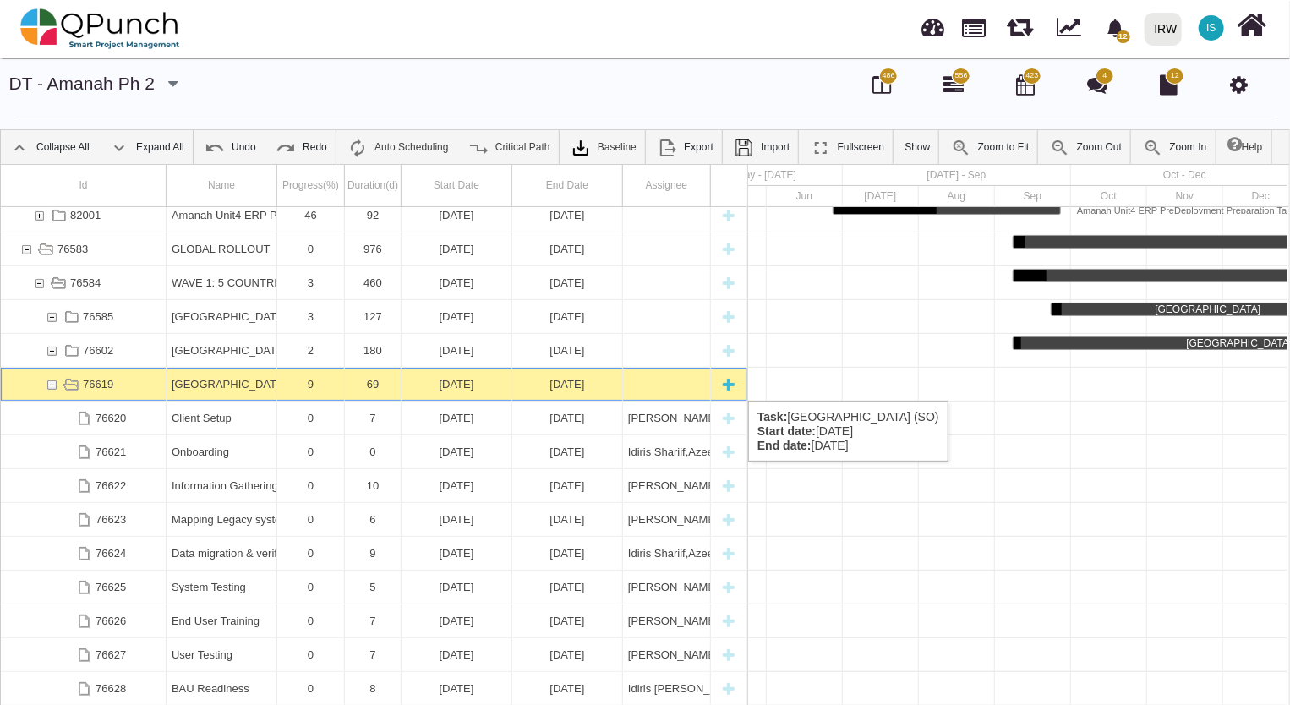
click at [50, 384] on div "76619" at bounding box center [51, 384] width 15 height 33
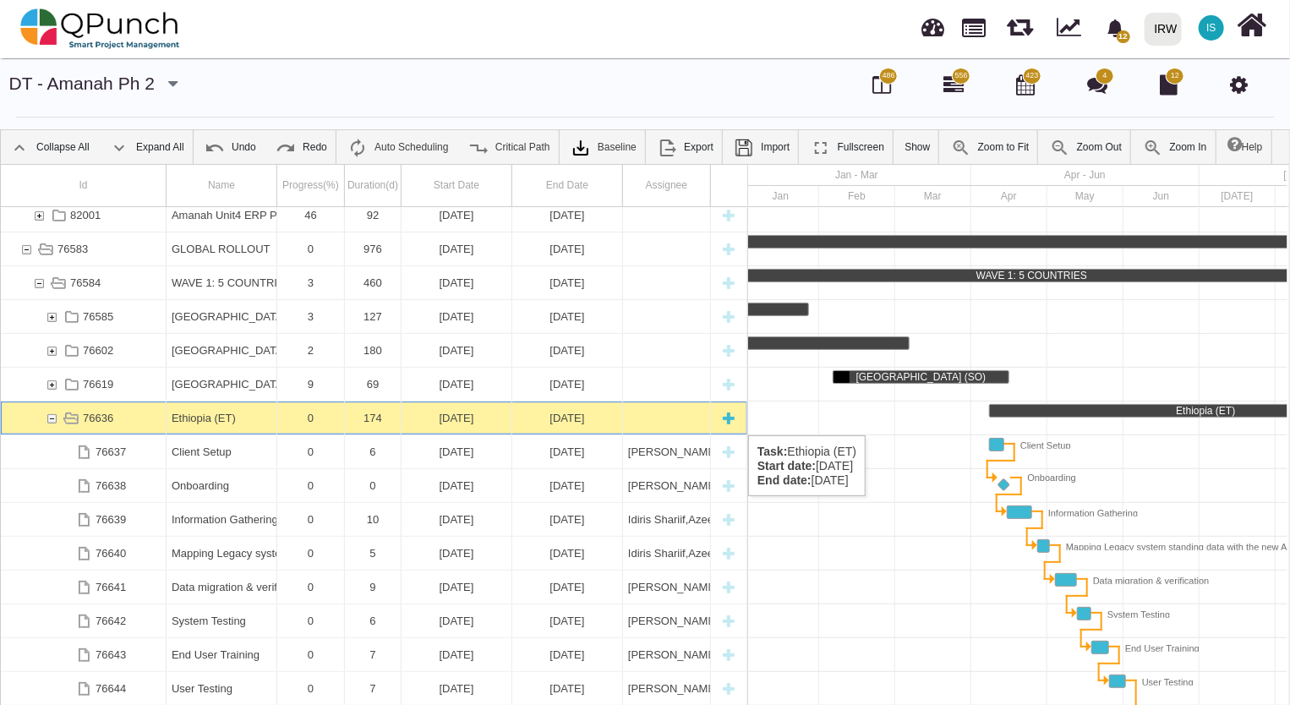
click at [52, 418] on div "76636" at bounding box center [51, 417] width 15 height 33
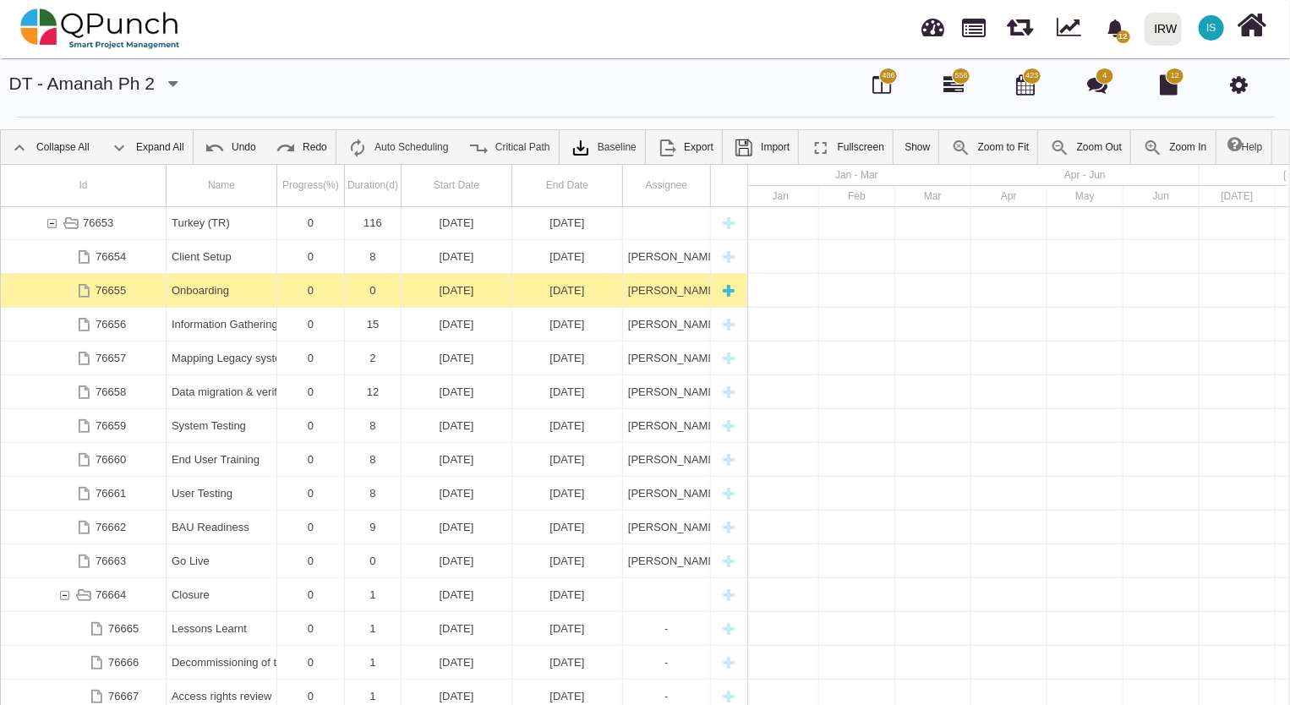
scroll to position [154, 0]
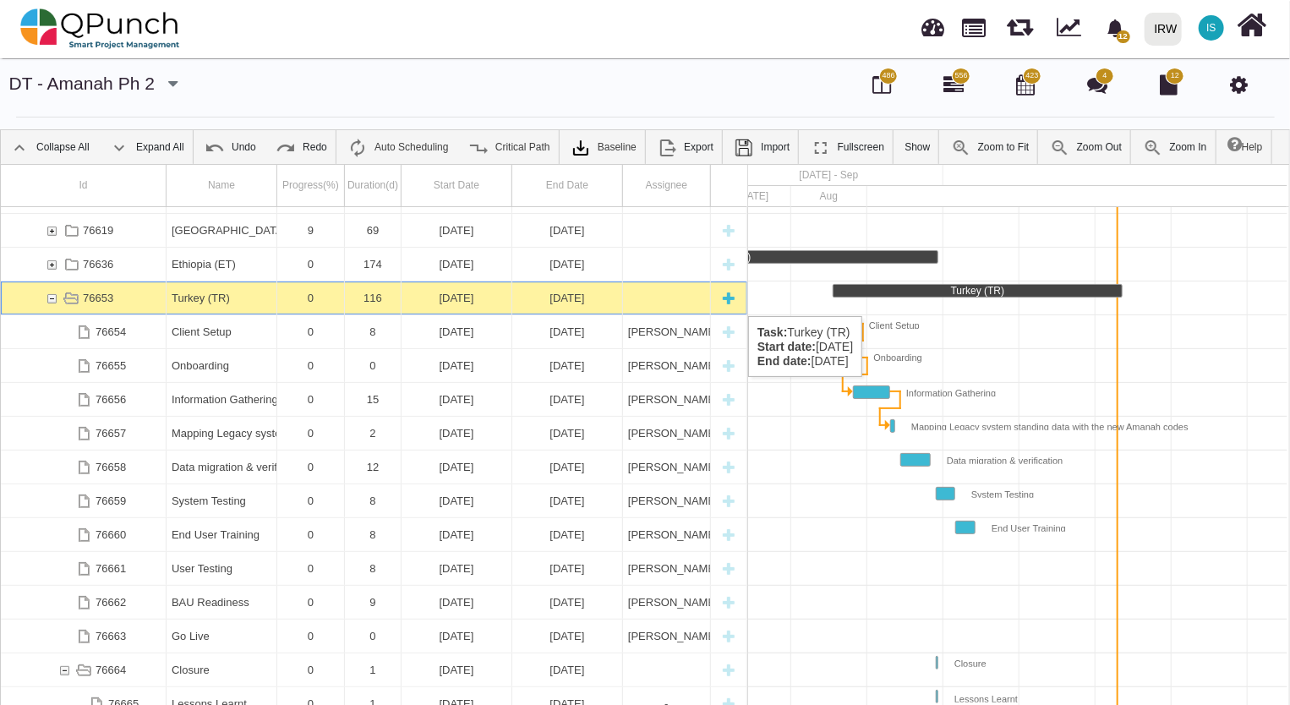
click at [55, 299] on div "76653" at bounding box center [51, 297] width 15 height 33
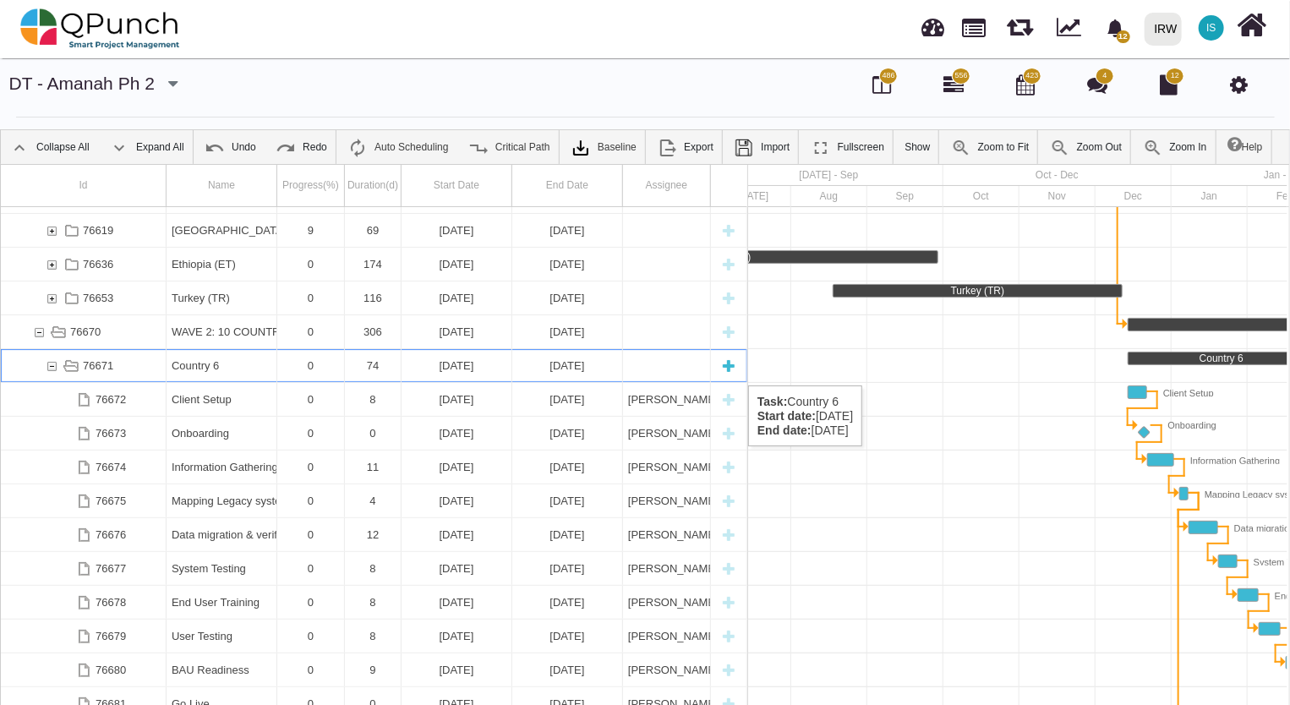
click at [226, 368] on div "Country 6" at bounding box center [222, 365] width 100 height 33
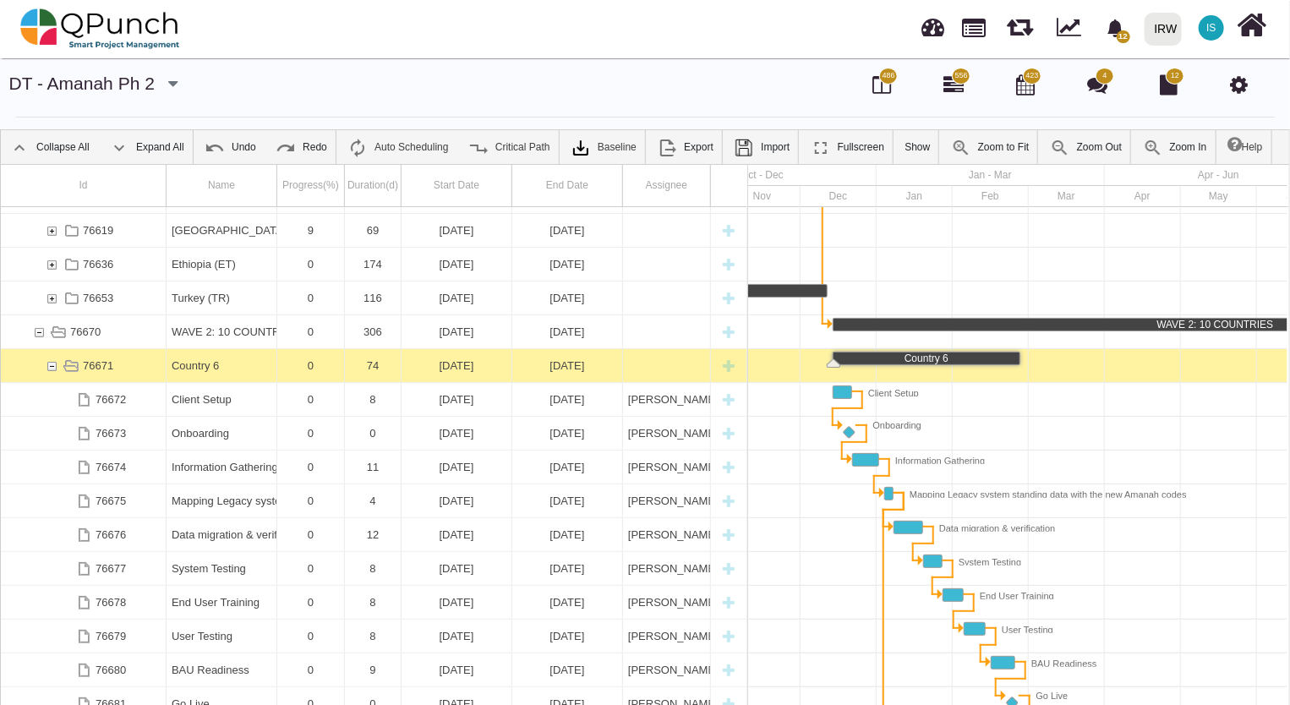
click at [226, 368] on div "Country 6" at bounding box center [222, 365] width 100 height 33
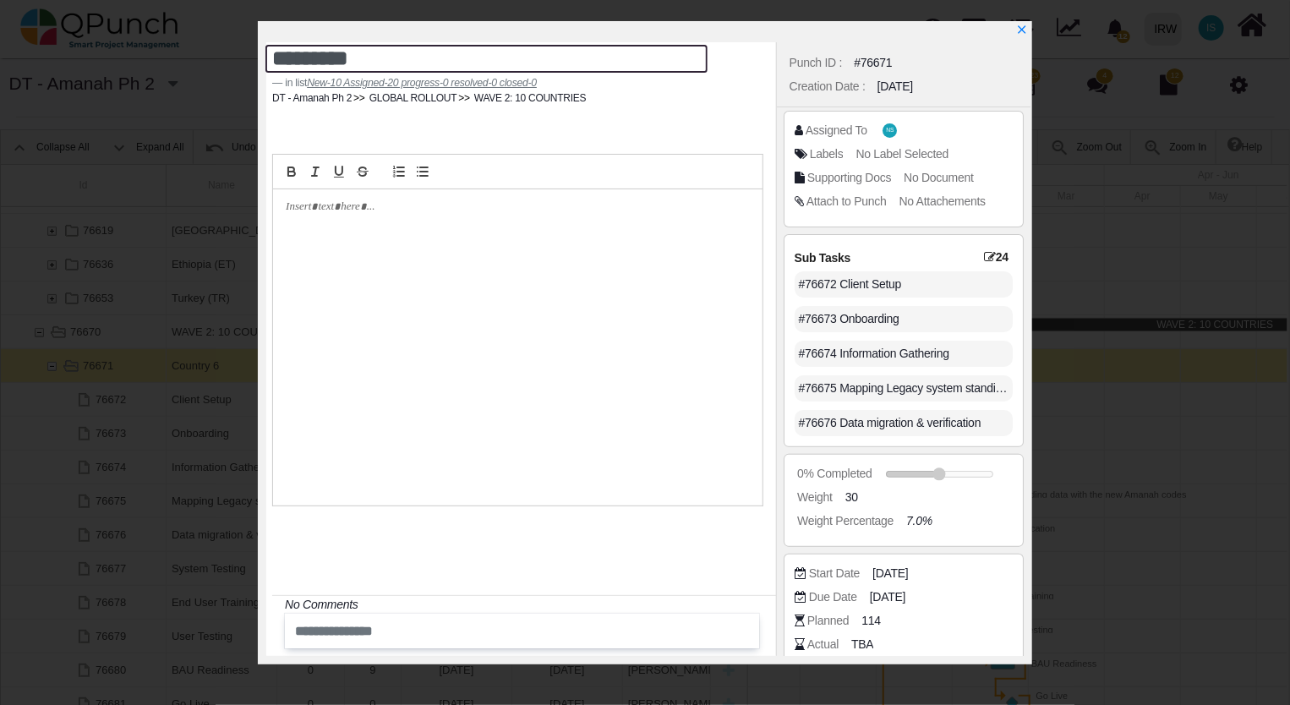
click at [368, 61] on textarea "*********" at bounding box center [485, 59] width 441 height 28
drag, startPoint x: 368, startPoint y: 61, endPoint x: 215, endPoint y: 46, distance: 154.6
click at [216, 46] on div "********* in list New-10 Assigned-20 progress-0 resolved-0 closed-0 DT - Amanah…" at bounding box center [645, 352] width 1290 height 705
type textarea "*****"
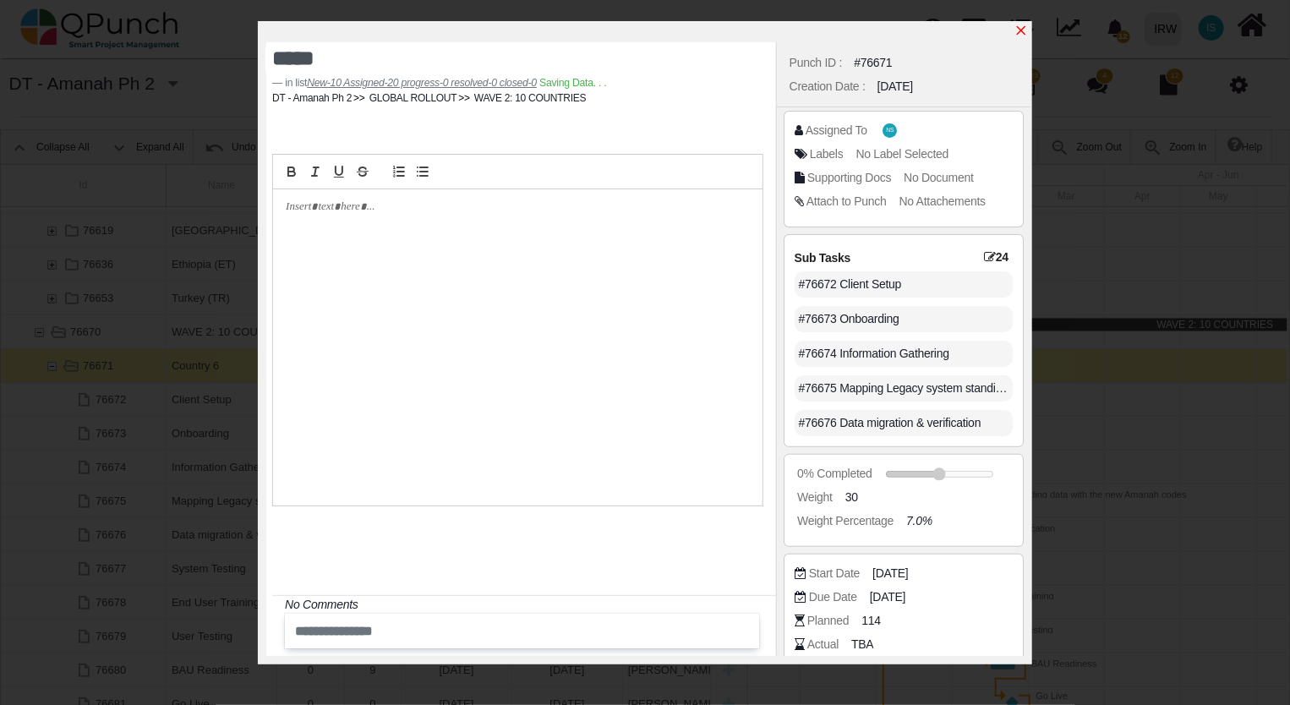
click at [1017, 35] on icon "x" at bounding box center [1021, 30] width 9 height 9
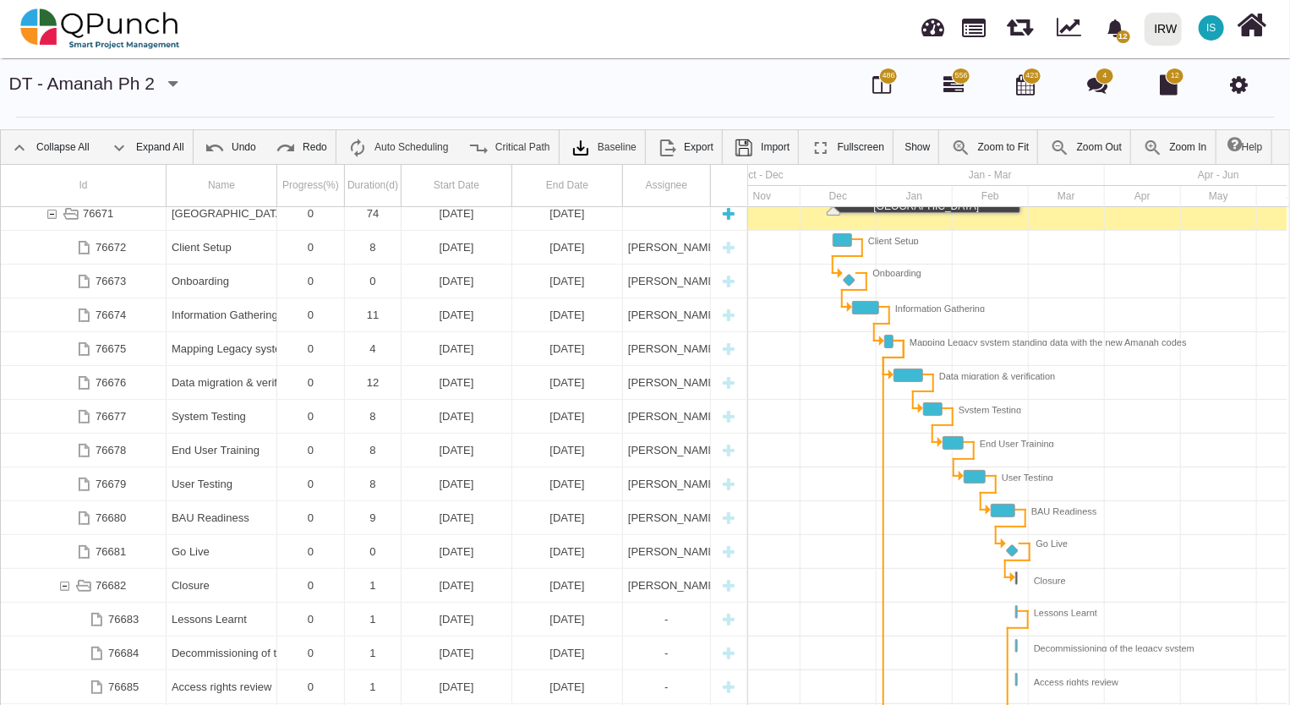
click at [49, 212] on div "76671" at bounding box center [51, 213] width 15 height 33
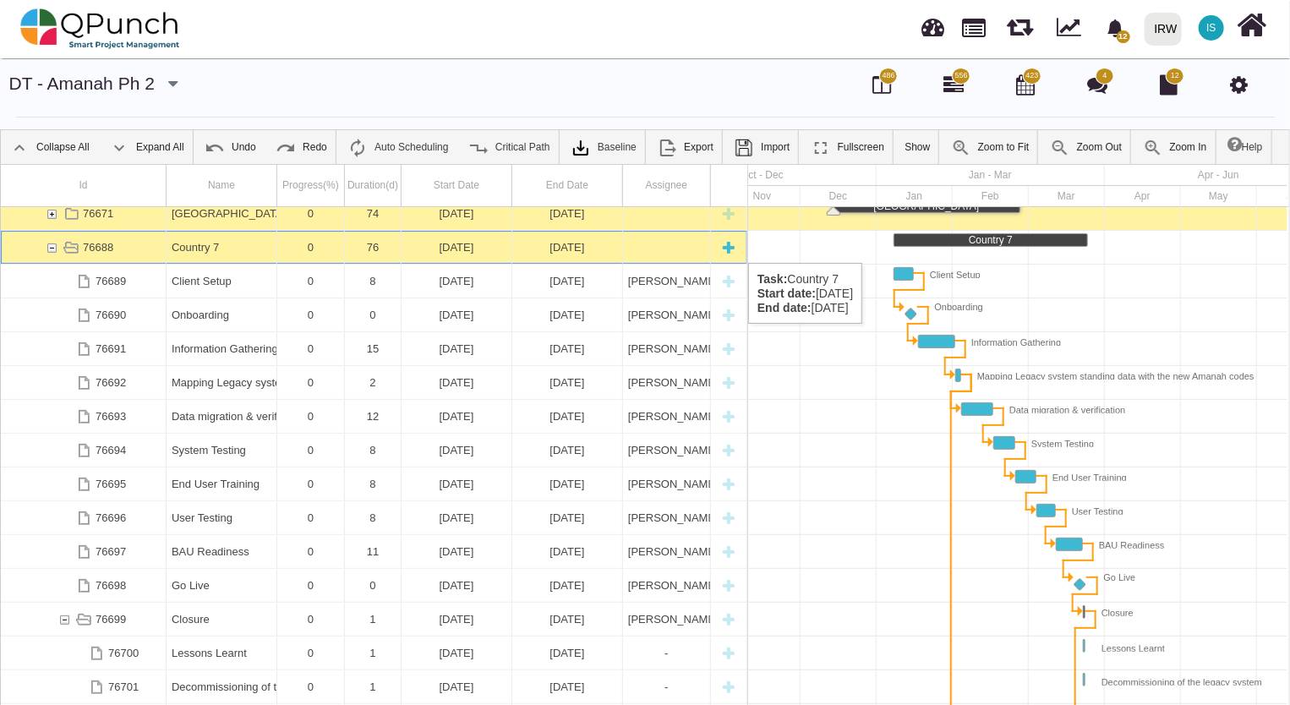
click at [212, 246] on div "Country 7" at bounding box center [222, 247] width 100 height 33
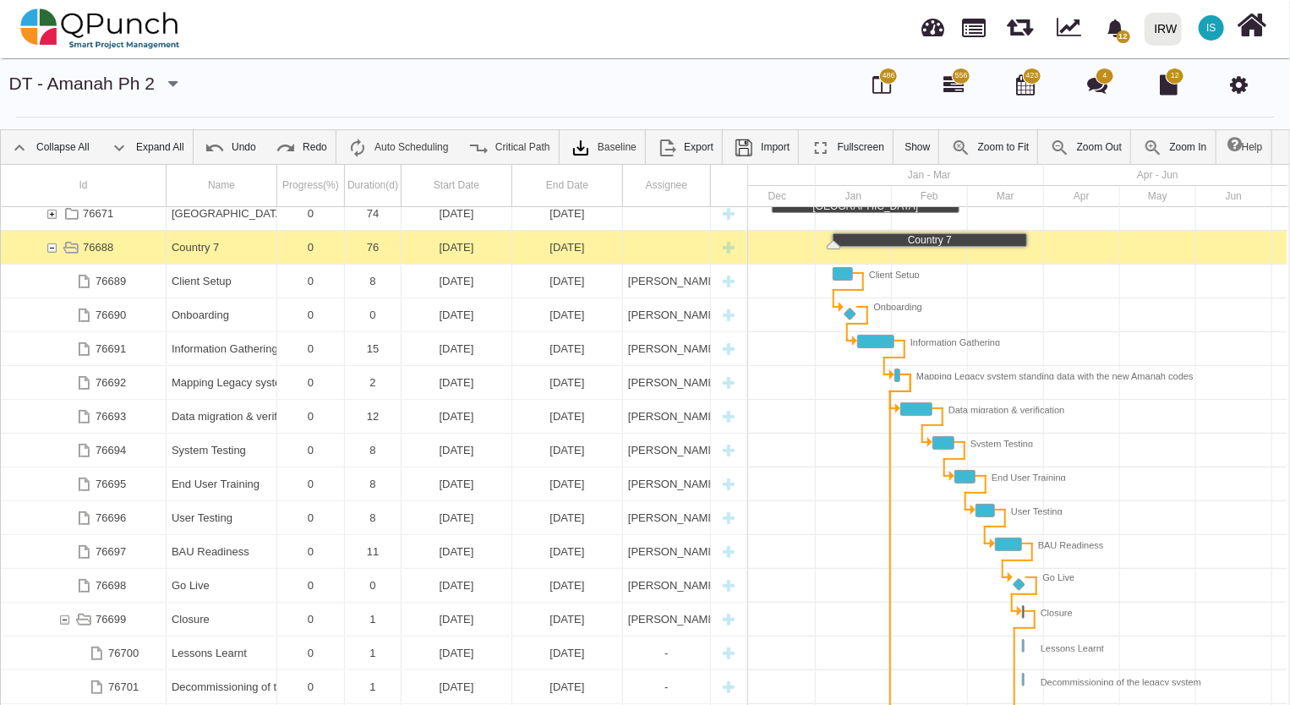
click at [212, 246] on div "Country 7" at bounding box center [222, 247] width 100 height 33
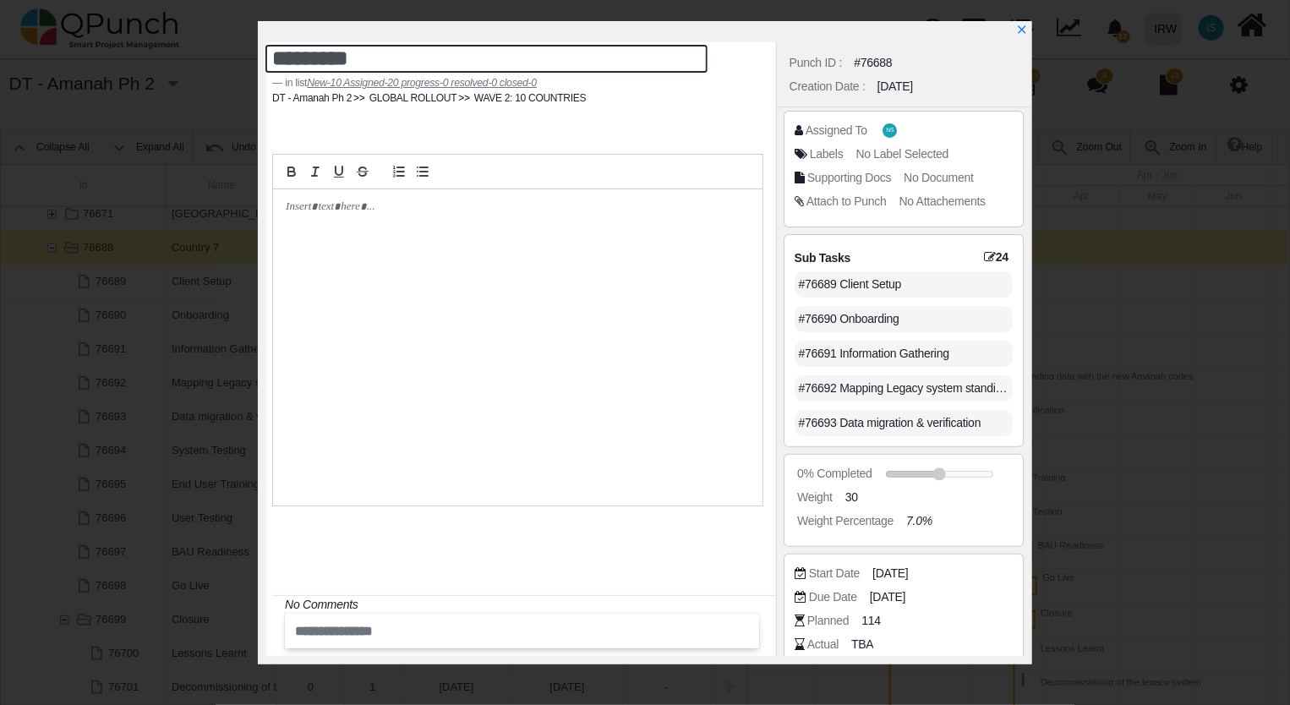
drag, startPoint x: 392, startPoint y: 60, endPoint x: 146, endPoint y: 59, distance: 245.9
click at [183, 43] on div "********* in list New-10 Assigned-20 progress-0 resolved-0 closed-0 DT - Amanah…" at bounding box center [645, 352] width 1290 height 705
type textarea "**********"
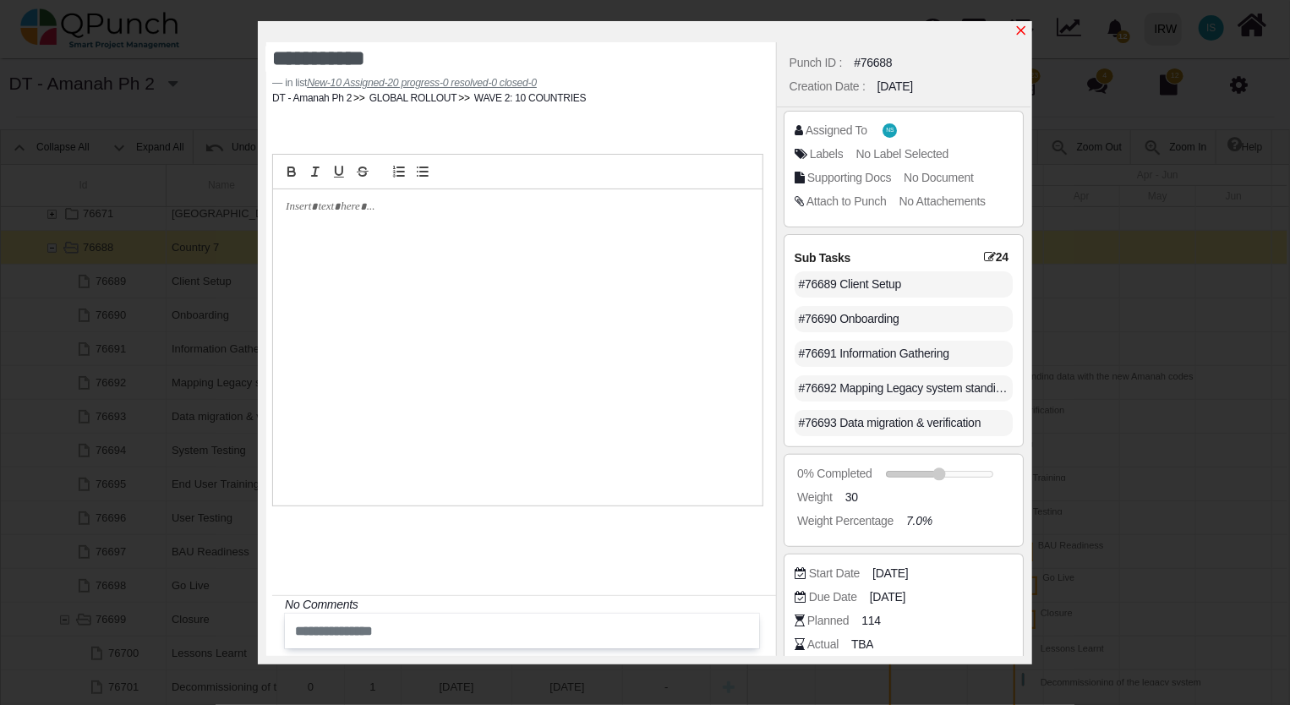
click at [1023, 34] on icon "x" at bounding box center [1021, 30] width 9 height 9
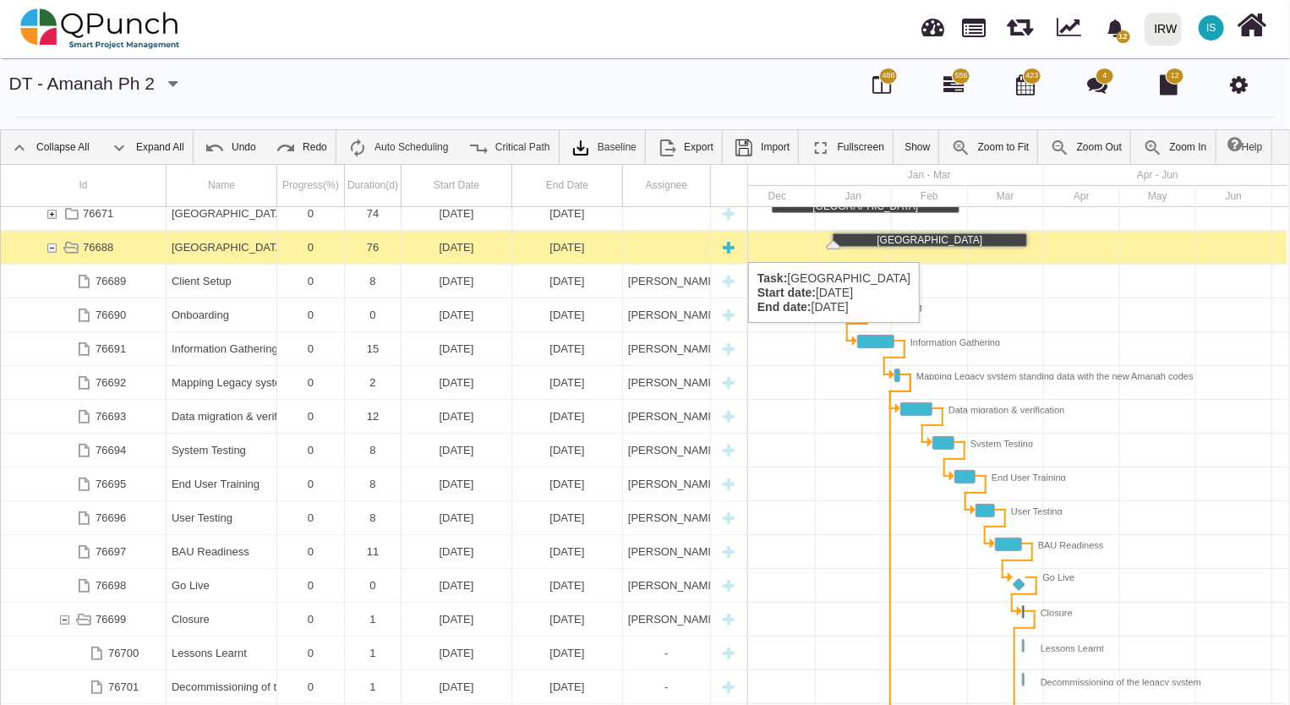
click at [52, 245] on div "76688" at bounding box center [51, 247] width 15 height 33
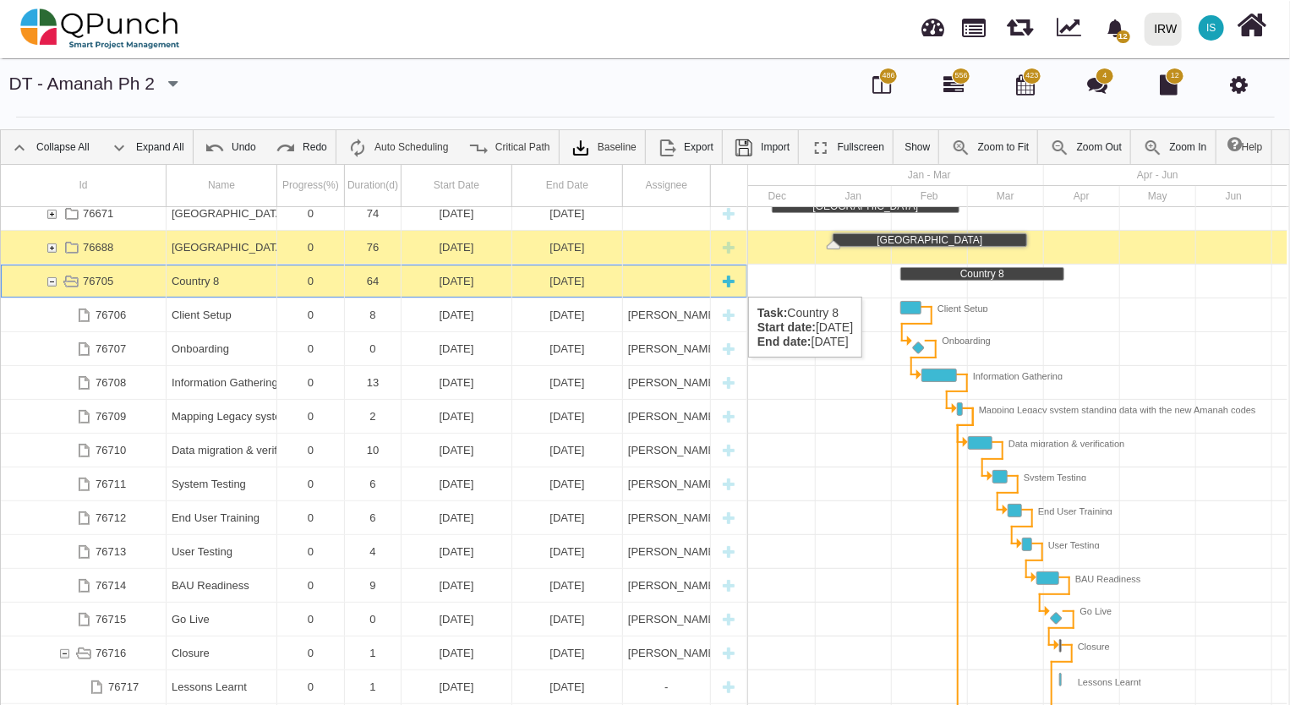
click at [215, 280] on div "Country 8" at bounding box center [222, 281] width 100 height 33
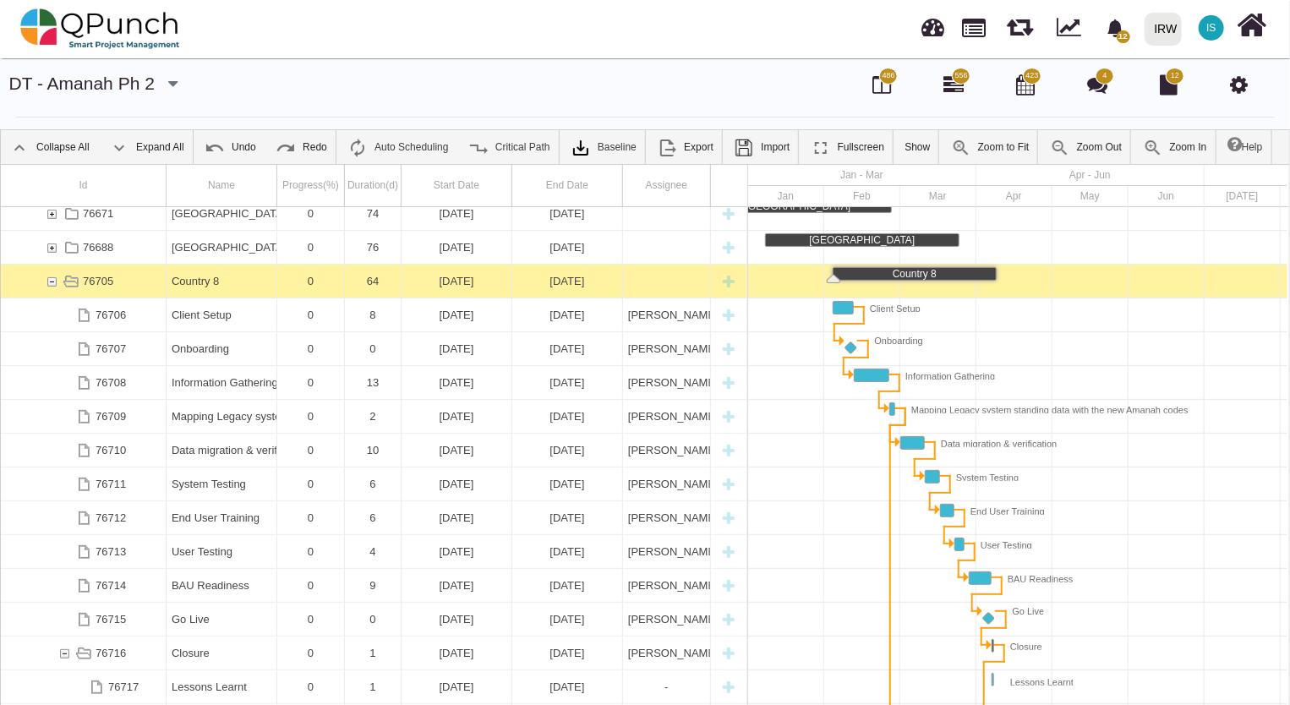
click at [215, 280] on div "Country 8" at bounding box center [222, 281] width 100 height 33
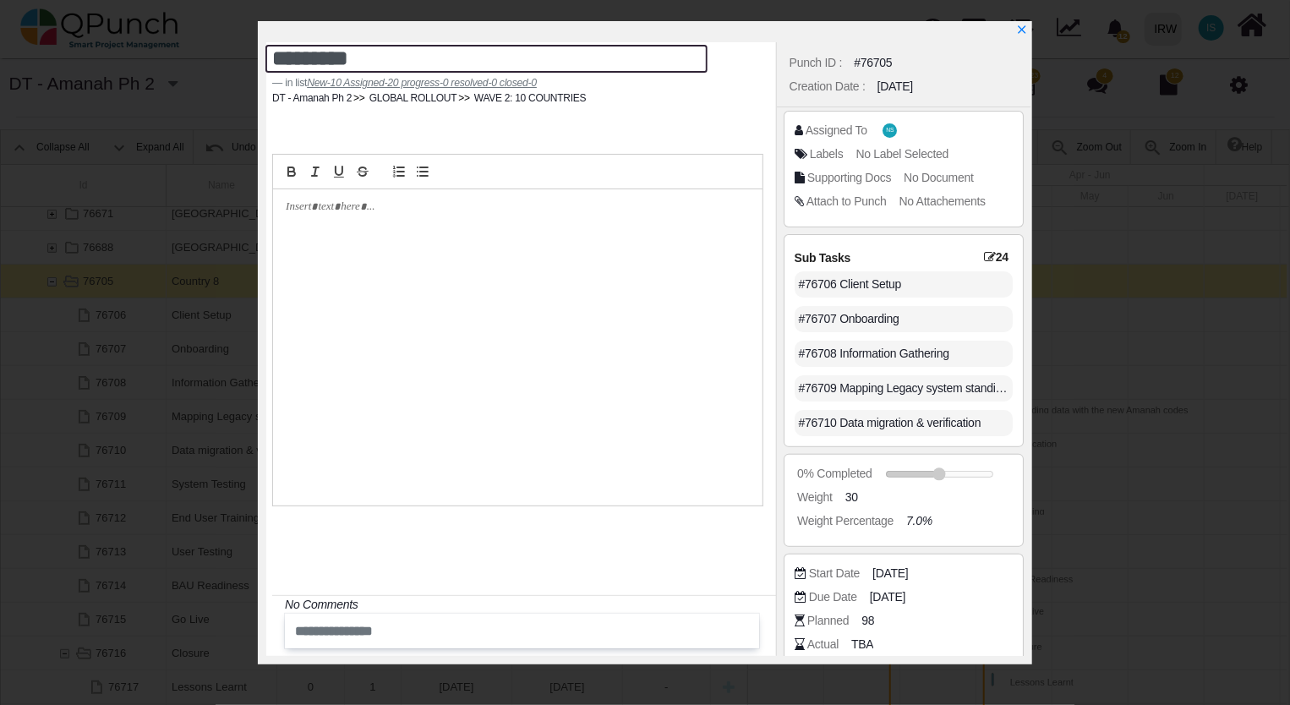
drag, startPoint x: 390, startPoint y: 61, endPoint x: 102, endPoint y: 59, distance: 287.3
click at [102, 59] on div "********* in list New-10 Assigned-20 progress-0 resolved-0 closed-0 DT - Amanah…" at bounding box center [645, 352] width 1290 height 705
type textarea "*****"
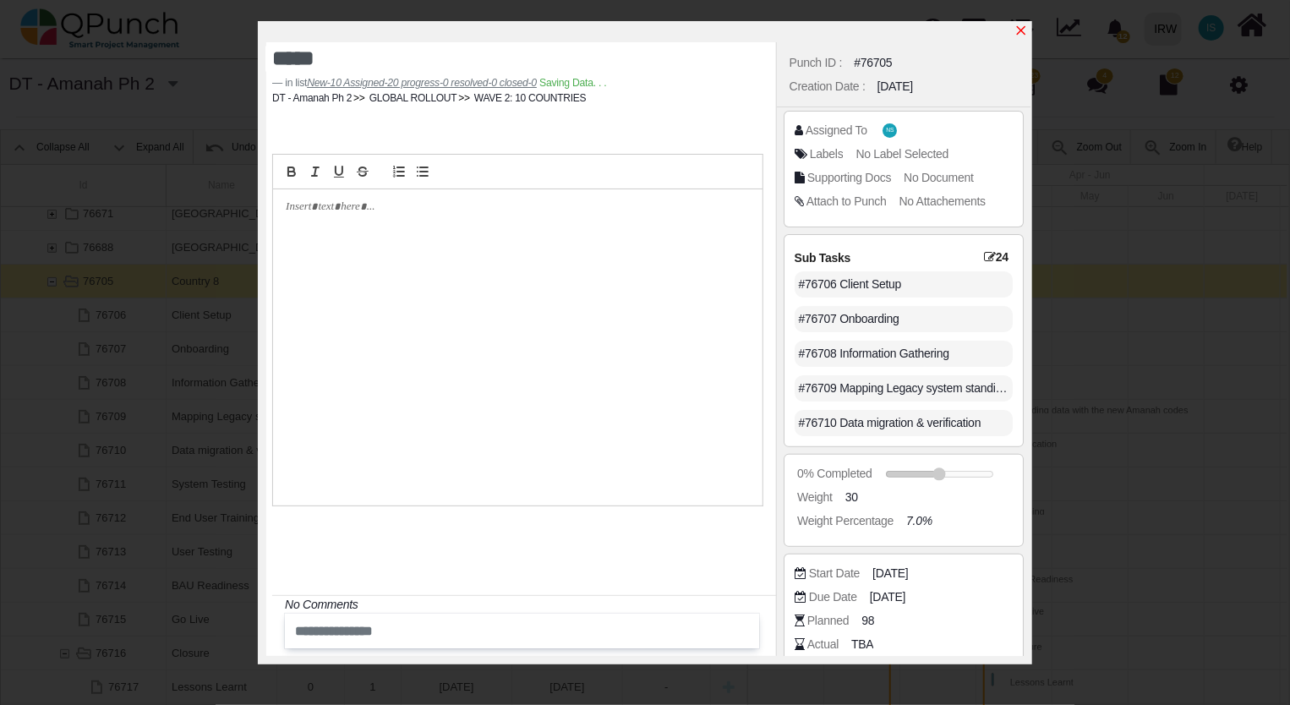
click at [1022, 29] on icon "x" at bounding box center [1021, 31] width 14 height 14
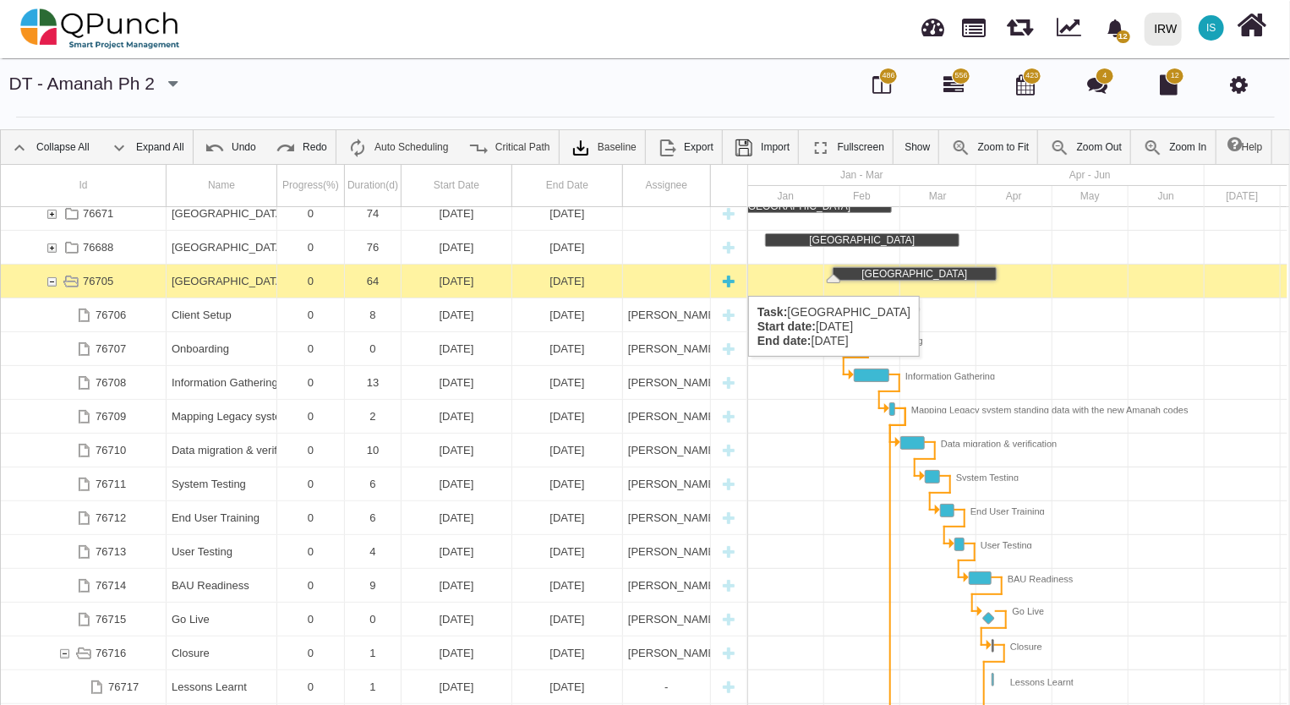
click at [50, 279] on div "76705" at bounding box center [51, 281] width 15 height 33
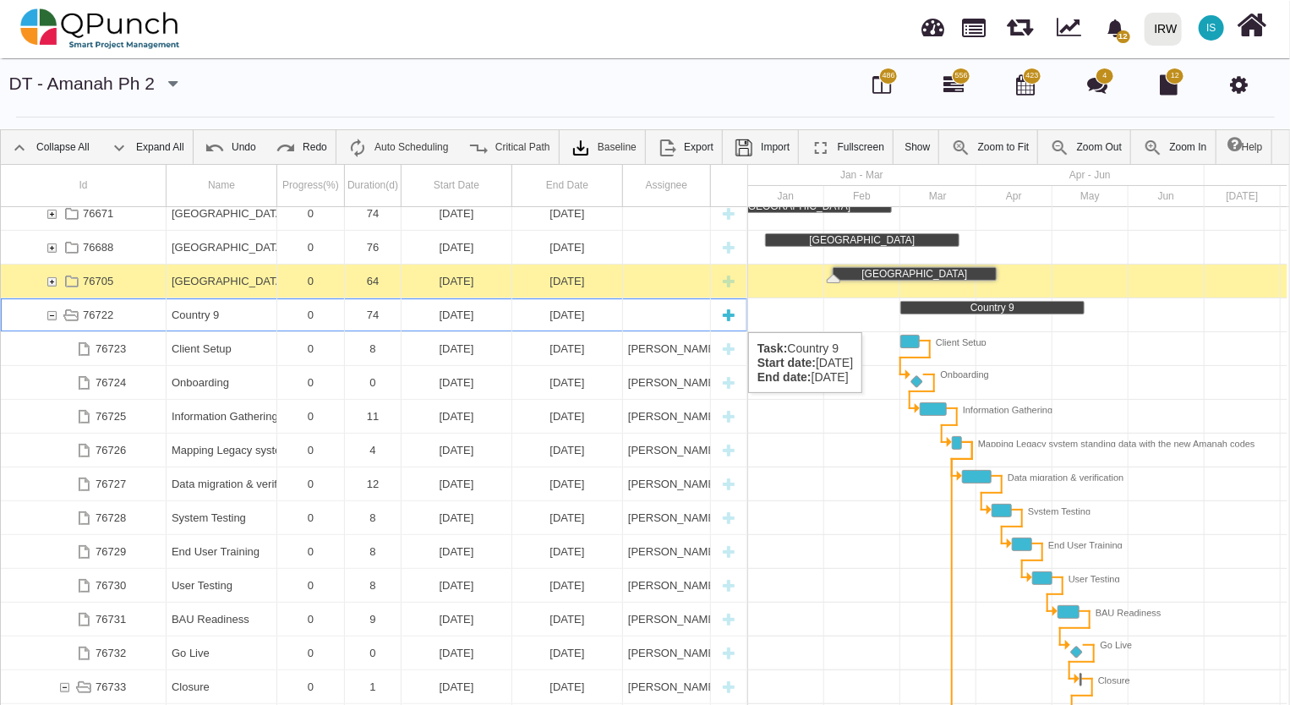
click at [208, 315] on div "Country 9" at bounding box center [222, 314] width 100 height 33
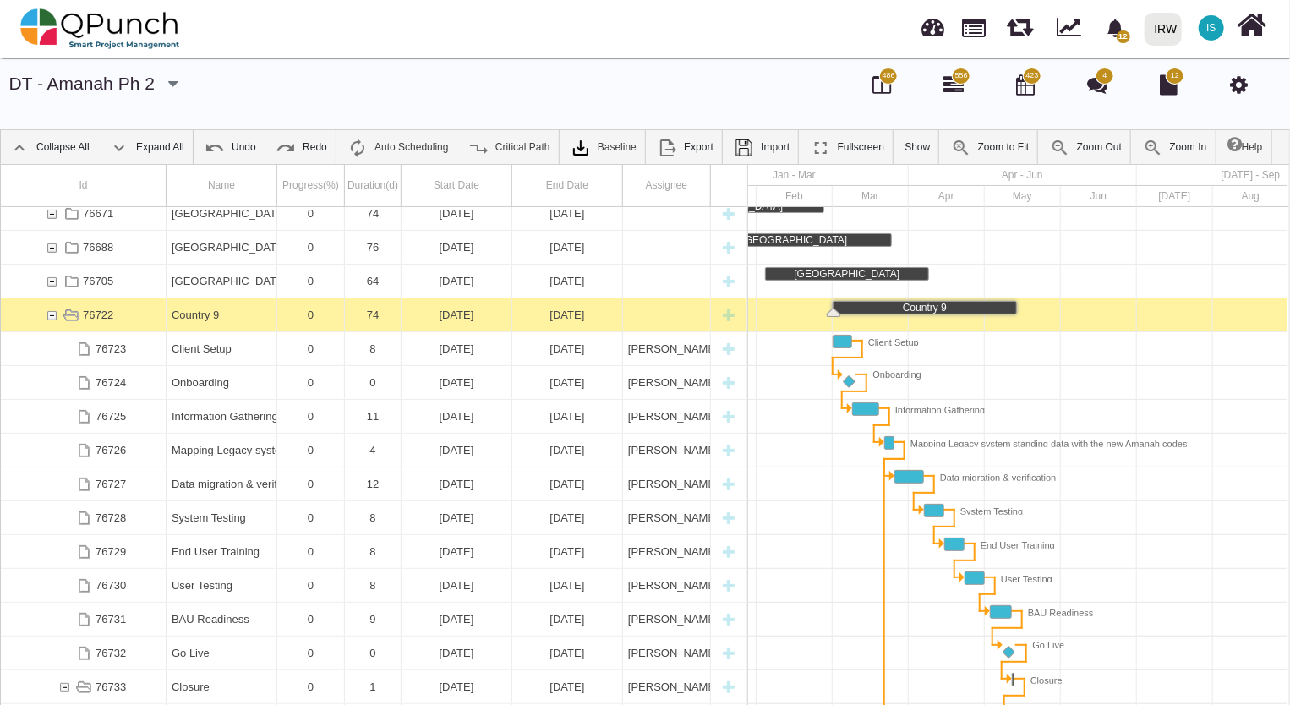
click at [208, 315] on div "Country 9" at bounding box center [222, 314] width 100 height 33
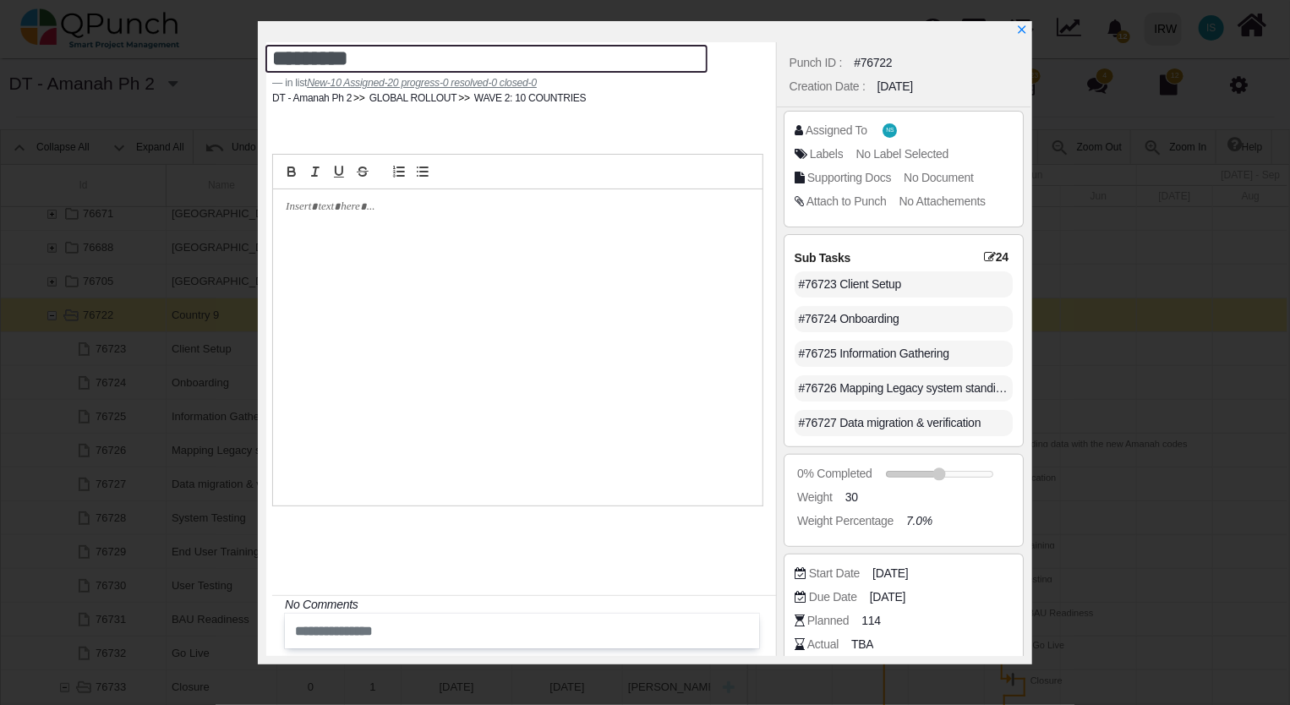
drag, startPoint x: 381, startPoint y: 64, endPoint x: 145, endPoint y: 46, distance: 237.3
click at [145, 46] on div "********* in list New-10 Assigned-20 progress-0 resolved-0 closed-0 DT - Amanah…" at bounding box center [645, 352] width 1290 height 705
type textarea "****"
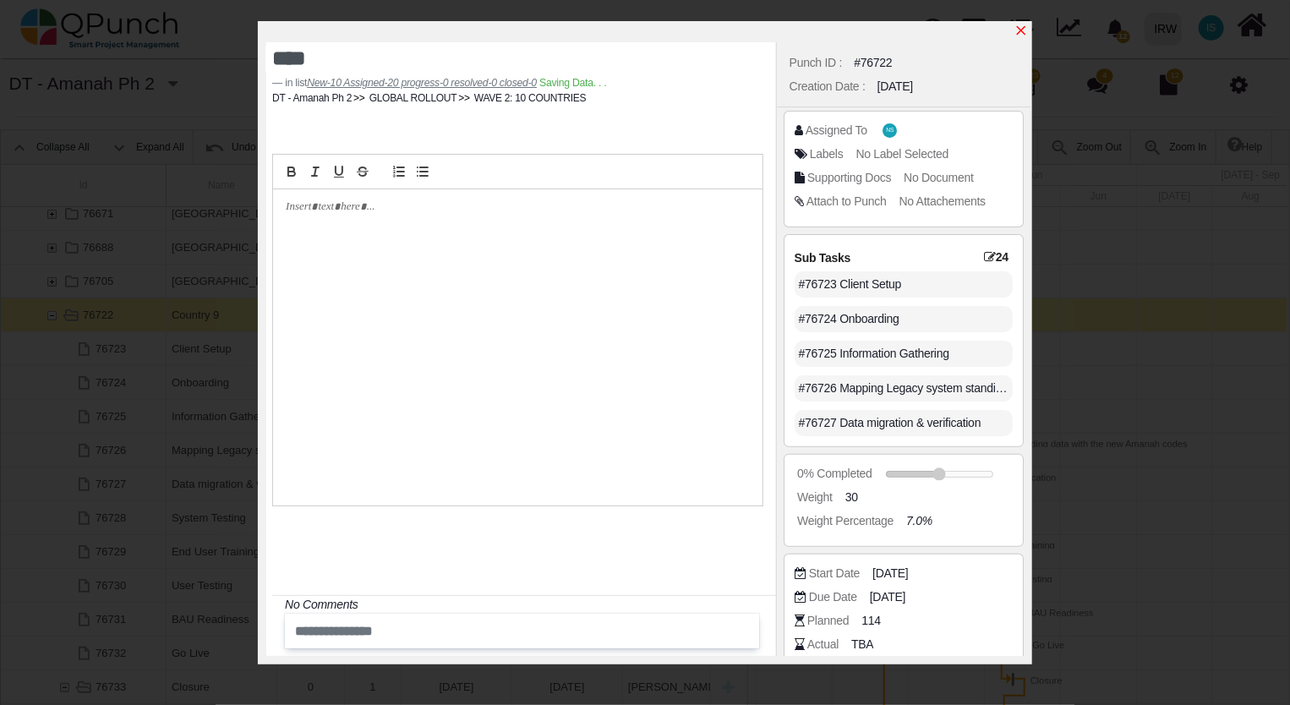
click at [1019, 32] on icon "x" at bounding box center [1021, 31] width 14 height 14
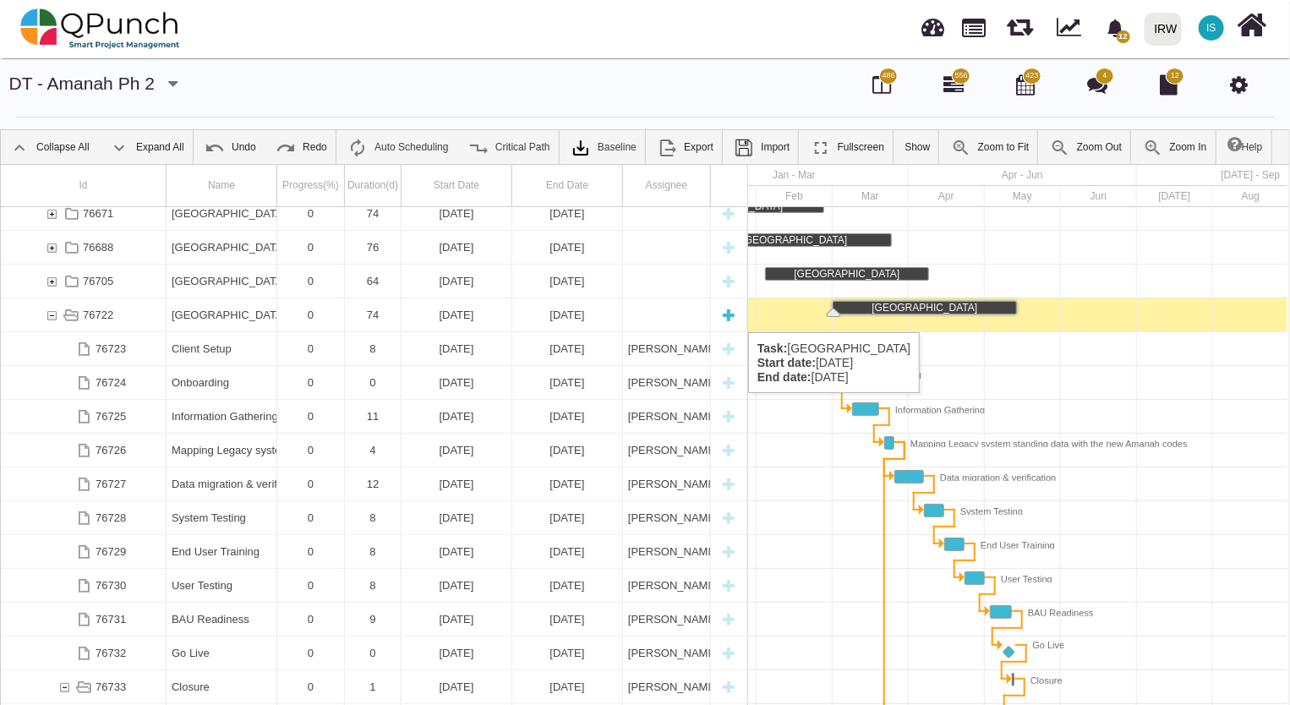
click at [47, 315] on div "76722" at bounding box center [51, 314] width 15 height 33
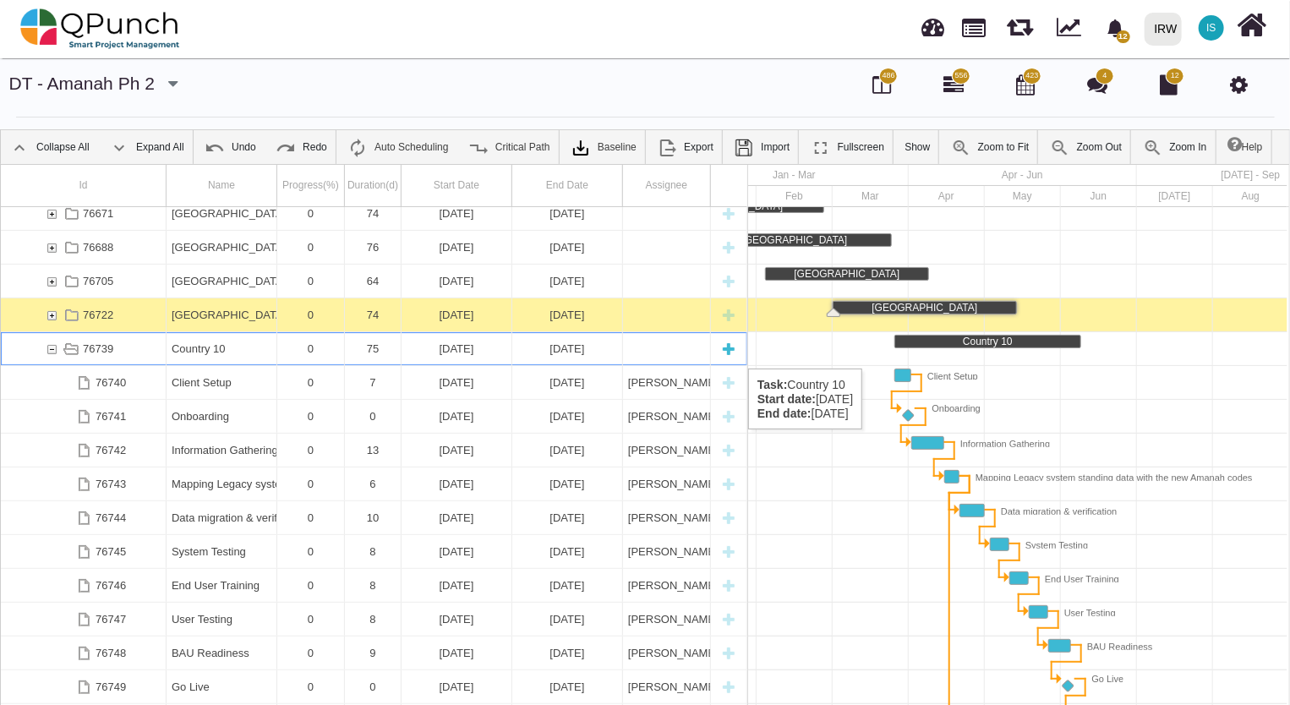
click at [198, 352] on div "Country 10" at bounding box center [222, 348] width 100 height 33
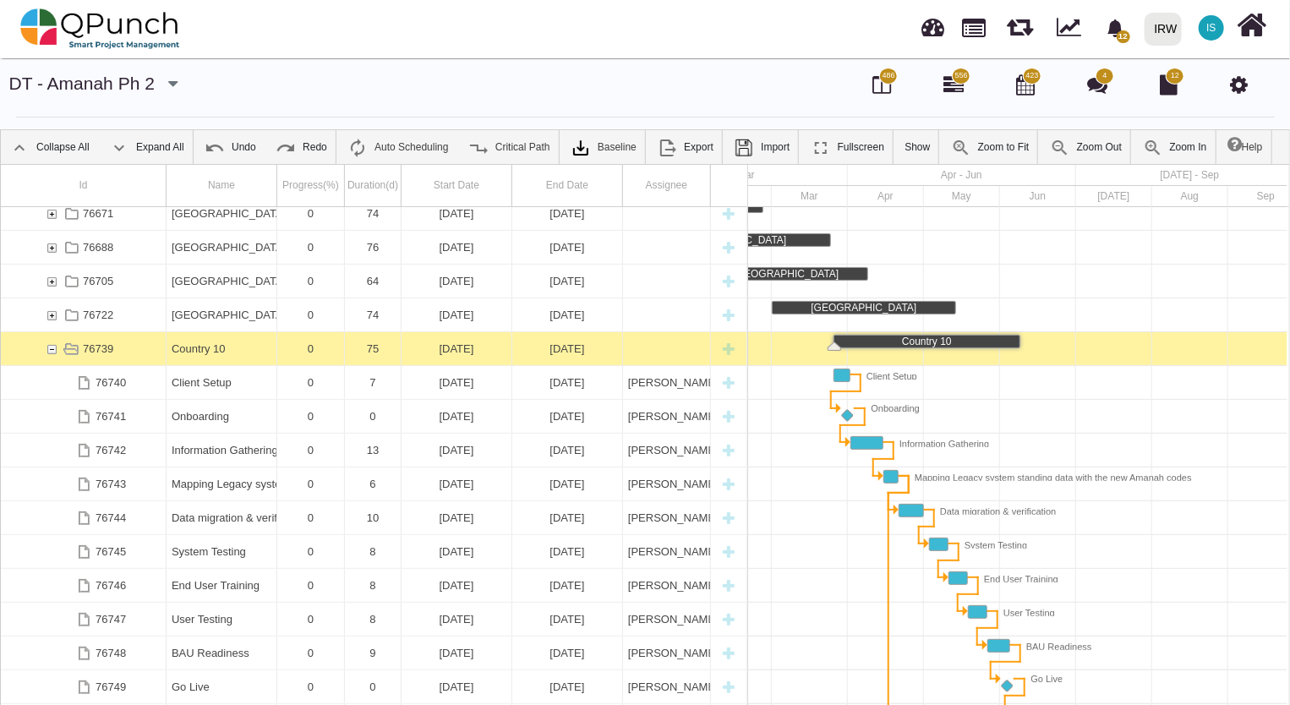
click at [198, 352] on div "Country 10" at bounding box center [222, 348] width 100 height 33
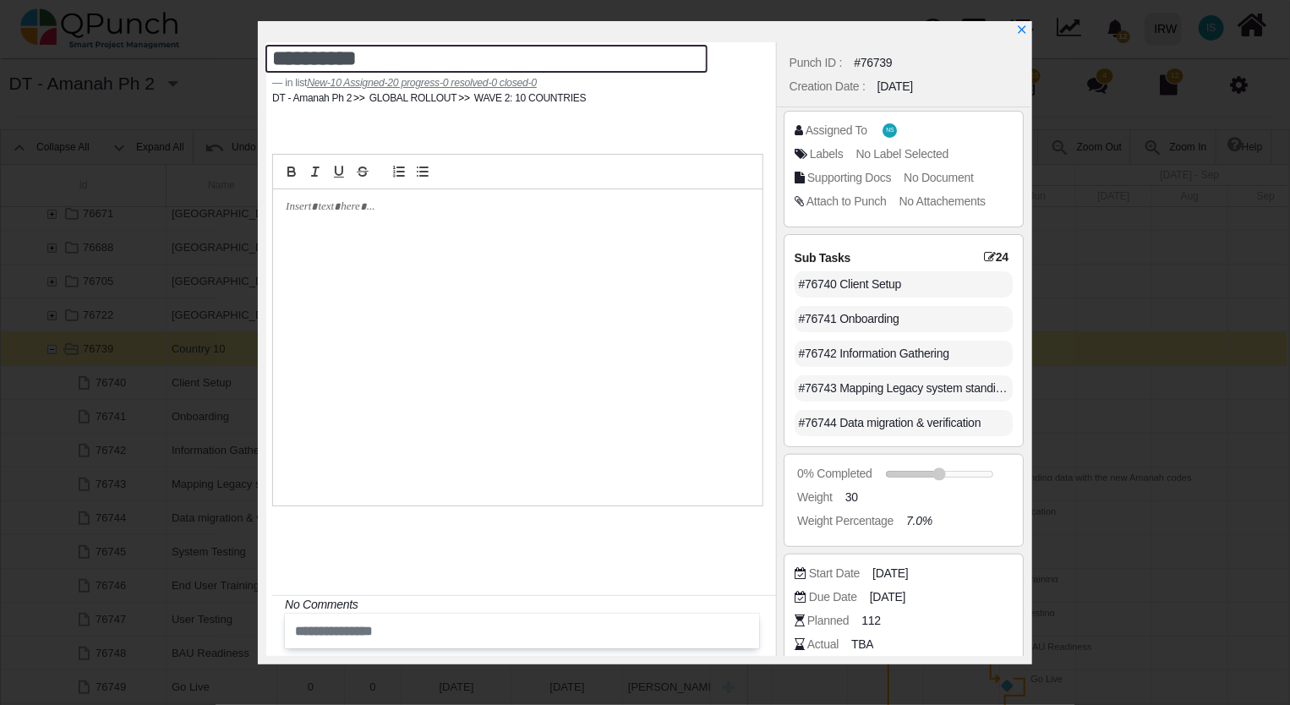
drag, startPoint x: 396, startPoint y: 64, endPoint x: 186, endPoint y: 57, distance: 209.7
click at [189, 57] on div "**********" at bounding box center [645, 352] width 1290 height 705
type textarea "*******"
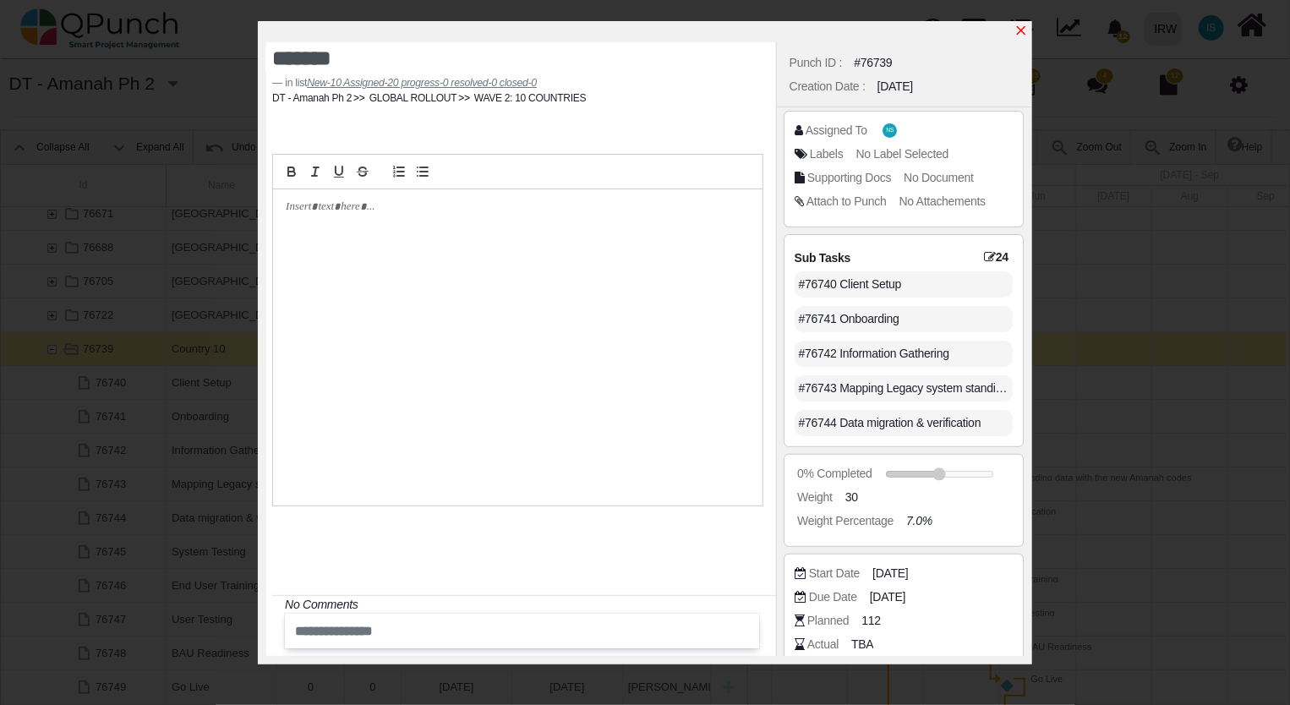
click at [1023, 30] on icon "x" at bounding box center [1021, 31] width 14 height 14
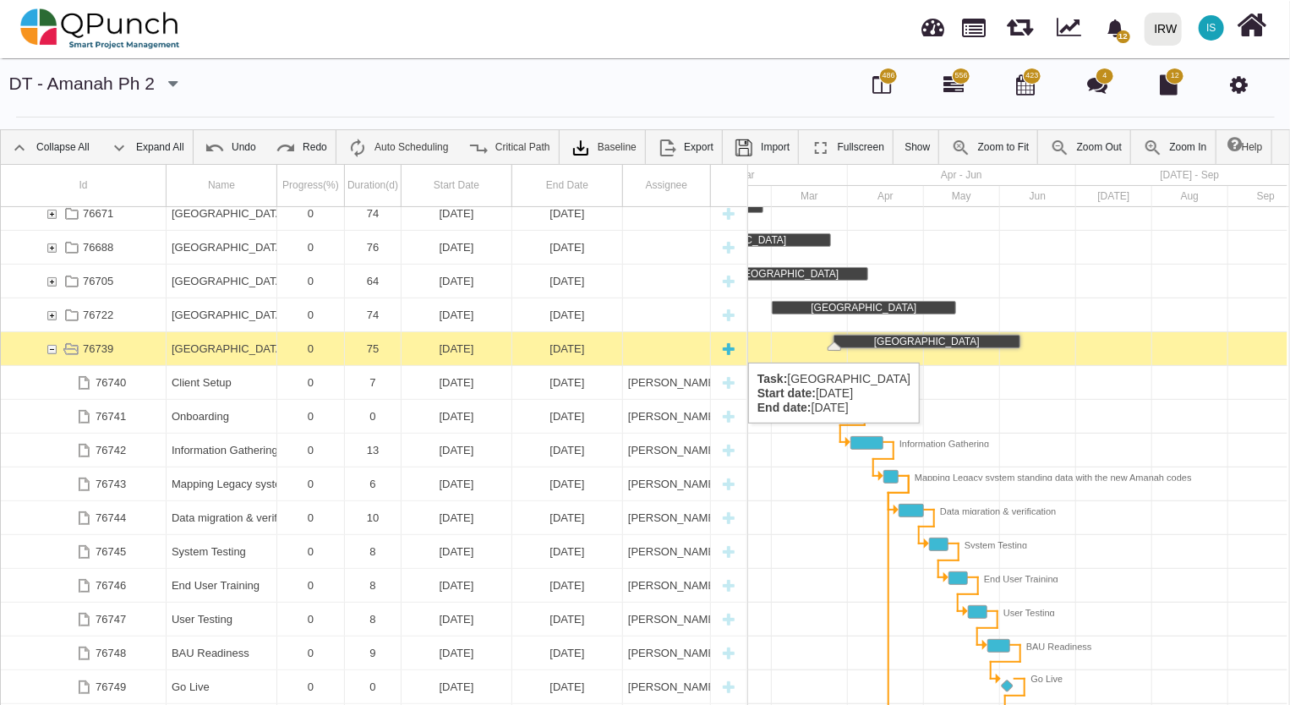
click at [49, 346] on div "76739" at bounding box center [51, 348] width 15 height 33
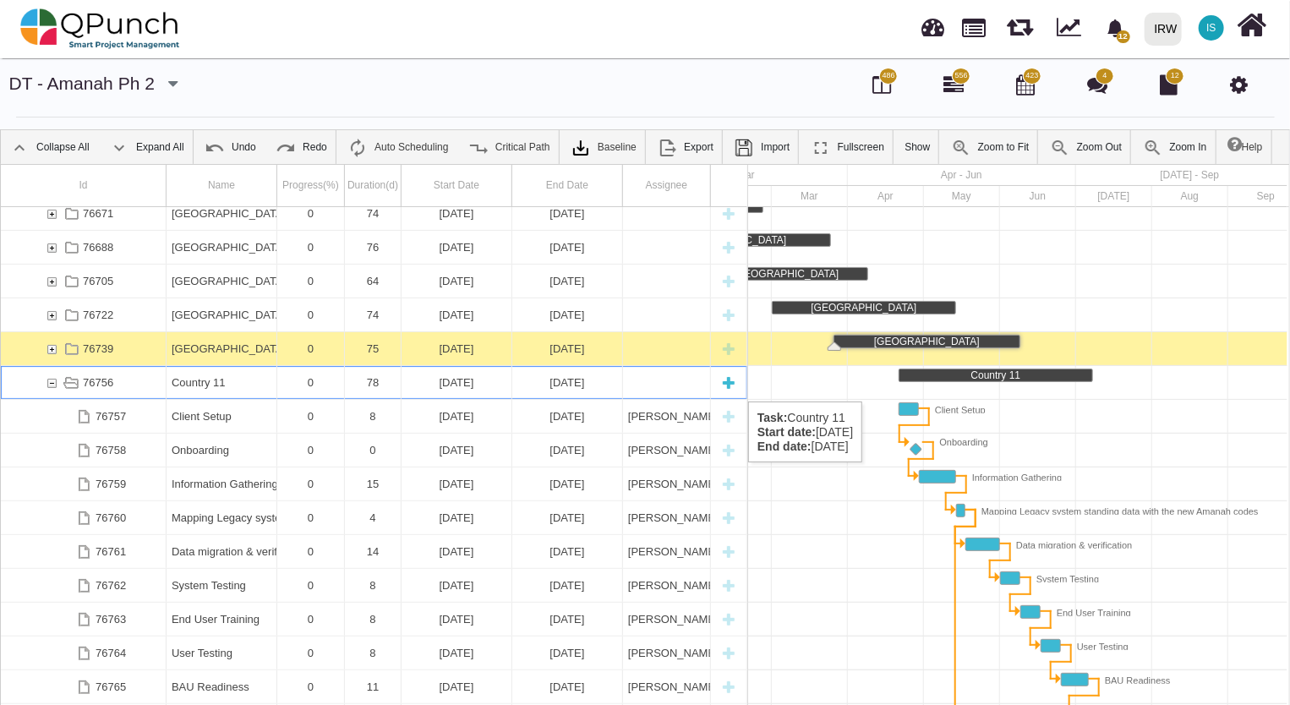
click at [210, 385] on div "Country 11" at bounding box center [222, 382] width 100 height 33
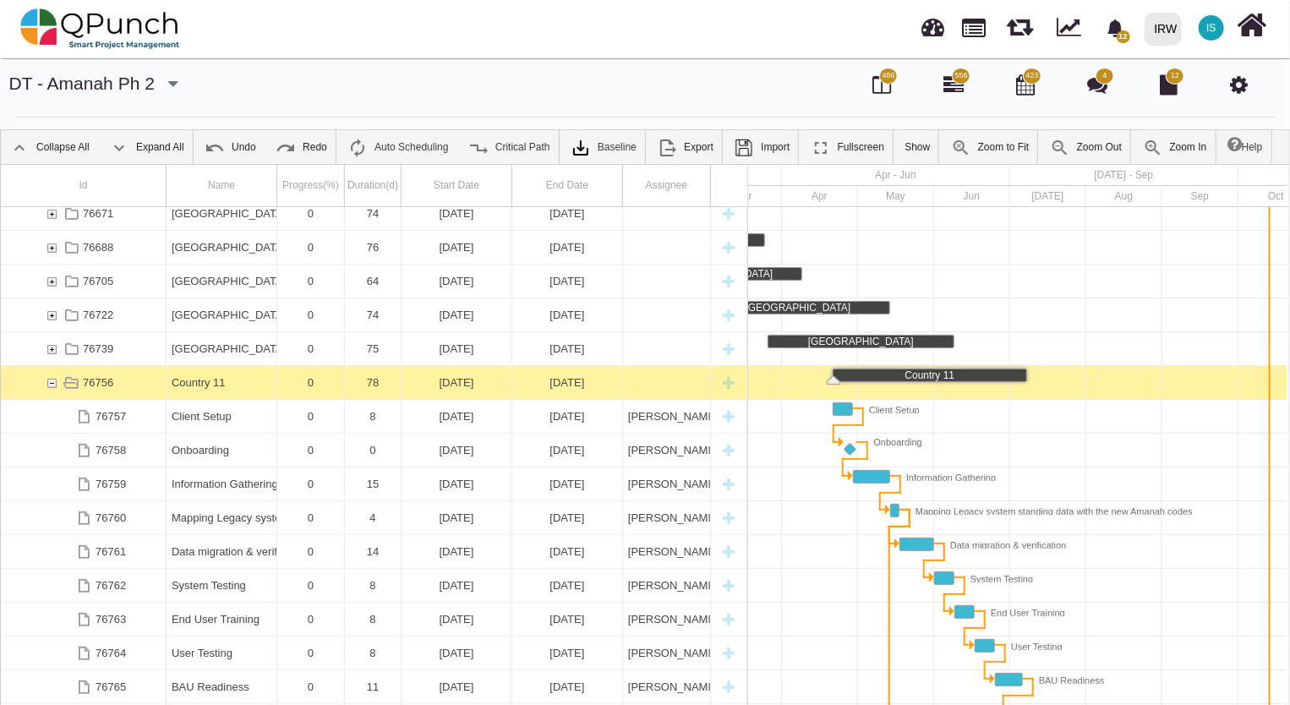
click at [210, 385] on div "Country 11" at bounding box center [222, 382] width 100 height 33
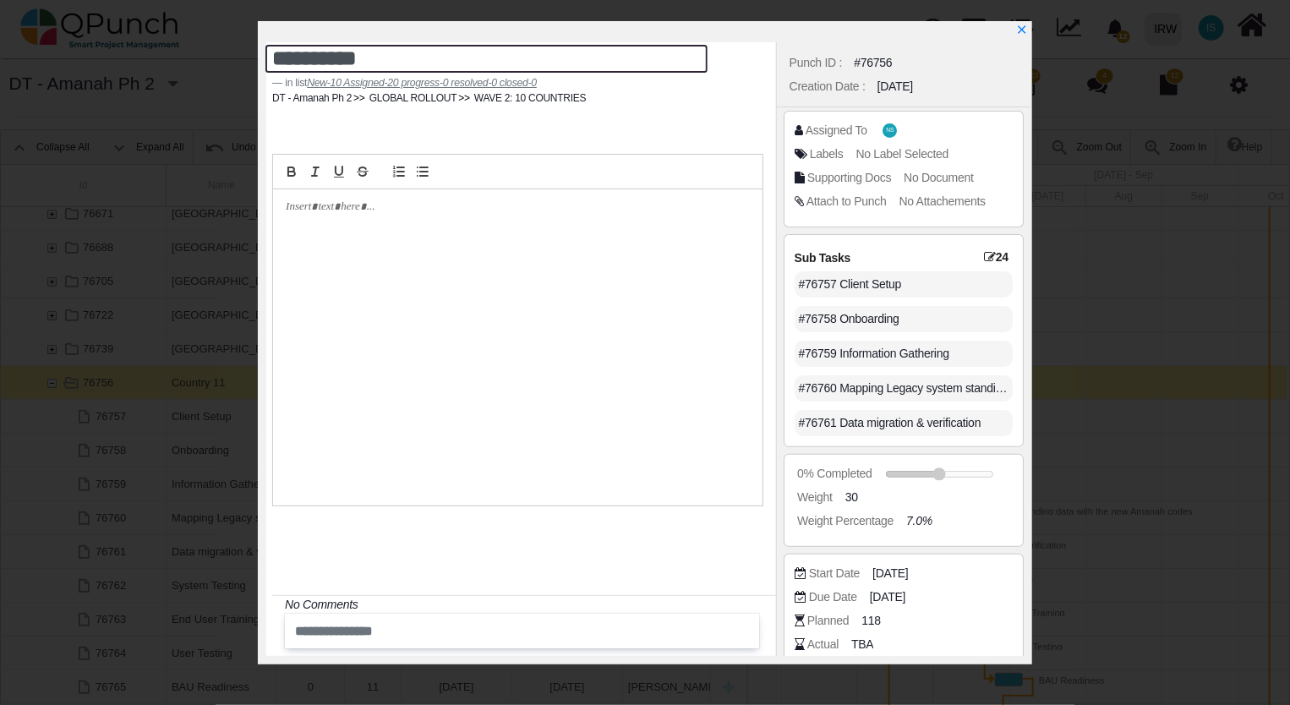
drag, startPoint x: 395, startPoint y: 57, endPoint x: 231, endPoint y: 54, distance: 164.0
click at [231, 54] on div "**********" at bounding box center [645, 352] width 1290 height 705
type textarea "******"
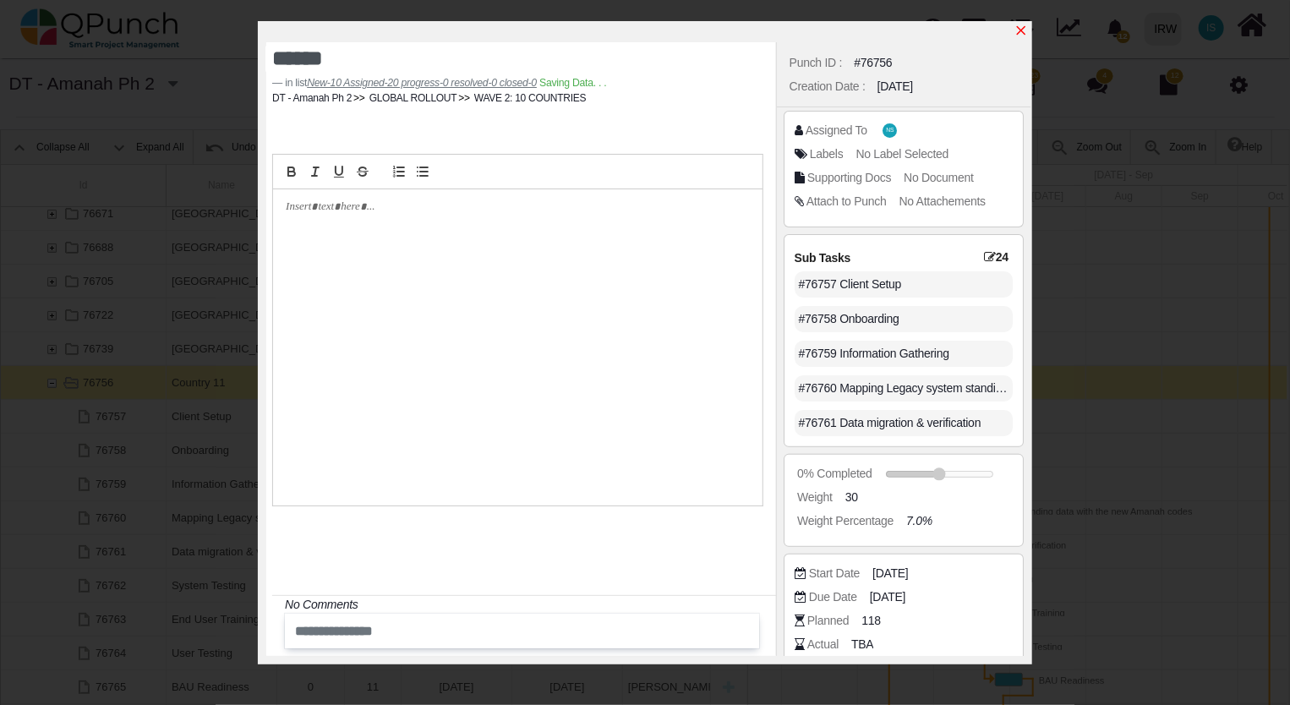
click at [1022, 35] on icon "x" at bounding box center [1021, 31] width 14 height 14
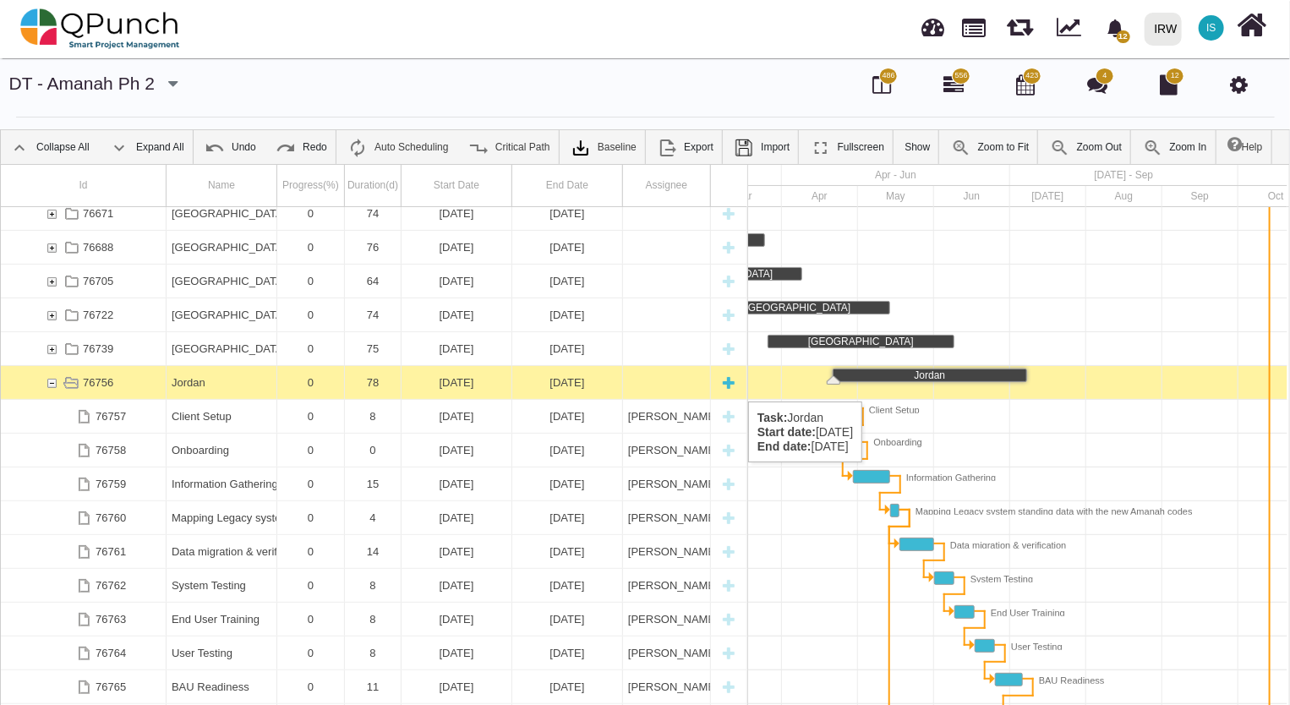
click at [52, 385] on div "76756" at bounding box center [51, 382] width 15 height 33
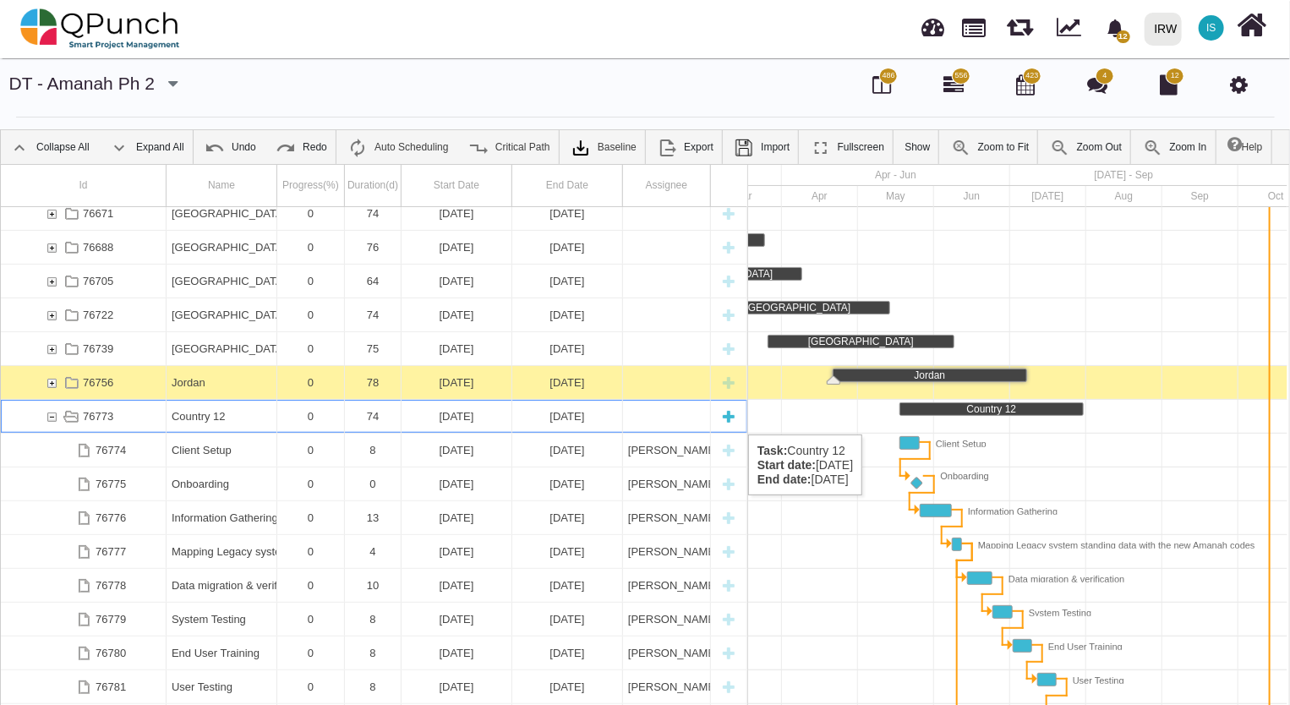
click at [216, 417] on div "Country 12" at bounding box center [222, 416] width 100 height 33
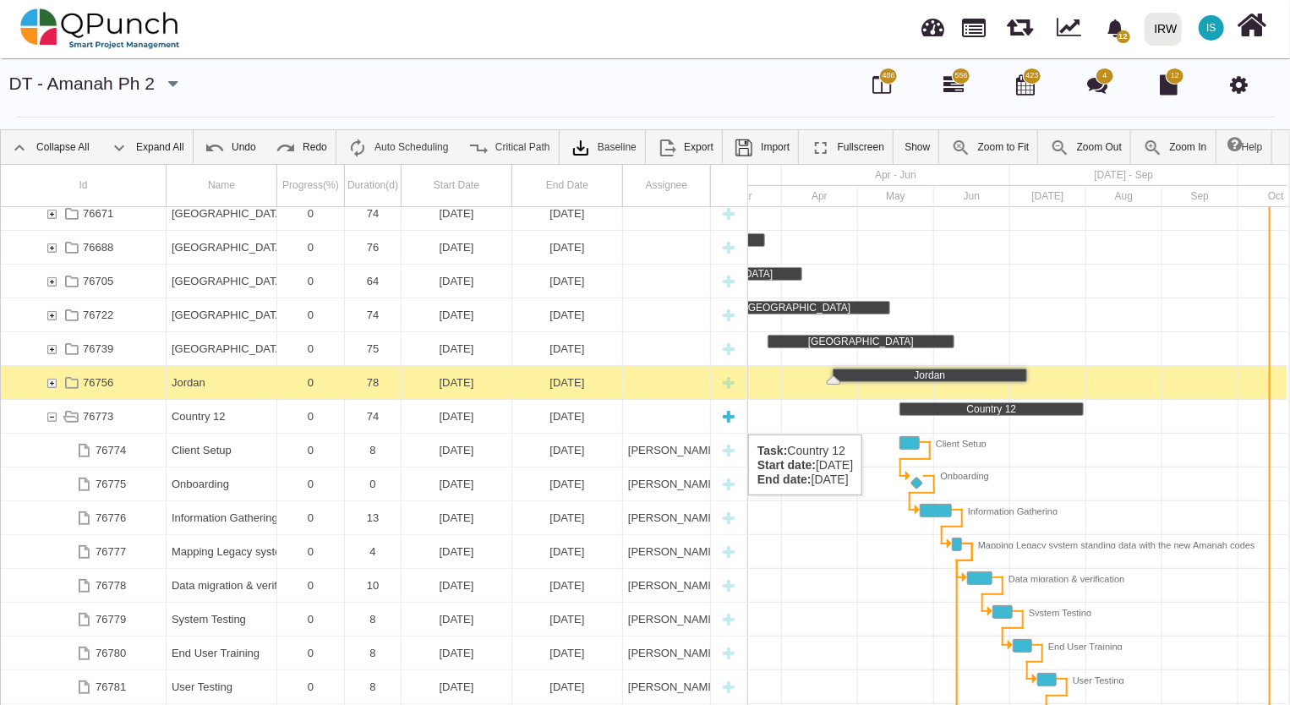
scroll to position [0, 1781]
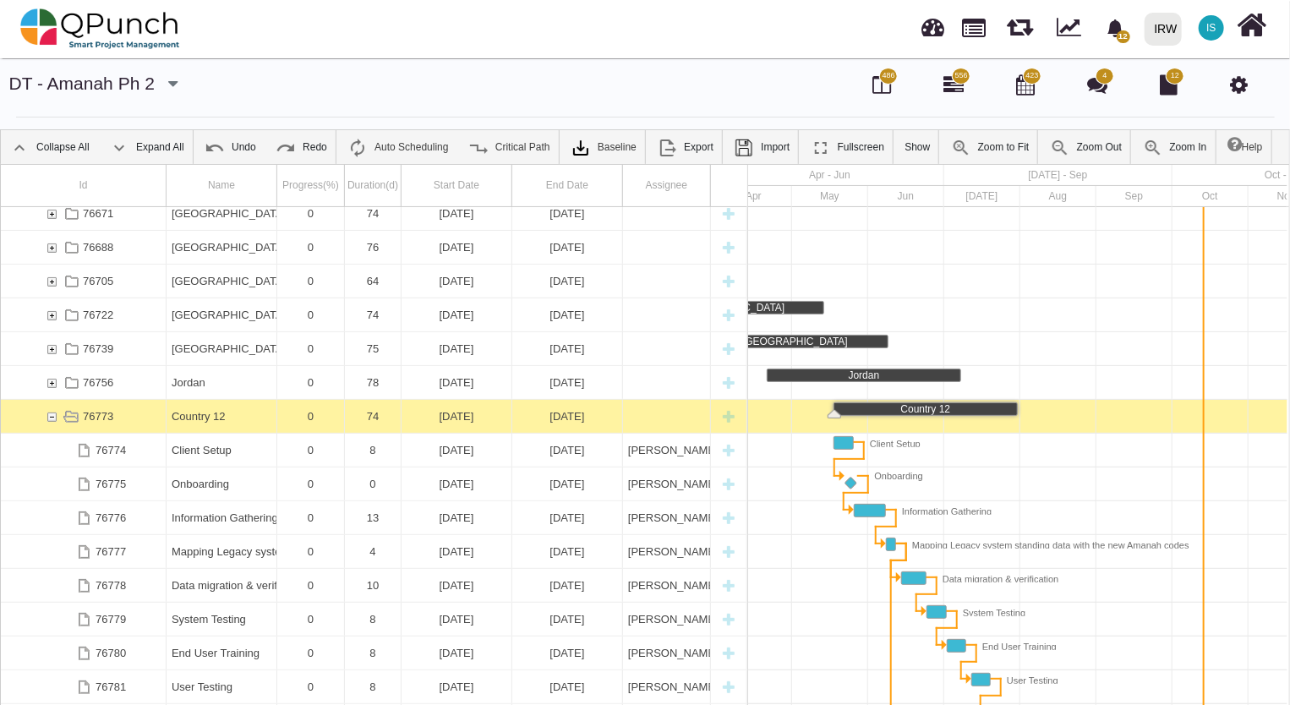
click at [216, 417] on div "Country 12" at bounding box center [222, 416] width 100 height 33
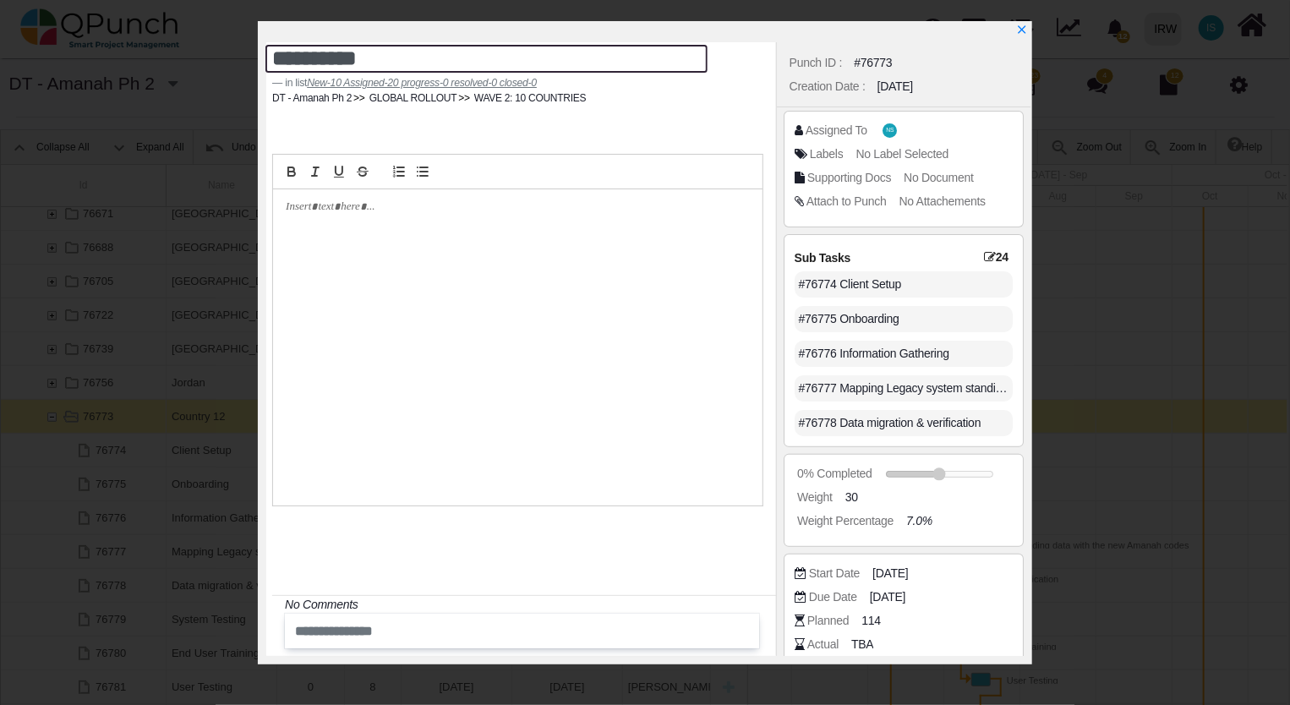
drag, startPoint x: 410, startPoint y: 61, endPoint x: 156, endPoint y: 57, distance: 253.6
click at [156, 57] on div "**********" at bounding box center [645, 352] width 1290 height 705
type textarea "**********"
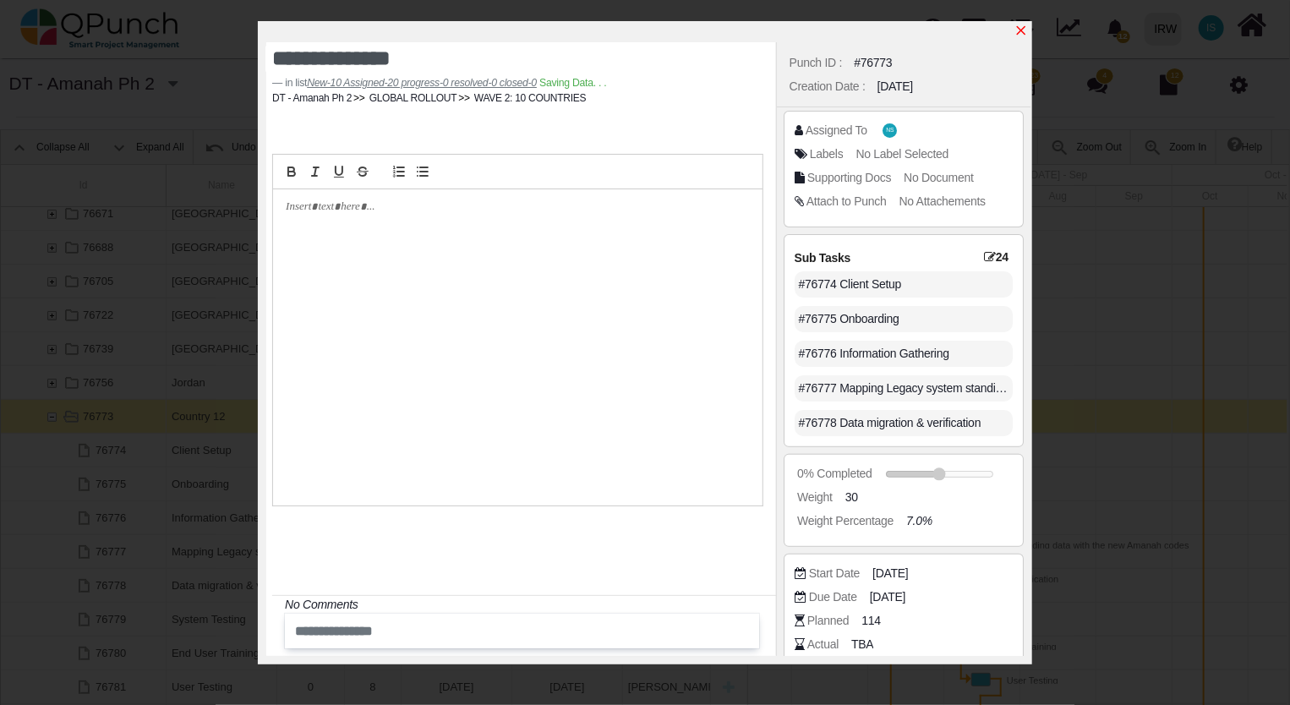
click at [1021, 30] on icon "x" at bounding box center [1021, 31] width 14 height 14
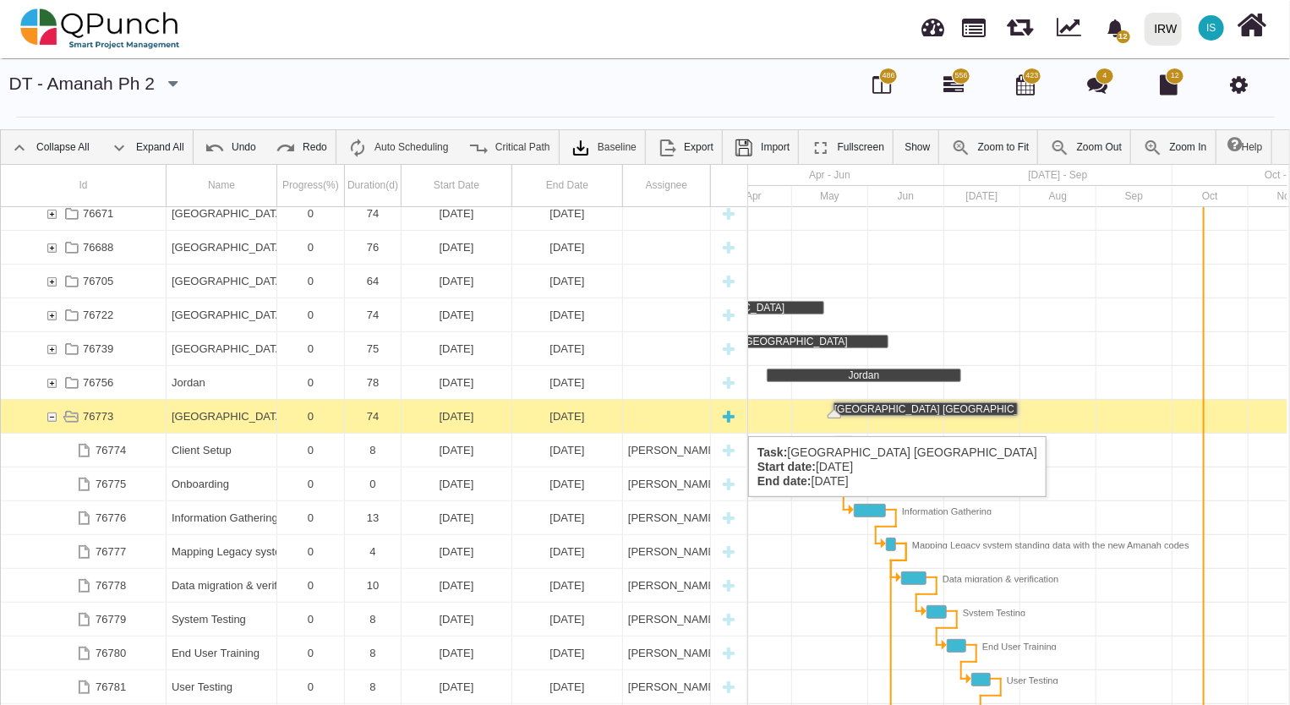
click at [51, 417] on div "76773" at bounding box center [51, 416] width 15 height 33
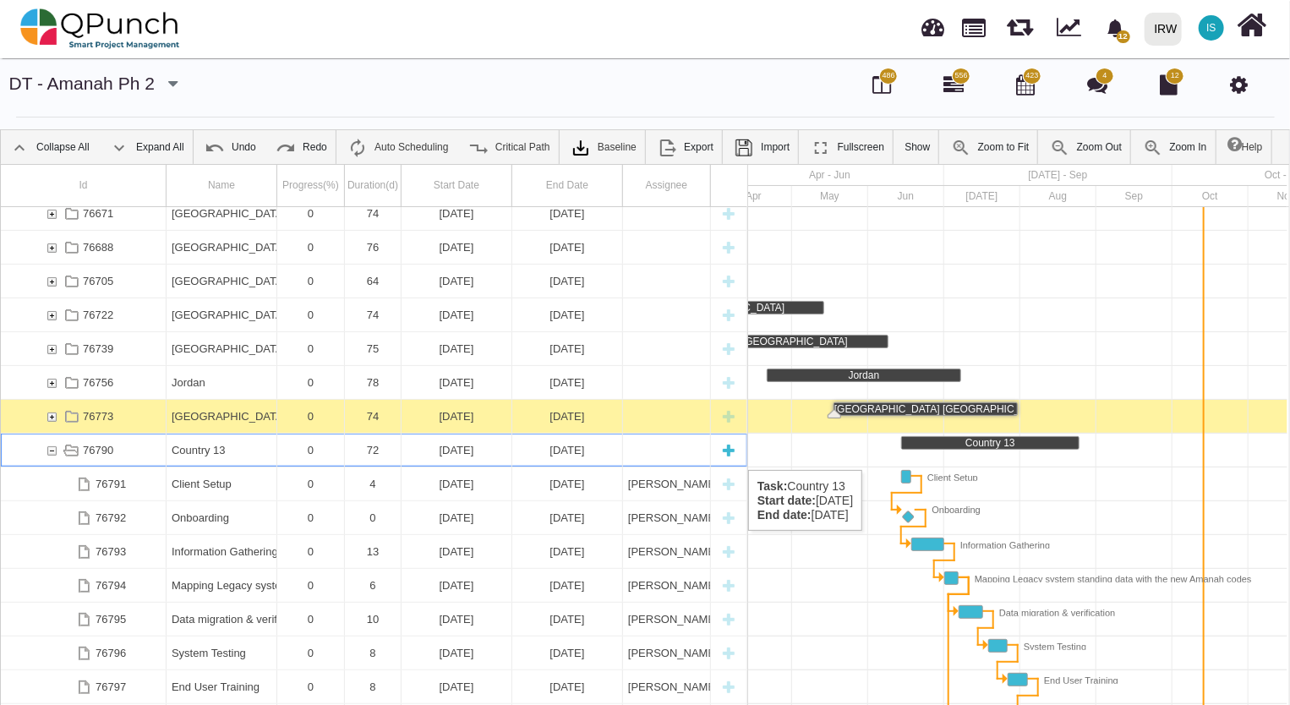
click at [210, 453] on div "Country 13" at bounding box center [222, 450] width 100 height 33
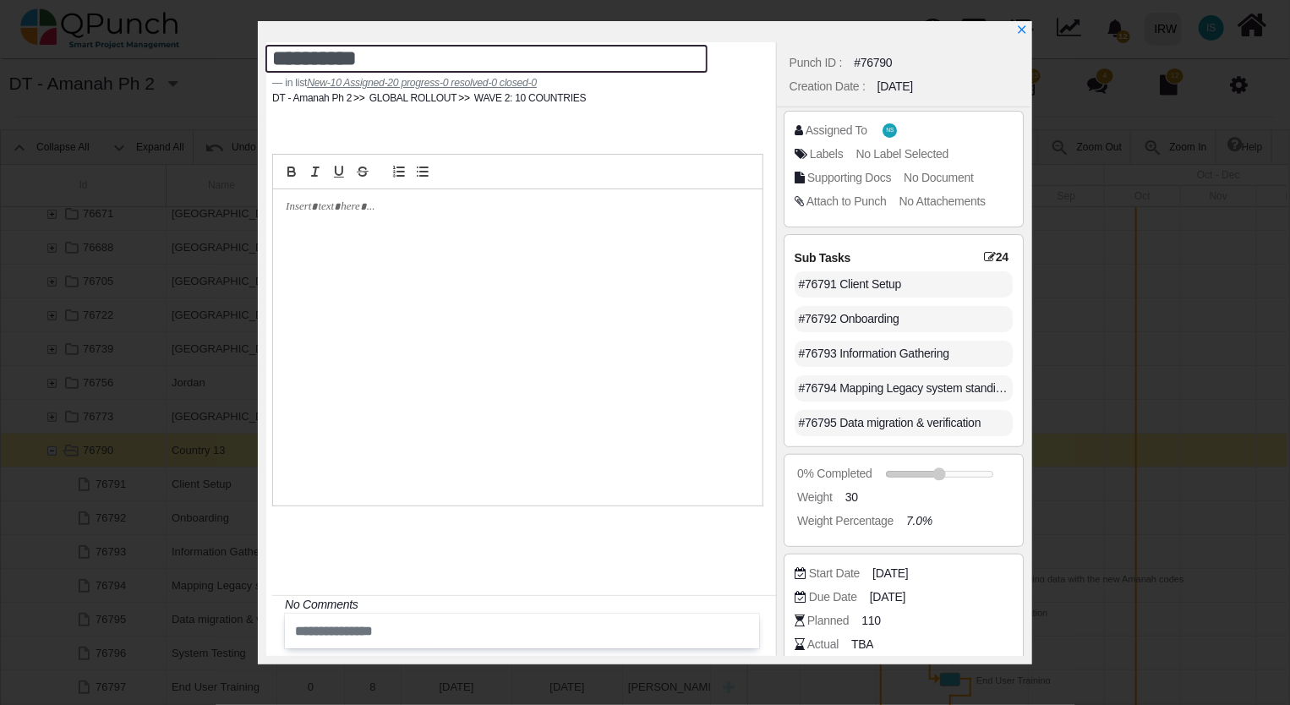
drag, startPoint x: 385, startPoint y: 62, endPoint x: 215, endPoint y: 43, distance: 171.7
click at [215, 43] on div "**********" at bounding box center [645, 352] width 1290 height 705
type textarea "*******"
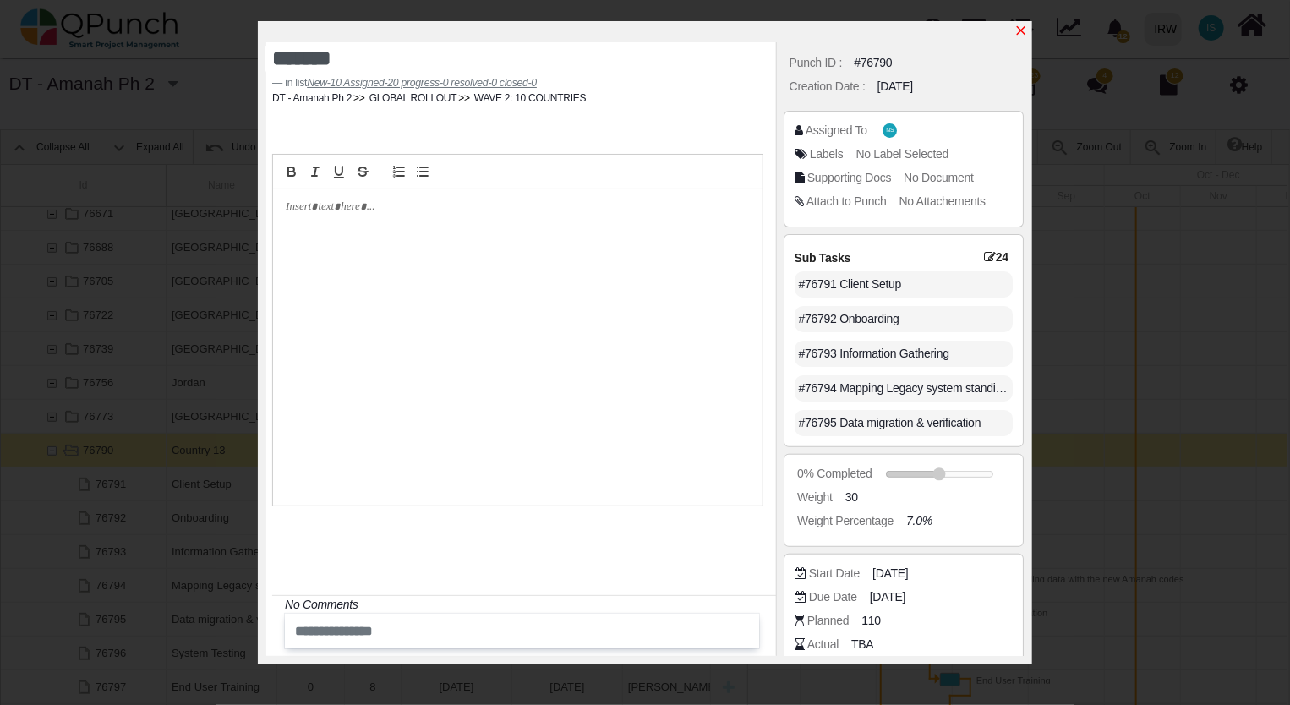
click at [1023, 27] on icon "x" at bounding box center [1021, 31] width 14 height 14
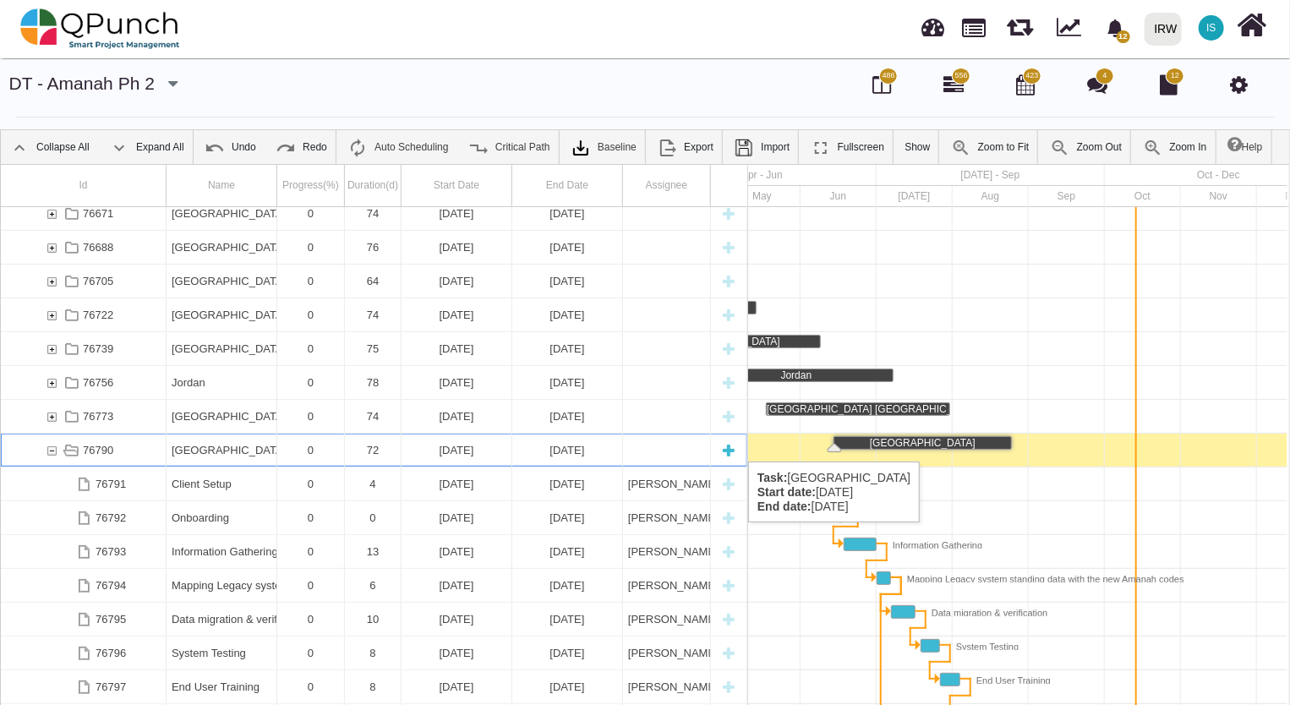
click at [54, 445] on div "76790" at bounding box center [51, 450] width 15 height 33
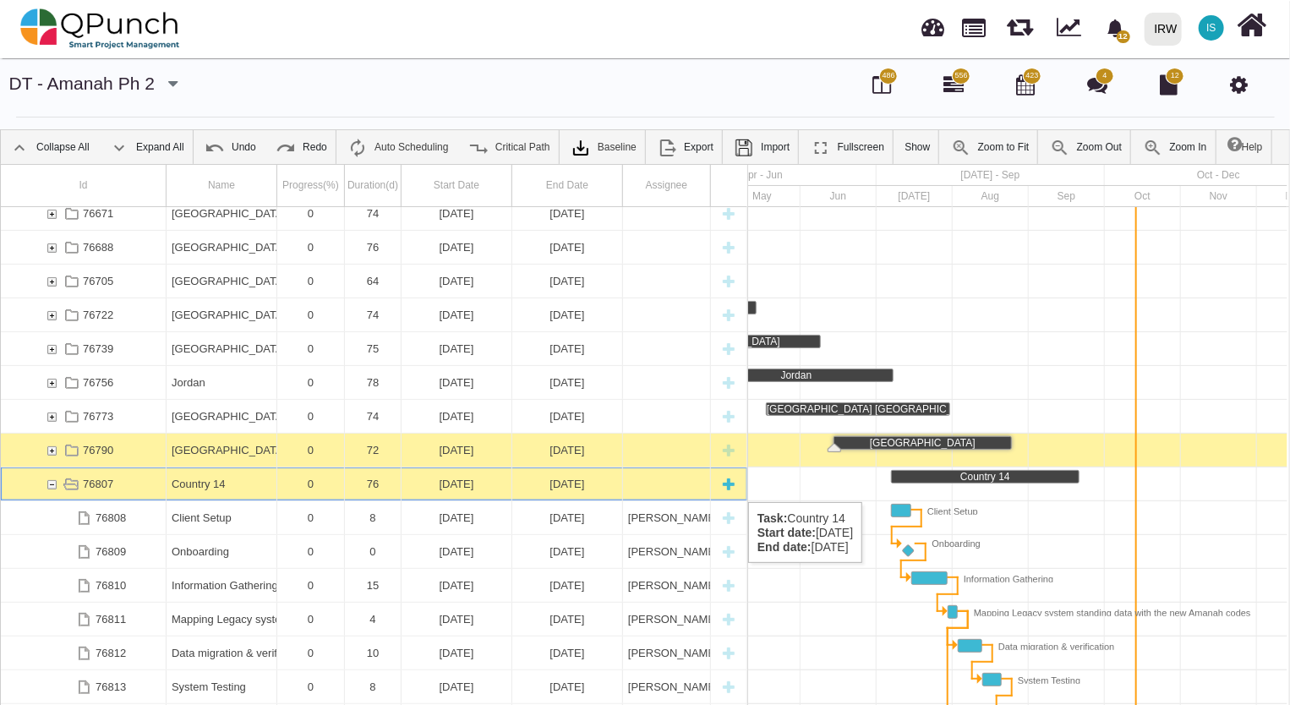
click at [213, 486] on div "Country 14" at bounding box center [222, 483] width 100 height 33
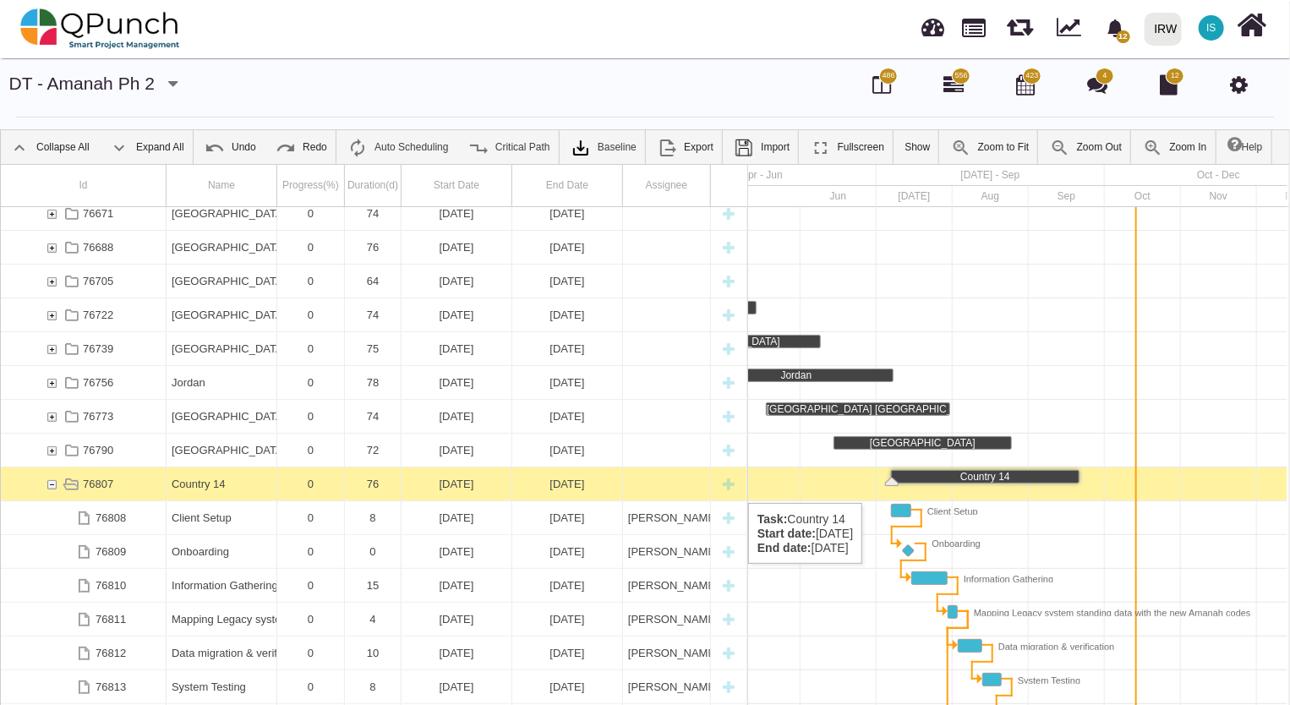
scroll to position [0, 1907]
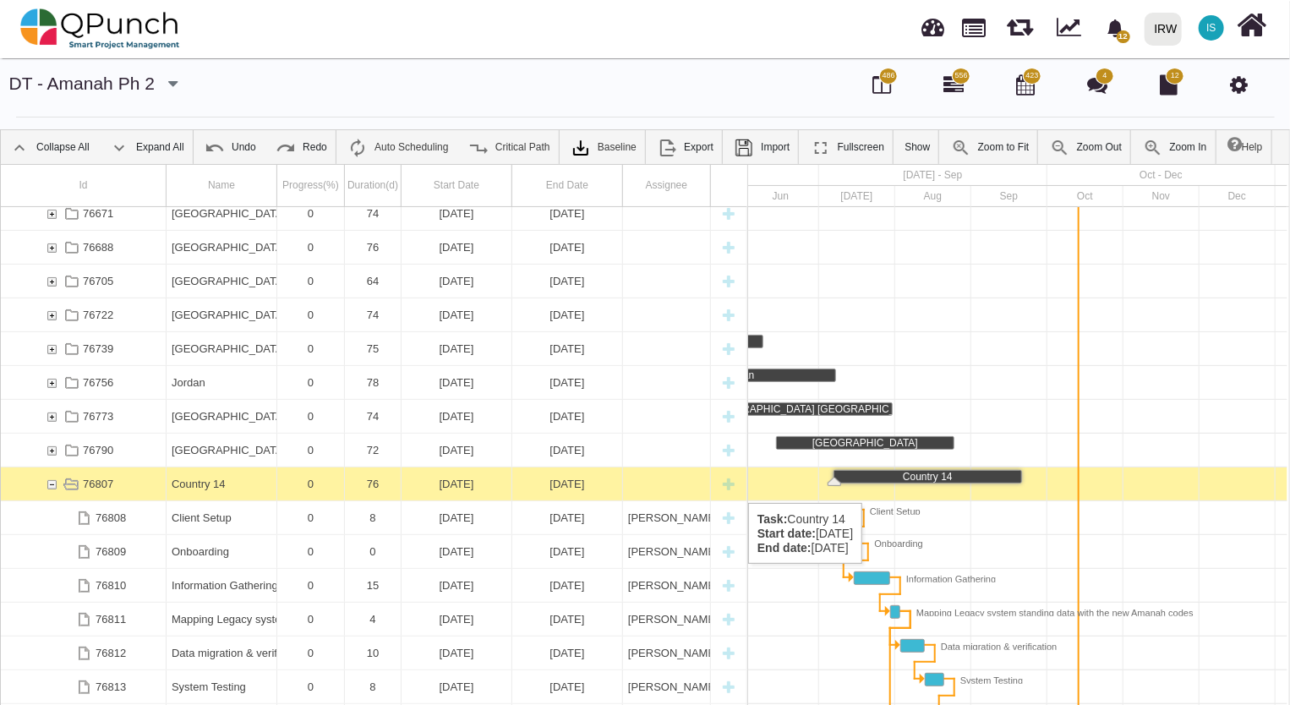
click at [213, 486] on div "Country 14" at bounding box center [222, 483] width 100 height 33
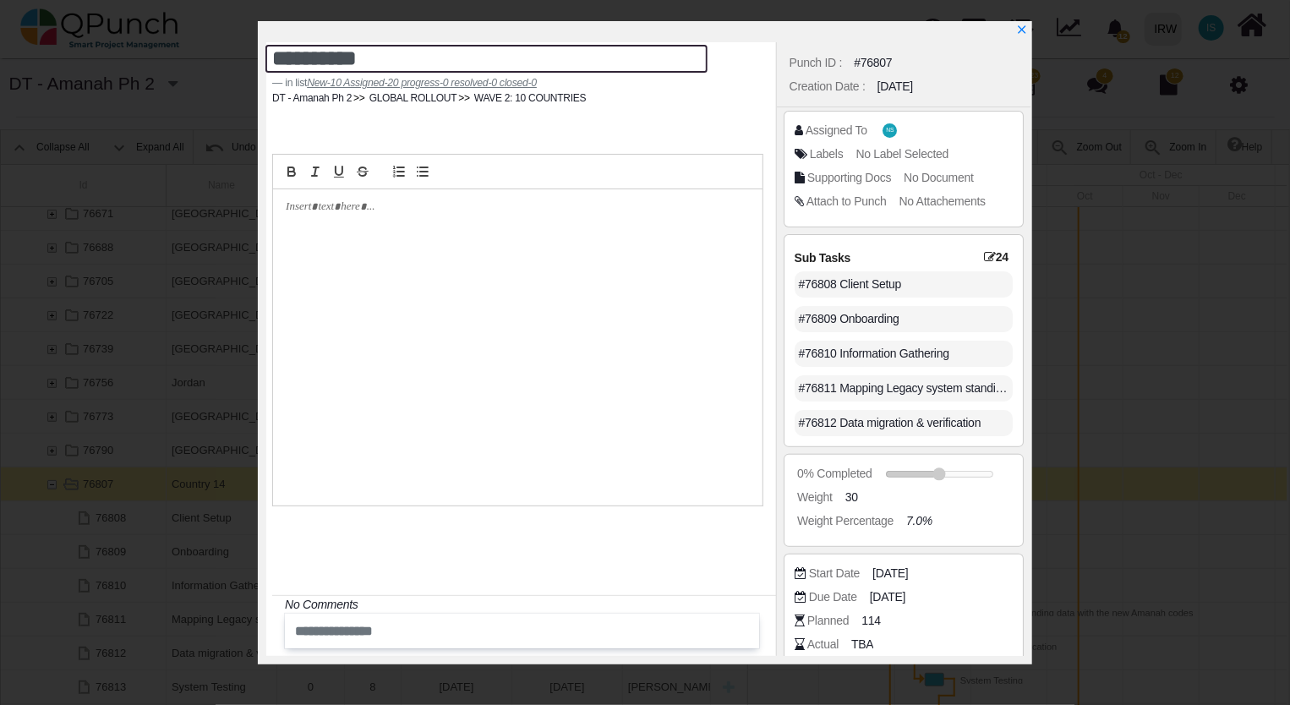
drag, startPoint x: 390, startPoint y: 57, endPoint x: 101, endPoint y: 49, distance: 289.1
click at [101, 49] on div "**********" at bounding box center [645, 352] width 1290 height 705
type textarea "**********"
click at [1021, 32] on icon "x" at bounding box center [1021, 30] width 9 height 9
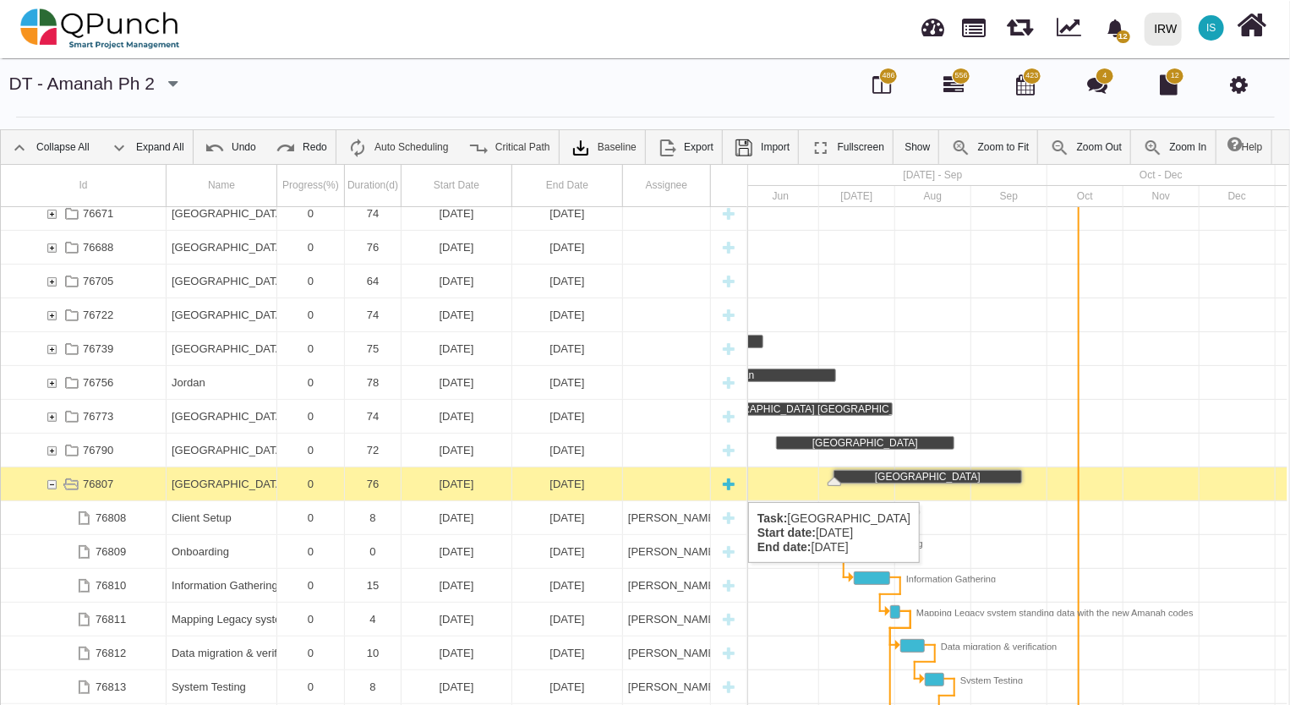
click at [47, 483] on div "76807" at bounding box center [51, 483] width 15 height 33
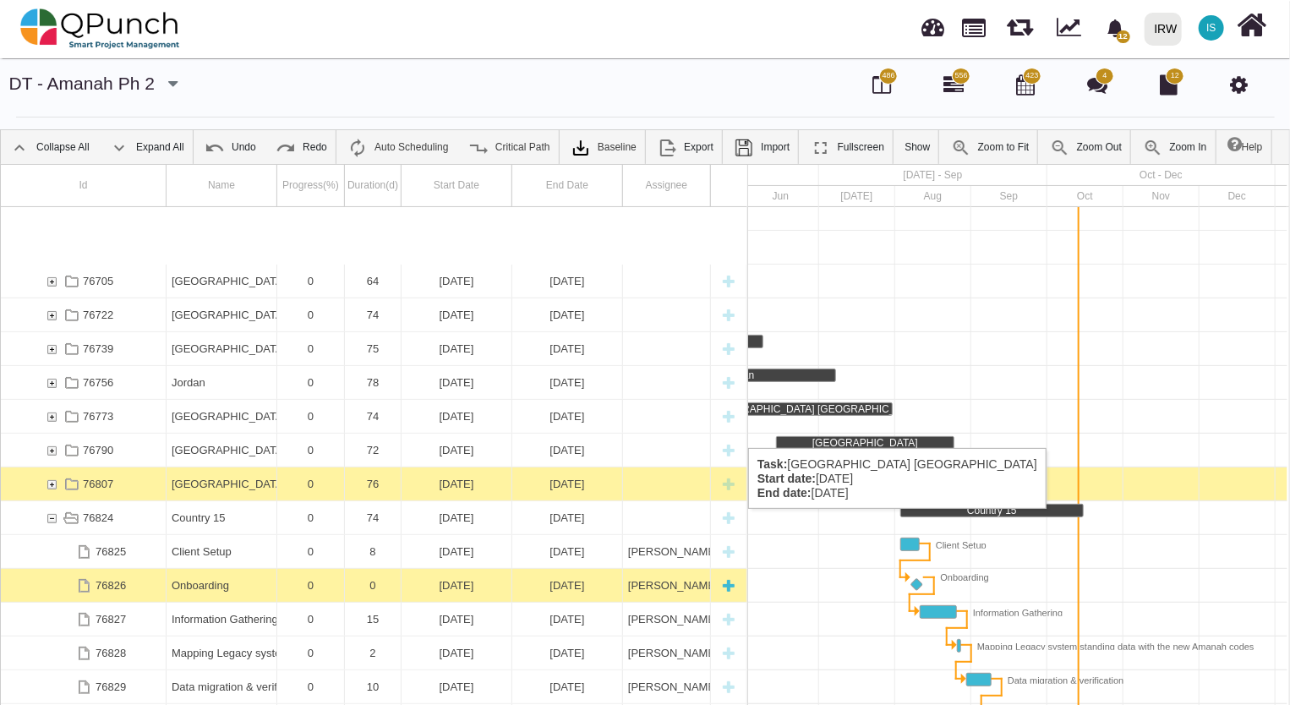
scroll to position [534, 0]
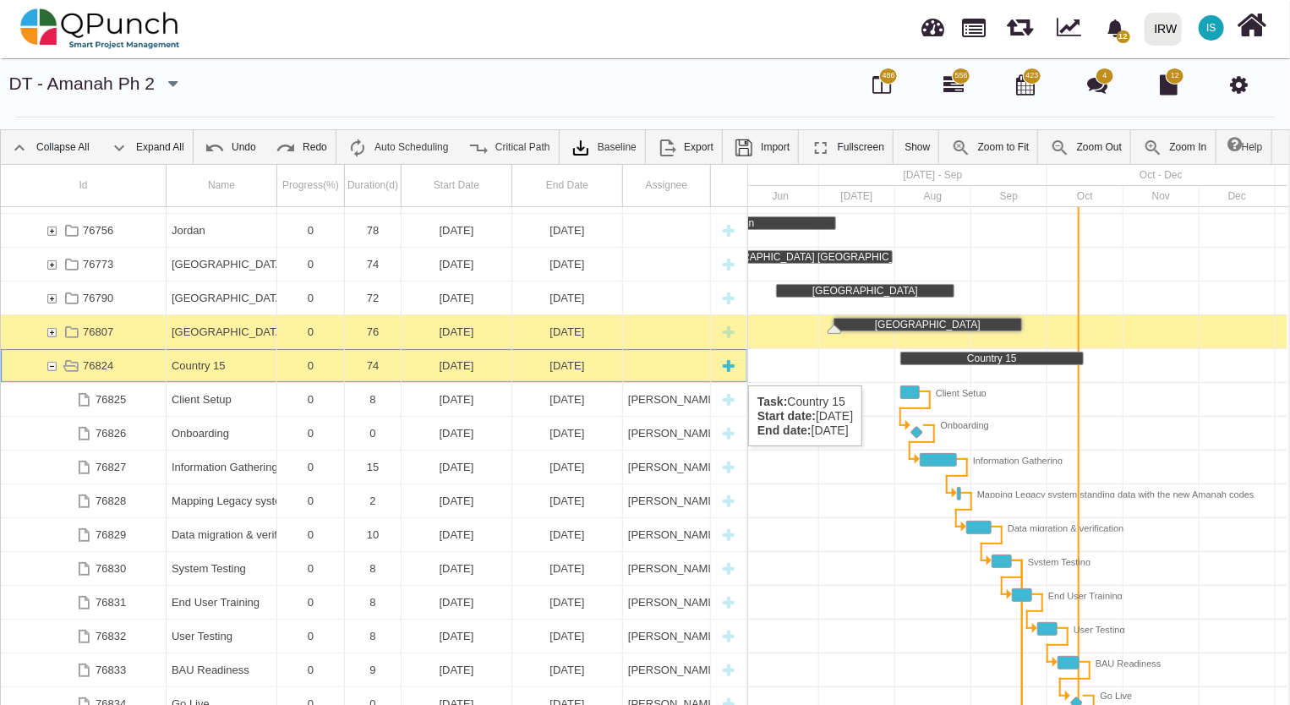
click at [205, 368] on div "Country 15" at bounding box center [222, 365] width 100 height 33
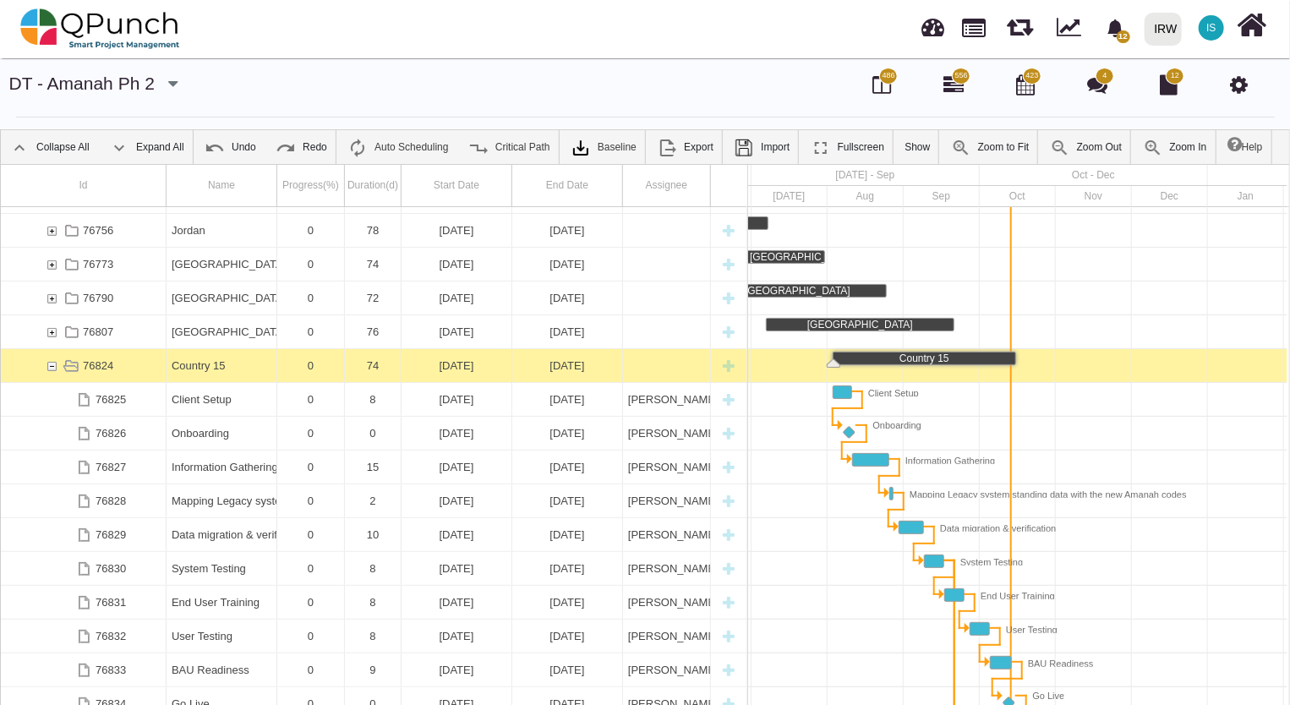
click at [205, 368] on div "Country 15" at bounding box center [222, 365] width 100 height 33
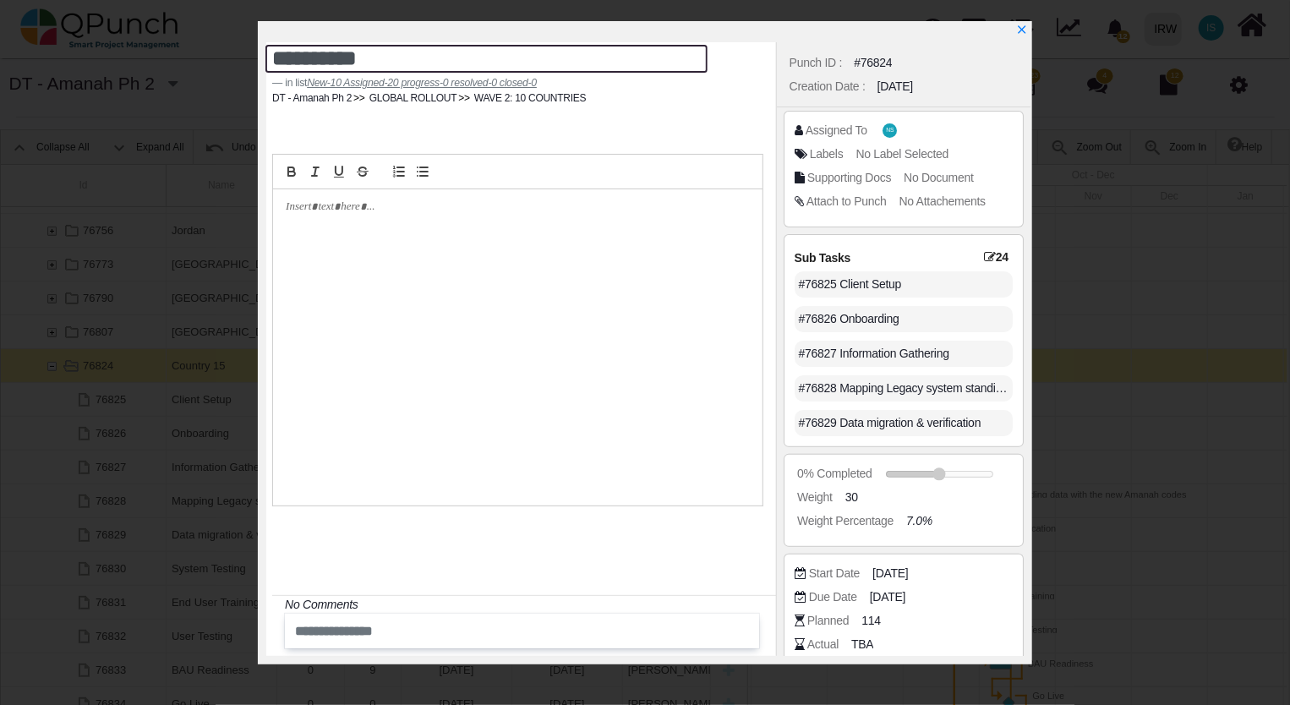
drag, startPoint x: 386, startPoint y: 61, endPoint x: 162, endPoint y: 42, distance: 224.7
click at [162, 42] on div "**********" at bounding box center [645, 352] width 1290 height 705
type textarea "*****"
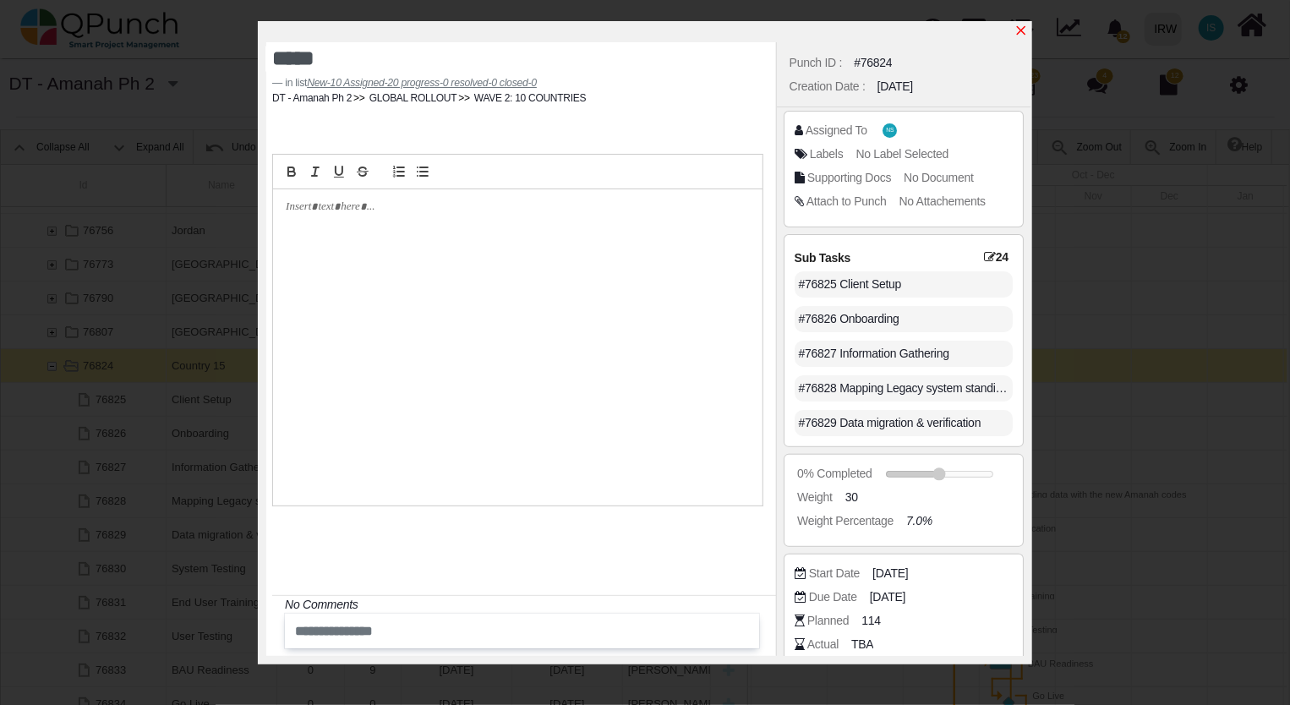
click at [1021, 34] on icon "x" at bounding box center [1021, 31] width 14 height 14
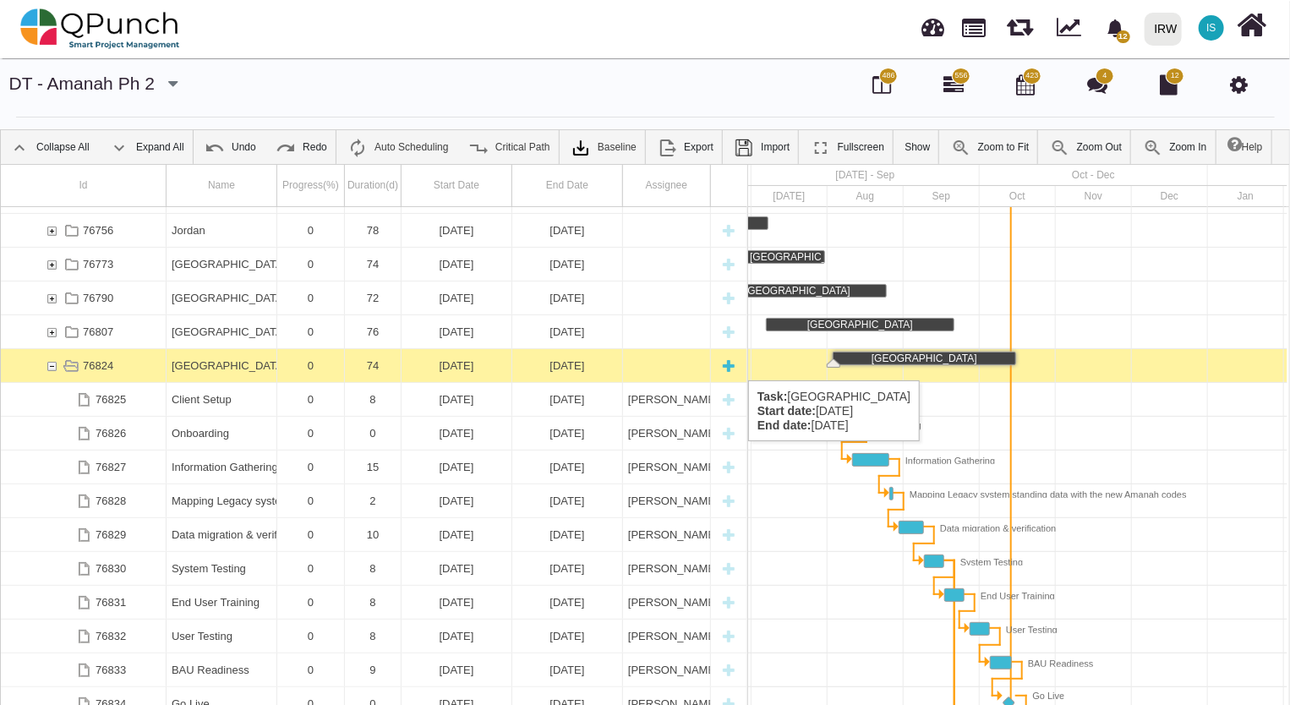
click at [51, 363] on div "76824" at bounding box center [51, 365] width 15 height 33
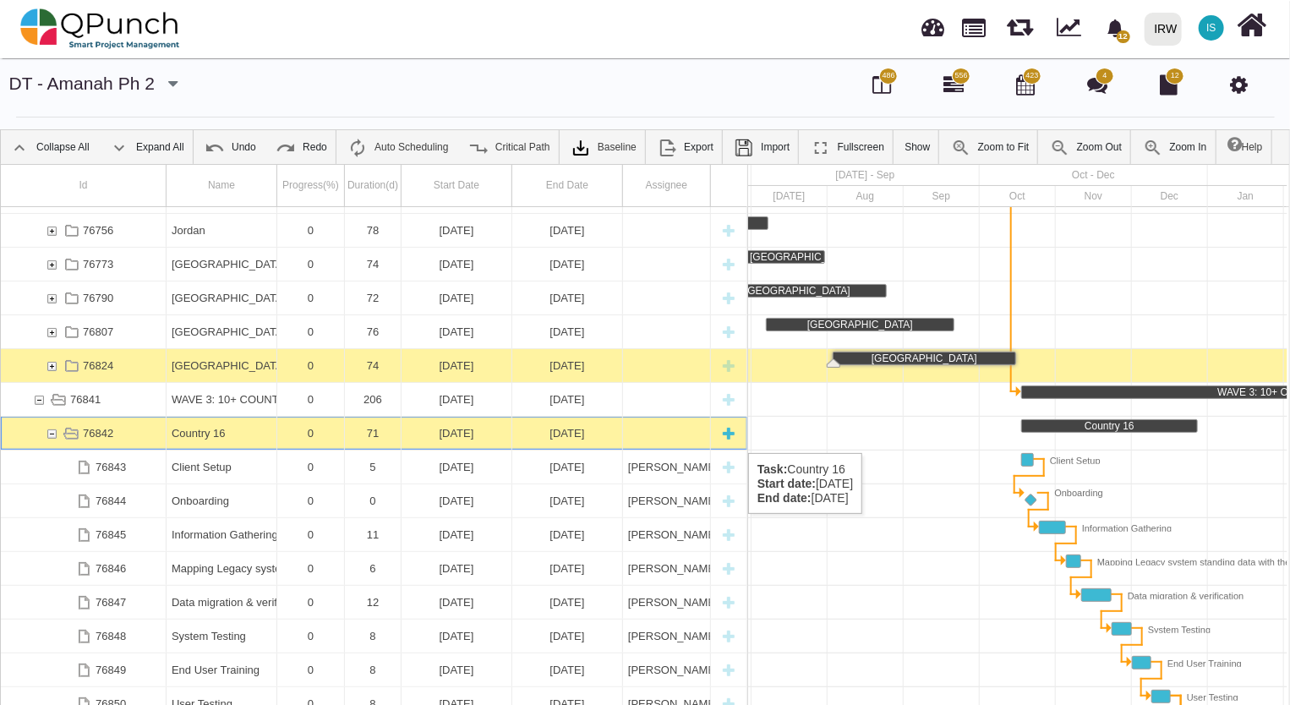
click at [200, 436] on div "Country 16" at bounding box center [222, 433] width 100 height 33
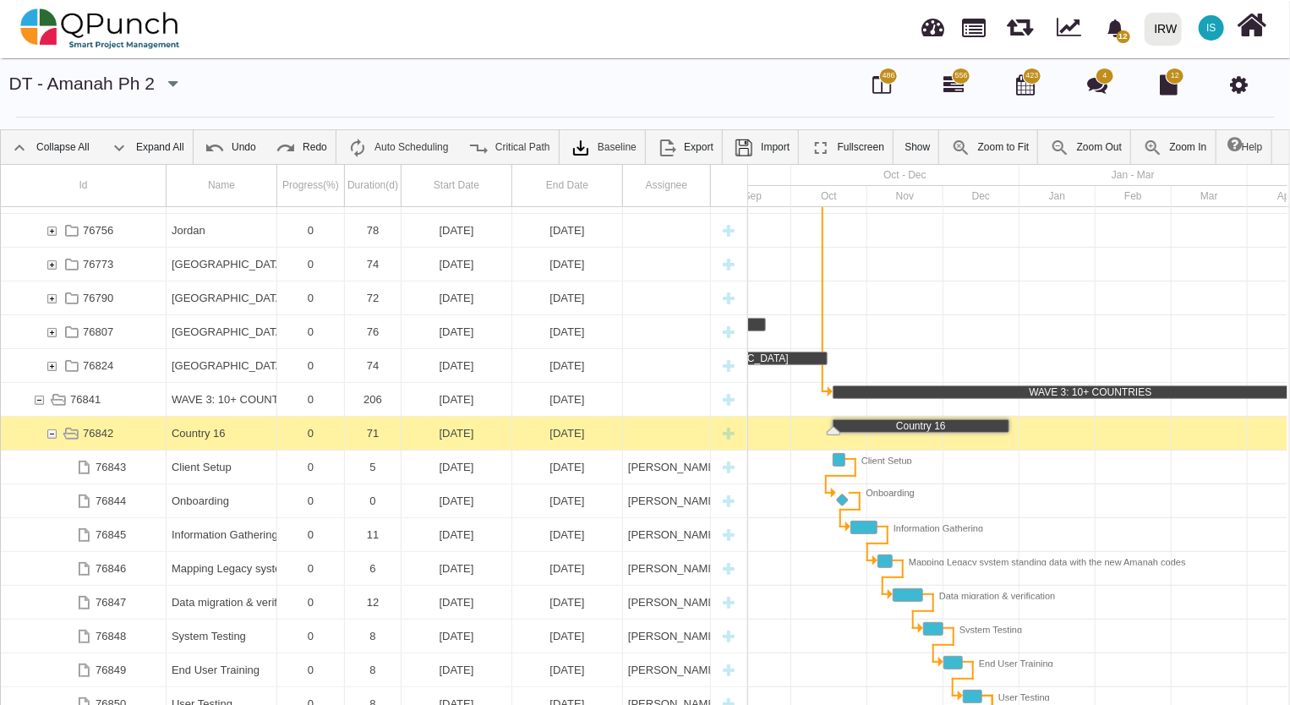
click at [200, 436] on div "Country 16" at bounding box center [222, 433] width 100 height 33
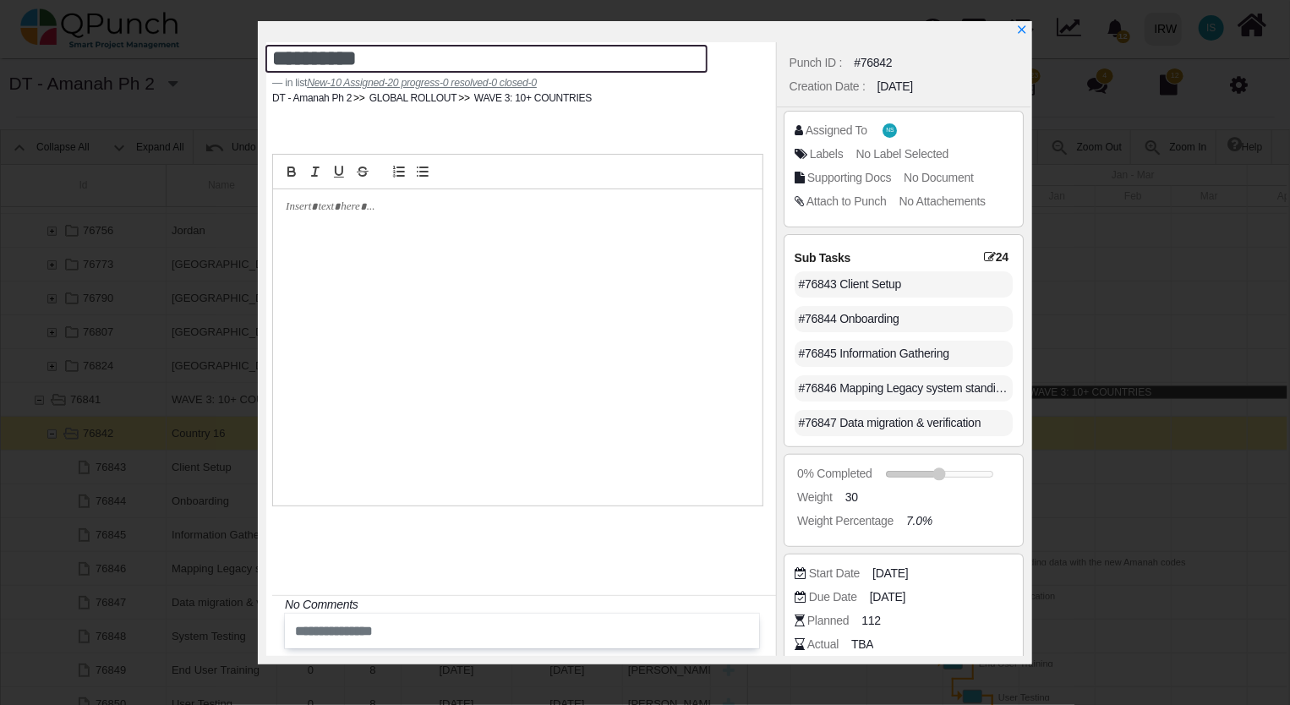
drag, startPoint x: 383, startPoint y: 55, endPoint x: 150, endPoint y: 57, distance: 233.3
click at [150, 57] on div "**********" at bounding box center [645, 352] width 1290 height 705
type textarea "*****"
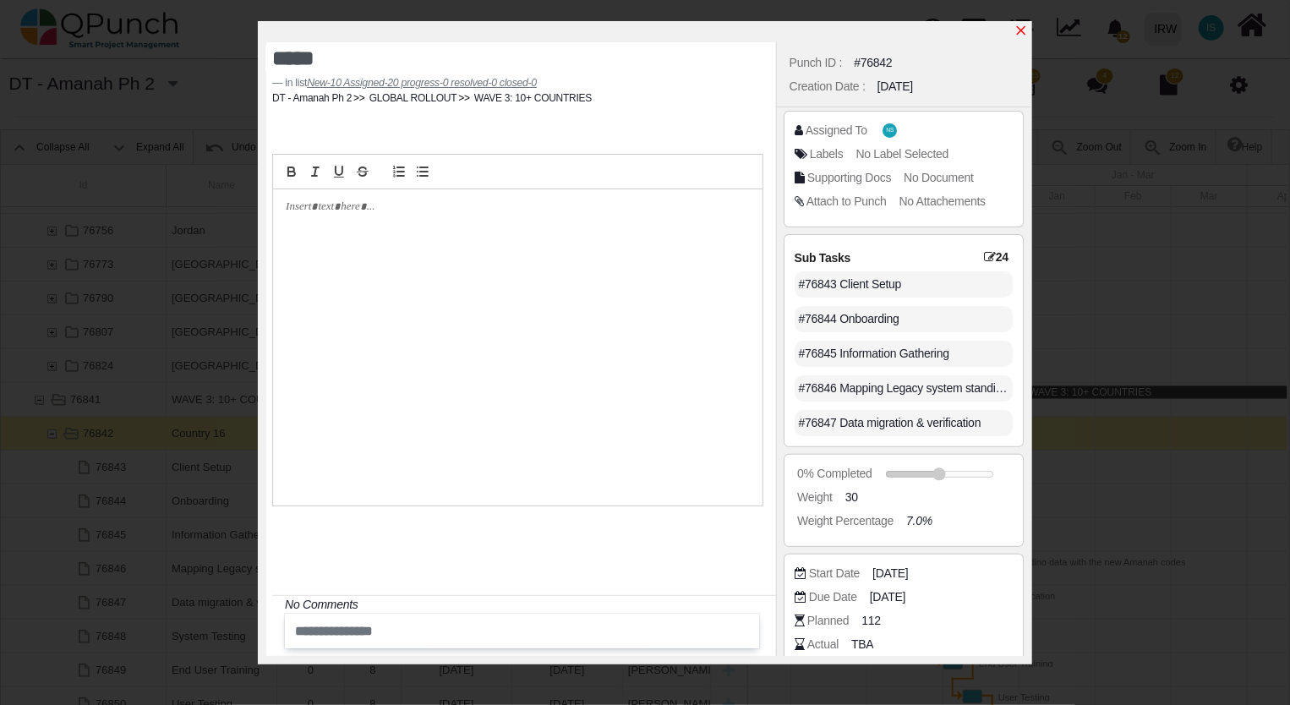
click at [1017, 32] on icon "x" at bounding box center [1021, 31] width 14 height 14
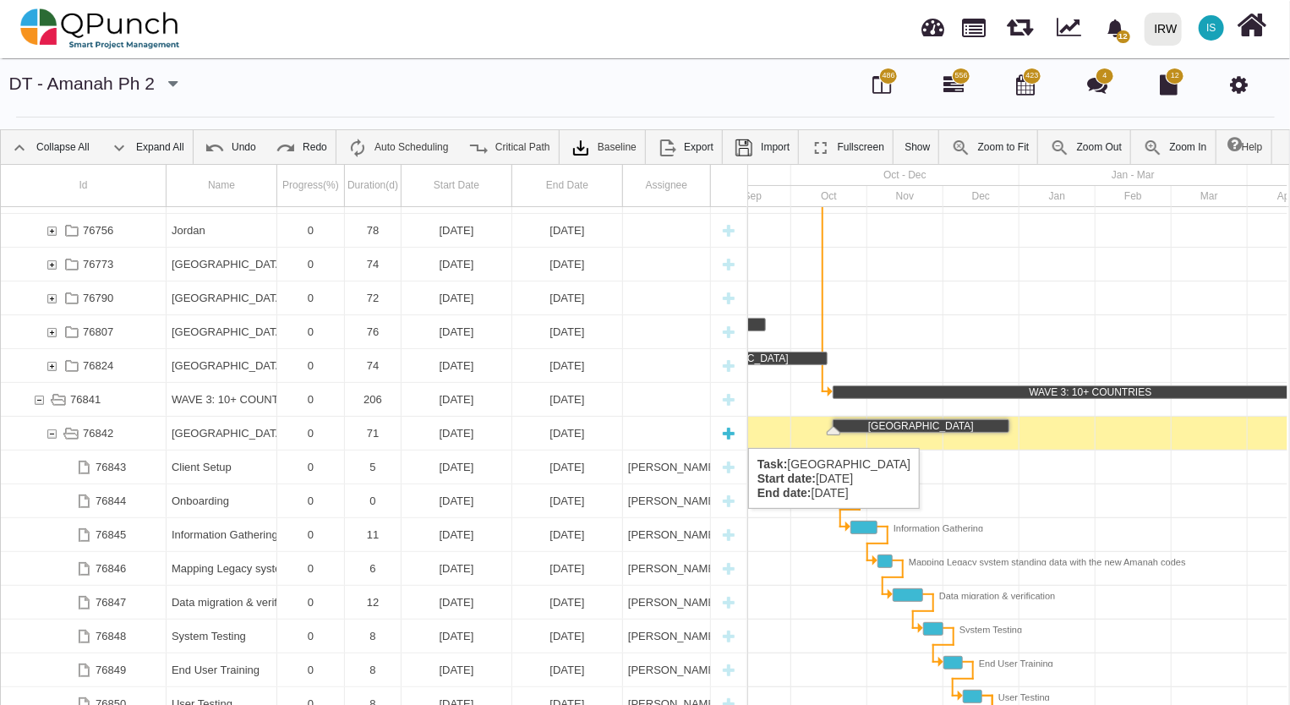
click at [54, 431] on div "76842" at bounding box center [51, 433] width 15 height 33
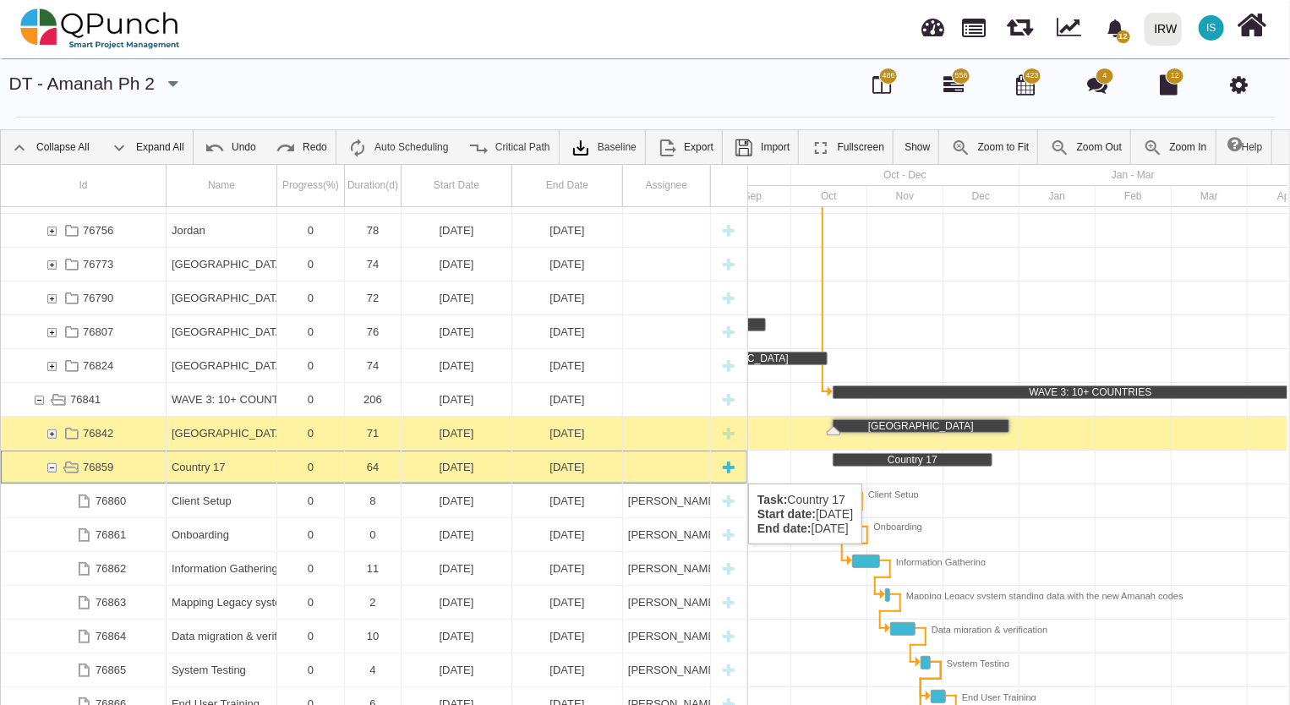
click at [221, 466] on div "Country 17" at bounding box center [222, 466] width 100 height 33
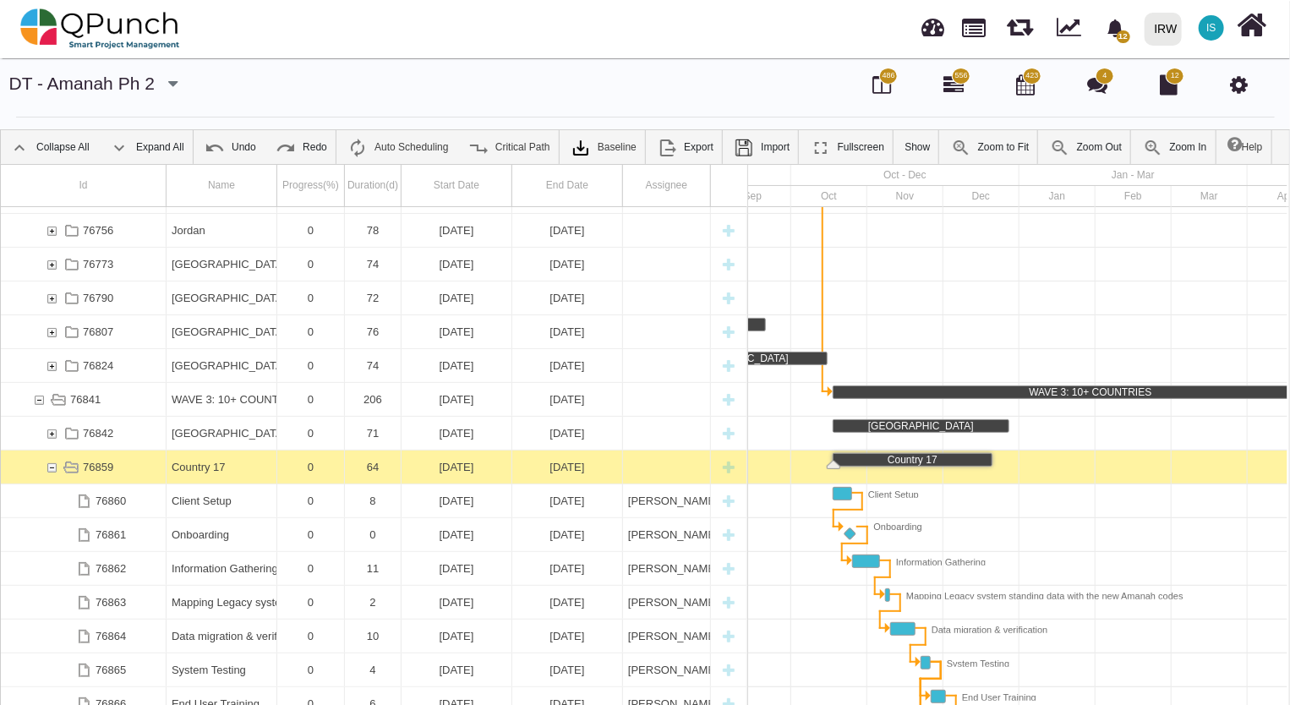
click at [221, 466] on div "Country 17" at bounding box center [222, 466] width 100 height 33
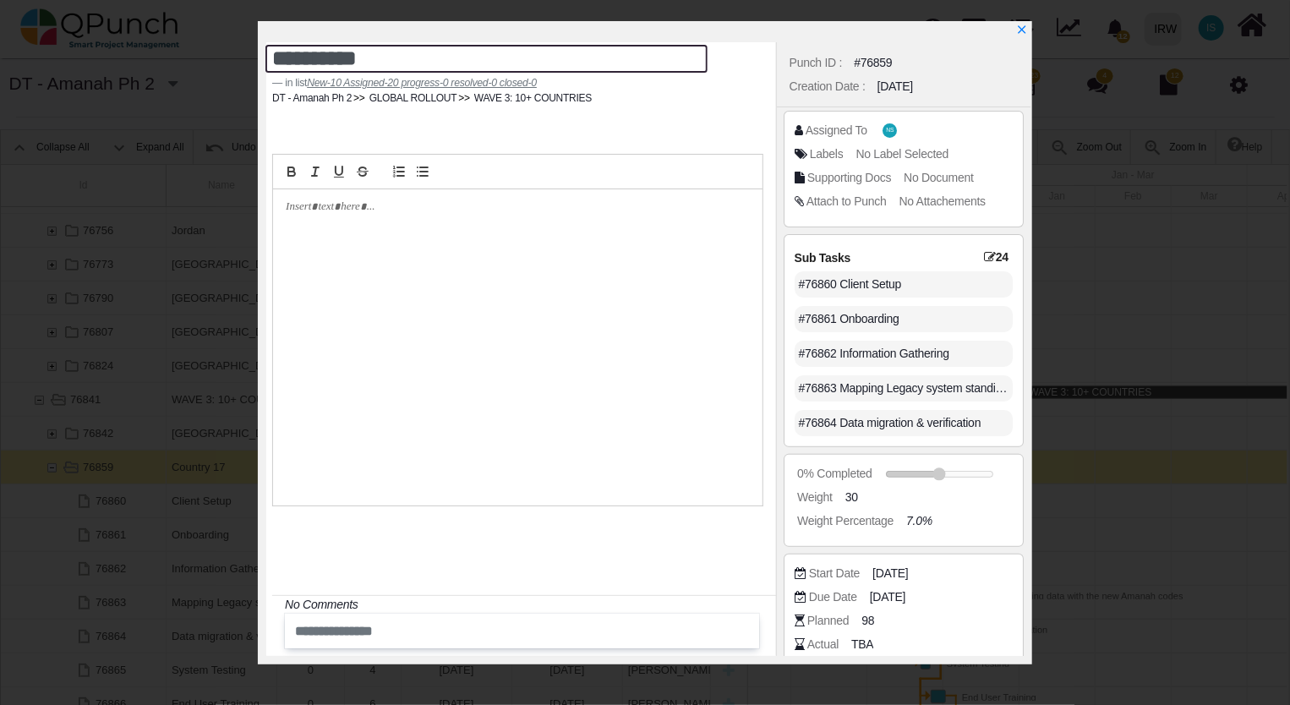
drag, startPoint x: 389, startPoint y: 61, endPoint x: 119, endPoint y: 46, distance: 270.0
click at [119, 46] on div "**********" at bounding box center [645, 352] width 1290 height 705
type textarea "****"
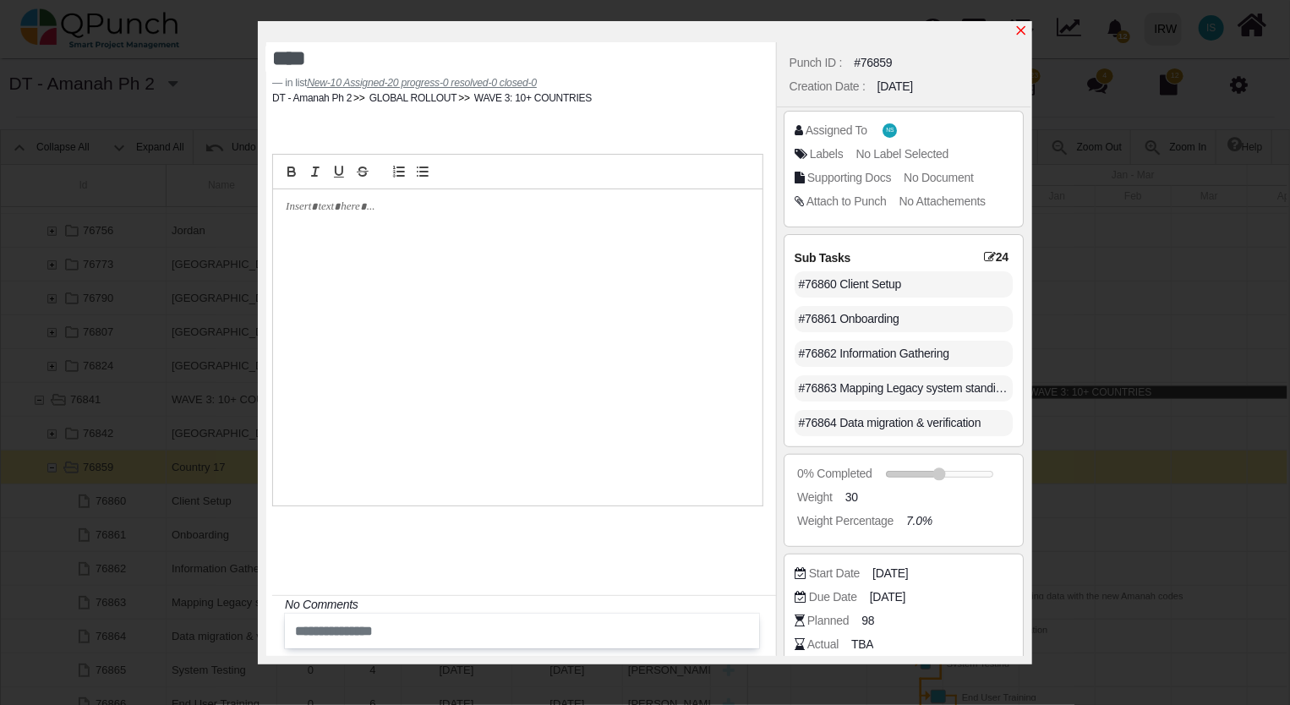
click at [1021, 35] on icon "x" at bounding box center [1021, 31] width 14 height 14
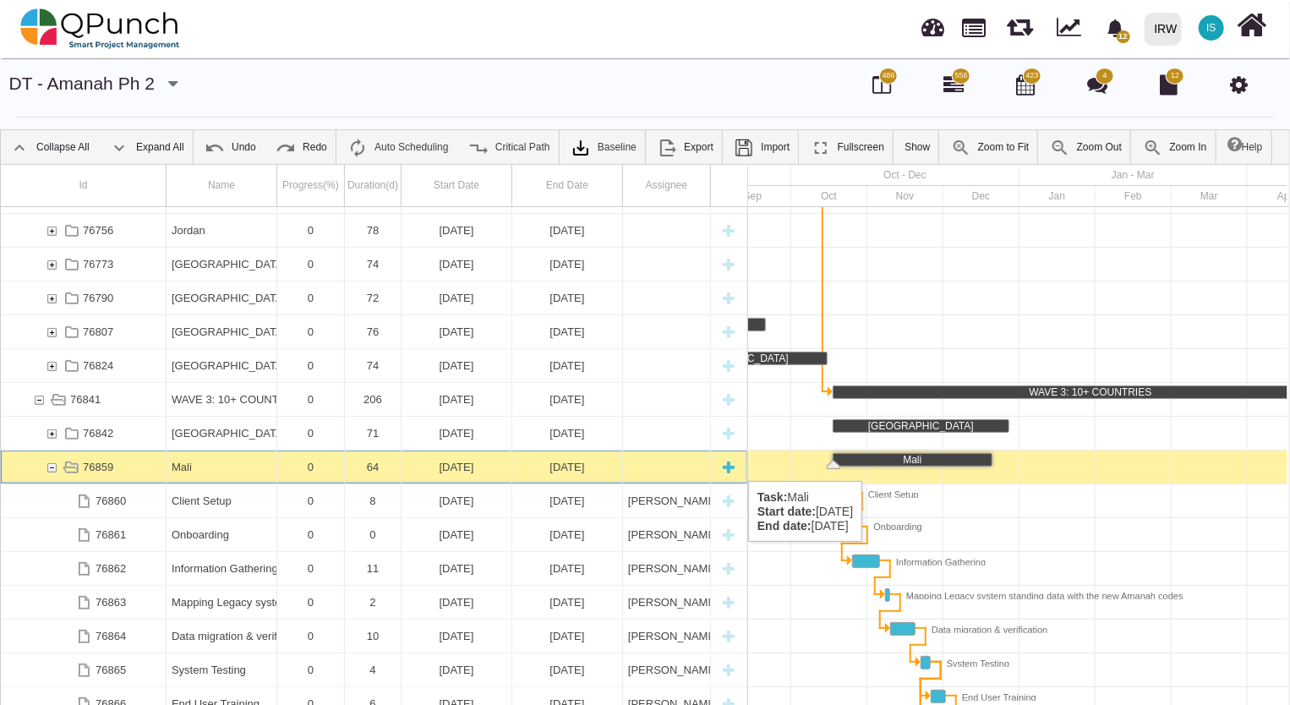
click at [52, 464] on div "76859" at bounding box center [51, 466] width 15 height 33
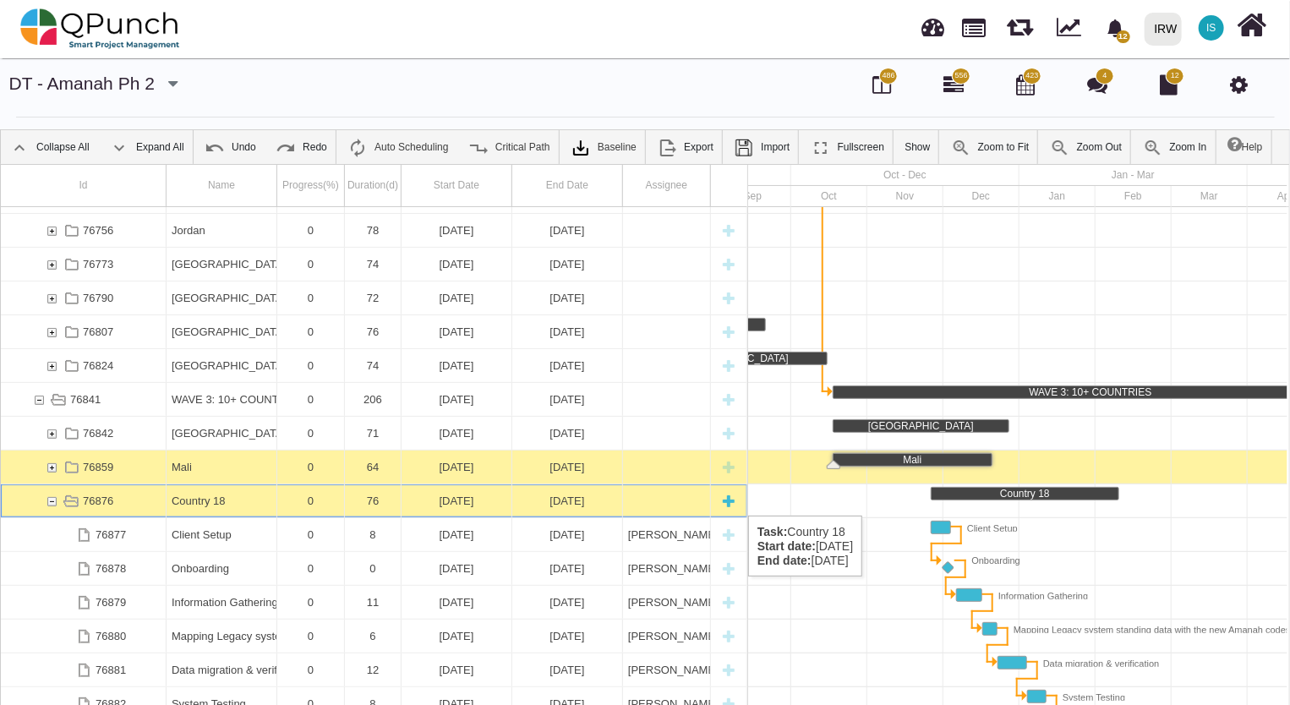
click at [220, 499] on div "Country 18" at bounding box center [222, 500] width 100 height 33
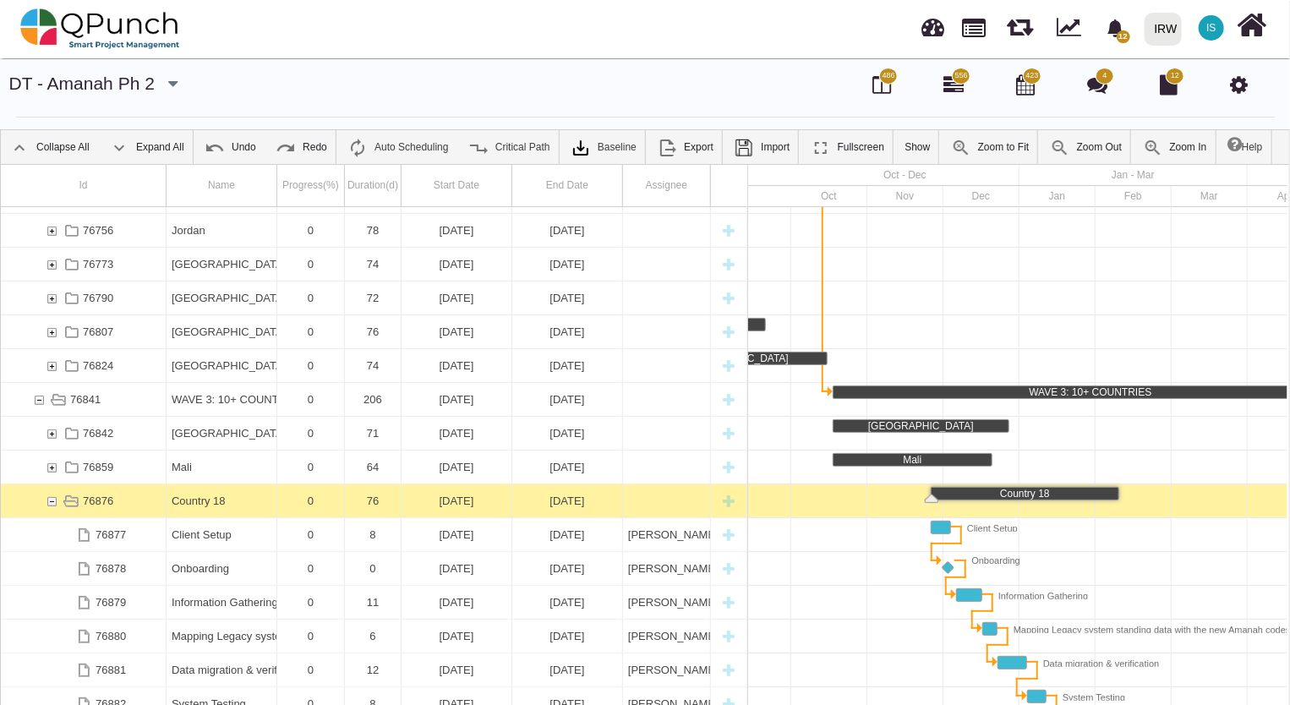
scroll to position [0, 2261]
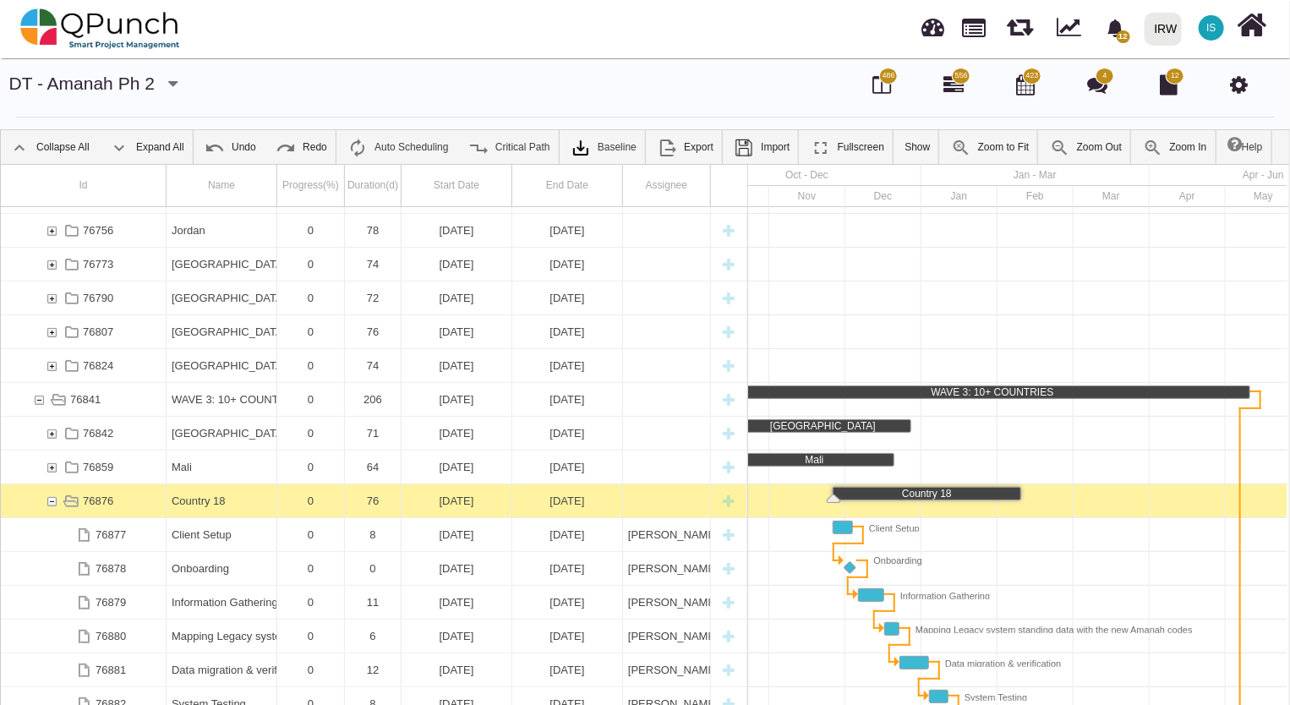
click at [220, 499] on div "Country 18" at bounding box center [222, 500] width 100 height 33
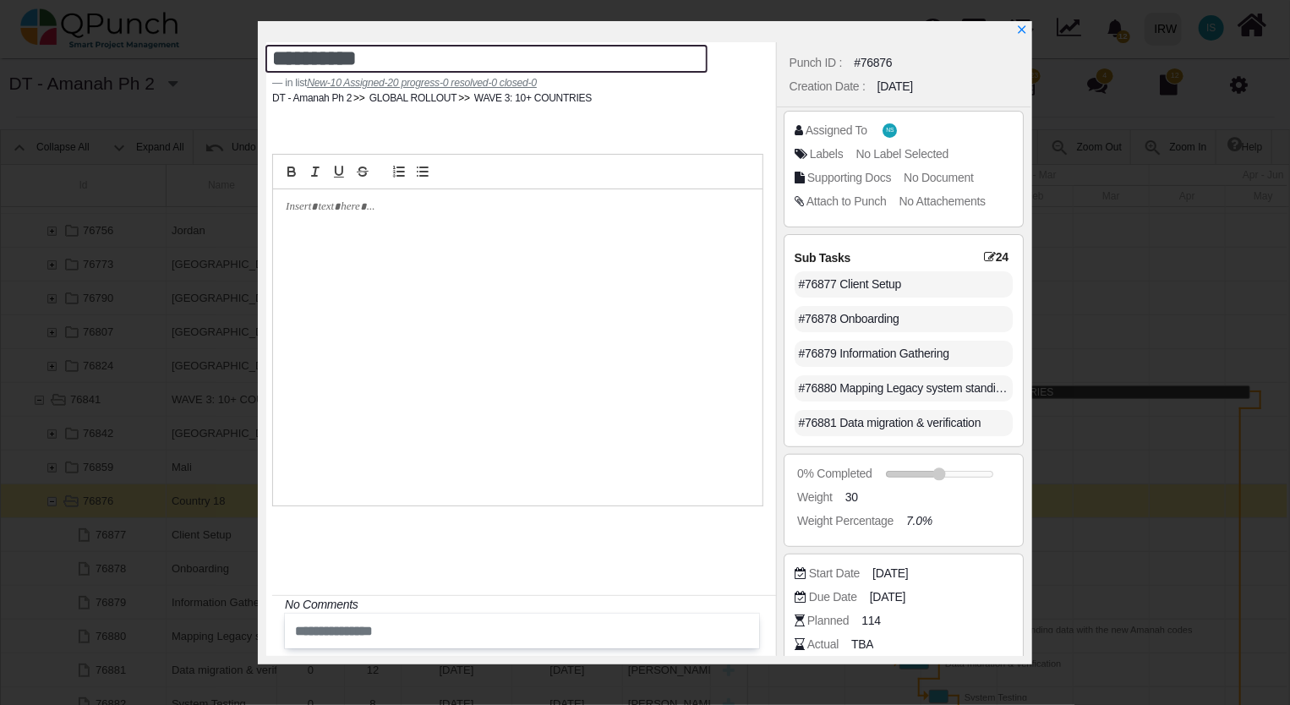
drag, startPoint x: 382, startPoint y: 63, endPoint x: 145, endPoint y: 51, distance: 236.9
click at [145, 51] on div "**********" at bounding box center [645, 352] width 1290 height 705
type textarea "******"
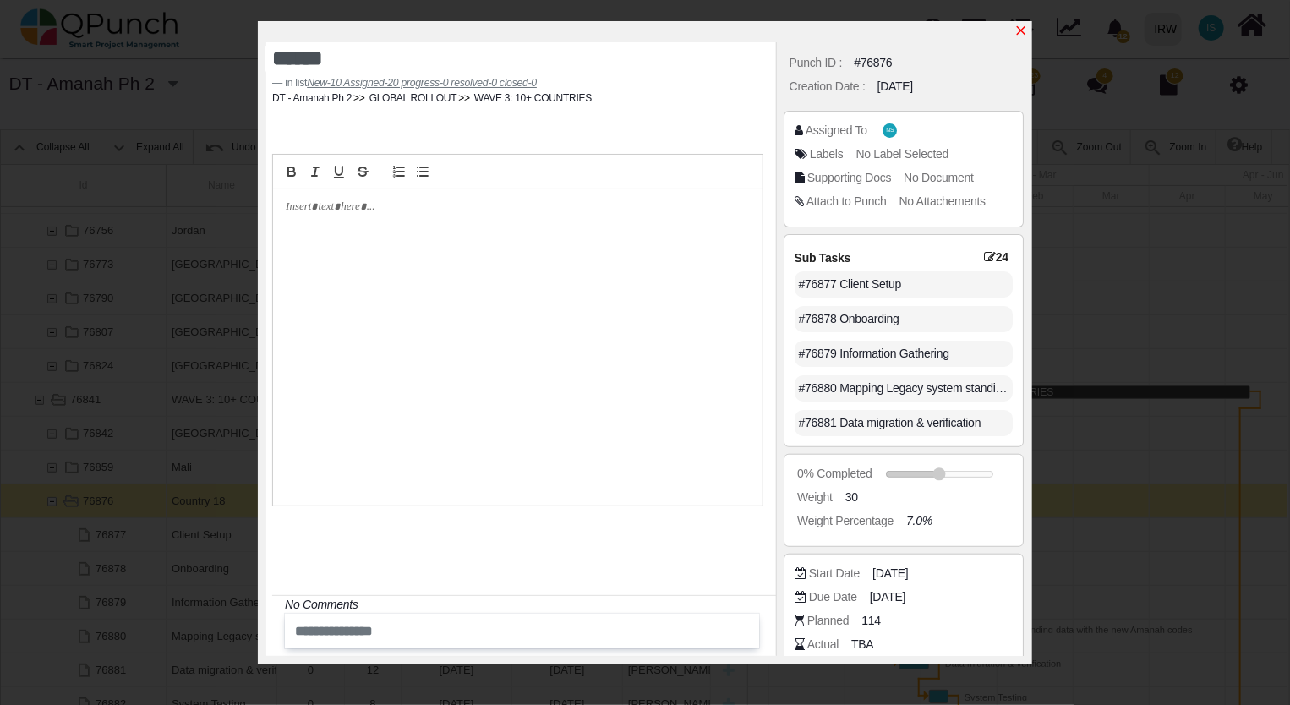
click at [1023, 30] on icon "x" at bounding box center [1021, 30] width 9 height 9
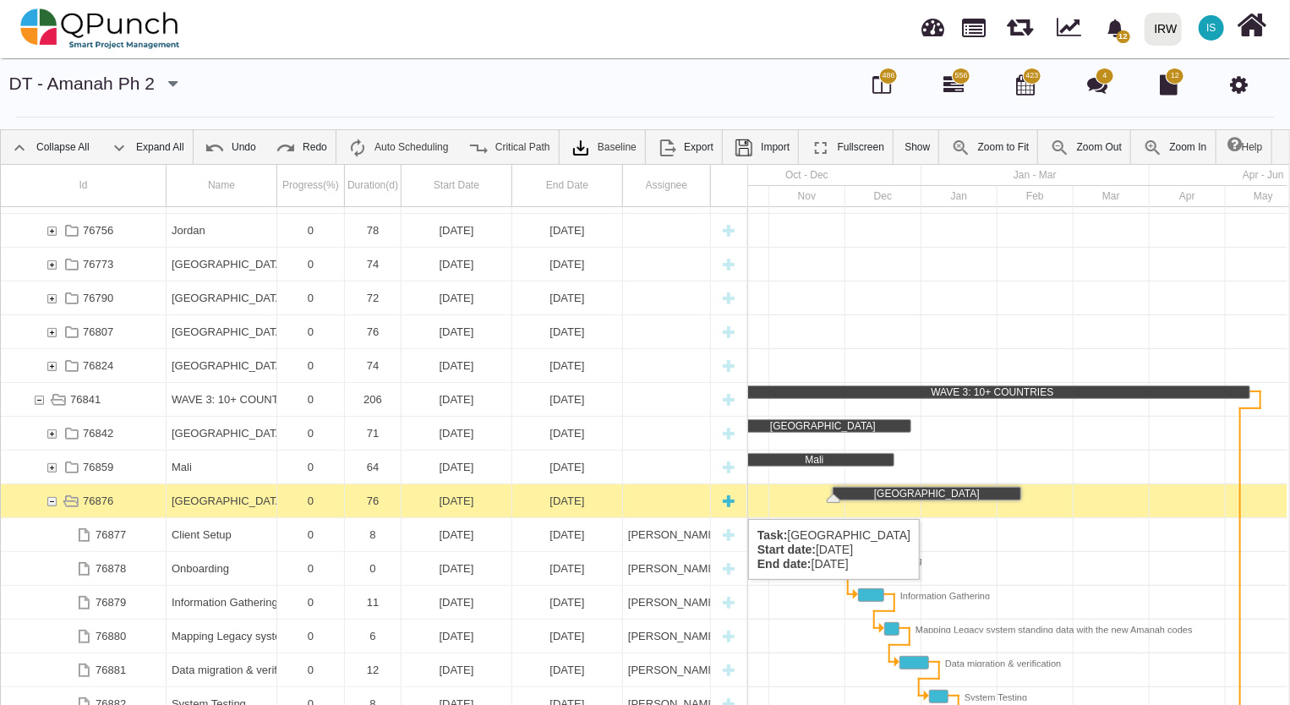
click at [51, 502] on div "76876" at bounding box center [51, 500] width 15 height 33
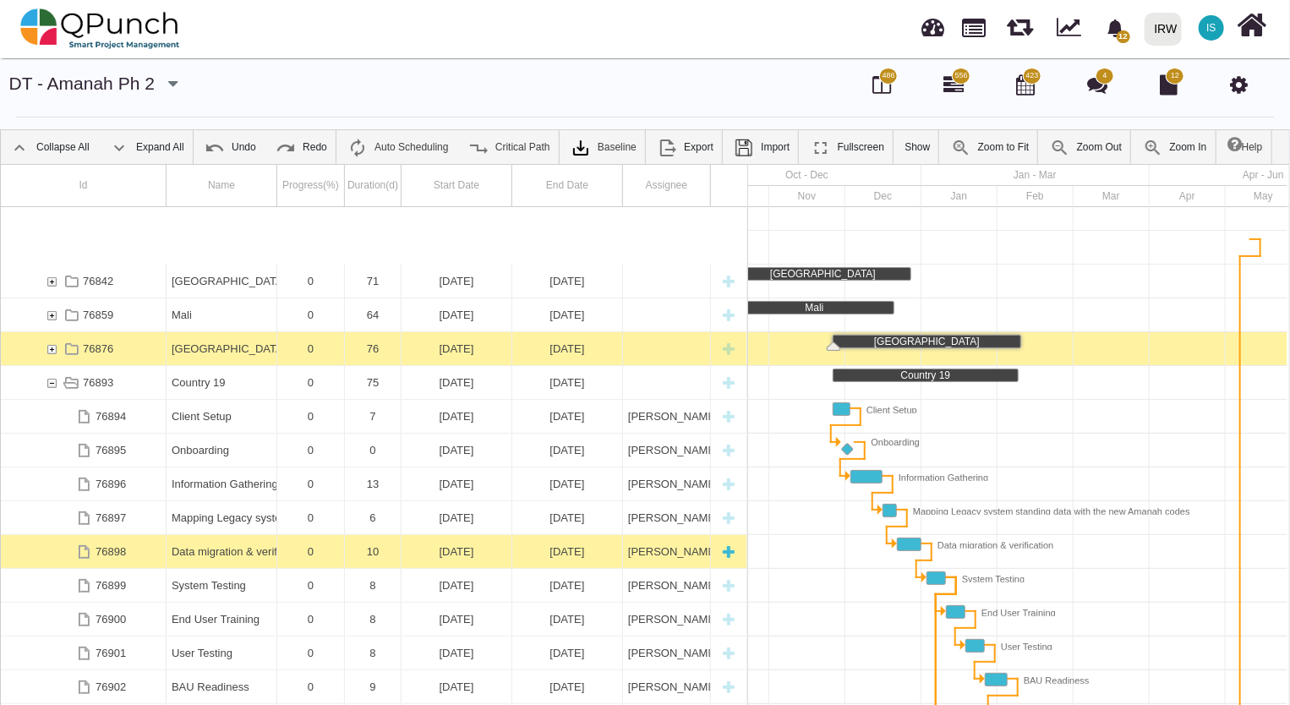
scroll to position [763, 0]
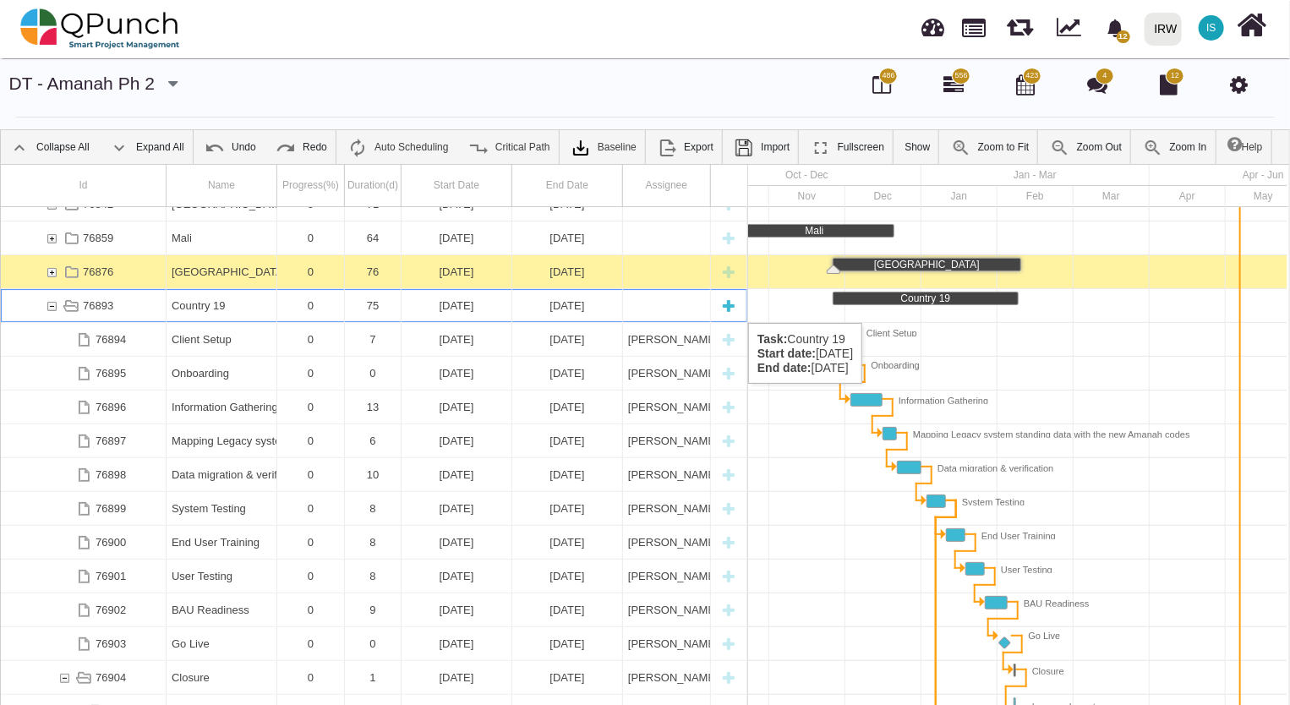
click at [213, 306] on div "Country 19" at bounding box center [222, 305] width 100 height 33
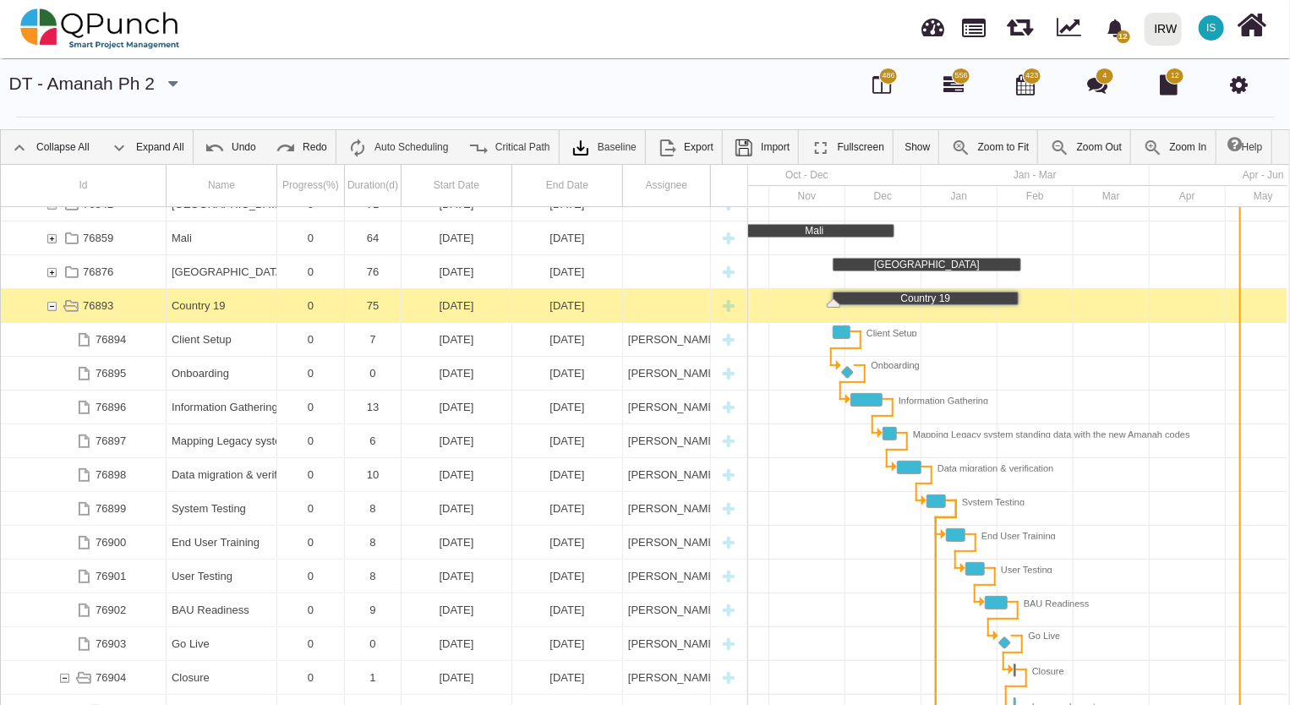
click at [213, 306] on div "Country 19" at bounding box center [222, 305] width 100 height 33
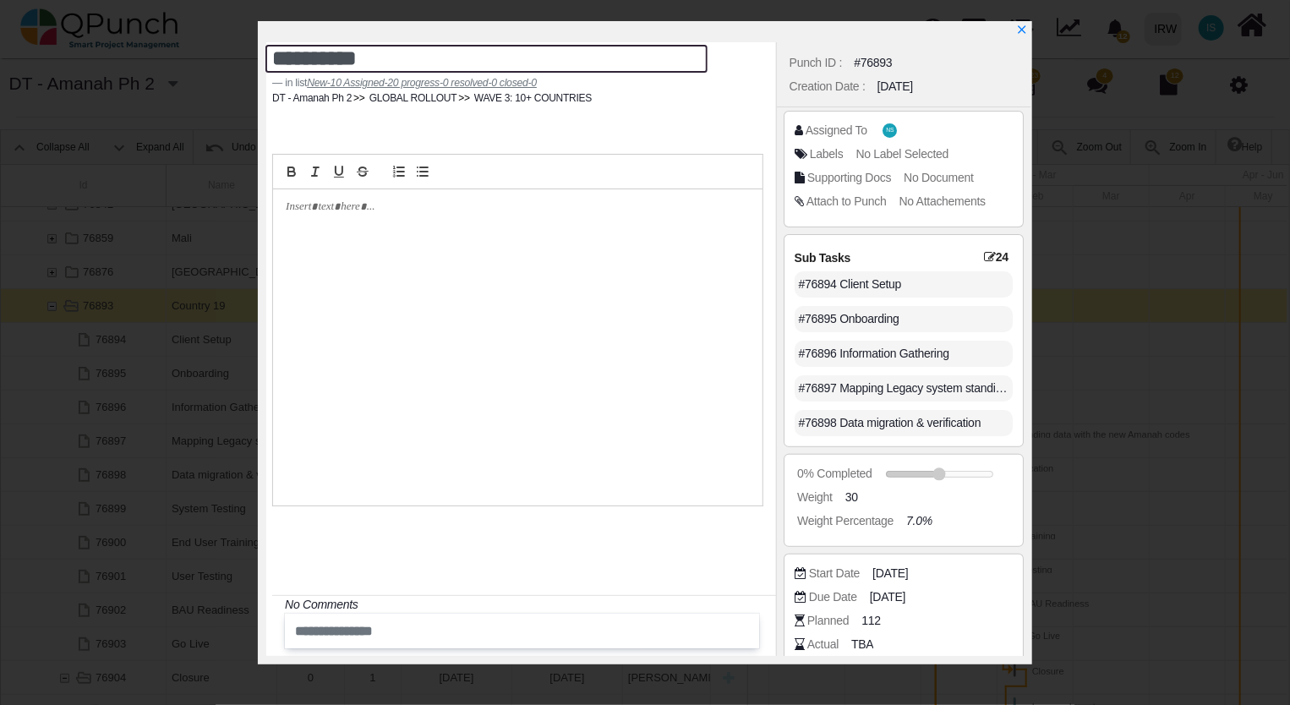
drag, startPoint x: 392, startPoint y: 62, endPoint x: 122, endPoint y: 40, distance: 271.3
click at [122, 40] on div "**********" at bounding box center [645, 352] width 1290 height 705
type textarea "**********"
click at [1021, 31] on icon "x" at bounding box center [1021, 30] width 9 height 9
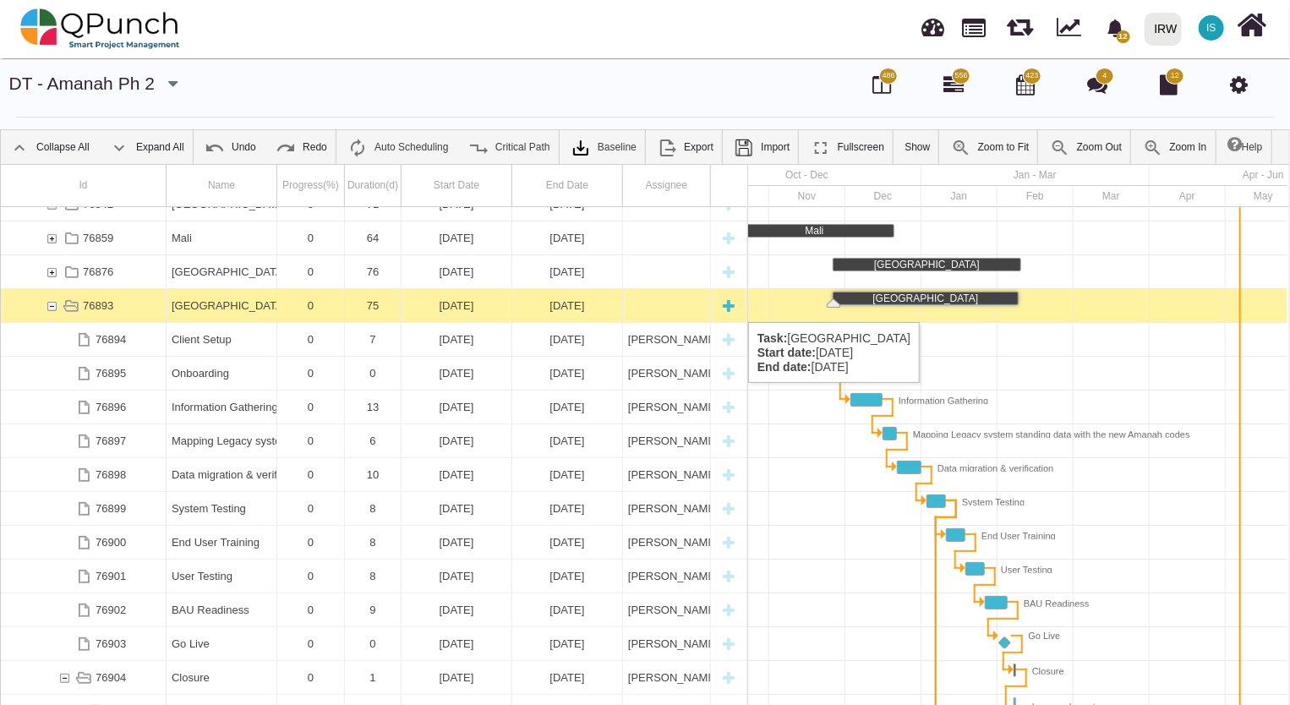
click at [52, 305] on div "76893" at bounding box center [51, 305] width 15 height 33
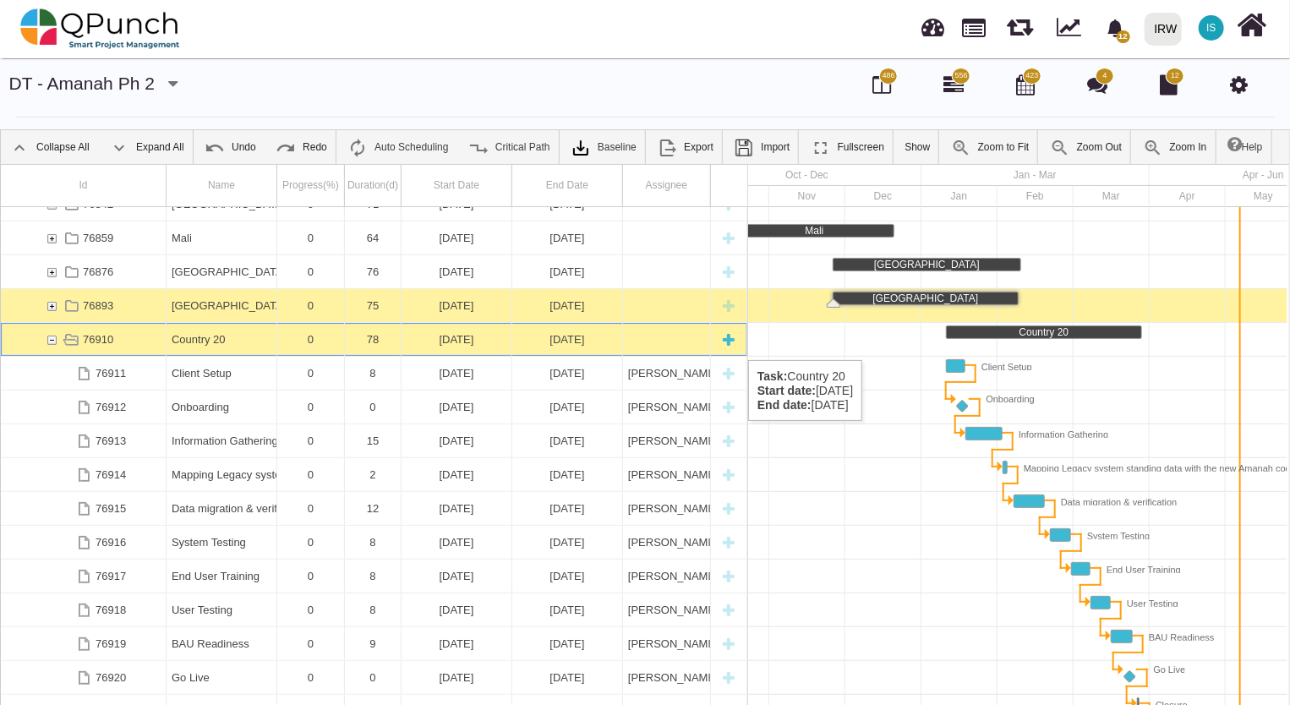
click at [205, 333] on div "Country 20" at bounding box center [222, 339] width 100 height 33
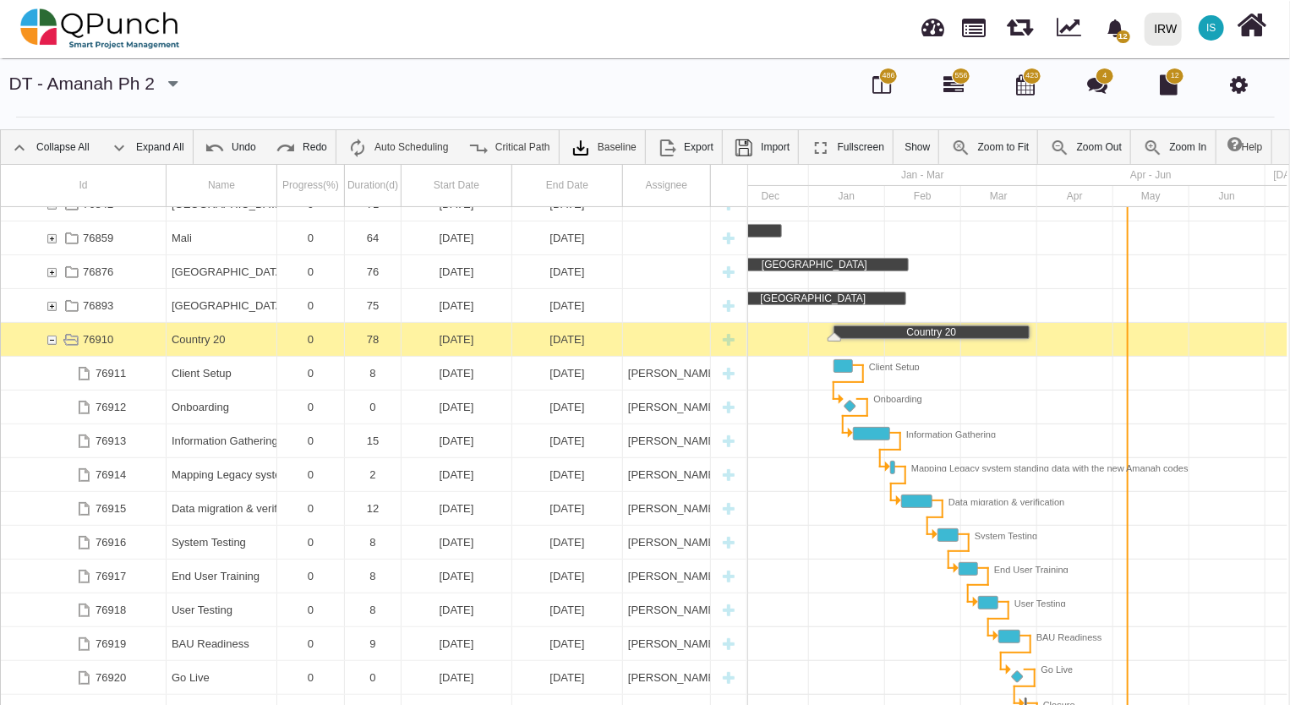
click at [205, 333] on div "Country 20" at bounding box center [222, 339] width 100 height 33
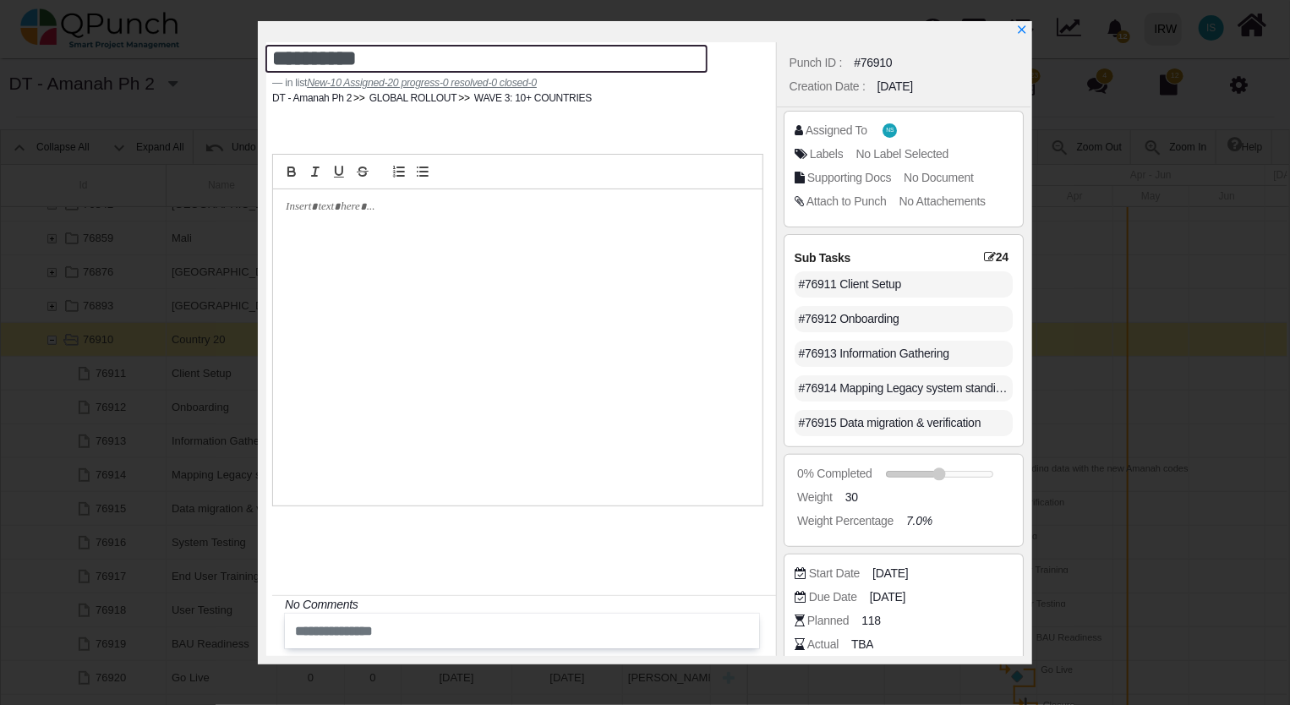
drag, startPoint x: 389, startPoint y: 61, endPoint x: 120, endPoint y: 57, distance: 268.8
click at [120, 57] on div "**********" at bounding box center [645, 352] width 1290 height 705
type textarea "*********"
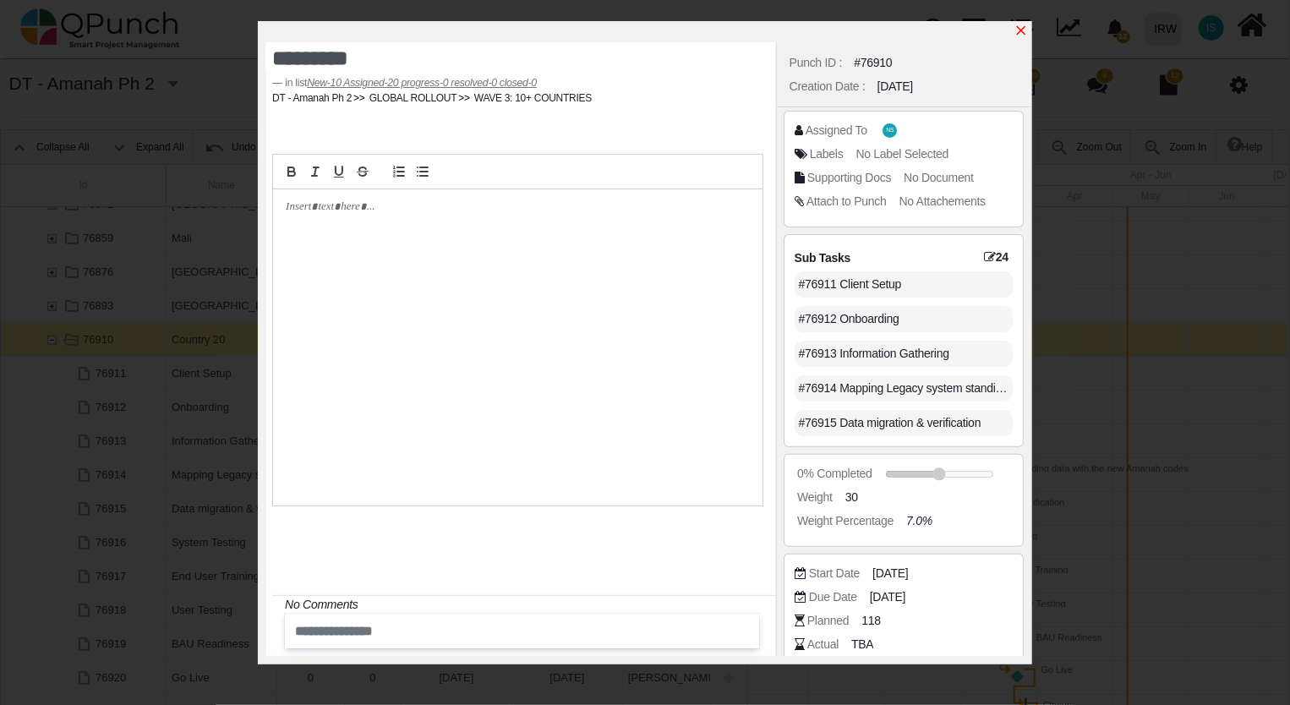
click at [1017, 32] on icon "x" at bounding box center [1021, 31] width 14 height 14
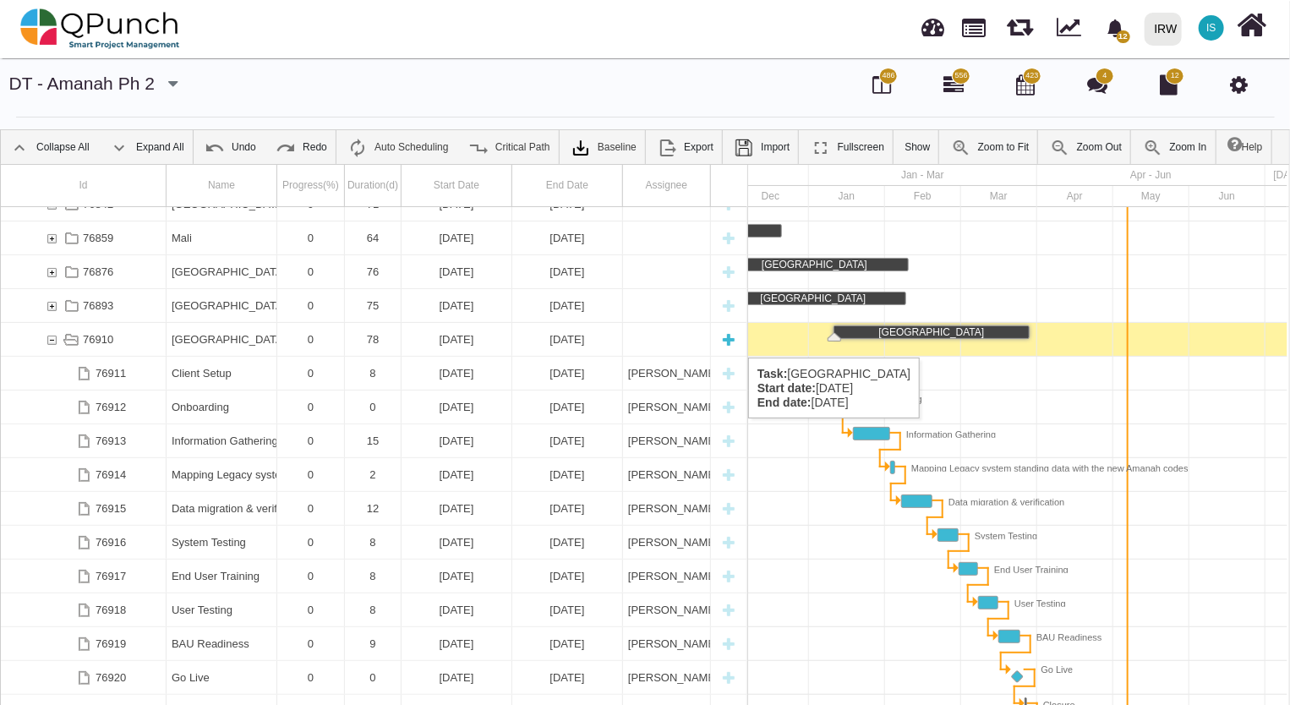
click at [51, 341] on div "76910" at bounding box center [51, 339] width 15 height 33
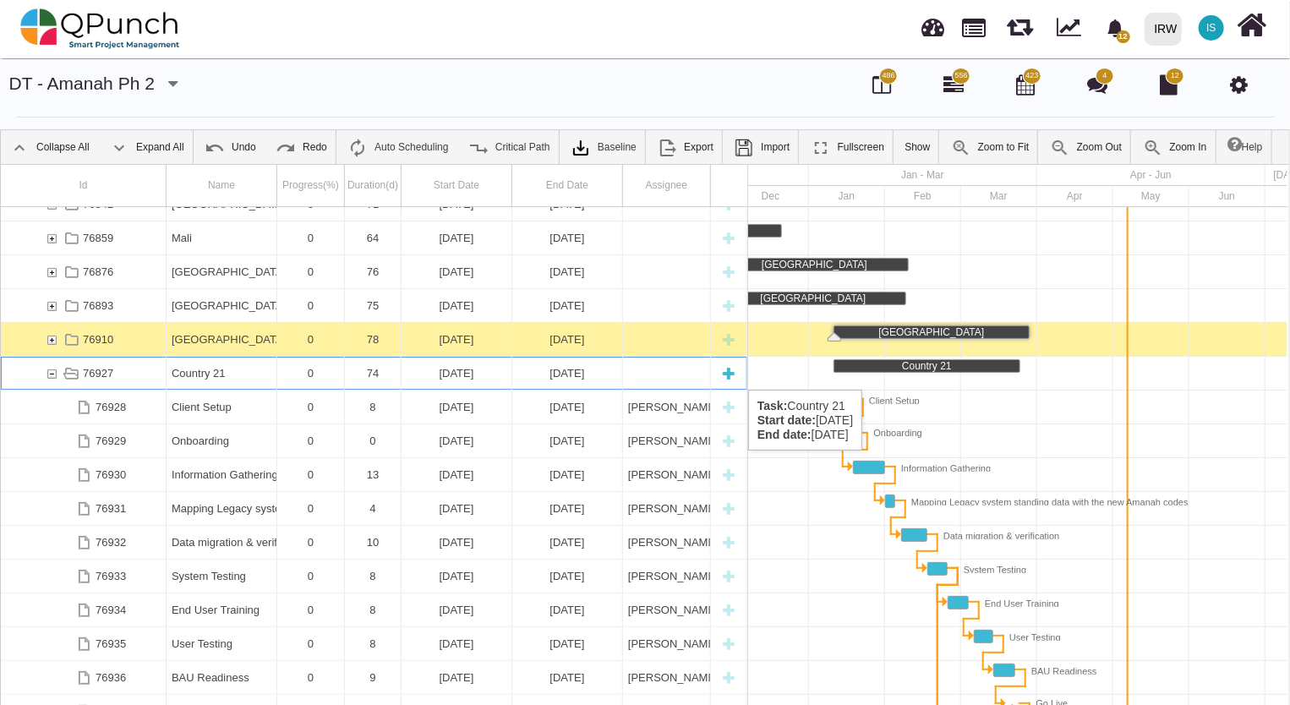
click at [196, 373] on div "Country 21" at bounding box center [222, 373] width 100 height 33
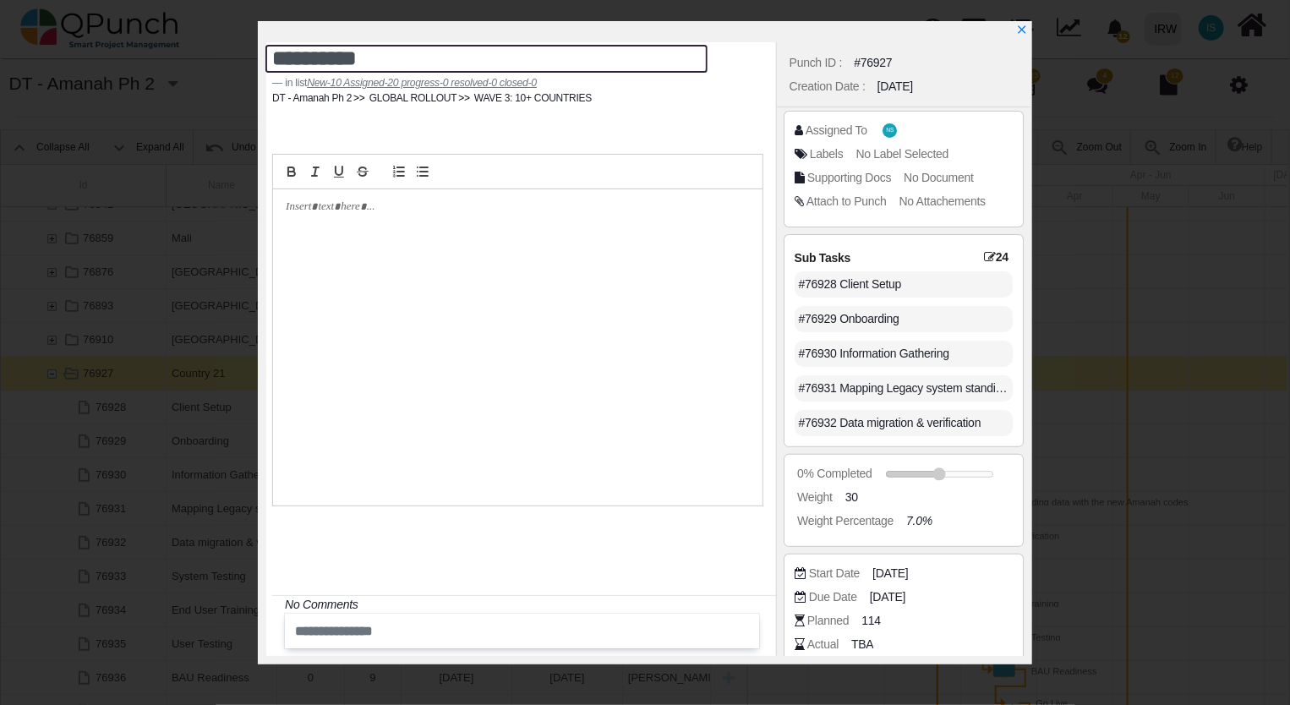
drag, startPoint x: 389, startPoint y: 61, endPoint x: 189, endPoint y: 54, distance: 199.6
click at [189, 54] on div "**********" at bounding box center [645, 352] width 1290 height 705
type textarea "******"
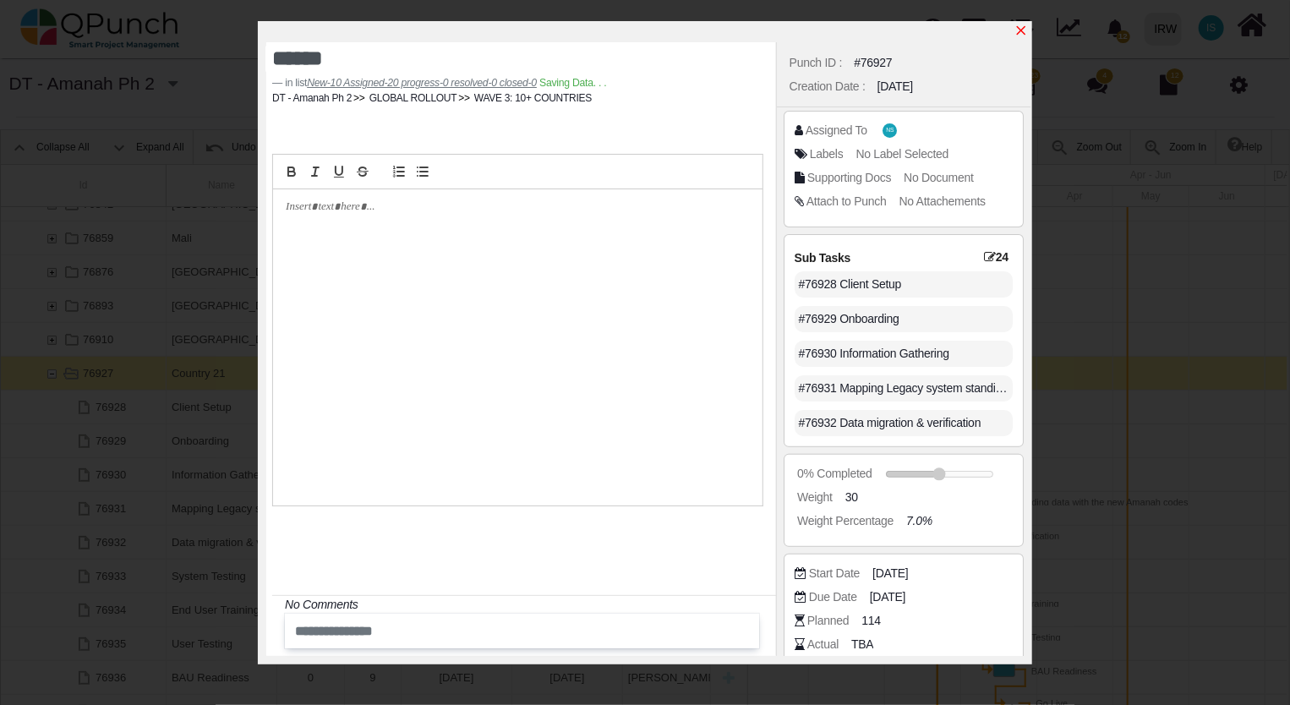
click at [1024, 32] on icon "x" at bounding box center [1021, 31] width 14 height 14
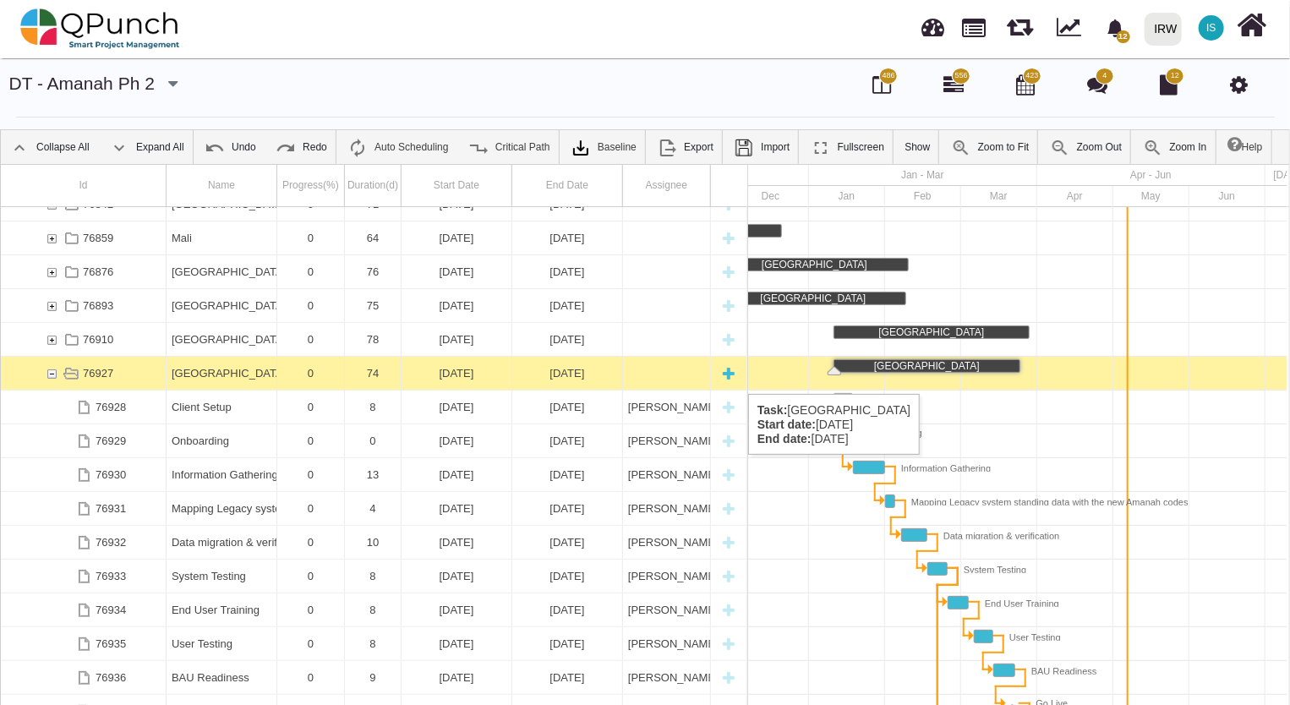
click at [52, 377] on div "76927" at bounding box center [51, 373] width 15 height 33
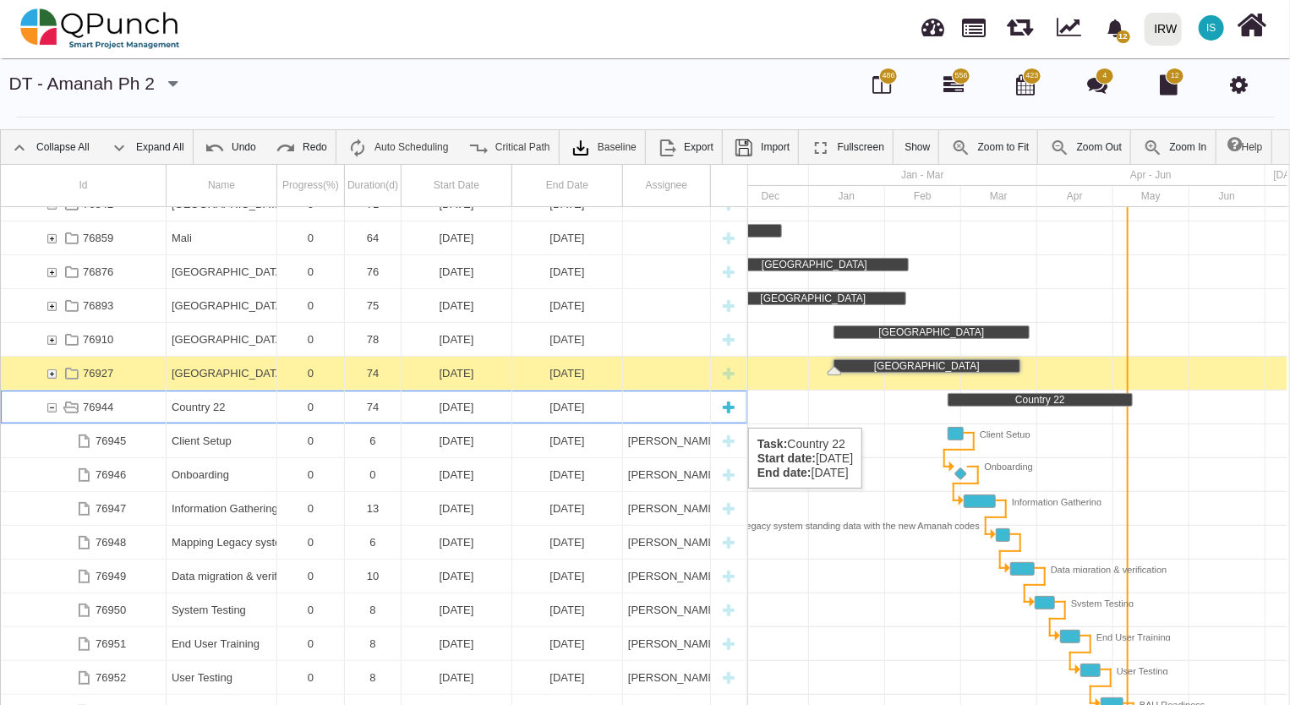
click at [202, 411] on div "Country 22" at bounding box center [222, 406] width 100 height 33
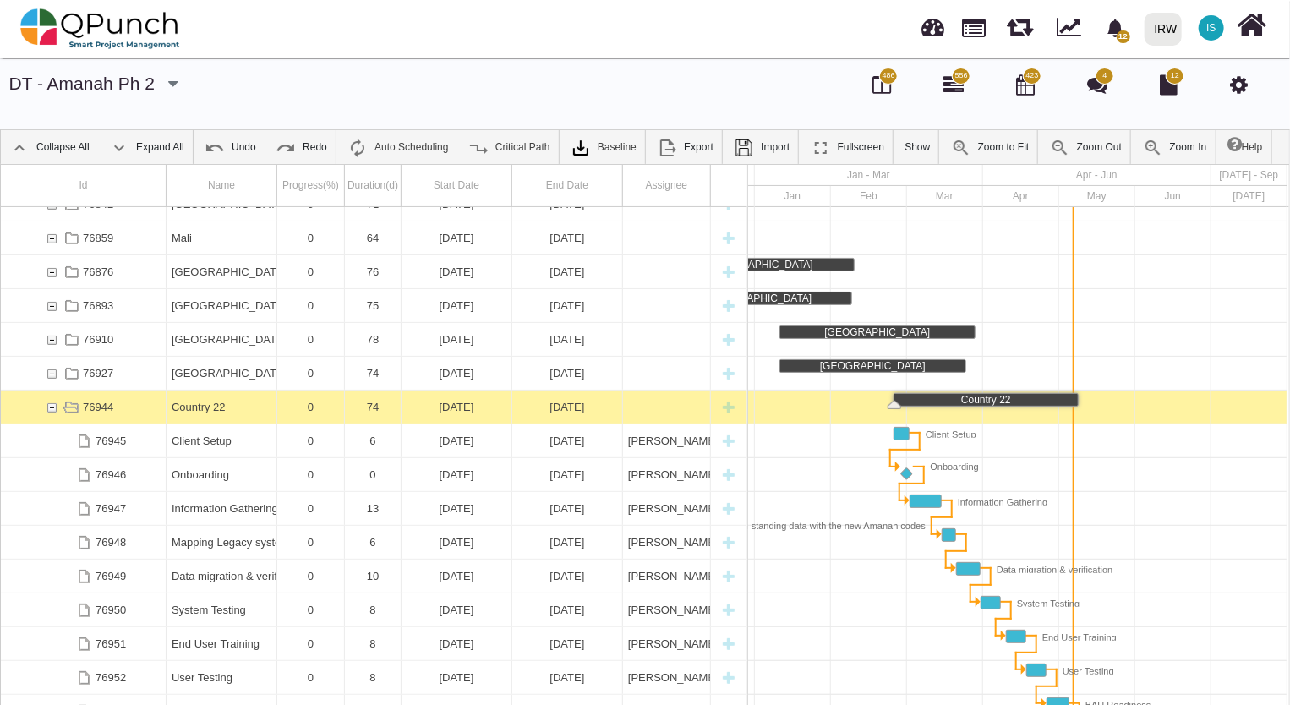
click at [202, 411] on div "Country 22" at bounding box center [222, 406] width 100 height 33
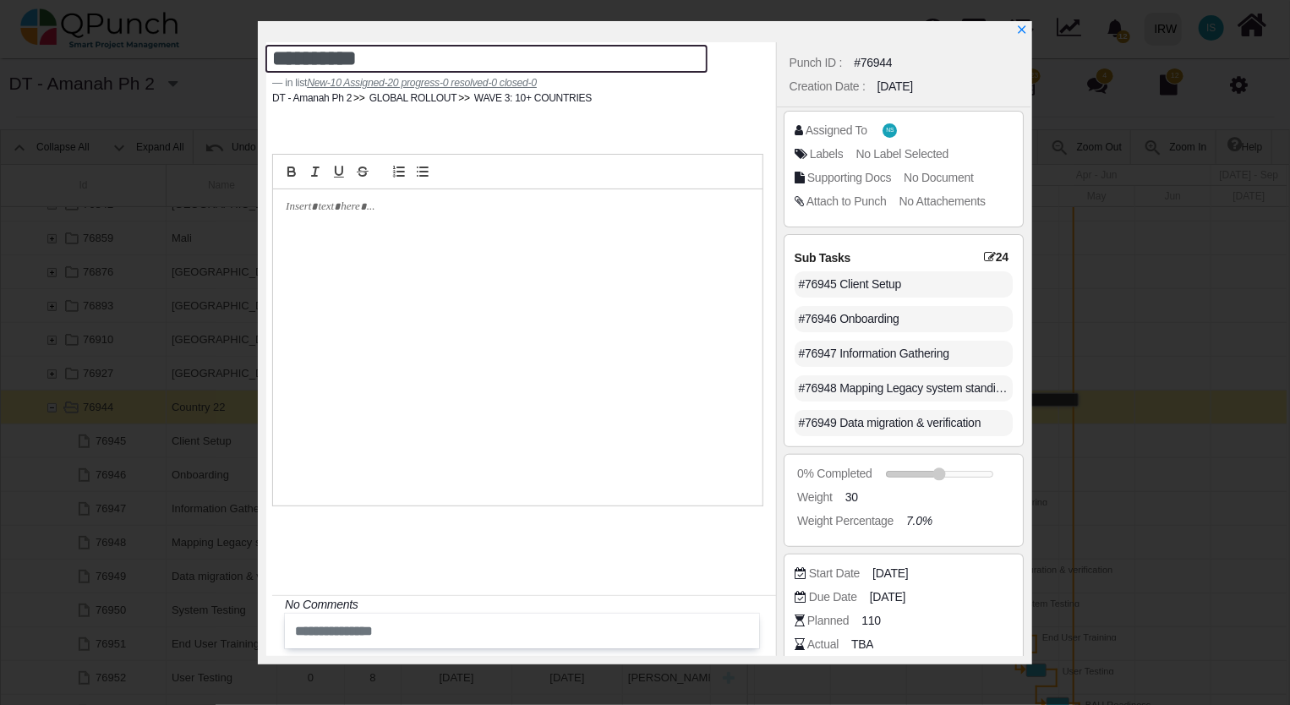
drag, startPoint x: 398, startPoint y: 67, endPoint x: 149, endPoint y: 66, distance: 249.3
click at [155, 65] on div "**********" at bounding box center [645, 352] width 1290 height 705
type textarea "**********"
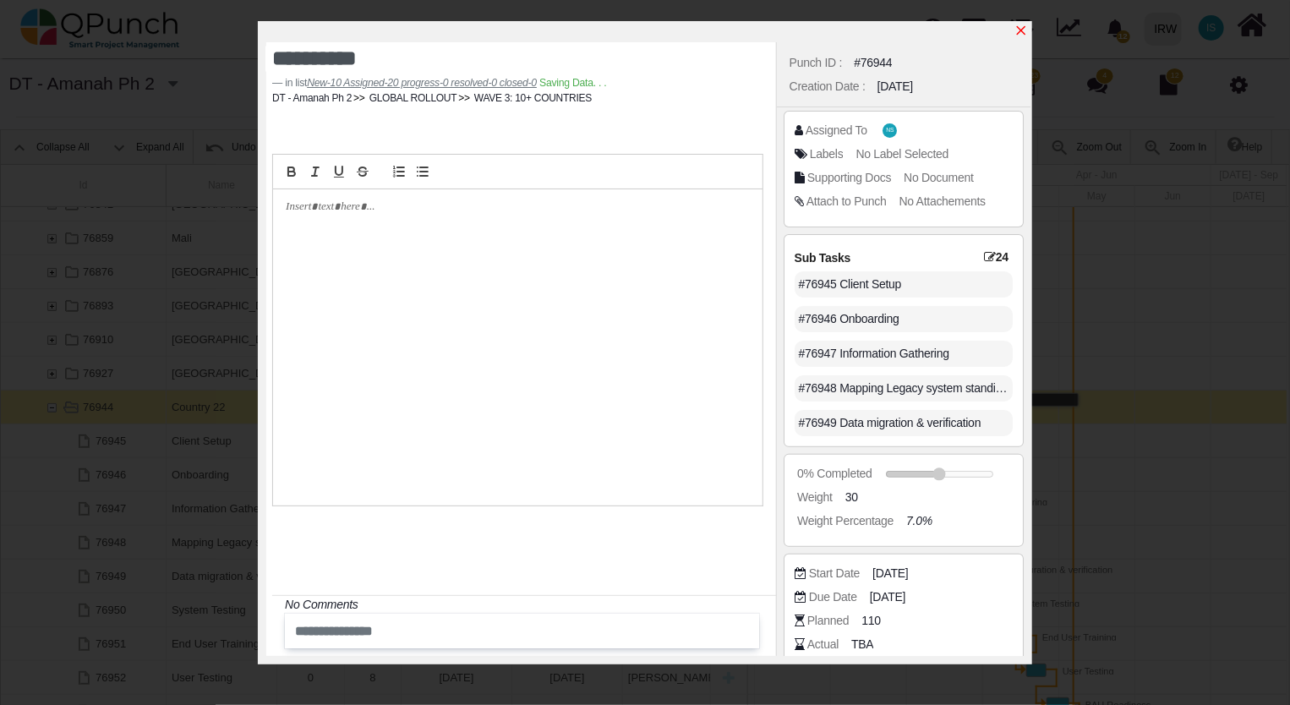
click at [1022, 32] on icon "x" at bounding box center [1021, 30] width 9 height 9
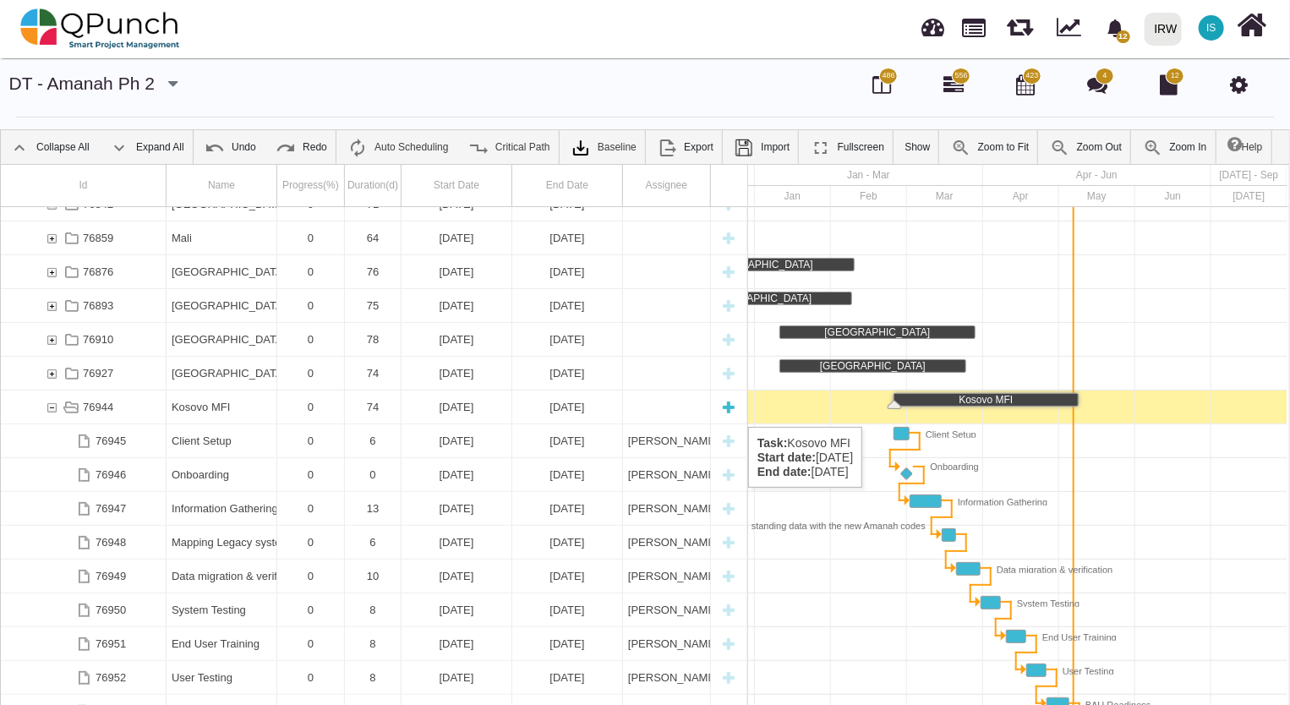
click at [50, 410] on div "76944" at bounding box center [51, 406] width 15 height 33
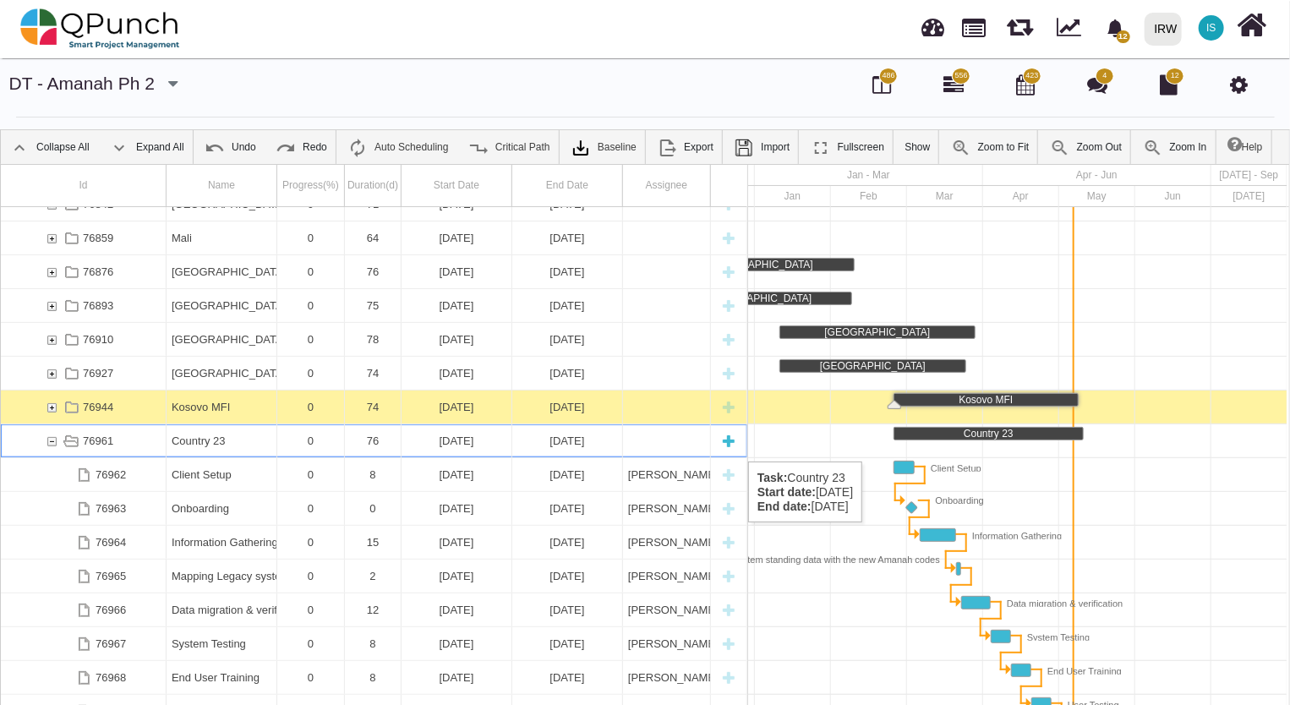
click at [218, 445] on div "Country 23" at bounding box center [222, 440] width 100 height 33
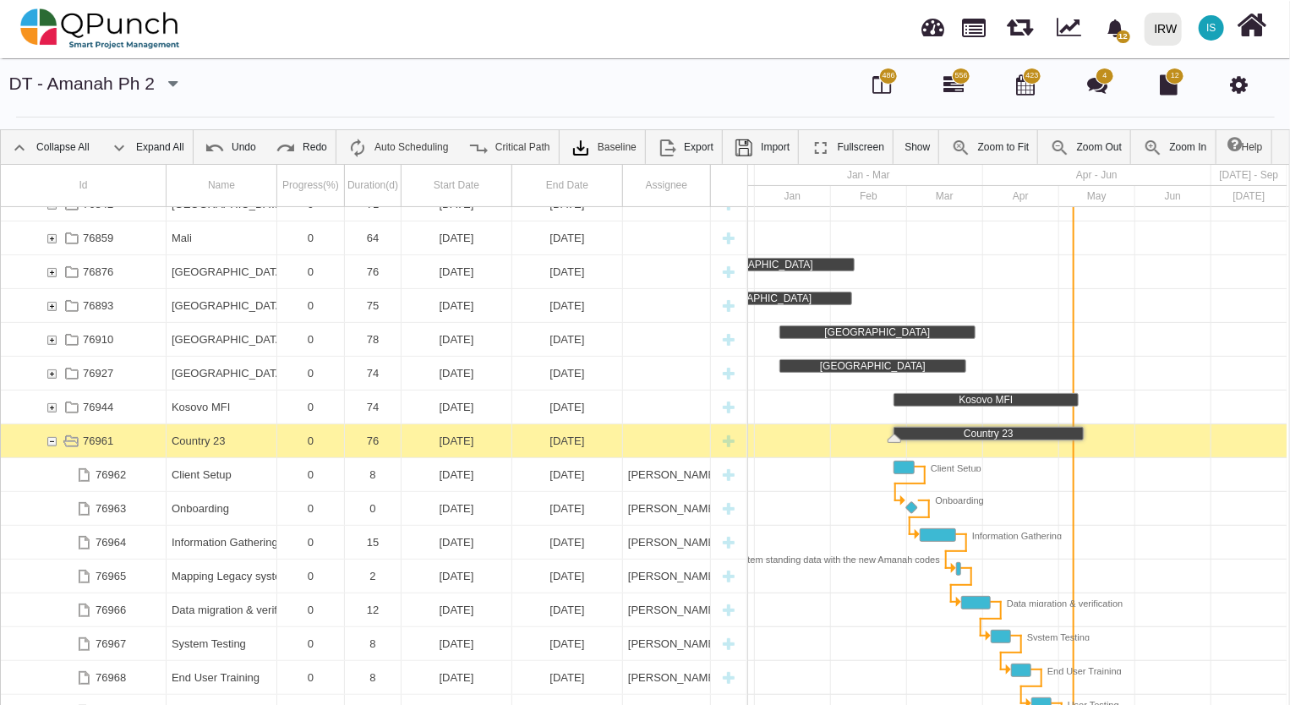
click at [218, 445] on div "Country 23" at bounding box center [222, 440] width 100 height 33
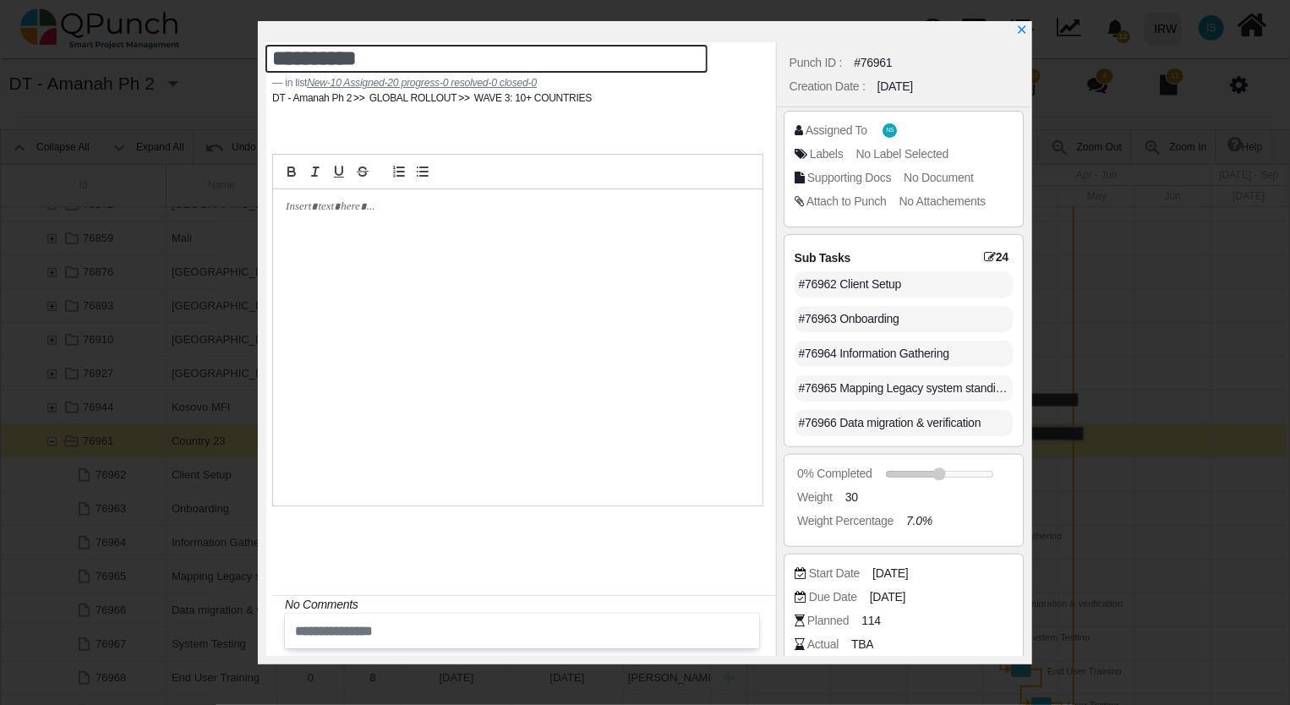
drag, startPoint x: 388, startPoint y: 59, endPoint x: 205, endPoint y: 57, distance: 182.6
click at [206, 57] on div "**********" at bounding box center [645, 352] width 1290 height 705
type textarea "*********"
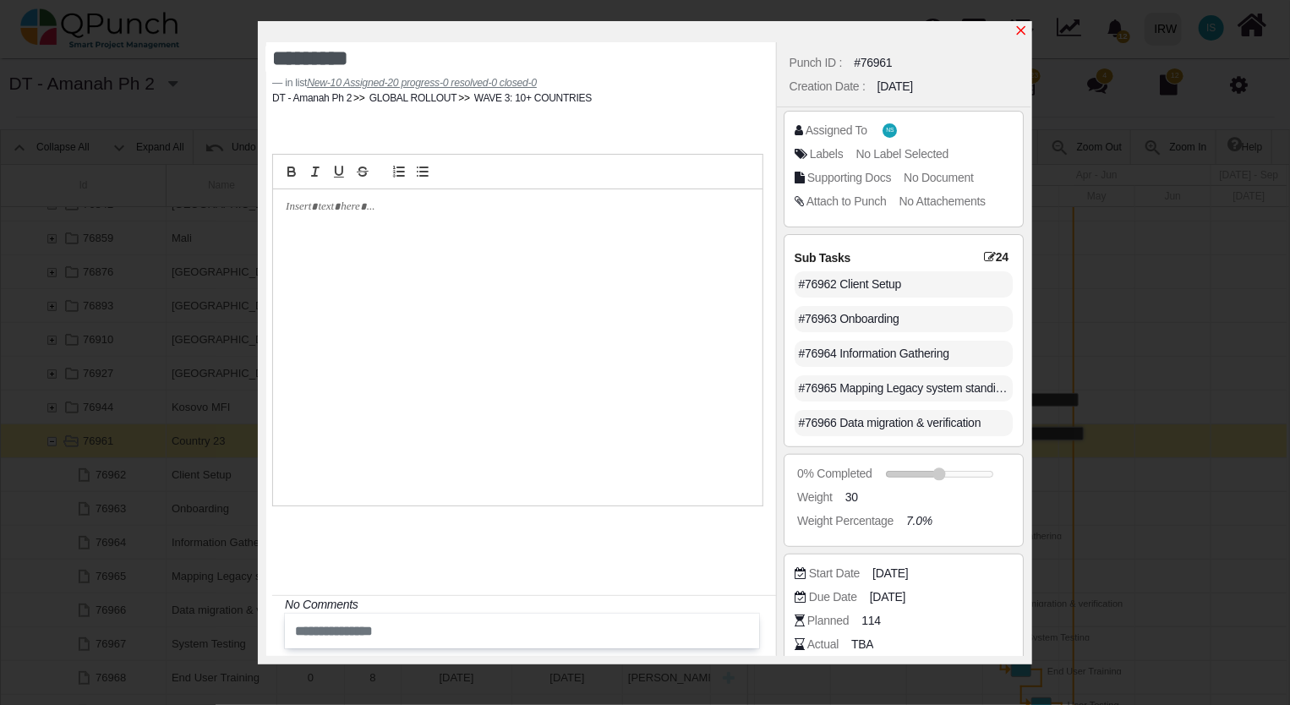
click at [1024, 35] on icon "x" at bounding box center [1021, 30] width 9 height 9
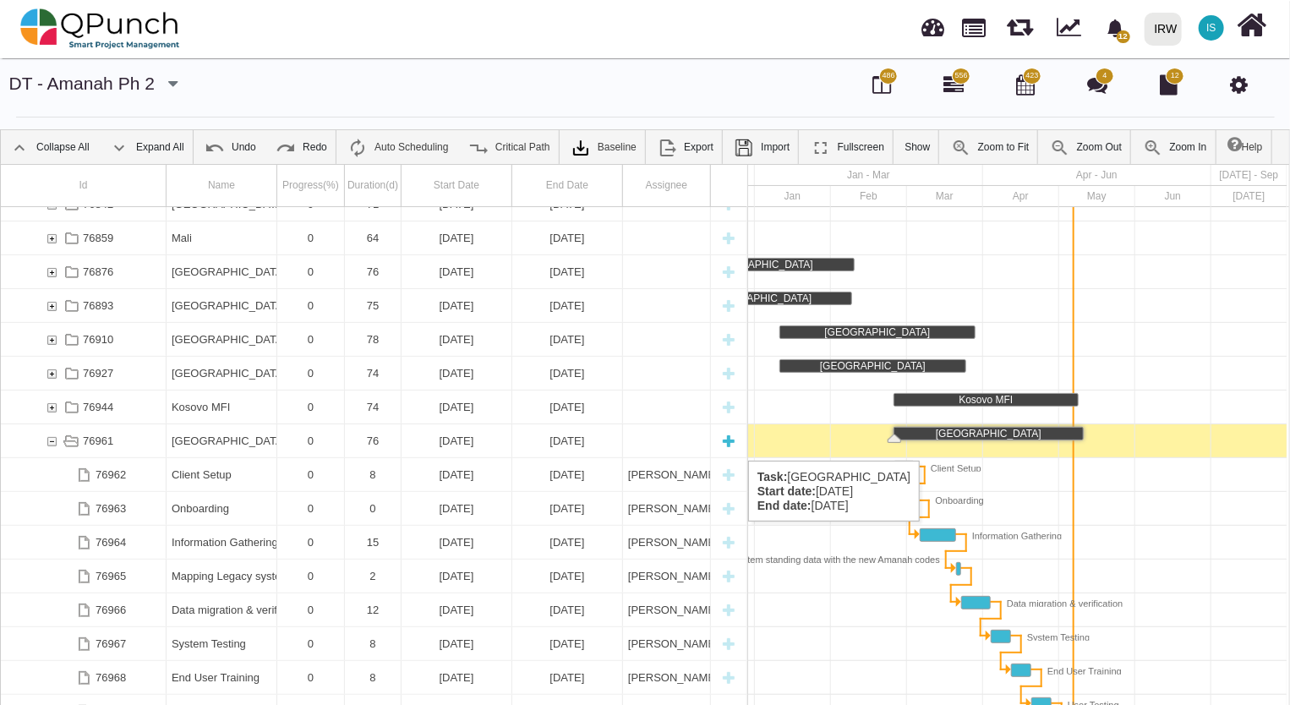
click at [47, 444] on div "76961" at bounding box center [51, 440] width 15 height 33
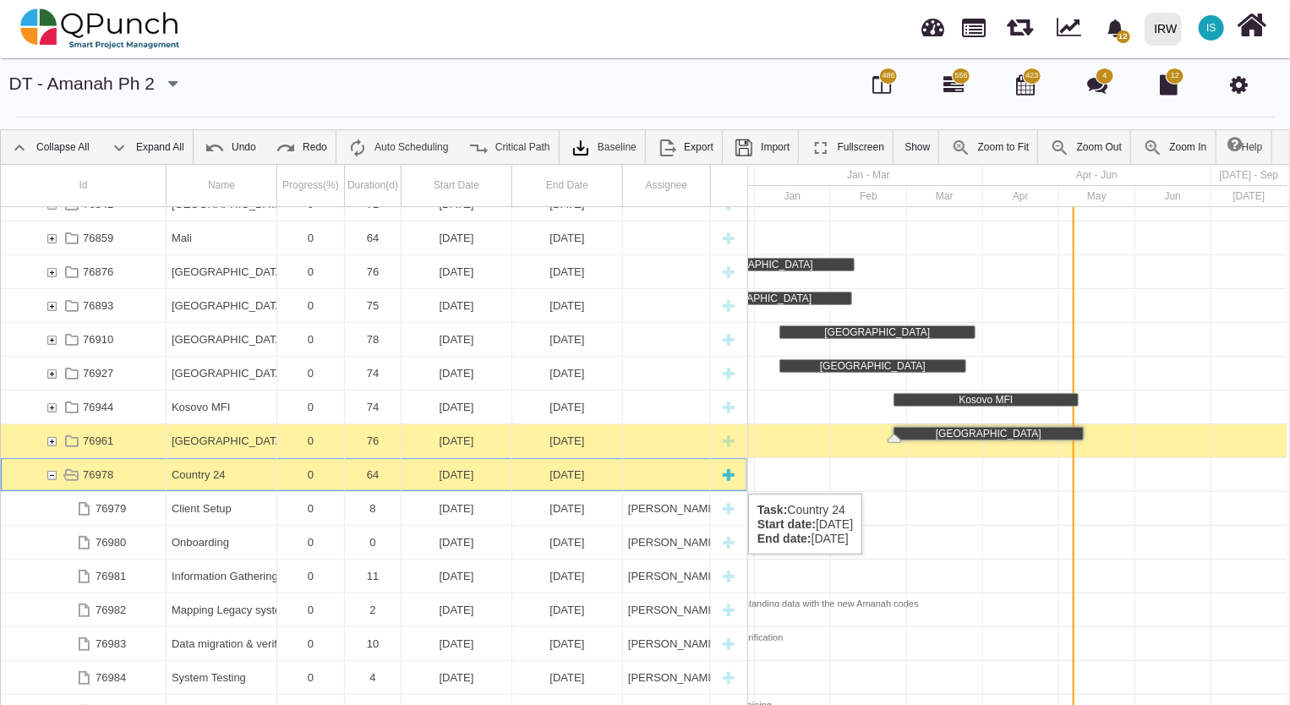
scroll to position [0, 2322]
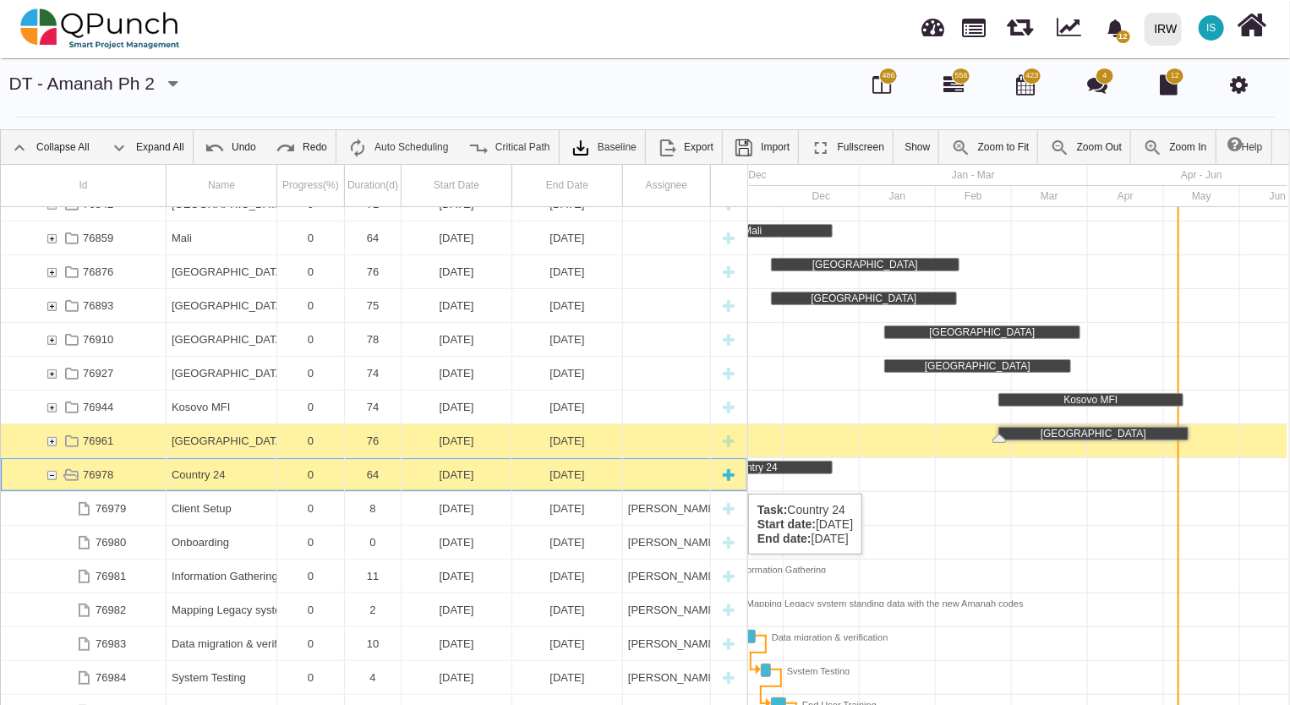
click at [199, 476] on div "Country 24" at bounding box center [222, 474] width 100 height 33
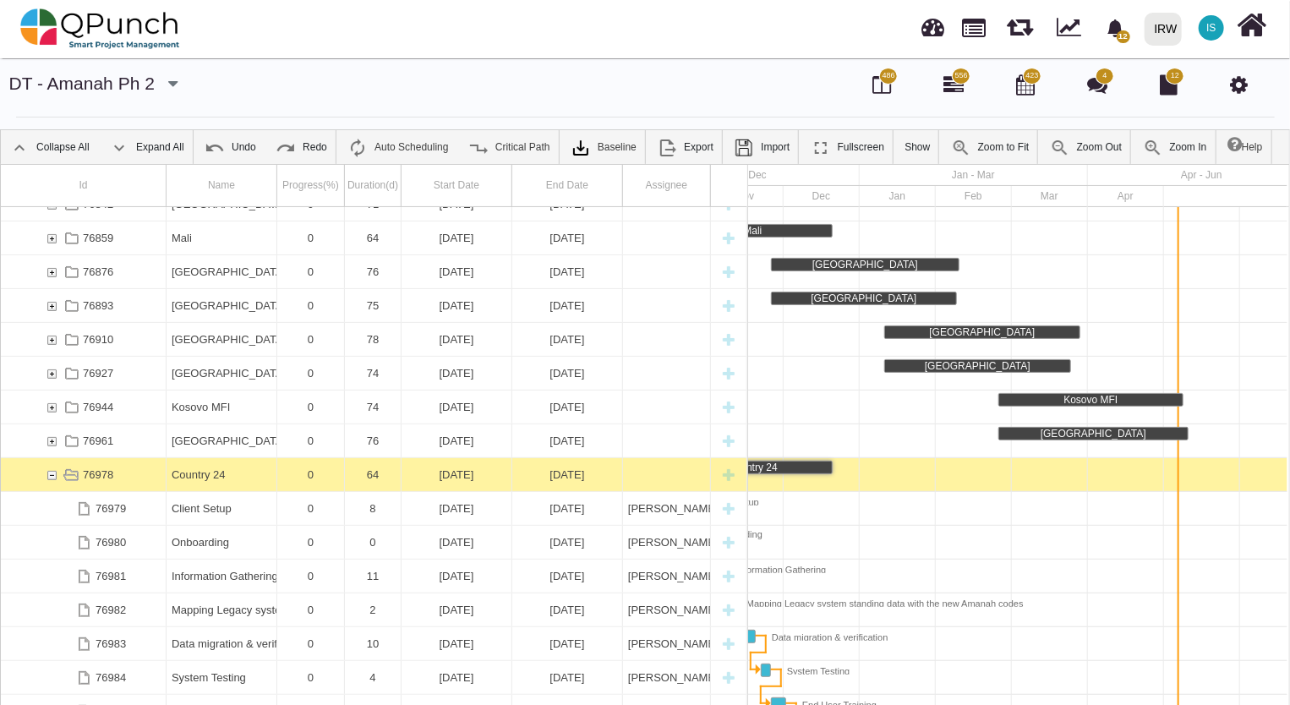
scroll to position [0, 2163]
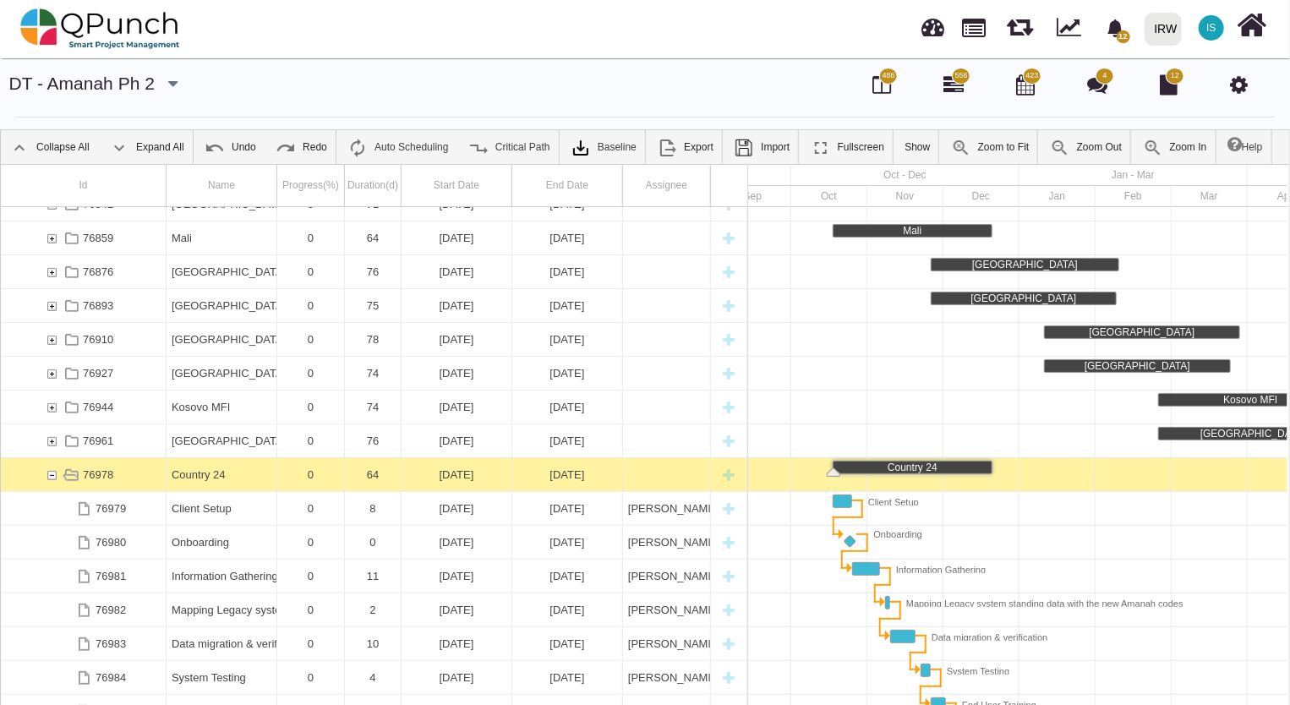
click at [199, 476] on div "Country 24" at bounding box center [222, 474] width 100 height 33
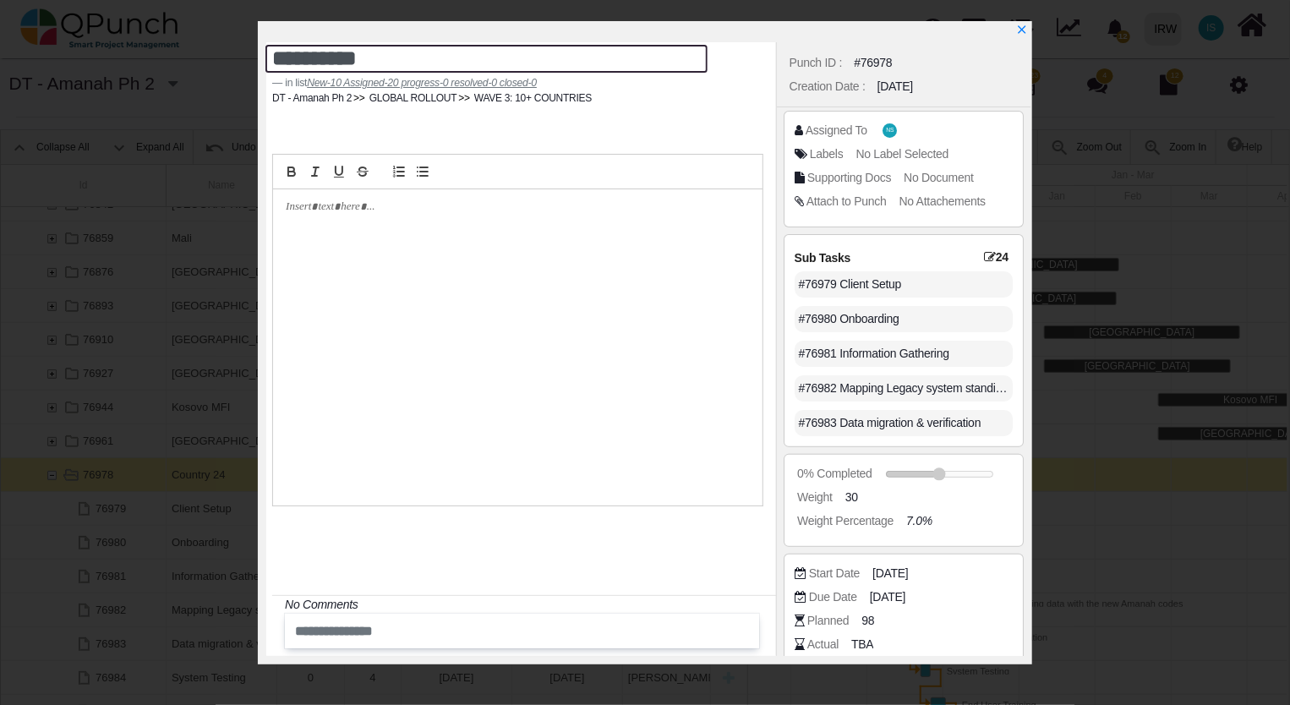
drag, startPoint x: 390, startPoint y: 61, endPoint x: 134, endPoint y: 61, distance: 255.2
click at [134, 61] on div "**********" at bounding box center [645, 352] width 1290 height 705
type textarea "*****"
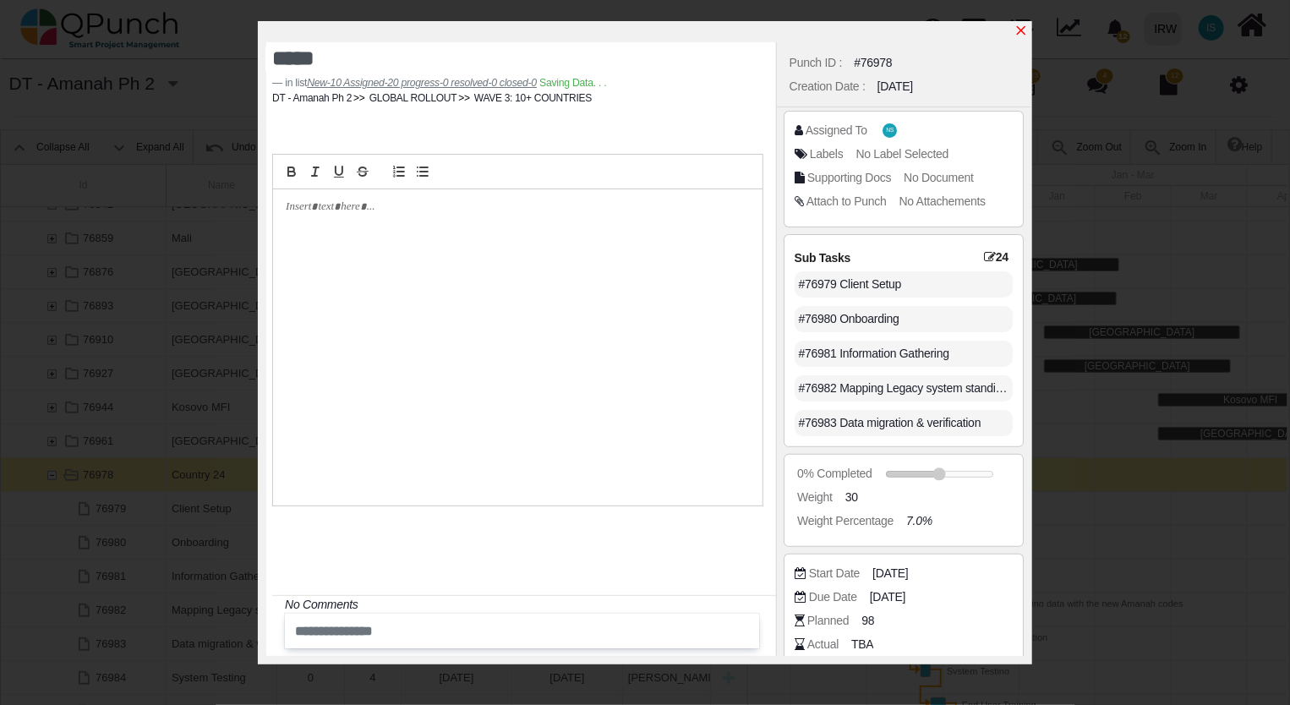
click at [1023, 25] on icon "x" at bounding box center [1021, 31] width 14 height 14
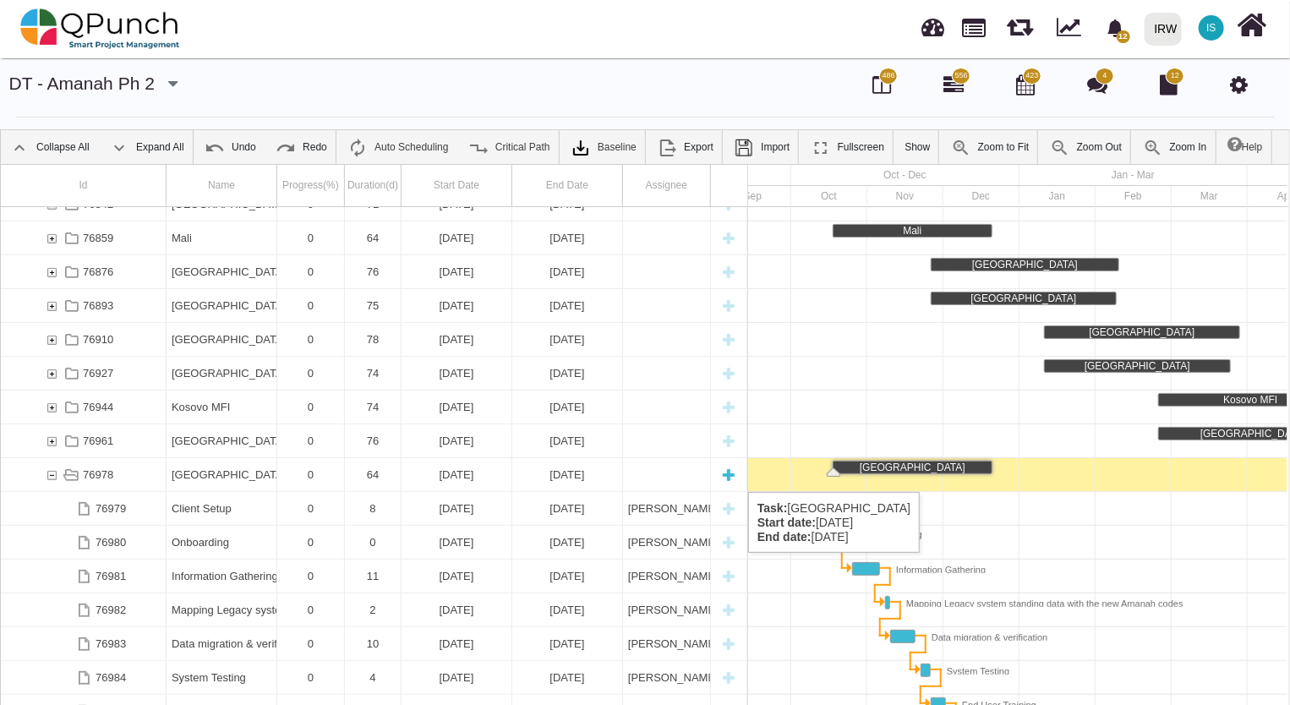
click at [48, 475] on div "76978" at bounding box center [51, 474] width 15 height 33
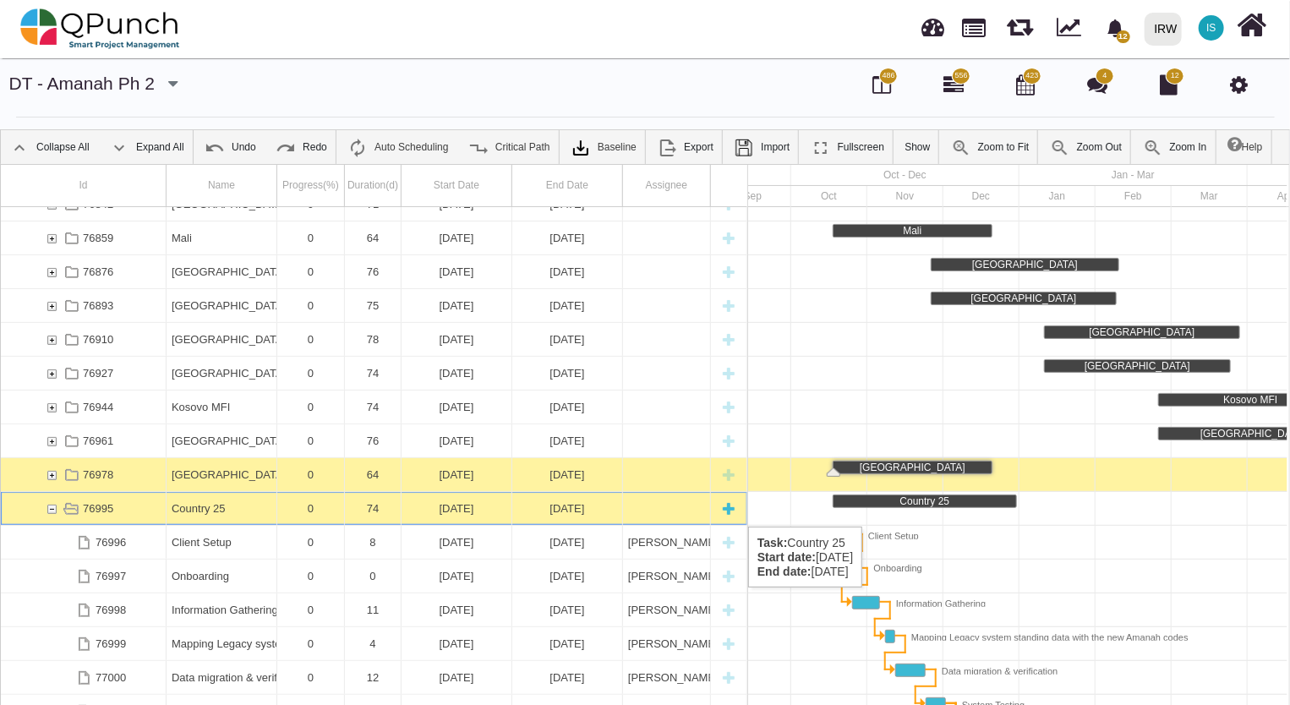
click at [183, 510] on div "Country 25" at bounding box center [222, 508] width 100 height 33
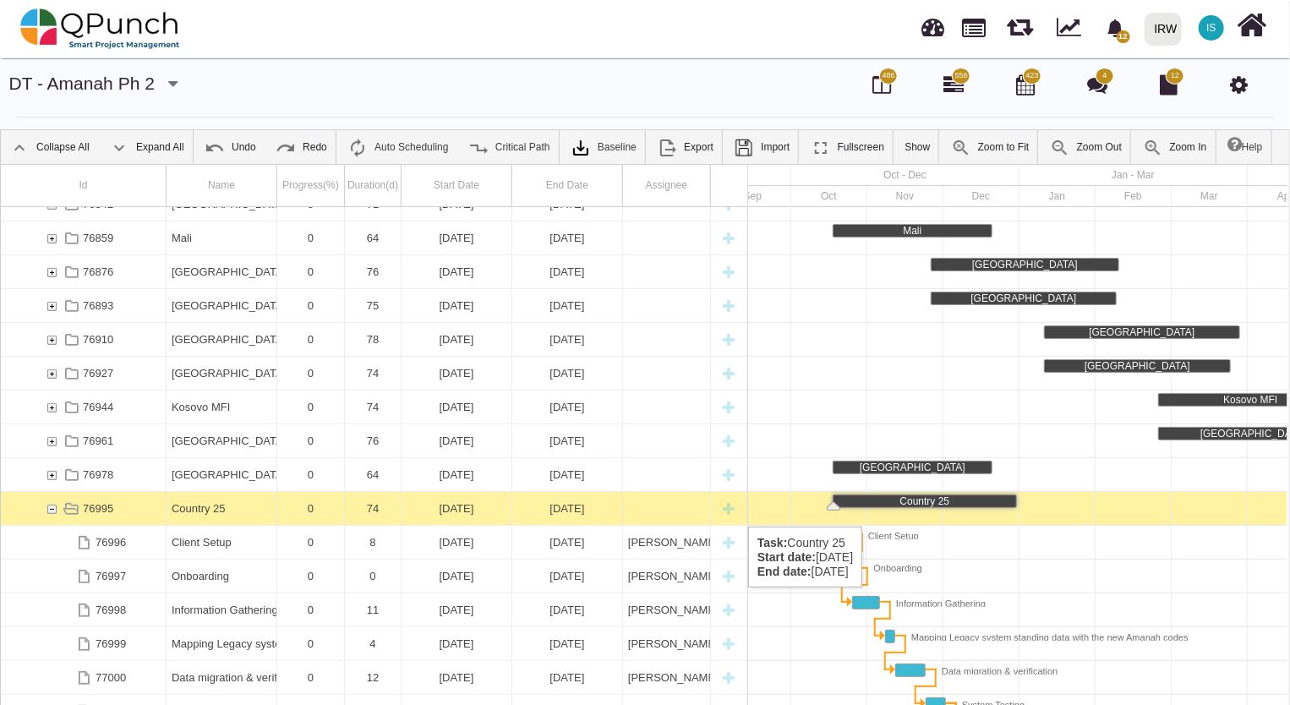
click at [183, 510] on div "Country 25" at bounding box center [222, 508] width 100 height 33
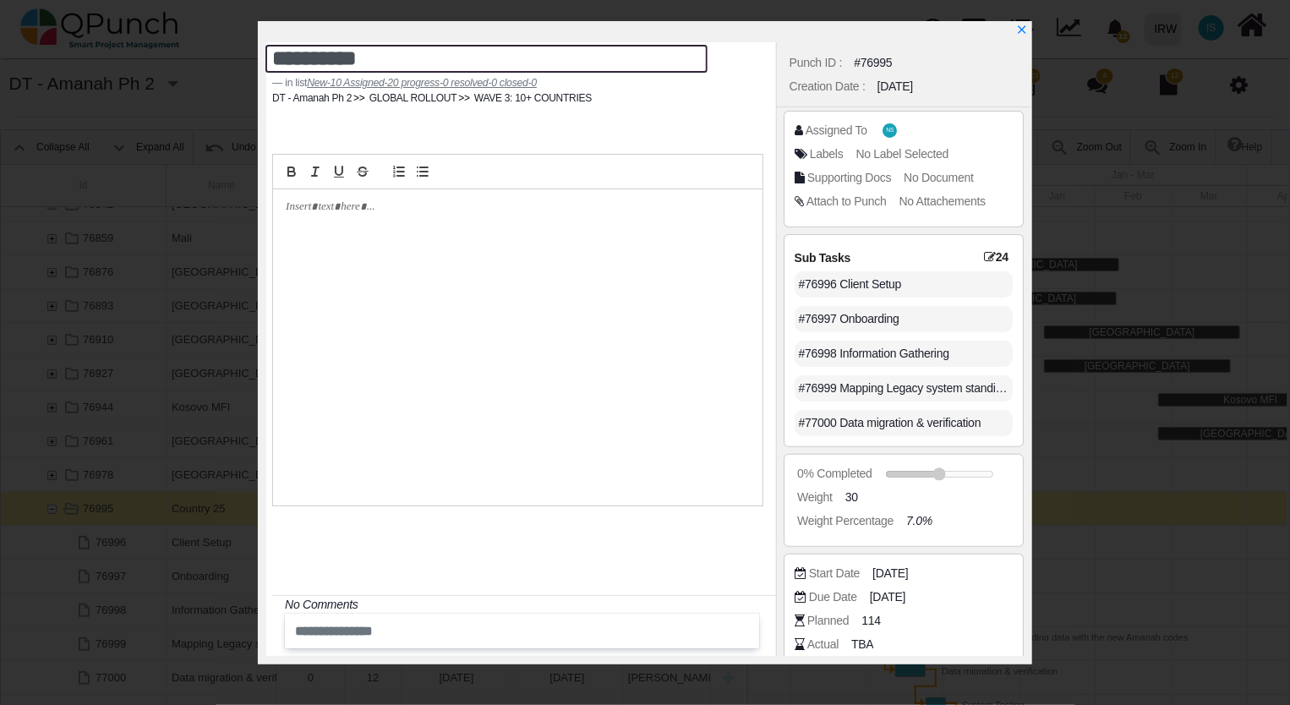
drag, startPoint x: 392, startPoint y: 59, endPoint x: 92, endPoint y: 55, distance: 300.0
click at [92, 55] on div "**********" at bounding box center [645, 352] width 1290 height 705
type textarea "**********"
click at [1018, 34] on icon "x" at bounding box center [1021, 30] width 9 height 9
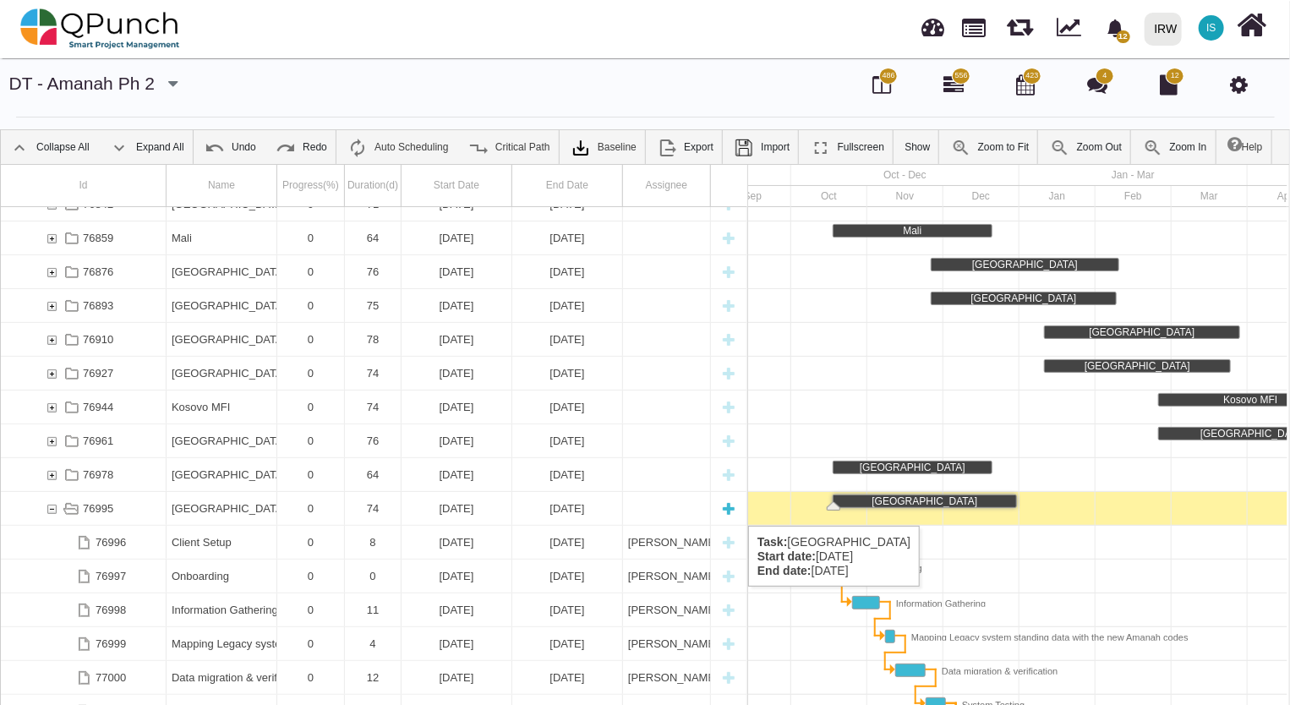
click at [47, 509] on div "76995" at bounding box center [51, 508] width 15 height 33
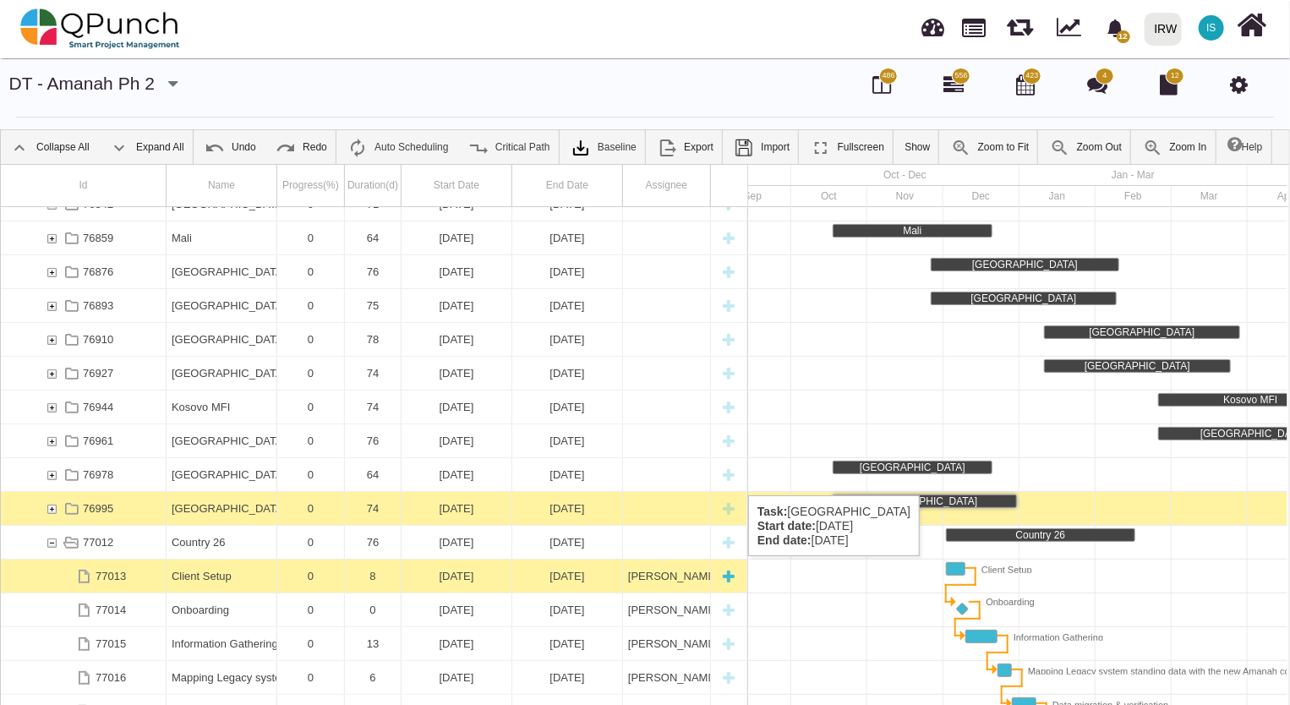
scroll to position [839, 0]
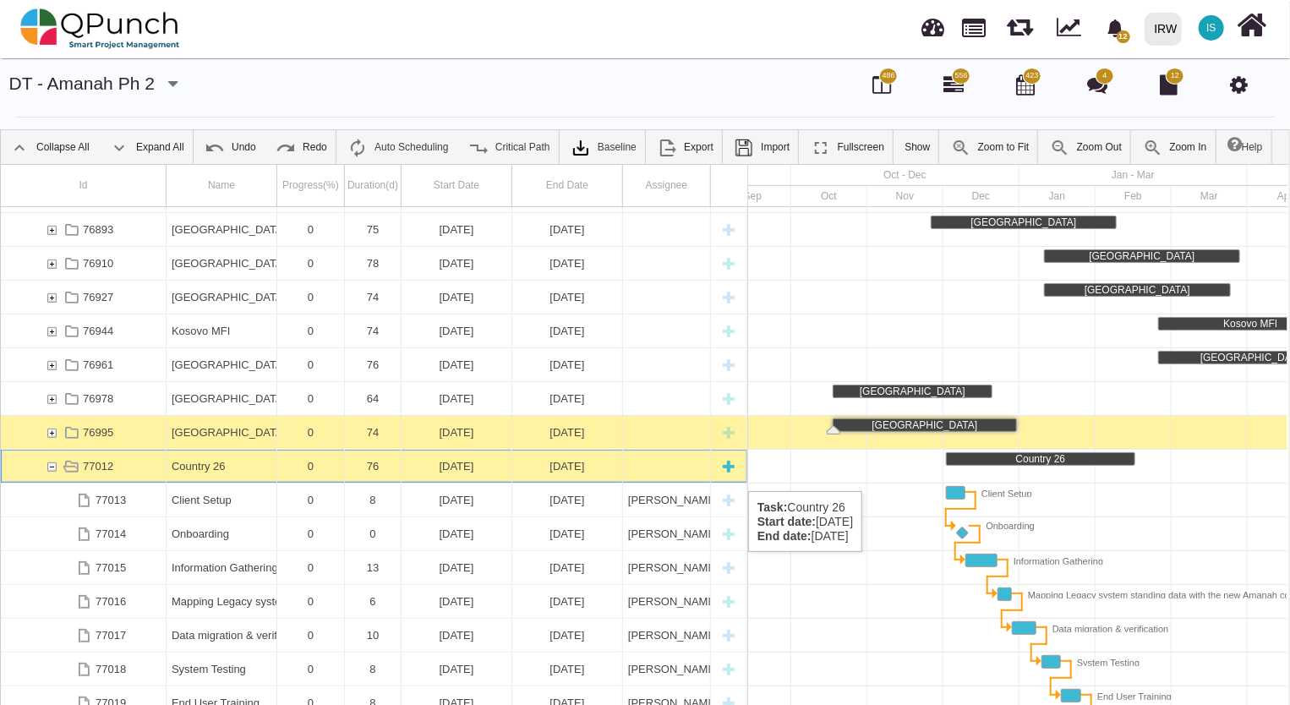
click at [196, 472] on div "Country 26" at bounding box center [222, 466] width 100 height 33
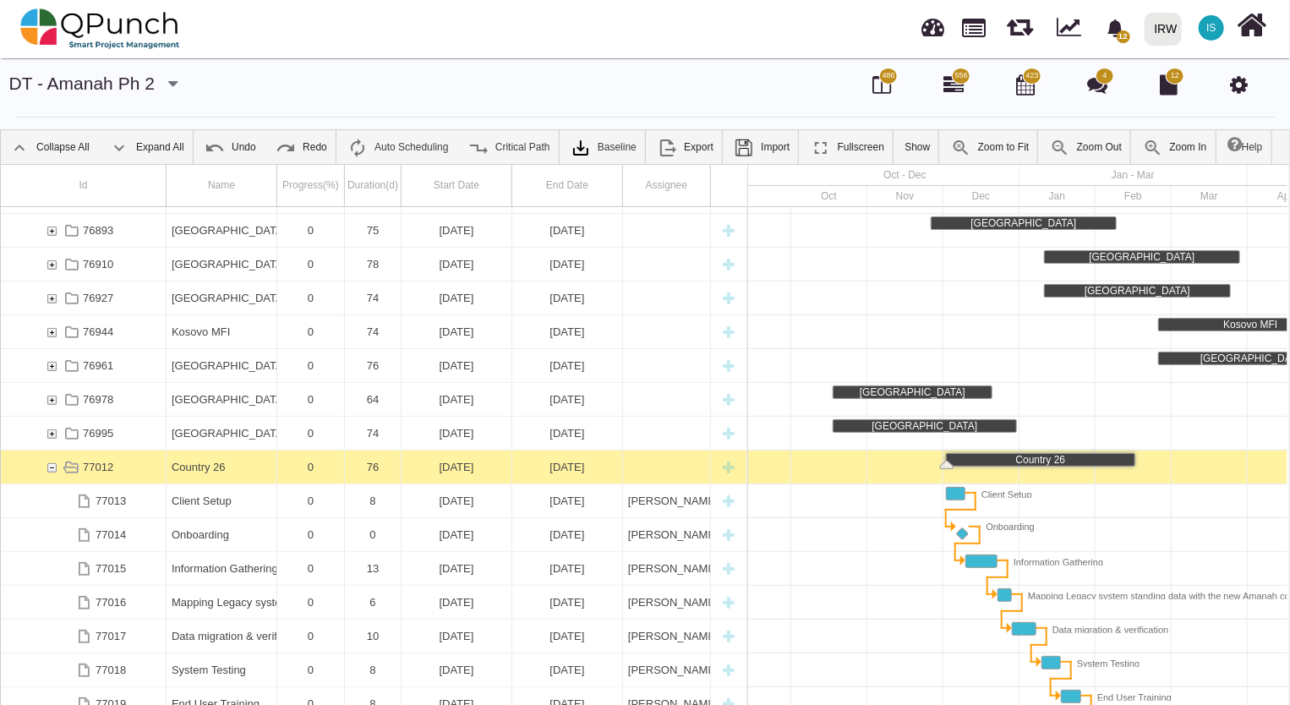
scroll to position [0, 2275]
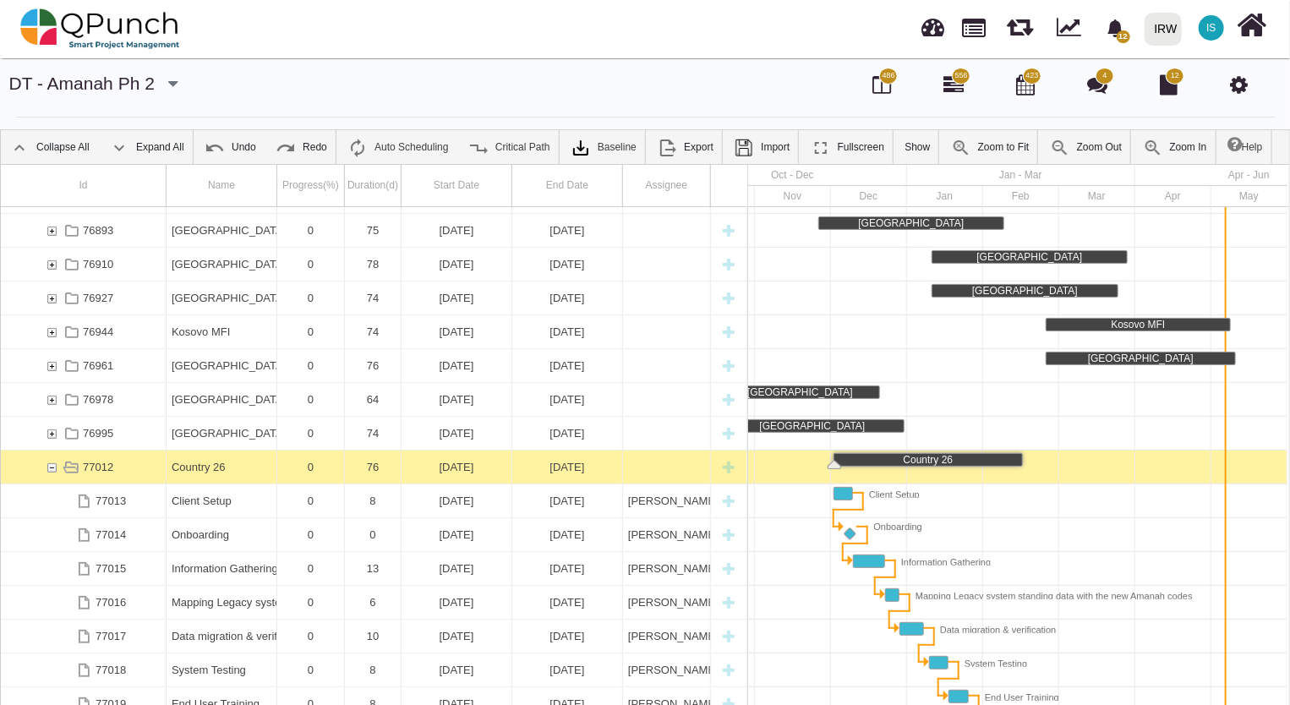
click at [196, 472] on div "Country 26" at bounding box center [222, 466] width 100 height 33
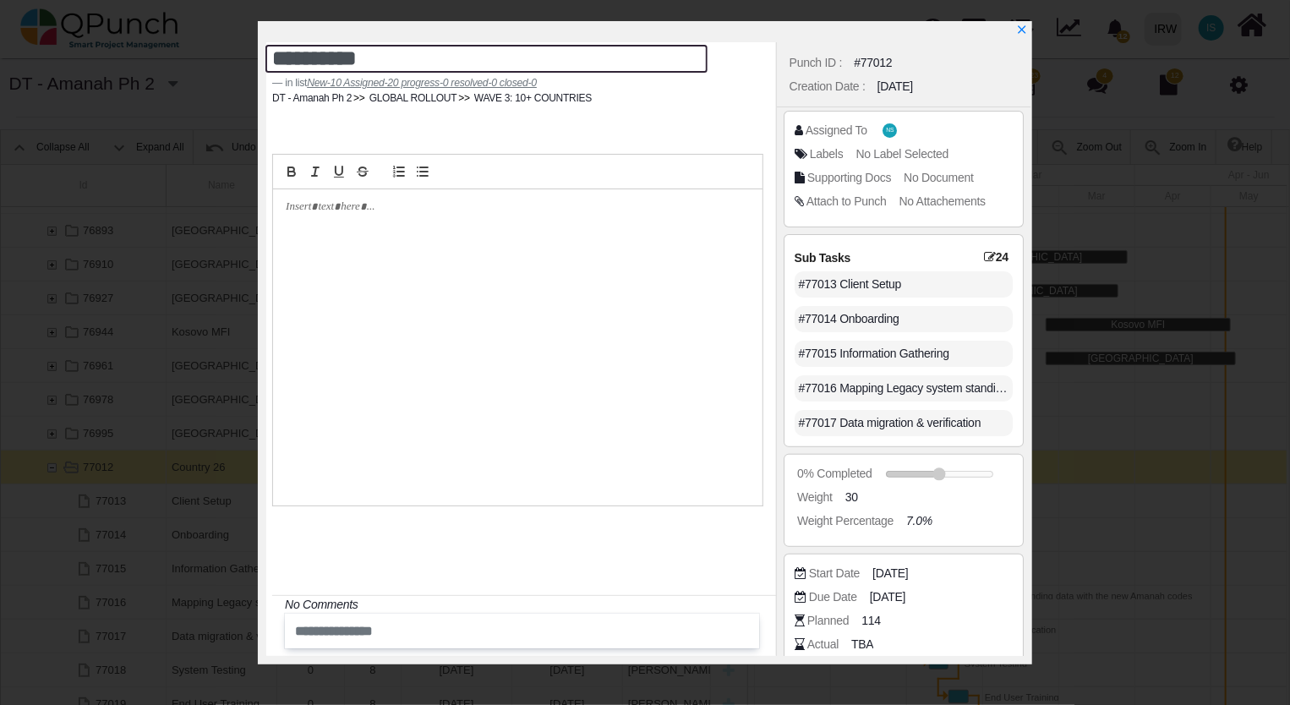
drag, startPoint x: 390, startPoint y: 63, endPoint x: 184, endPoint y: 46, distance: 206.9
click at [184, 46] on div "**********" at bounding box center [645, 352] width 1290 height 705
type textarea "*******"
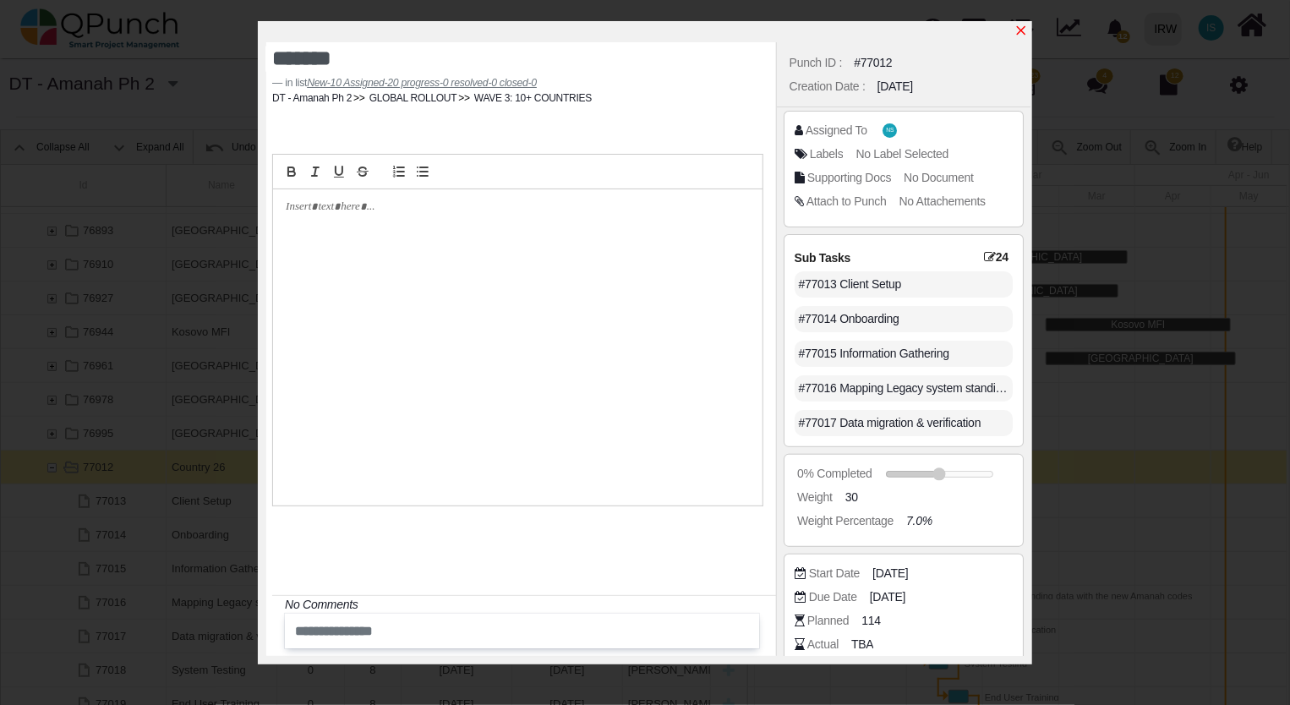
click at [1017, 32] on icon "x" at bounding box center [1021, 31] width 14 height 14
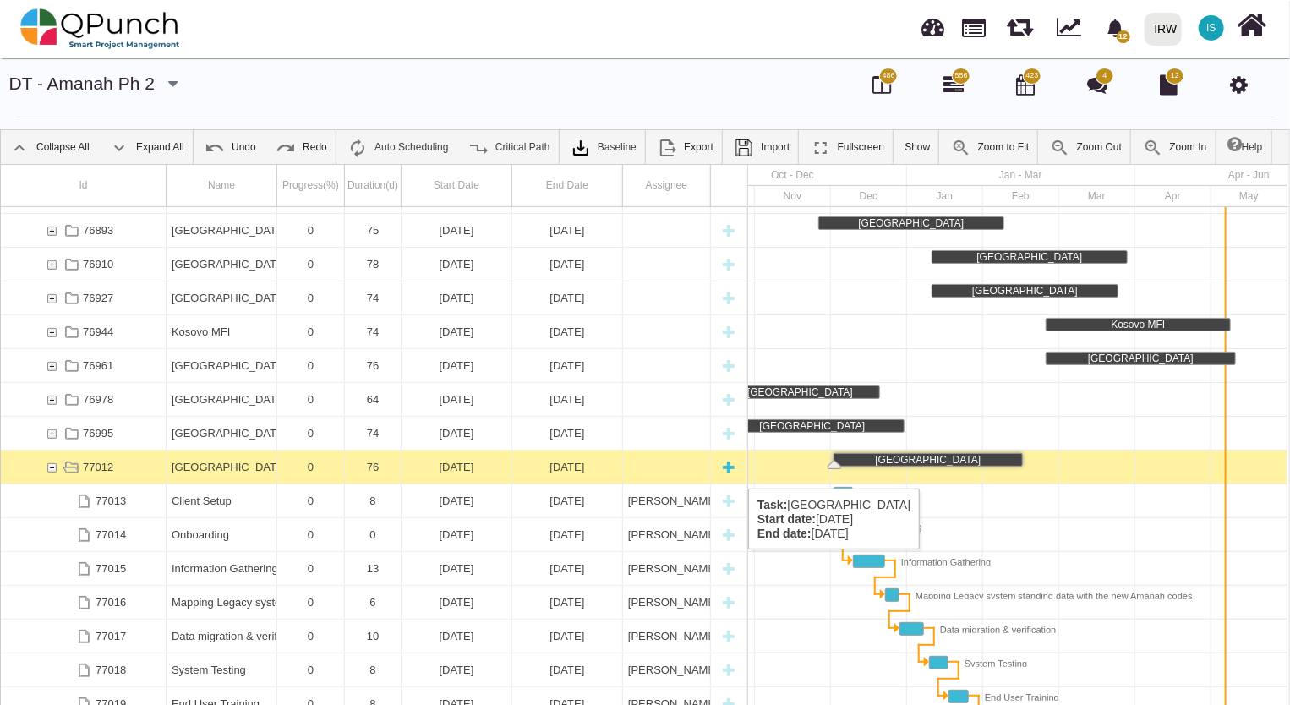
click at [51, 472] on div "77012" at bounding box center [51, 466] width 15 height 33
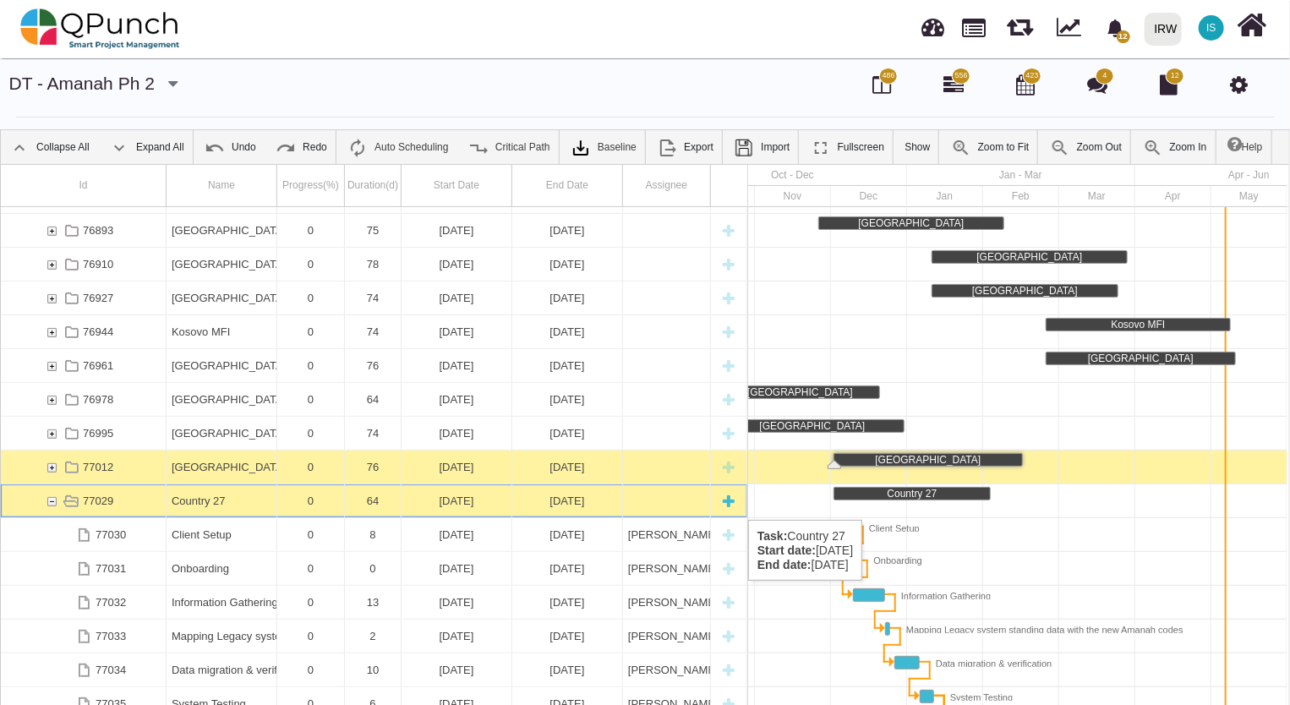
click at [197, 503] on div "Country 27" at bounding box center [222, 500] width 100 height 33
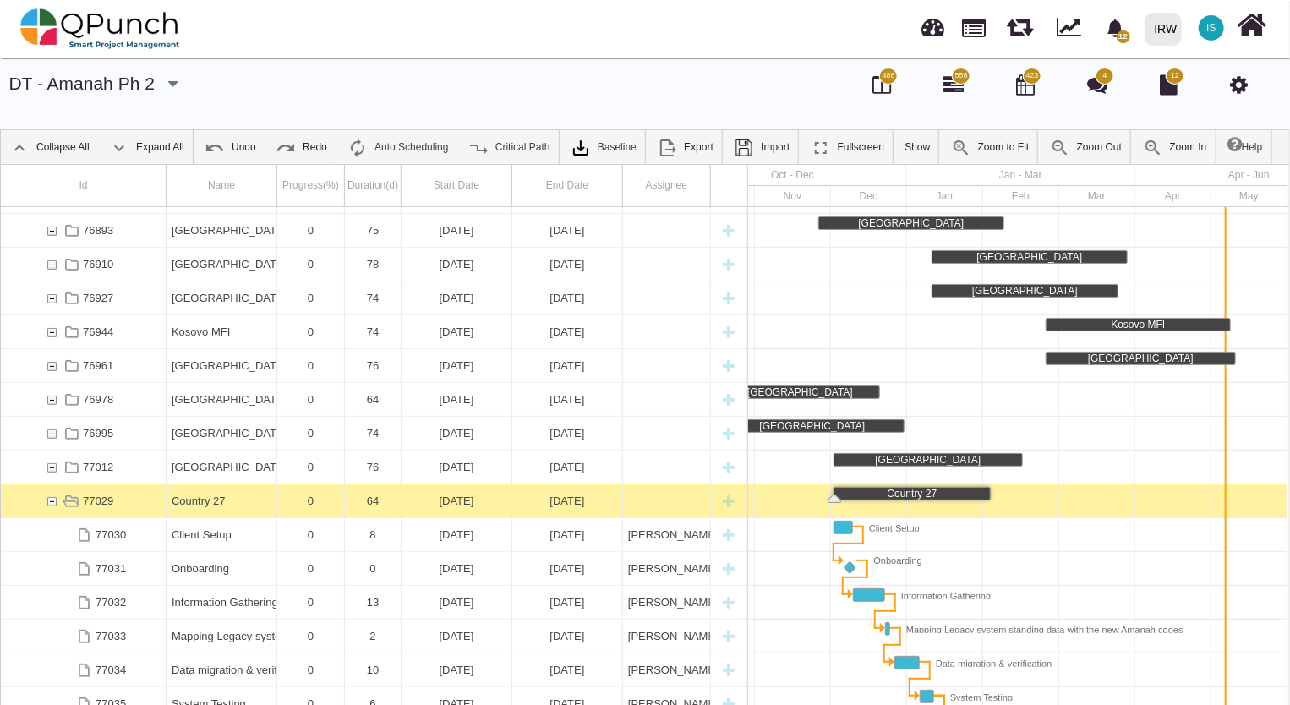
click at [197, 503] on div "Country 27" at bounding box center [222, 500] width 100 height 33
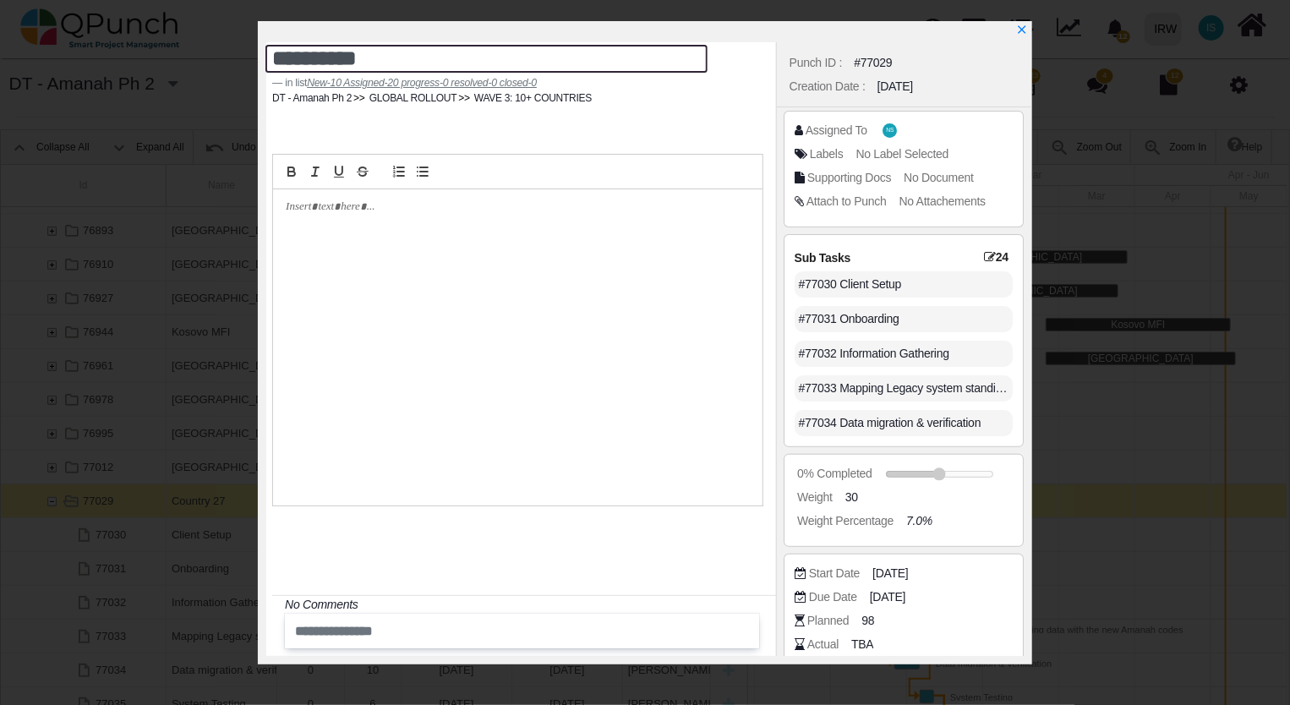
drag, startPoint x: 379, startPoint y: 54, endPoint x: 194, endPoint y: 39, distance: 185.7
click at [195, 39] on div "**********" at bounding box center [645, 352] width 1290 height 705
type textarea "******"
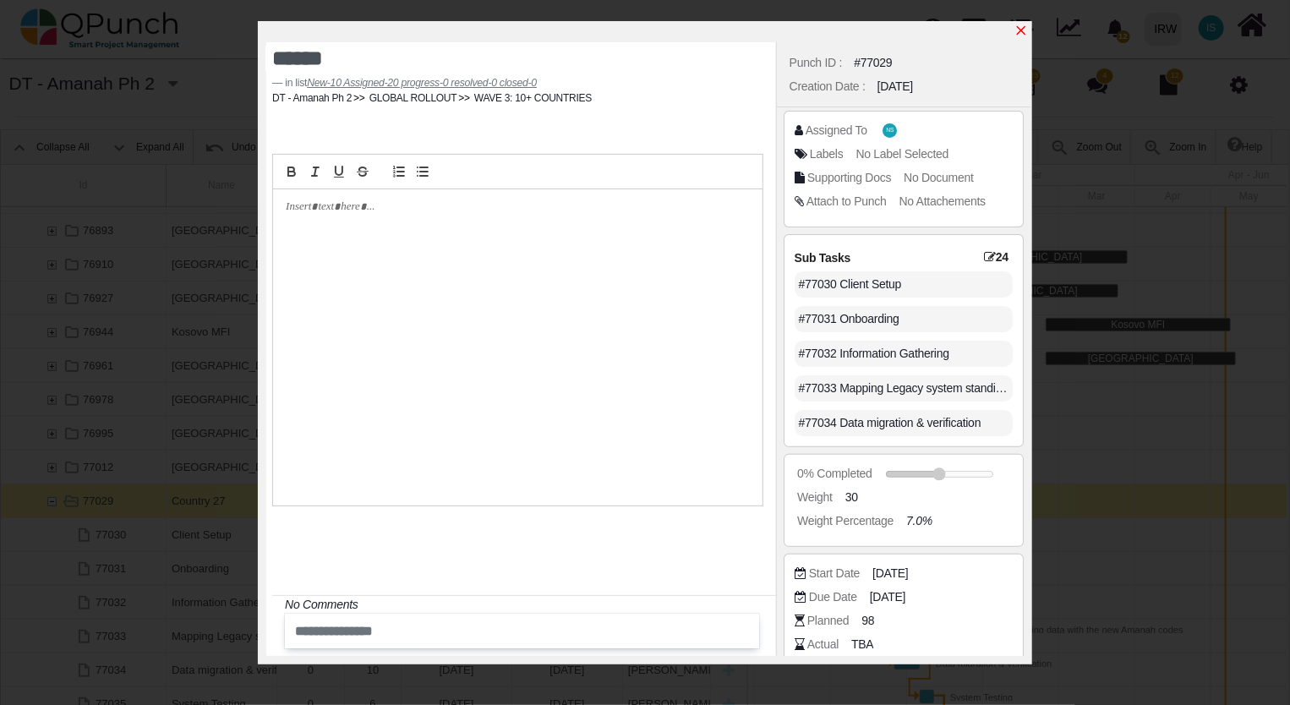
click at [1021, 32] on icon "x" at bounding box center [1021, 30] width 9 height 9
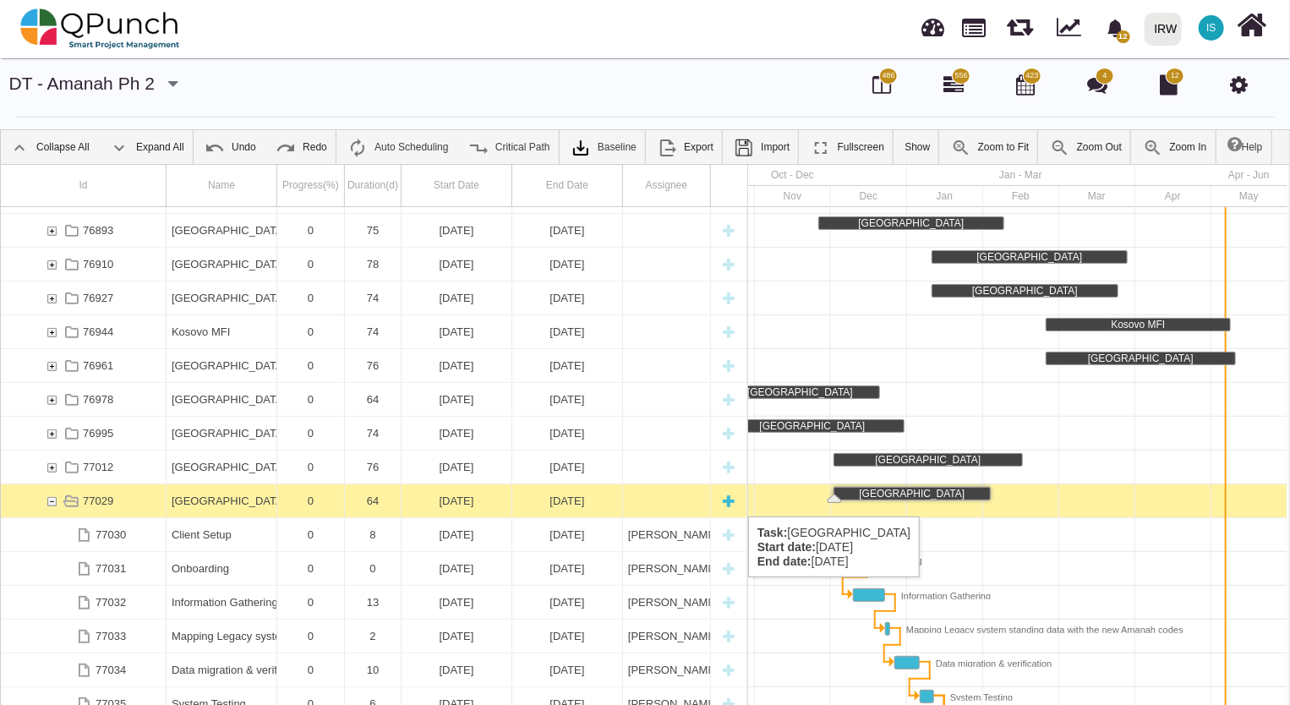
click at [49, 499] on div "77029" at bounding box center [51, 500] width 15 height 33
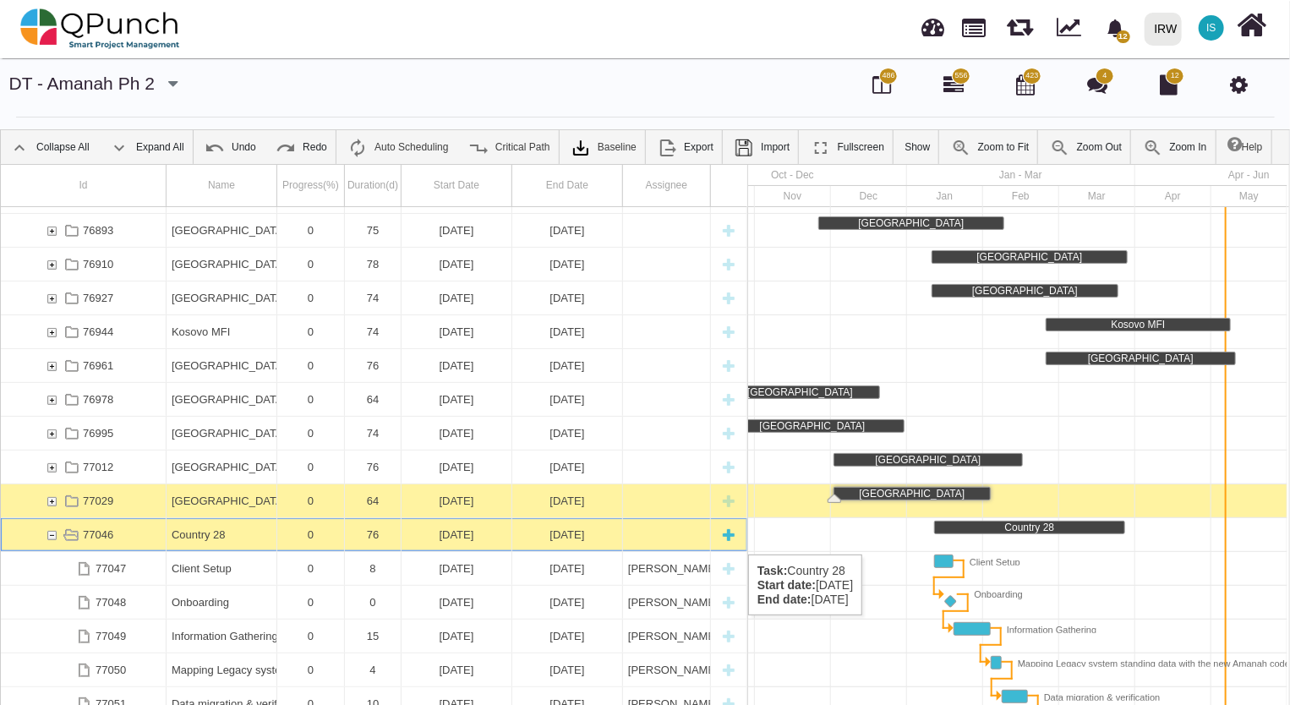
click at [199, 537] on div "Country 28" at bounding box center [222, 534] width 100 height 33
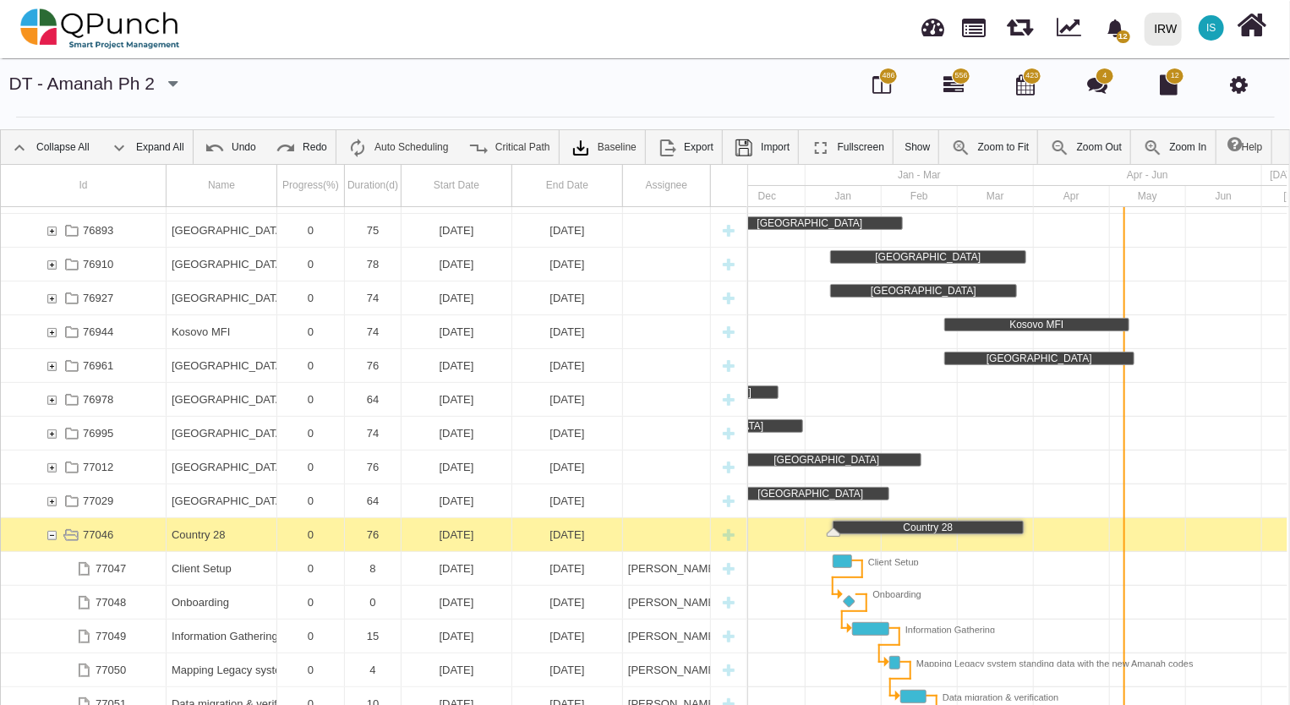
click at [199, 537] on div "Country 28" at bounding box center [222, 534] width 100 height 33
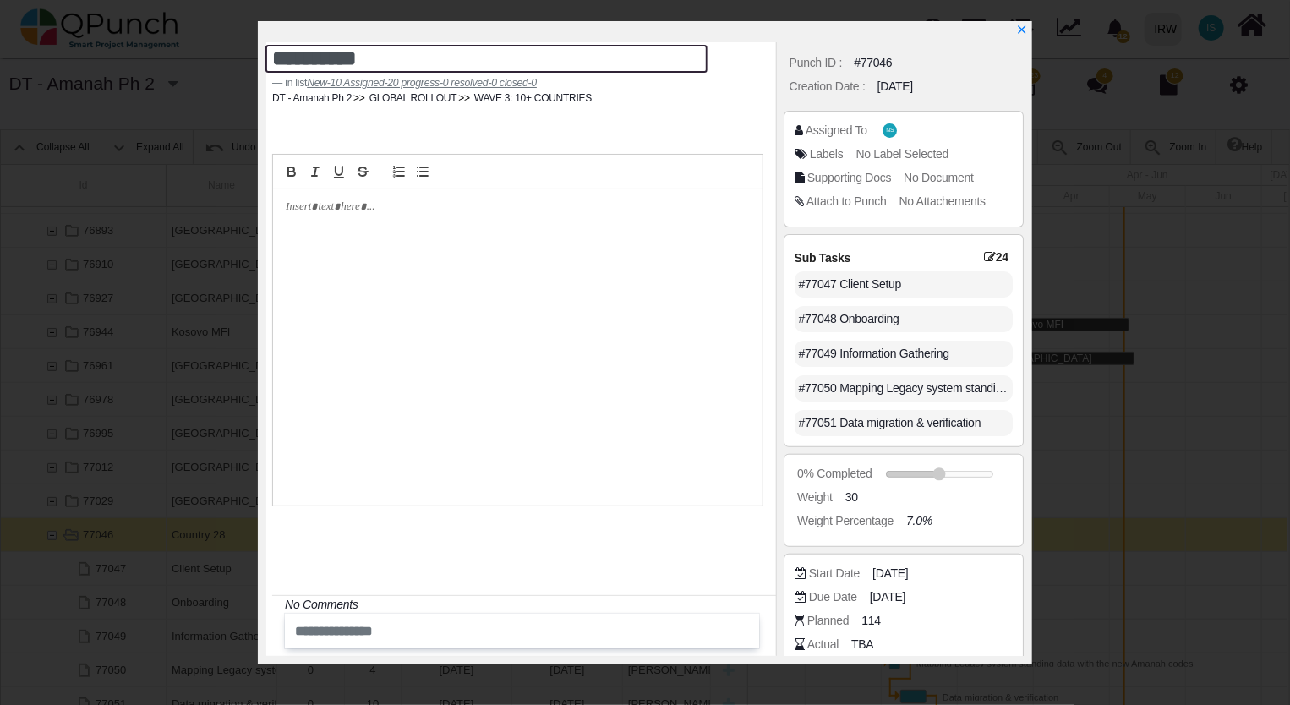
drag, startPoint x: 392, startPoint y: 56, endPoint x: 115, endPoint y: 51, distance: 277.2
click at [115, 51] on div "**********" at bounding box center [645, 352] width 1290 height 705
type textarea "*****"
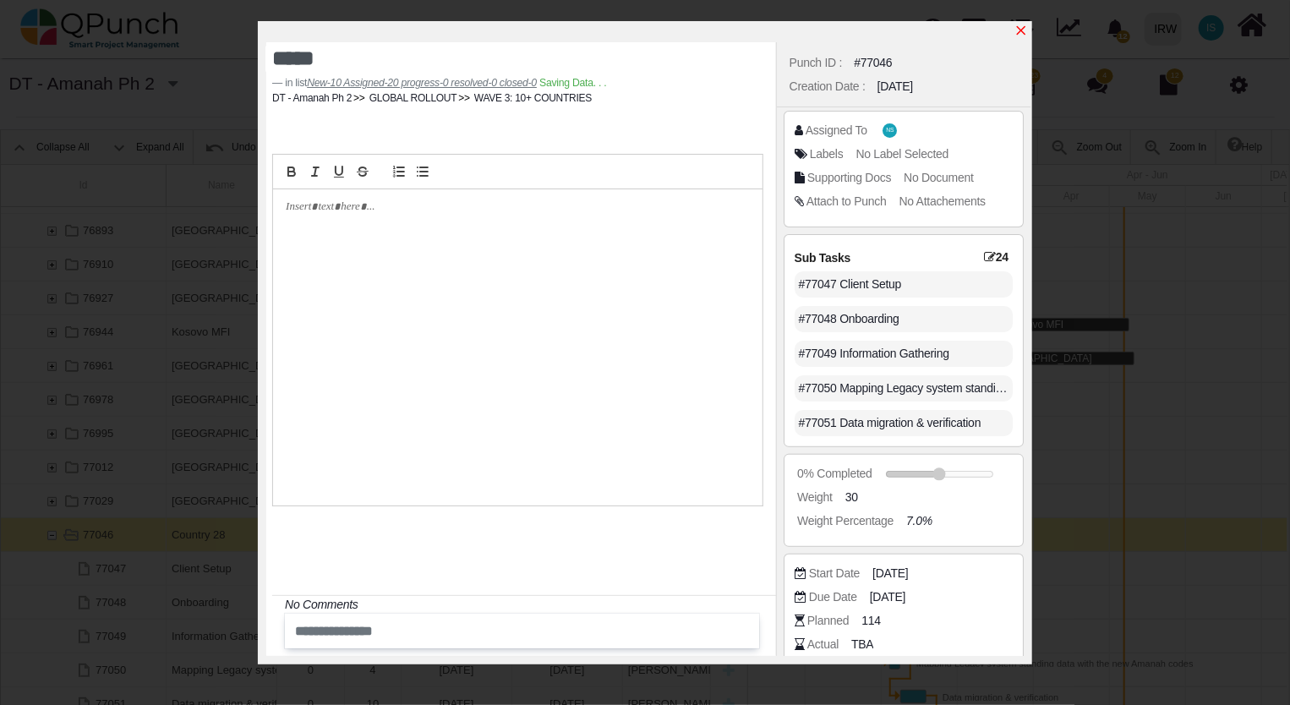
click at [1020, 30] on icon "x" at bounding box center [1021, 30] width 9 height 9
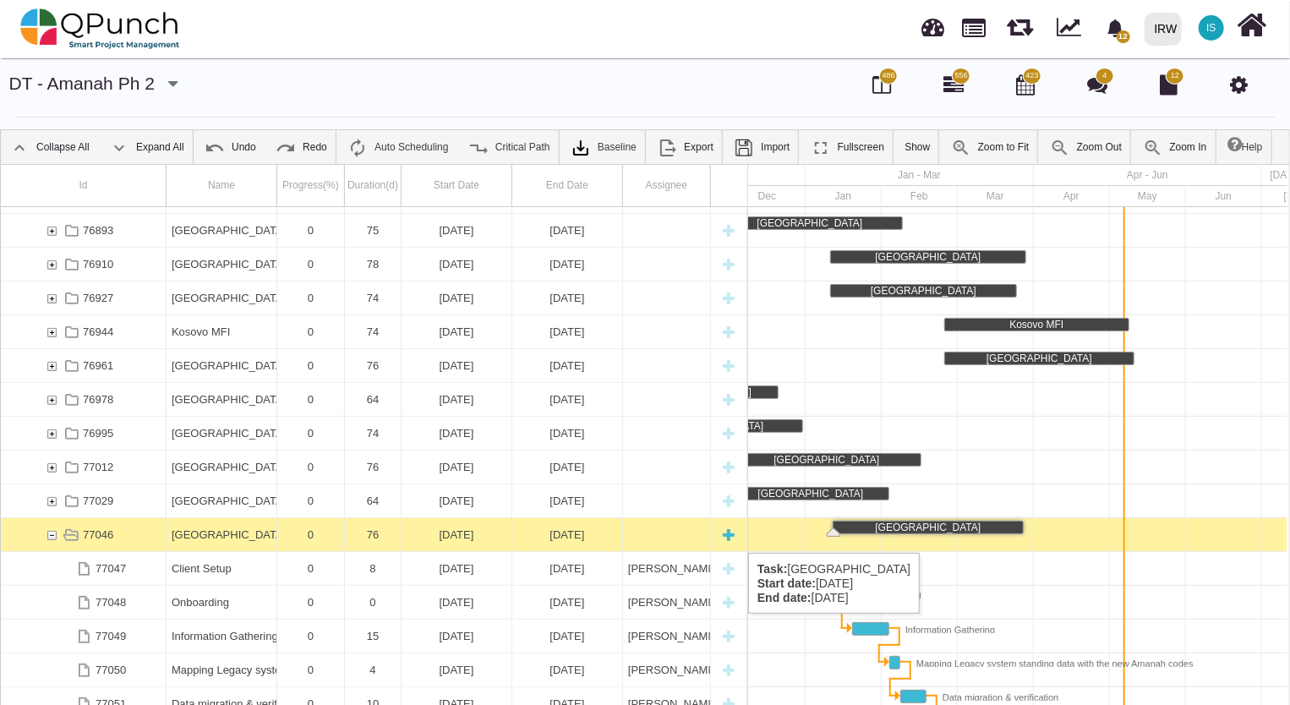
click at [47, 536] on div "77046" at bounding box center [51, 534] width 15 height 33
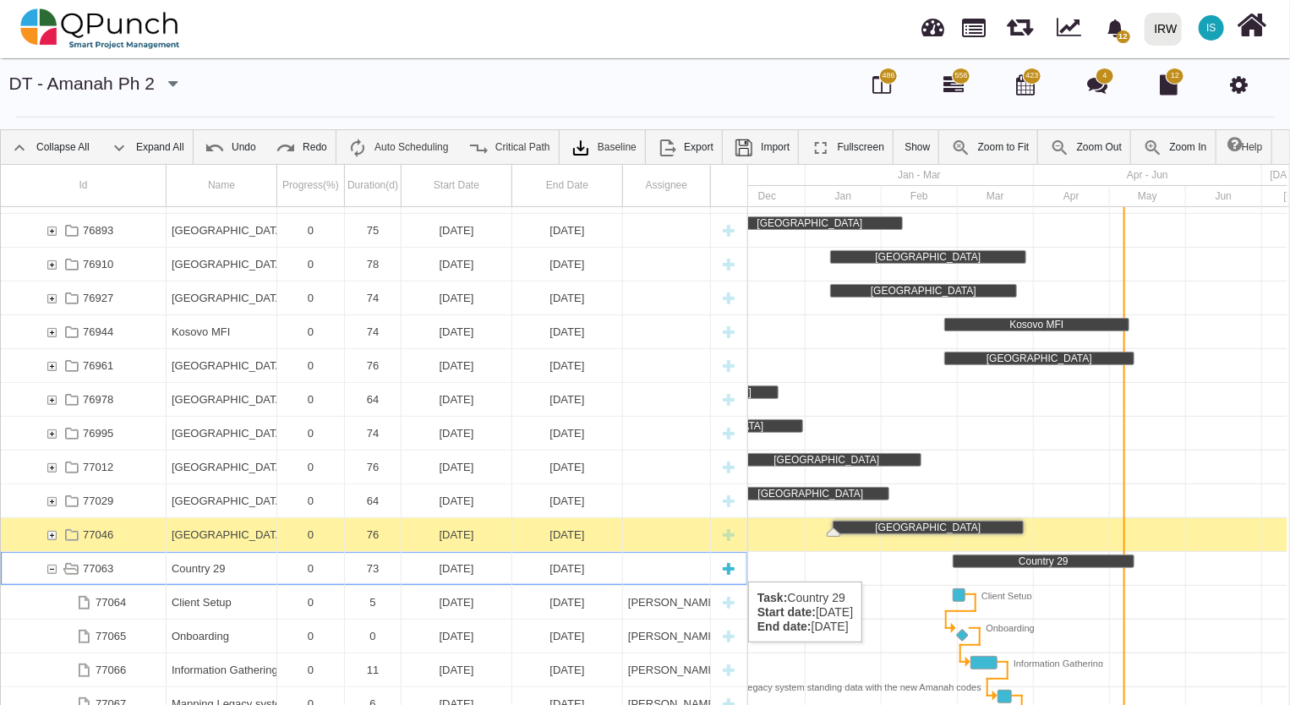
click at [191, 565] on div "Country 29" at bounding box center [222, 568] width 100 height 33
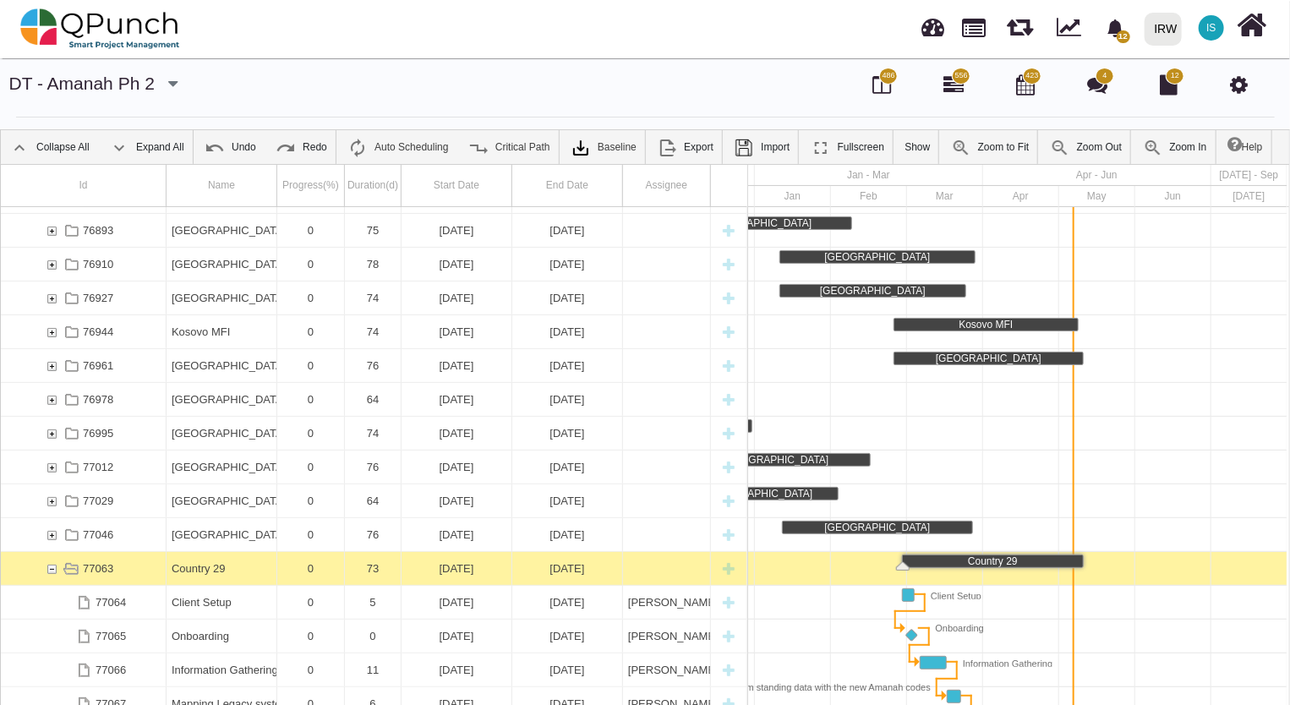
click at [191, 565] on div "Country 29" at bounding box center [222, 568] width 100 height 33
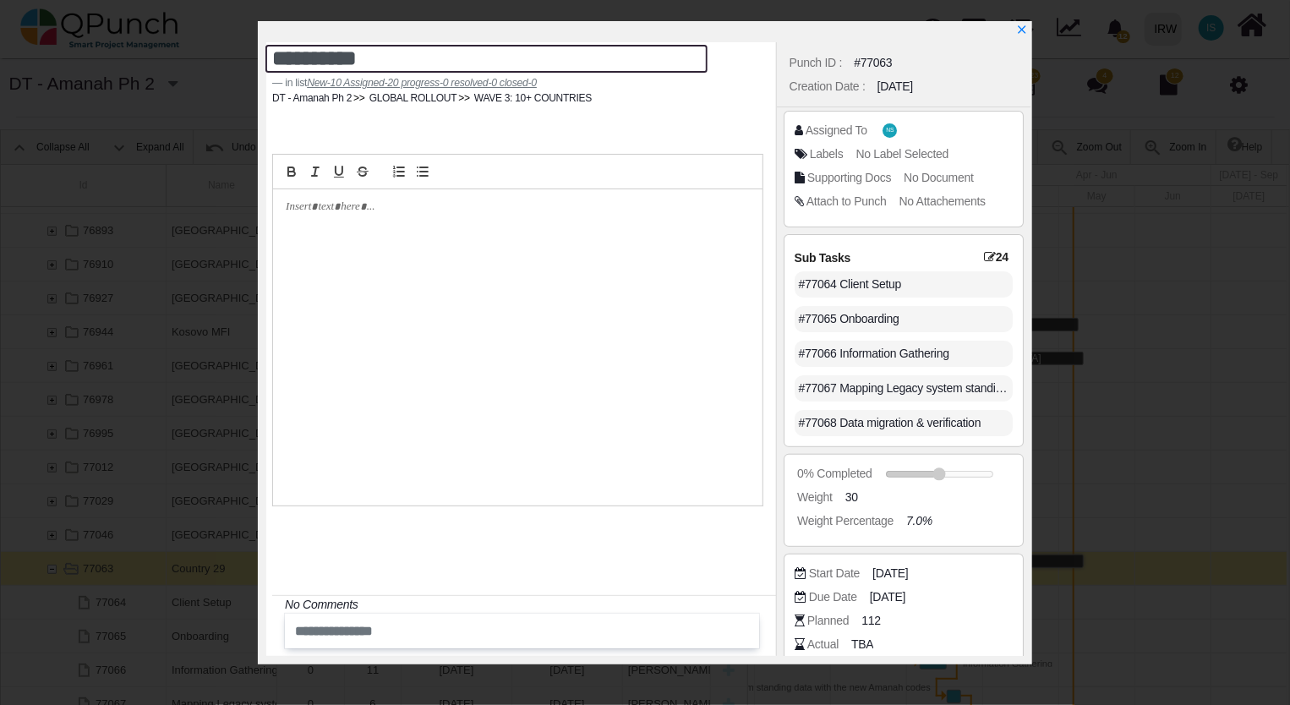
drag, startPoint x: 381, startPoint y: 65, endPoint x: 88, endPoint y: 42, distance: 294.1
click at [88, 42] on div "**********" at bounding box center [645, 352] width 1290 height 705
type textarea "**********"
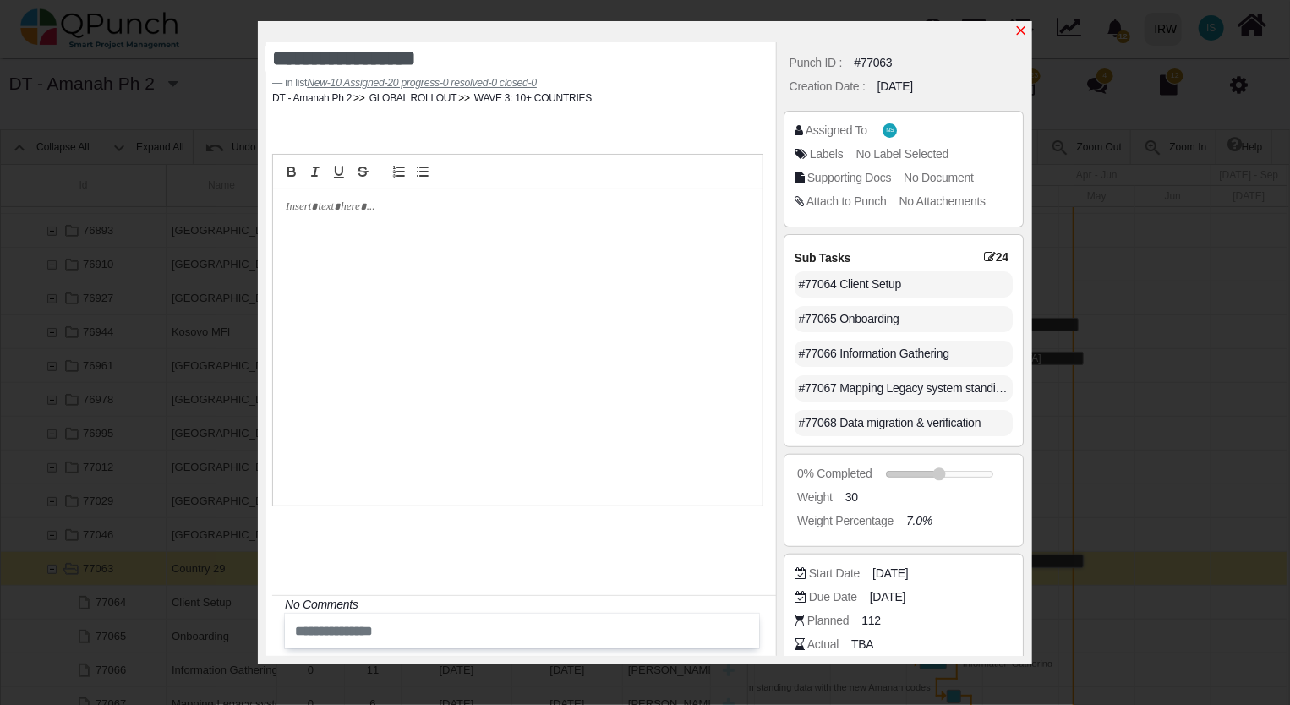
click at [1017, 28] on icon "x" at bounding box center [1021, 30] width 9 height 9
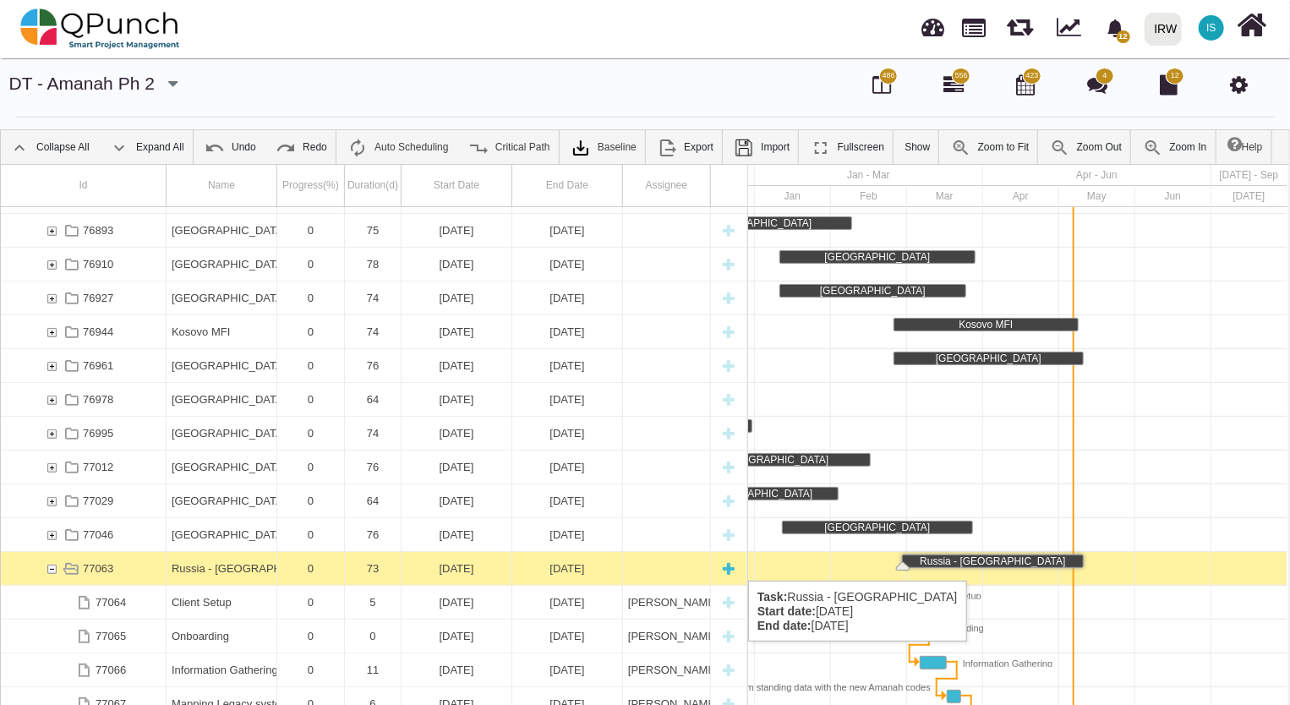
click at [50, 565] on div "77063" at bounding box center [51, 568] width 15 height 33
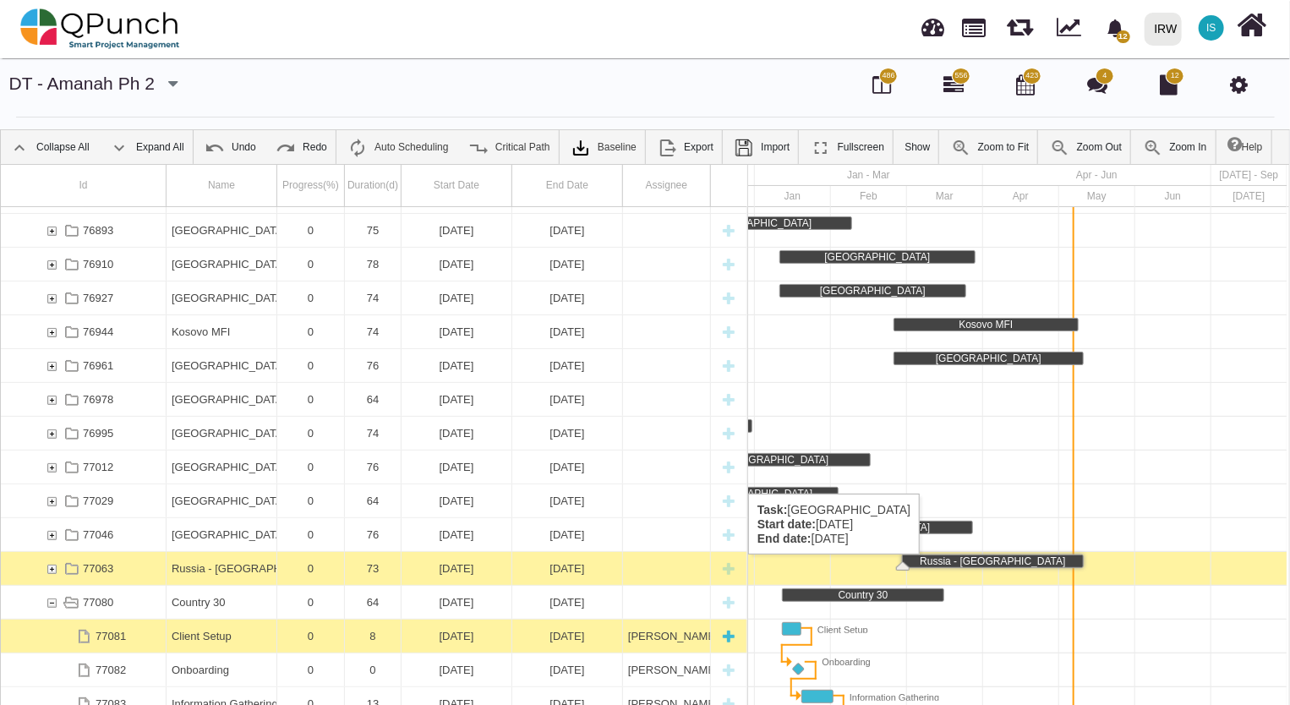
scroll to position [990, 0]
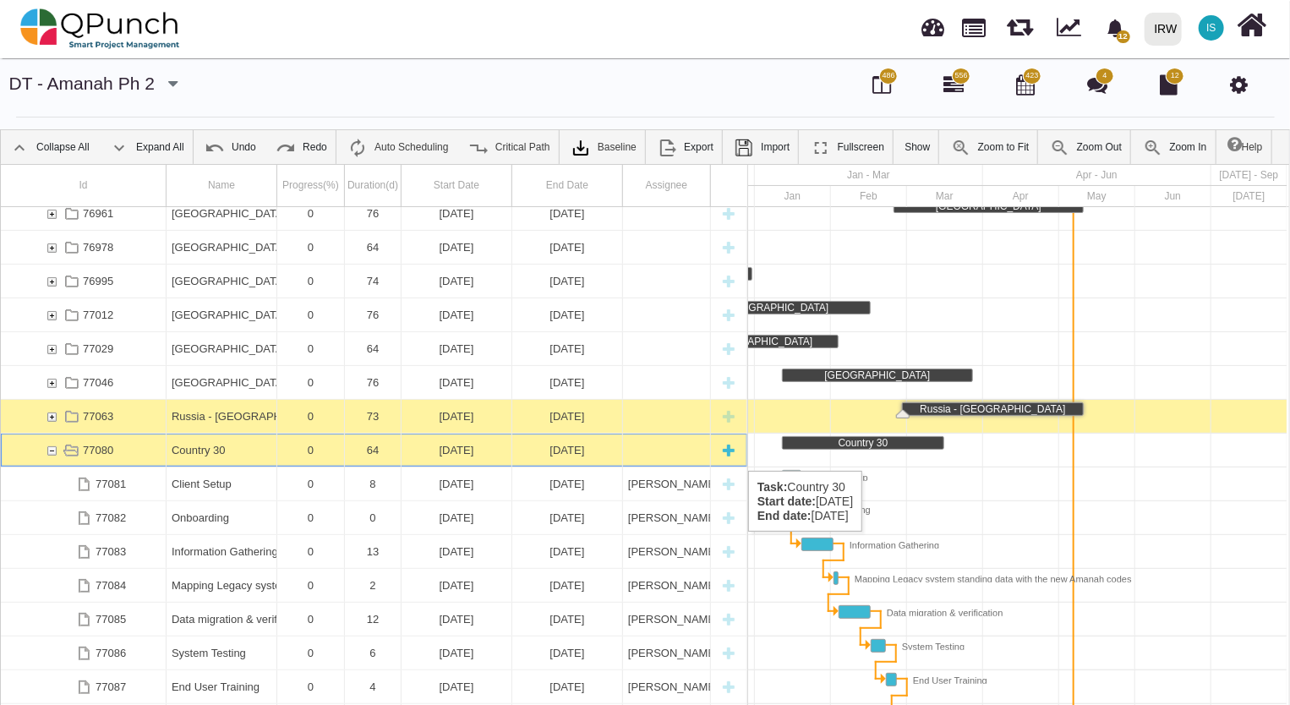
click at [192, 454] on div "Country 30" at bounding box center [222, 450] width 100 height 33
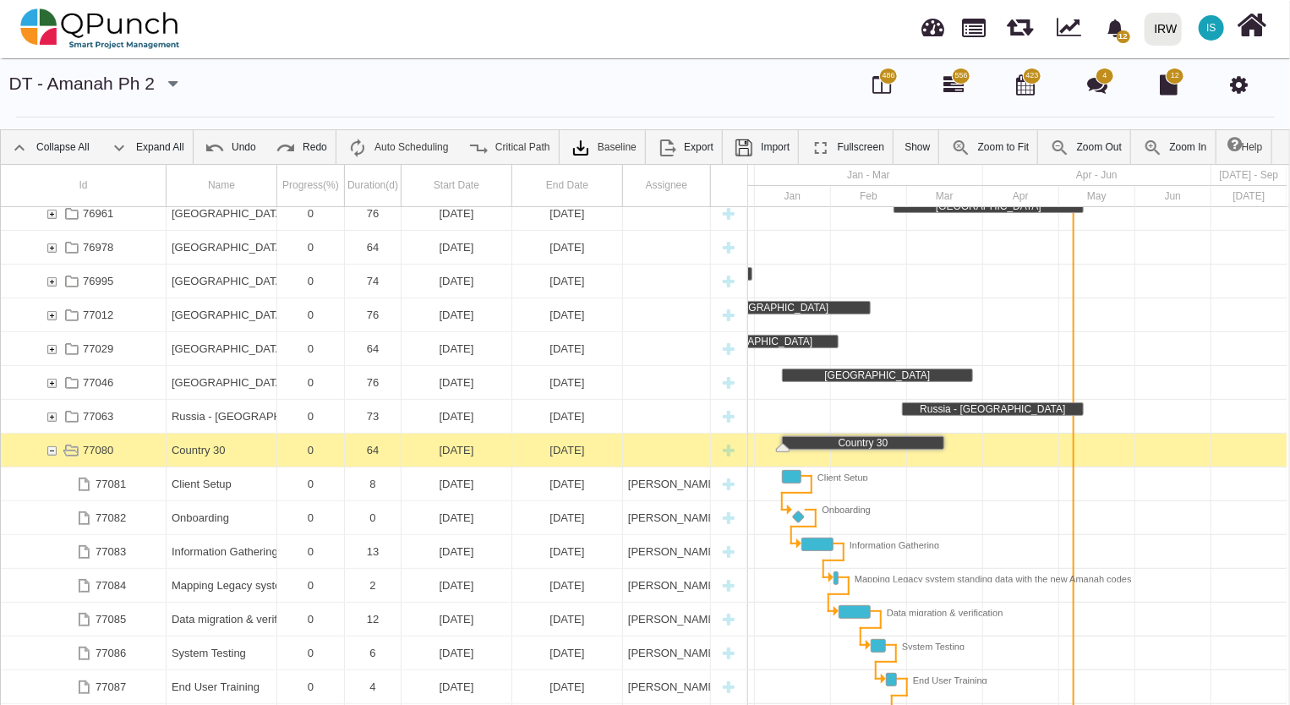
scroll to position [0, 2376]
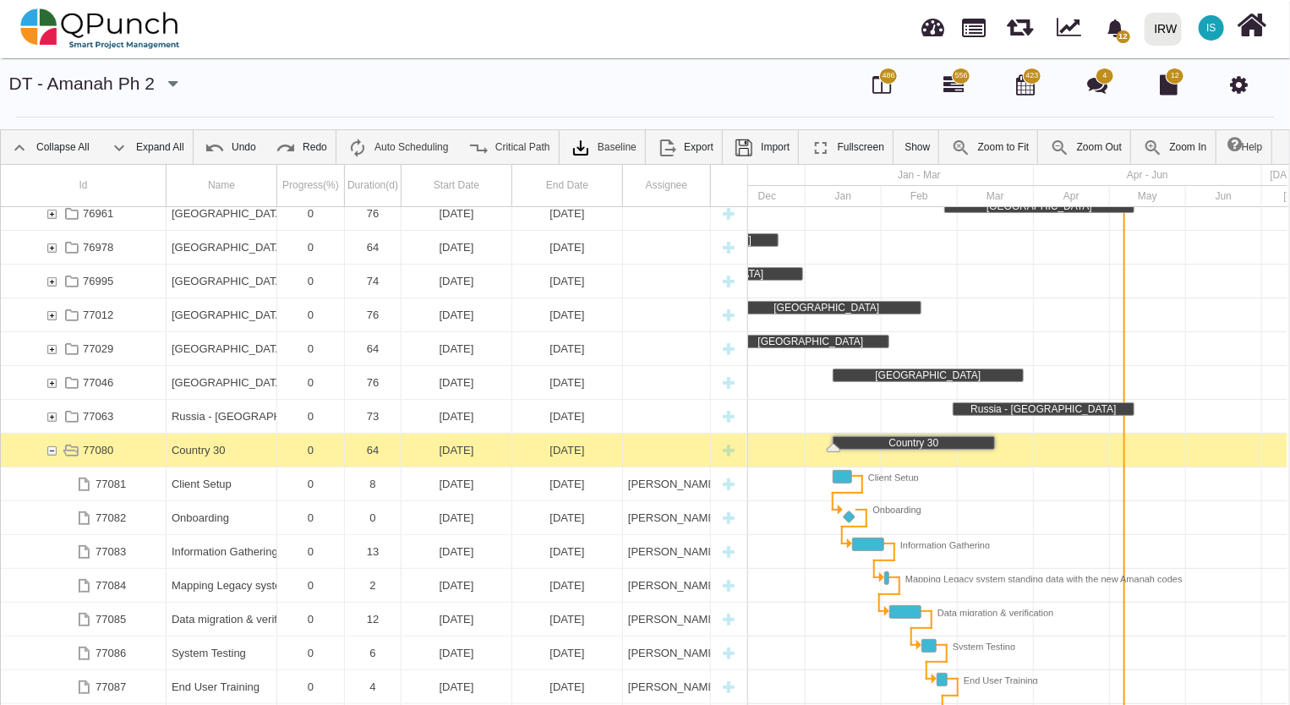
click at [192, 454] on div "Country 30" at bounding box center [222, 450] width 100 height 33
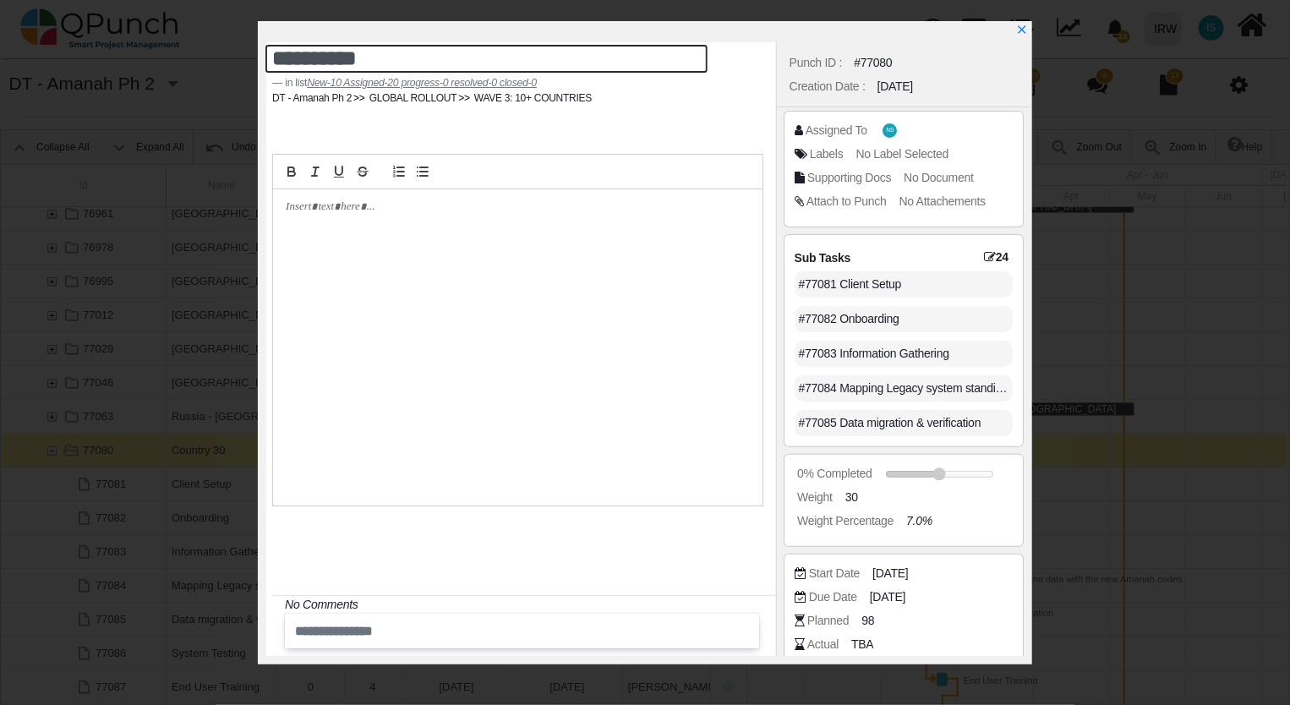
drag, startPoint x: 386, startPoint y: 64, endPoint x: 118, endPoint y: 32, distance: 269.8
click at [118, 32] on div "**********" at bounding box center [645, 352] width 1290 height 705
type textarea "****"
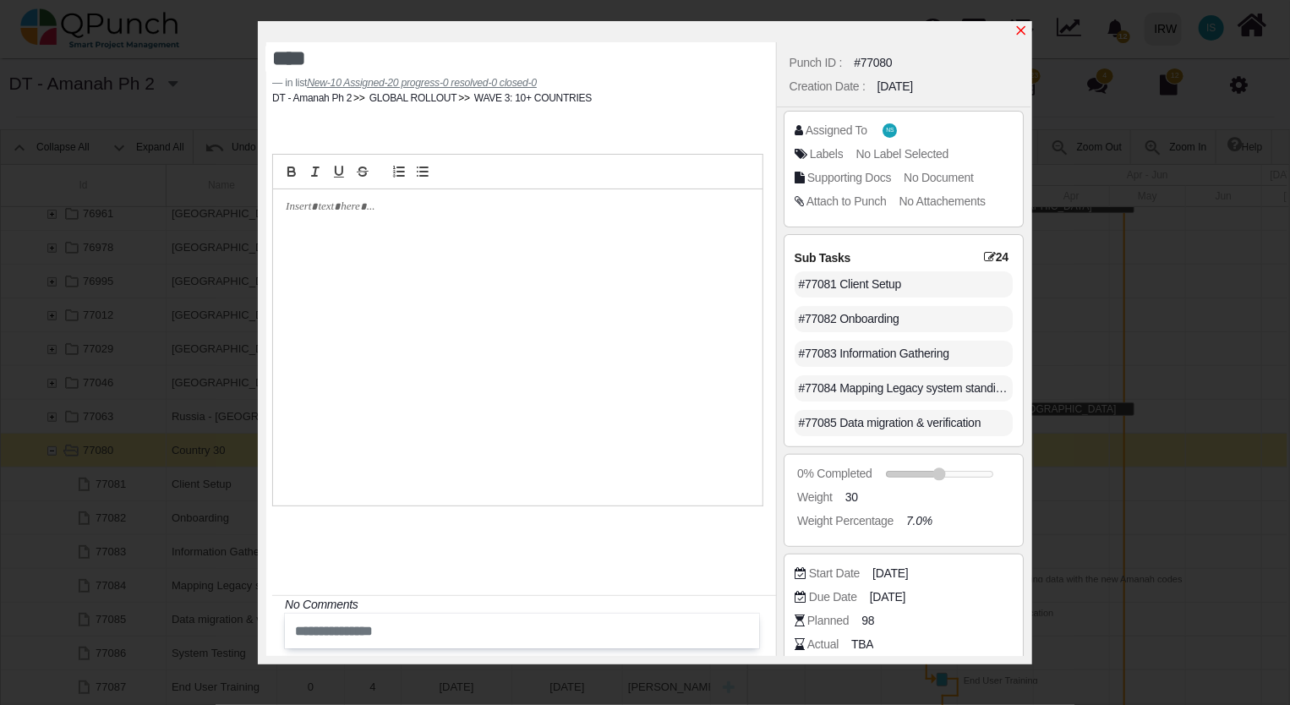
click at [1023, 32] on icon "x" at bounding box center [1021, 31] width 14 height 14
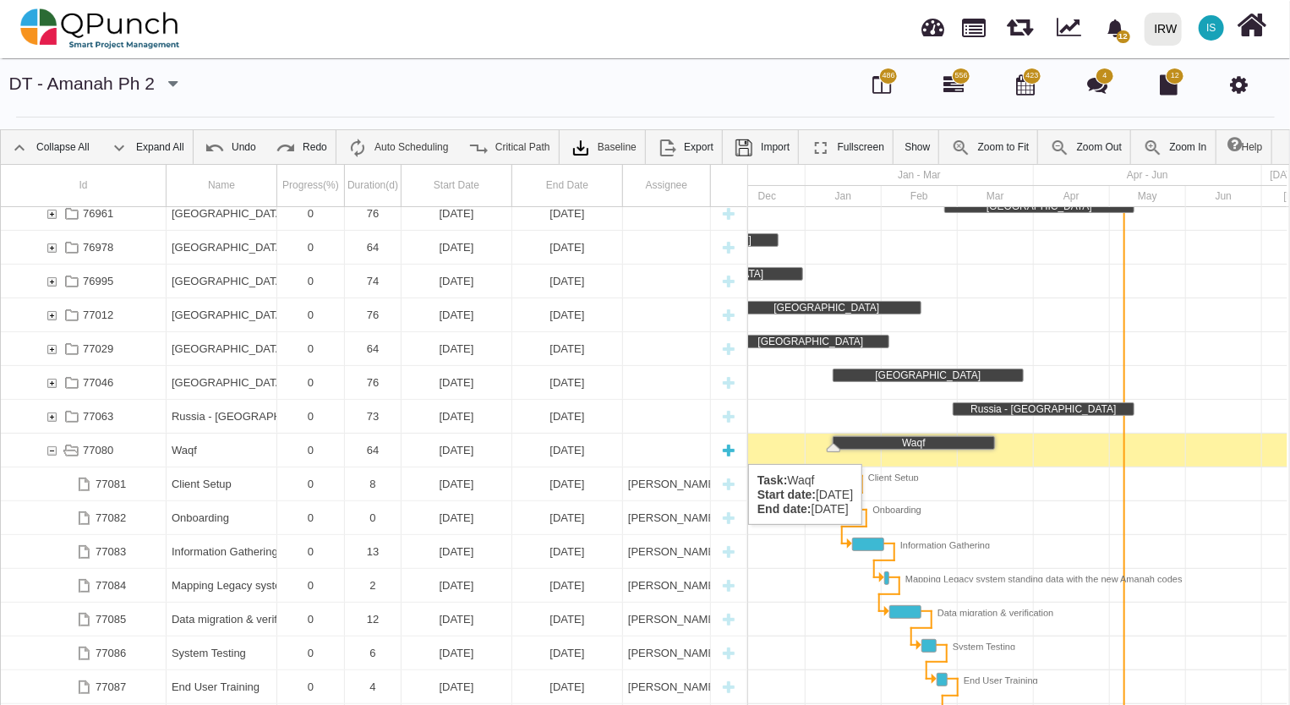
click at [50, 447] on div "77080" at bounding box center [51, 450] width 15 height 33
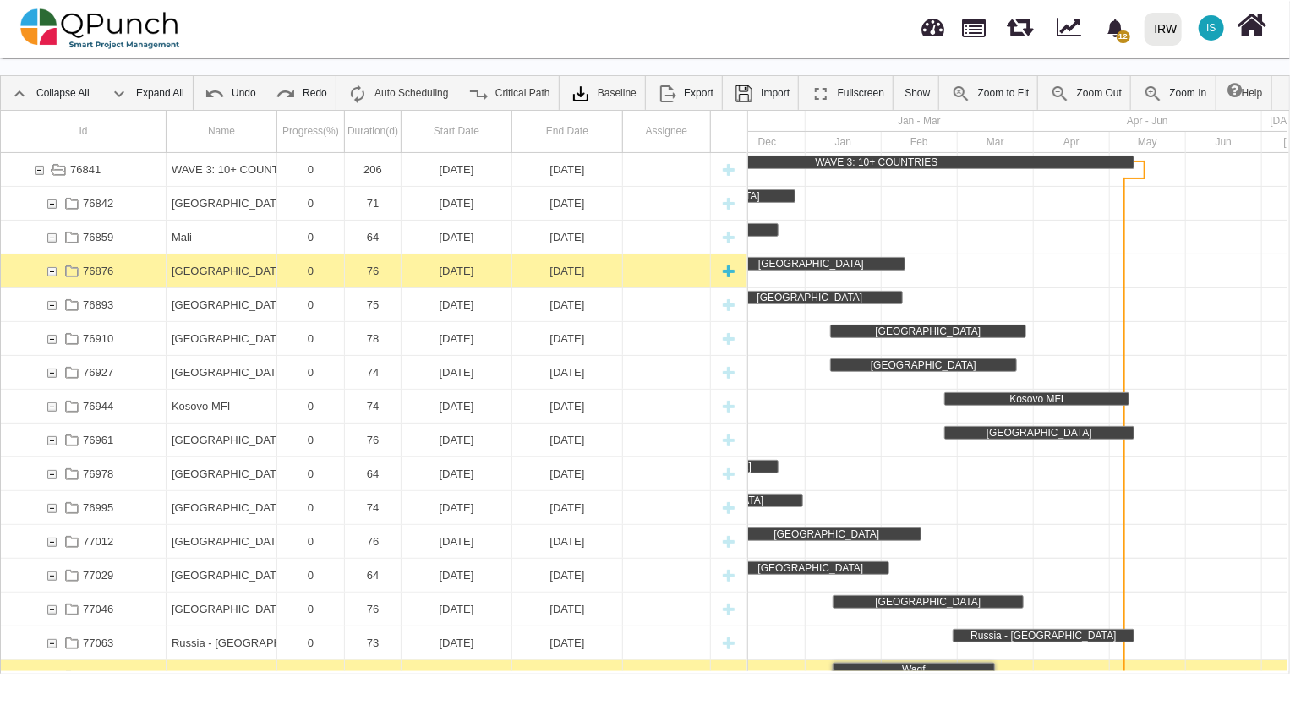
scroll to position [483, 0]
